Goal: Transaction & Acquisition: Purchase product/service

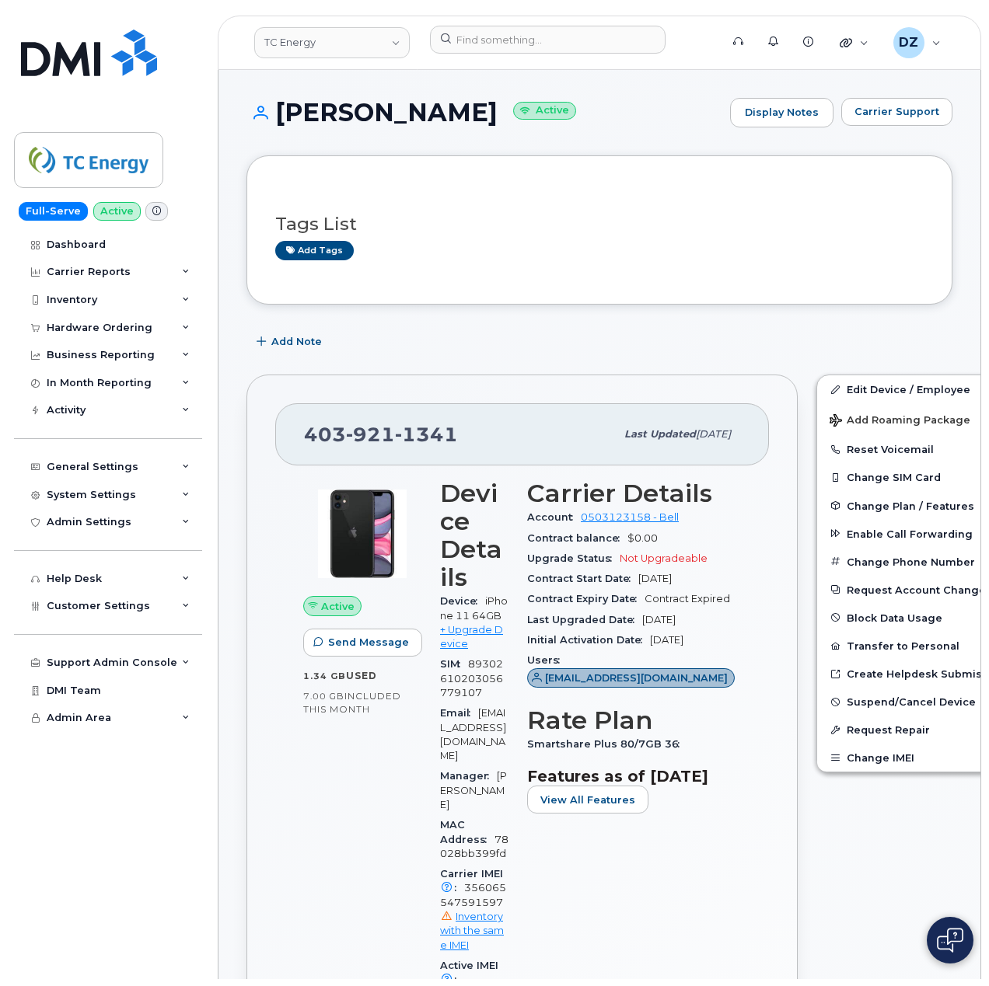
scroll to position [311, 0]
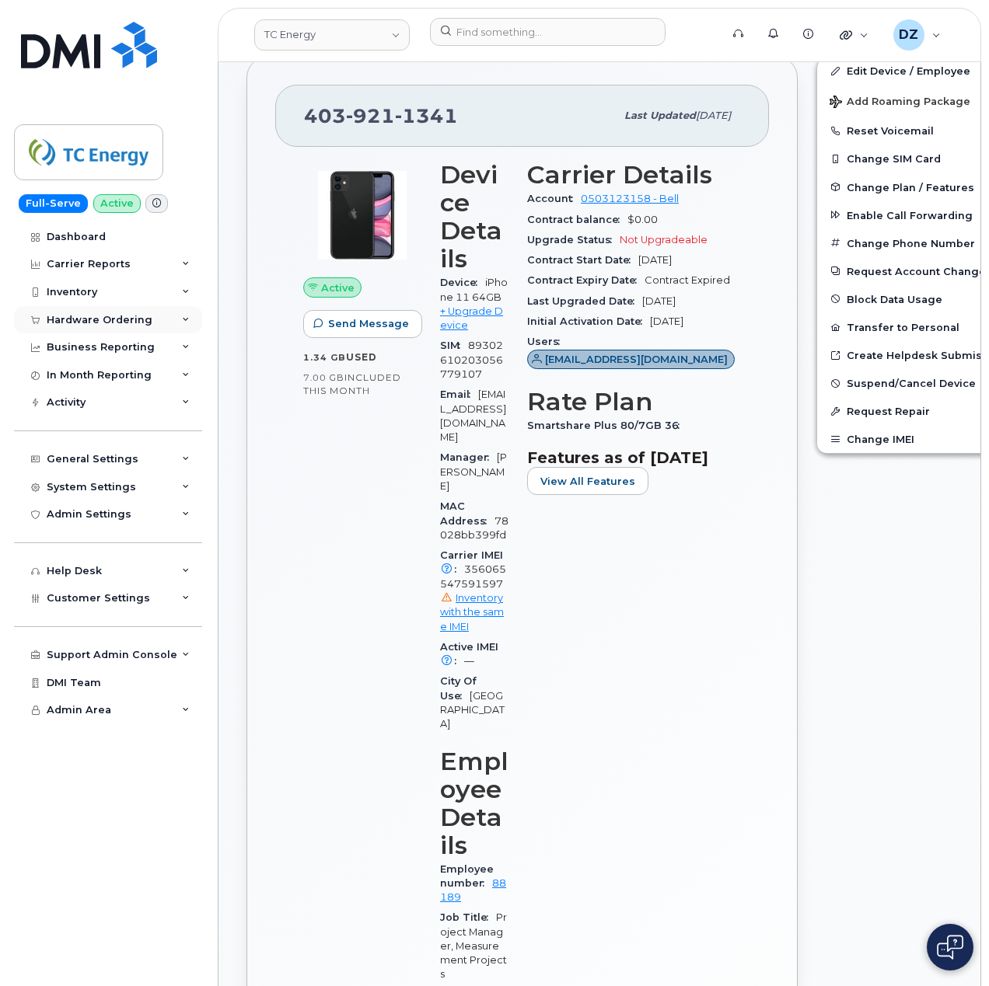
click at [149, 319] on div "Hardware Ordering" at bounding box center [108, 320] width 188 height 28
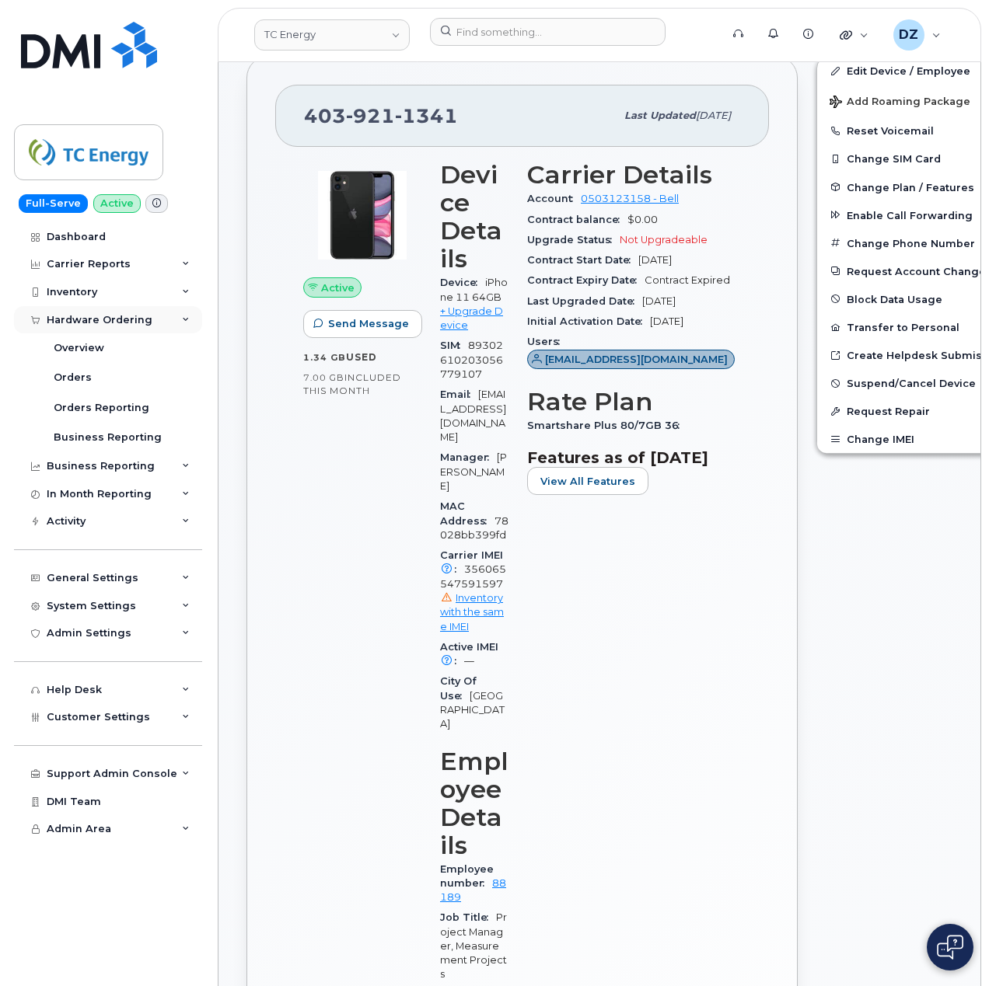
click at [163, 320] on div "Hardware Ordering" at bounding box center [108, 320] width 188 height 28
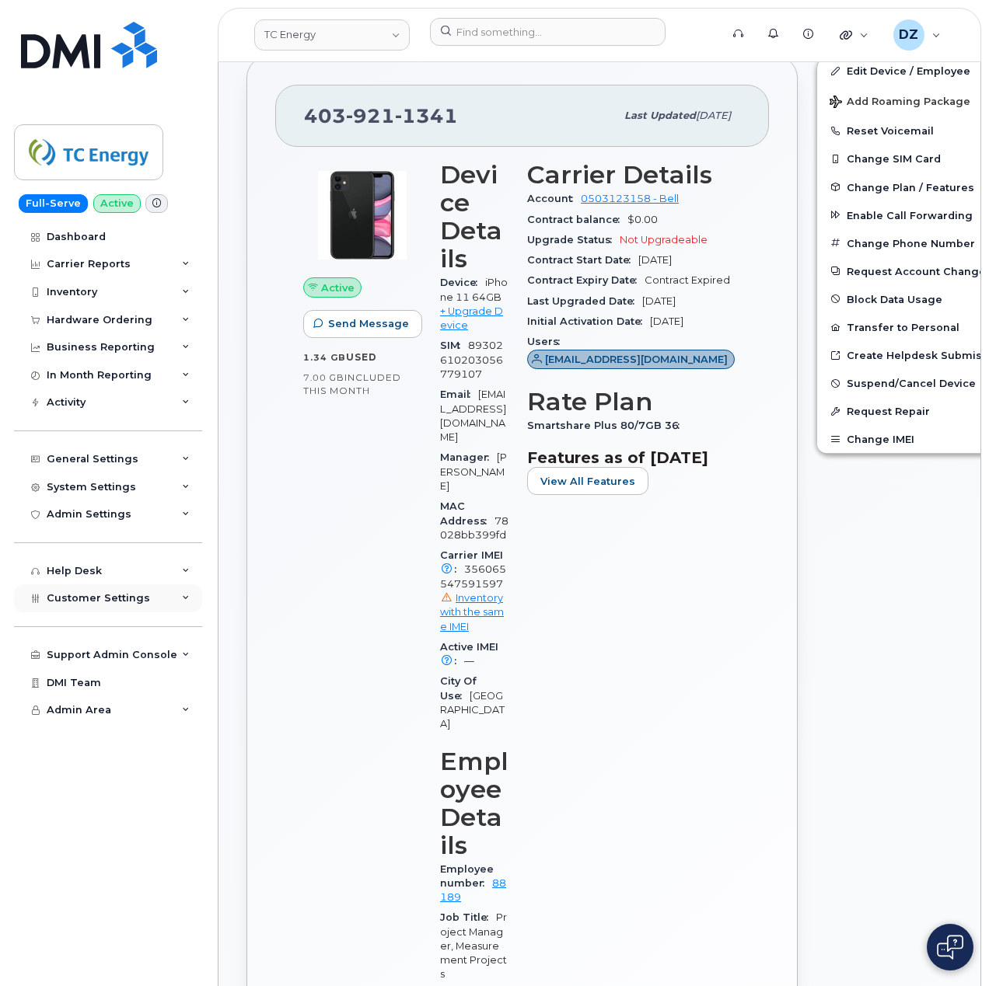
click at [159, 602] on div "Customer Settings" at bounding box center [108, 599] width 188 height 28
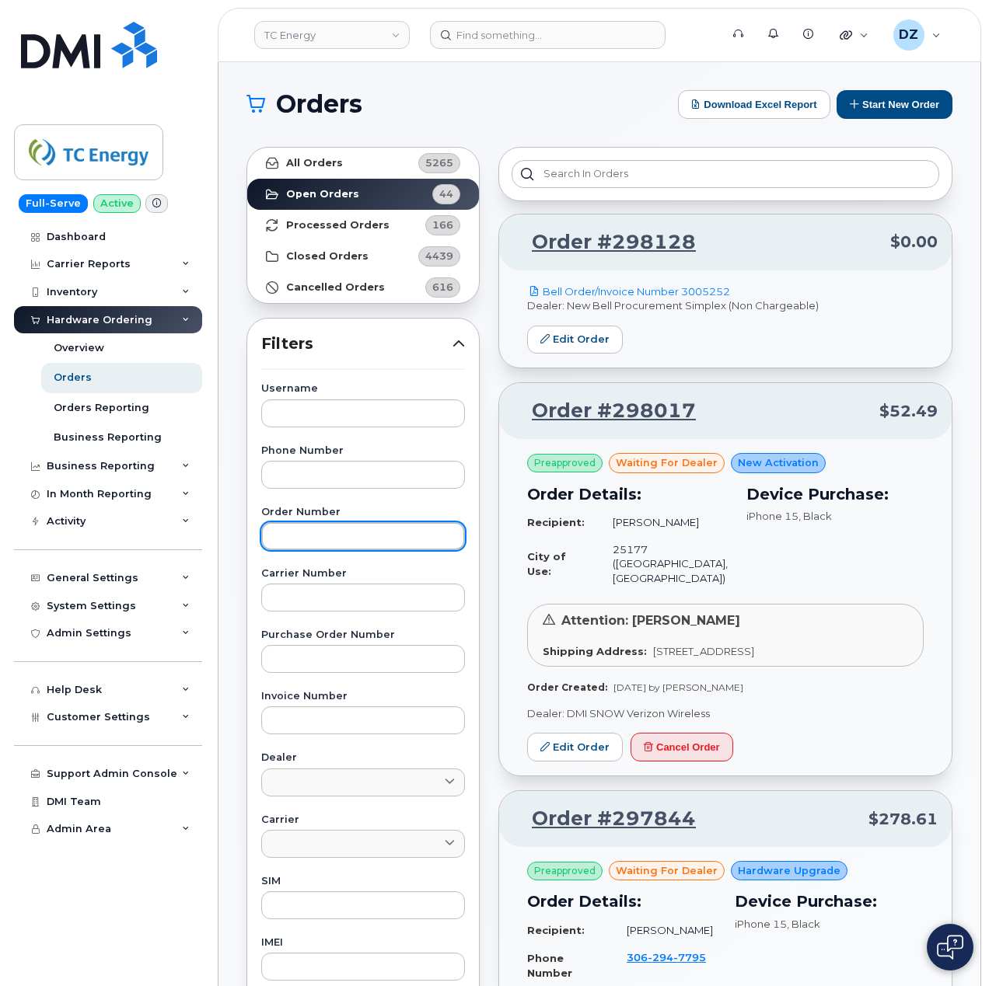
click at [328, 532] on input "text" at bounding box center [363, 536] width 204 height 28
paste input "298641"
type input "298641"
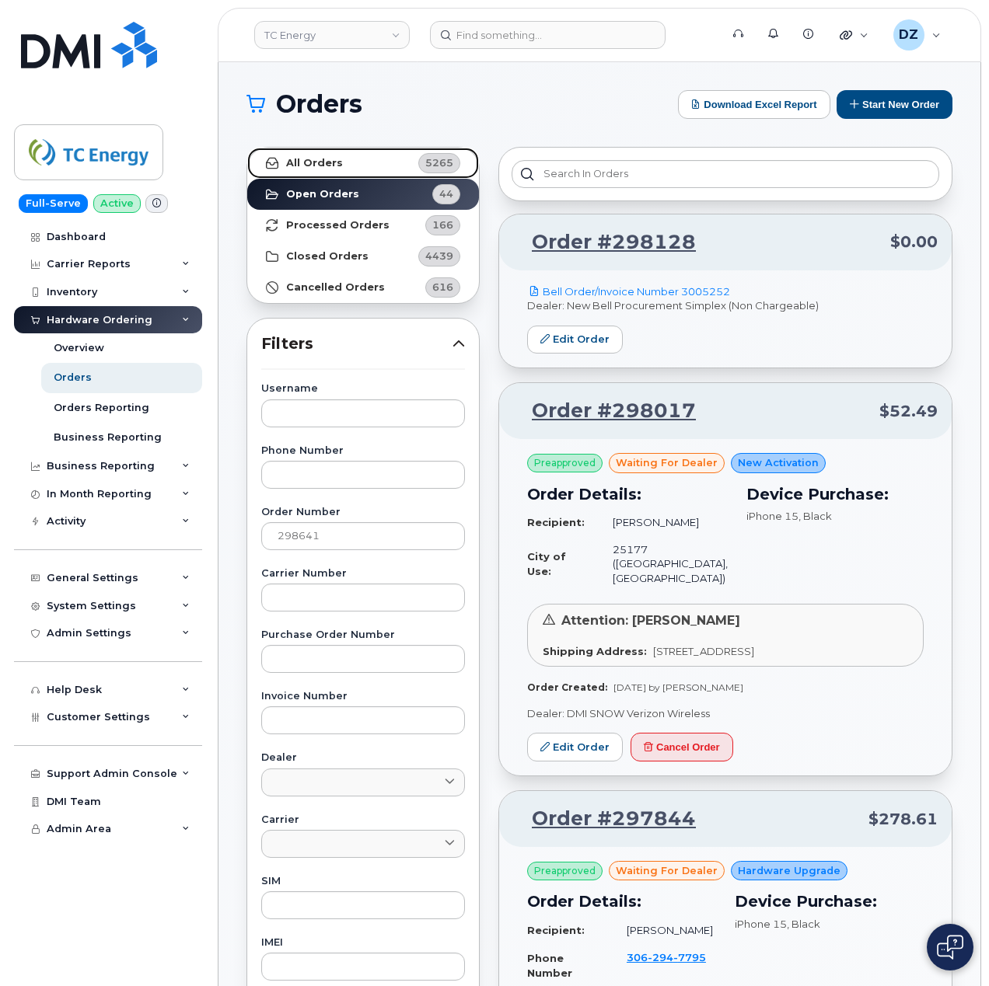
click at [354, 165] on link "All Orders 5265" at bounding box center [363, 163] width 232 height 31
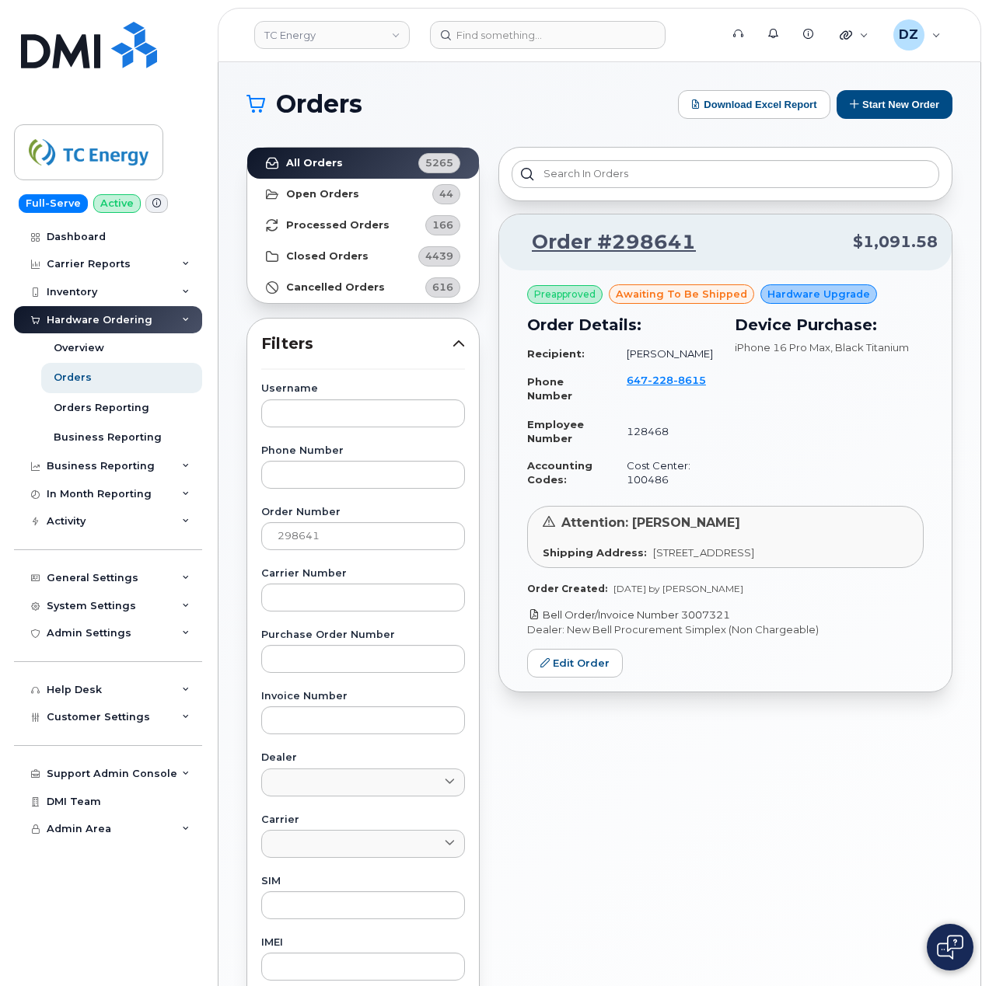
drag, startPoint x: 754, startPoint y: 616, endPoint x: 685, endPoint y: 620, distance: 69.3
click at [685, 620] on p "Bell Order/Invoice Number 3007321" at bounding box center [725, 615] width 396 height 15
copy link "3007321"
drag, startPoint x: 858, startPoint y: 246, endPoint x: 936, endPoint y: 243, distance: 77.8
click at [936, 243] on span "$1,091.58" at bounding box center [895, 242] width 85 height 23
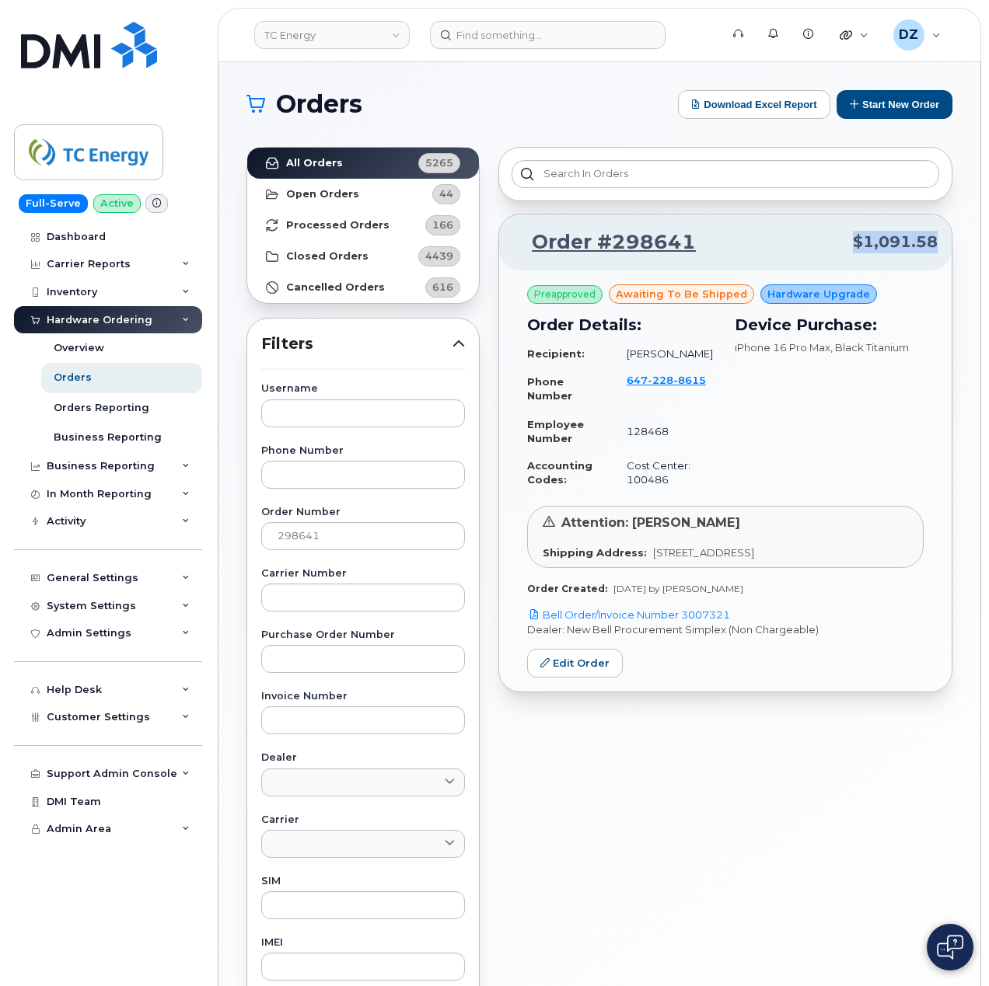
copy span "$1,091.58"
click at [912, 103] on button "Start New Order" at bounding box center [894, 104] width 116 height 29
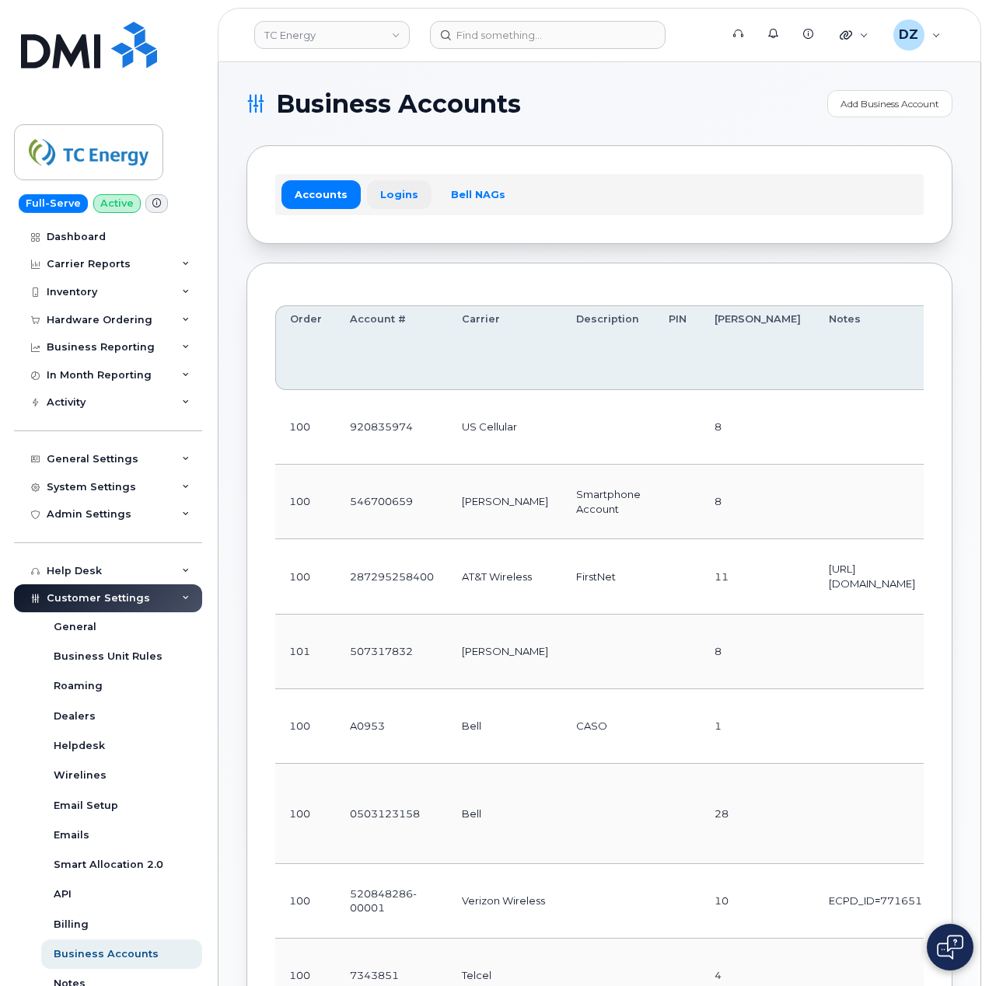
click at [386, 199] on link "Logins" at bounding box center [399, 194] width 65 height 28
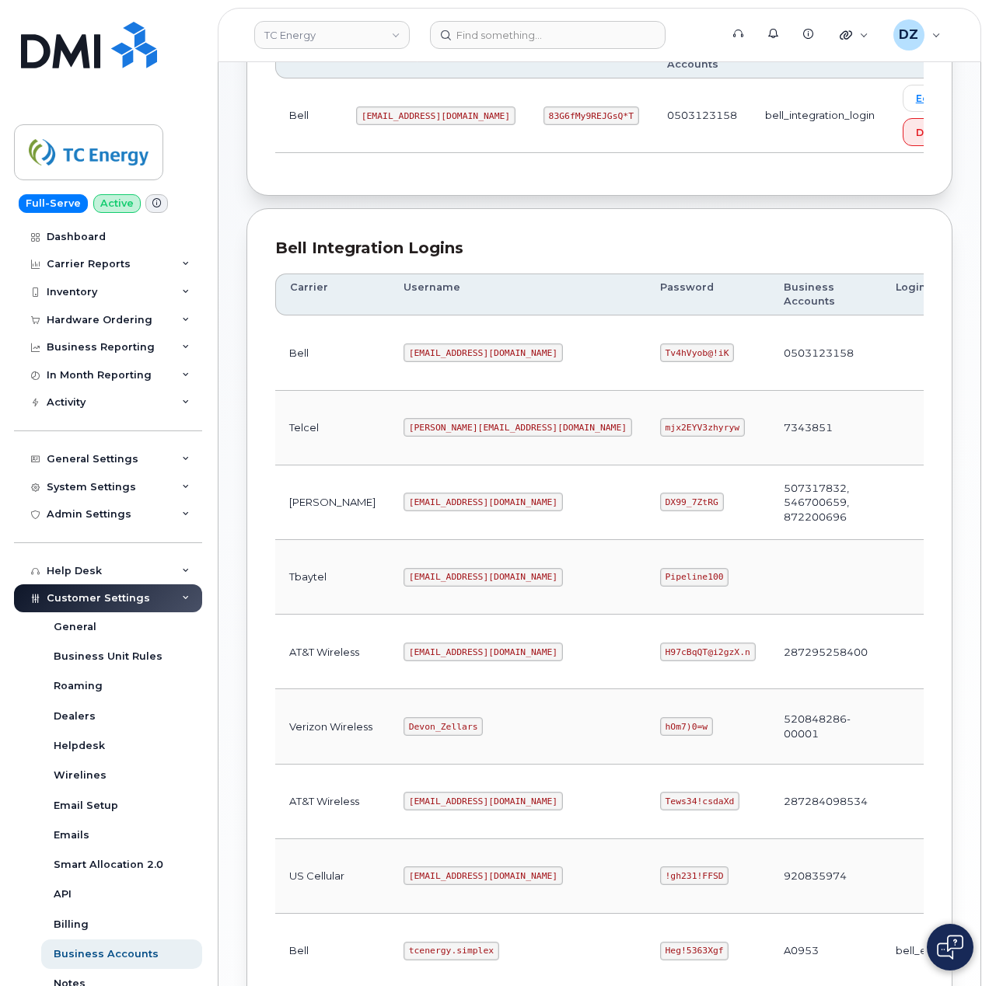
scroll to position [420, 0]
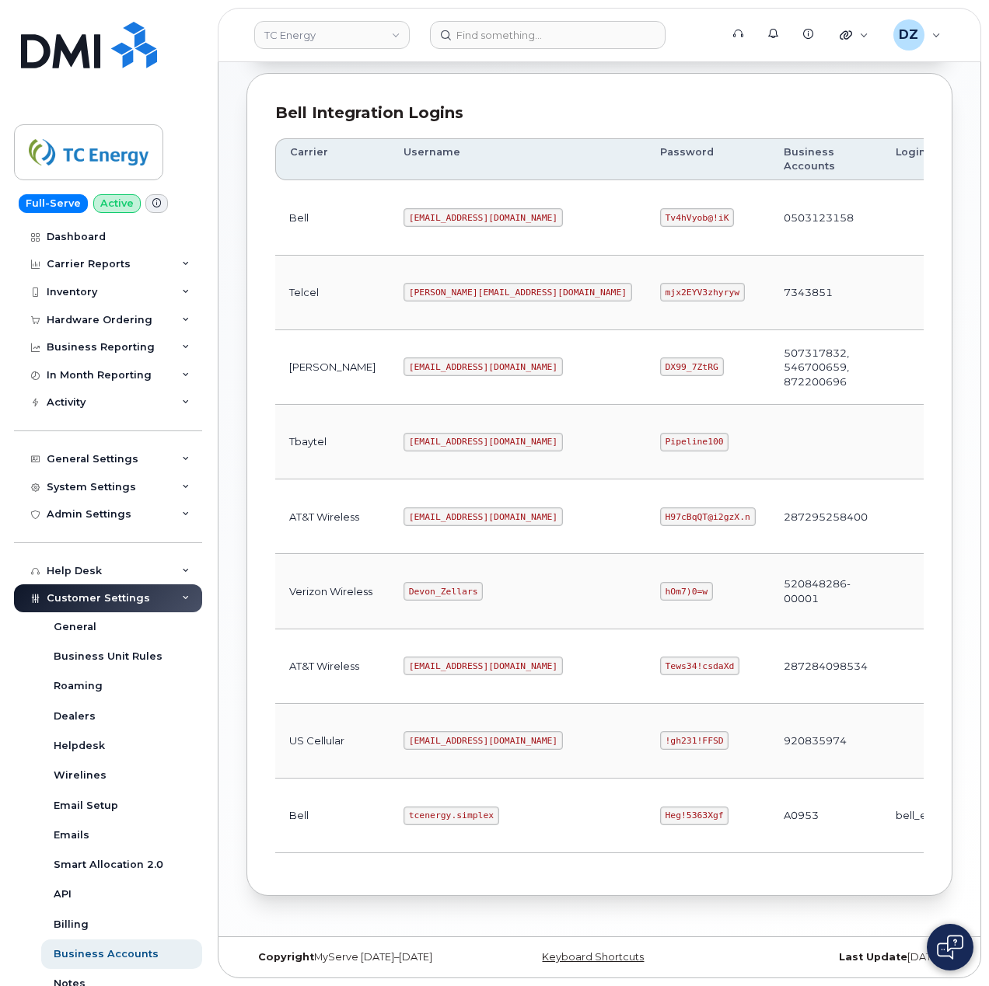
click at [403, 812] on code "tcenergy.simplex" at bounding box center [451, 816] width 96 height 19
click at [431, 812] on code "tcenergy.simplex" at bounding box center [451, 816] width 96 height 19
copy code "tcenergy.simplex"
click at [660, 809] on code "Heg!5363Xgf" at bounding box center [694, 816] width 69 height 19
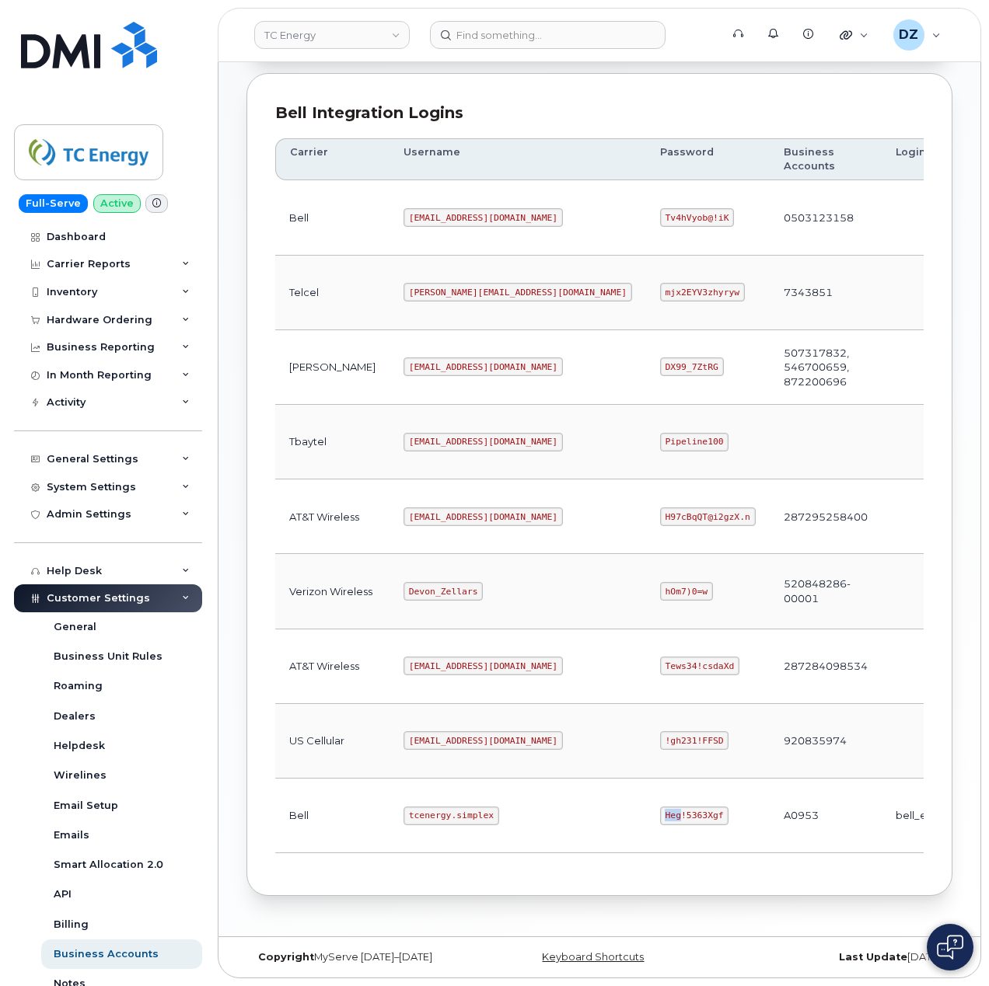
click at [660, 809] on code "Heg!5363Xgf" at bounding box center [694, 816] width 69 height 19
copy code "Heg!5363Xgf"
click at [403, 510] on code "tcenergy@myserve.ca" at bounding box center [482, 517] width 159 height 19
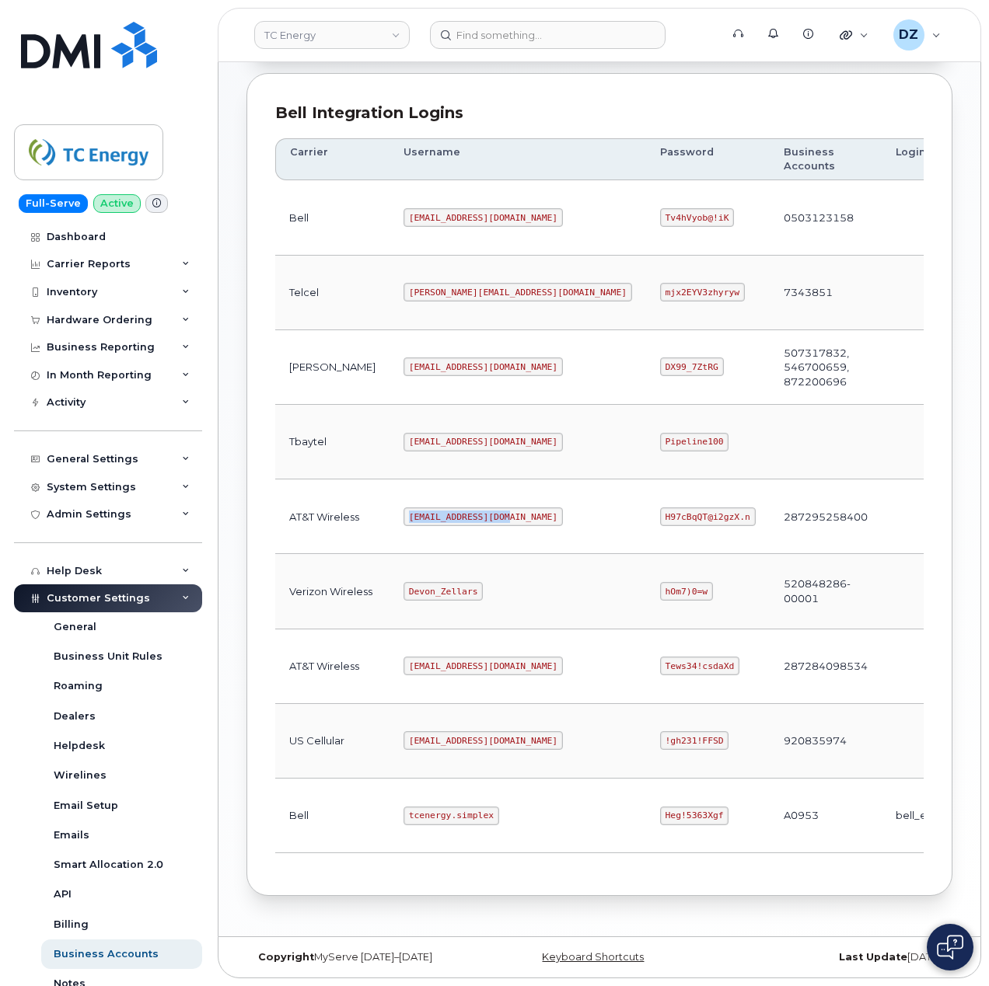
click at [449, 514] on code "tcenergy@myserve.ca" at bounding box center [482, 517] width 159 height 19
copy code "tcenergy@myserve.ca"
drag, startPoint x: 570, startPoint y: 511, endPoint x: 579, endPoint y: 511, distance: 9.4
click at [660, 511] on code "H97cBqQT@i2gzX.n" at bounding box center [708, 517] width 96 height 19
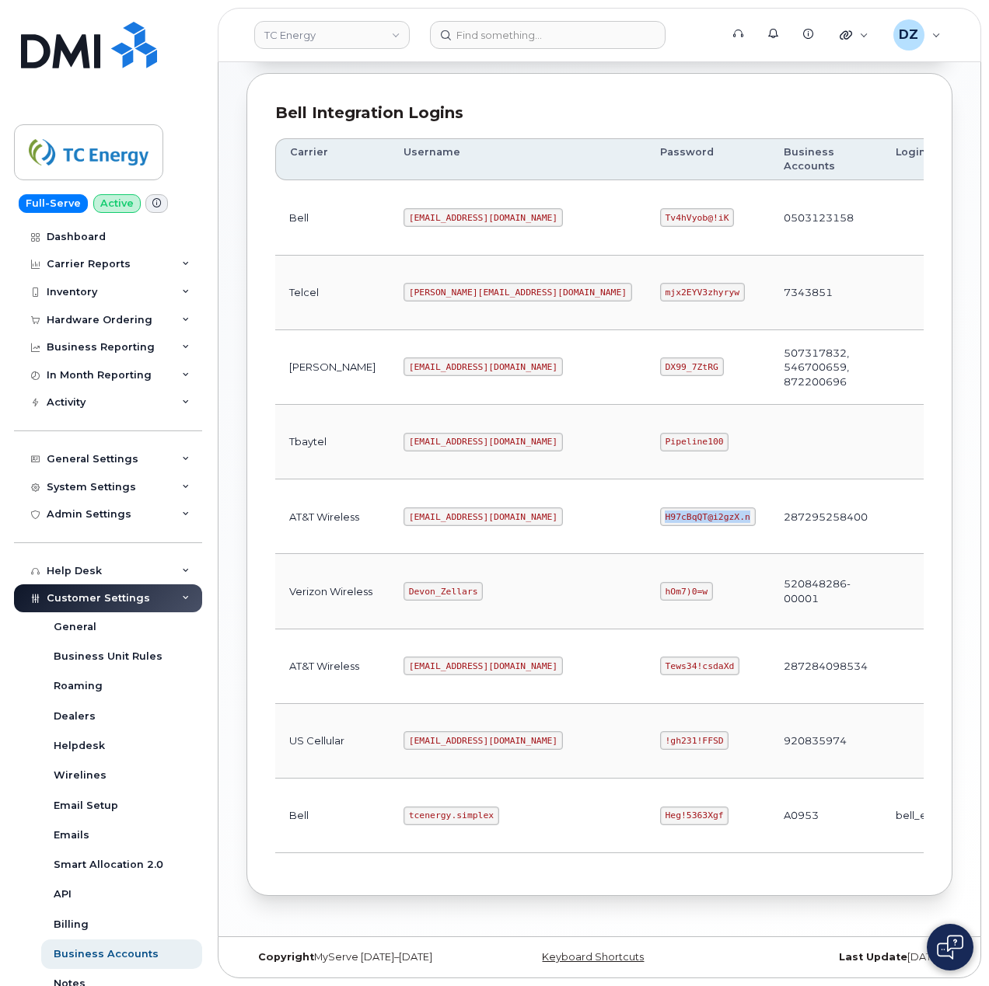
click at [660, 508] on code "H97cBqQT@i2gzX.n" at bounding box center [708, 517] width 96 height 19
copy code "H97cBqQT@i2gzX.n"
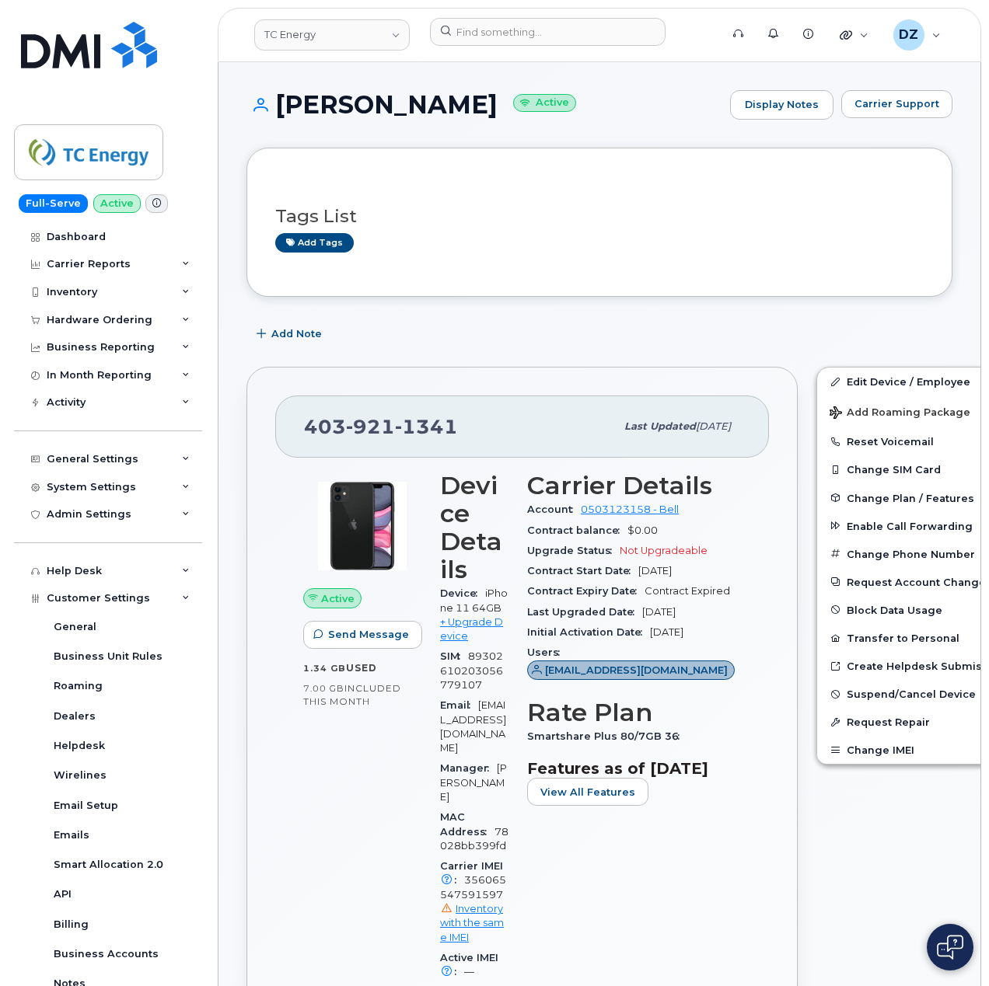
scroll to position [311, 0]
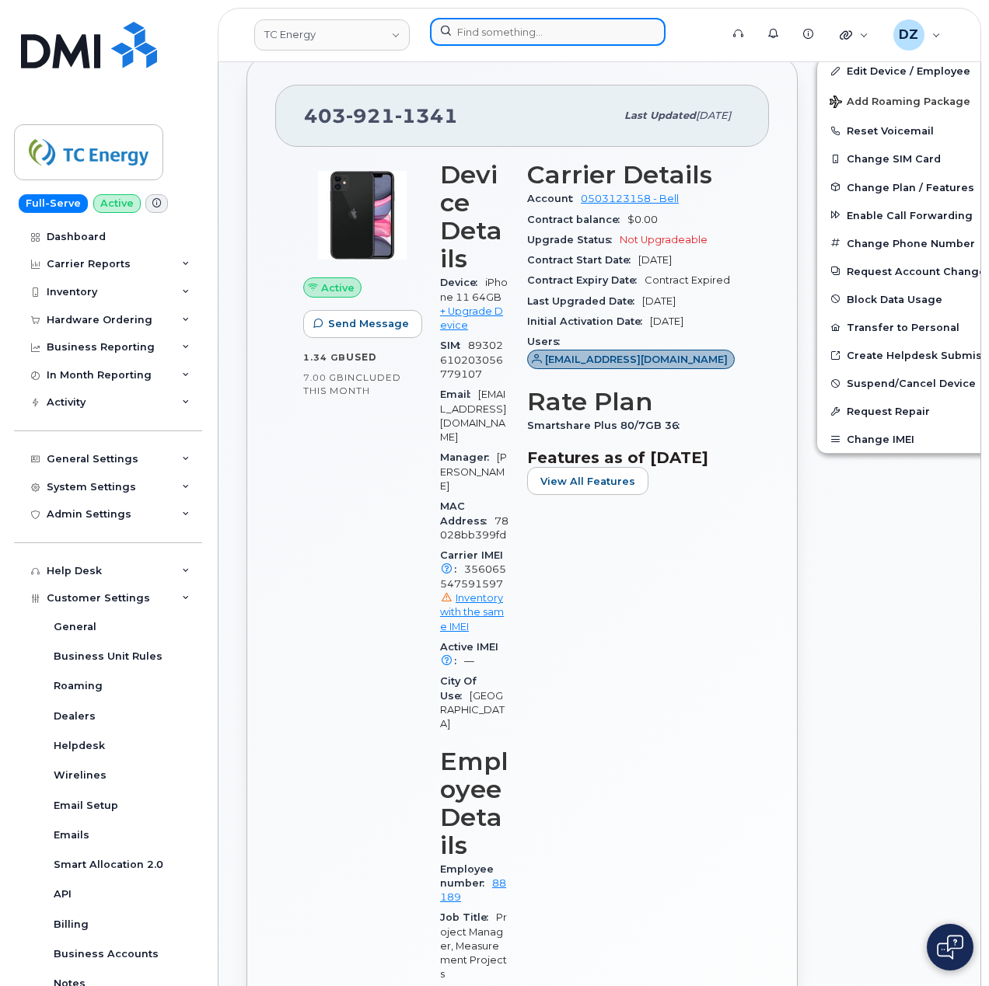
click at [603, 32] on input at bounding box center [548, 32] width 236 height 28
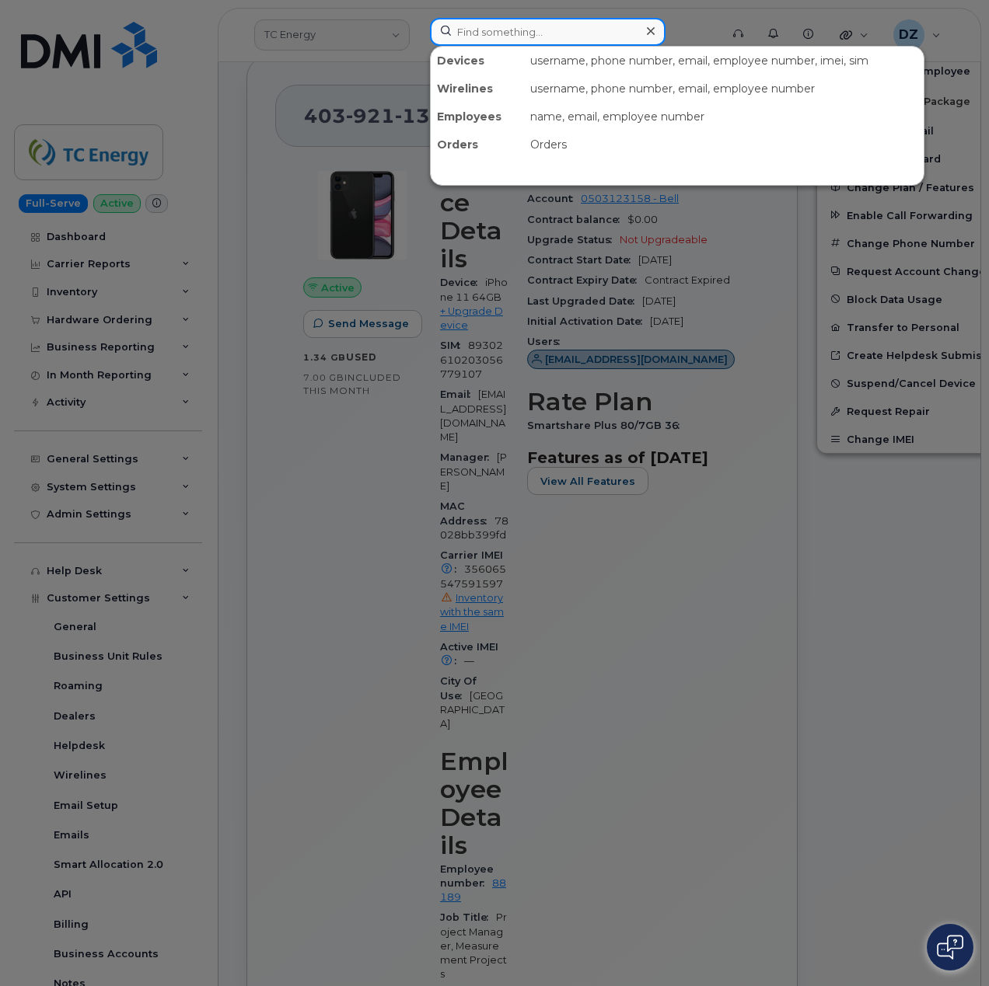
paste input "403-390-4473"
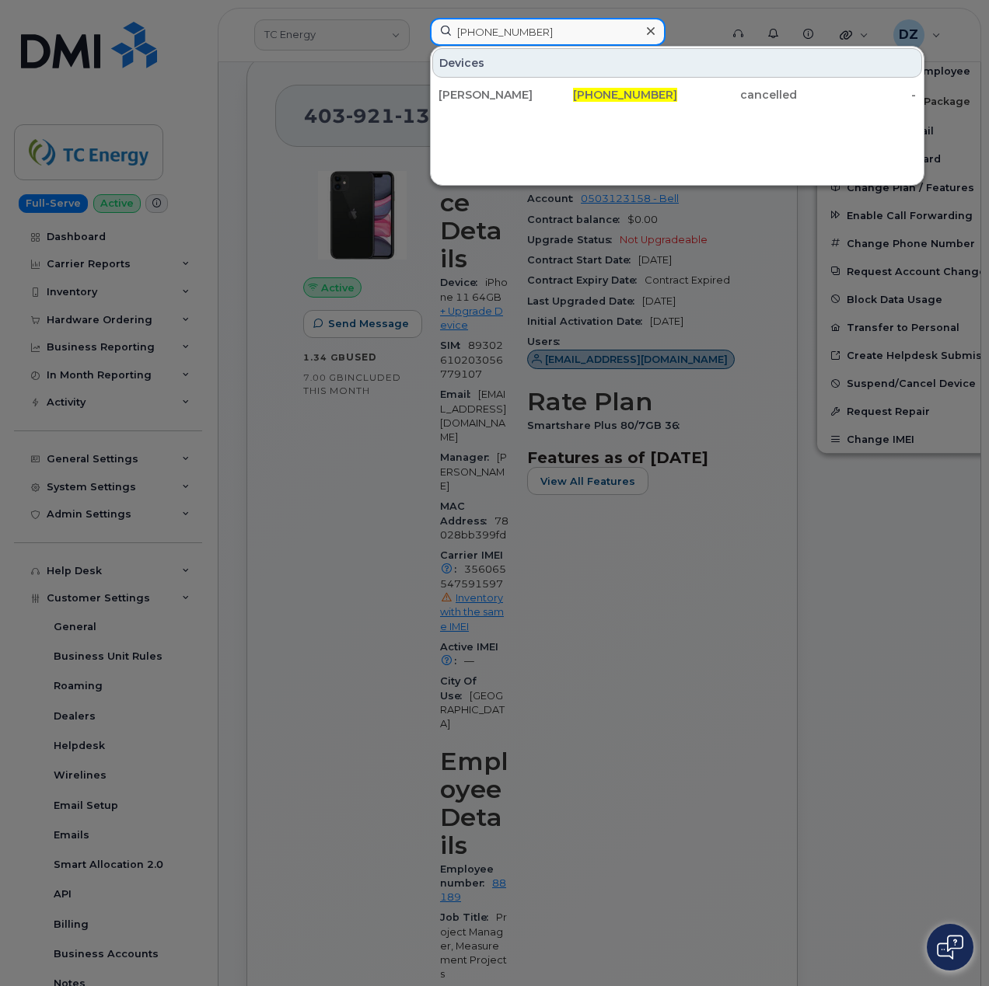
type input "403-390-4473"
click at [653, 31] on icon at bounding box center [651, 31] width 8 height 12
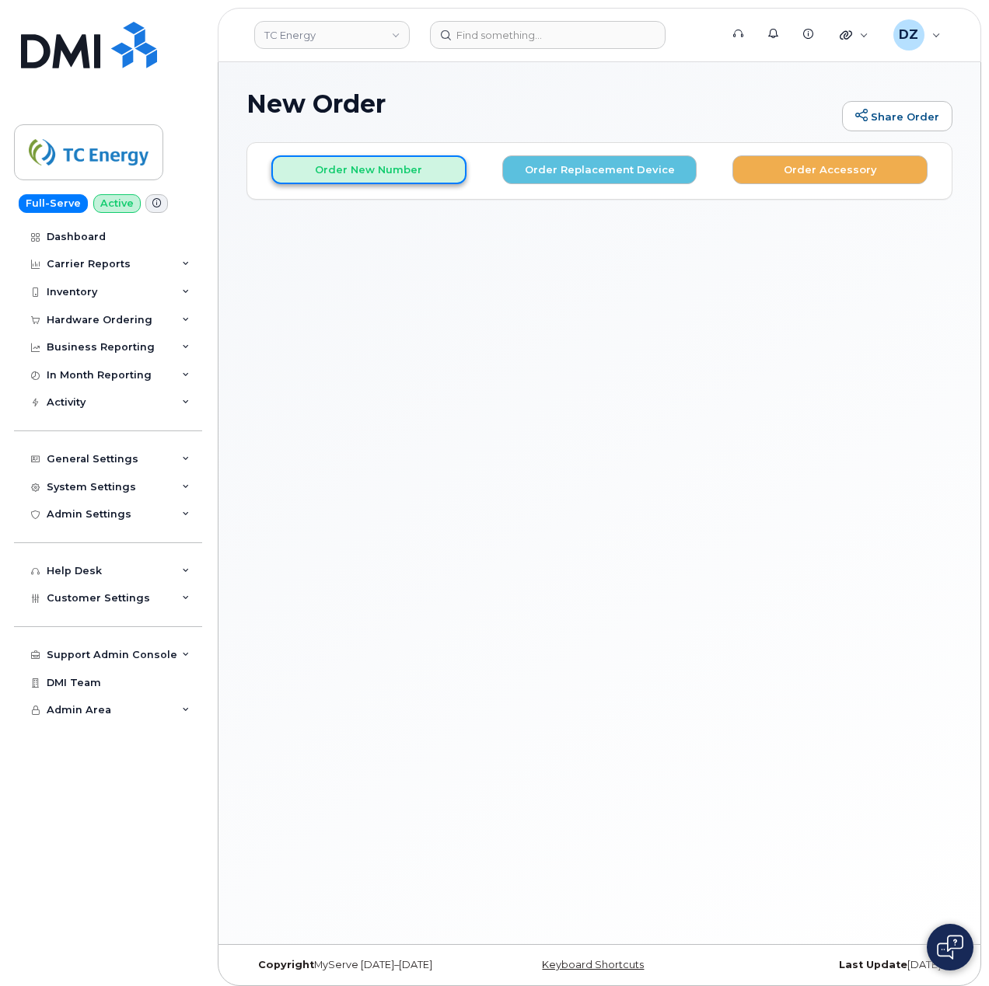
click at [383, 169] on button "Order New Number" at bounding box center [368, 169] width 195 height 29
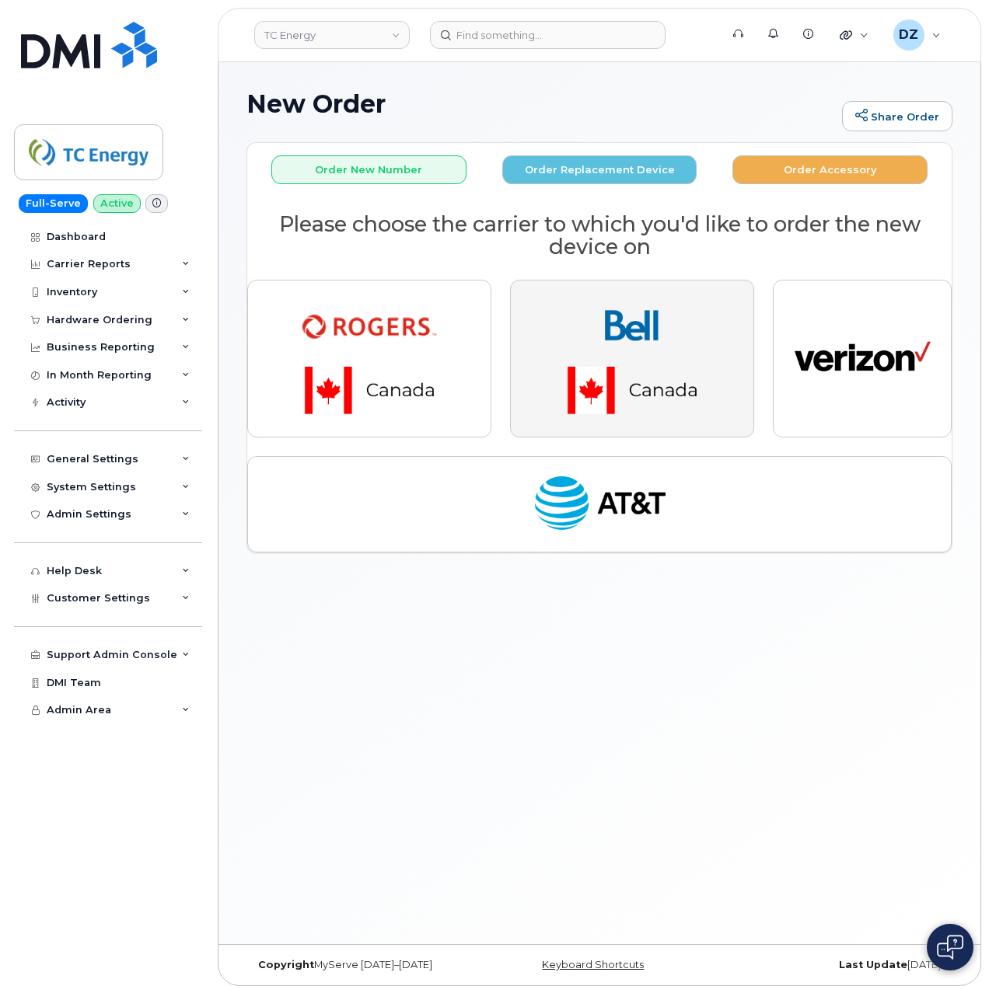
click at [574, 330] on img "button" at bounding box center [632, 358] width 218 height 131
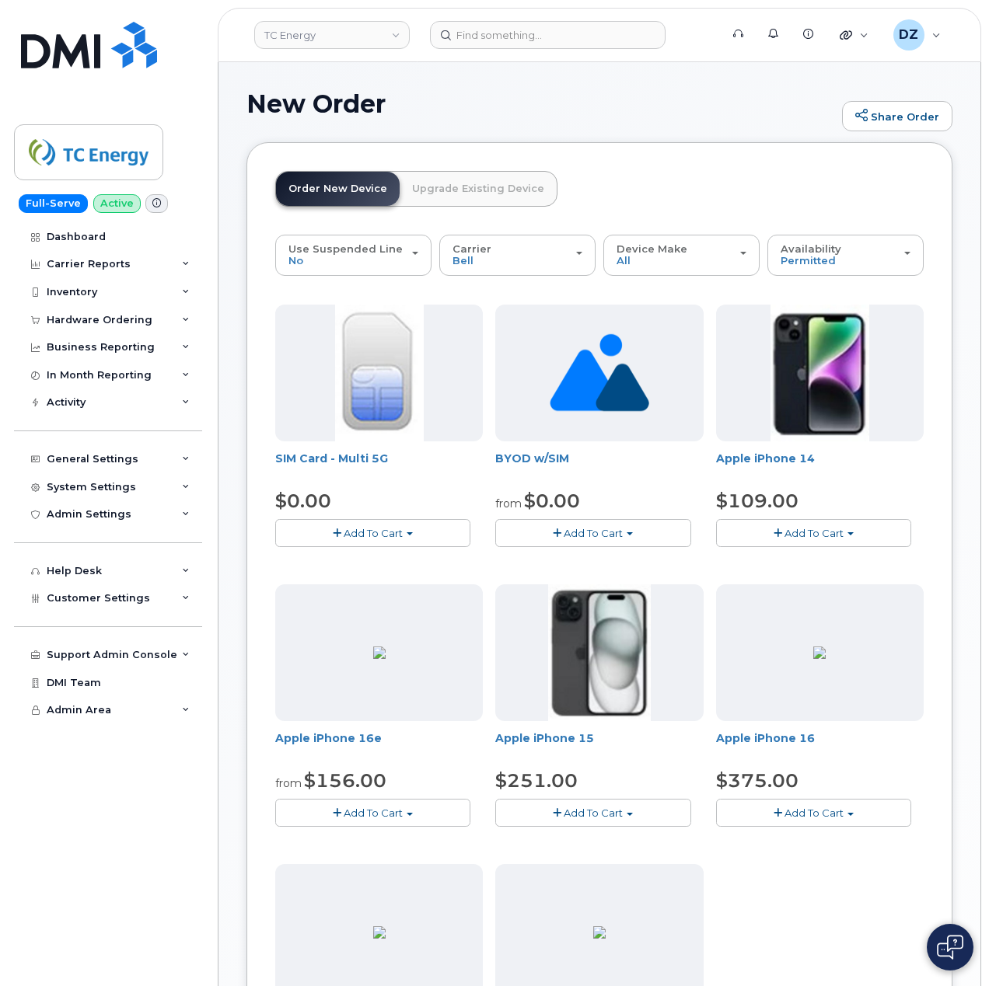
scroll to position [103, 0]
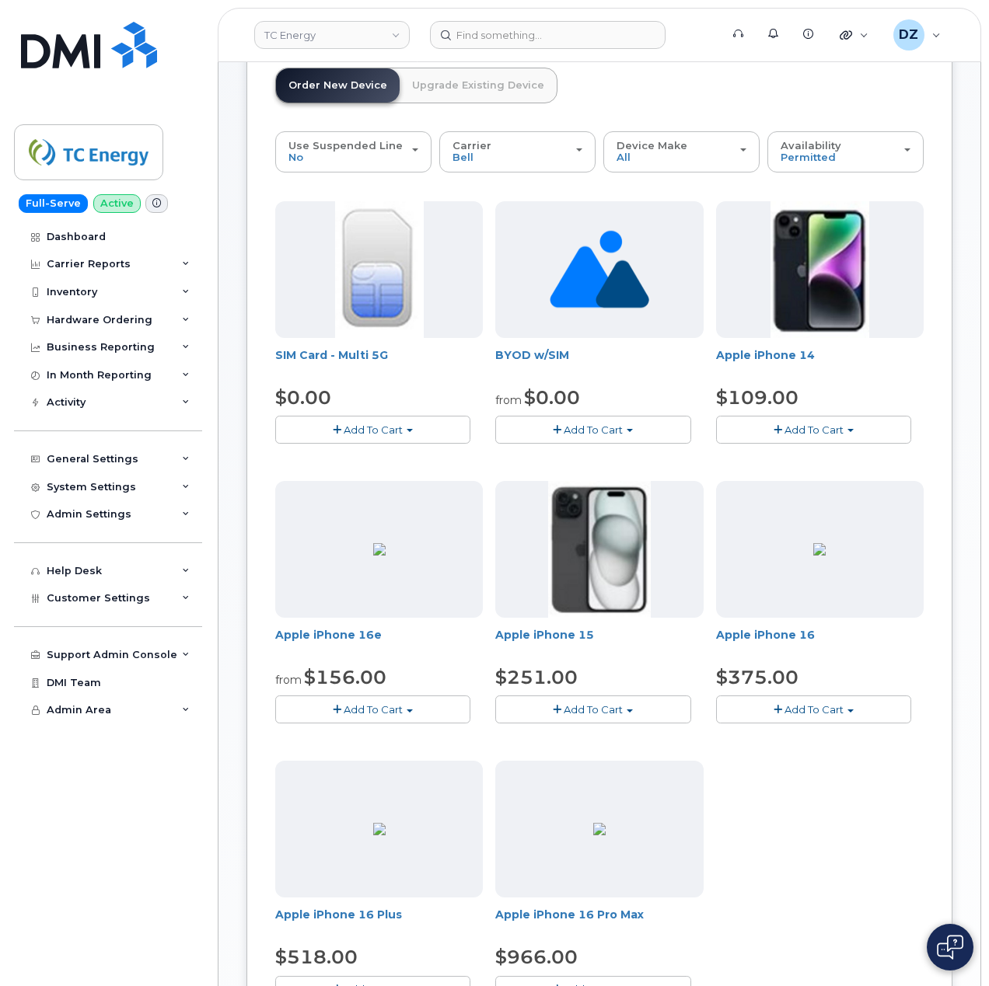
click at [610, 717] on button "Add To Cart" at bounding box center [592, 709] width 195 height 27
click at [641, 759] on link "$251.00 - 3-year activation (128GB model)" at bounding box center [624, 757] width 250 height 19
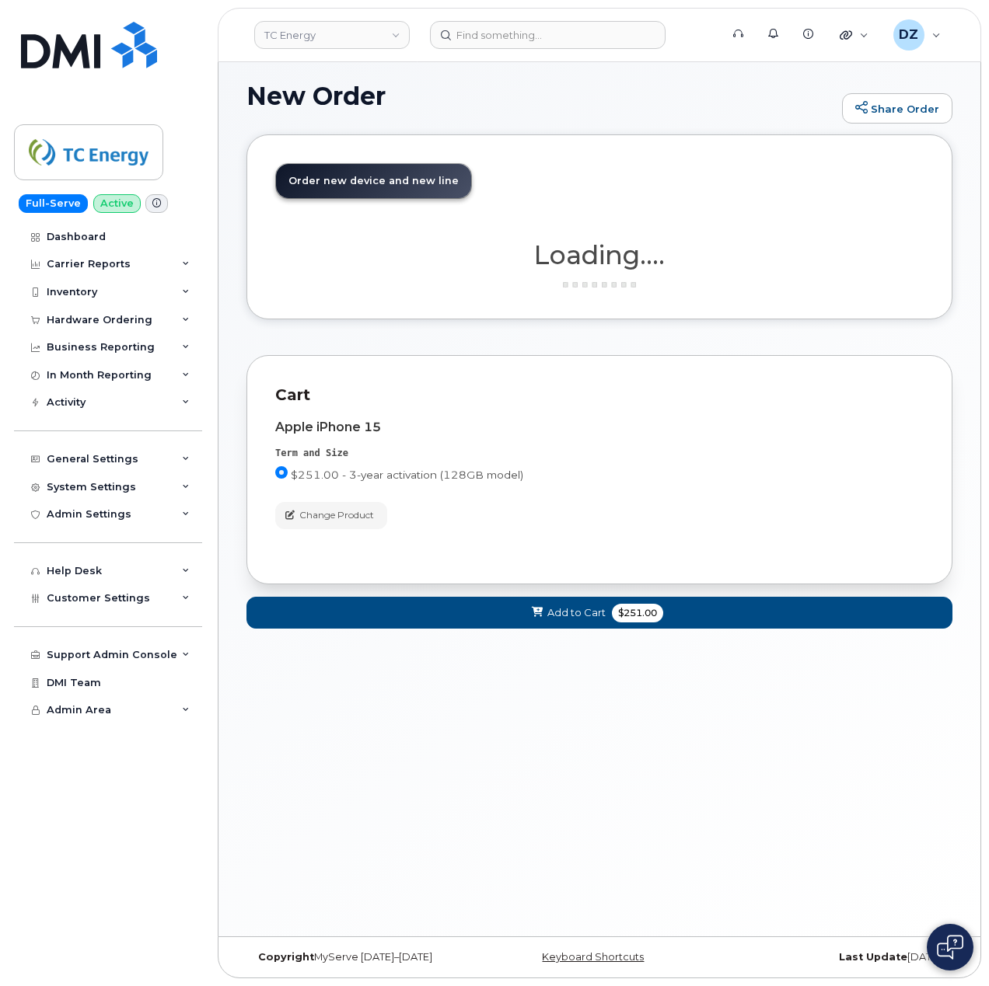
scroll to position [8, 0]
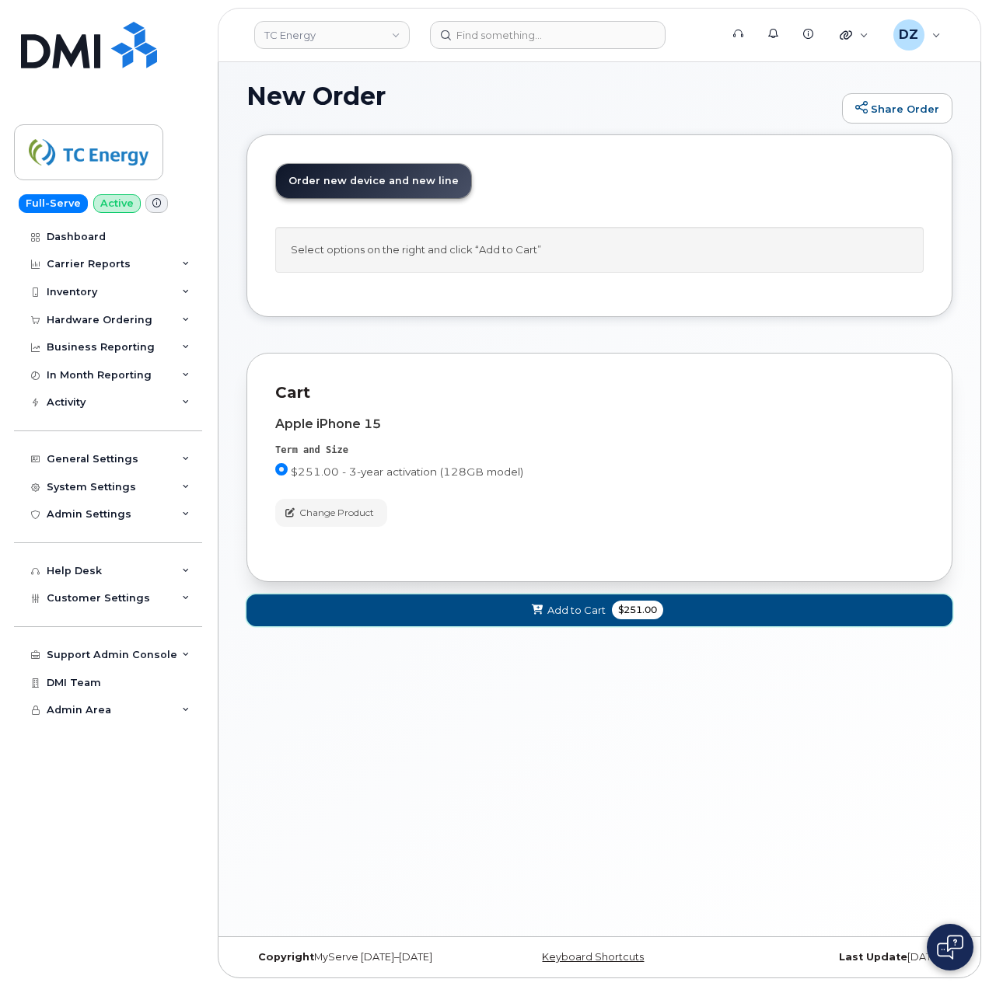
click at [648, 614] on span "$251.00" at bounding box center [637, 610] width 51 height 19
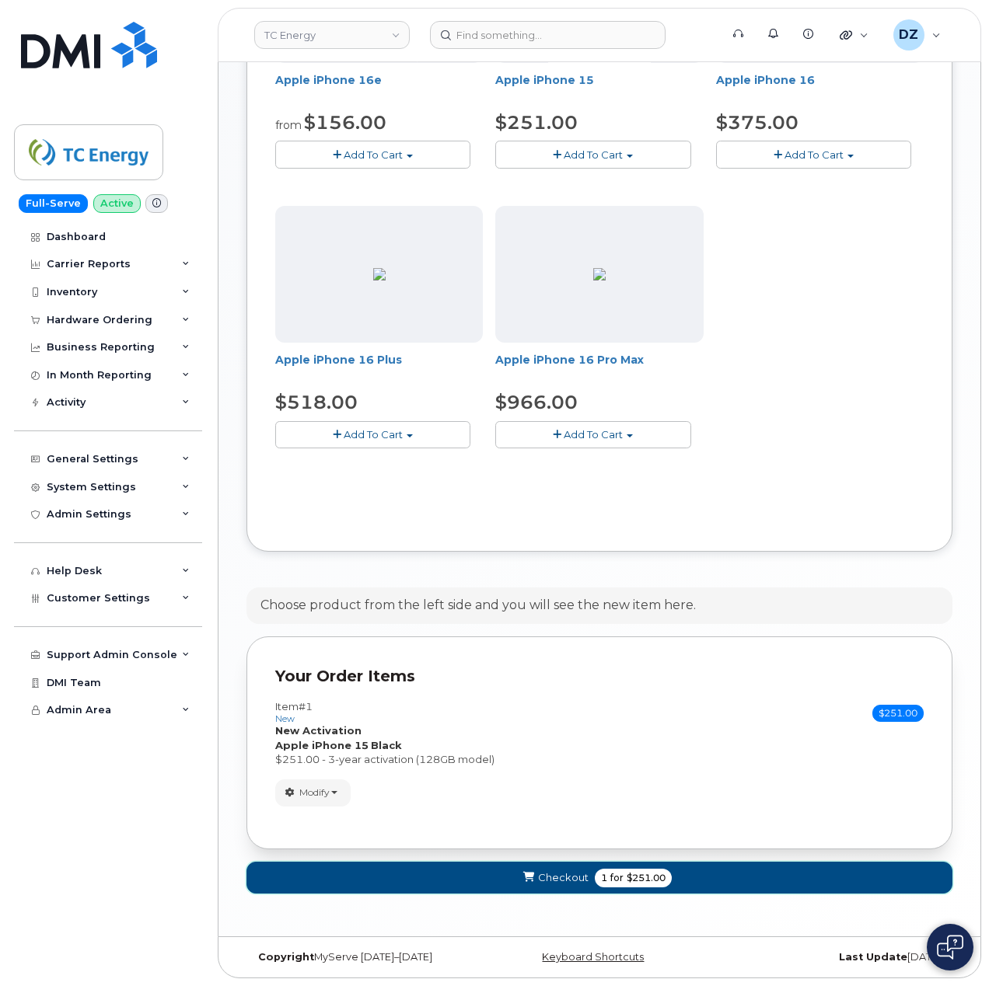
click at [613, 869] on span "1 for $251.00" at bounding box center [633, 878] width 77 height 19
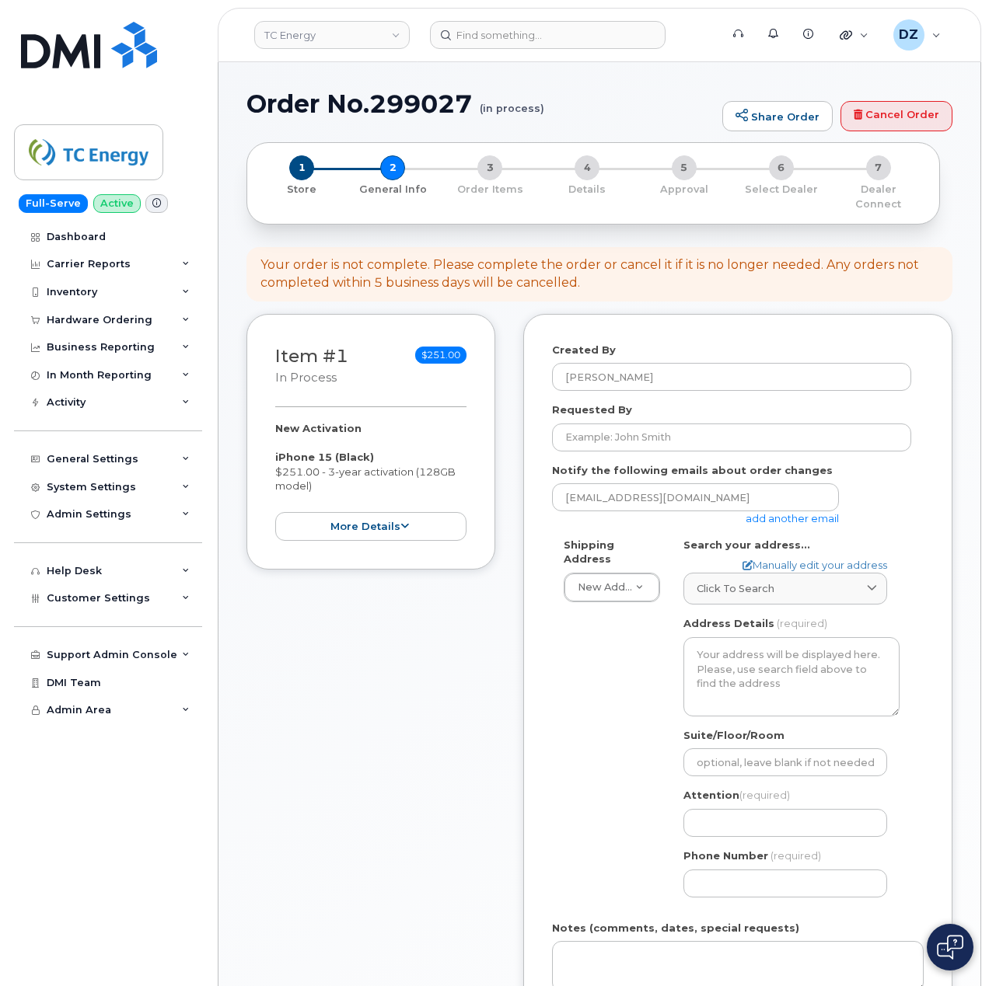
select select
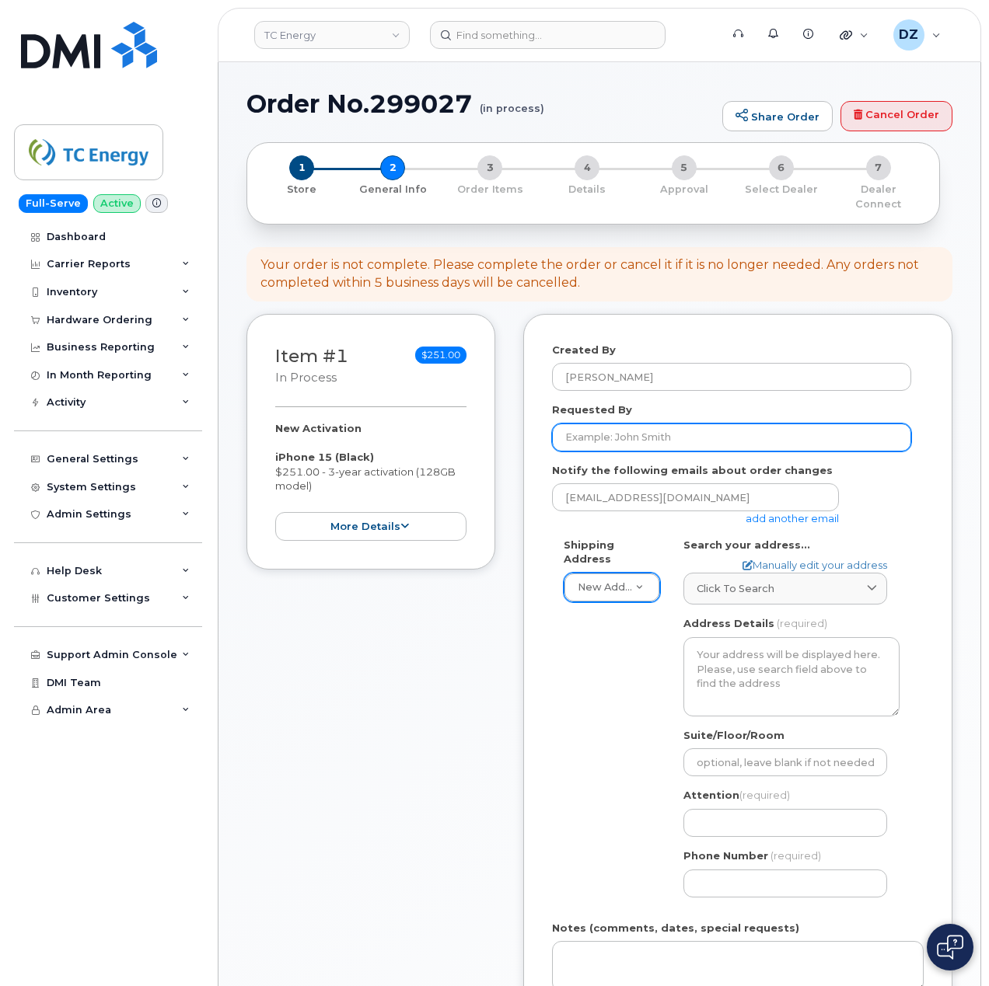
drag, startPoint x: 644, startPoint y: 417, endPoint x: 566, endPoint y: 557, distance: 159.4
click at [644, 424] on input "Requested By" at bounding box center [731, 438] width 359 height 28
paste input "SCTASK0686382"
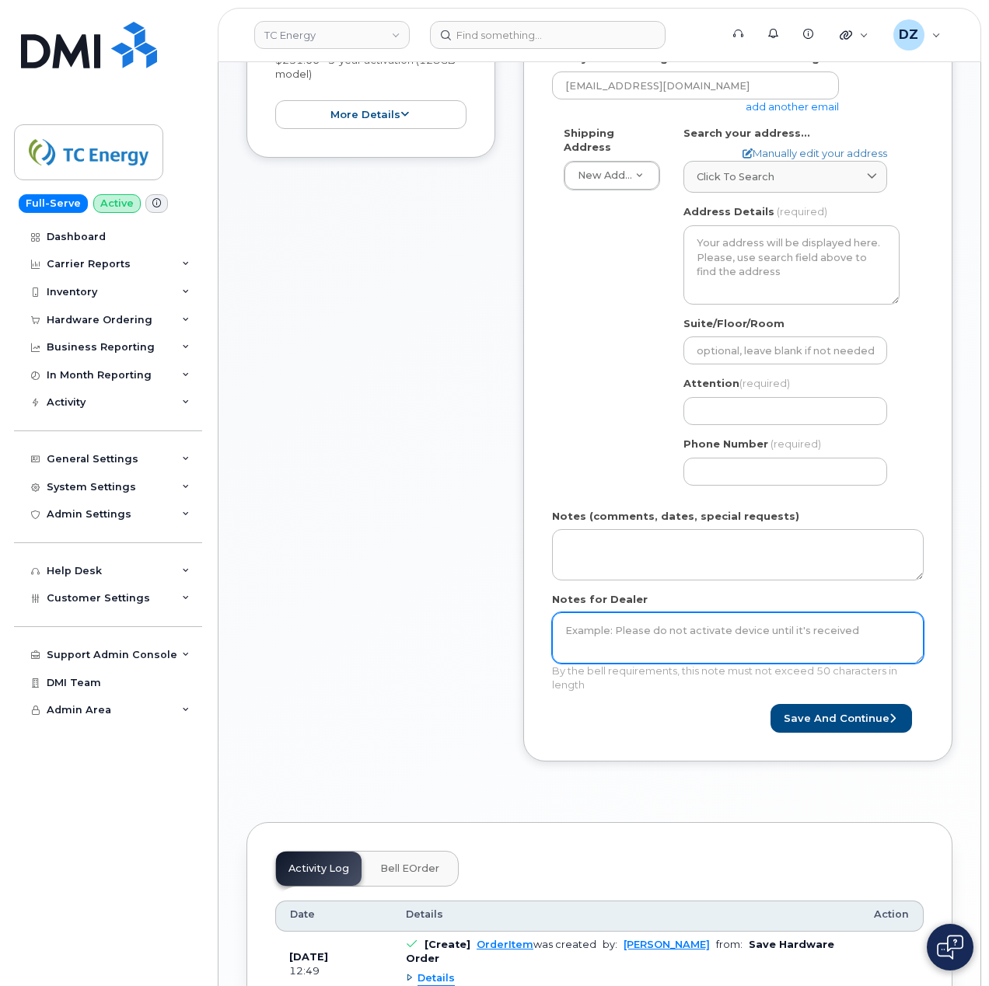
scroll to position [622, 0]
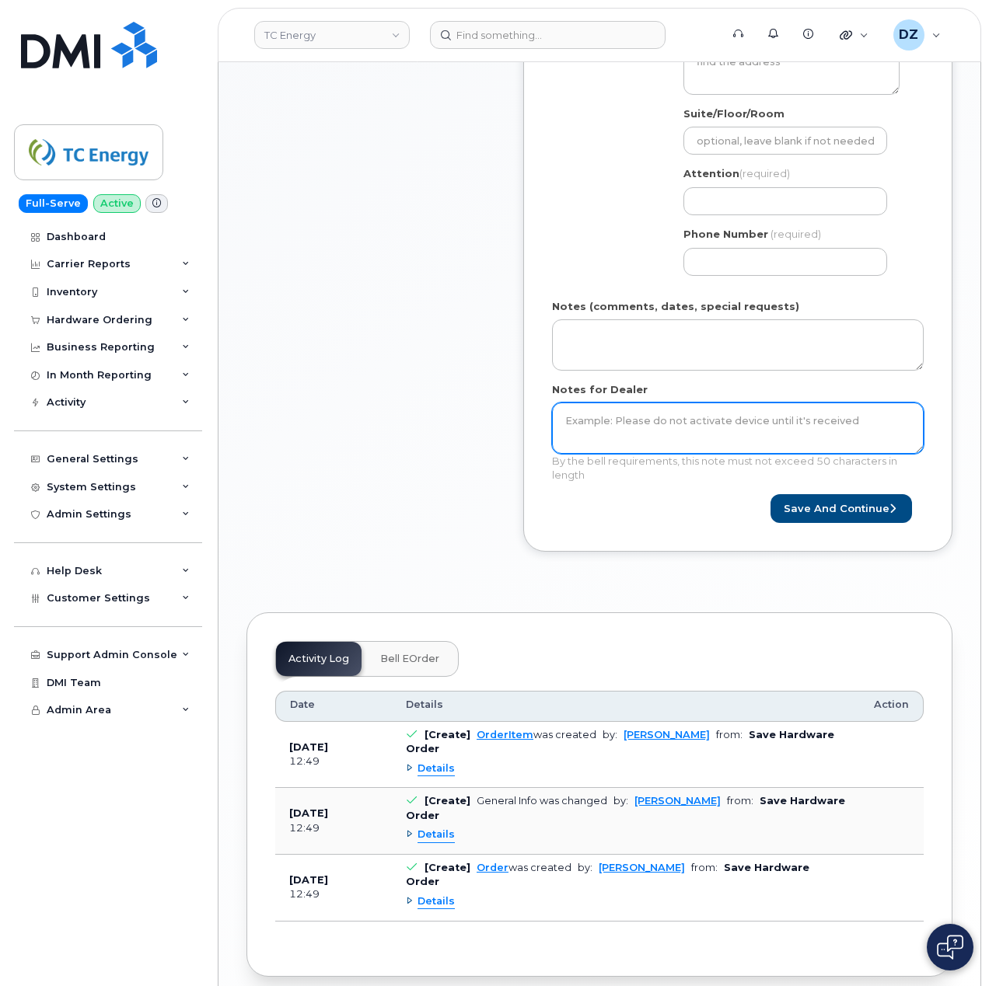
type input "SCTASK0686382"
click at [623, 427] on textarea "Notes for Dealer" at bounding box center [738, 428] width 372 height 51
paste textarea "SCTASK0686382"
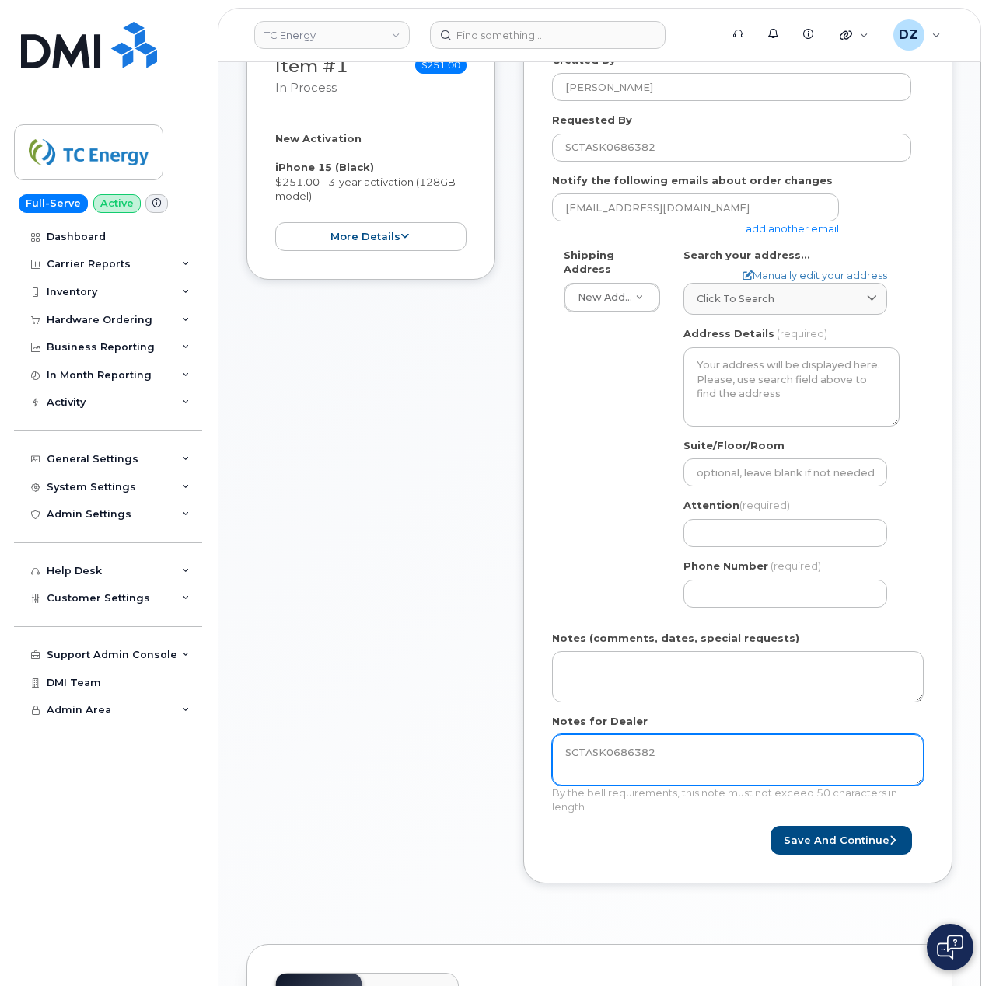
scroll to position [103, 0]
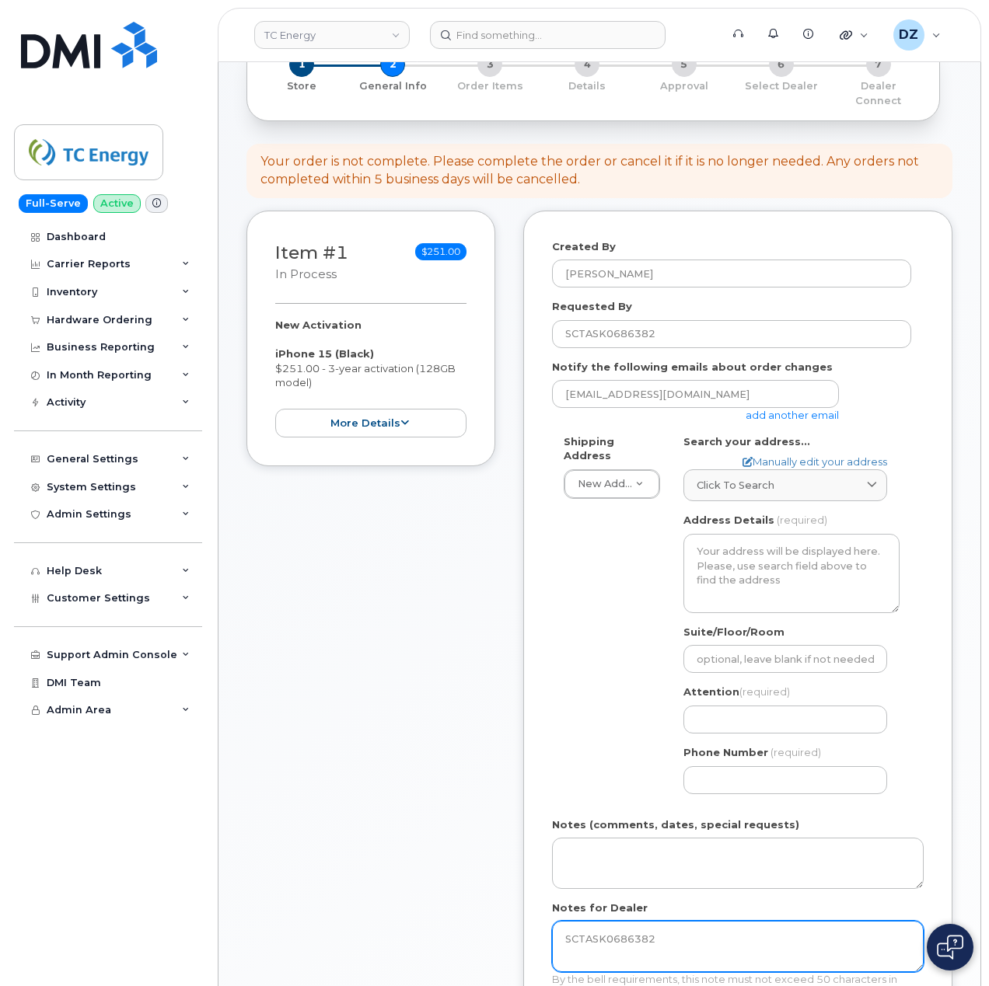
type textarea "SCTASK0686382"
click at [787, 409] on link "add another email" at bounding box center [791, 415] width 93 height 12
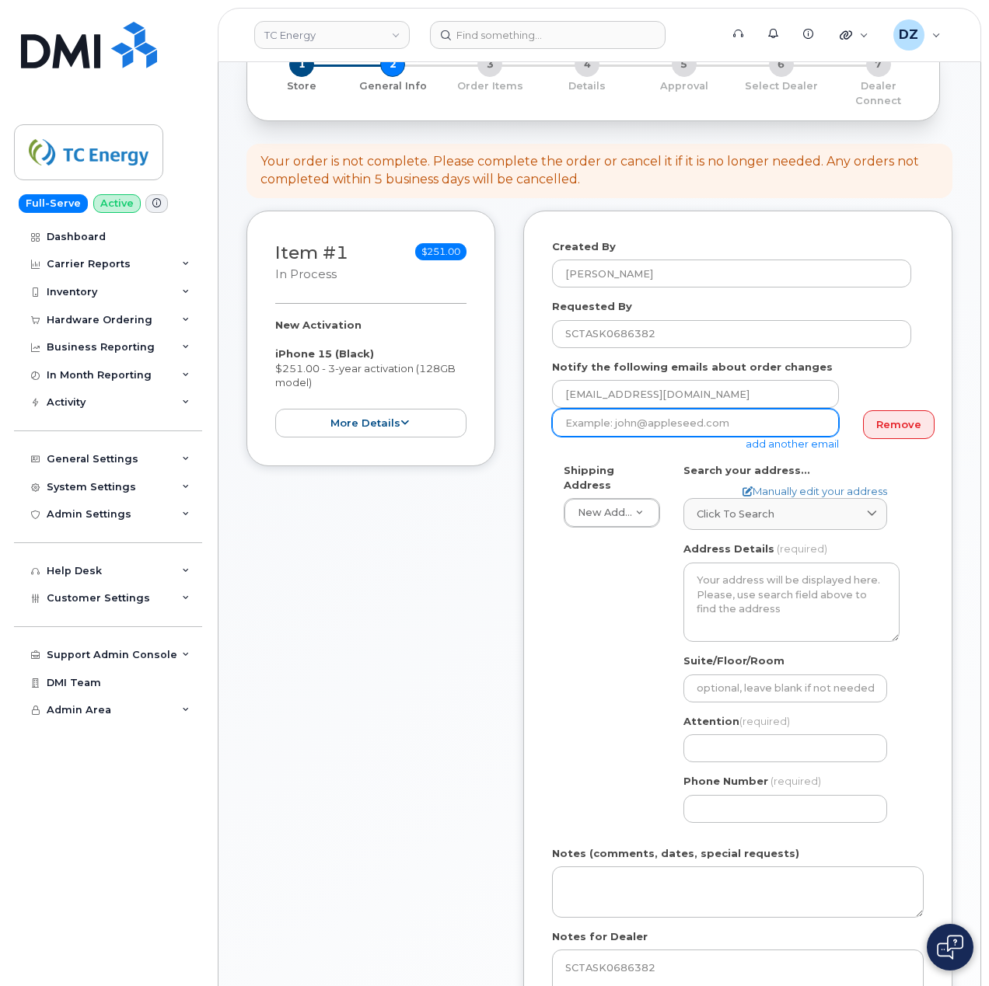
click at [698, 412] on input "email" at bounding box center [695, 423] width 287 height 28
paste input "steven_patterson@tcenergy.com"
type input "steven_patterson@tcenergy.com"
click at [754, 507] on span "Click to search" at bounding box center [736, 514] width 78 height 15
paste input "7441 Gun Lake Rd W Gold Bridge, BC V0K1P0"
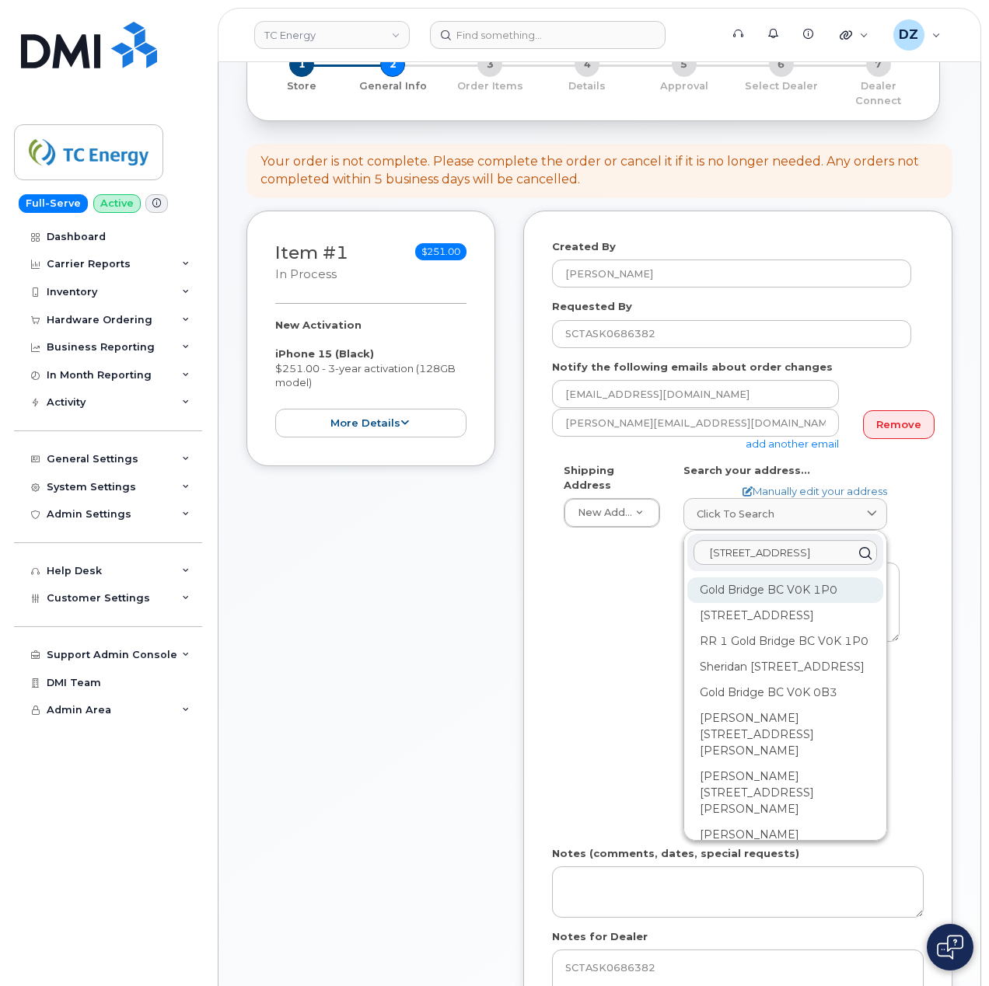
scroll to position [0, 0]
click at [791, 629] on div "Gold Bridge BC V0K 1P0" at bounding box center [785, 642] width 196 height 26
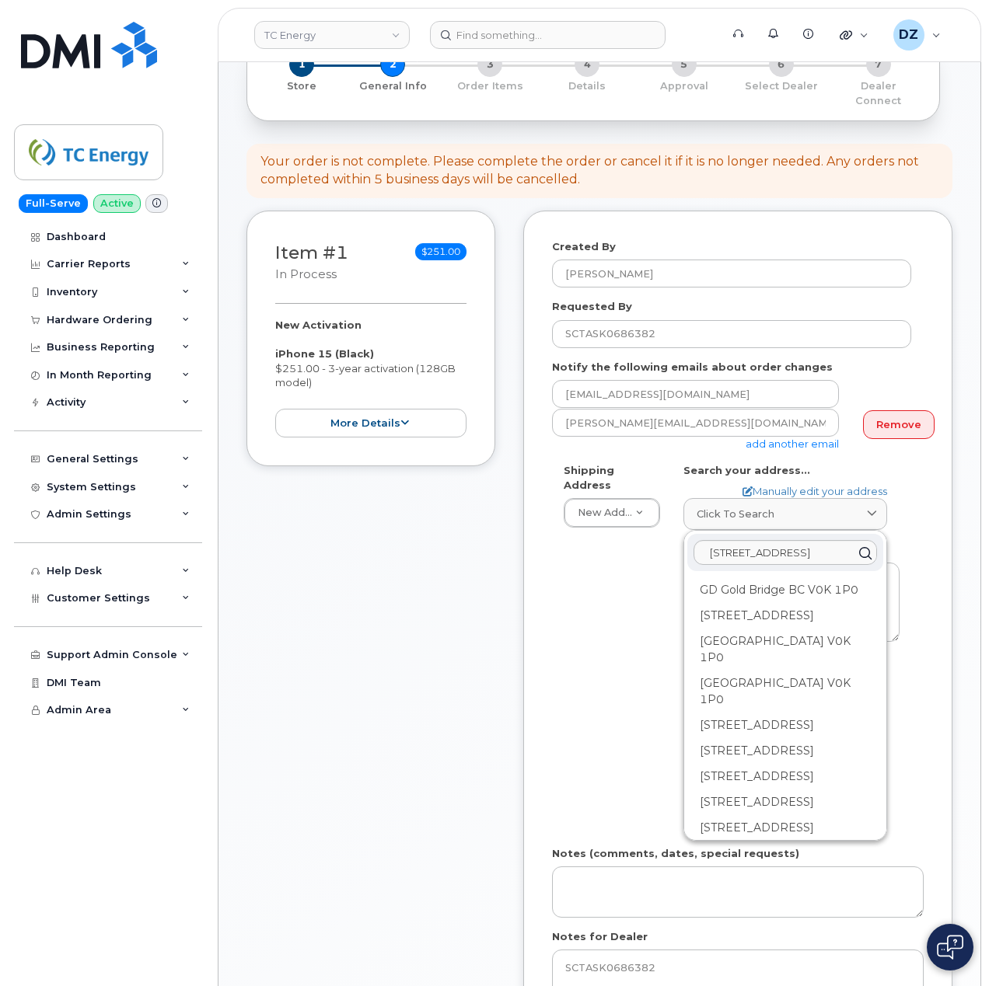
click at [630, 672] on div "Shipping Address New Address New Address 1401 Veterans Blvd NE 450 1 St SW Ncnb…" at bounding box center [731, 649] width 359 height 372
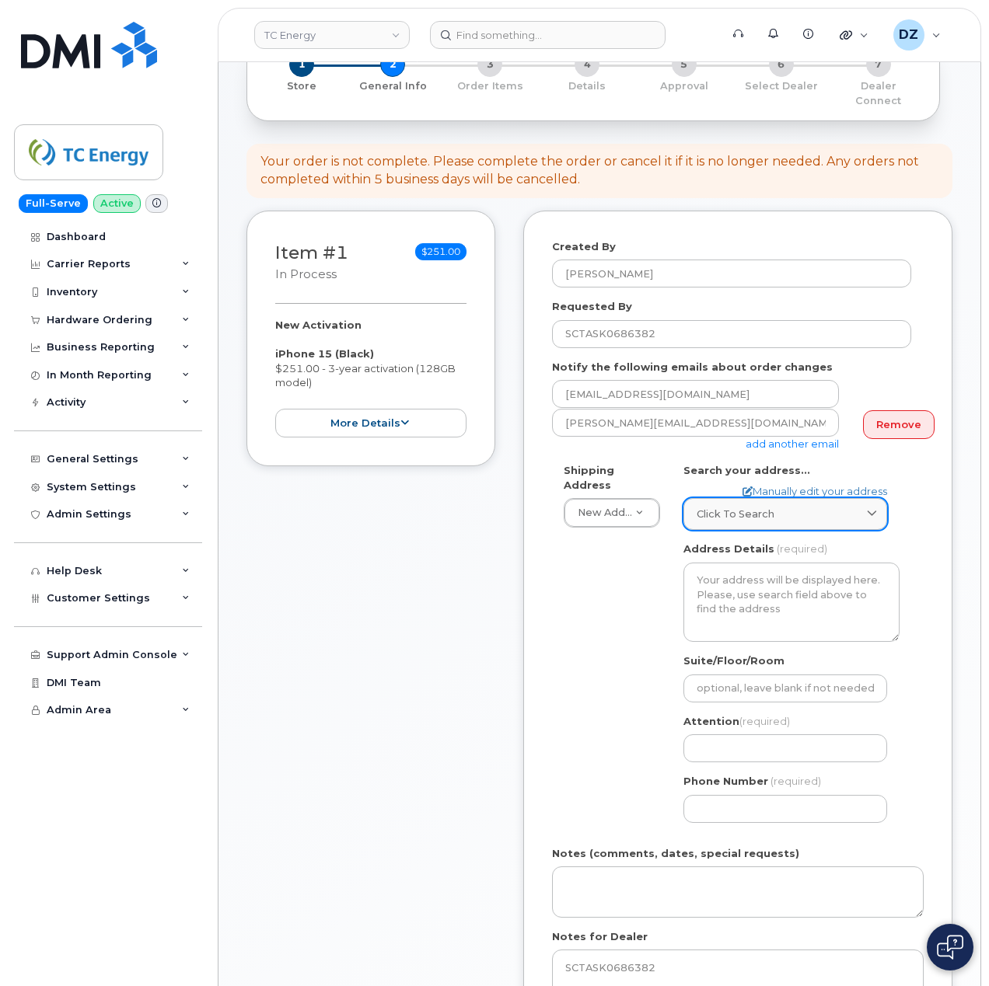
click at [777, 507] on div "Click to search" at bounding box center [785, 514] width 177 height 15
paste input "7441 Gun Lake Rd WSquamish-Lillooet, BC V0K 1P0"
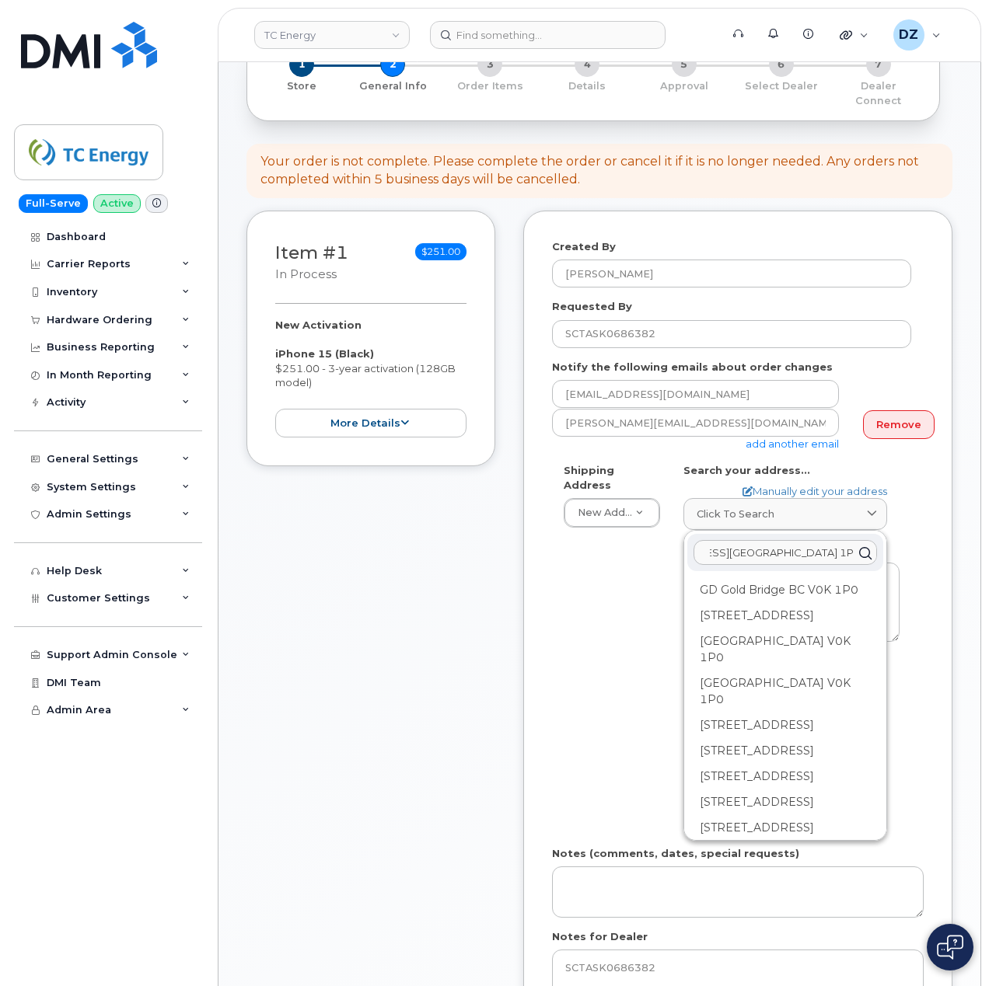
scroll to position [0, 350]
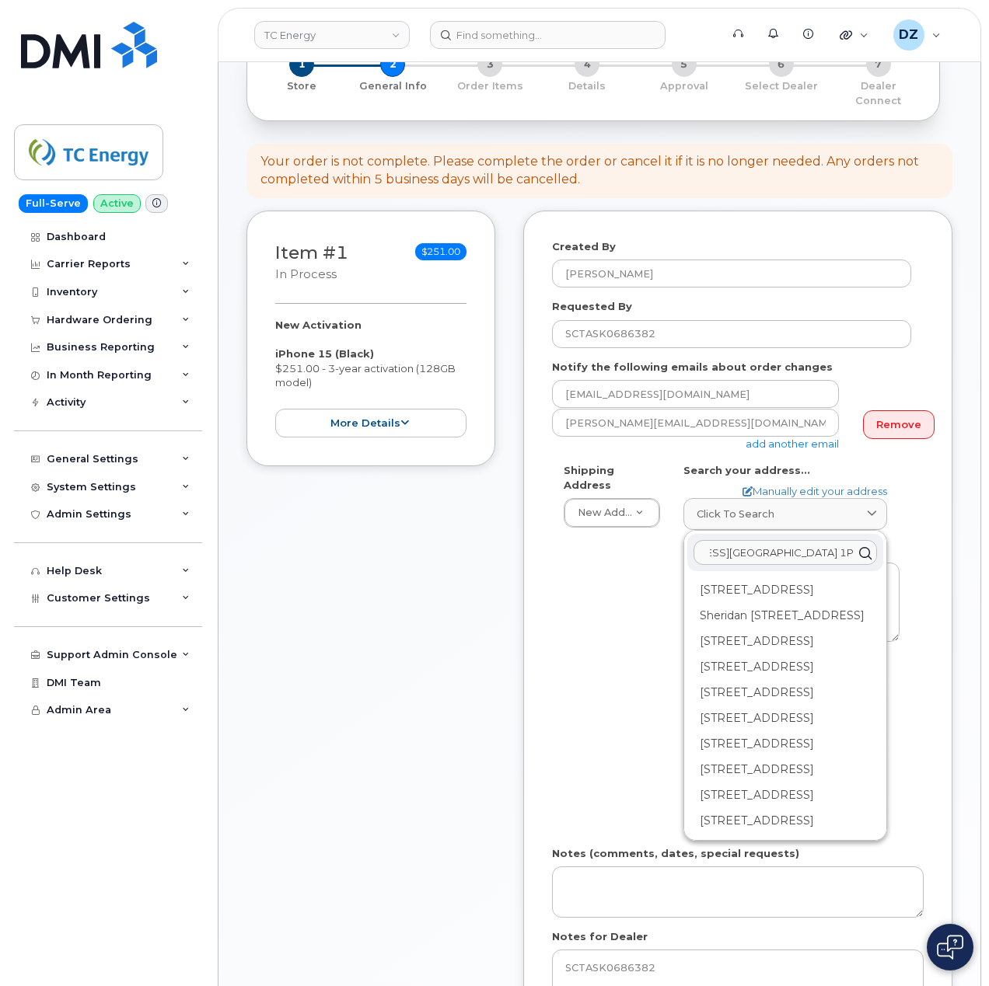
click at [775, 540] on input "7441 Gun Lake Rd W Gold Bridge, BC V0K1P07441 Gun Lake Rd WSquamish-Lillooet, B…" at bounding box center [784, 552] width 183 height 25
paste input "text"
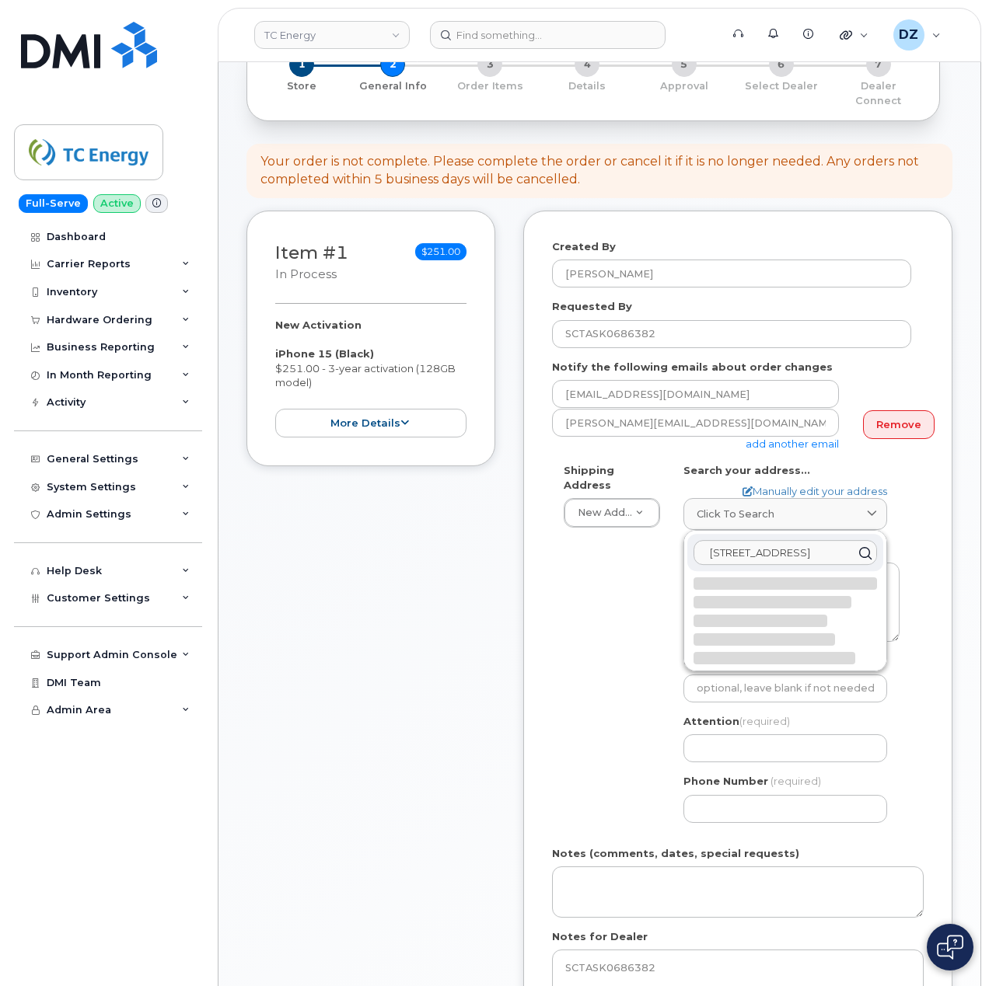
scroll to position [0, 116]
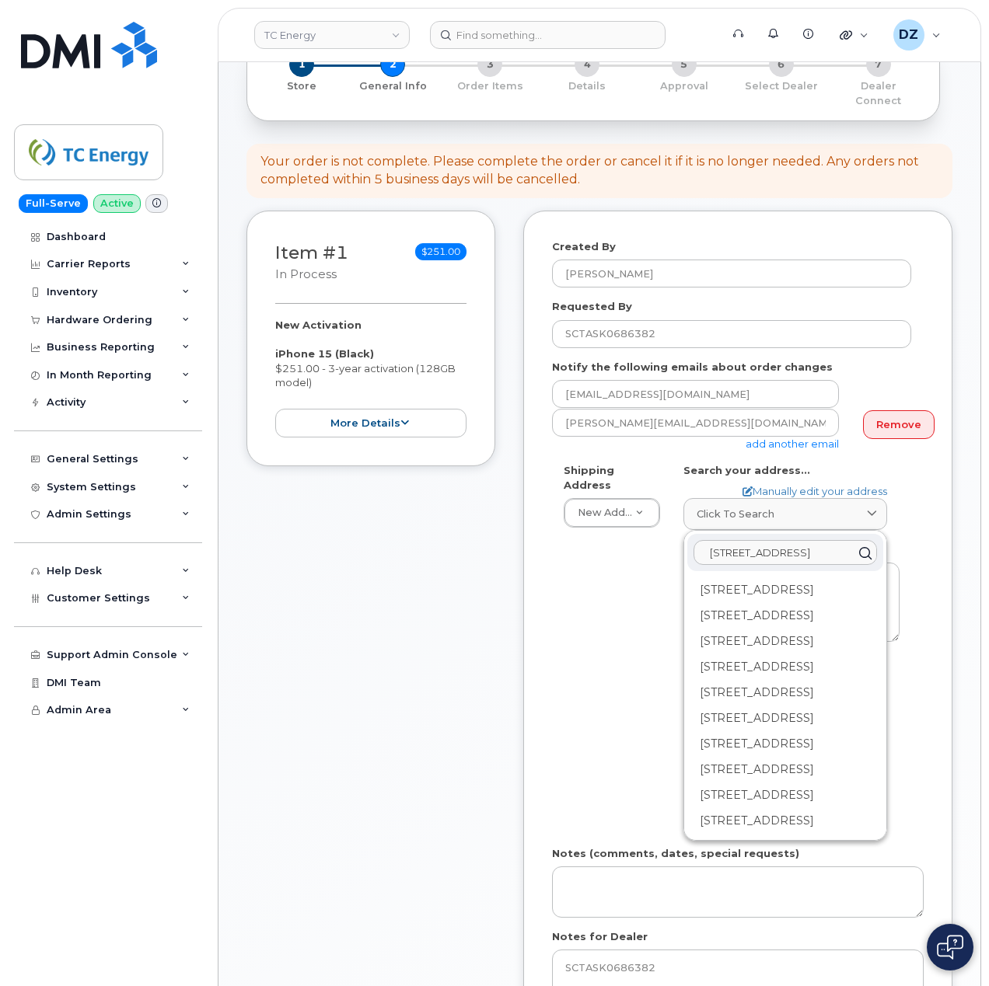
type input "7441 Gun Lake Rd WSquamish-Lillooet, BC V0K 1P0"
click at [564, 681] on div "Shipping Address New Address New Address 1401 Veterans Blvd NE 450 1 St SW Ncnb…" at bounding box center [731, 649] width 359 height 372
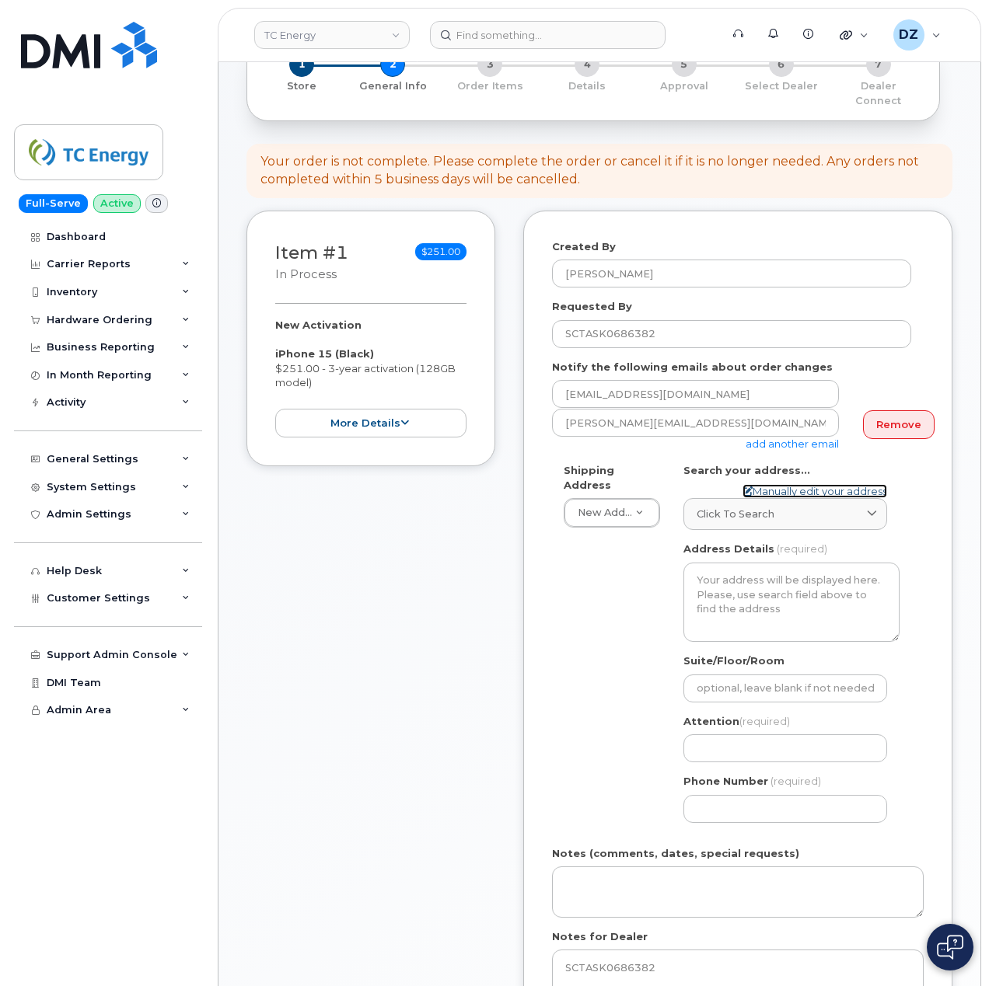
click at [844, 484] on link "Manually edit your address" at bounding box center [814, 491] width 145 height 15
select select
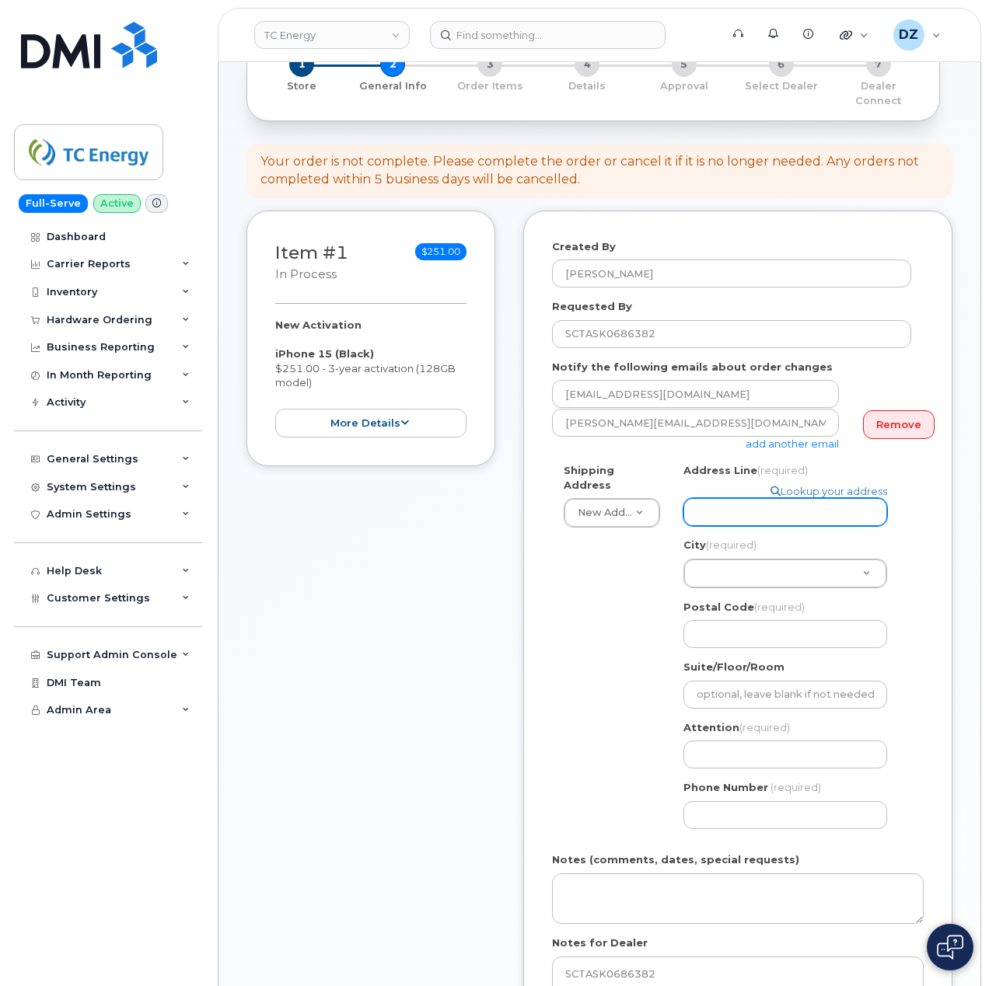
click at [791, 498] on input "Address Line (required)" at bounding box center [785, 512] width 204 height 28
paste input "[STREET_ADDRESS]"
type input "[STREET_ADDRESS]"
select select
type input "[STREET_ADDRESS]"
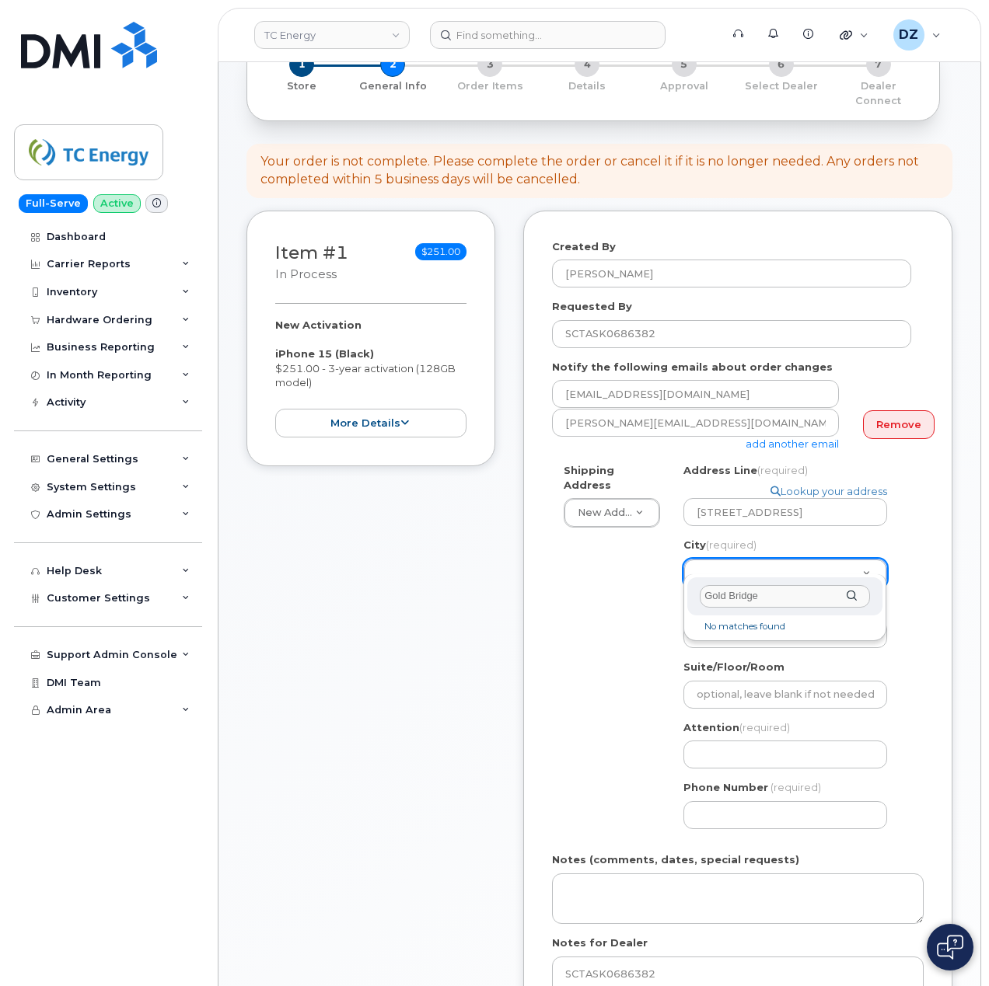
click at [768, 597] on input "Gold Bridge" at bounding box center [785, 596] width 170 height 23
paste input "Squamish-Lillooet"
type input "Squamish"
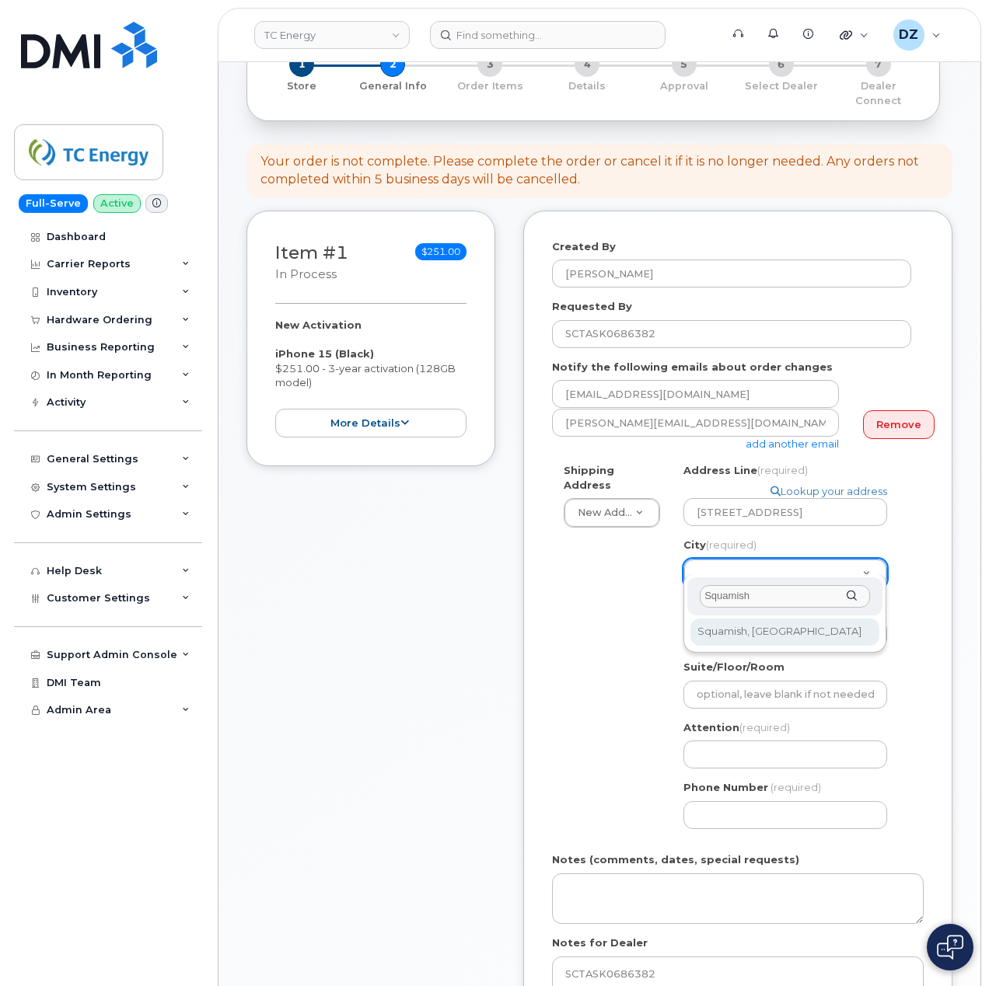
select select
type input "929"
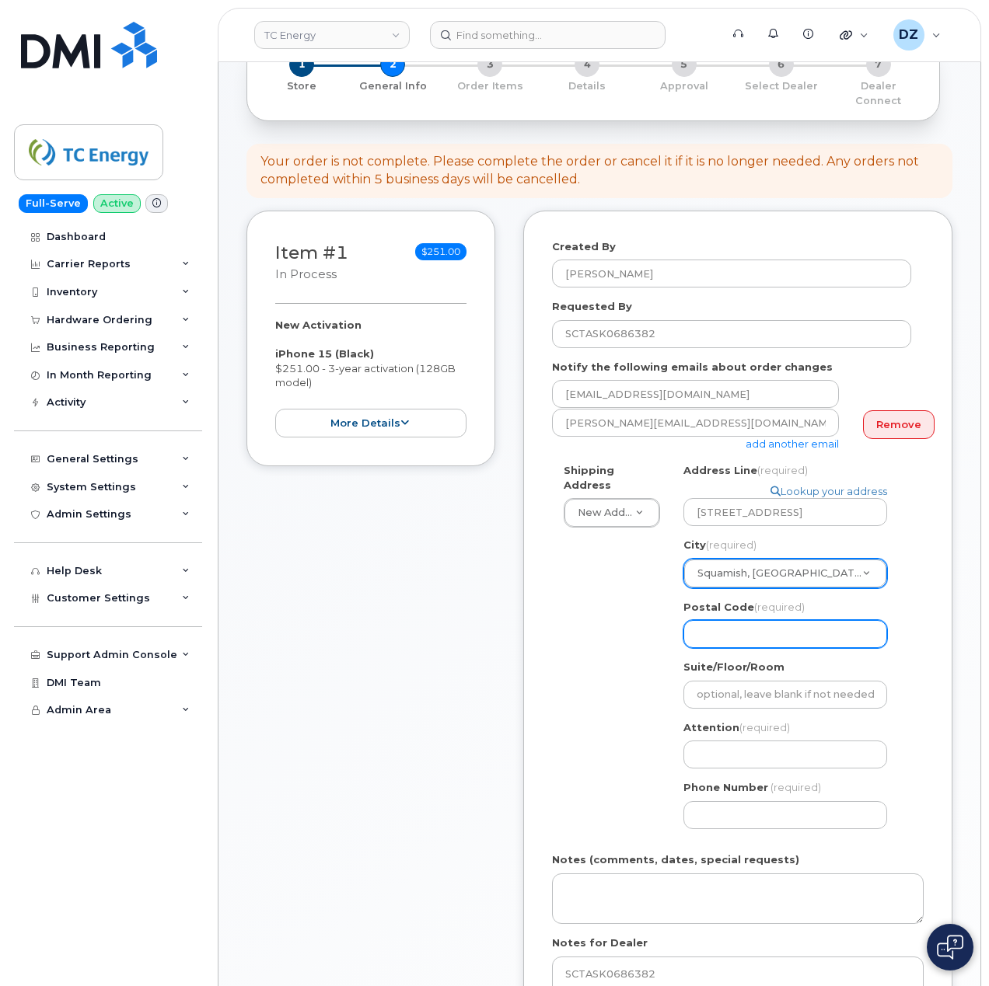
click at [759, 626] on input "Postal Code (required)" at bounding box center [785, 634] width 204 height 28
paste input "V0K 1P0"
select select
type input "V0K 1P0"
click at [544, 605] on div "Created By Devon Zellars Requested By SCTASK0686382 Notify the following emails…" at bounding box center [737, 658] width 429 height 895
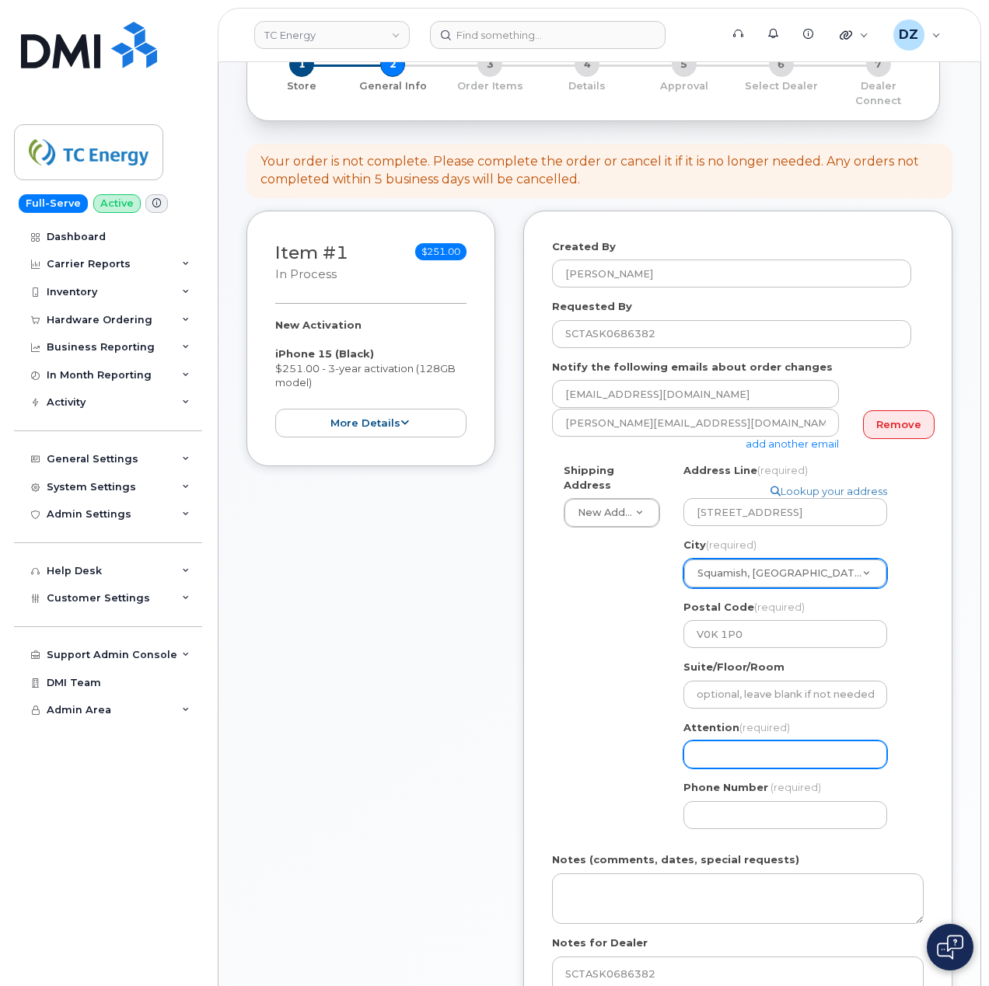
click at [750, 741] on input "Attention (required)" at bounding box center [785, 755] width 204 height 28
paste input "[PERSON_NAME]"
select select
type input "[PERSON_NAME]"
click at [753, 808] on input "Phone Number" at bounding box center [785, 815] width 204 height 28
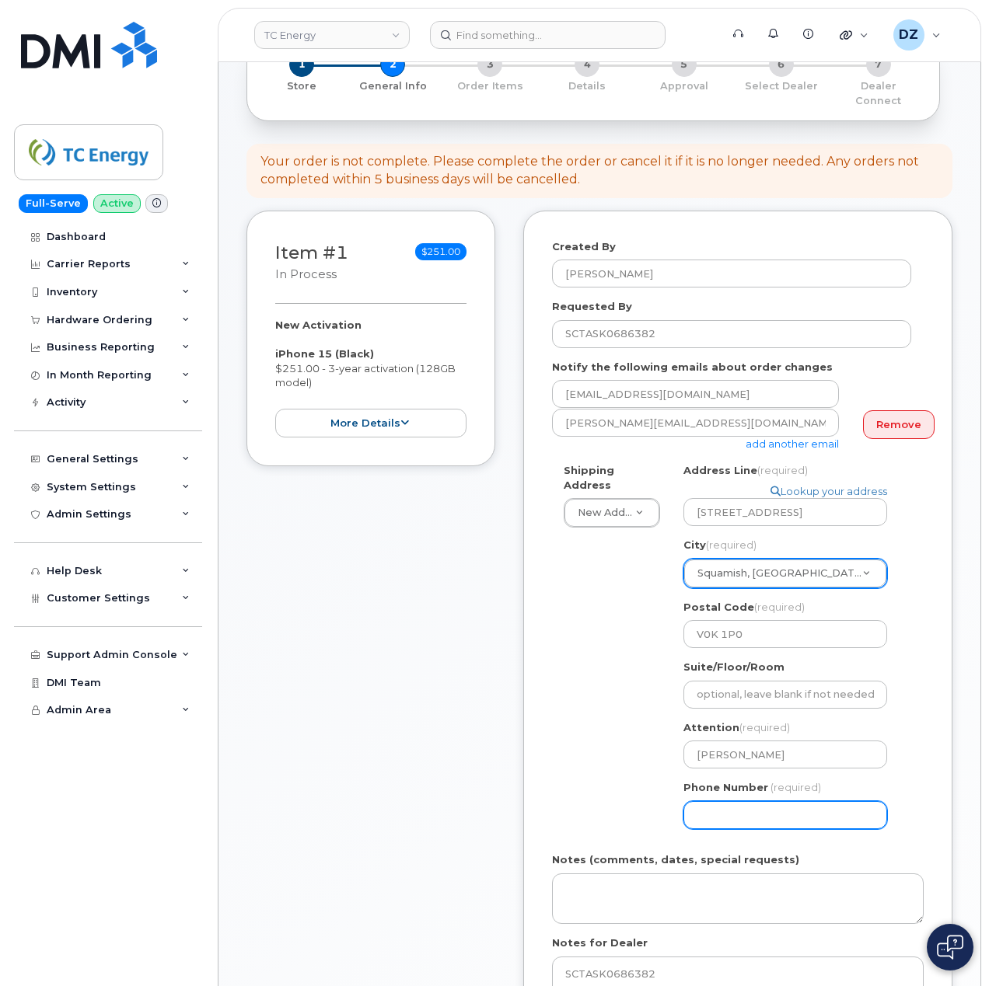
paste input "4039205562"
type input "4039205562"
select select
type input "4039205562"
click at [563, 715] on div "Shipping Address New Address New Address 1401 Veterans Blvd NE 450 1 St SW Ncnb…" at bounding box center [731, 652] width 359 height 378
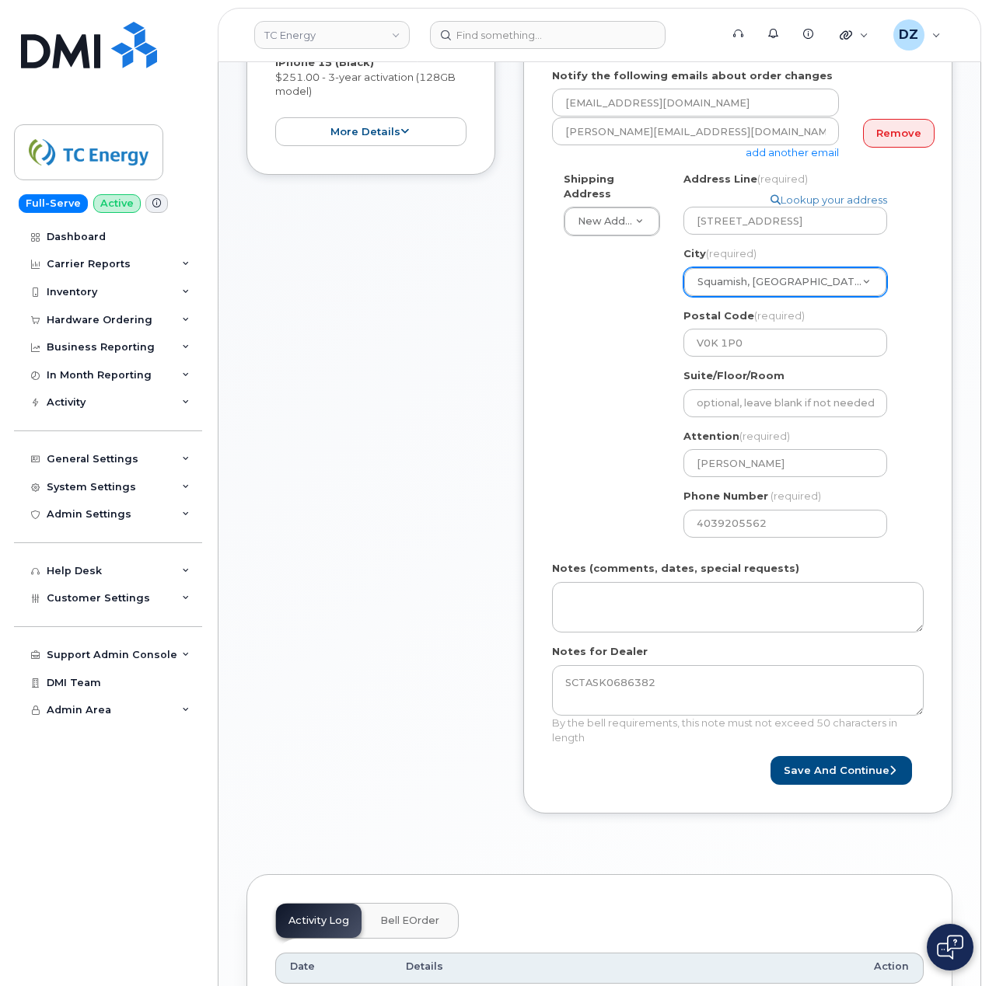
scroll to position [414, 0]
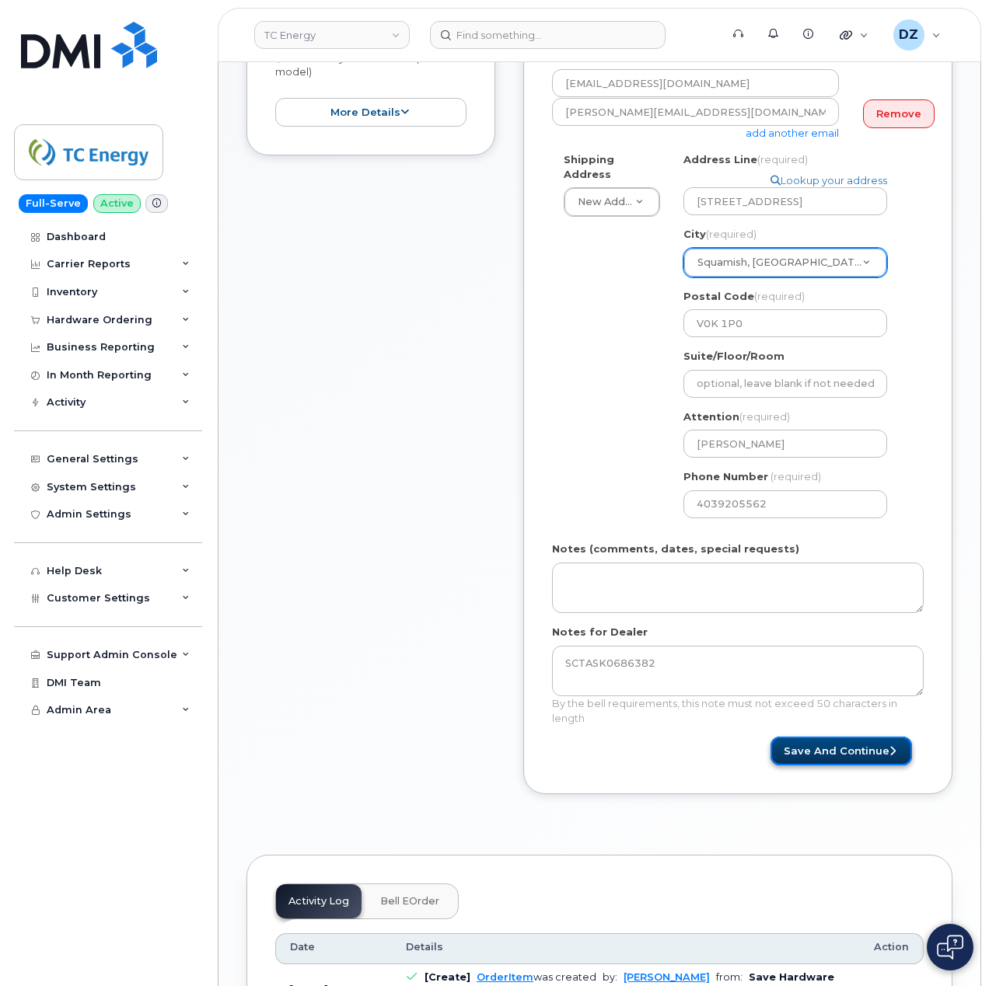
click at [835, 738] on button "Save and Continue" at bounding box center [840, 751] width 141 height 29
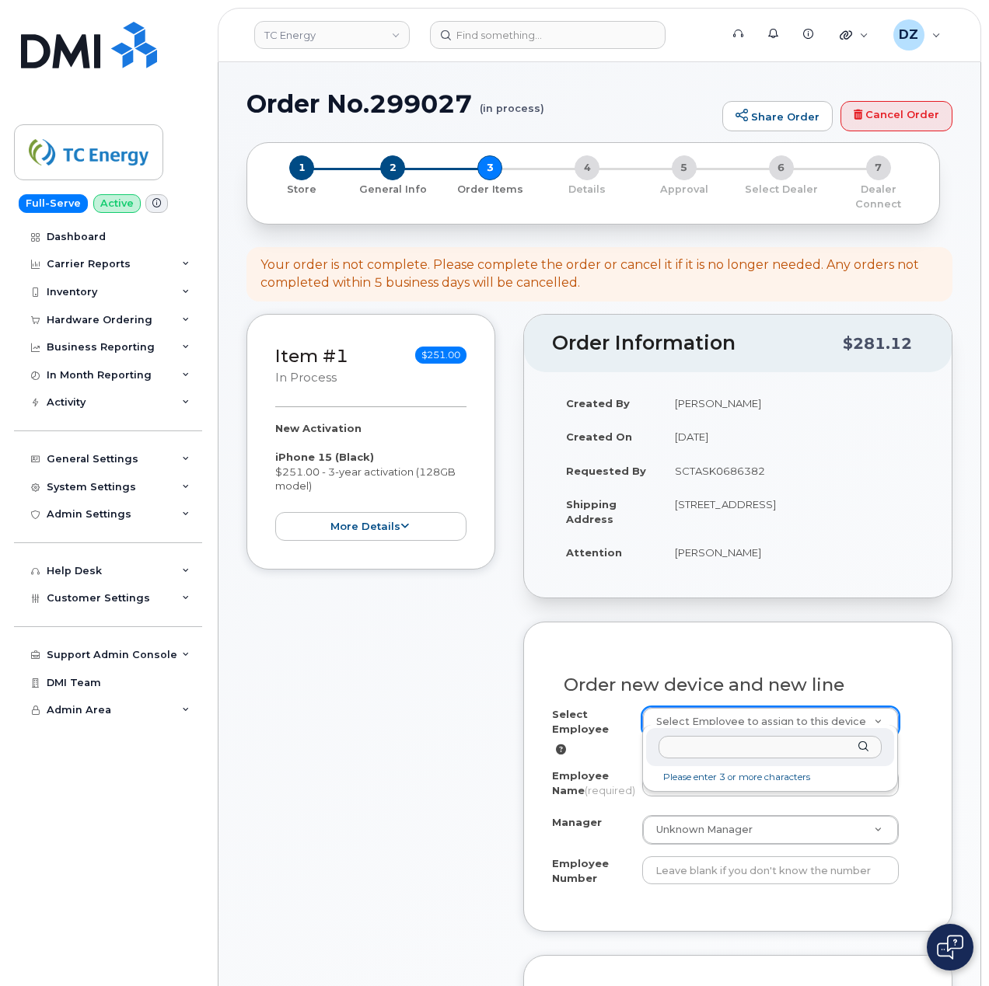
type input "207911"
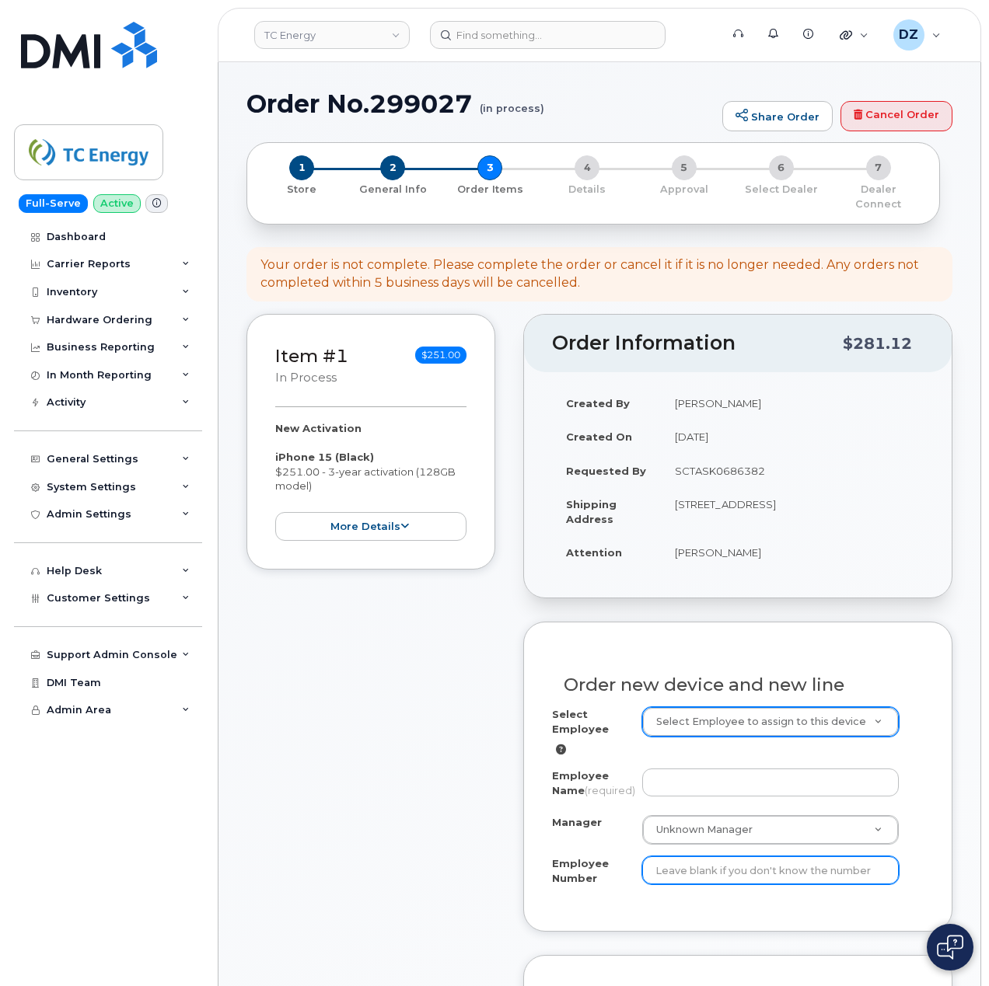
click at [793, 878] on input "Employee Number" at bounding box center [770, 871] width 257 height 28
paste input "207911"
type input "207911"
drag, startPoint x: 745, startPoint y: 846, endPoint x: 564, endPoint y: 840, distance: 180.5
paste input "[PERSON_NAME]"
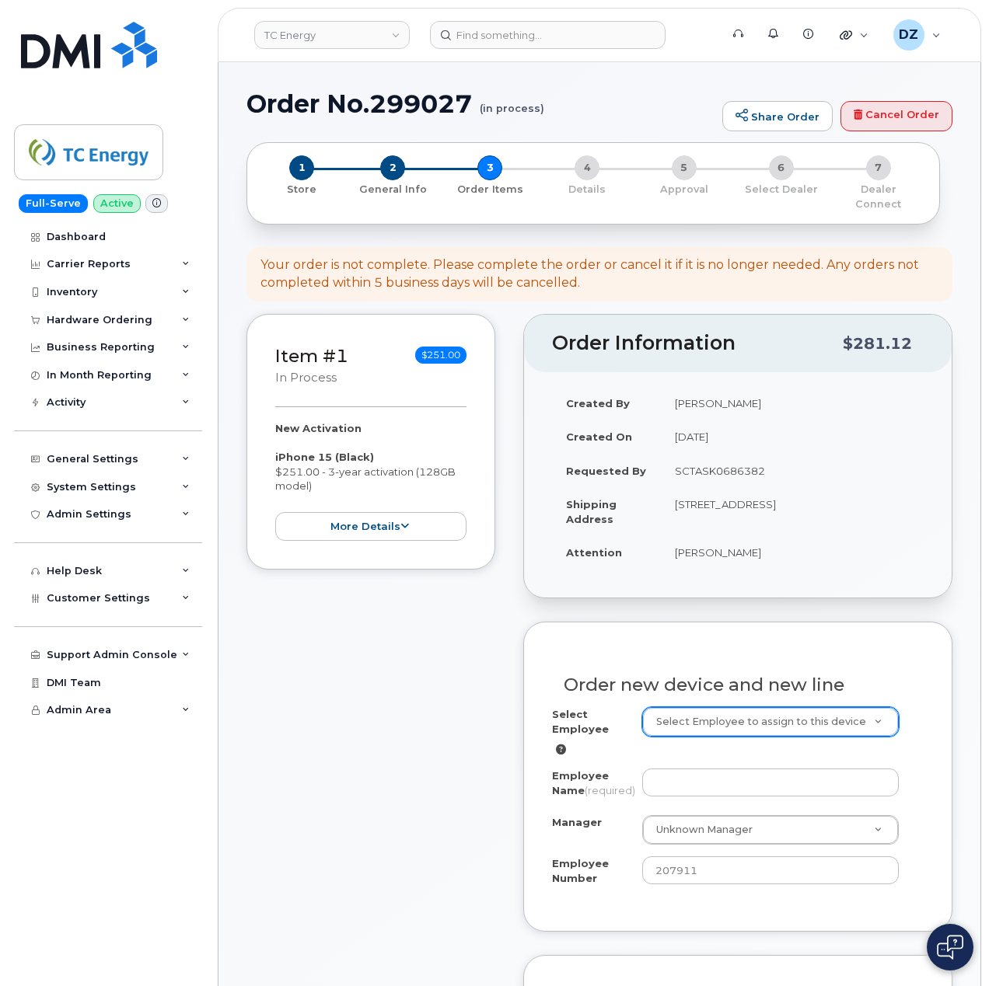
type input "Adam Anderson"
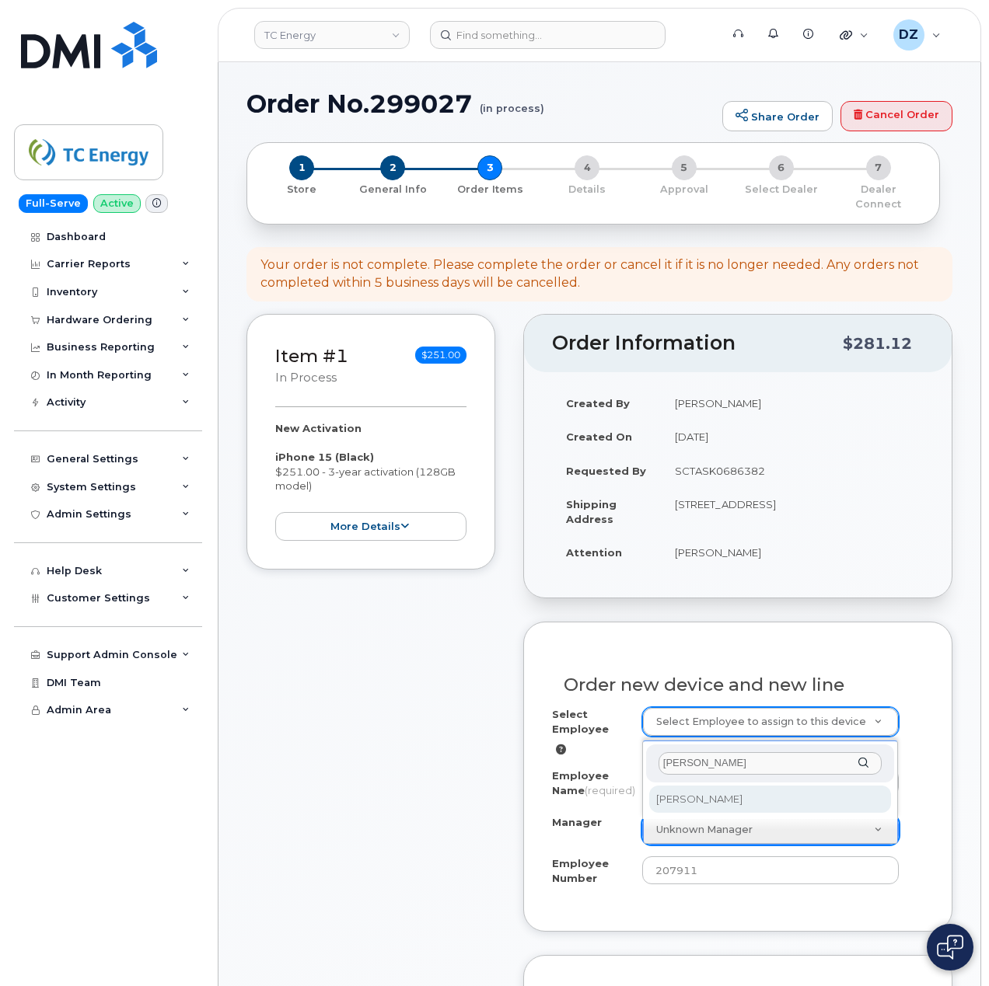
type input "[PERSON_NAME]"
select select "1370079"
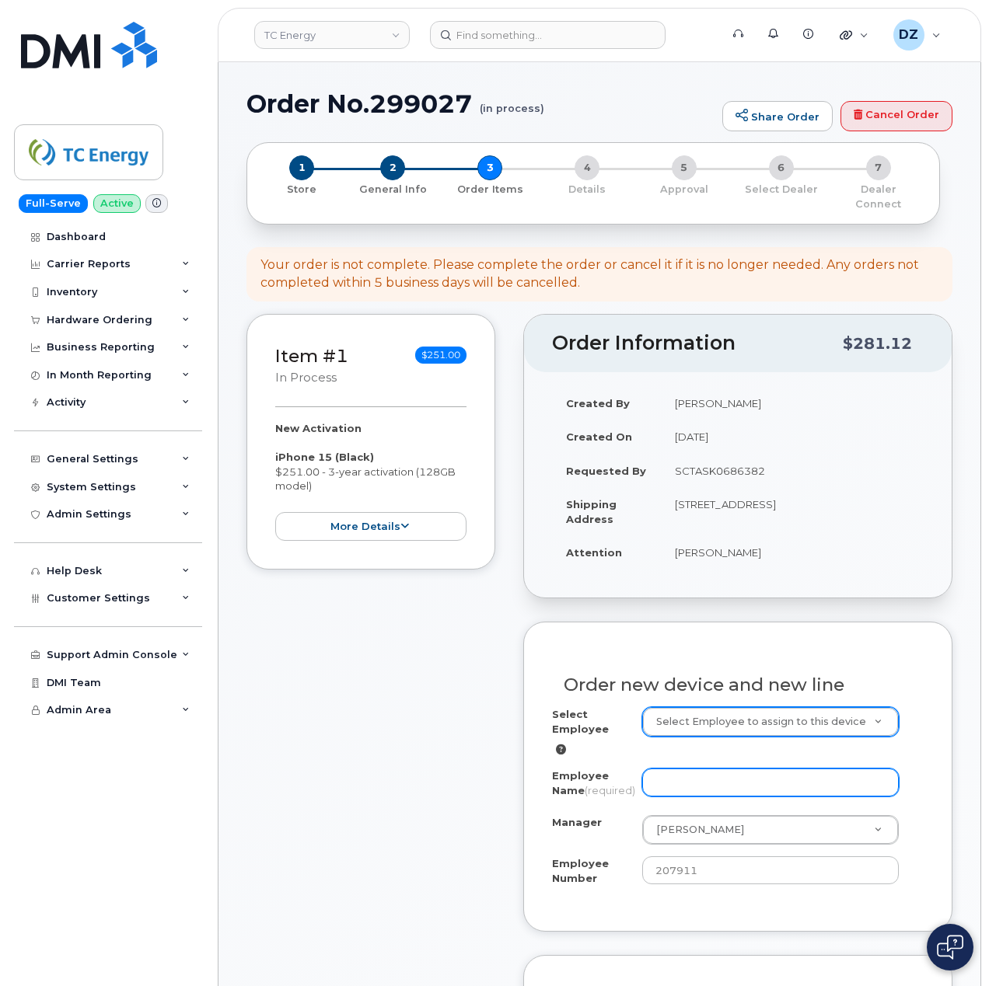
click at [749, 784] on input "Employee Name (required)" at bounding box center [770, 783] width 257 height 28
paste input "Steven Patterson"
type input "Steven Patterson"
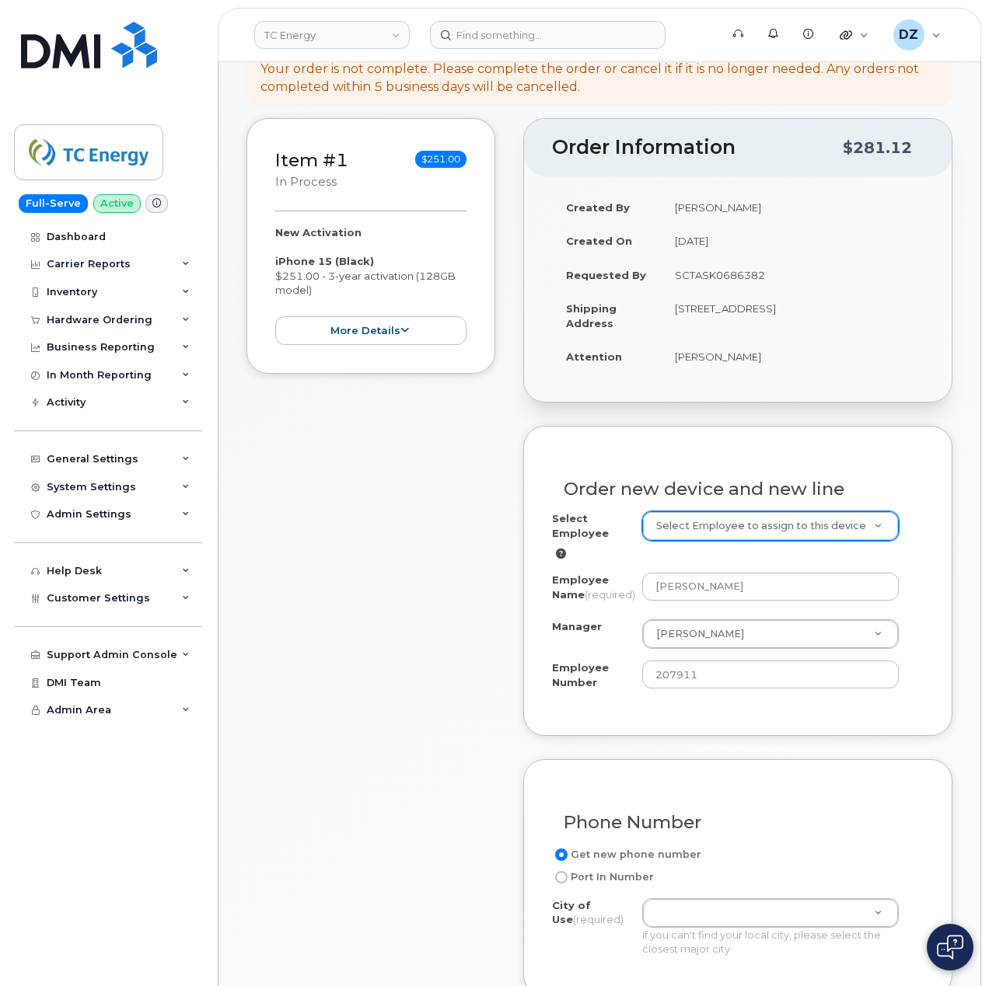
scroll to position [518, 0]
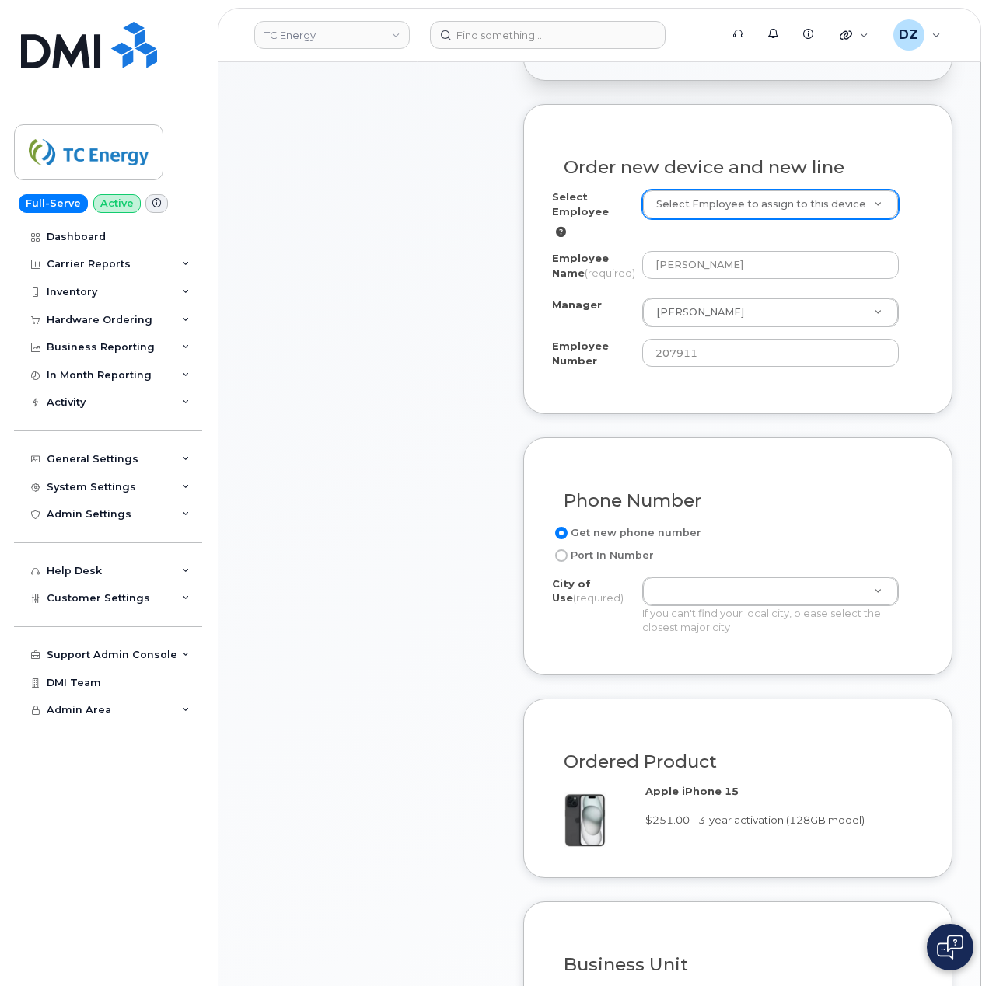
paste input "Gold Bridge"
type input "Gold Bridge"
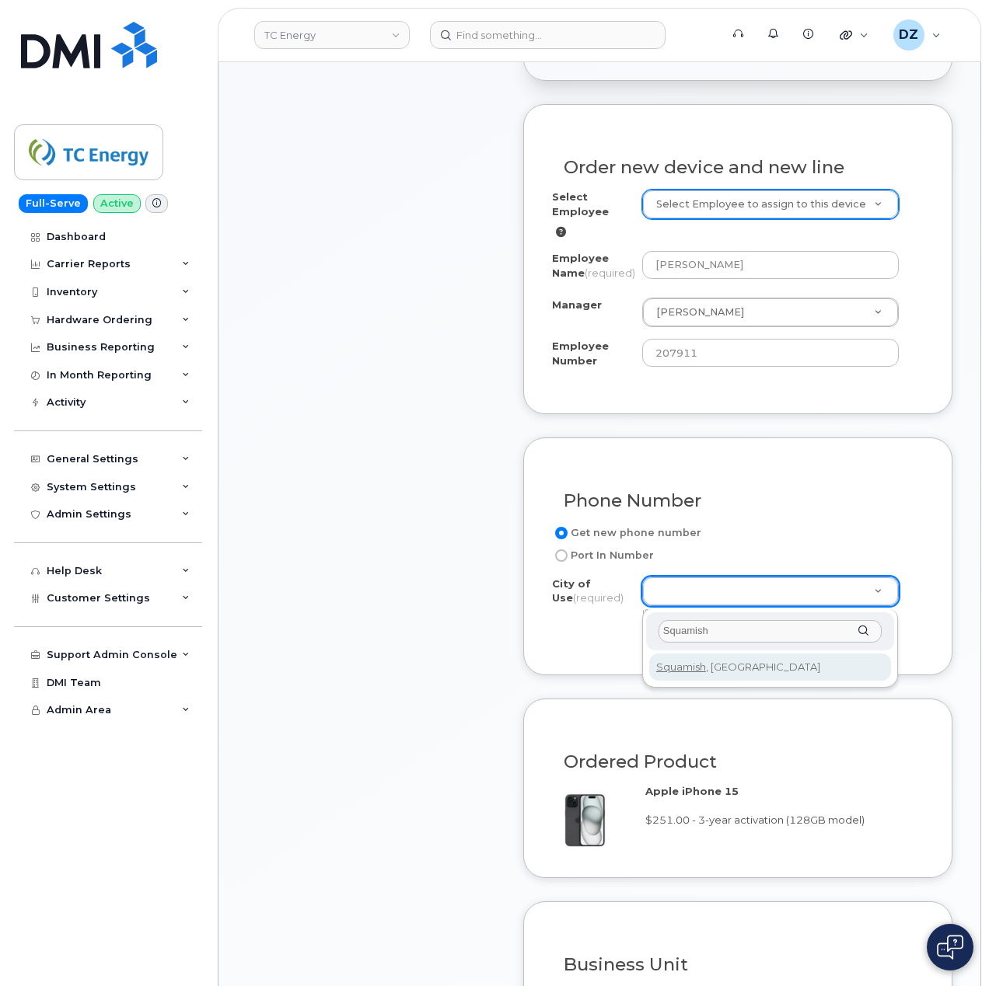
type input "Squamish"
type input "929"
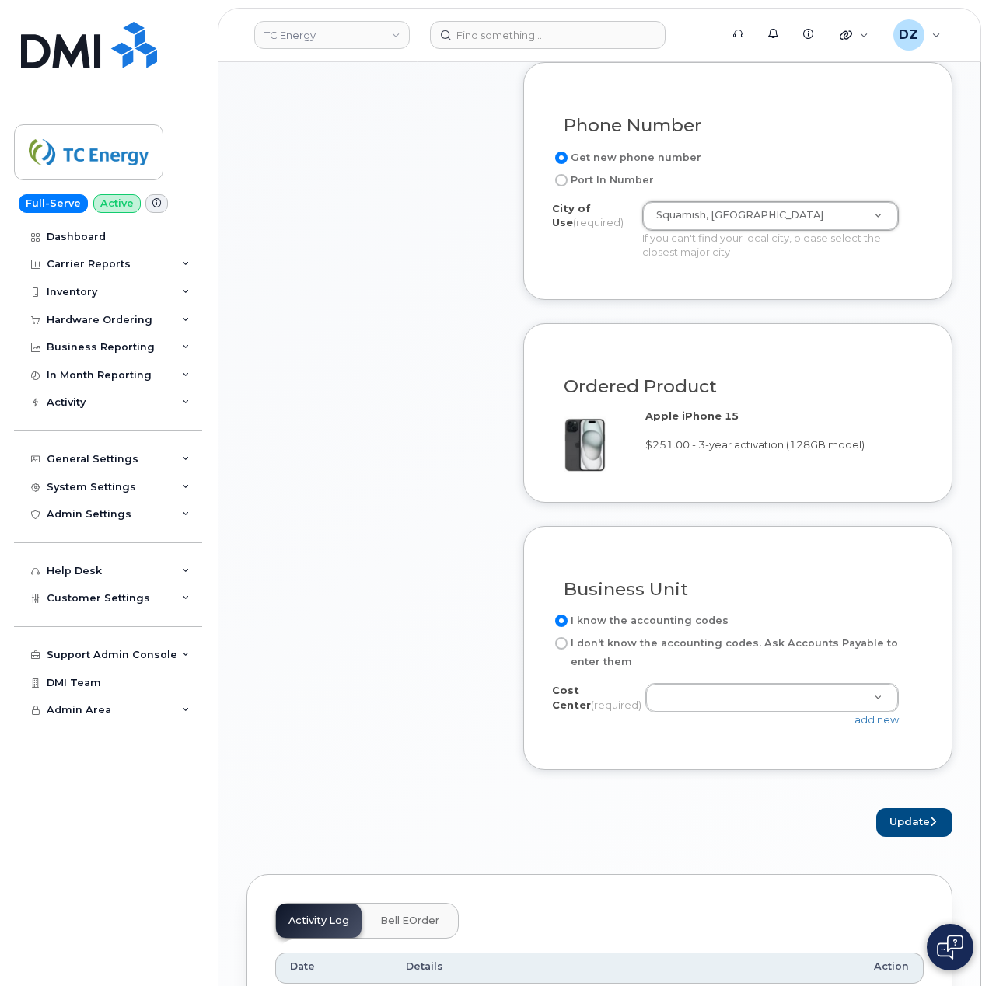
scroll to position [933, 0]
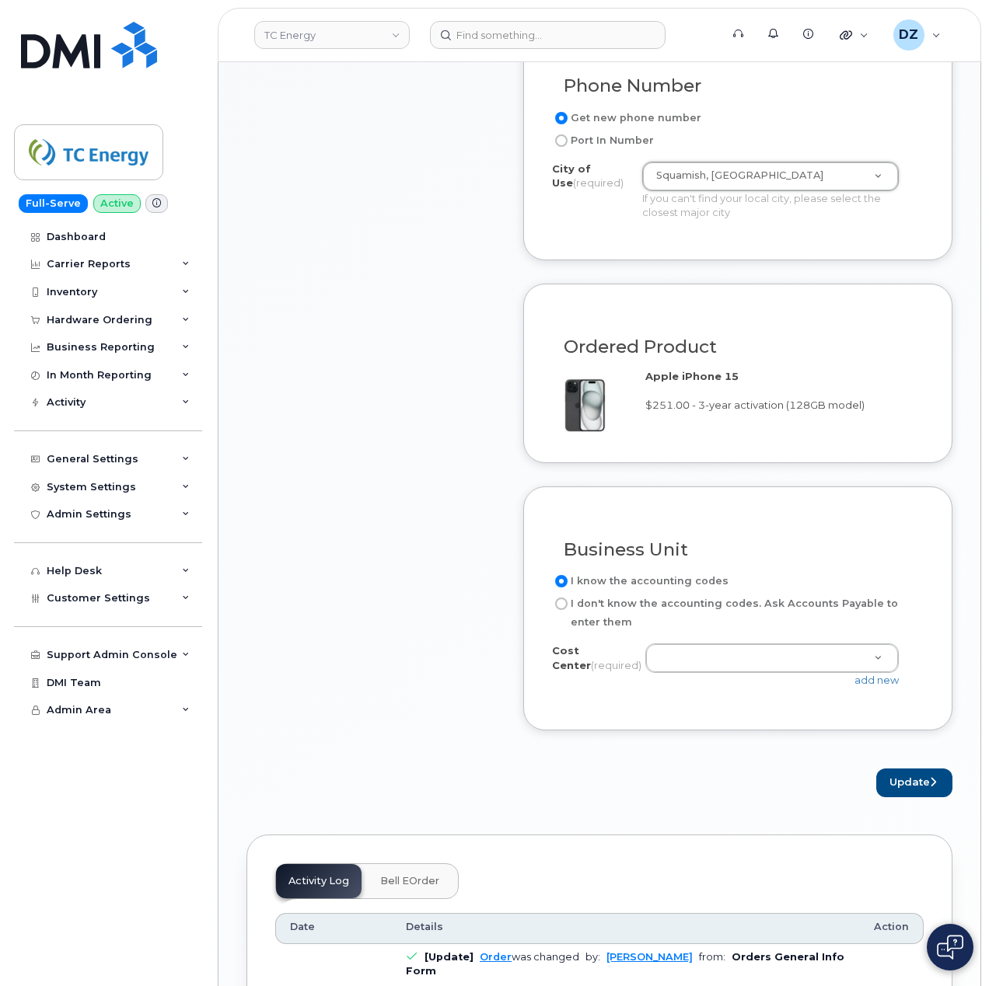
click at [594, 609] on label "I don't know the accounting codes. Ask Accounts Payable to enter them" at bounding box center [731, 613] width 359 height 37
click at [567, 609] on input "I don't know the accounting codes. Ask Accounts Payable to enter them" at bounding box center [561, 604] width 12 height 12
radio input "true"
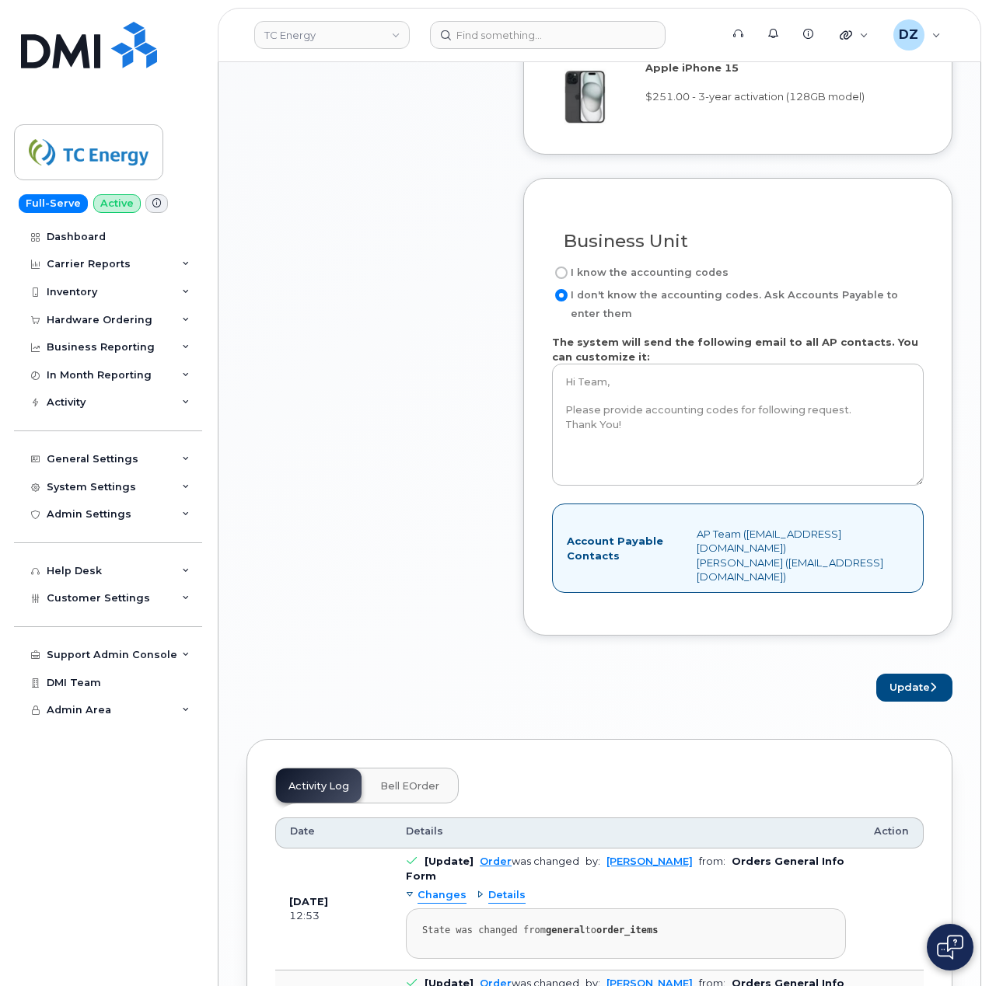
scroll to position [1244, 0]
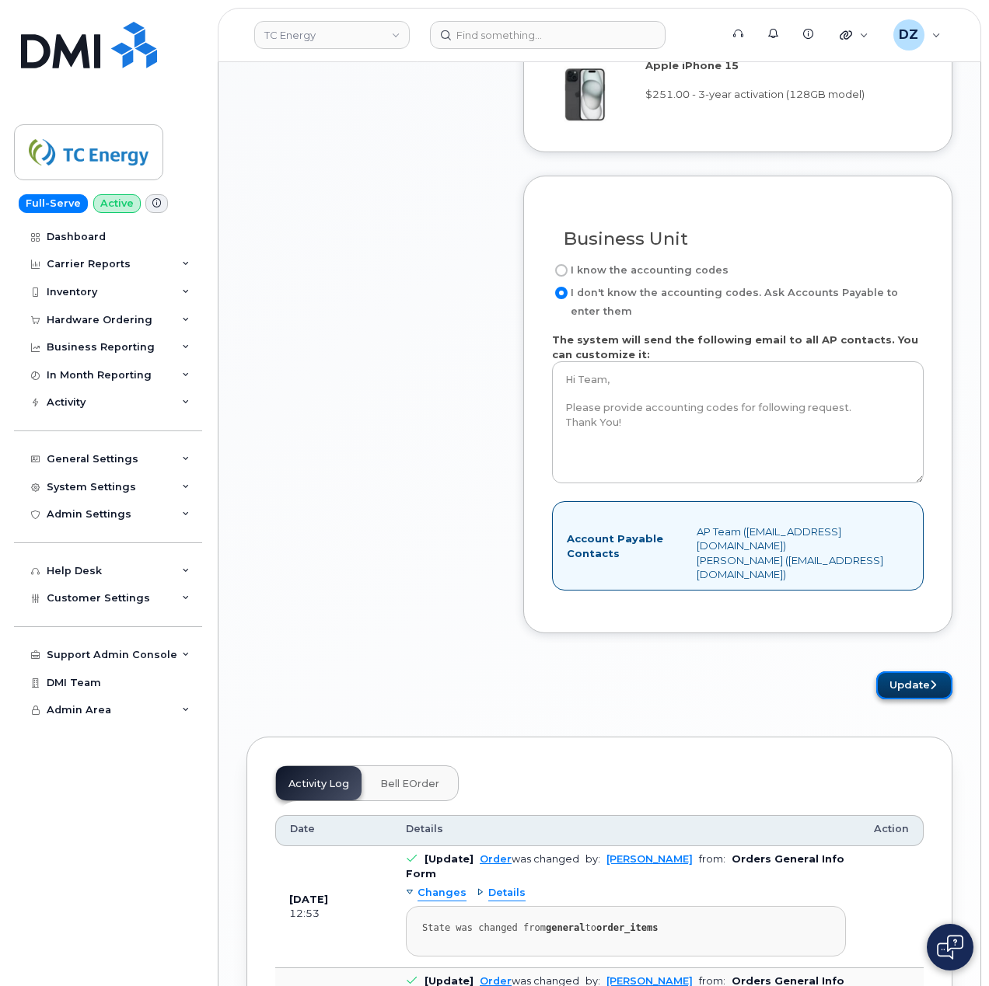
click at [916, 690] on button "Update" at bounding box center [914, 686] width 76 height 29
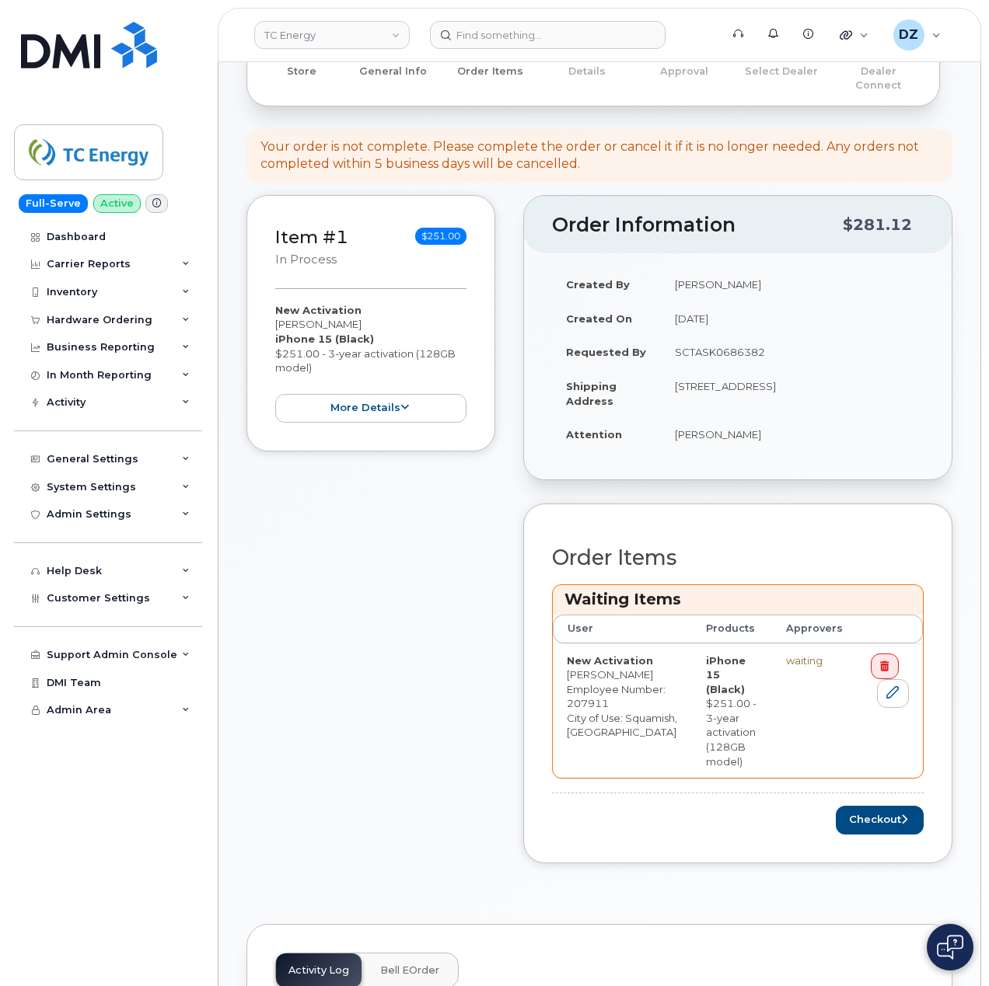
scroll to position [414, 0]
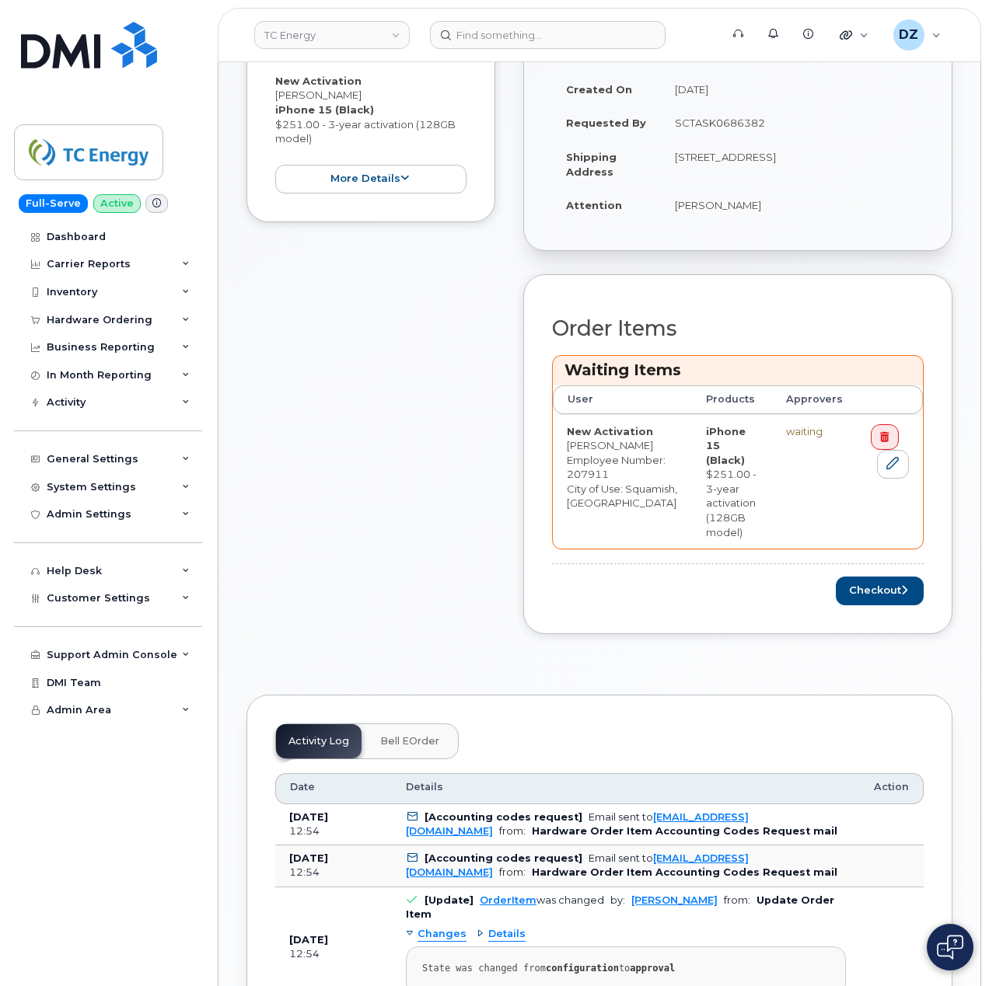
drag, startPoint x: 679, startPoint y: 144, endPoint x: 868, endPoint y: 147, distance: 189.7
click at [868, 147] on td "[STREET_ADDRESS]" at bounding box center [792, 164] width 263 height 48
click at [752, 188] on td "[PERSON_NAME]" at bounding box center [792, 205] width 263 height 34
drag, startPoint x: 681, startPoint y: 145, endPoint x: 902, endPoint y: 150, distance: 221.6
click at [902, 150] on td "7441 Gun Lake Rd W Squamish BC V0K 1P0" at bounding box center [792, 164] width 263 height 48
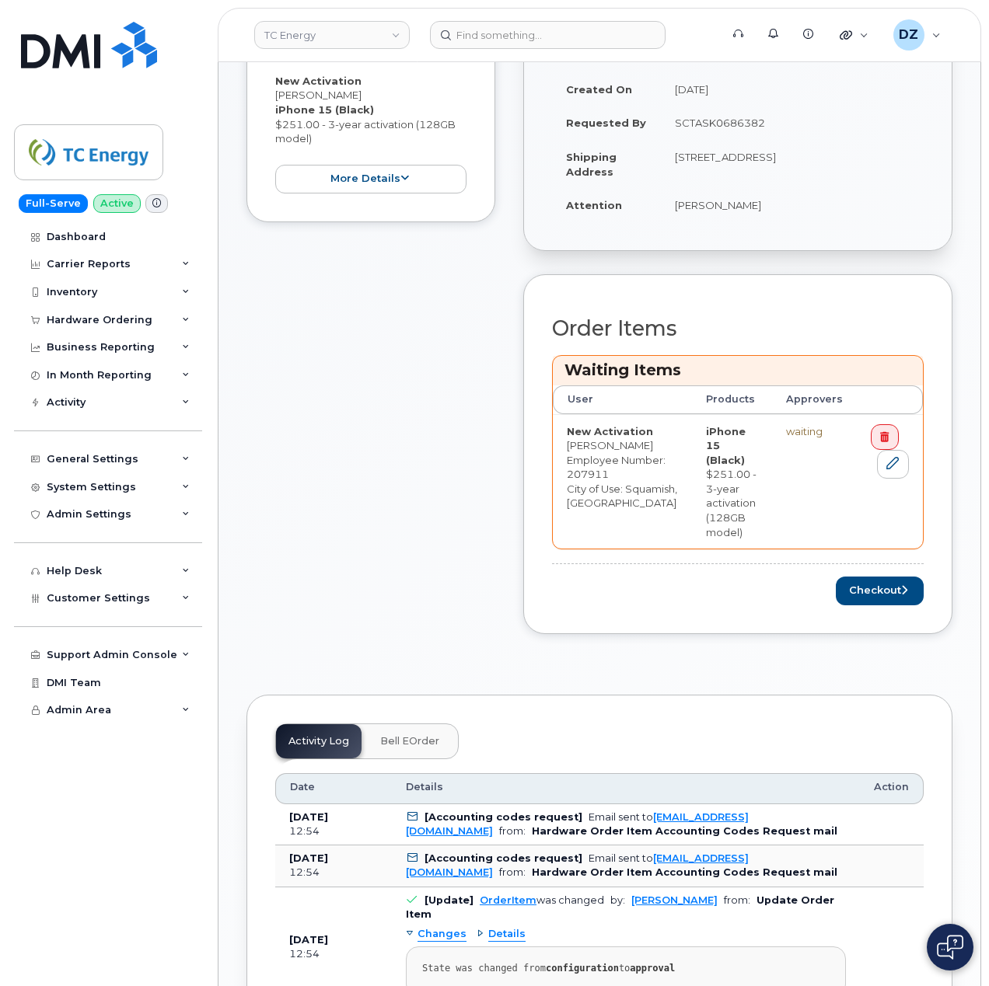
copy td "7441 Gun Lake Rd W Squamish BC V0K 1P0"
click at [887, 606] on button "Checkout" at bounding box center [880, 591] width 88 height 29
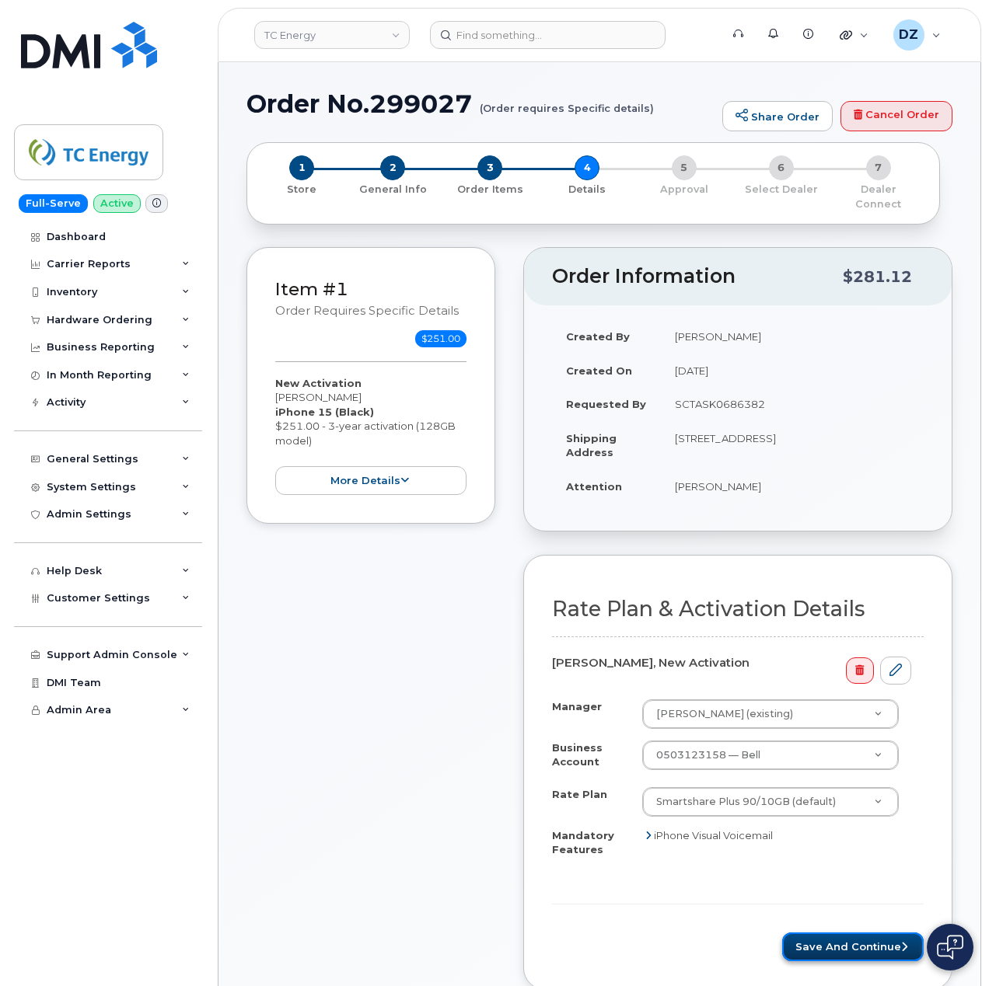
click at [840, 940] on button "Save and Continue" at bounding box center [852, 947] width 141 height 29
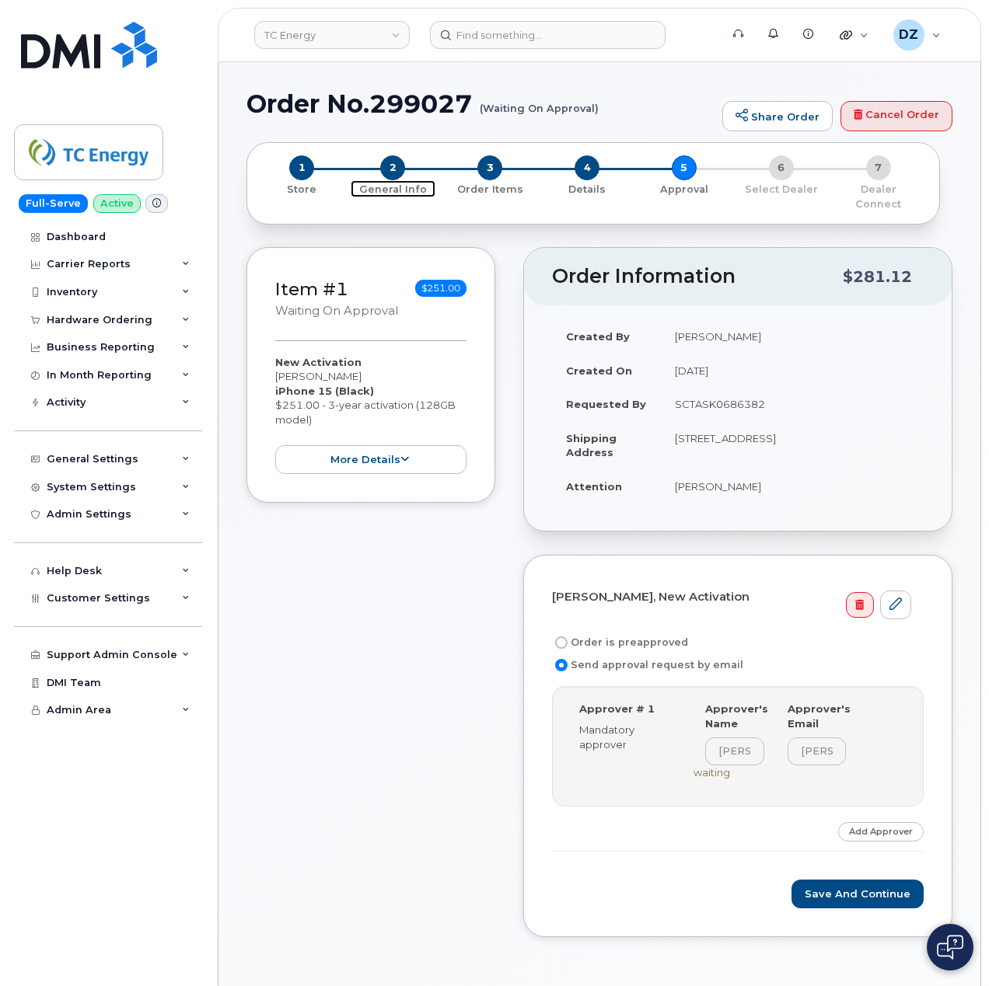
click at [386, 166] on span "2" at bounding box center [392, 167] width 25 height 25
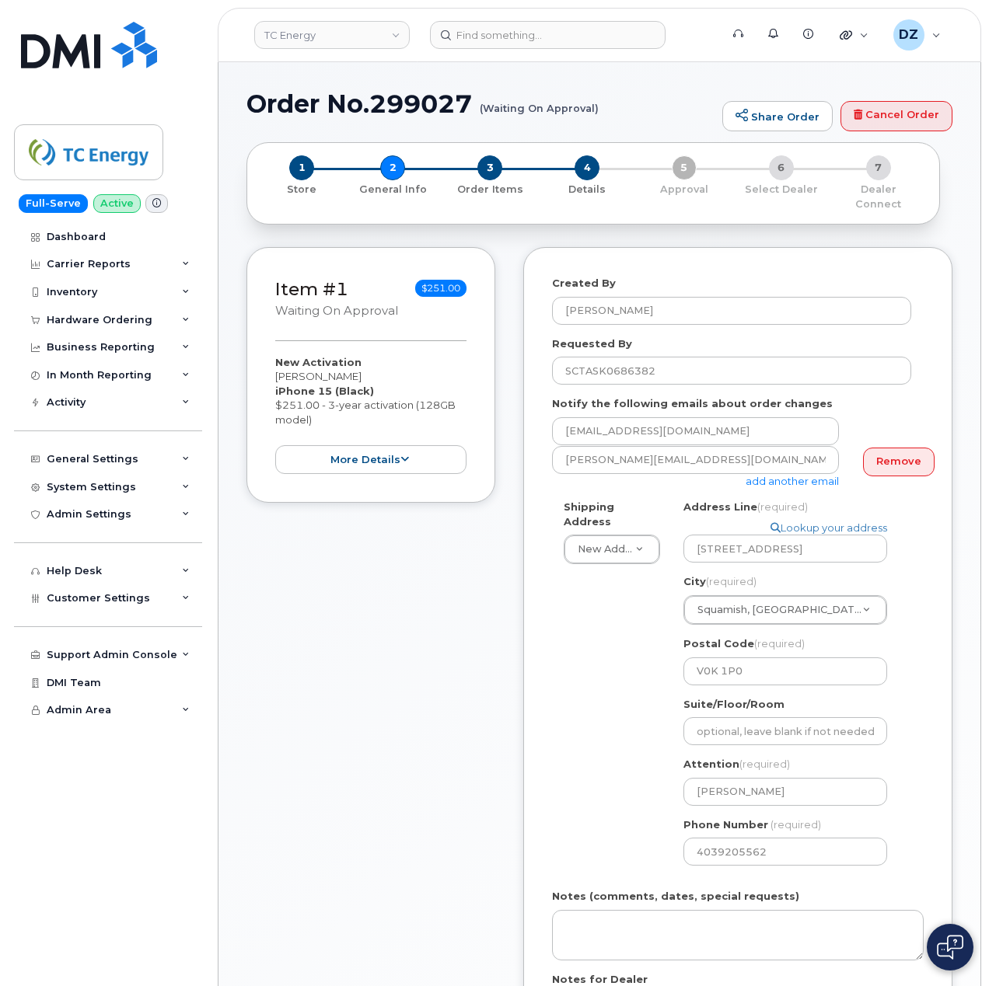
select select
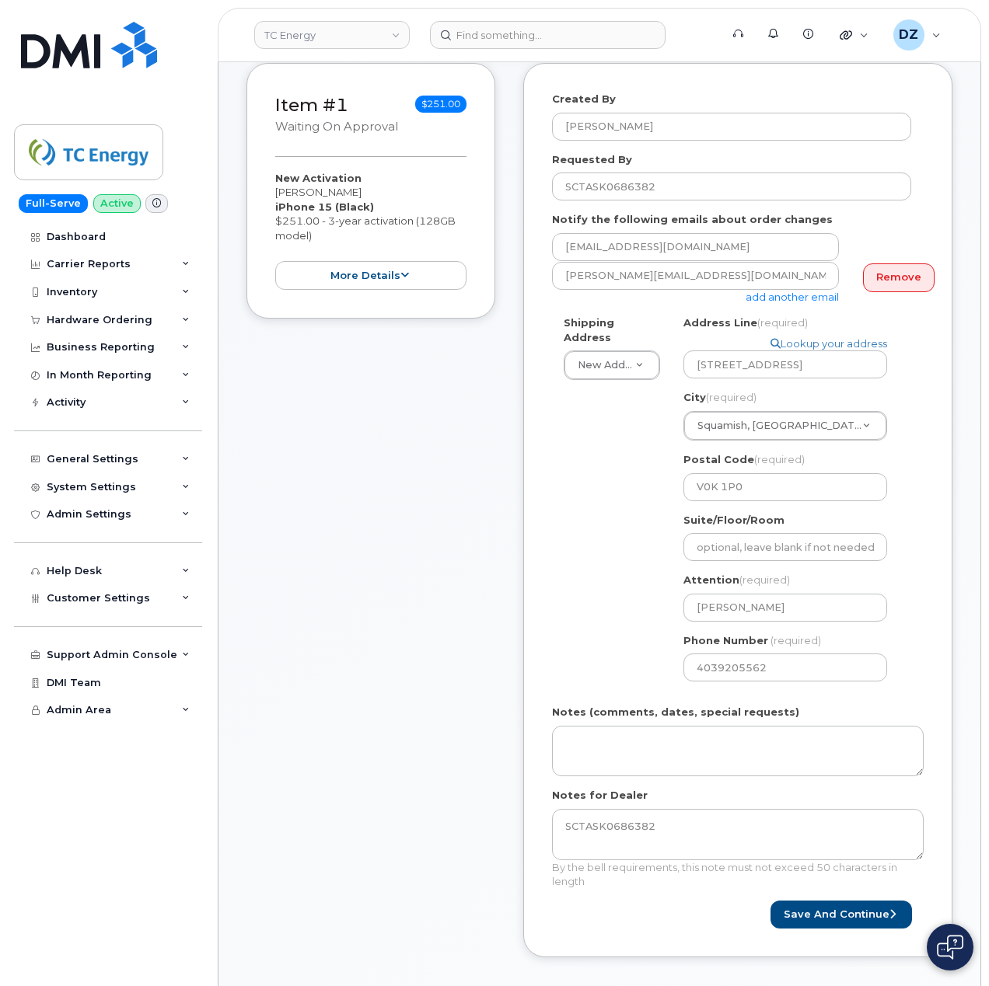
scroll to position [414, 0]
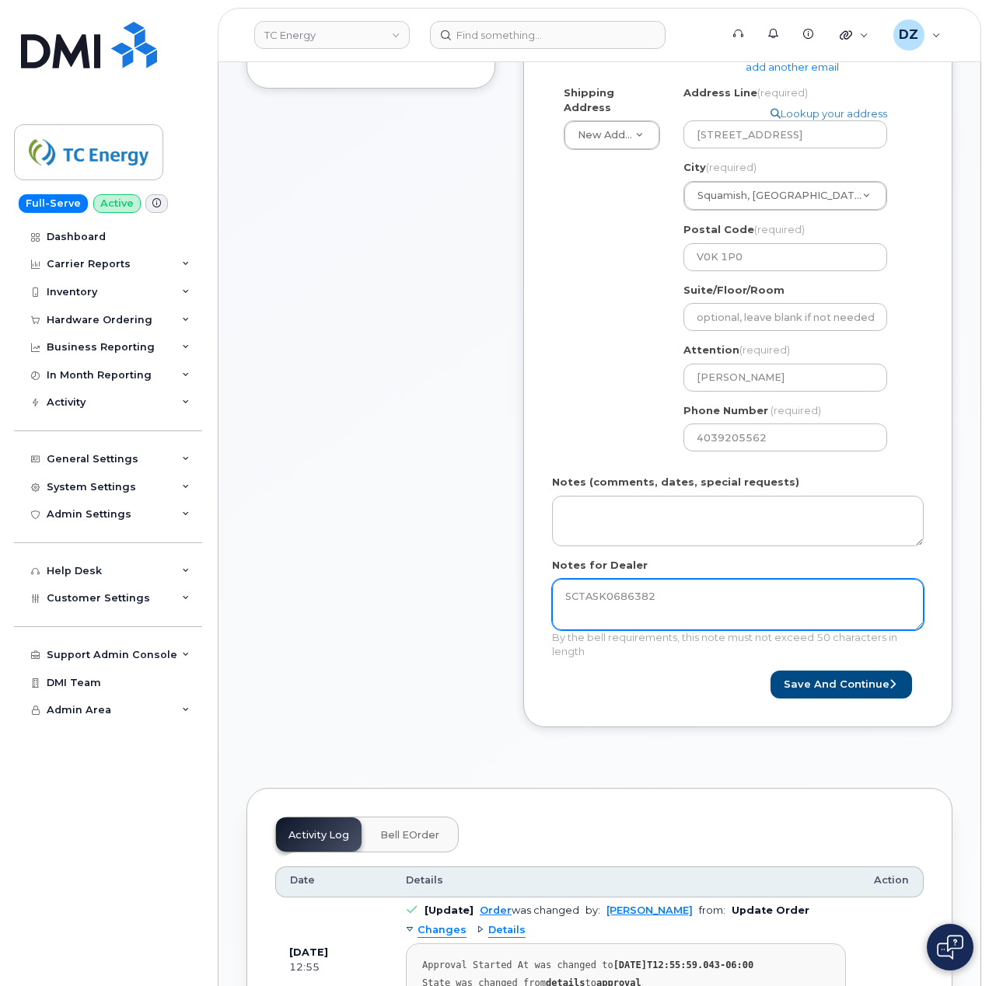
click at [689, 579] on textarea "SCTASK0686382" at bounding box center [738, 604] width 372 height 51
click at [822, 585] on textarea "SCTASK0686382" at bounding box center [738, 604] width 372 height 51
paste textarea "[STREET_ADDRESS]"
type textarea "SCTASK0686382"
click at [825, 671] on button "Save and Continue" at bounding box center [840, 685] width 141 height 29
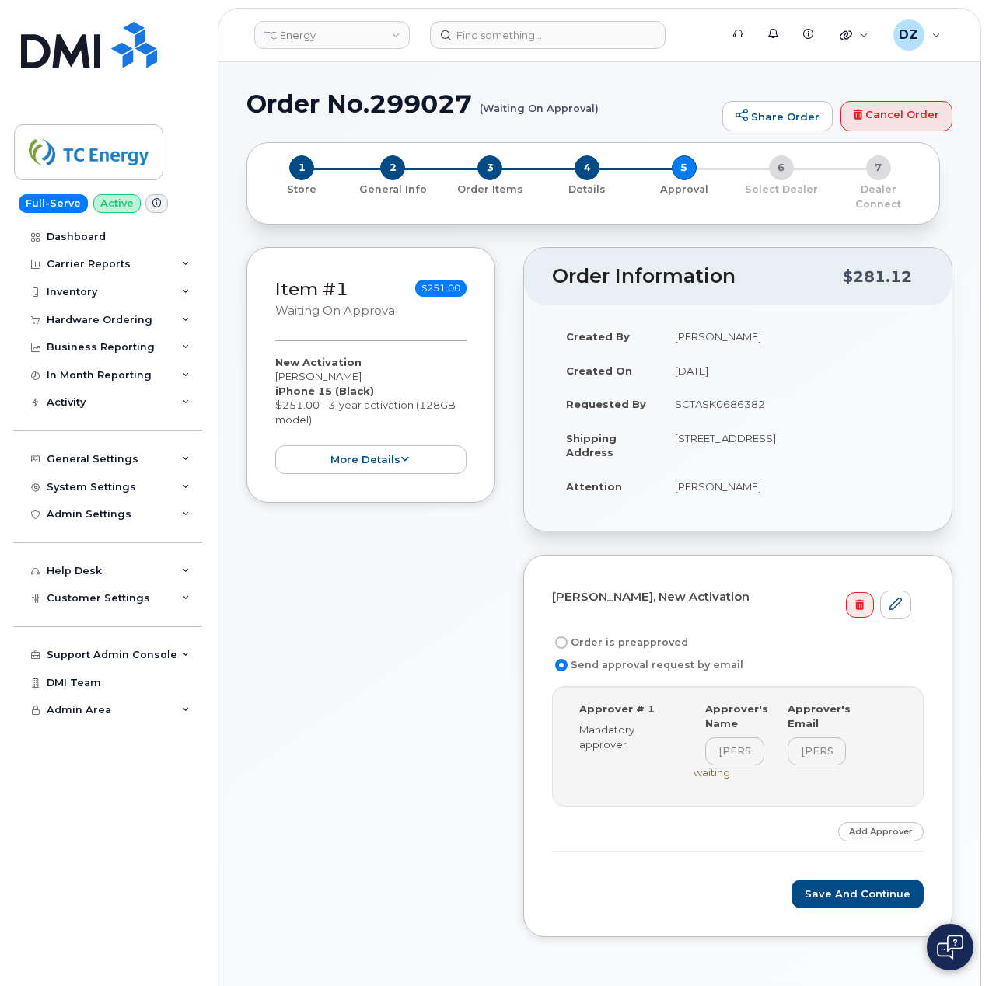
click at [638, 634] on label "Order is preapproved" at bounding box center [620, 643] width 136 height 19
click at [567, 637] on input "Order is preapproved" at bounding box center [561, 643] width 12 height 12
radio input "true"
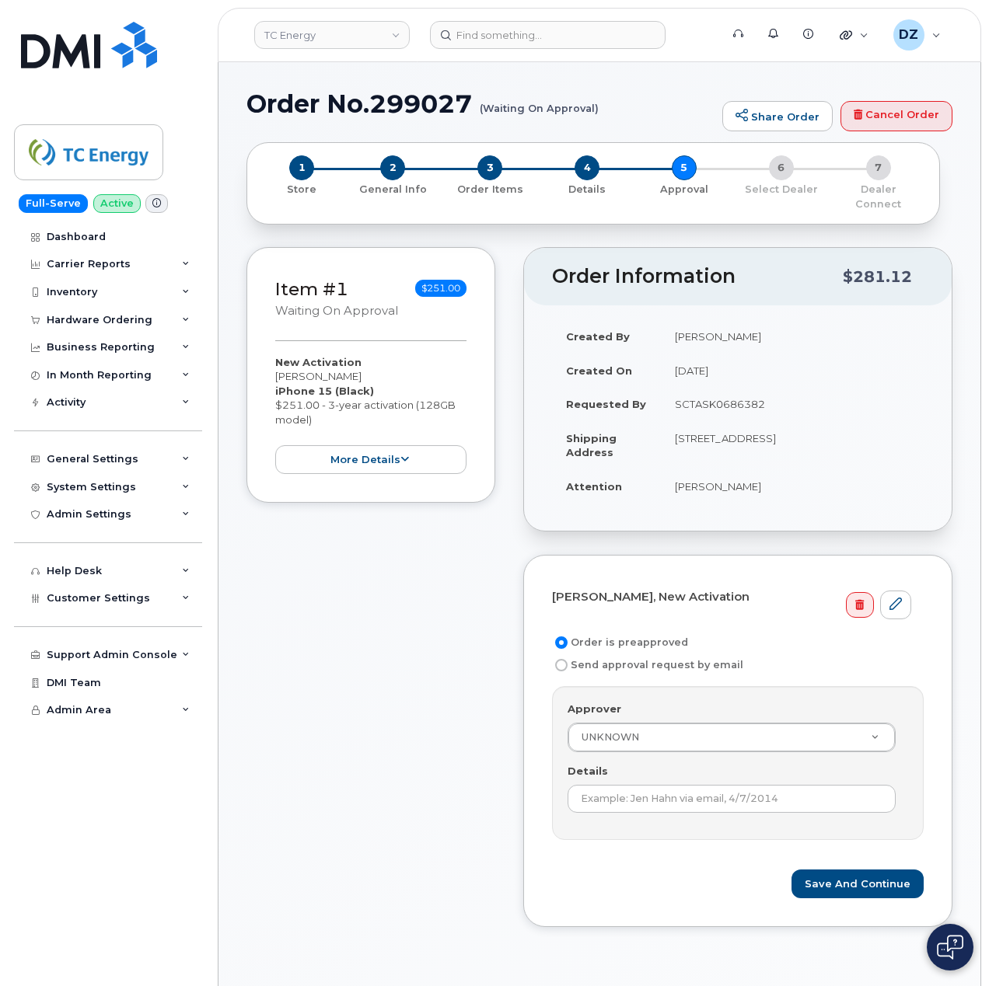
click at [721, 399] on td "SCTASK0686382" at bounding box center [792, 404] width 263 height 34
click at [723, 393] on td "SCTASK0686382" at bounding box center [792, 404] width 263 height 34
copy td "SCTASK0686382"
click at [712, 785] on input "Details" at bounding box center [731, 799] width 328 height 28
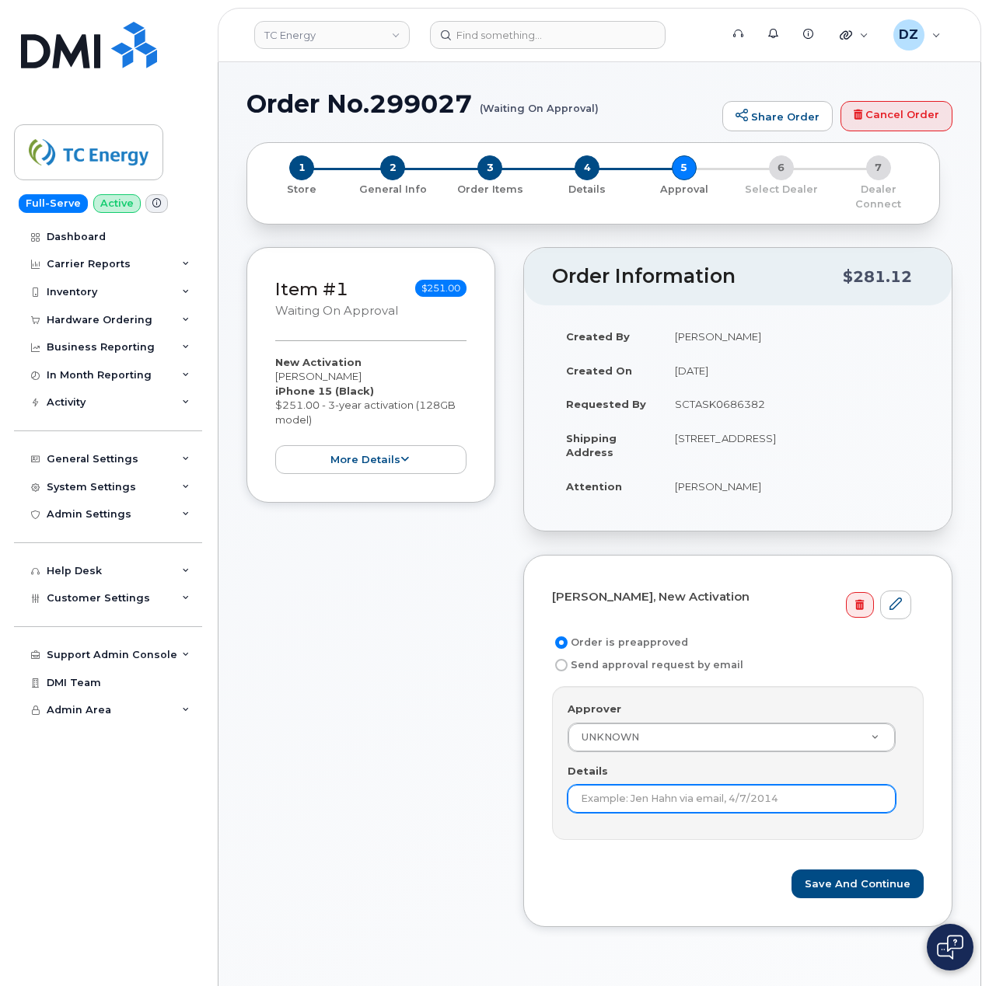
paste input "SCTASK0686382"
type input "SCTASK0686382"
click at [523, 837] on div "[PERSON_NAME], New Activation Order is preapproved Send approval request by ema…" at bounding box center [737, 741] width 429 height 372
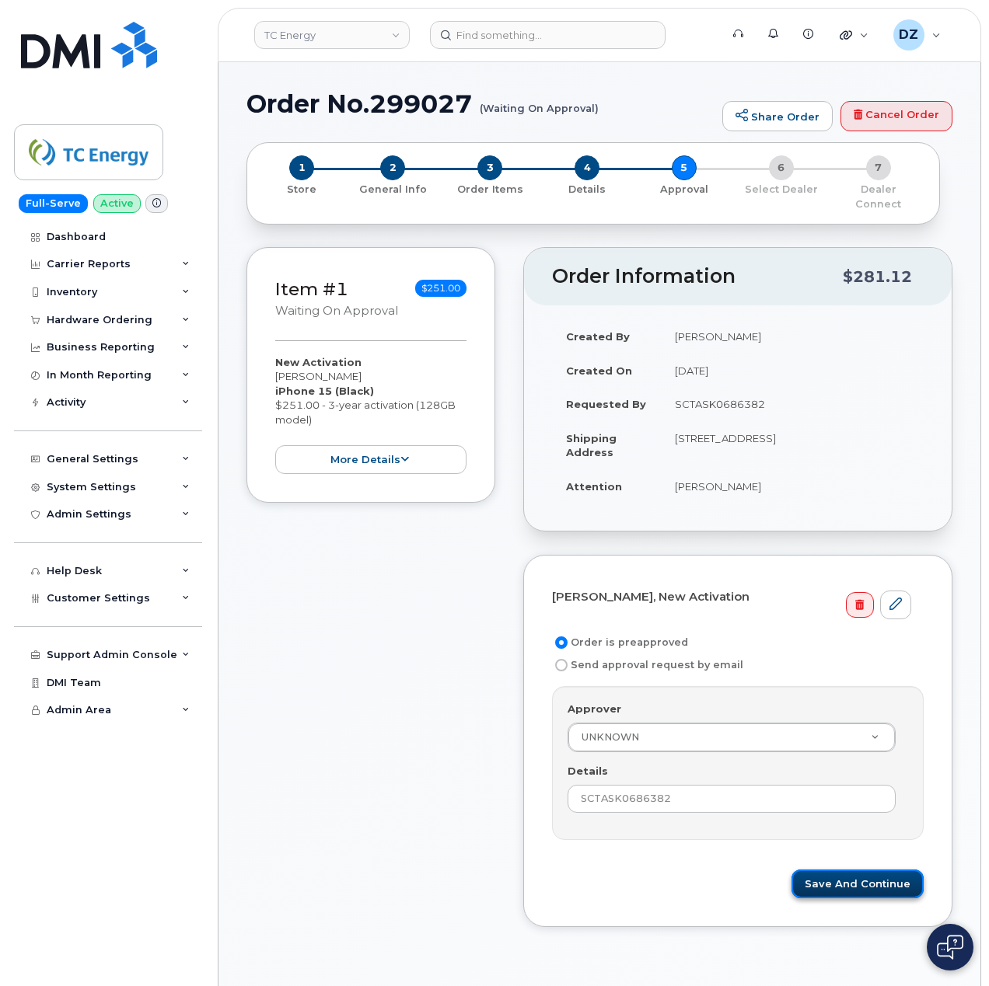
click at [850, 872] on button "Save and Continue" at bounding box center [857, 884] width 132 height 29
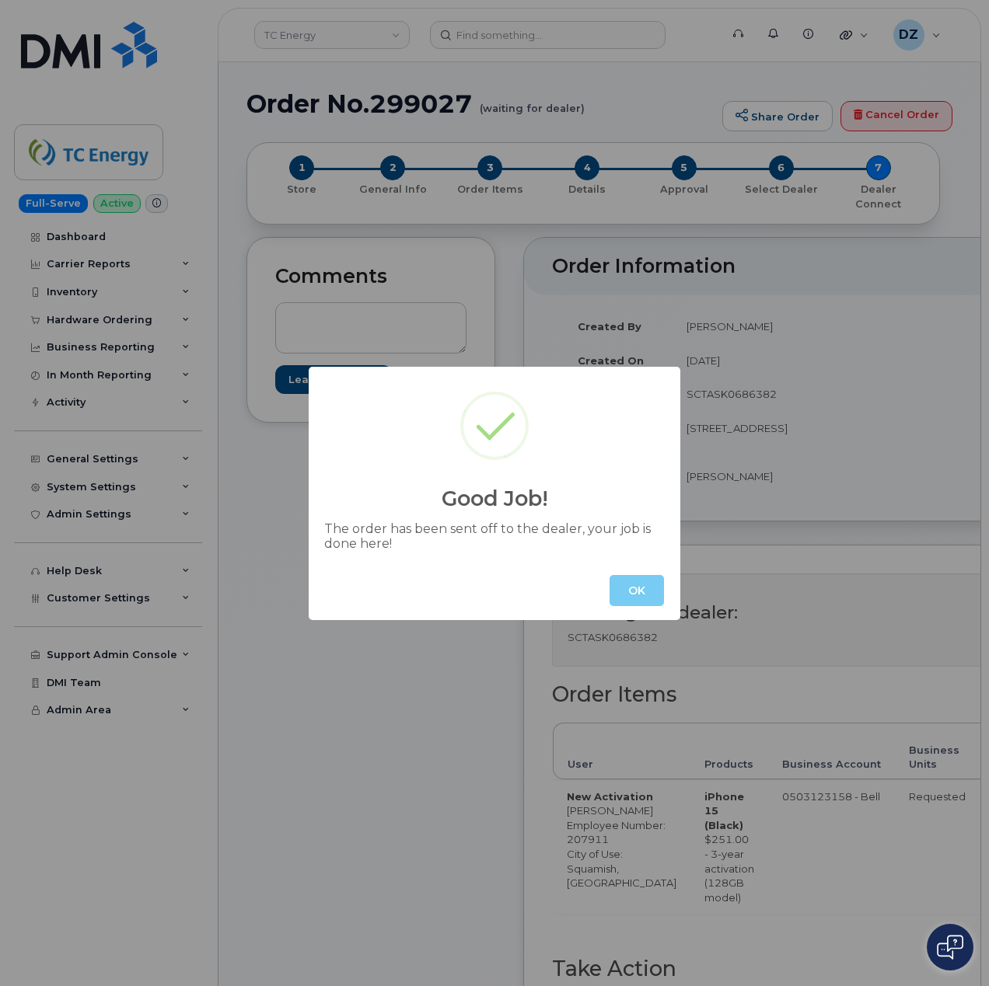
click at [655, 580] on button "OK" at bounding box center [636, 590] width 54 height 31
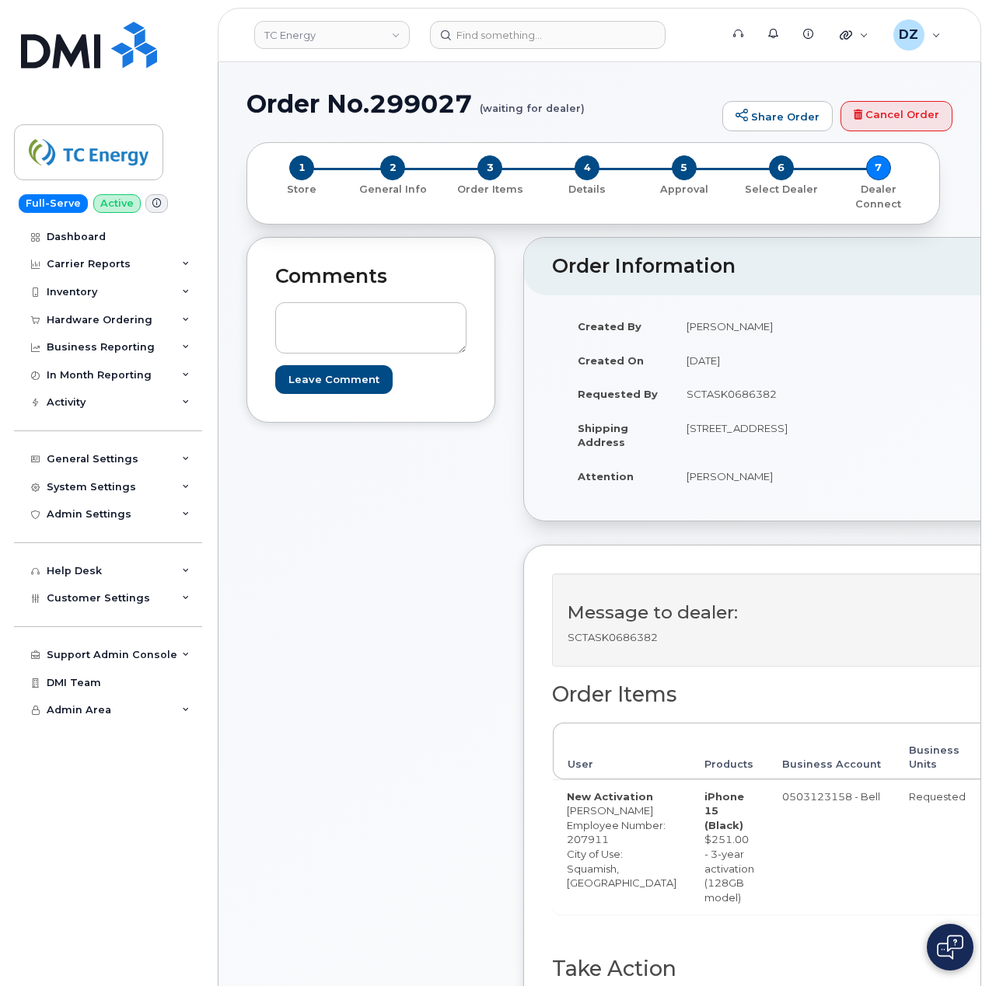
click at [302, 103] on h1 "Order No.299027 (waiting for dealer)" at bounding box center [480, 103] width 468 height 27
click at [410, 96] on h1 "Order No.299027 (waiting for dealer)" at bounding box center [480, 103] width 468 height 27
copy h1 "Order No.299027"
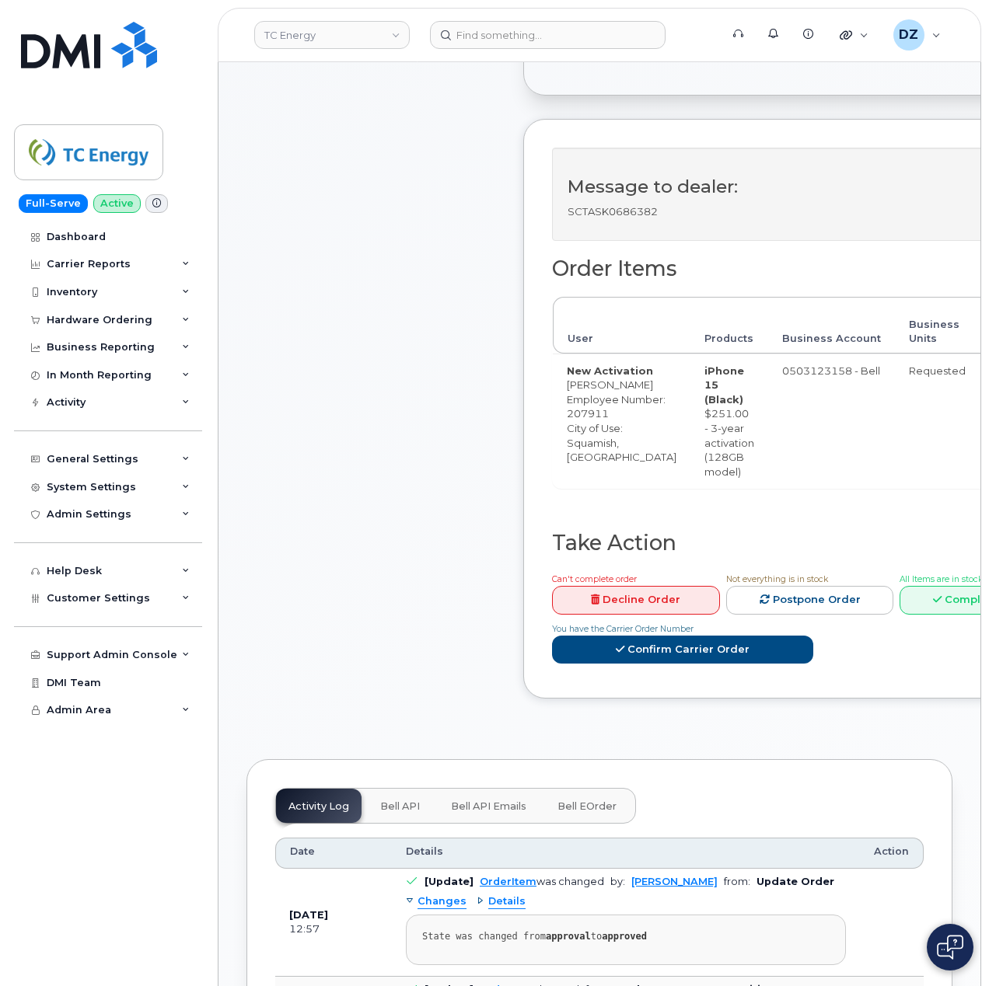
scroll to position [622, 0]
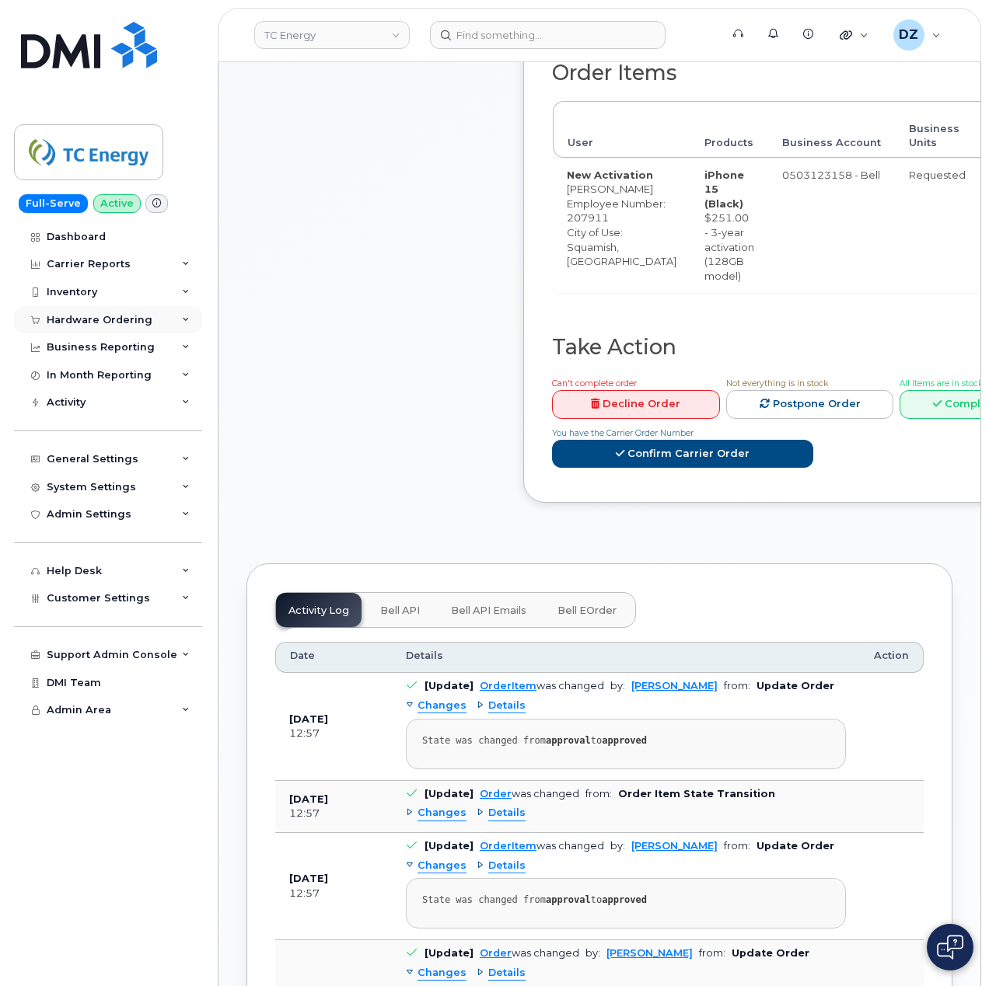
click at [140, 330] on div "Hardware Ordering" at bounding box center [108, 320] width 188 height 28
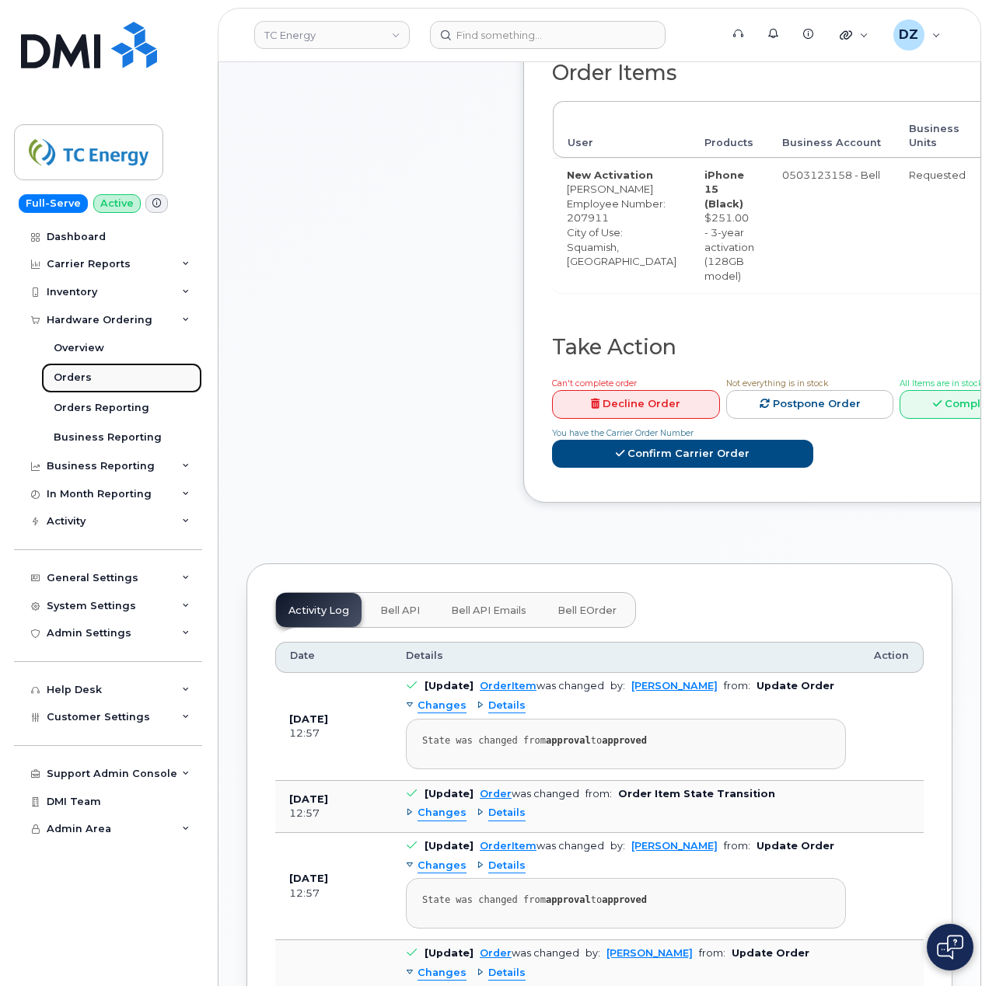
click at [134, 380] on link "Orders" at bounding box center [121, 378] width 161 height 30
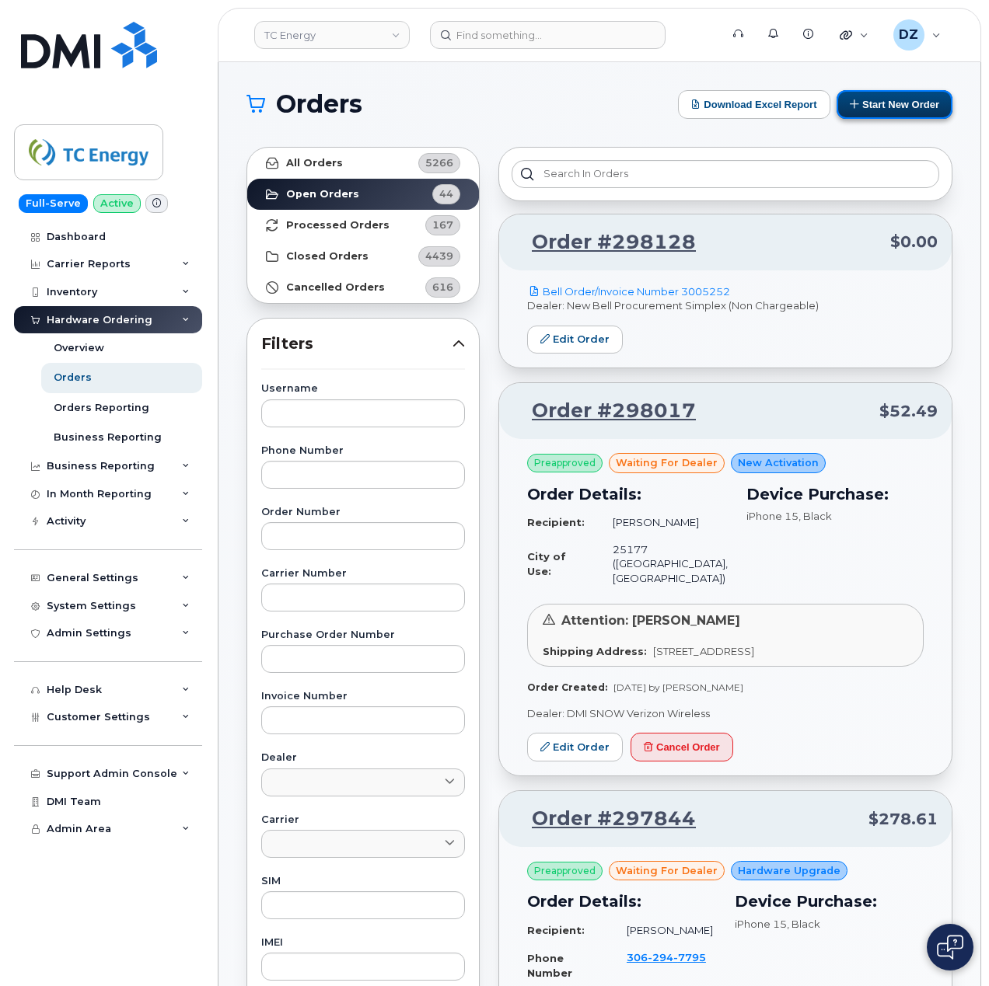
click at [903, 103] on button "Start New Order" at bounding box center [894, 104] width 116 height 29
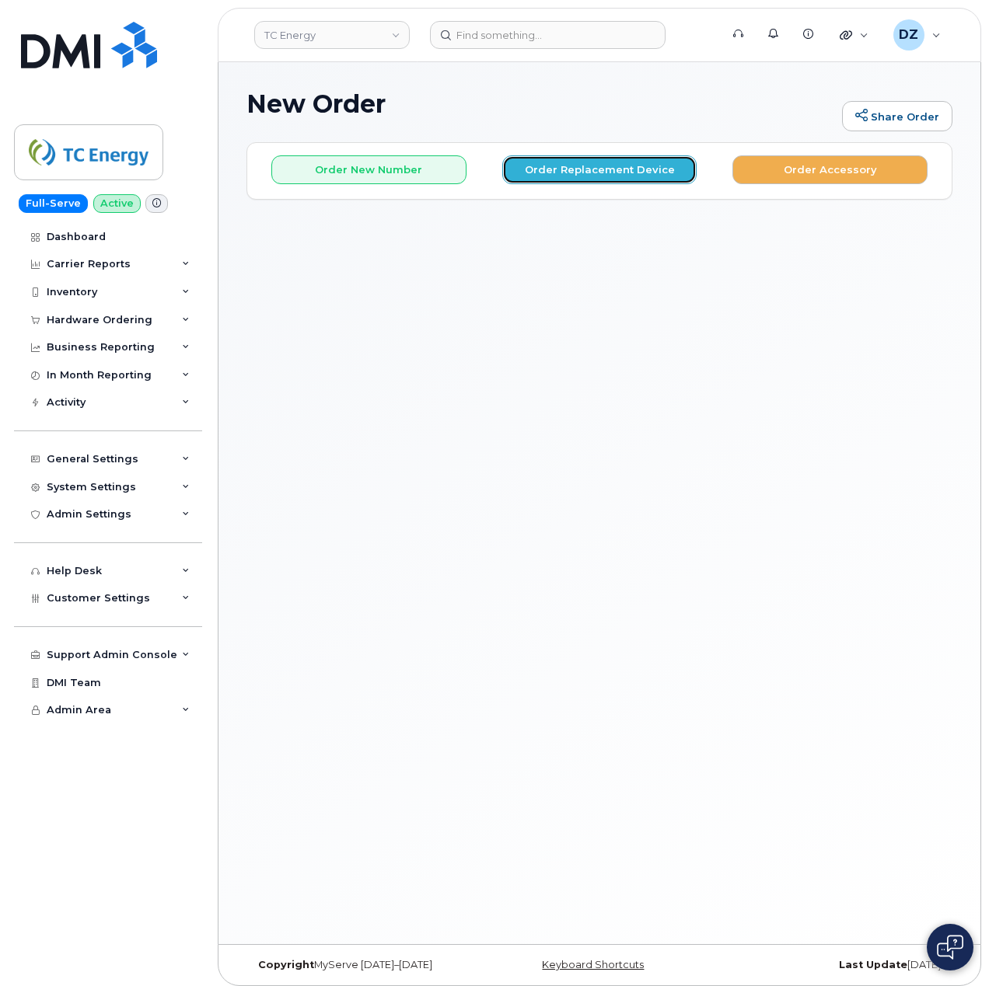
click at [581, 165] on button "Order Replacement Device" at bounding box center [599, 169] width 195 height 29
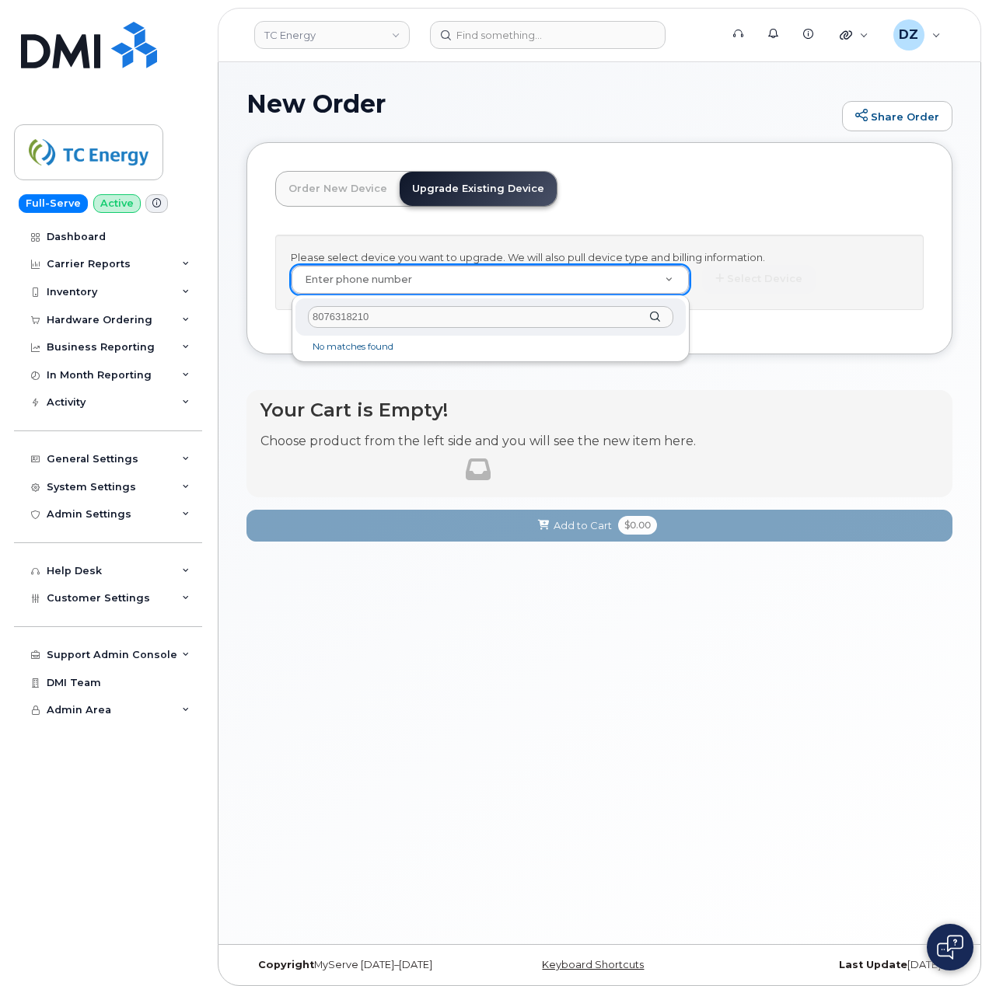
click at [393, 309] on input "8076318210" at bounding box center [490, 317] width 365 height 23
paste input "6622124839"
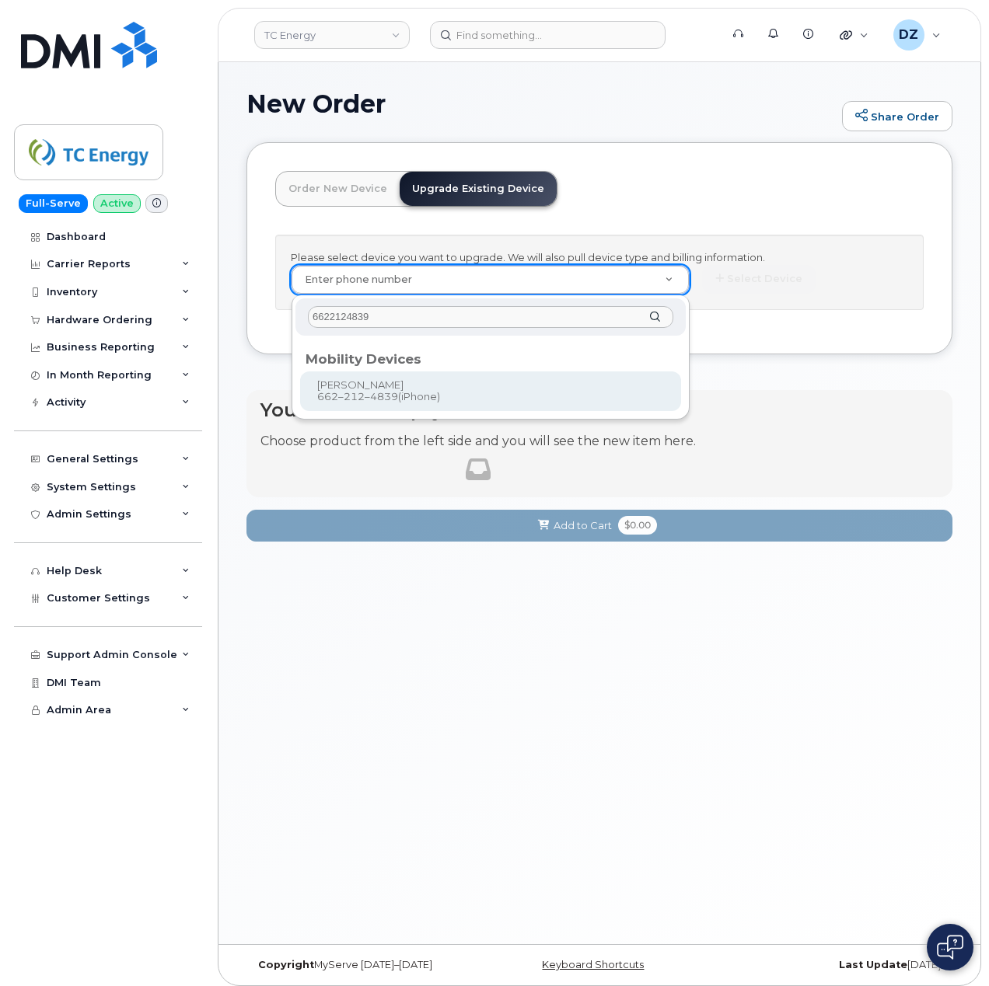
type input "6622124839"
type input "561241"
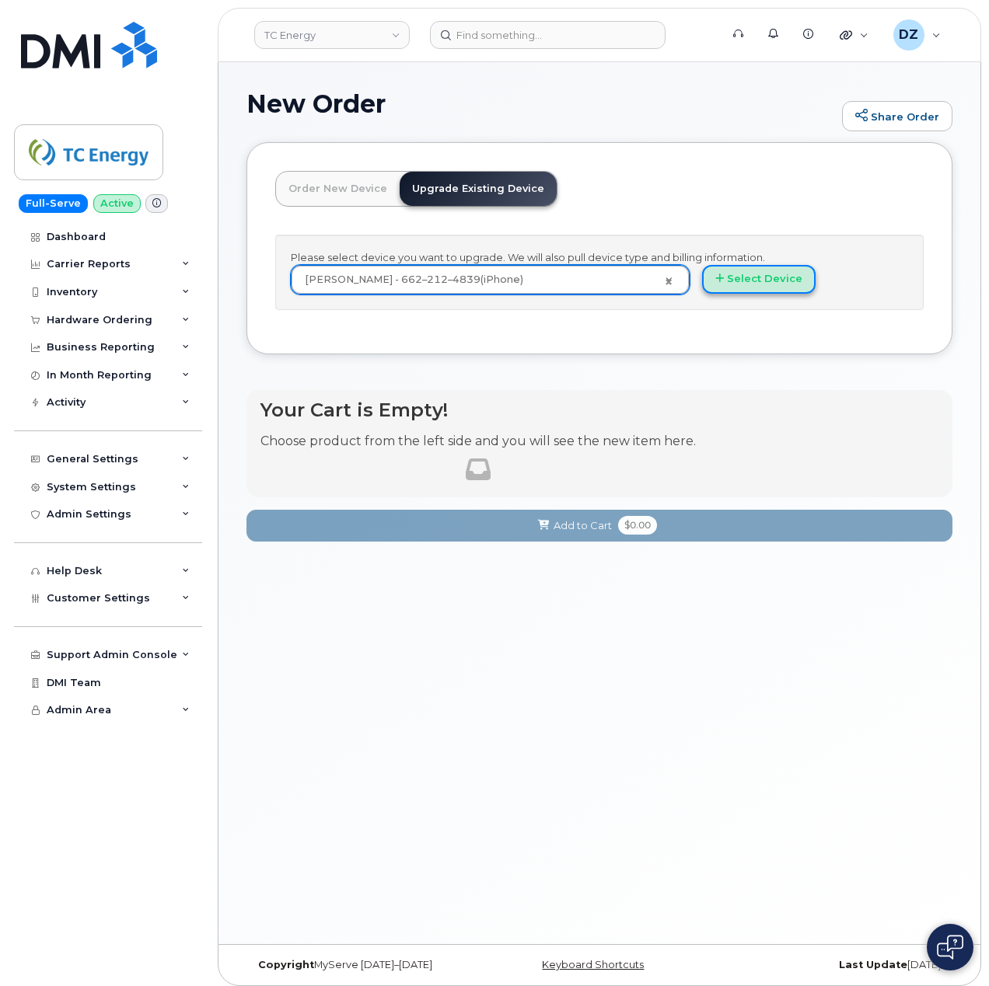
click at [737, 287] on button "Select Device" at bounding box center [758, 279] width 113 height 29
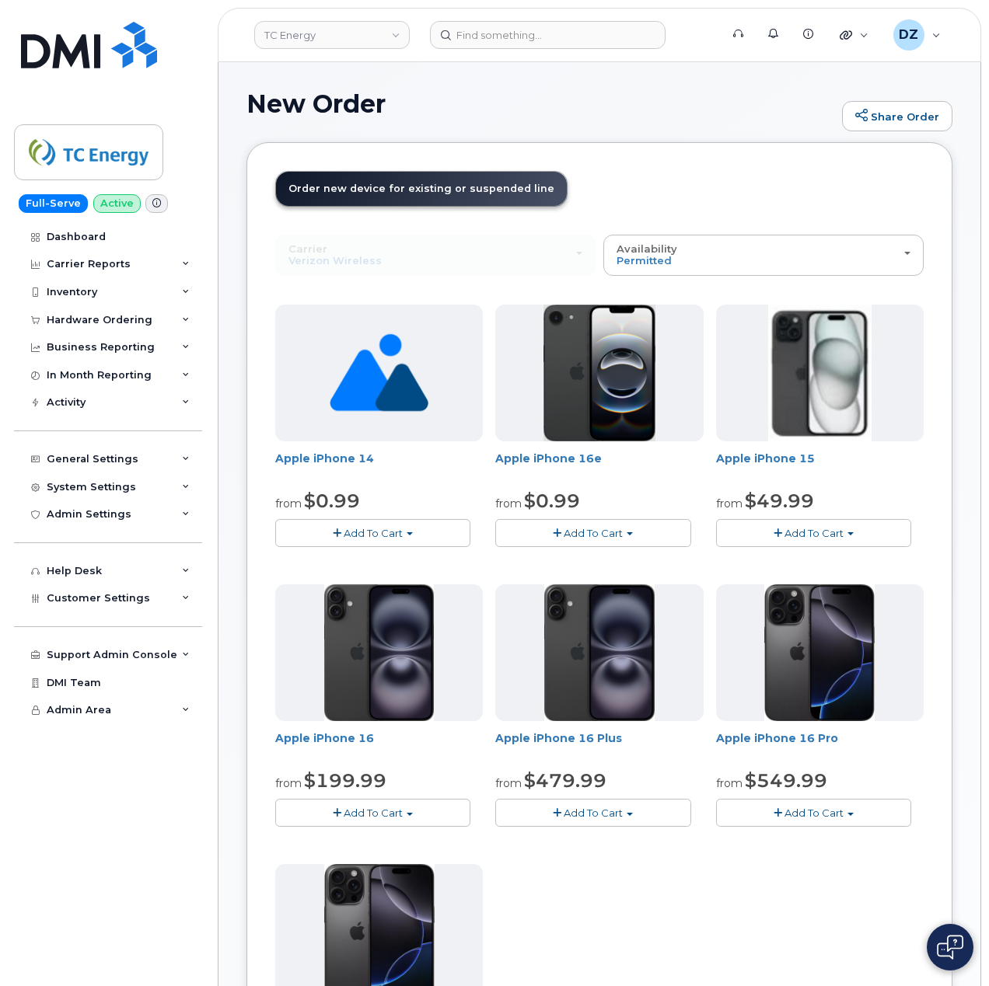
click at [832, 532] on span "Add To Cart" at bounding box center [813, 533] width 59 height 12
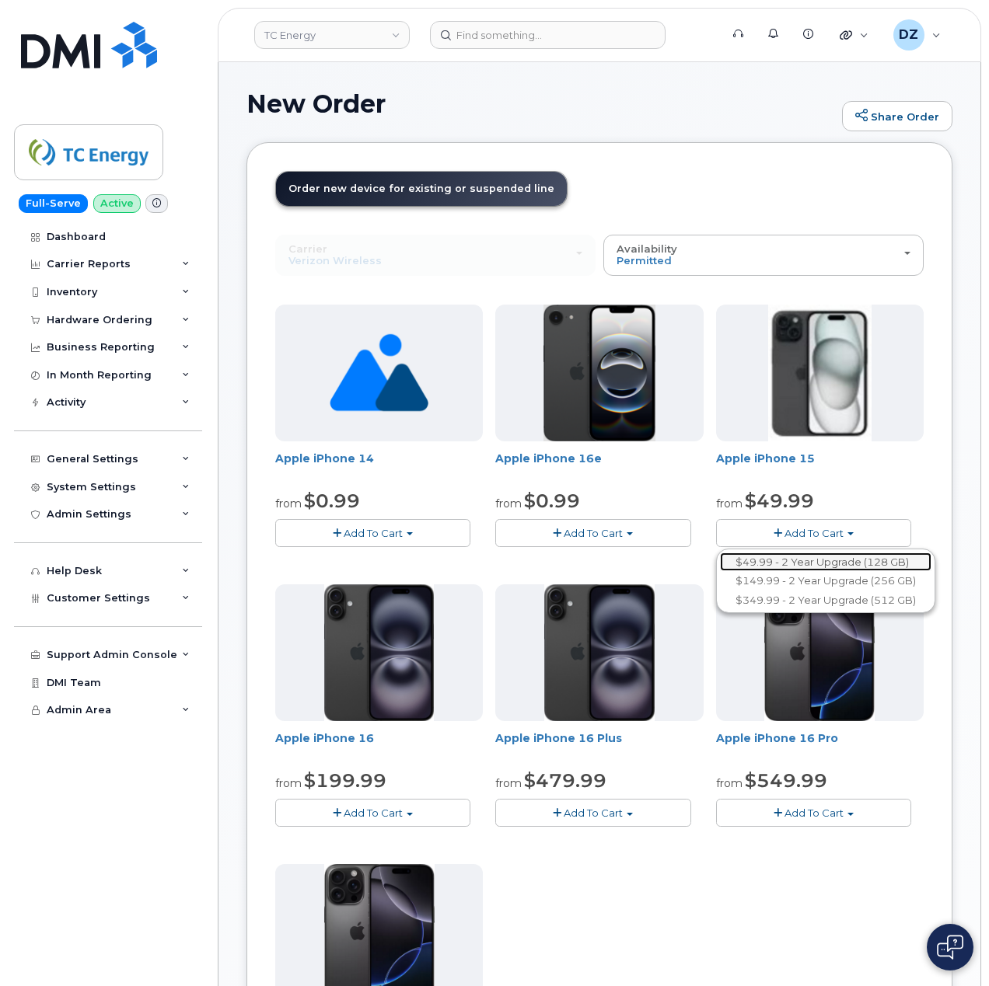
click at [819, 564] on link "$49.99 - 2 Year Upgrade (128 GB)" at bounding box center [825, 562] width 211 height 19
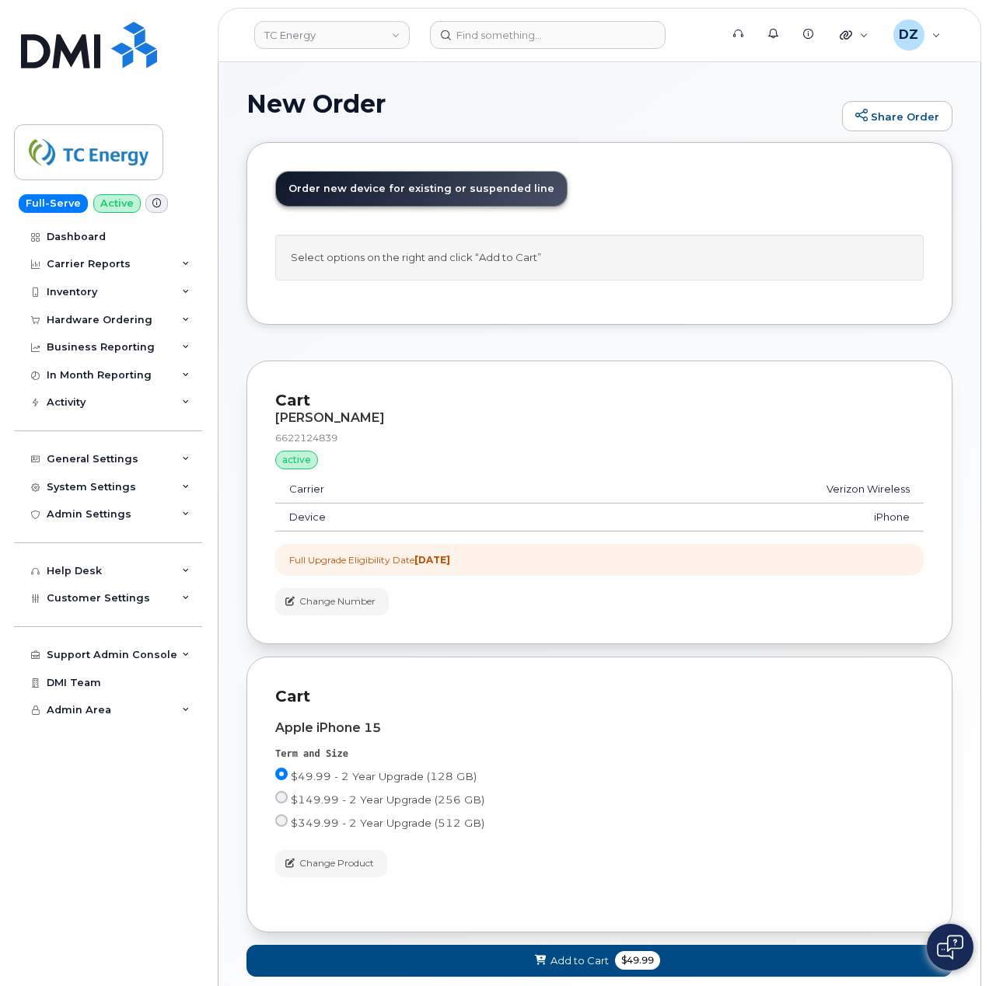
scroll to position [103, 0]
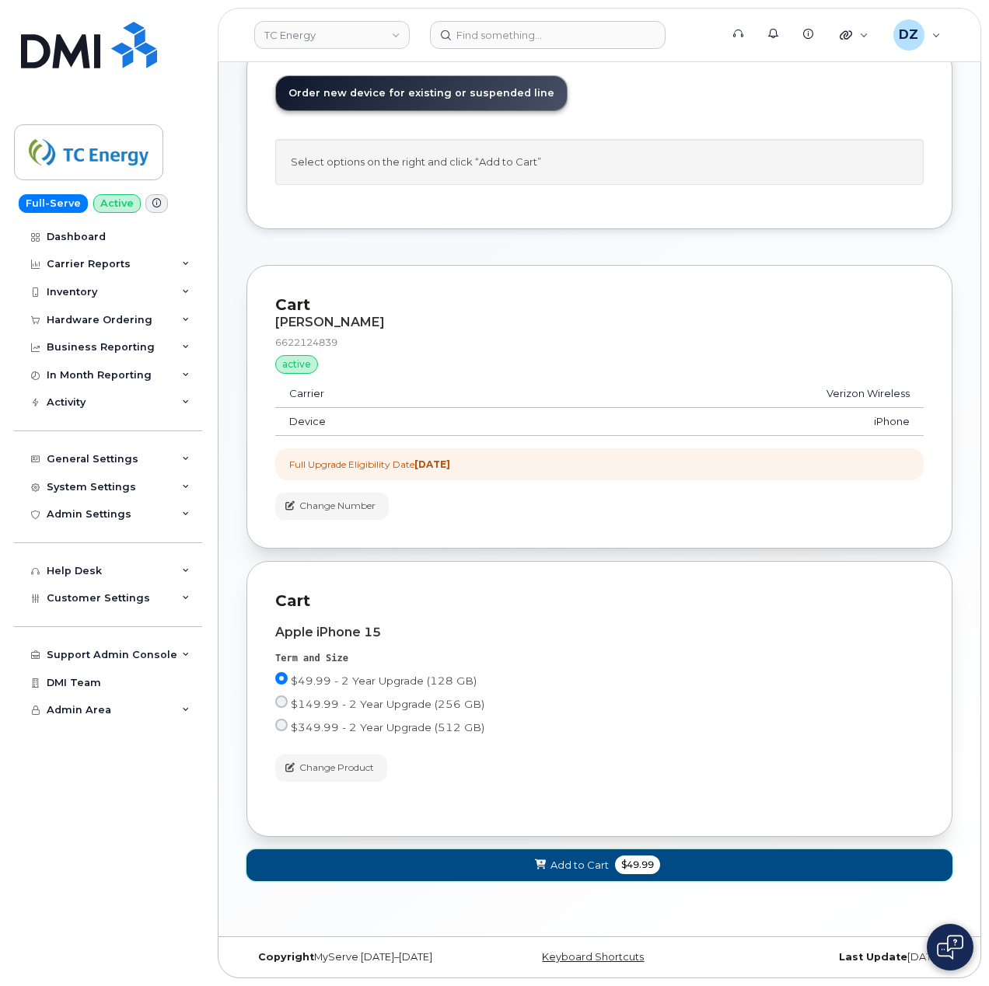
click at [626, 868] on span "$49.99" at bounding box center [637, 865] width 45 height 19
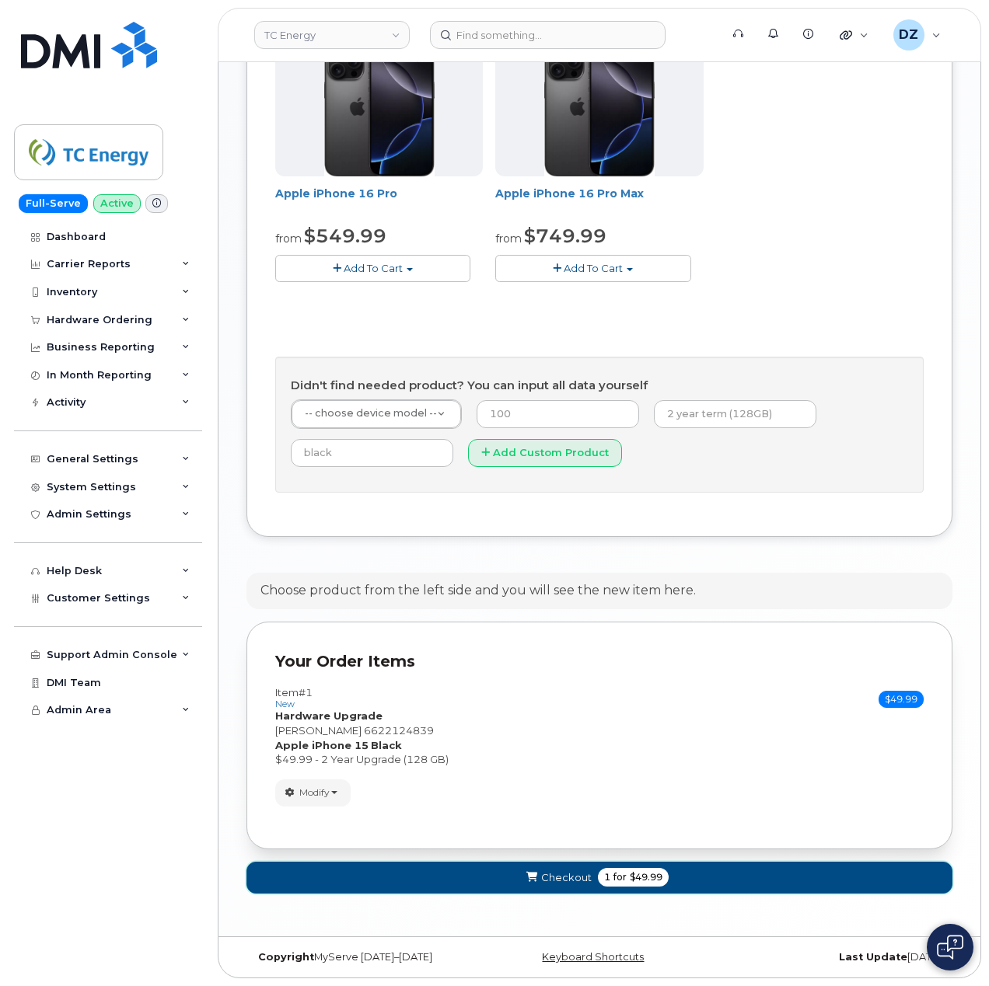
click at [634, 875] on span "$49.99" at bounding box center [646, 878] width 33 height 14
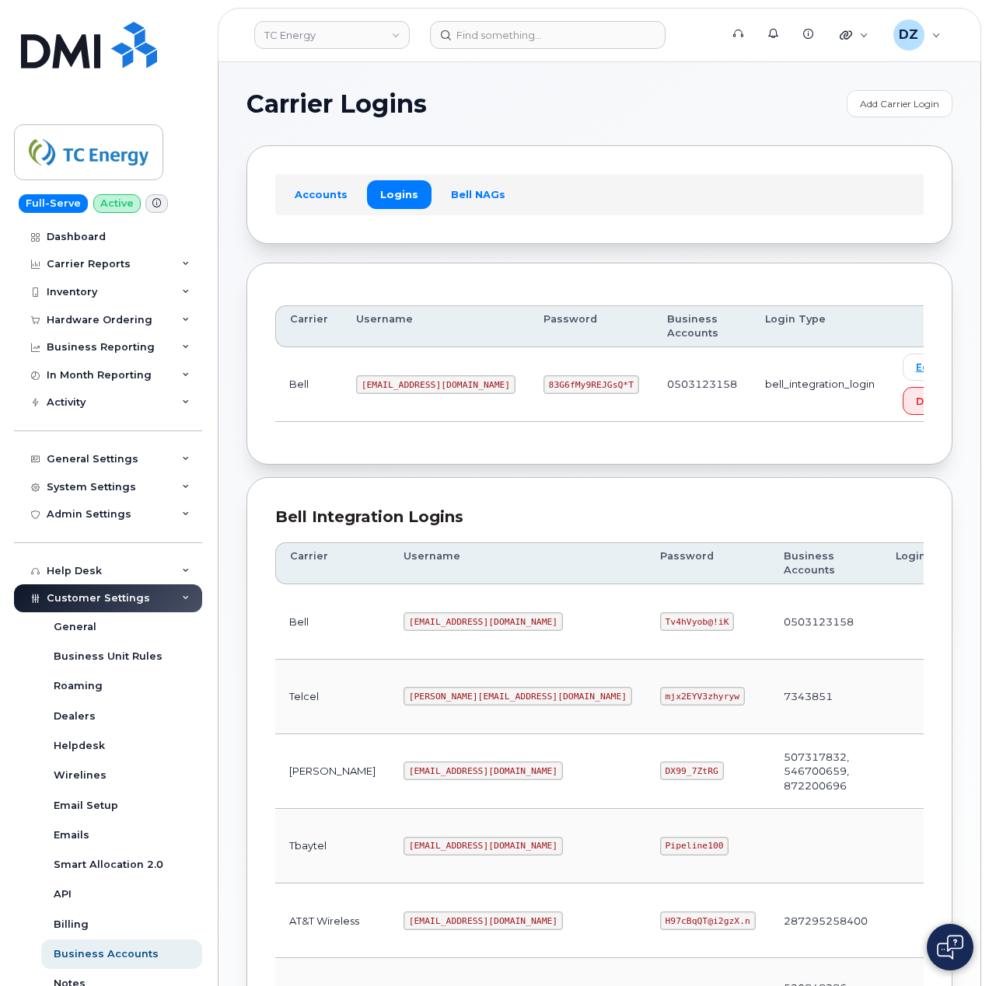
scroll to position [420, 0]
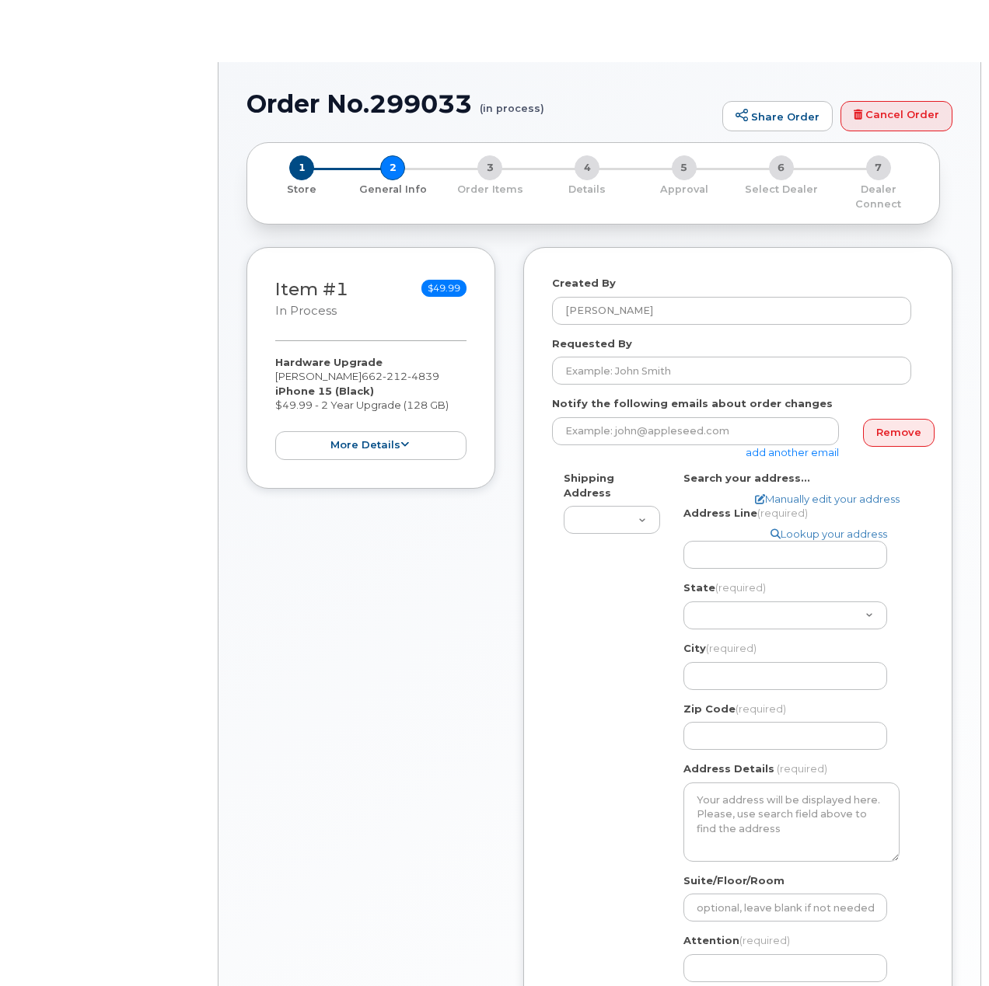
select select
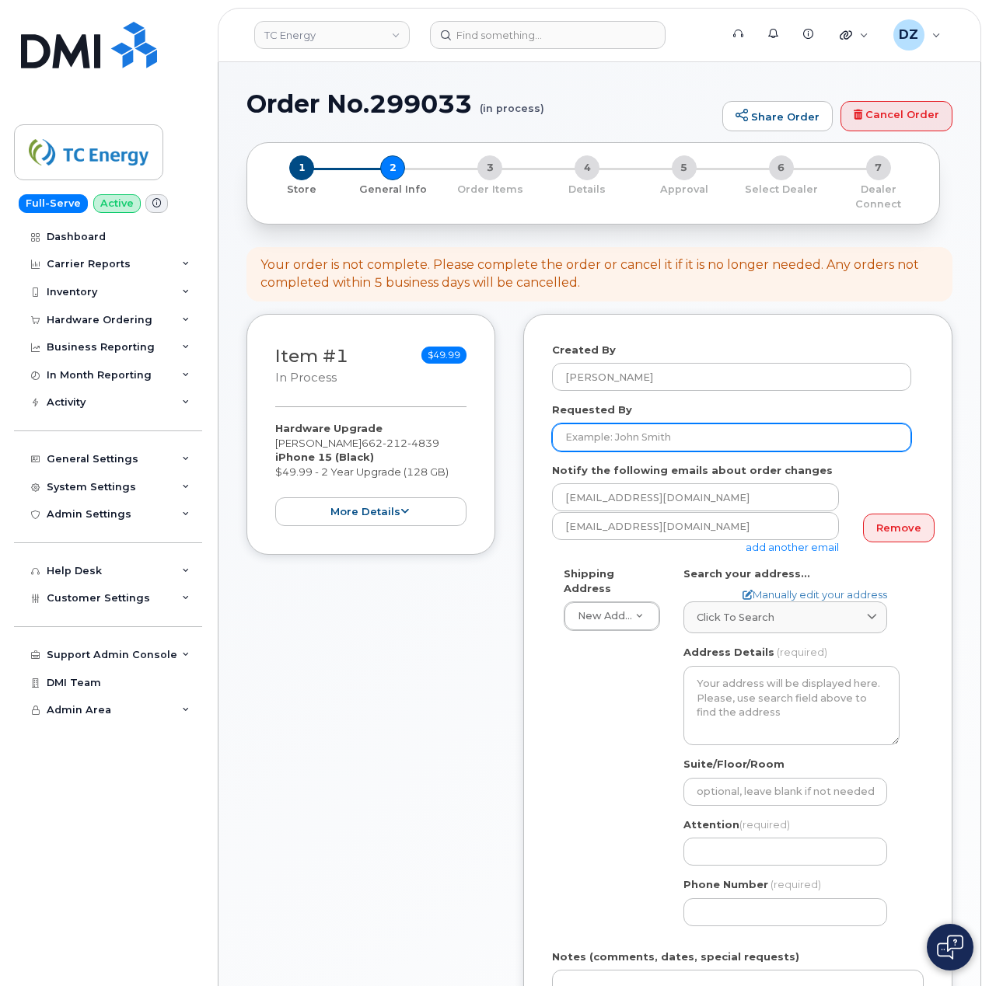
click at [657, 424] on input "Requested By" at bounding box center [731, 438] width 359 height 28
paste input "SCTASK0686469"
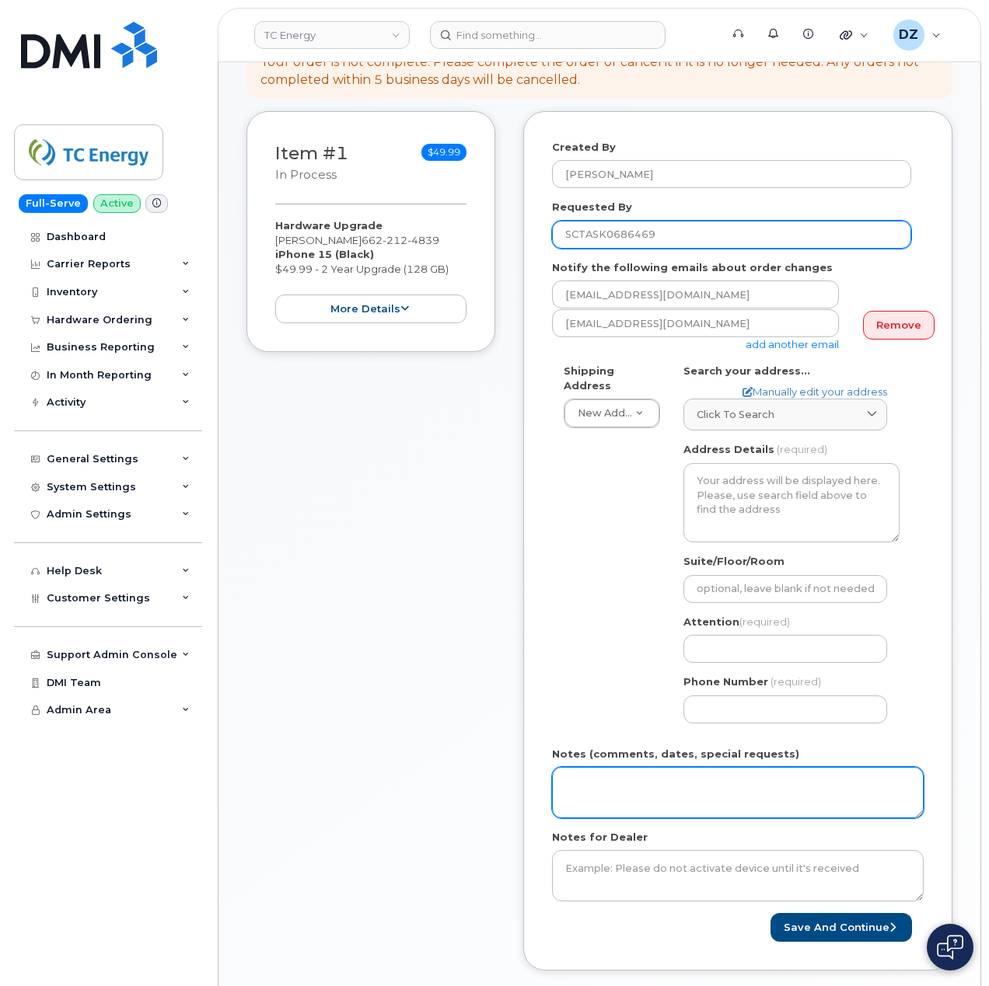
scroll to position [207, 0]
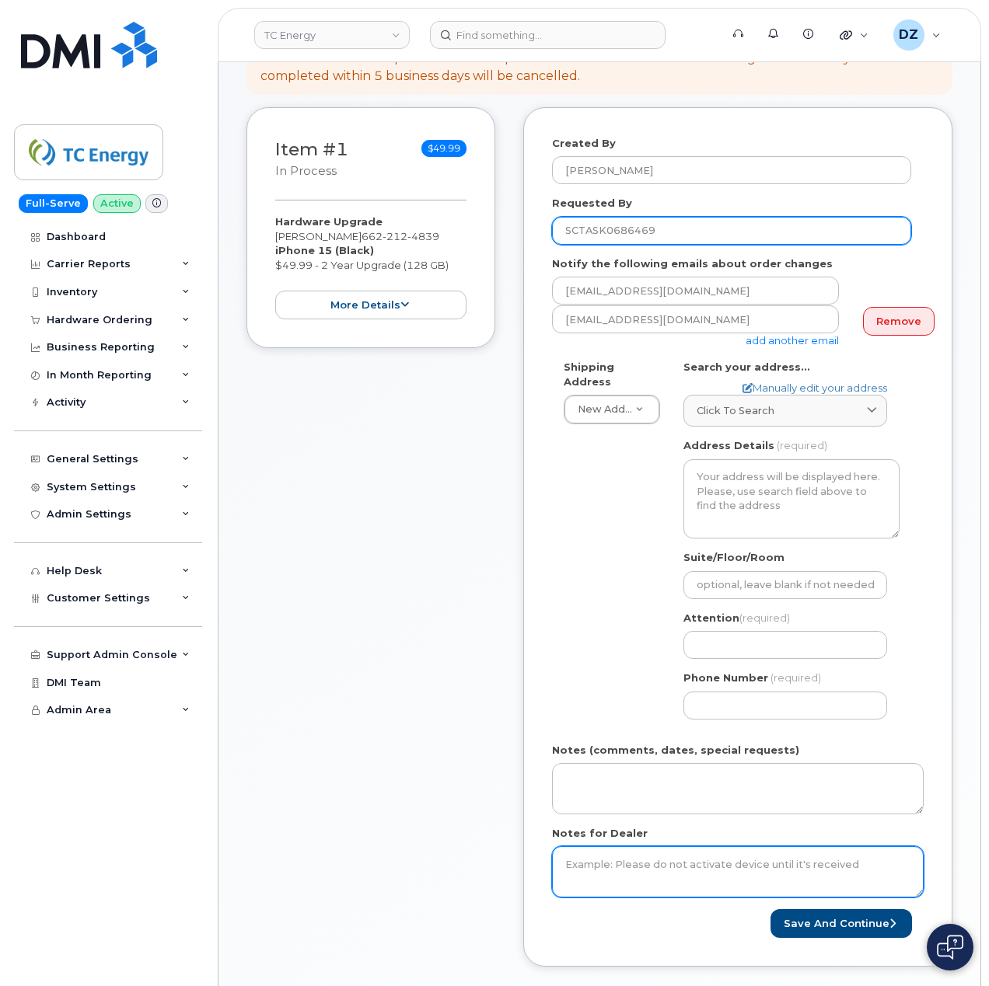
type input "SCTASK0686469"
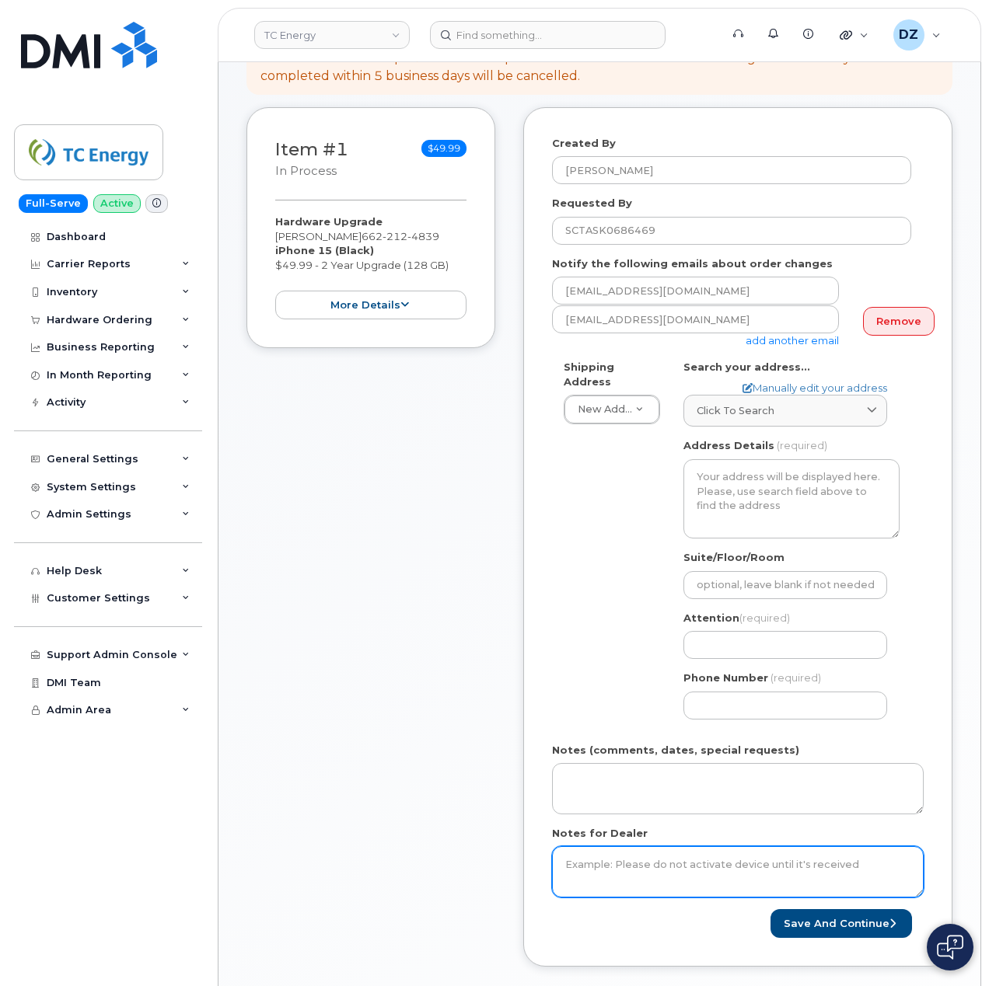
click at [608, 866] on textarea "Notes for Dealer" at bounding box center [738, 872] width 372 height 51
paste textarea "SCTASK0686469"
type textarea "SCTASK0686469"
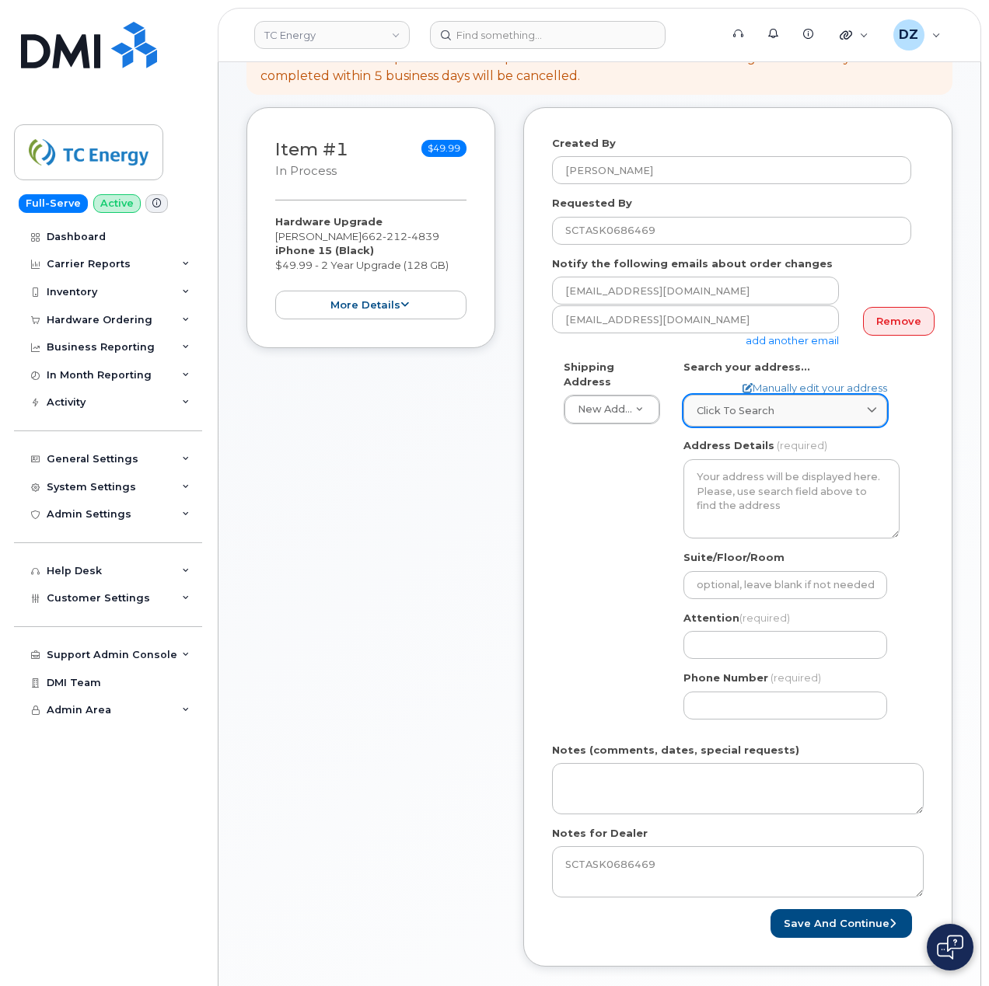
click at [754, 395] on link "Click to search" at bounding box center [785, 411] width 204 height 32
paste input "3659 County Road 100"
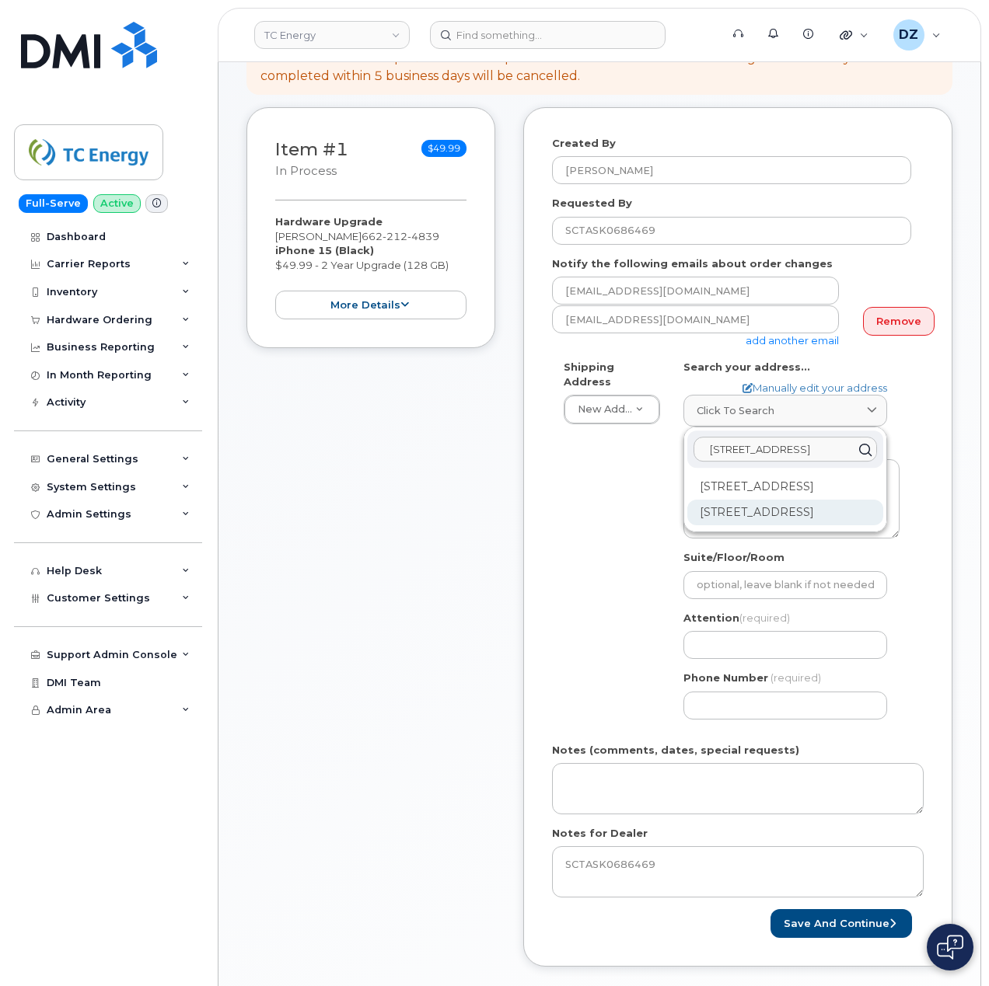
type input "3659 County Road 100"
click at [738, 525] on div "3659 County Road 100 Corinth MS 38834-1363" at bounding box center [785, 513] width 196 height 26
select select
type textarea "3659 County Road 100 CORINTH MS 38834-1363 UNITED STATES"
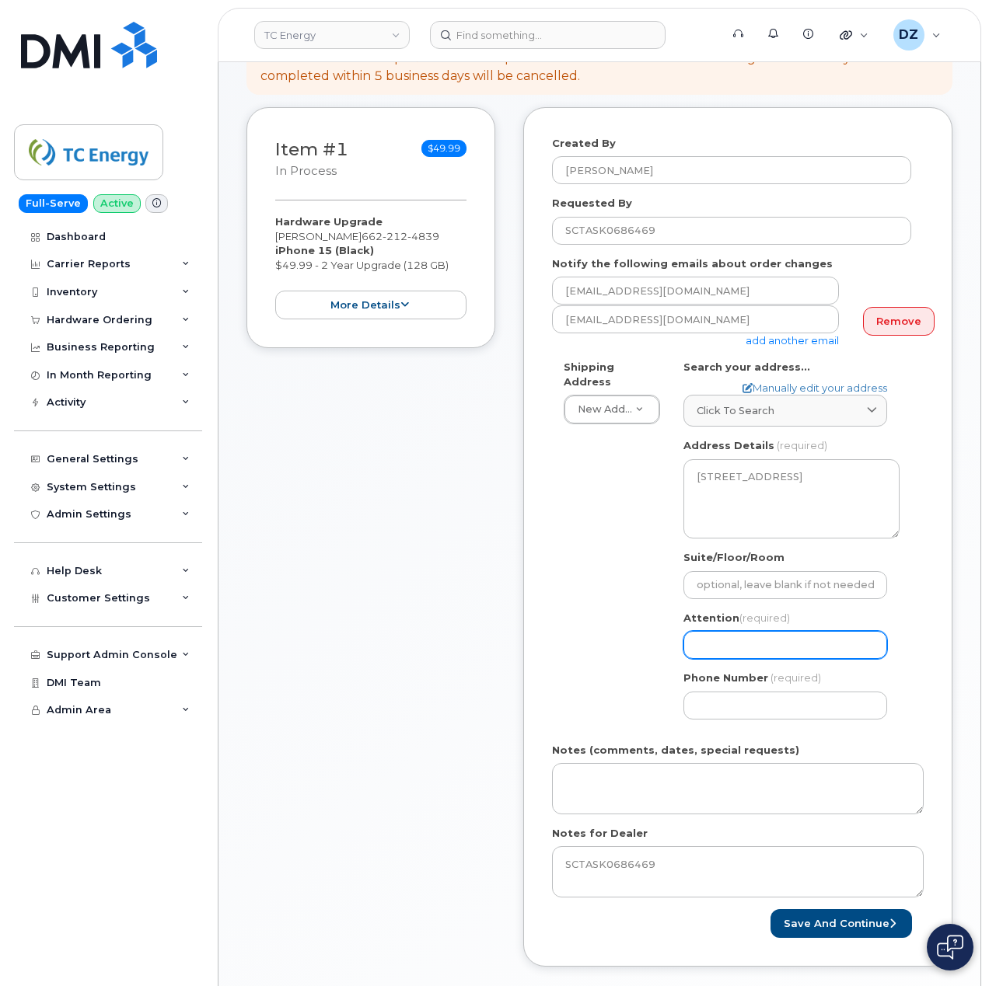
click at [734, 635] on input "Attention (required)" at bounding box center [785, 645] width 204 height 28
paste input "[PERSON_NAME]"
type input "[PERSON_NAME]"
select select
type input "[PERSON_NAME]"
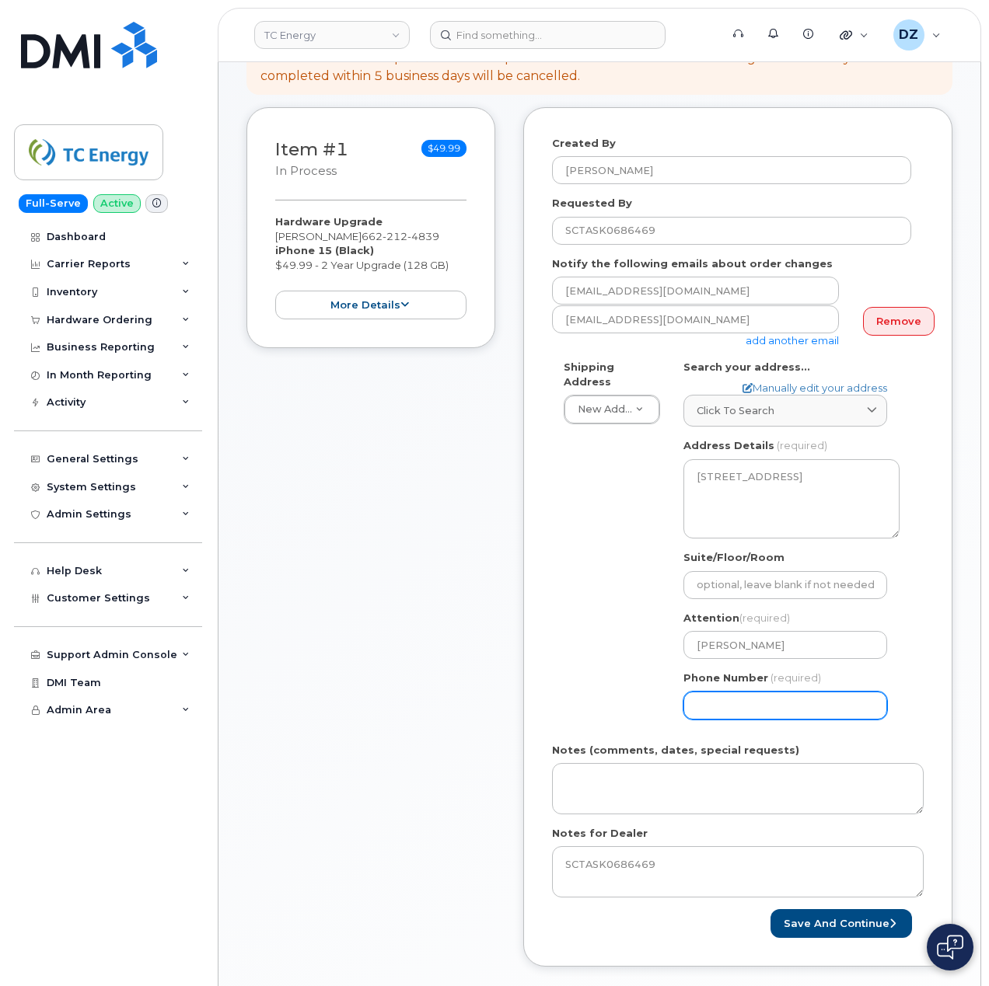
click at [693, 692] on input "Phone Number" at bounding box center [785, 706] width 204 height 28
type input "513354115"
select select
type input "5133541153"
click at [853, 909] on button "Save and Continue" at bounding box center [840, 923] width 141 height 29
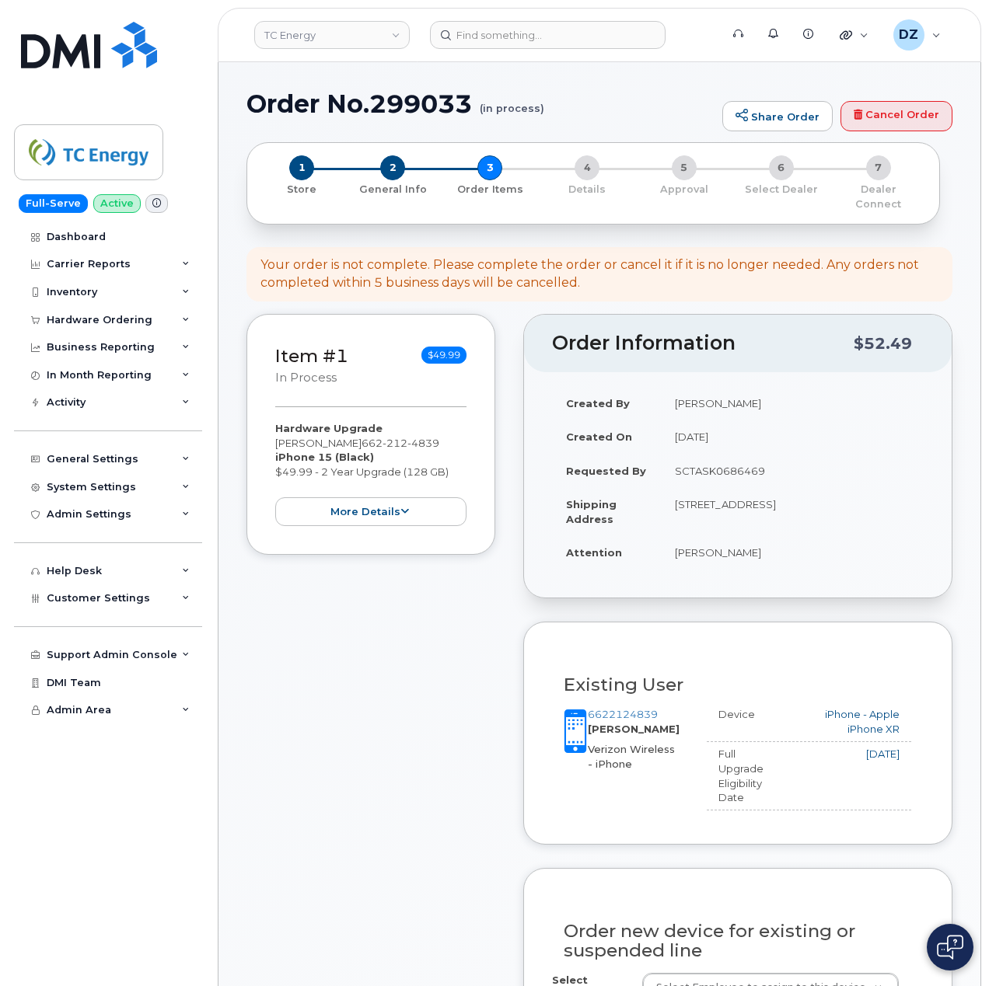
click at [271, 100] on h1 "Order No.299033 (in process)" at bounding box center [480, 103] width 468 height 27
click at [415, 100] on h1 "Order No.299033 (in process)" at bounding box center [480, 103] width 468 height 27
copy h1 "Order No.299033"
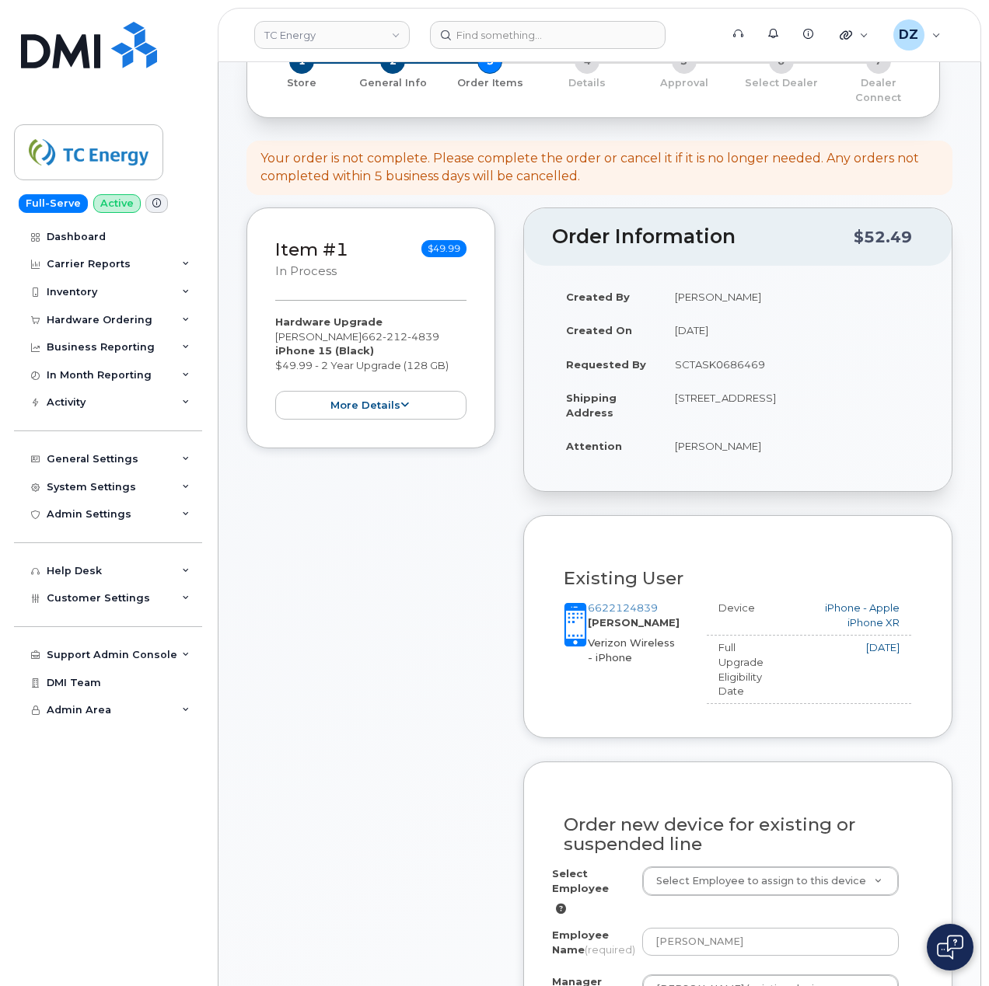
scroll to position [414, 0]
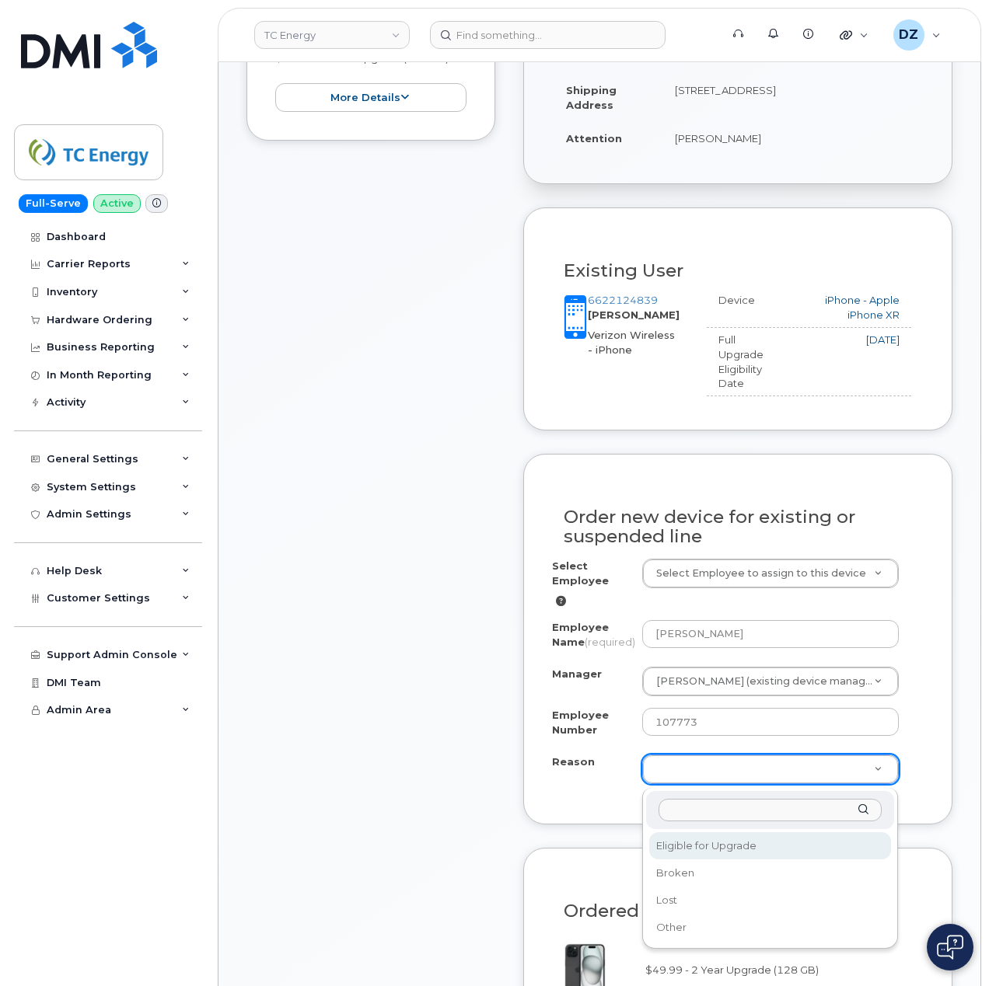
select select "eligible_for_upgrade"
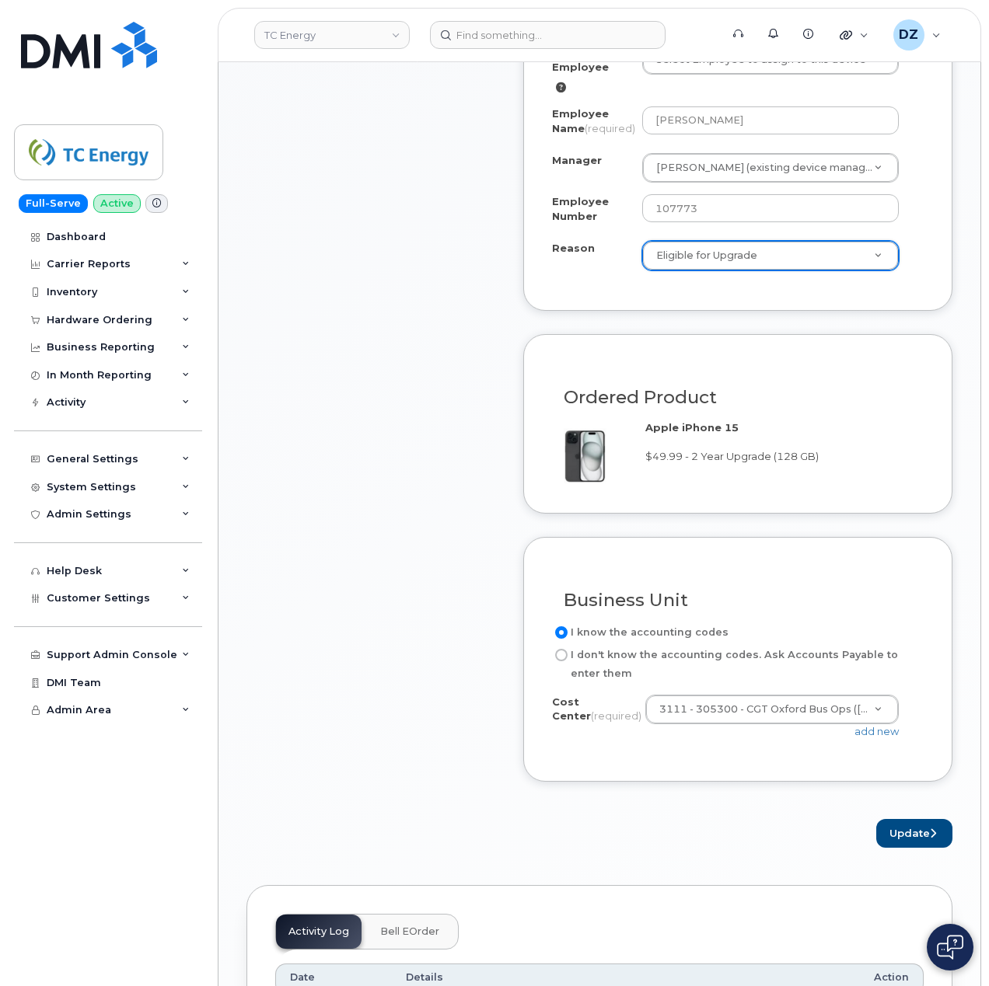
scroll to position [933, 0]
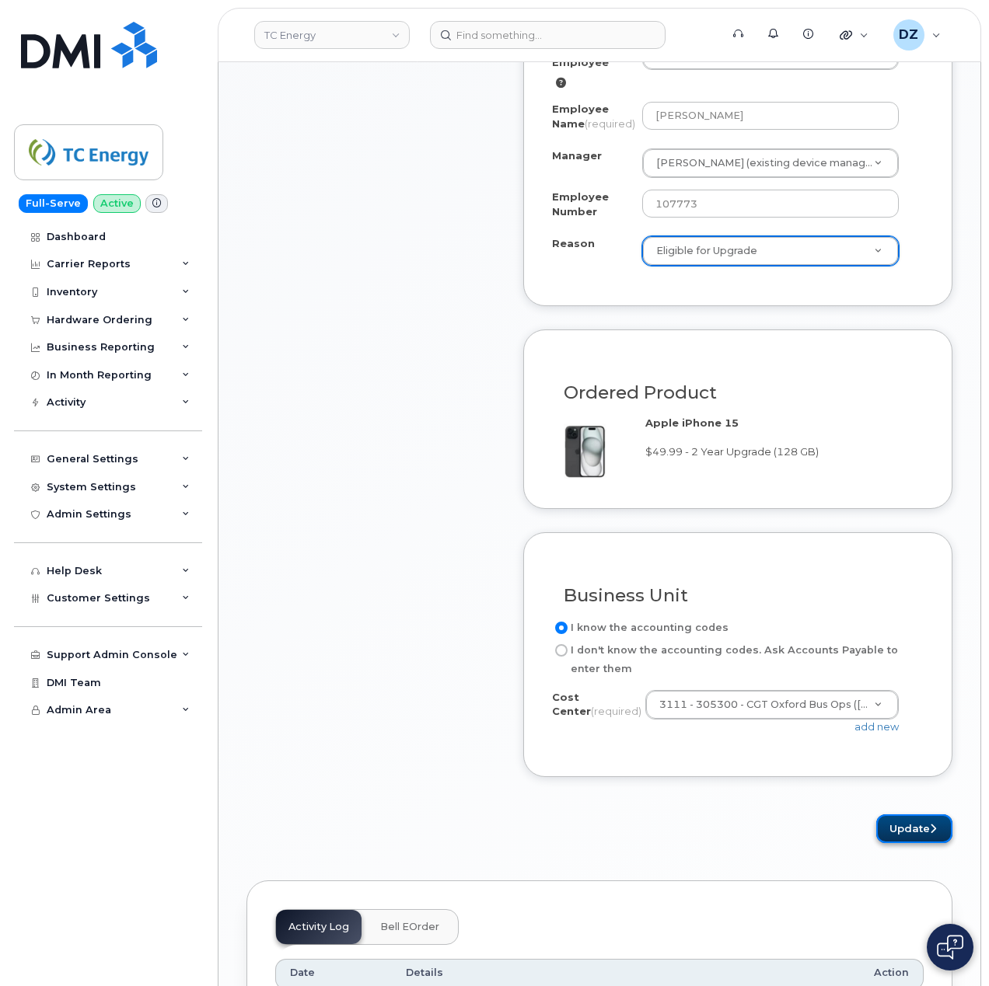
click at [908, 832] on button "Update" at bounding box center [914, 829] width 76 height 29
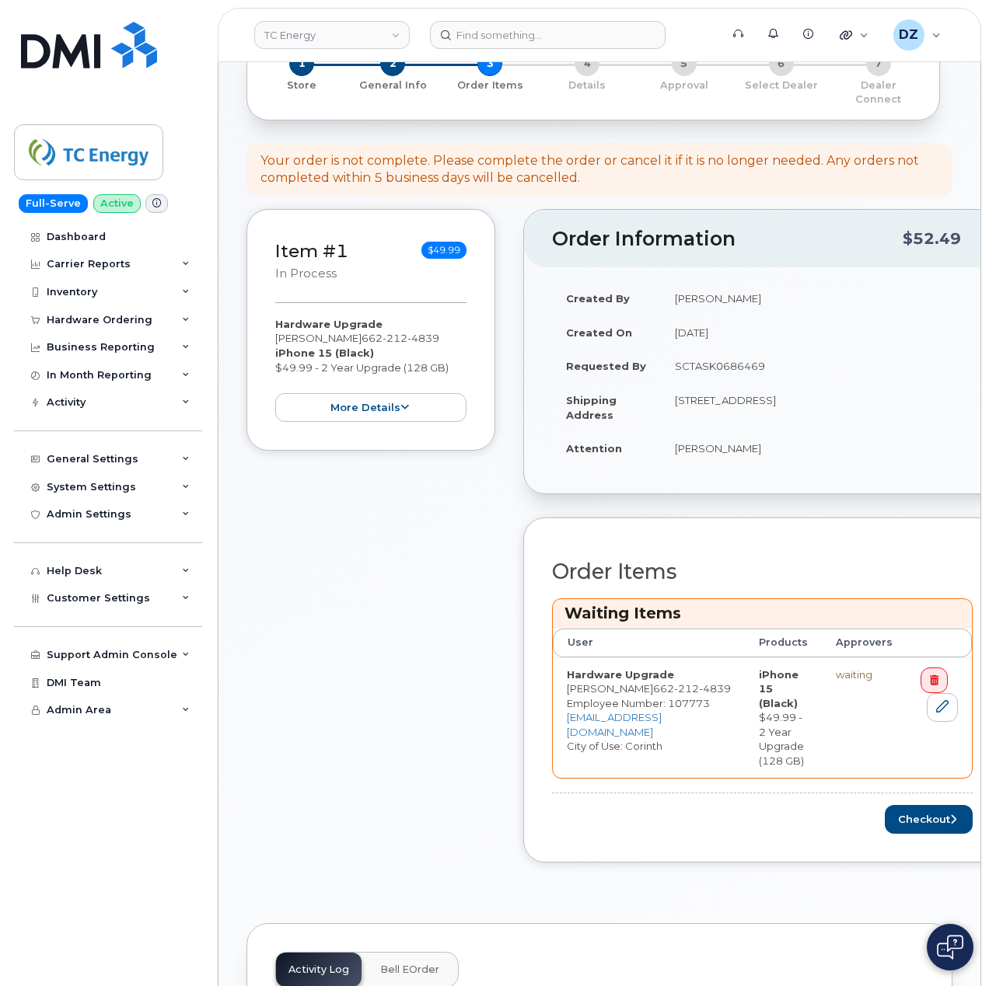
scroll to position [207, 0]
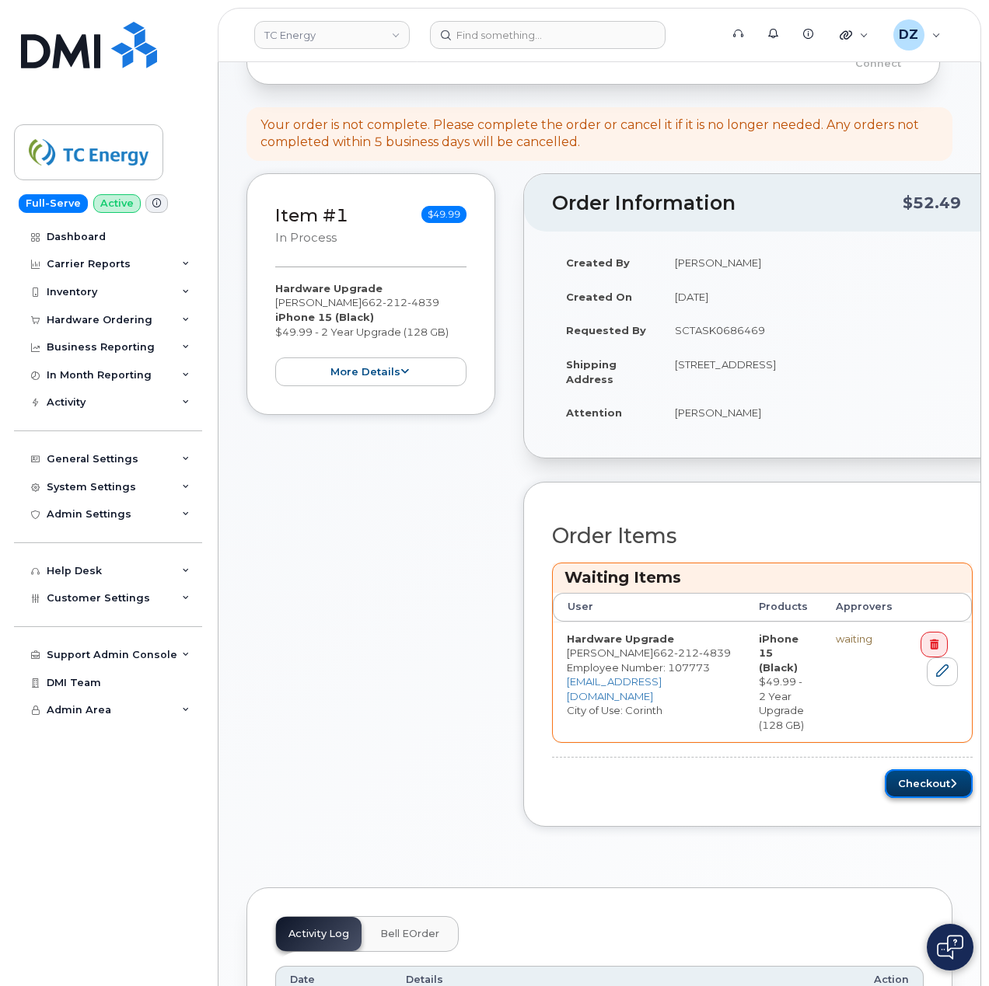
click at [903, 774] on button "Checkout" at bounding box center [929, 784] width 88 height 29
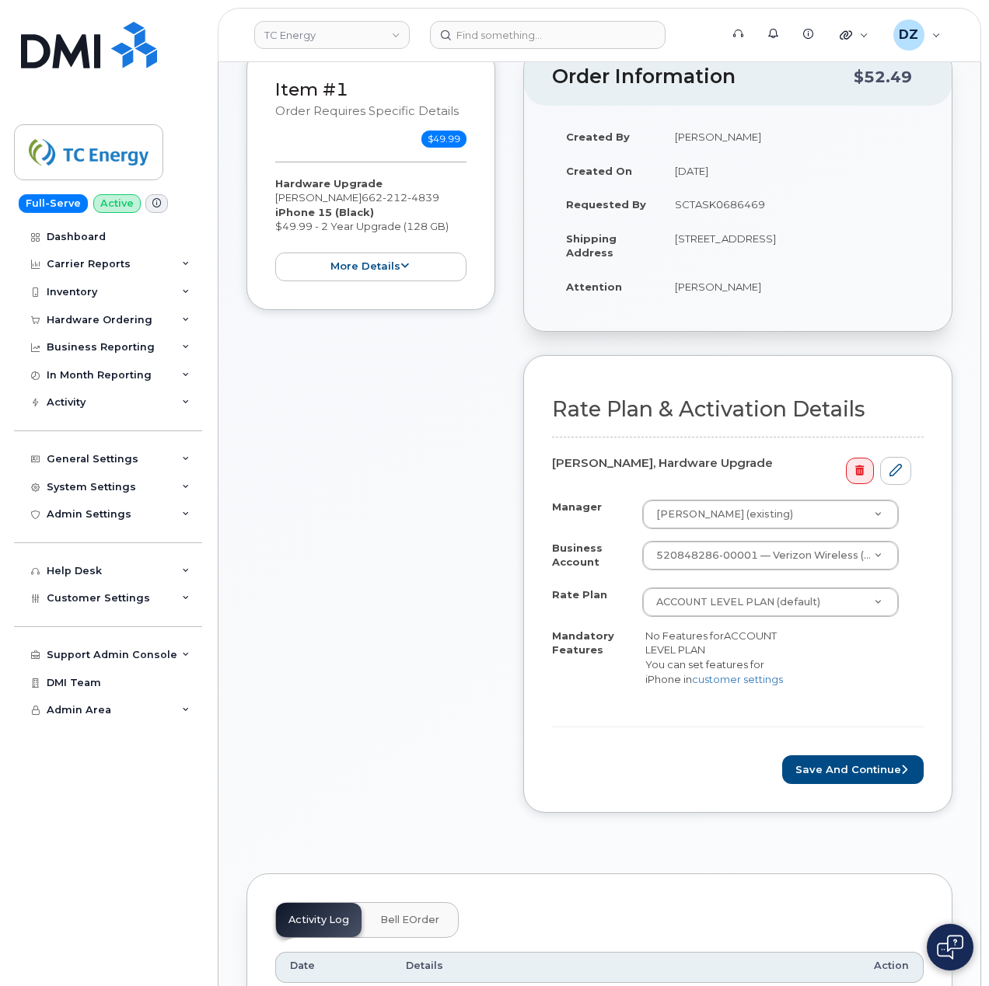
scroll to position [207, 0]
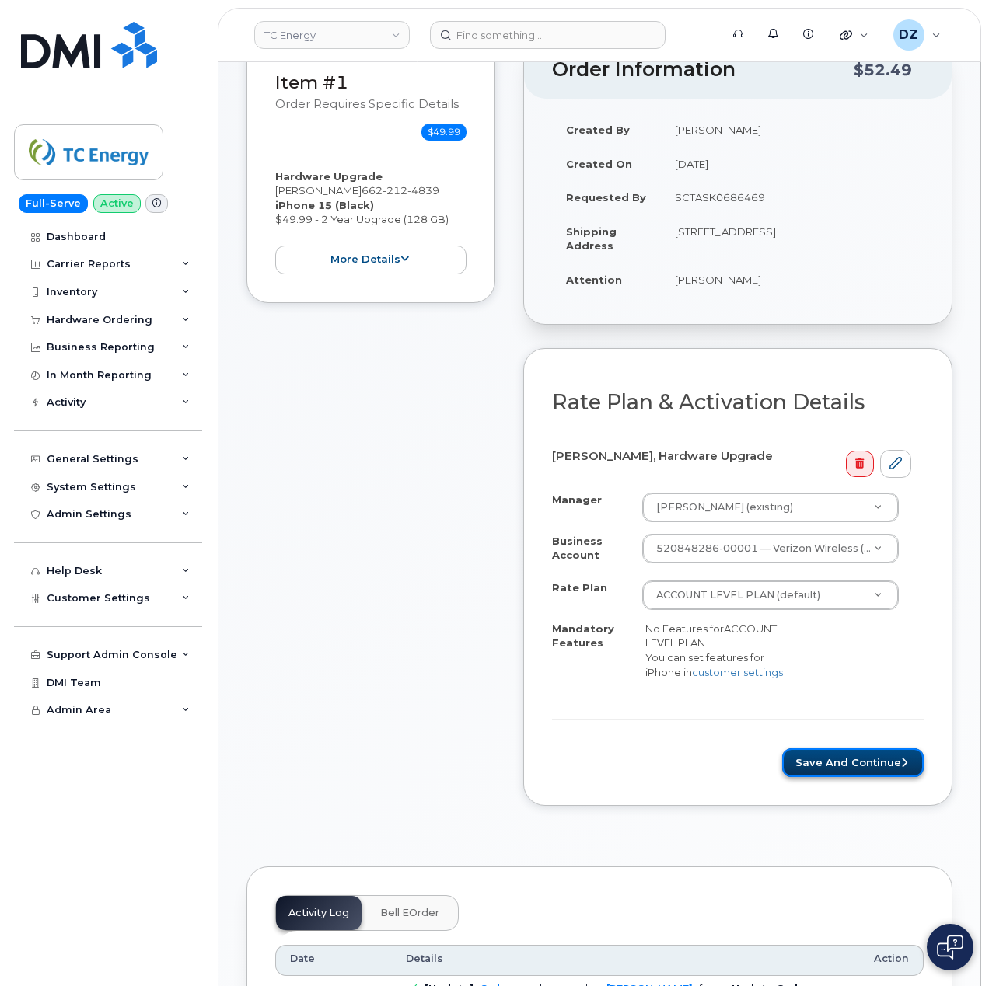
click at [875, 766] on button "Save and Continue" at bounding box center [852, 763] width 141 height 29
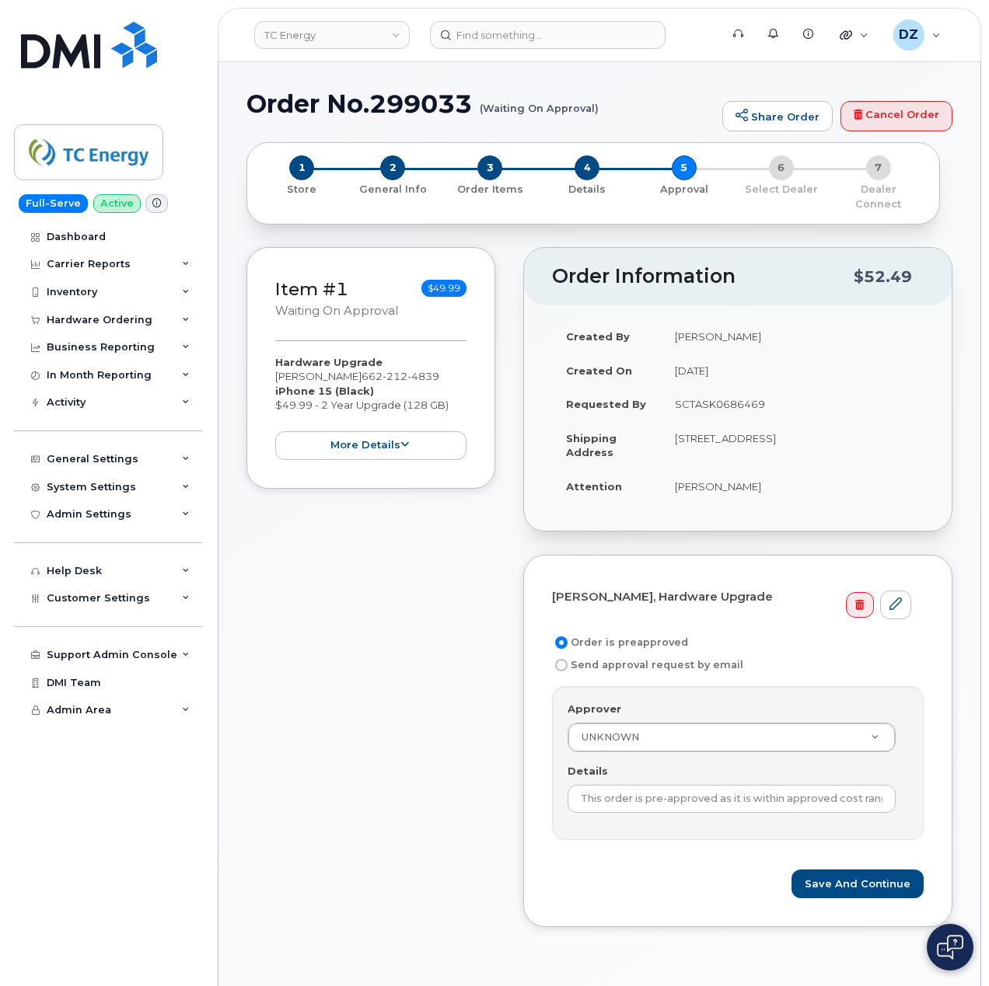
click at [707, 387] on td "SCTASK0686469" at bounding box center [792, 404] width 263 height 34
copy td "SCTASK0686469"
click at [700, 791] on input "This order is pre-approved as it is within approved cost range." at bounding box center [731, 799] width 328 height 28
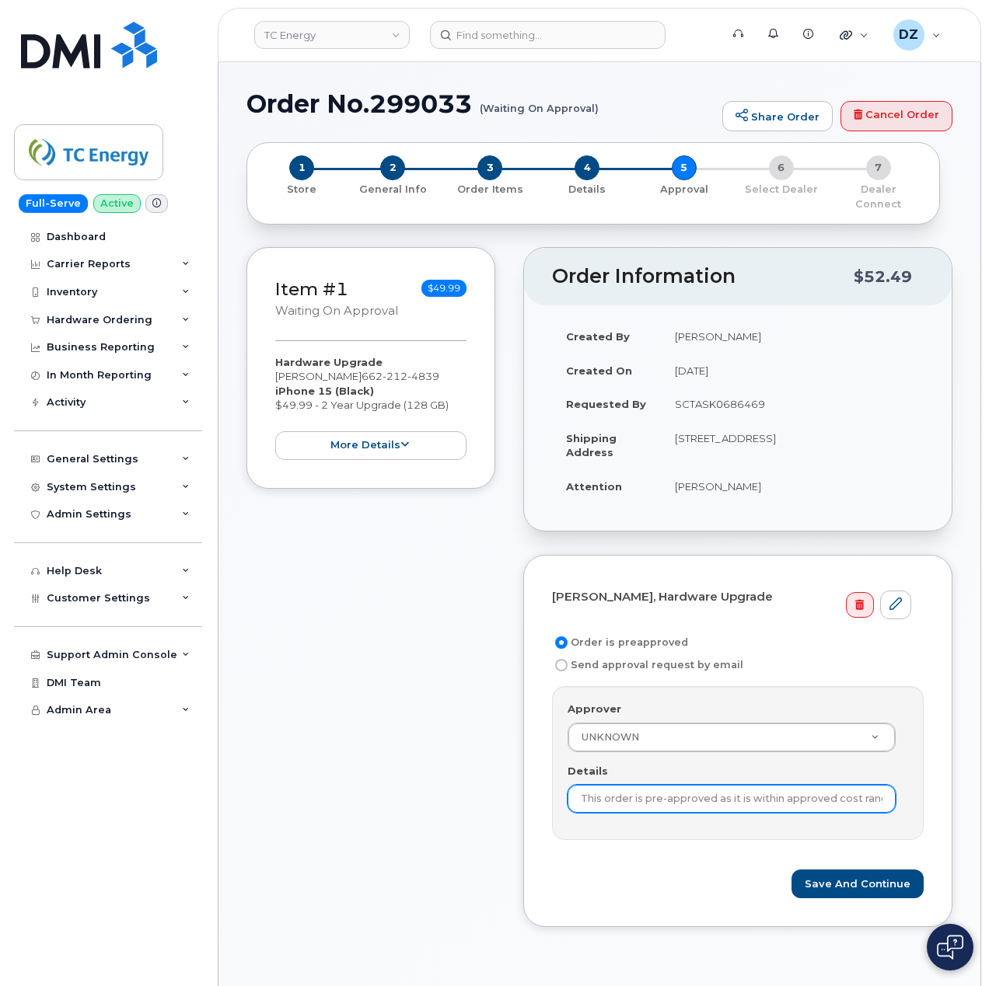
click at [700, 791] on input "This order is pre-approved as it is within approved cost range." at bounding box center [731, 799] width 328 height 28
paste input "SCTASK0686469"
type input "SCTASK0686469"
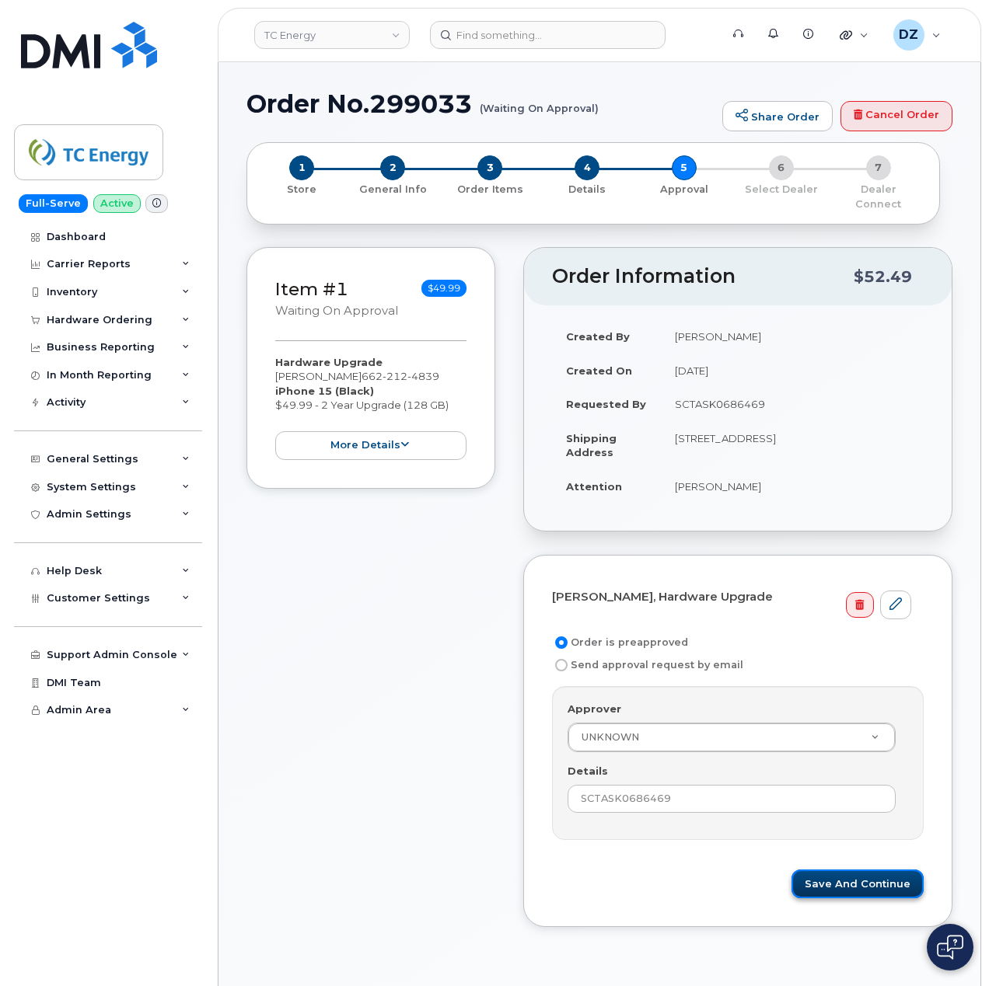
click at [856, 871] on button "Save and Continue" at bounding box center [857, 884] width 132 height 29
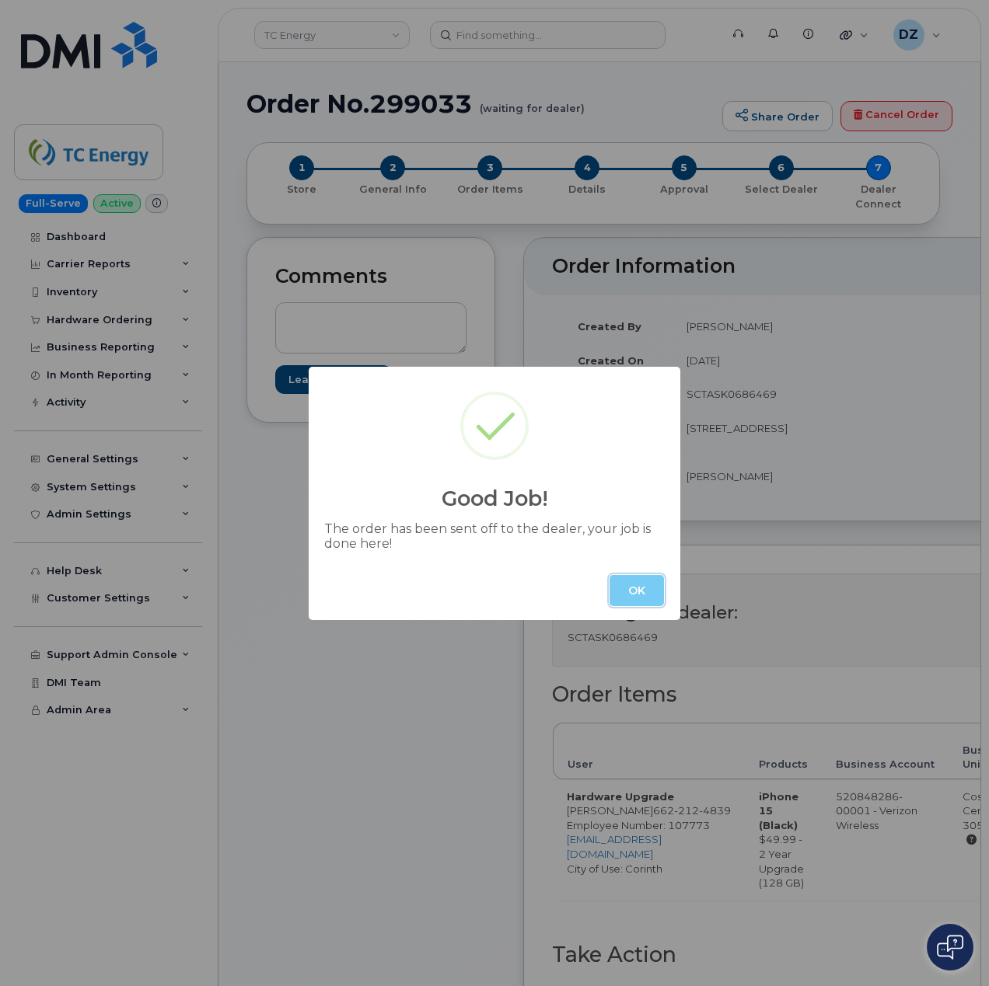
click at [631, 582] on button "OK" at bounding box center [636, 590] width 54 height 31
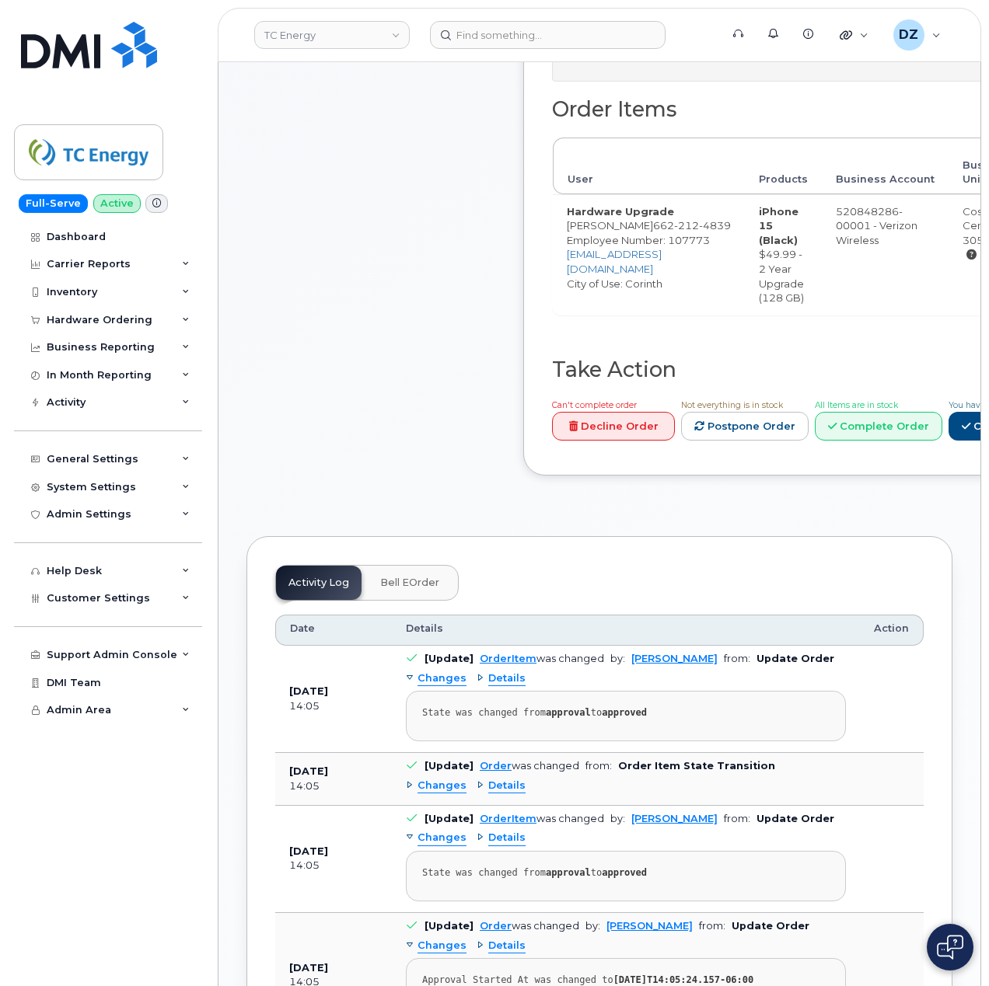
scroll to position [622, 0]
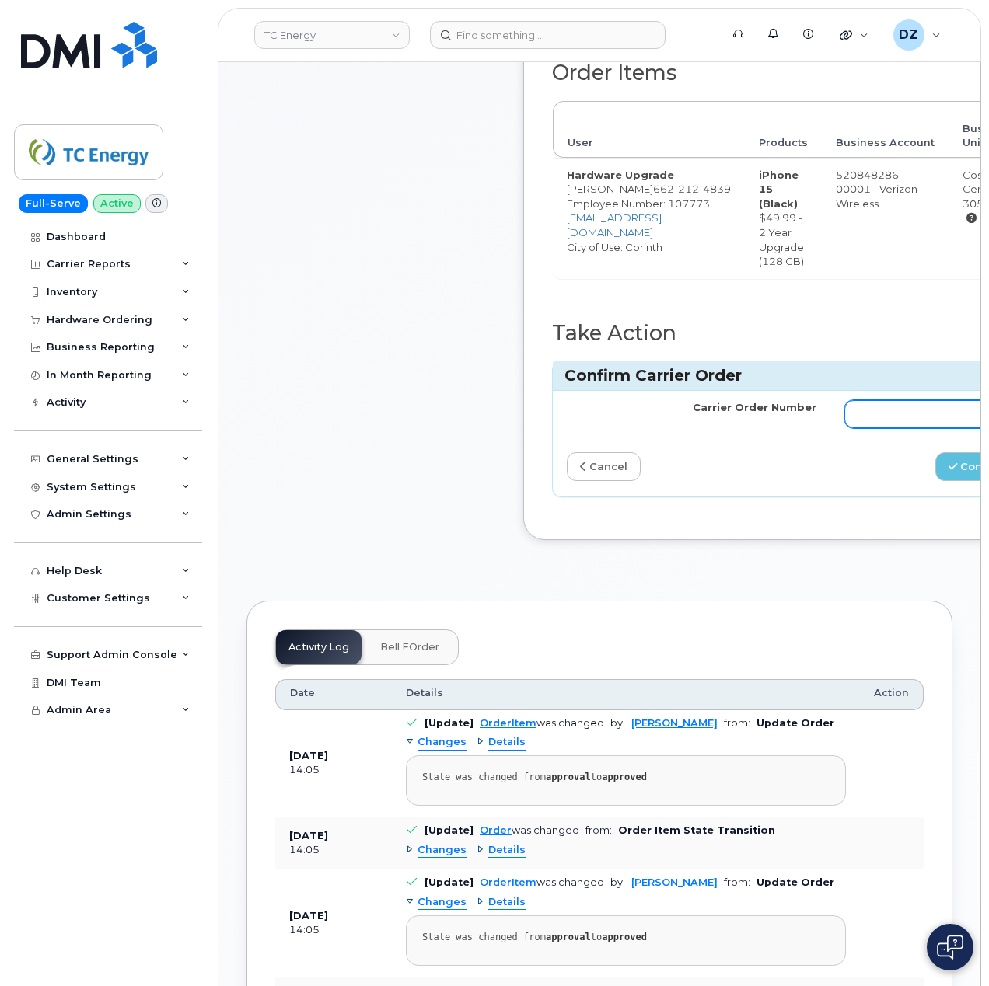
click at [875, 428] on input "Carrier Order Number" at bounding box center [969, 414] width 250 height 28
paste input "MB3000588999244"
type input "MB3000588999244"
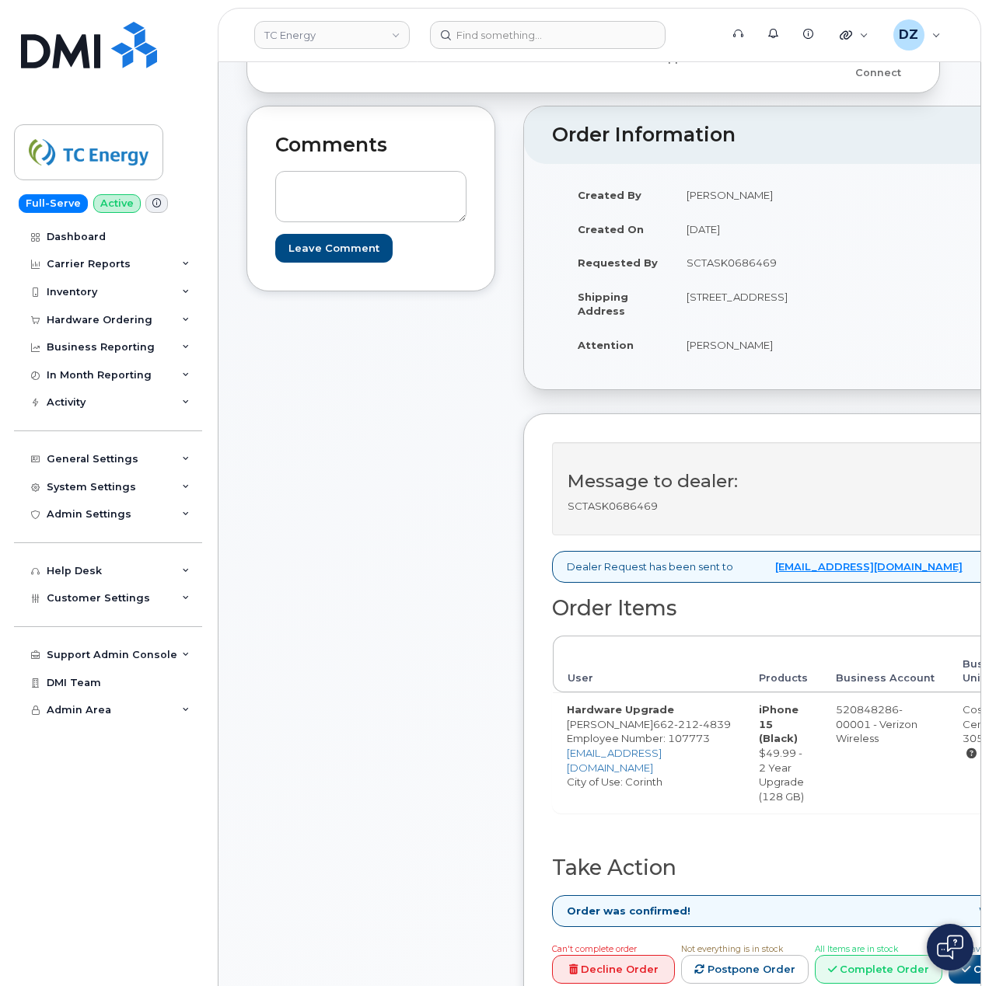
scroll to position [414, 0]
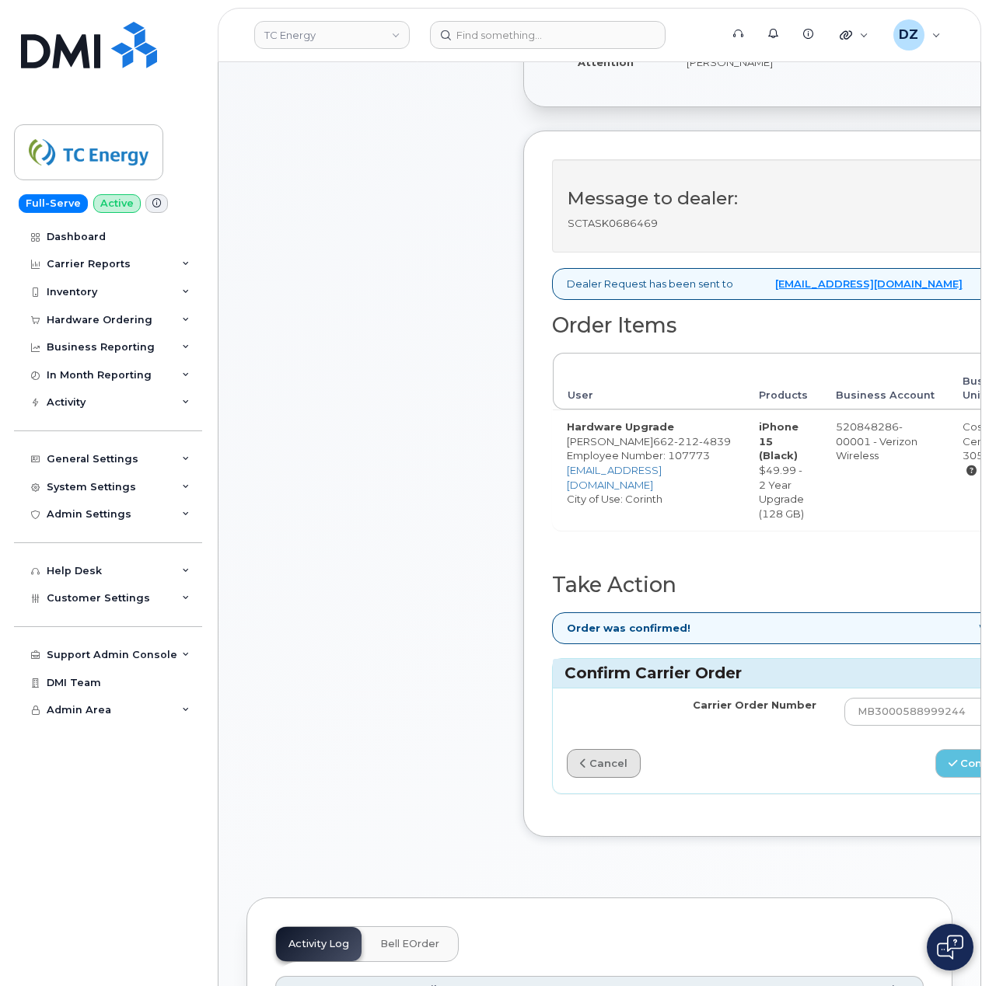
click at [605, 778] on link "cancel" at bounding box center [604, 763] width 74 height 29
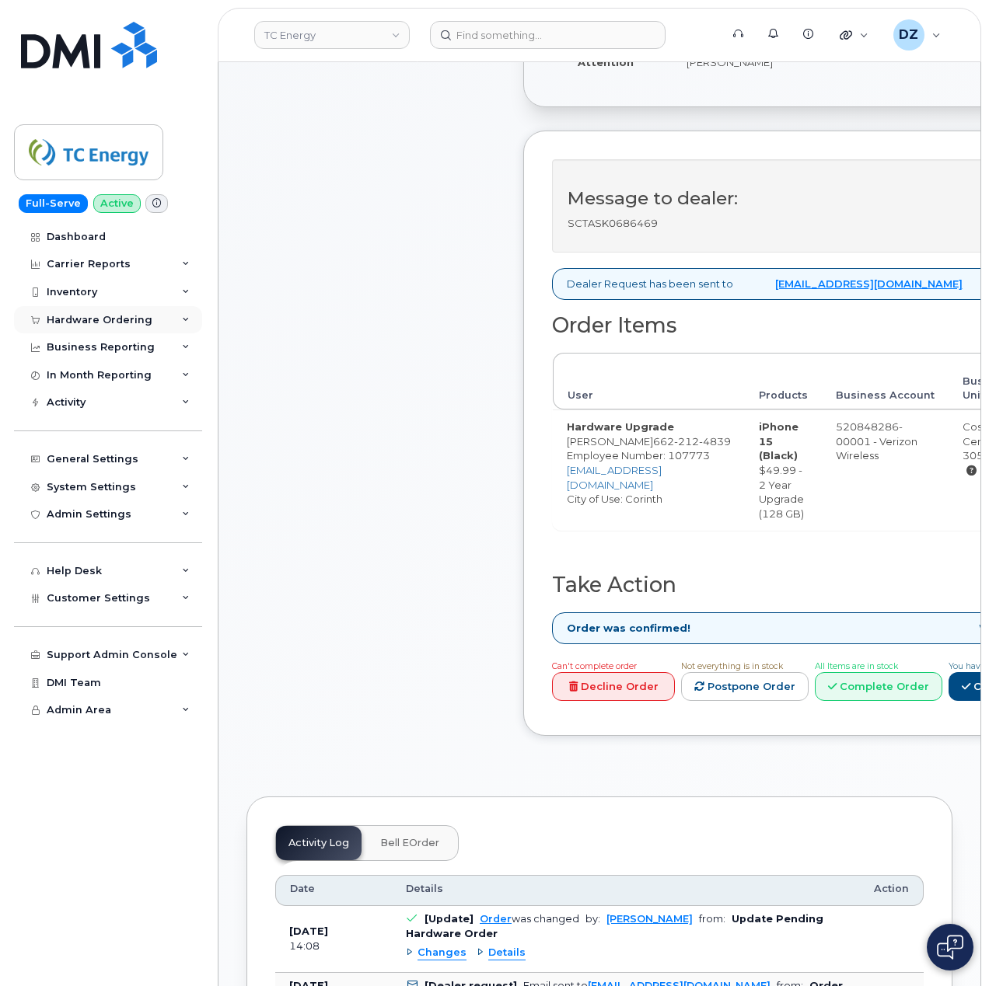
click at [143, 324] on div "Hardware Ordering" at bounding box center [100, 320] width 106 height 12
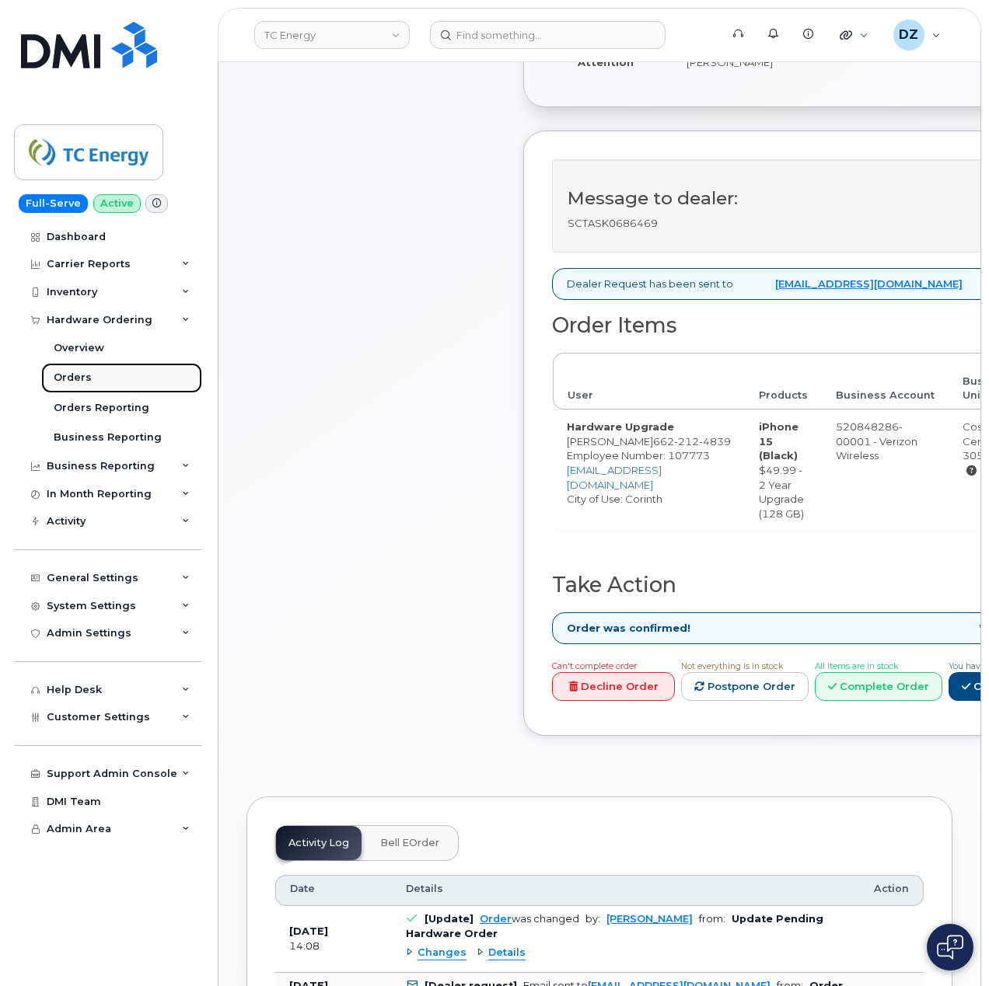
click at [126, 379] on link "Orders" at bounding box center [121, 378] width 161 height 30
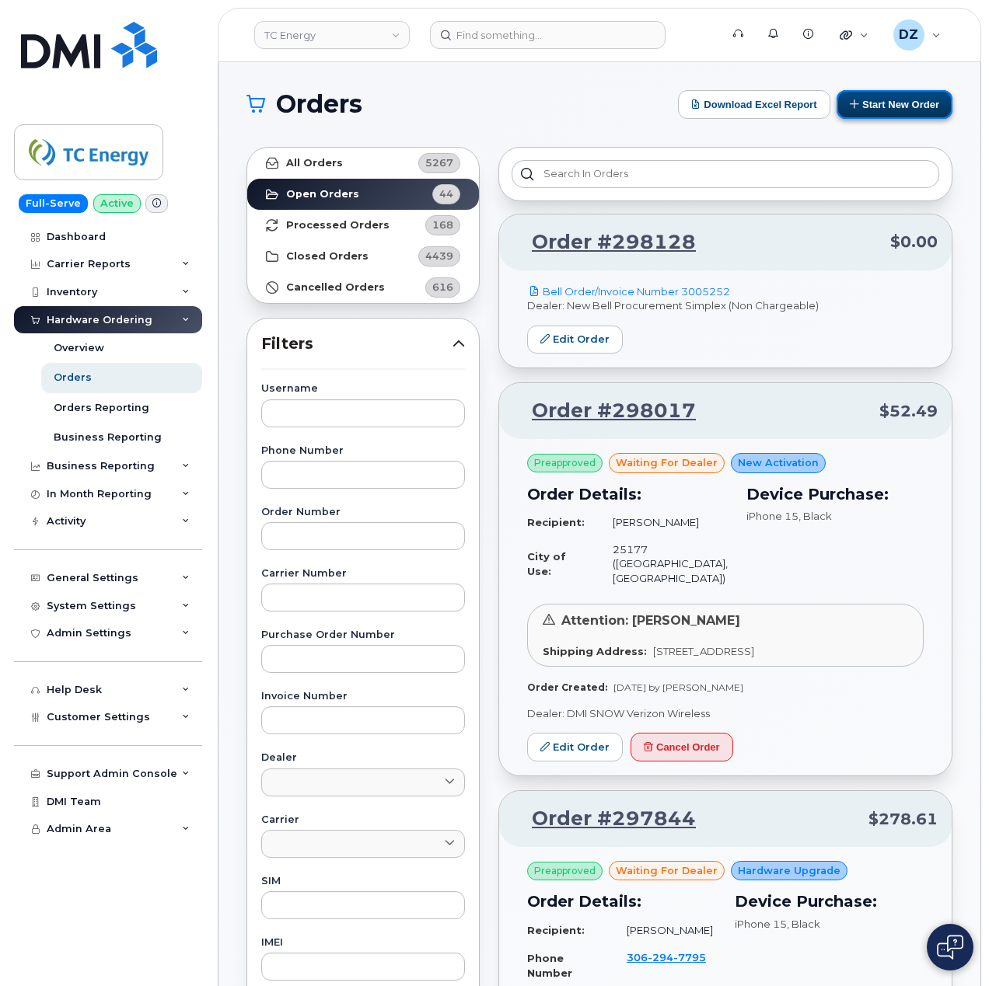
click at [909, 103] on button "Start New Order" at bounding box center [894, 104] width 116 height 29
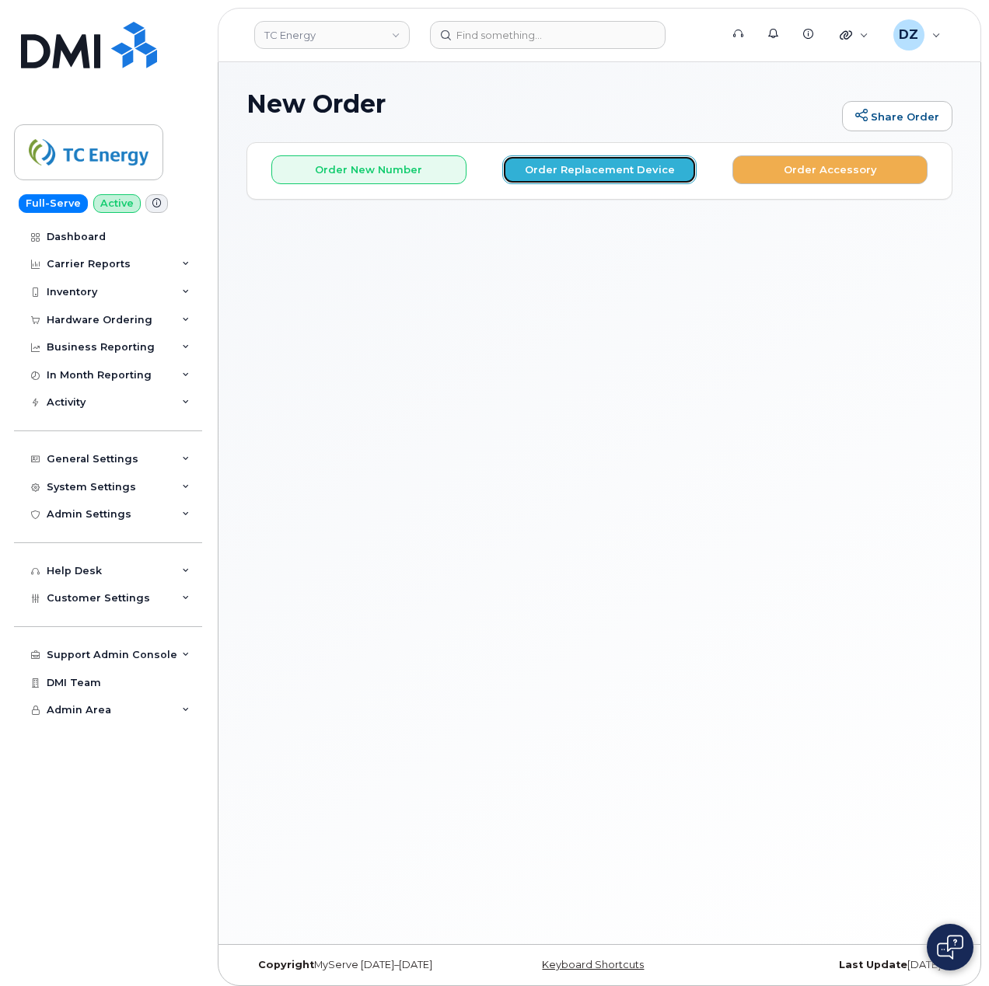
click at [581, 165] on button "Order Replacement Device" at bounding box center [599, 169] width 195 height 29
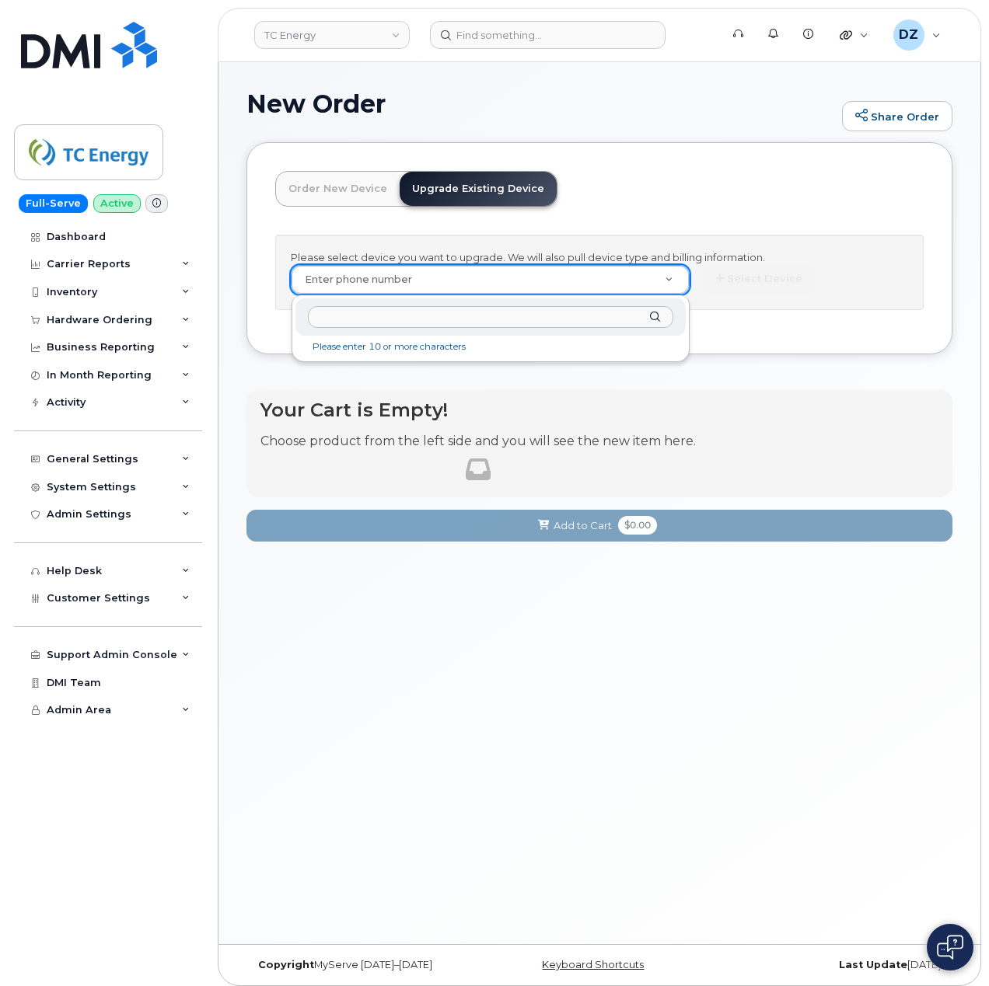
type input "3045328605"
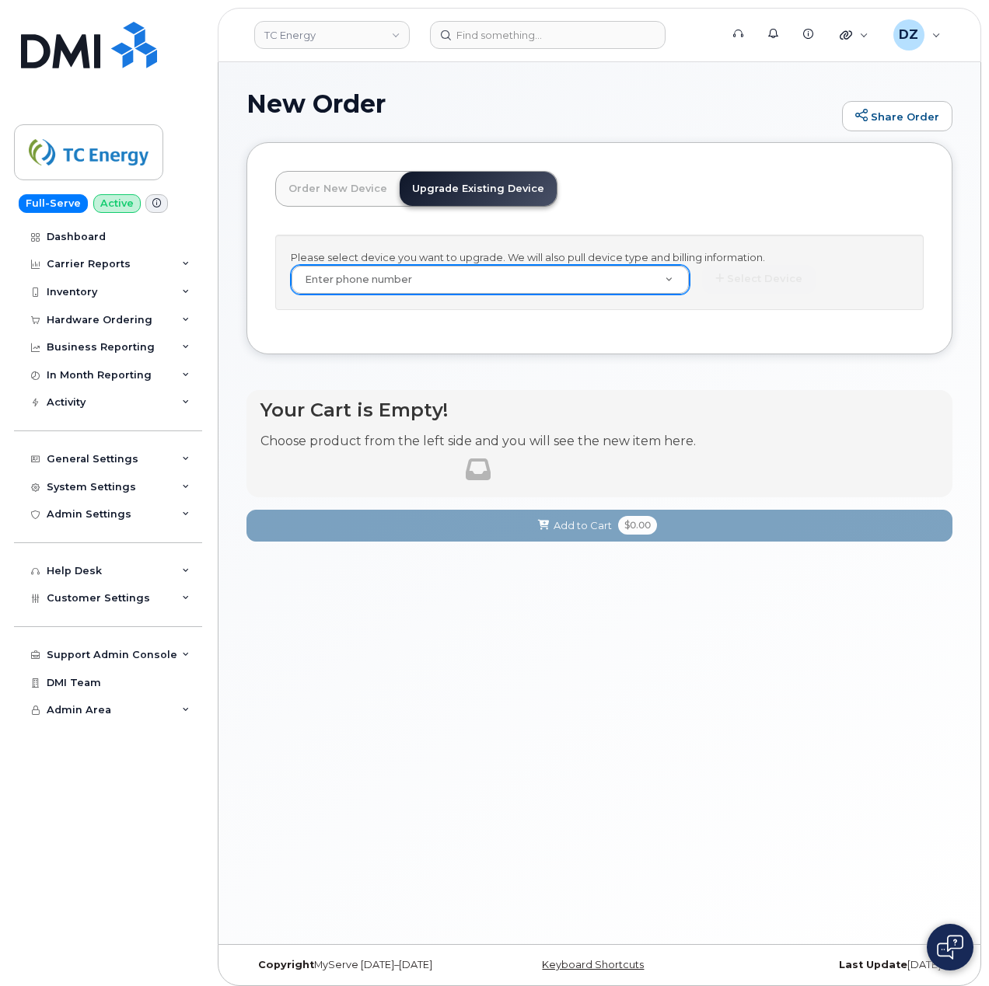
click at [495, 265] on div "Enter phone number" at bounding box center [490, 280] width 399 height 30
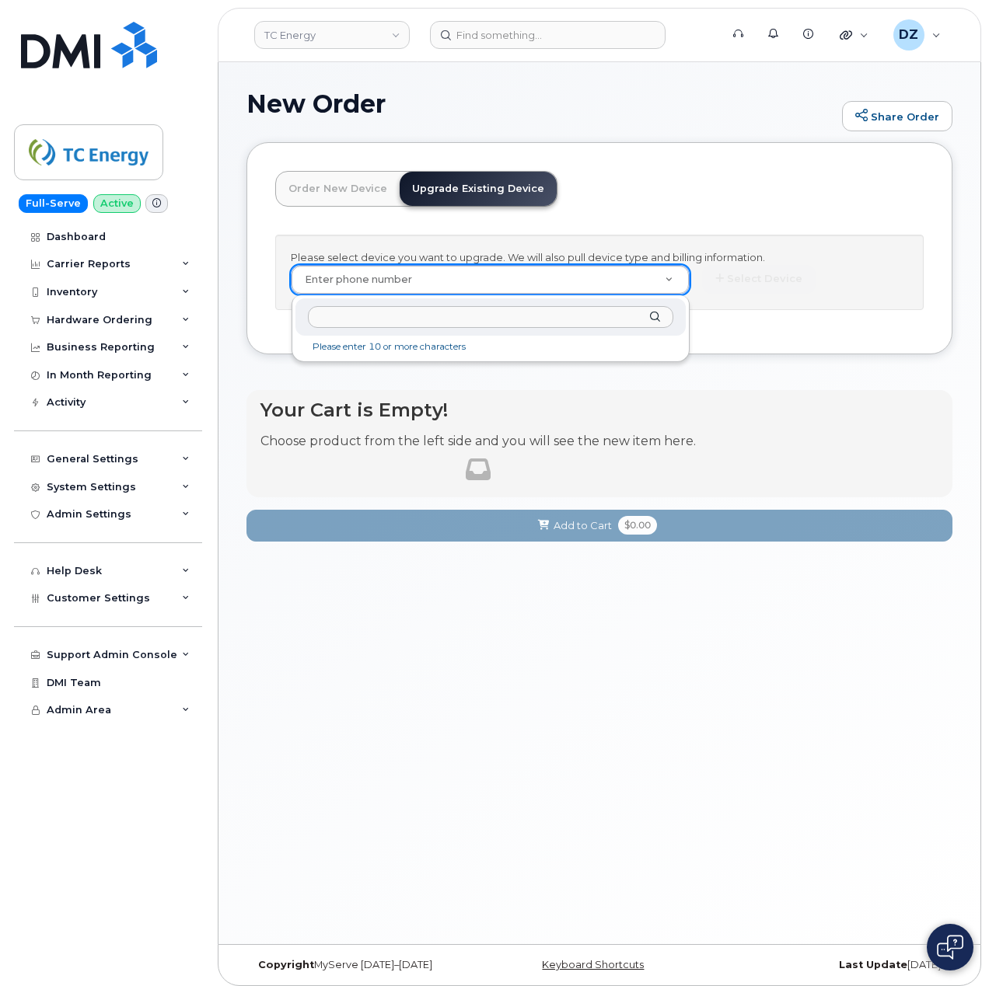
paste input "3045328605"
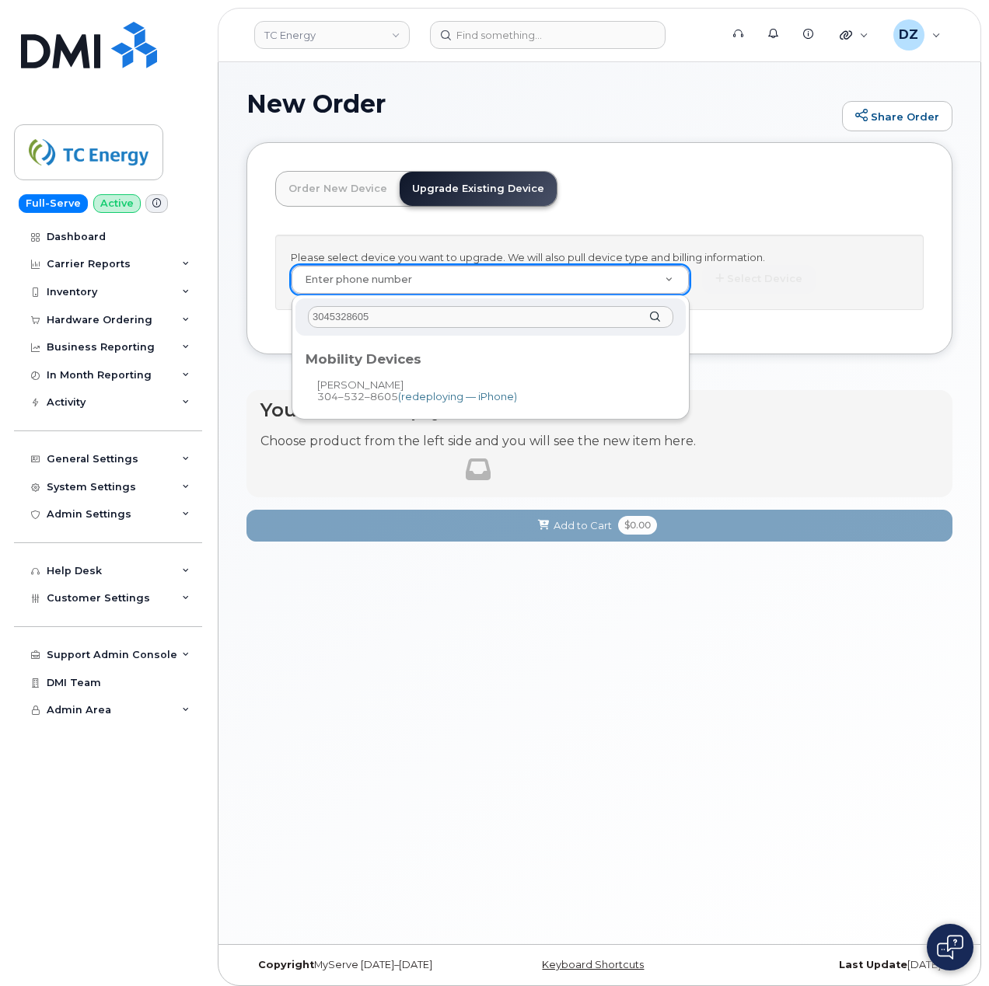
type input "3045328605"
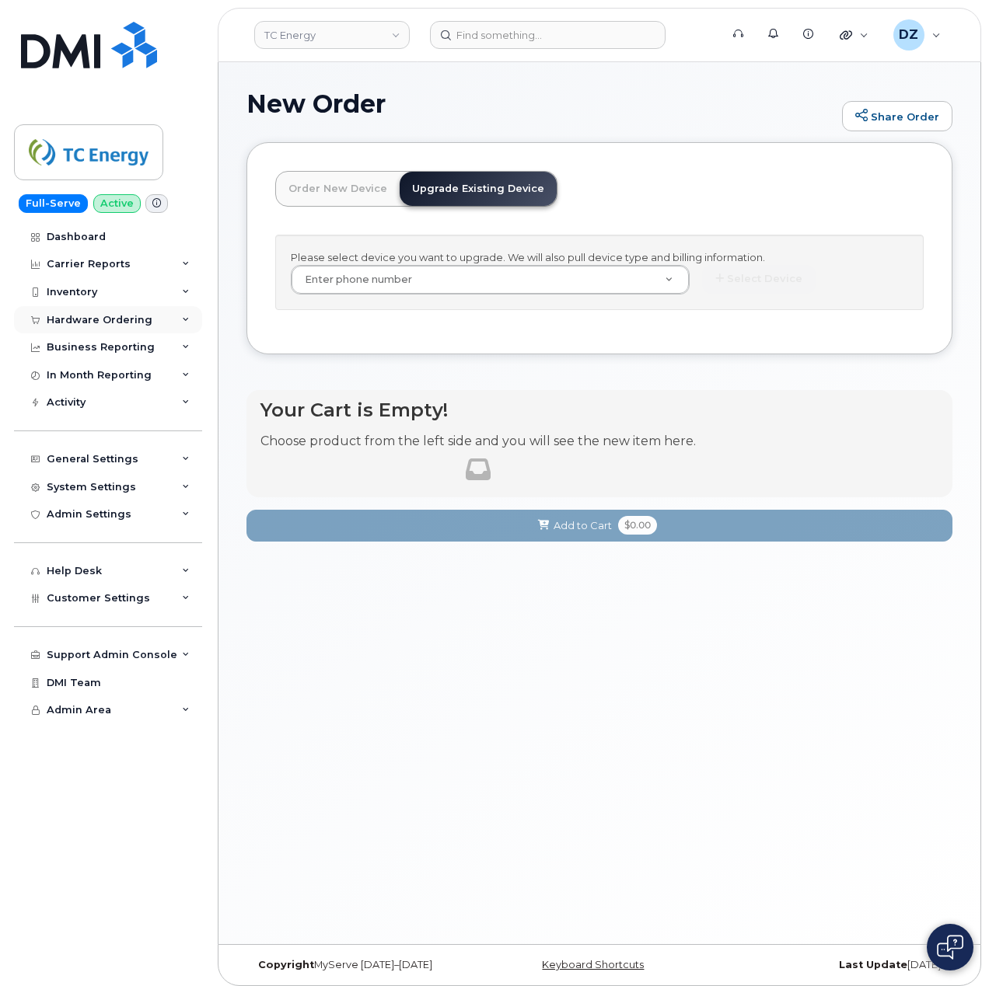
click at [123, 323] on div "Hardware Ordering" at bounding box center [100, 320] width 106 height 12
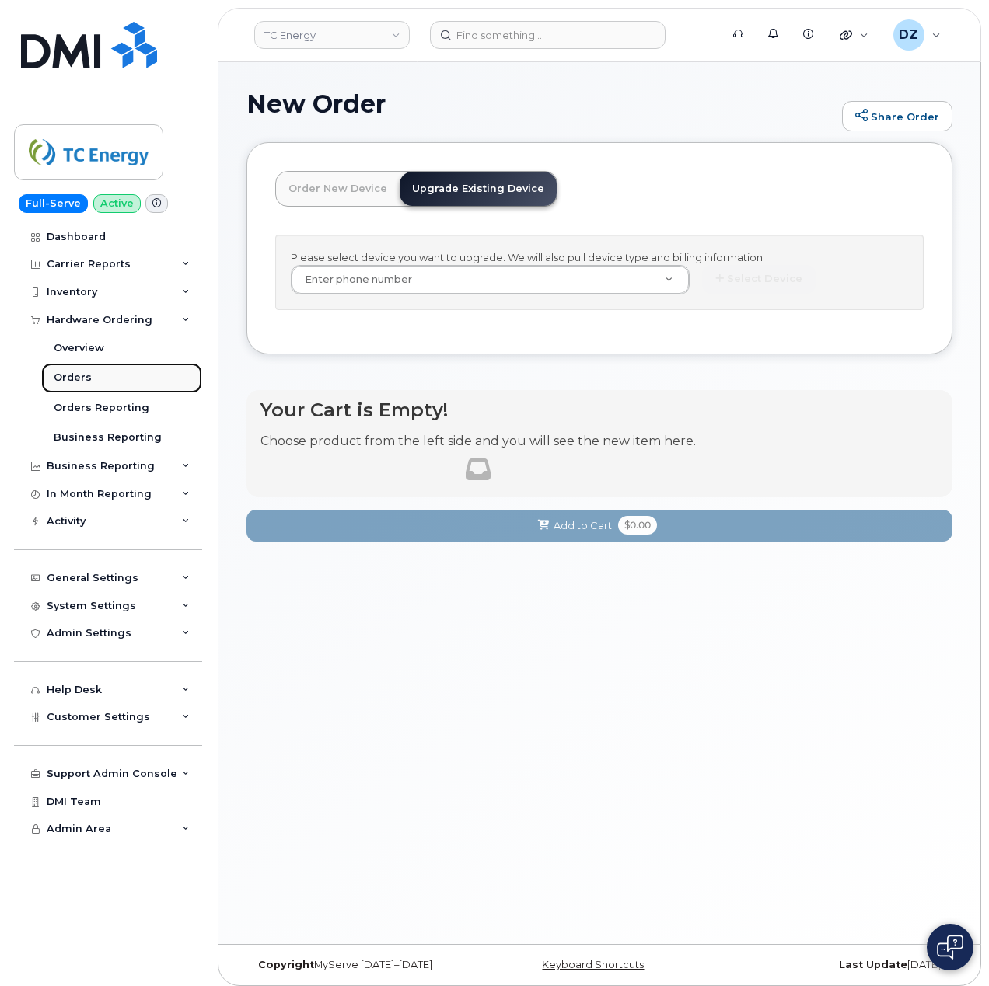
click at [110, 377] on link "Orders" at bounding box center [121, 378] width 161 height 30
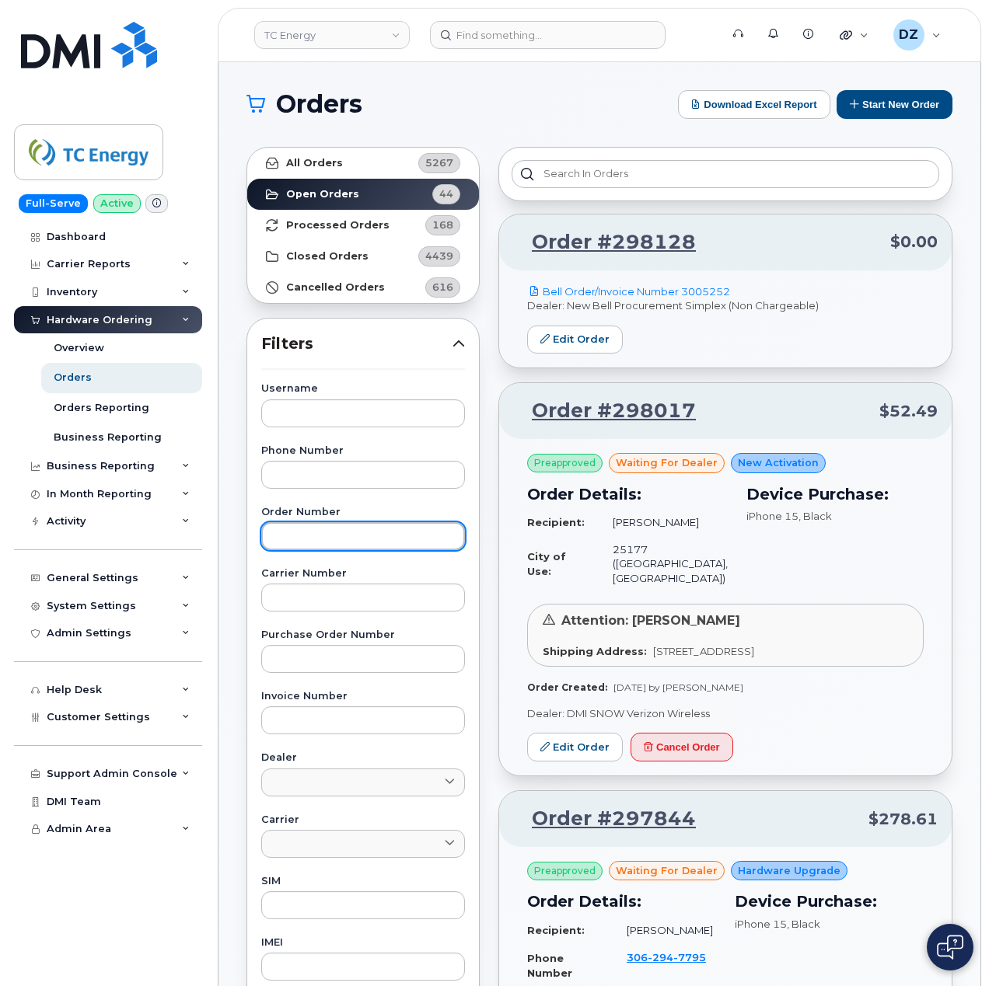
click at [337, 542] on input "text" at bounding box center [363, 536] width 204 height 28
paste input "280471"
type input "280471"
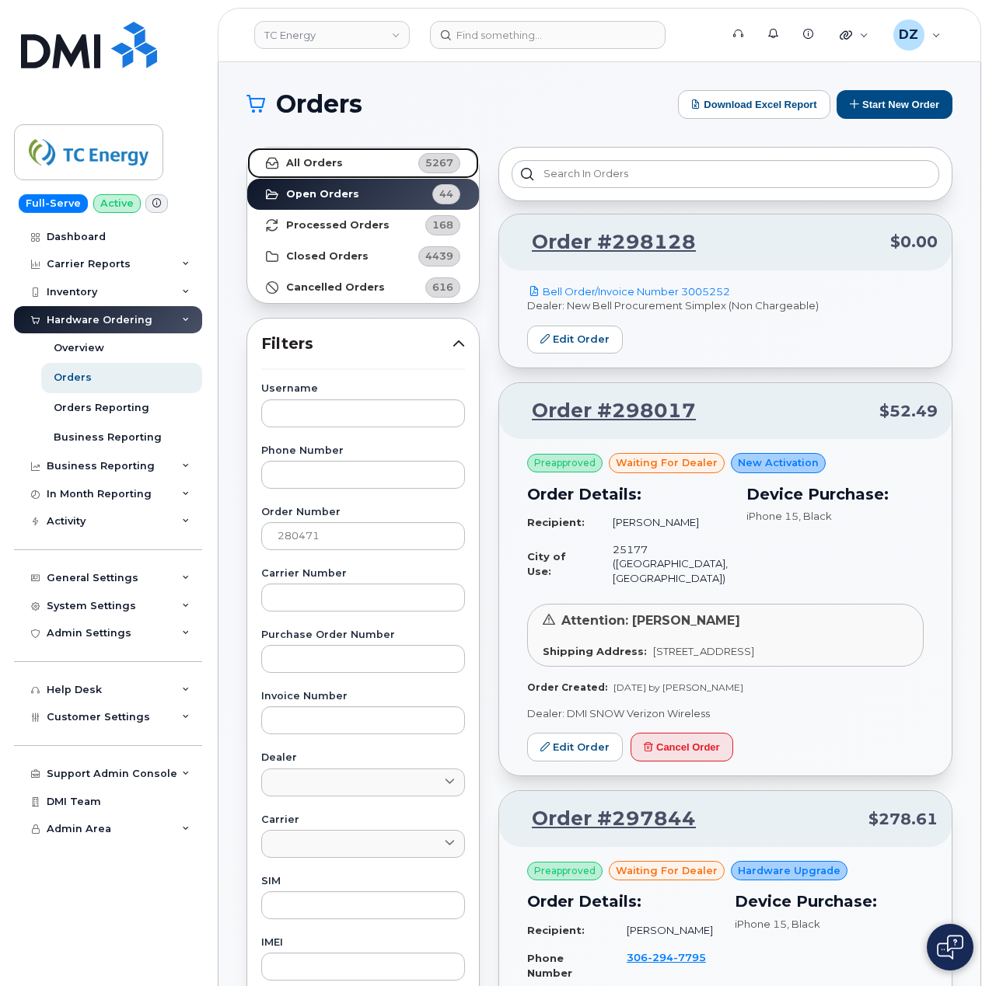
click at [327, 165] on strong "All Orders" at bounding box center [314, 163] width 57 height 12
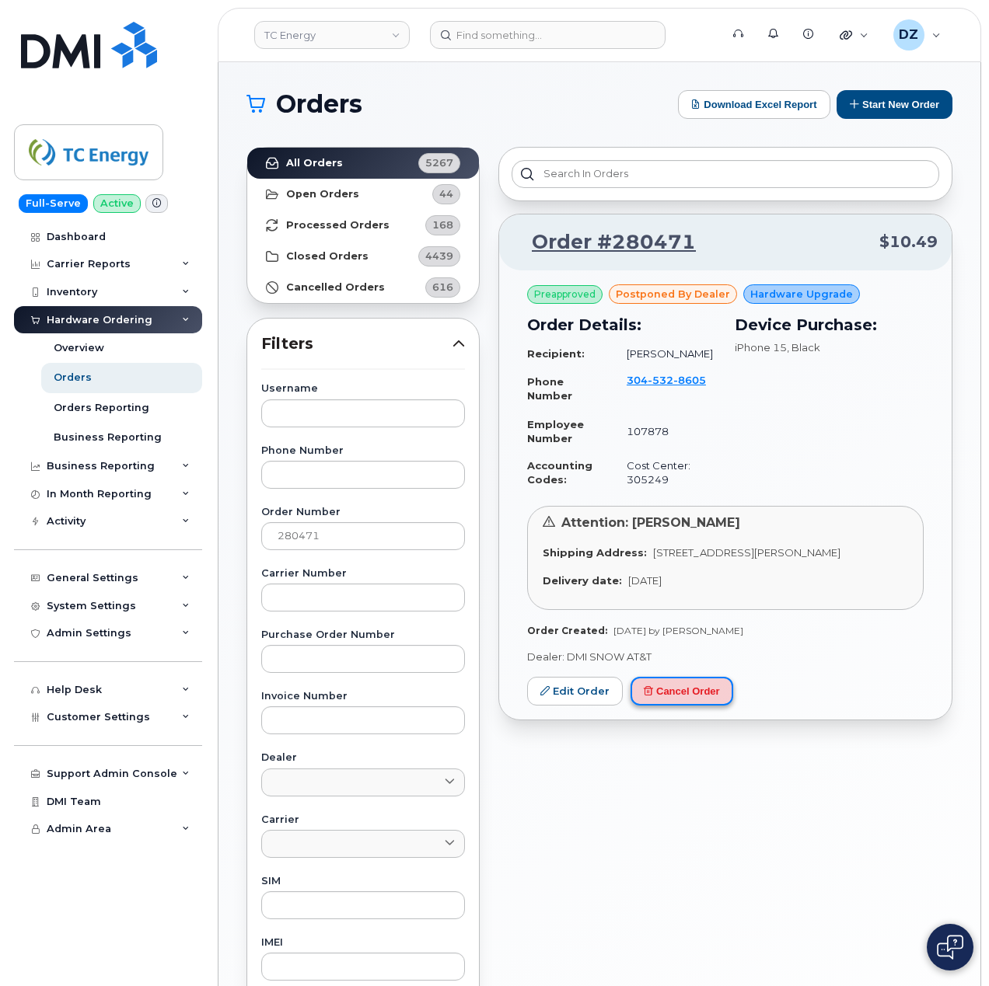
click at [686, 706] on button "Cancel Order" at bounding box center [681, 691] width 103 height 29
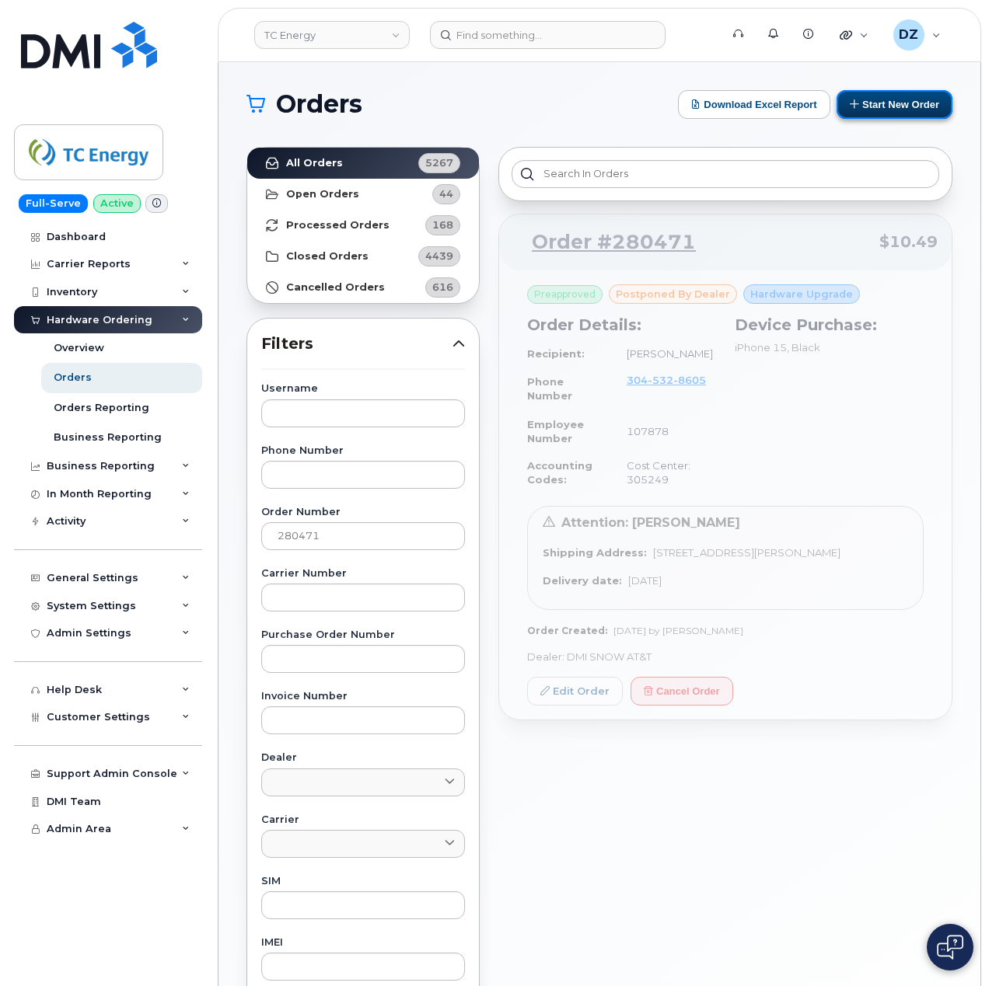
click at [881, 97] on button "Start New Order" at bounding box center [894, 104] width 116 height 29
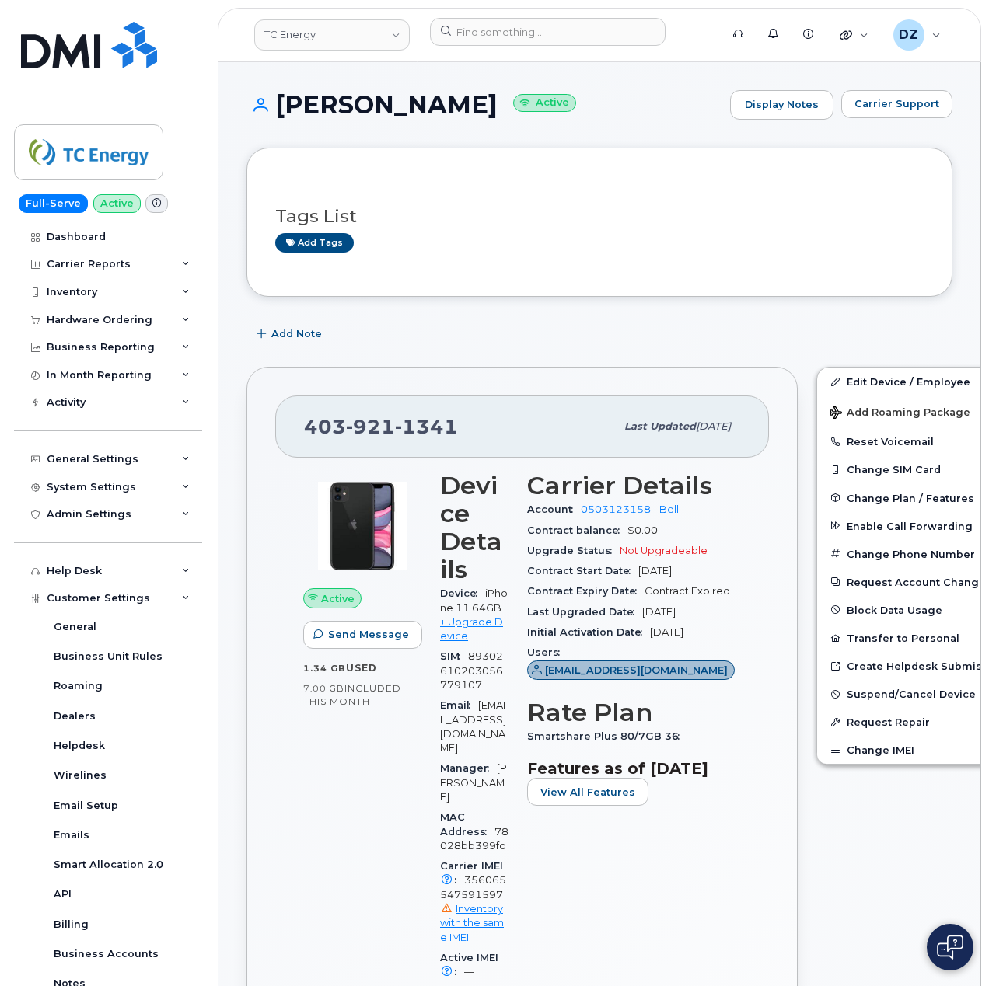
scroll to position [311, 0]
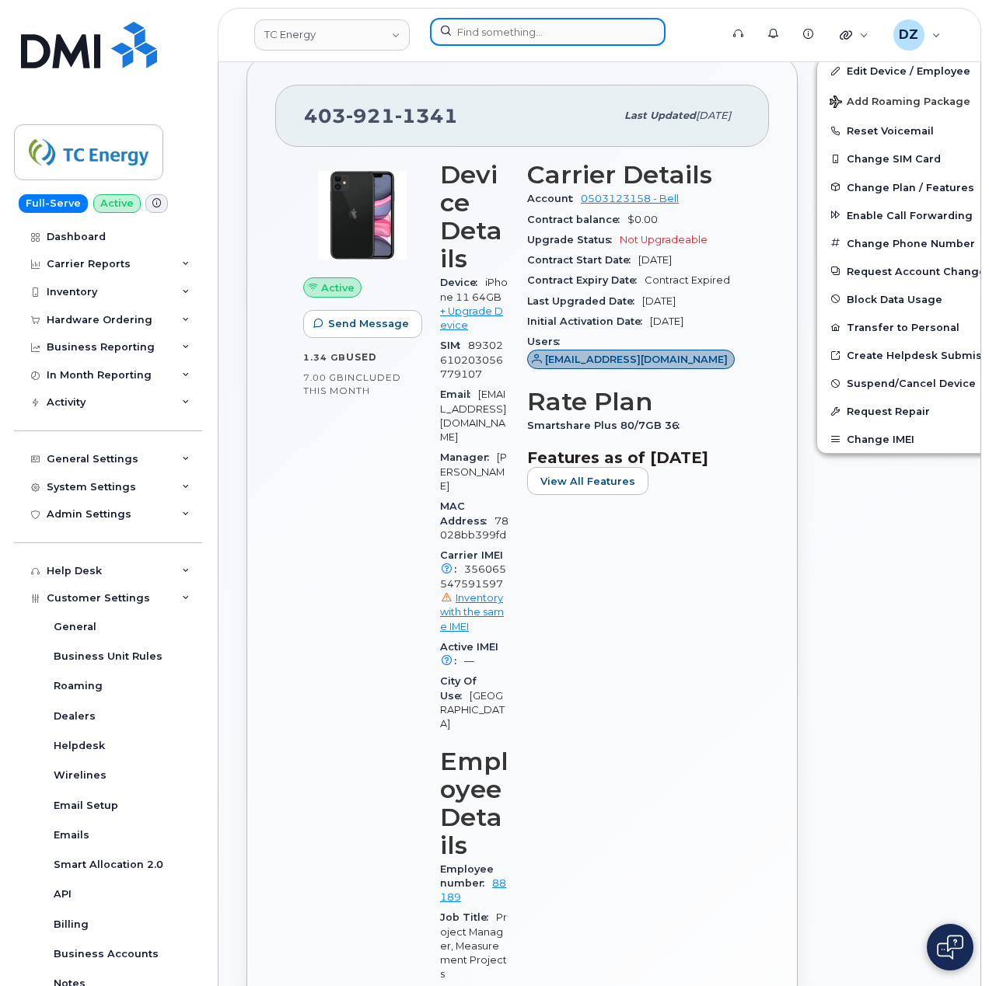
click at [520, 36] on input at bounding box center [548, 32] width 236 height 28
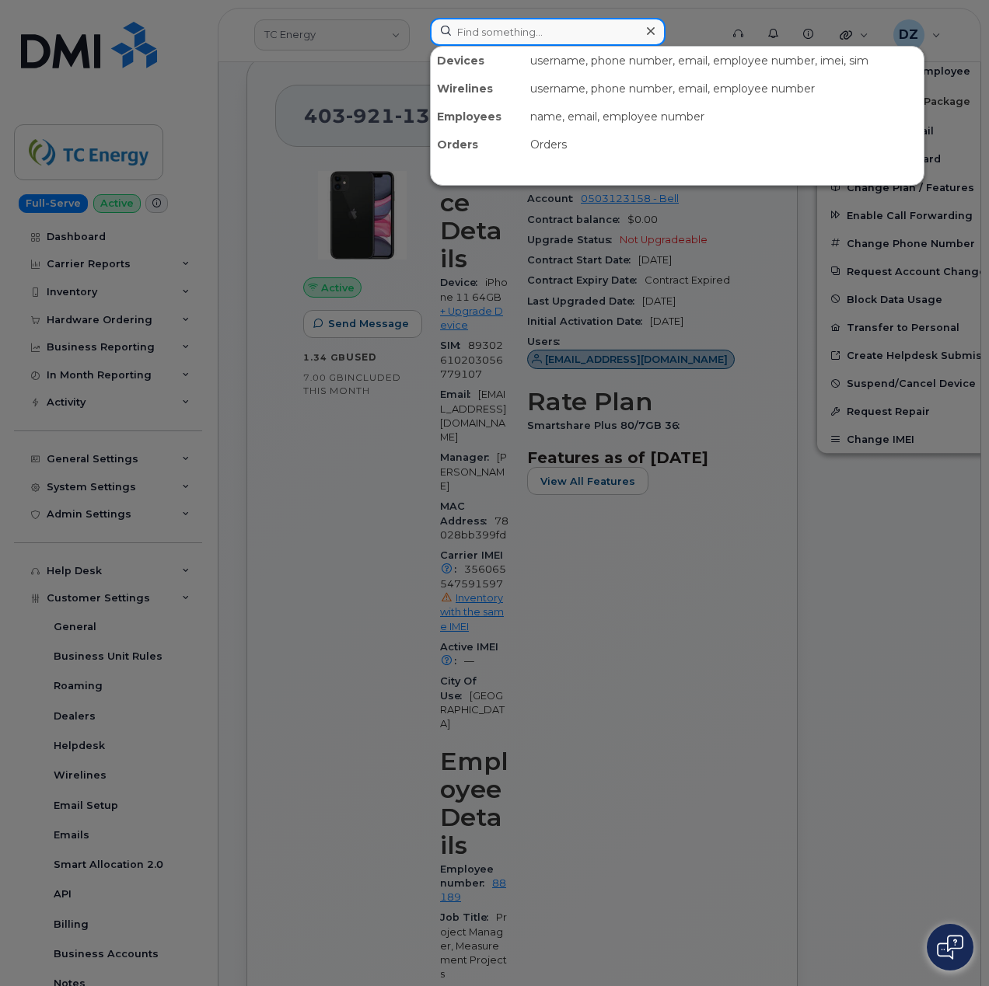
paste input "3045328605"
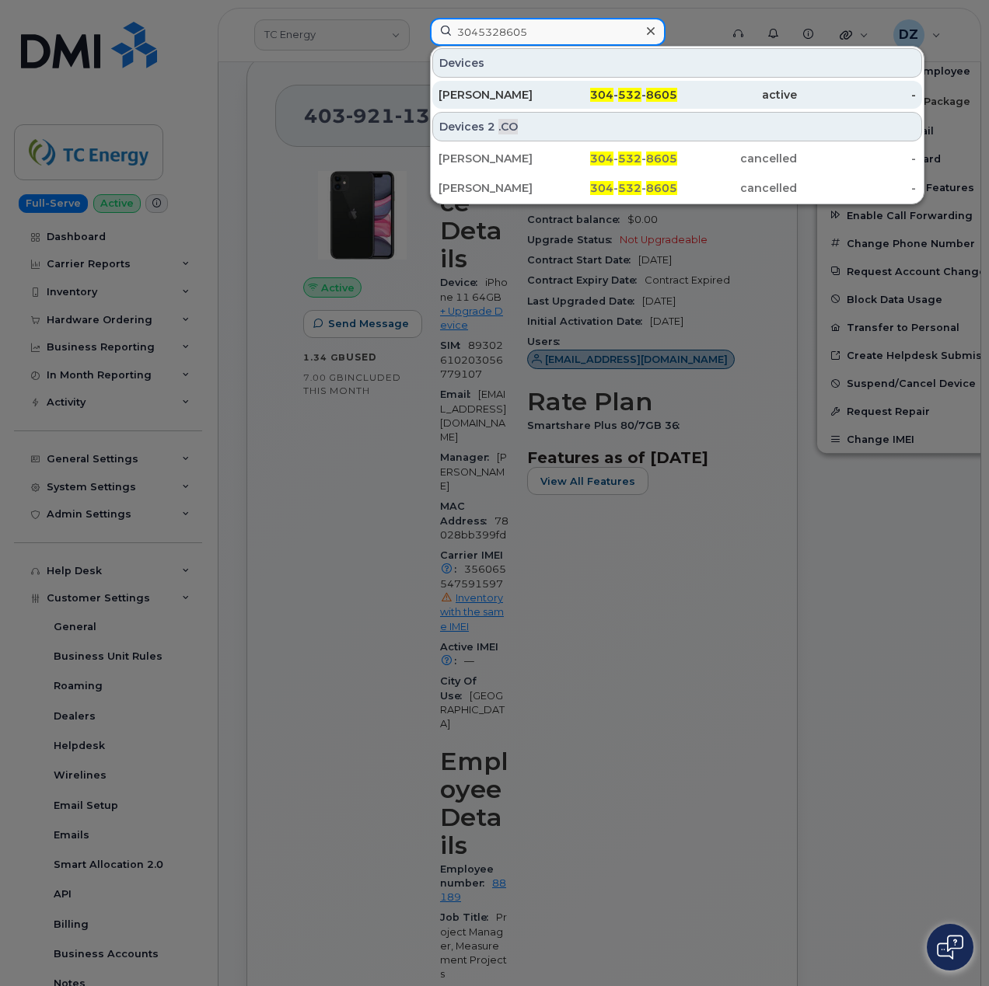
type input "3045328605"
click at [576, 94] on div "304 - 532 - 8605" at bounding box center [618, 95] width 120 height 16
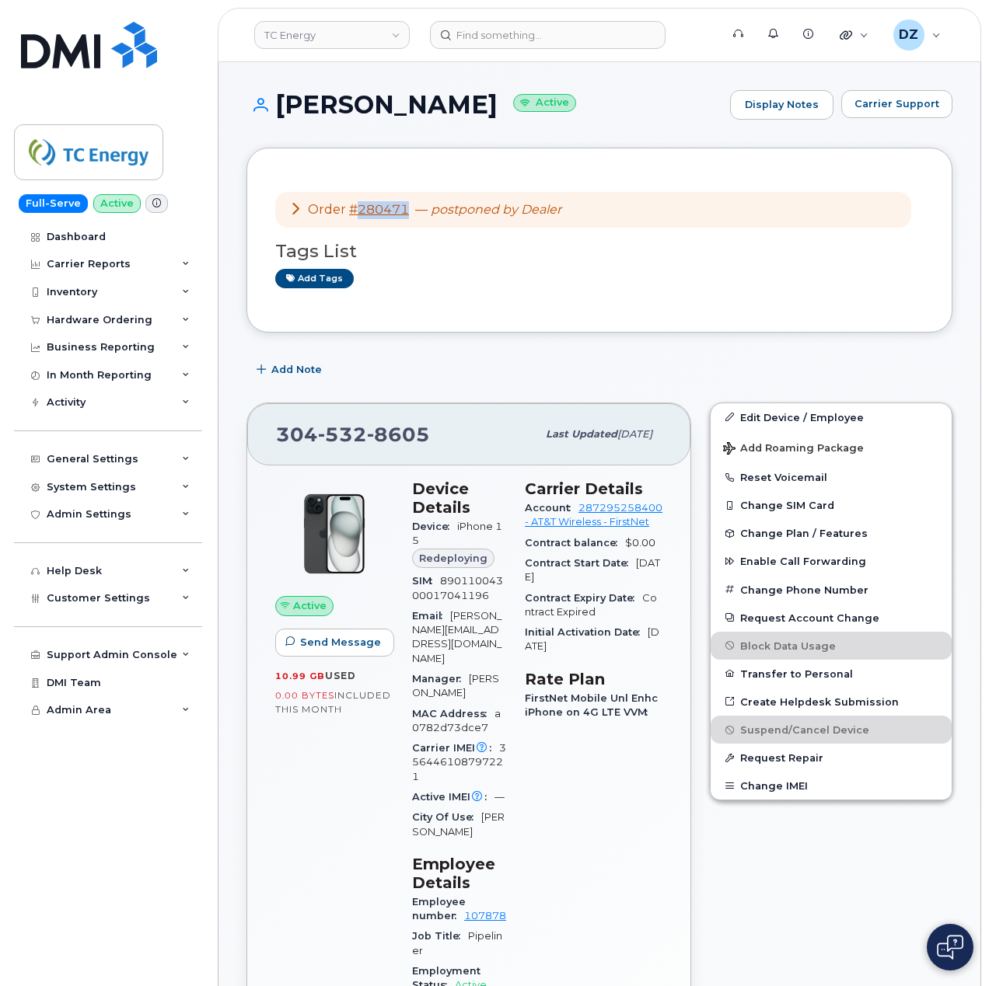
drag, startPoint x: 411, startPoint y: 212, endPoint x: 353, endPoint y: 225, distance: 59.6
click at [353, 225] on div "Order #280471 — postponed by Dealer" at bounding box center [593, 210] width 636 height 37
copy link "280471"
click at [539, 34] on input at bounding box center [548, 35] width 236 height 28
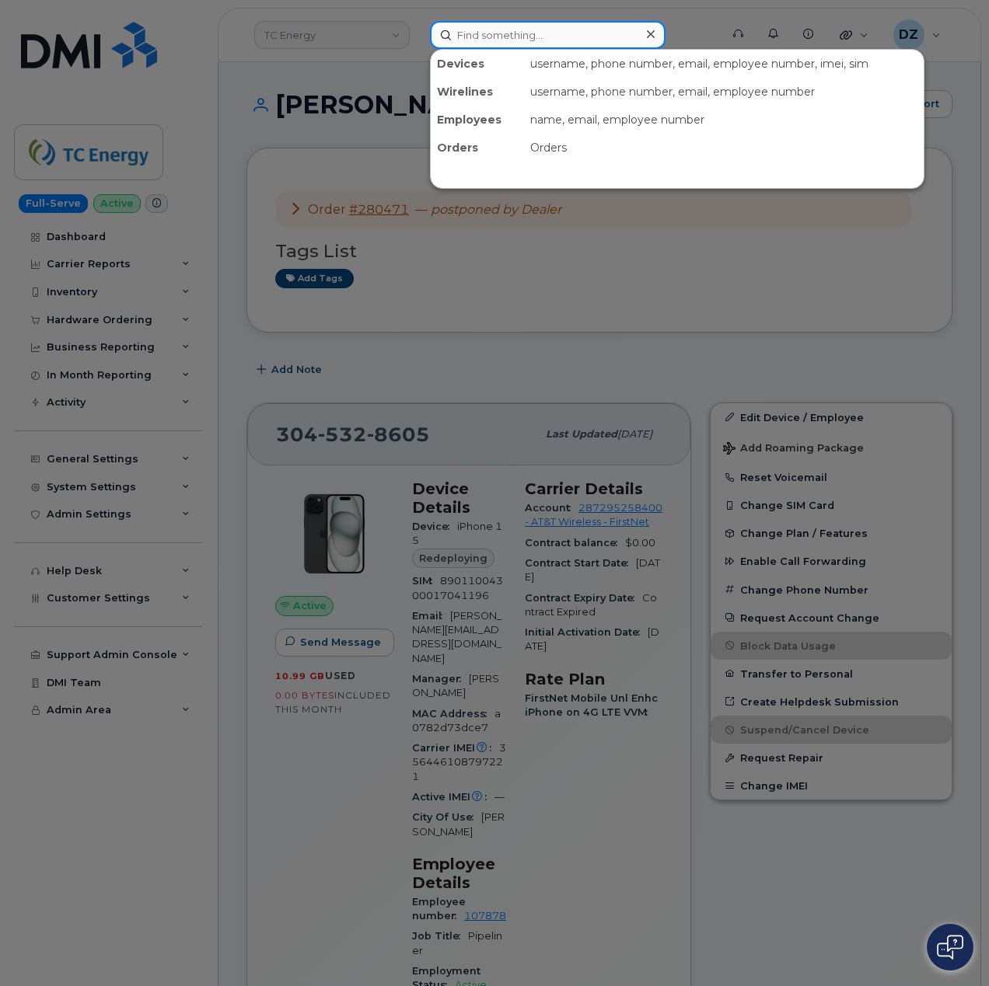
paste input "7053321438"
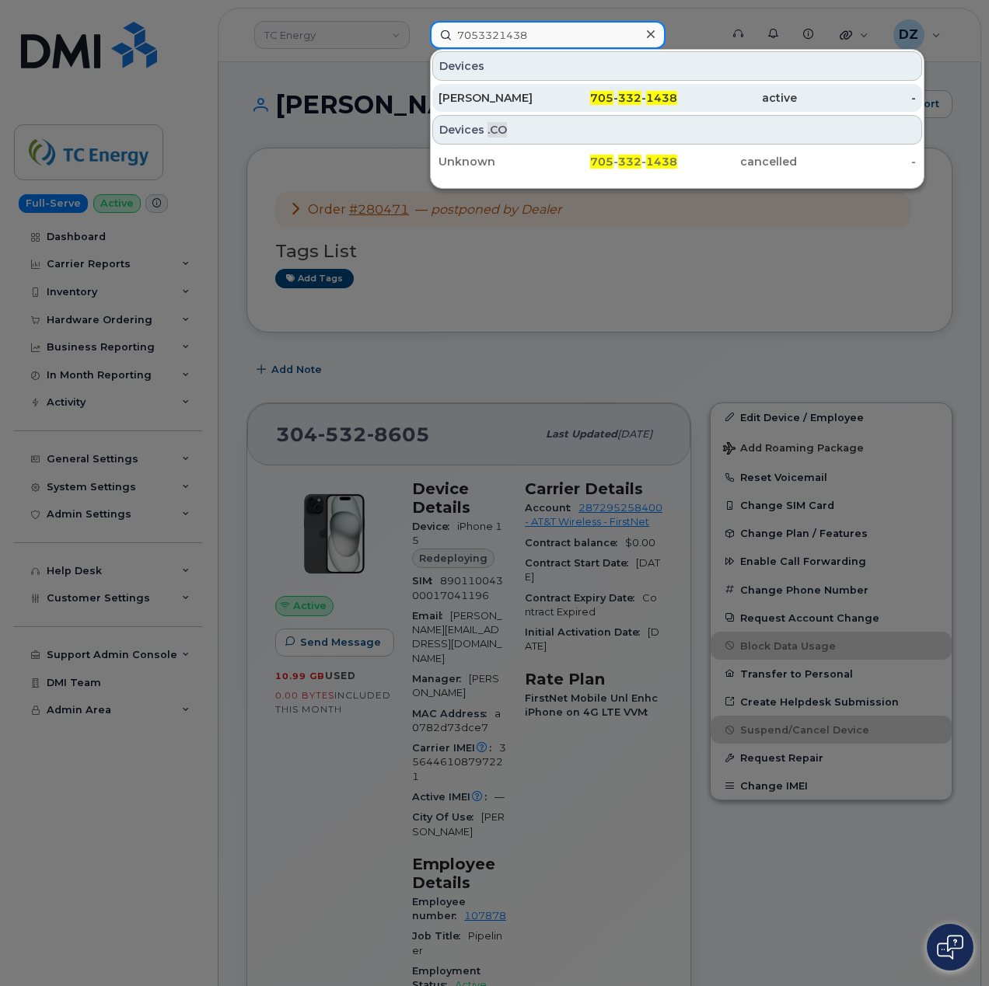
type input "7053321438"
click at [677, 106] on div "705 - 332 - 1438" at bounding box center [737, 98] width 120 height 28
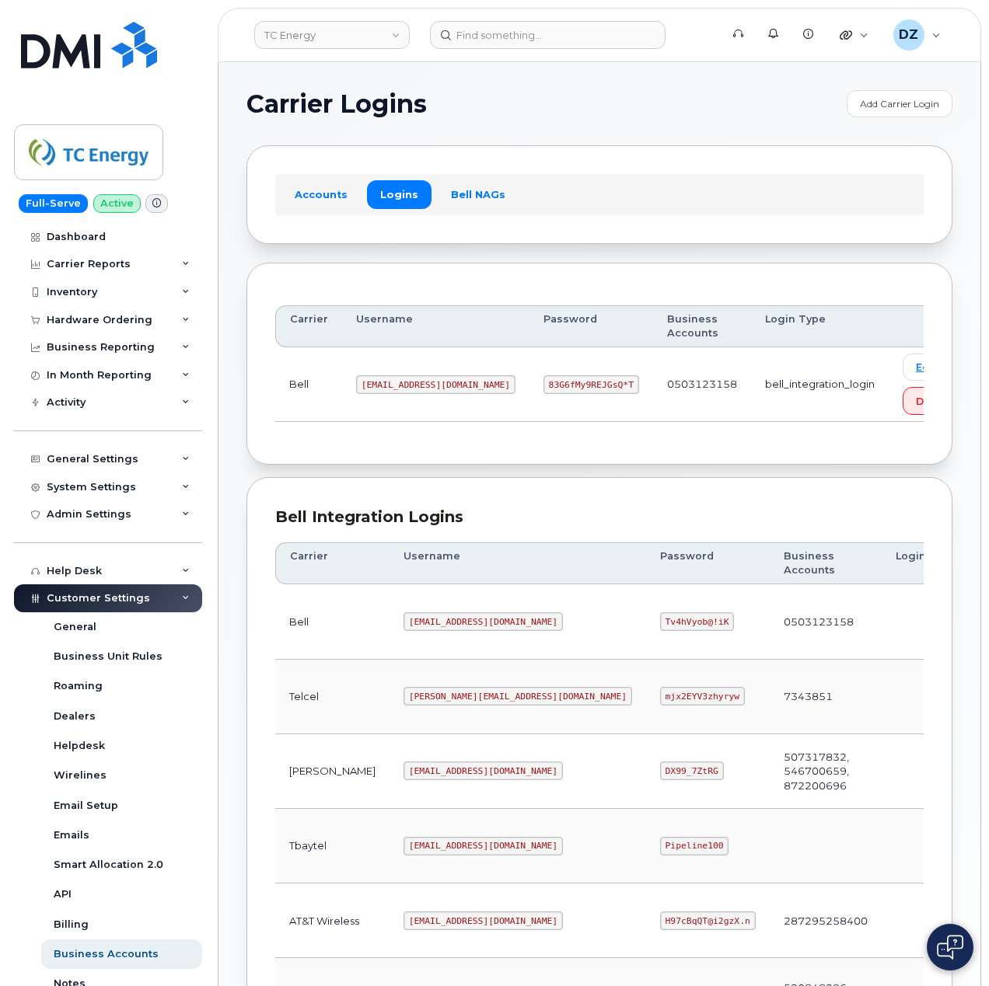
scroll to position [420, 0]
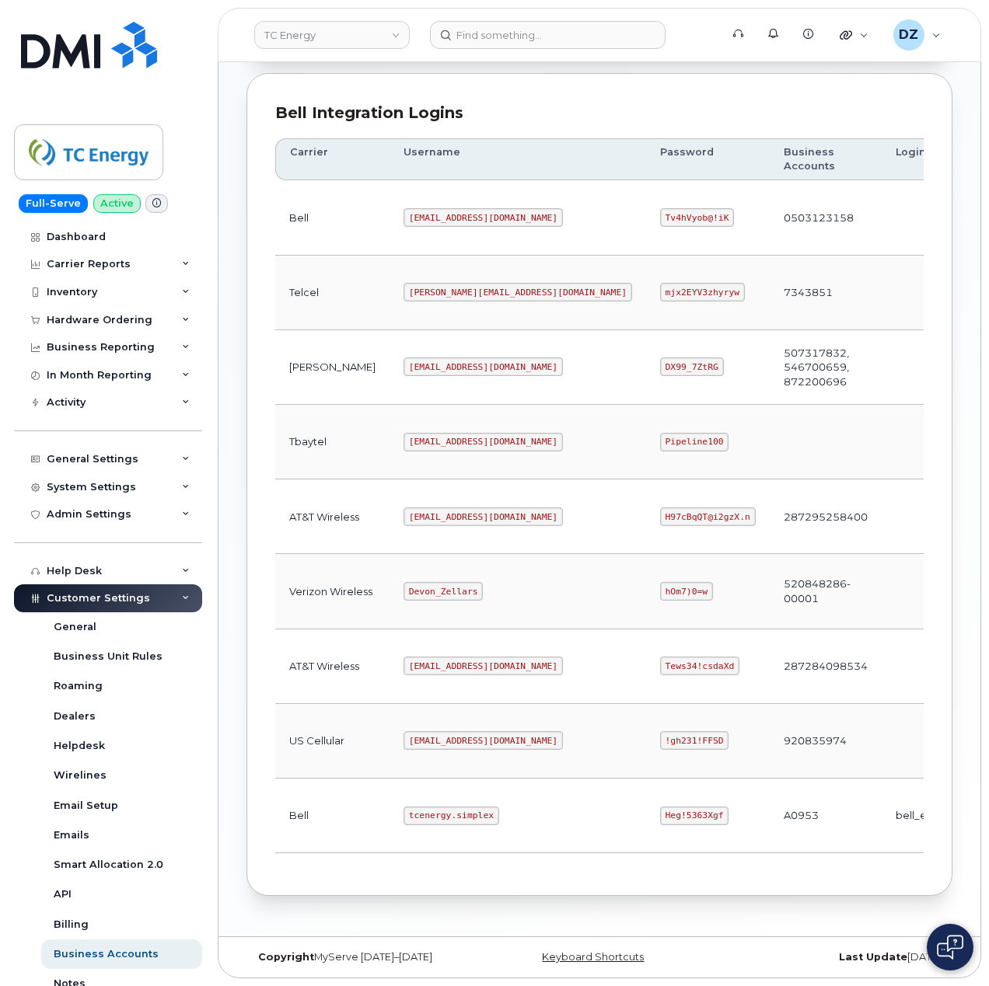
click at [403, 508] on code "[EMAIL_ADDRESS][DOMAIN_NAME]" at bounding box center [482, 517] width 159 height 19
click at [452, 508] on code "tcenergy@myserve.ca" at bounding box center [482, 517] width 159 height 19
copy code "tcenergy@myserve.ca"
click at [660, 508] on code "H97cBqQT@i2gzX.n" at bounding box center [708, 517] width 96 height 19
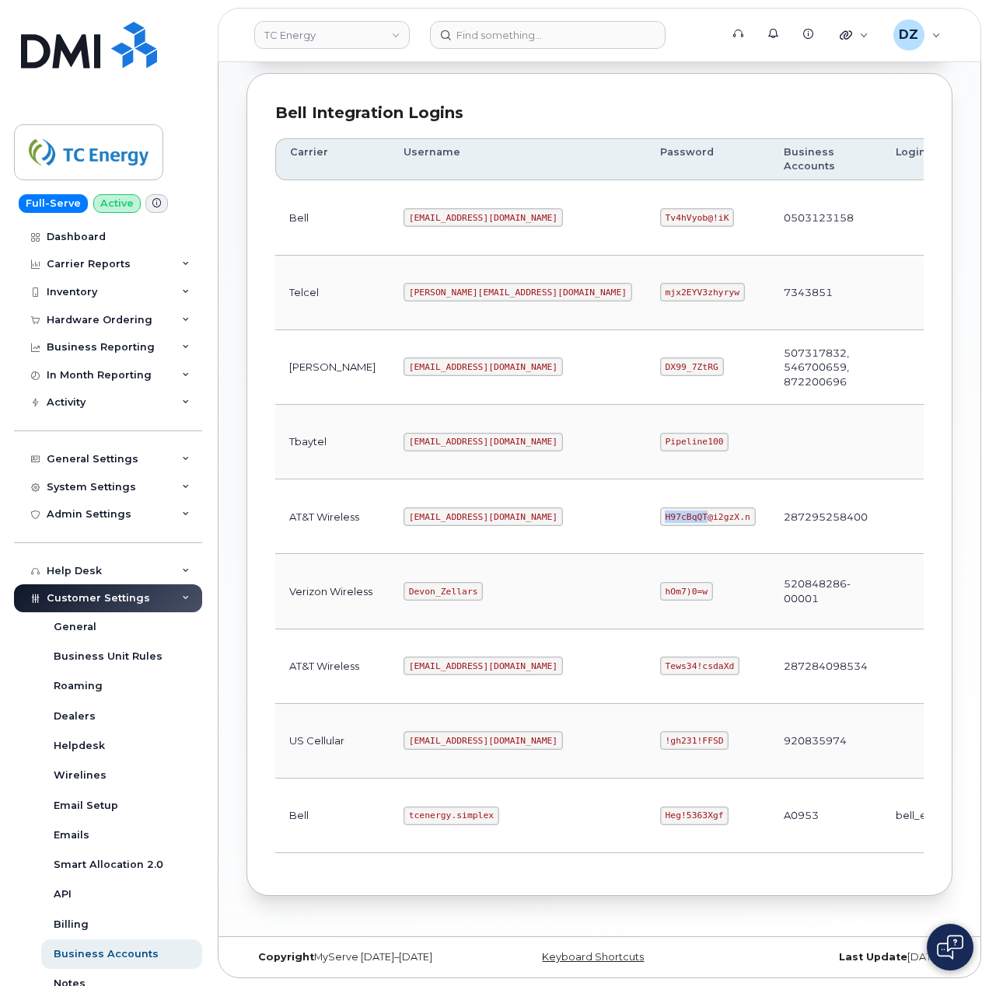
click at [660, 508] on code "H97cBqQT@i2gzX.n" at bounding box center [708, 517] width 96 height 19
click at [660, 513] on code "H97cBqQT@i2gzX.n" at bounding box center [708, 517] width 96 height 19
copy code "H97cBqQT@i2gzX.n"
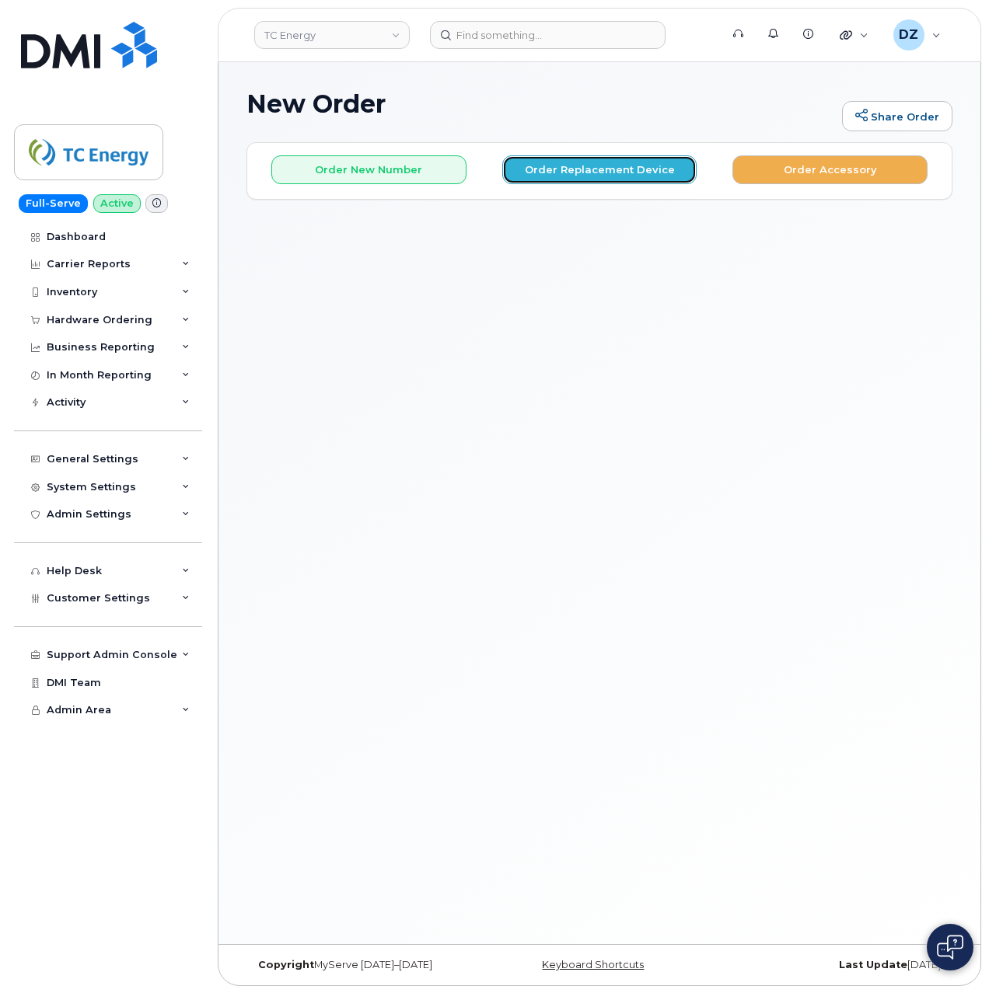
click at [600, 177] on button "Order Replacement Device" at bounding box center [599, 169] width 195 height 29
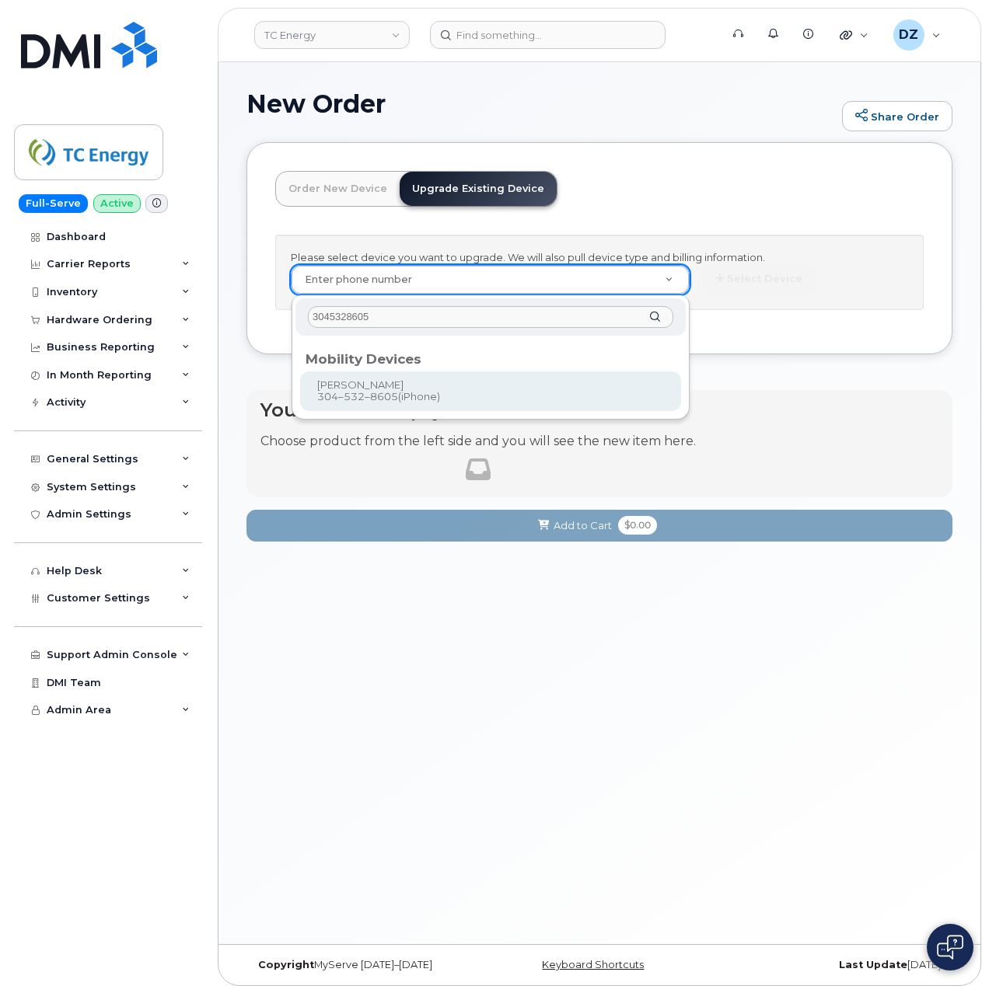
type input "3045328605"
type input "673761"
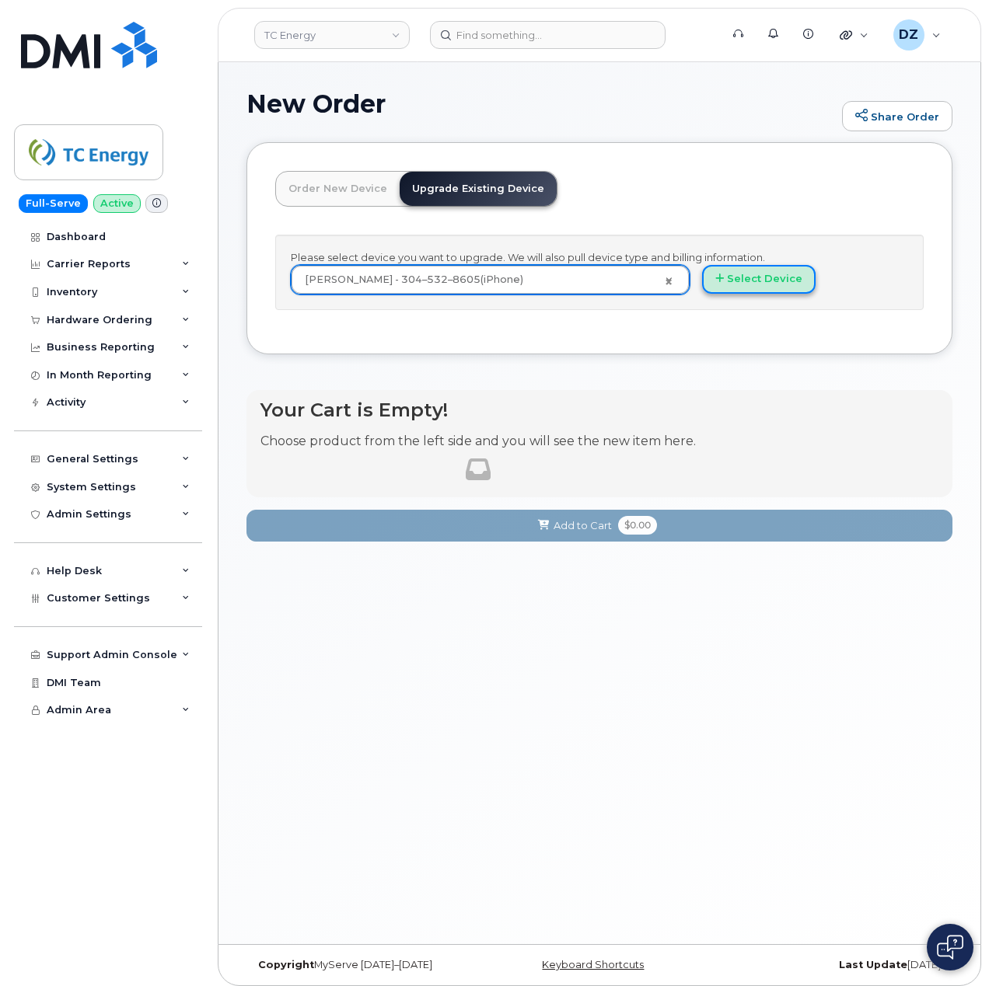
click at [766, 284] on button "Select Device" at bounding box center [758, 279] width 113 height 29
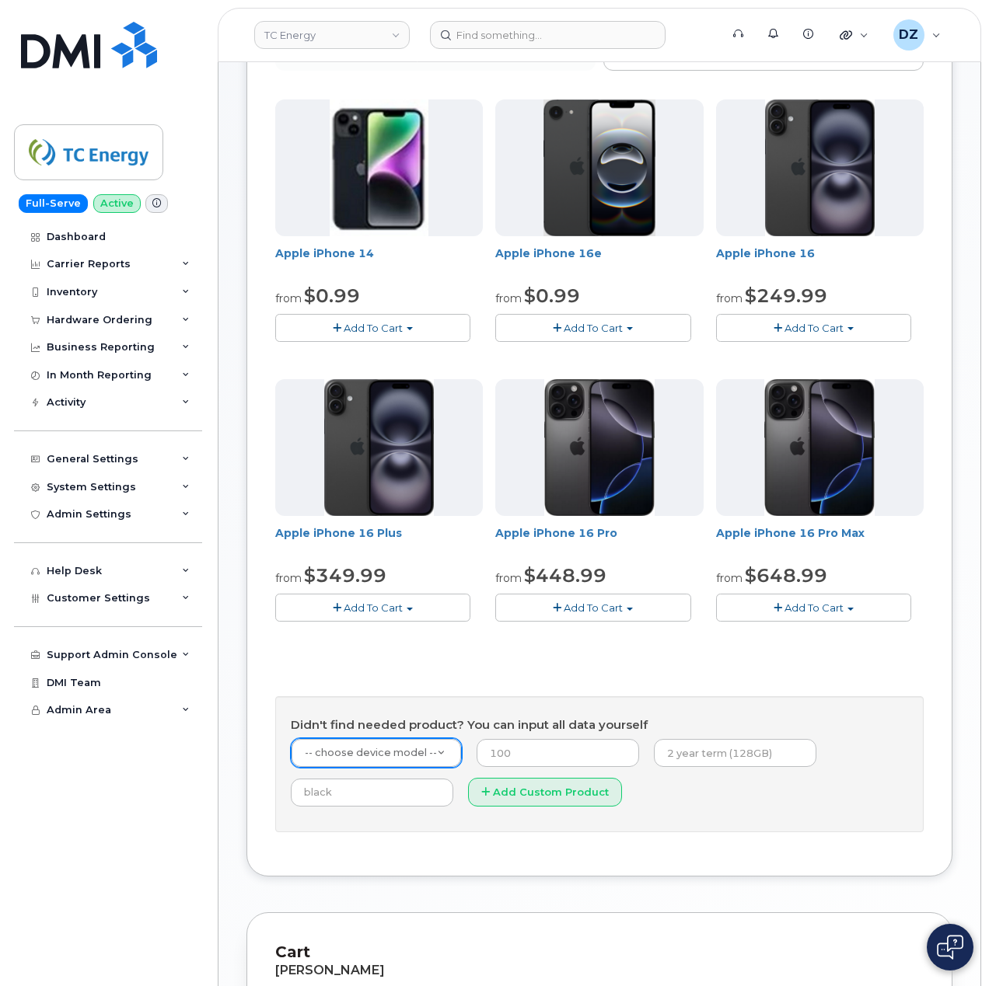
scroll to position [207, 0]
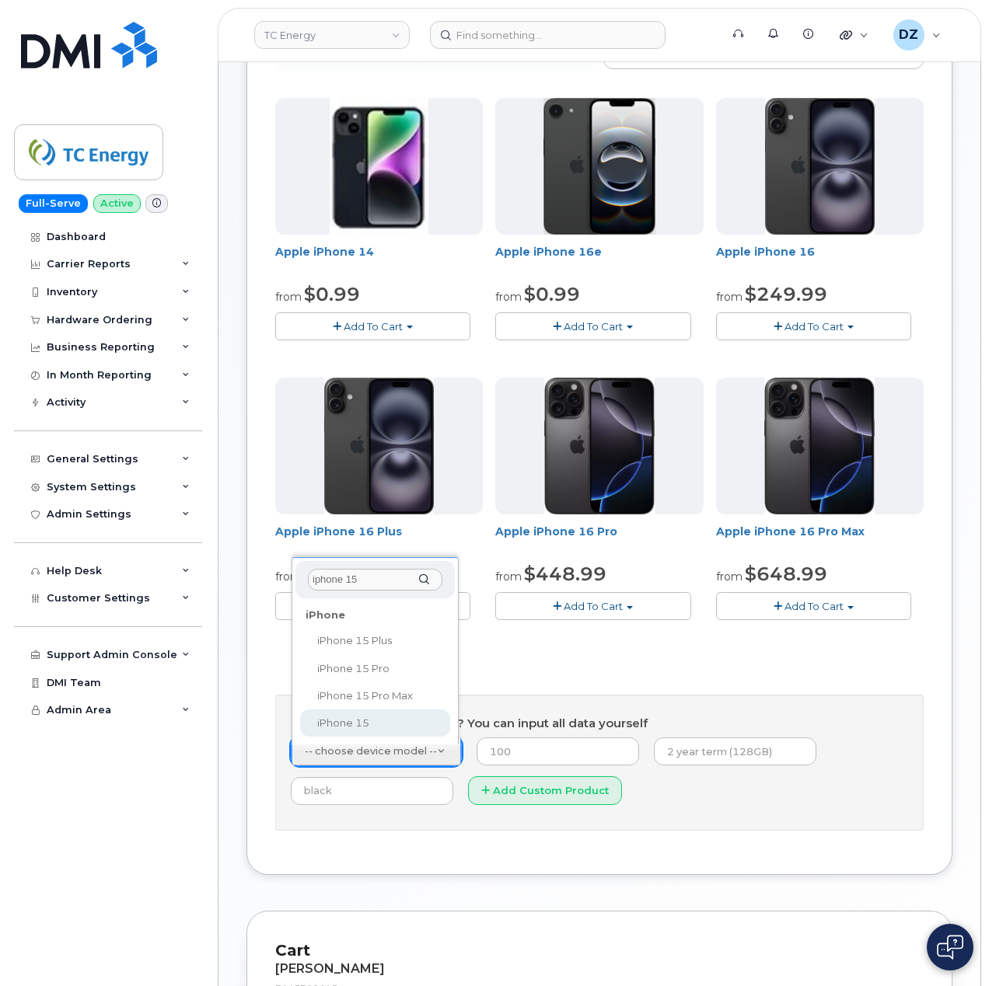
type input "iphone 15"
select select "3031"
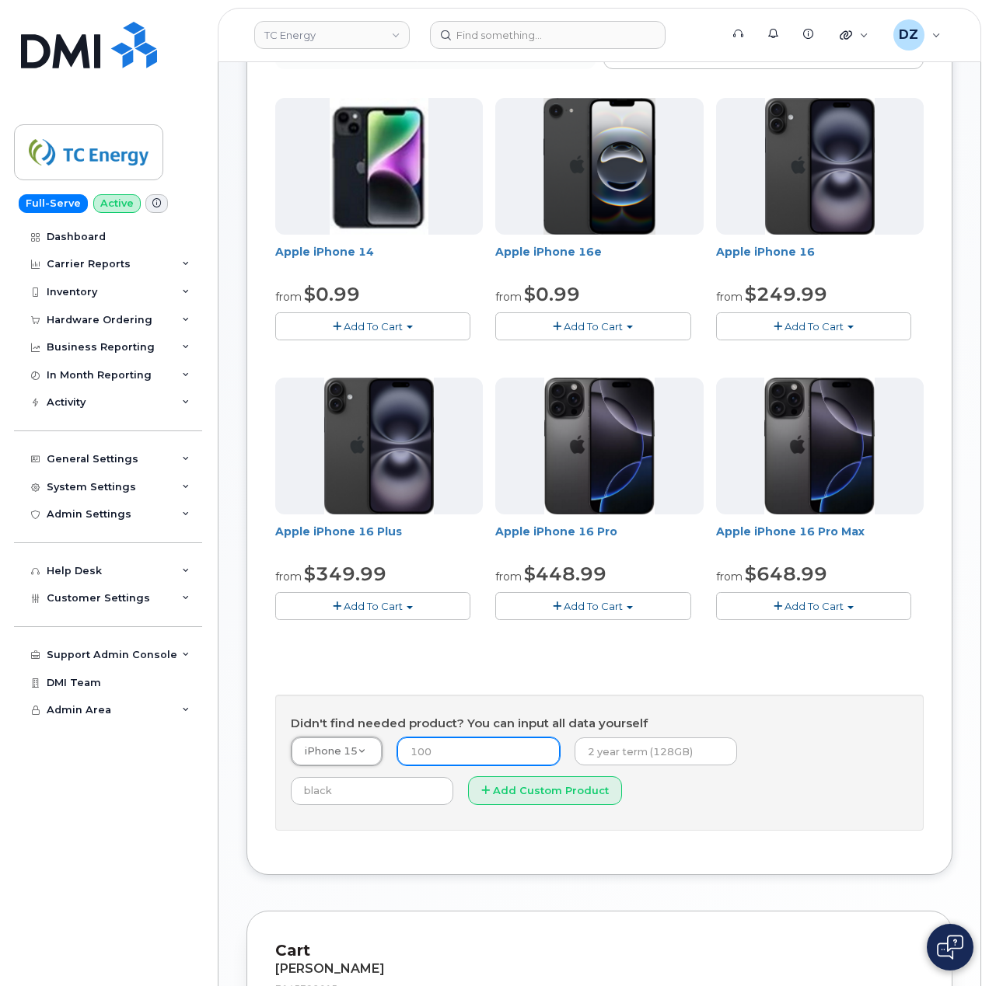
click at [492, 752] on input "number" at bounding box center [478, 752] width 162 height 28
type input "264.99"
click at [655, 754] on input "text" at bounding box center [655, 752] width 162 height 28
click at [685, 754] on input "2 year term, 128GB" at bounding box center [655, 752] width 162 height 28
paste input "SCTASK0686513"
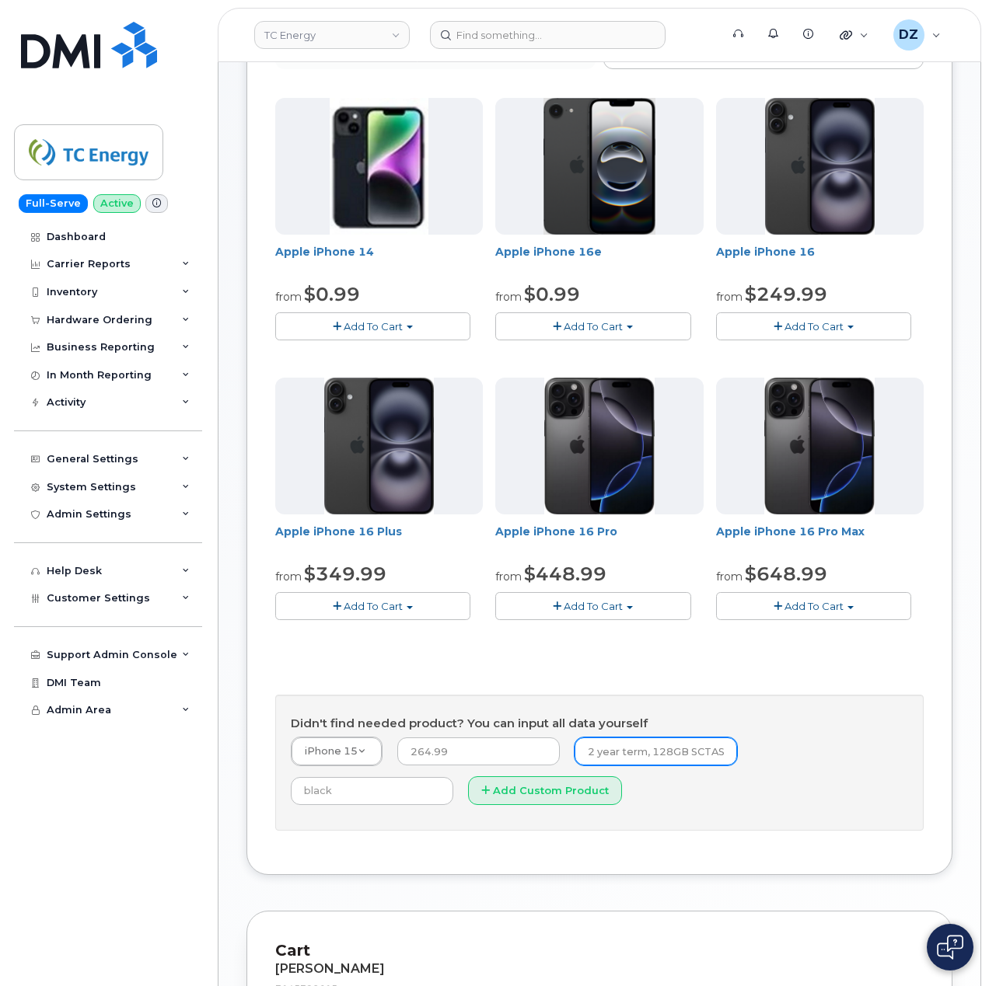
scroll to position [0, 68]
type input "2 year term, 128GB SCTASK0686513"
click at [453, 777] on input "text" at bounding box center [372, 791] width 162 height 28
type input "Black"
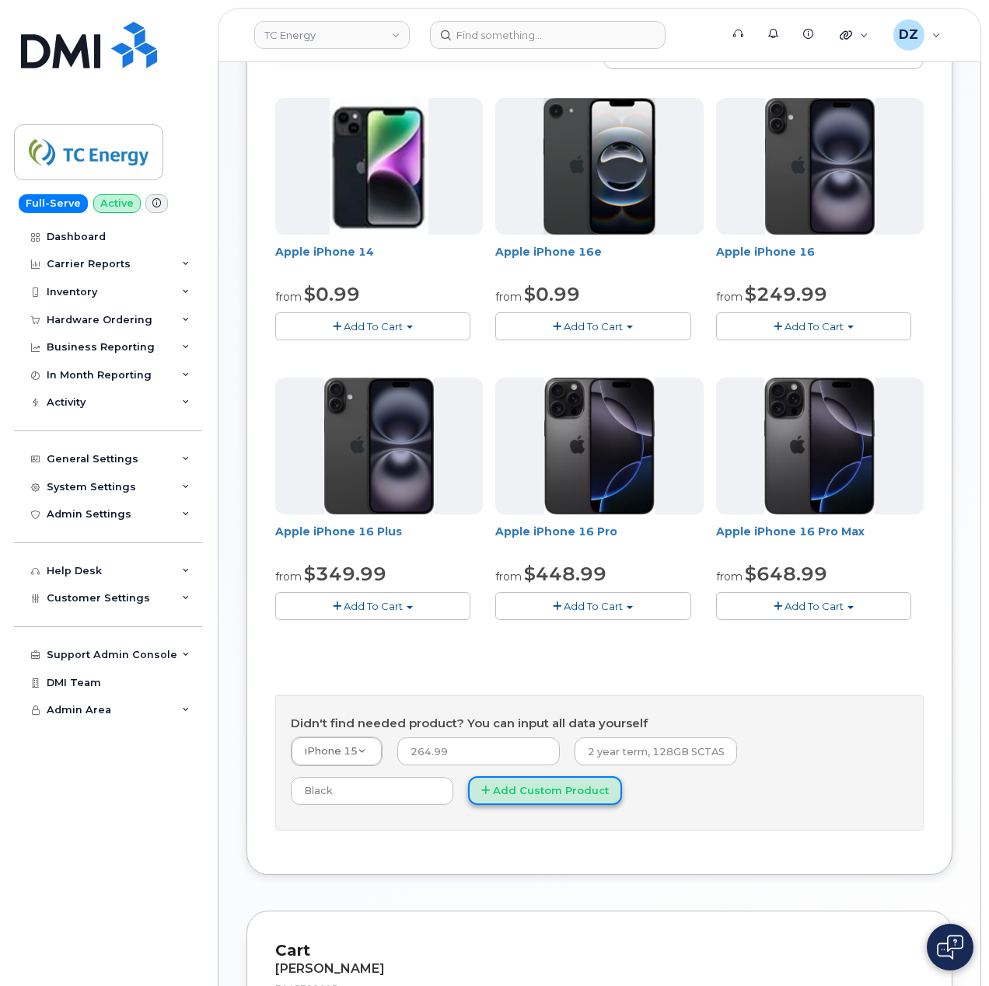
click at [468, 794] on button "Add Custom Product" at bounding box center [545, 791] width 154 height 29
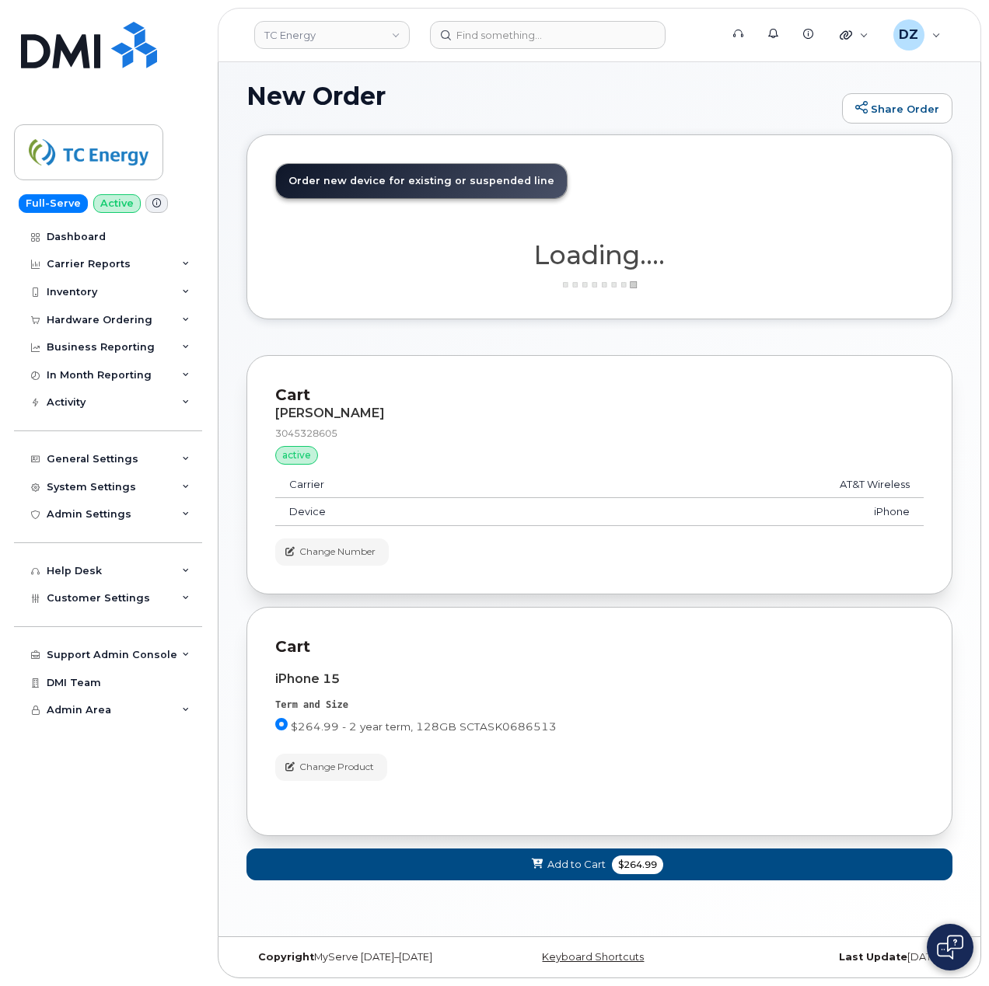
scroll to position [10, 0]
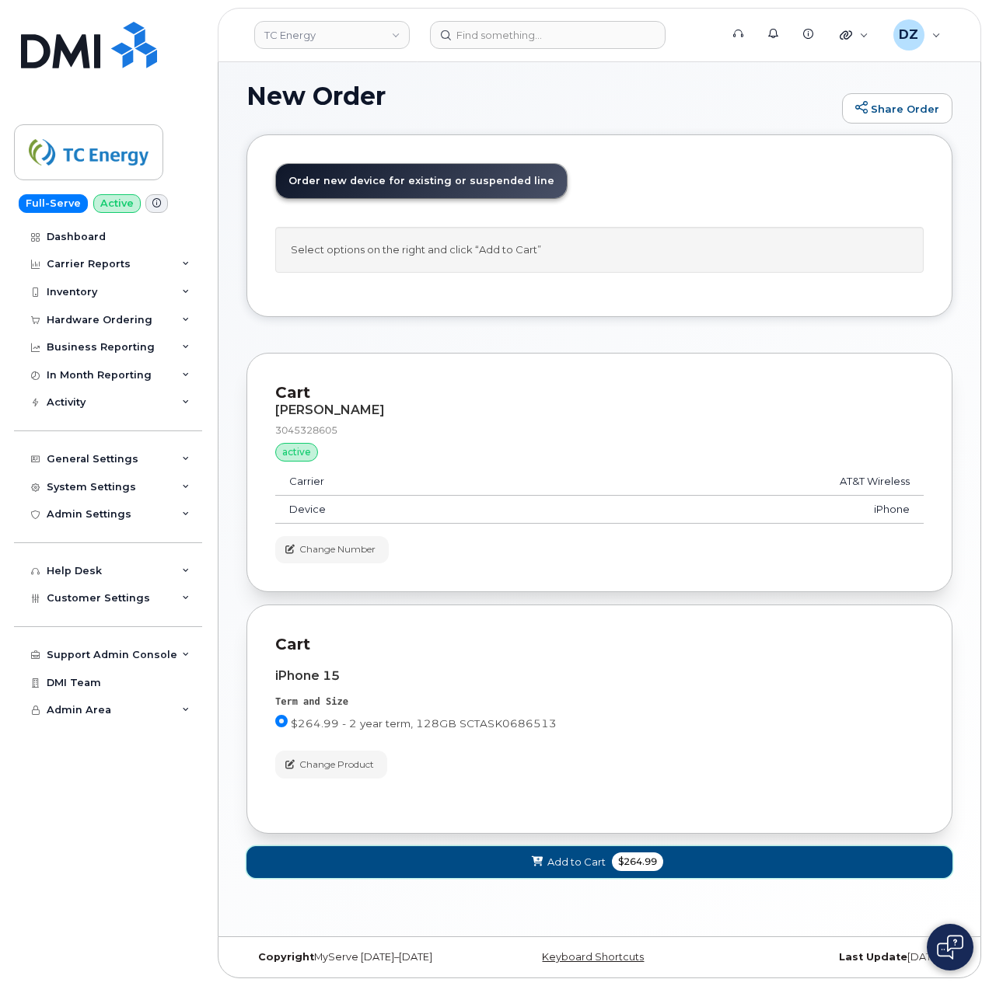
click at [651, 871] on span "$264.99" at bounding box center [637, 862] width 51 height 19
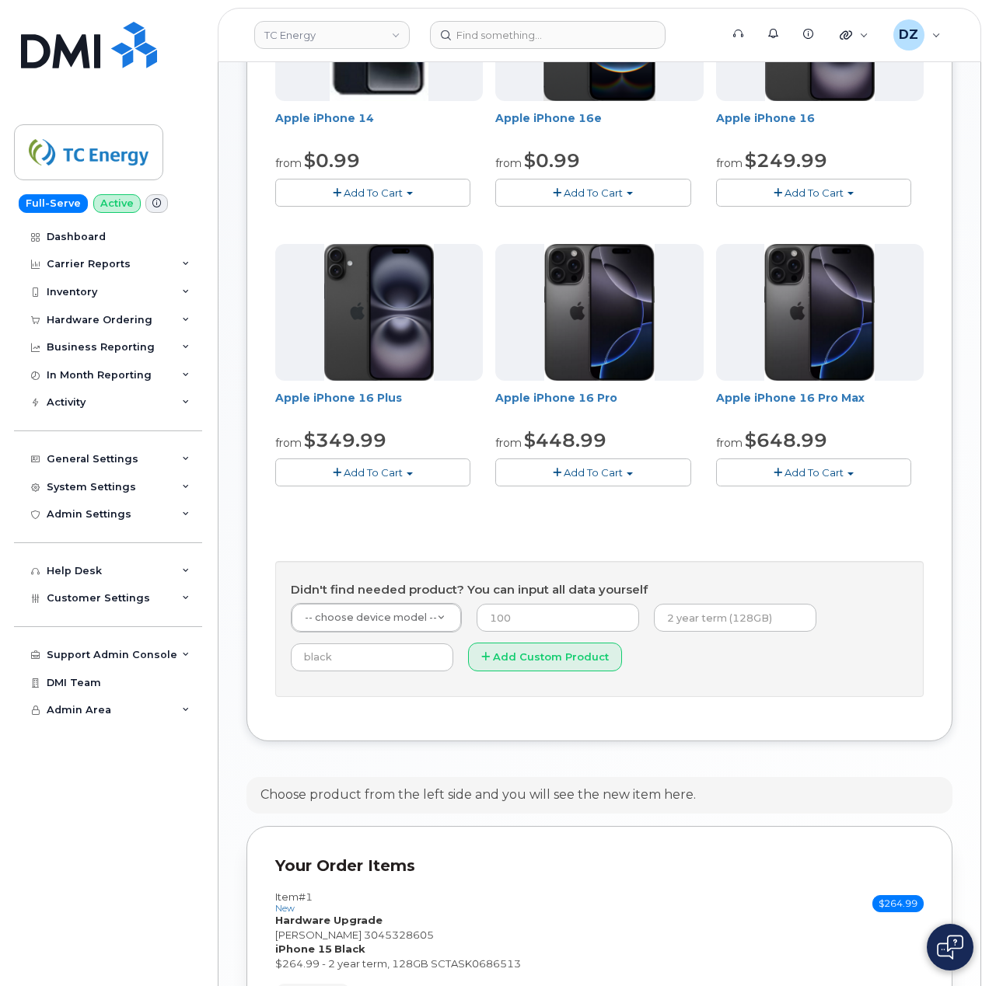
scroll to position [550, 0]
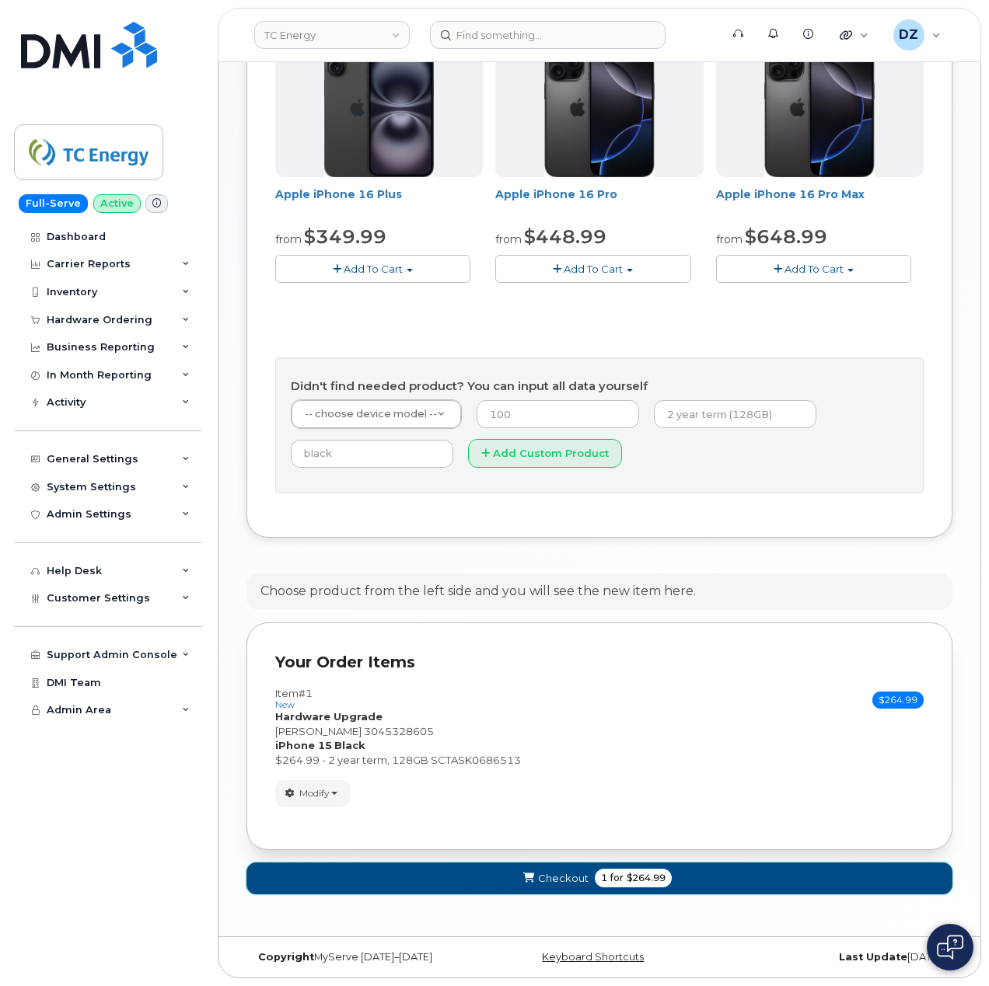
click at [657, 882] on span "$264.99" at bounding box center [646, 878] width 39 height 14
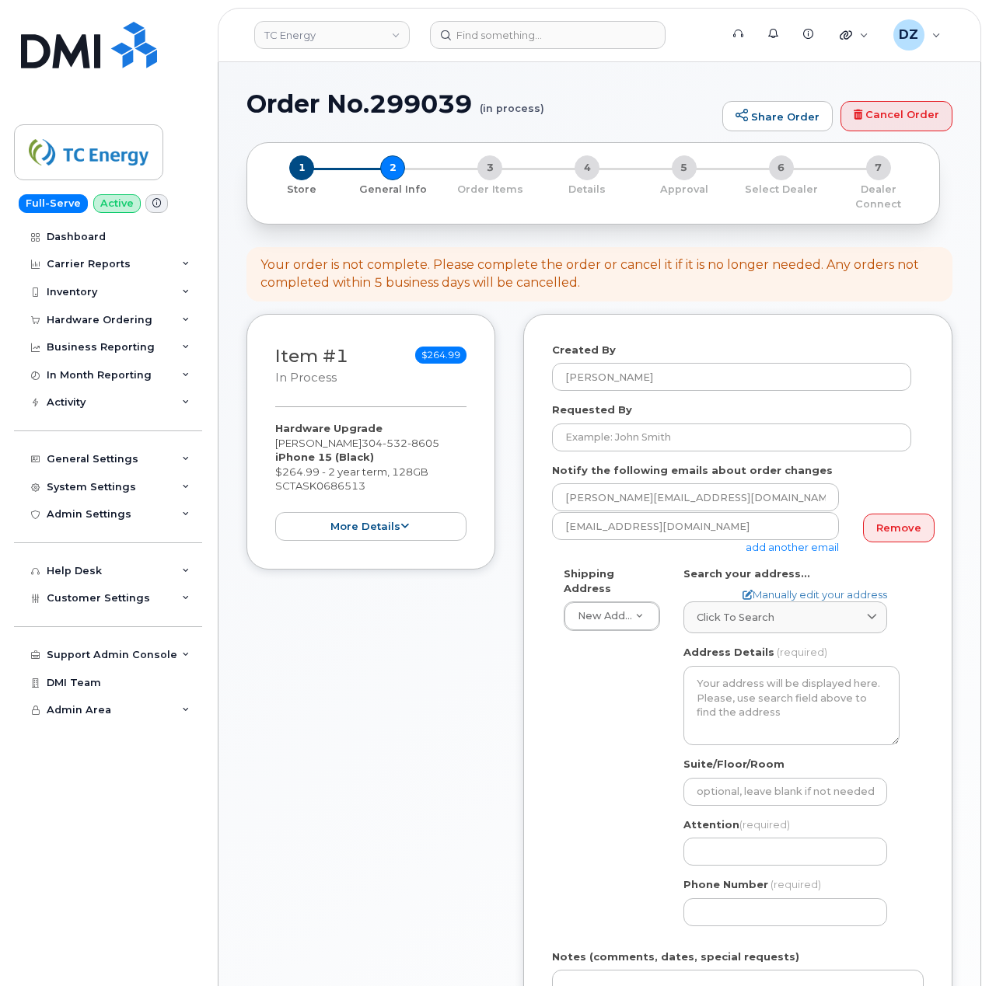
select select
click at [726, 610] on span "Click to search" at bounding box center [736, 617] width 78 height 15
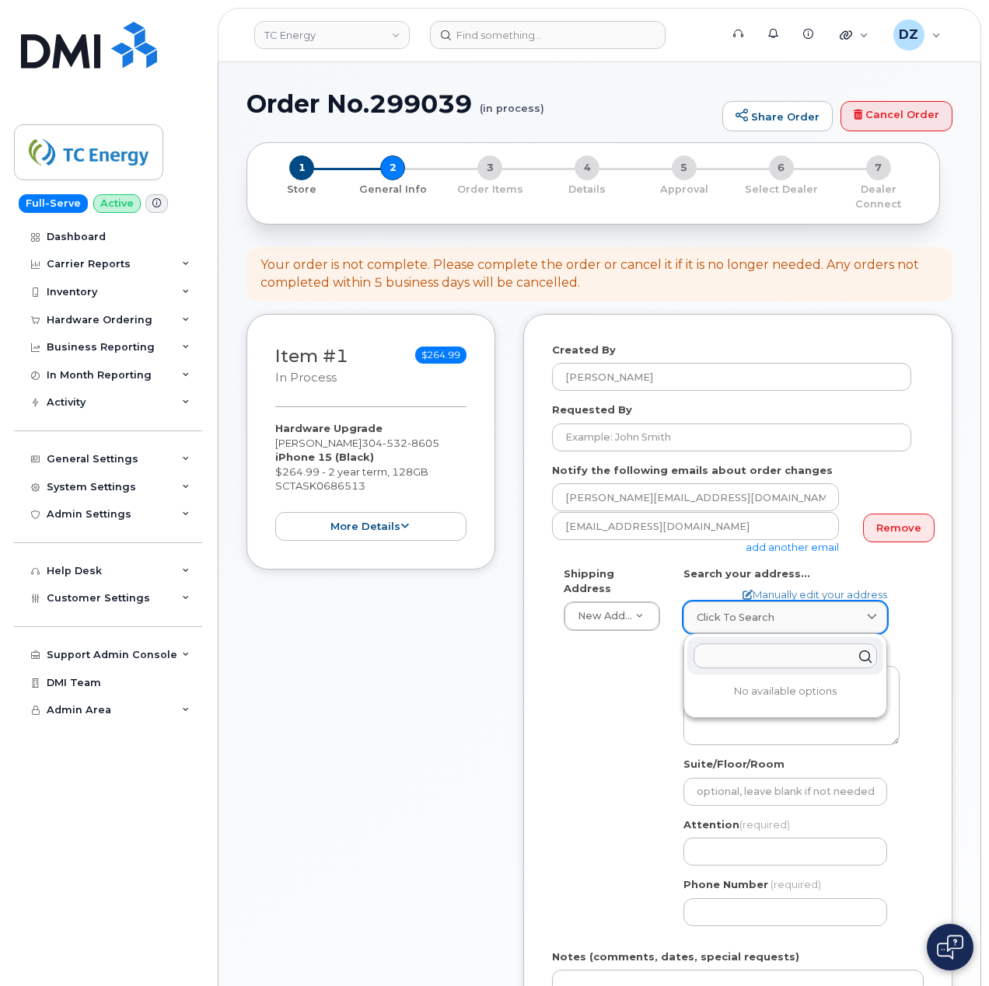
paste input "9 cheryl drive"
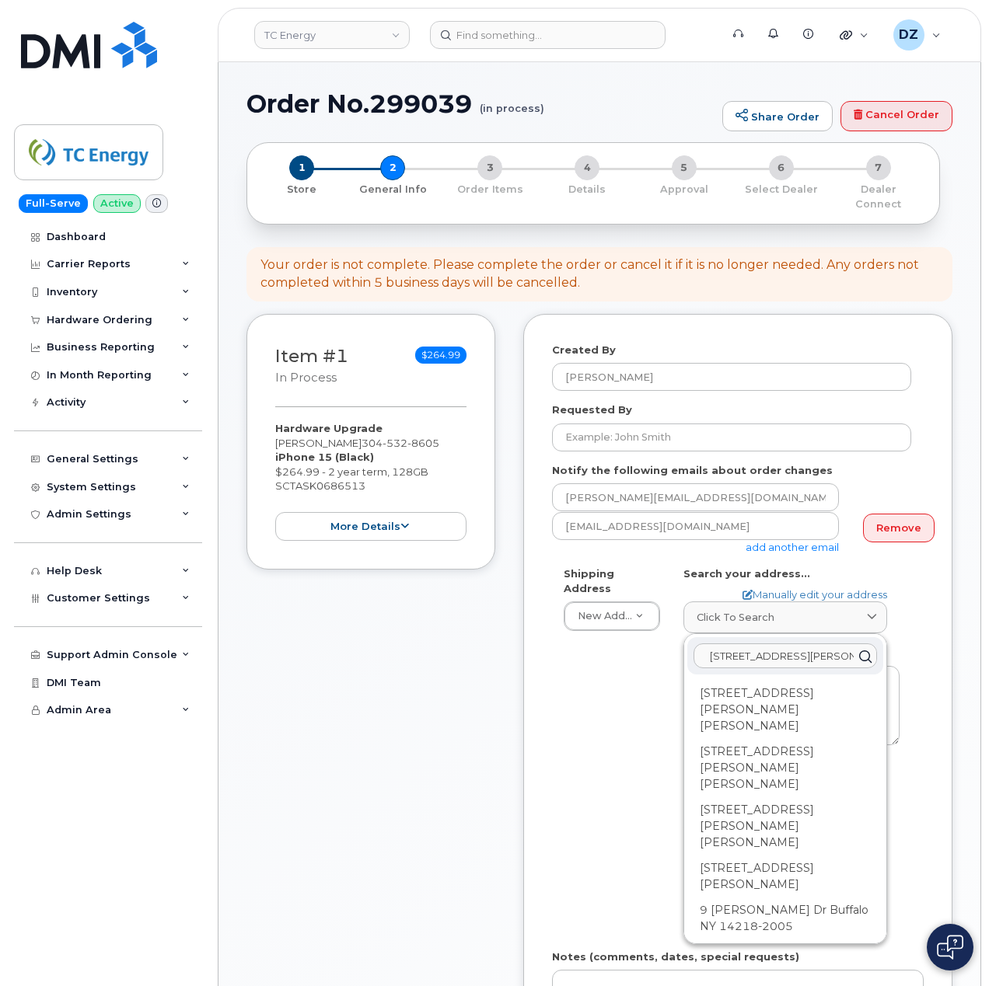
click at [805, 644] on input "9 cheryl drive" at bounding box center [784, 656] width 183 height 25
paste input "RAVENSWOOD"
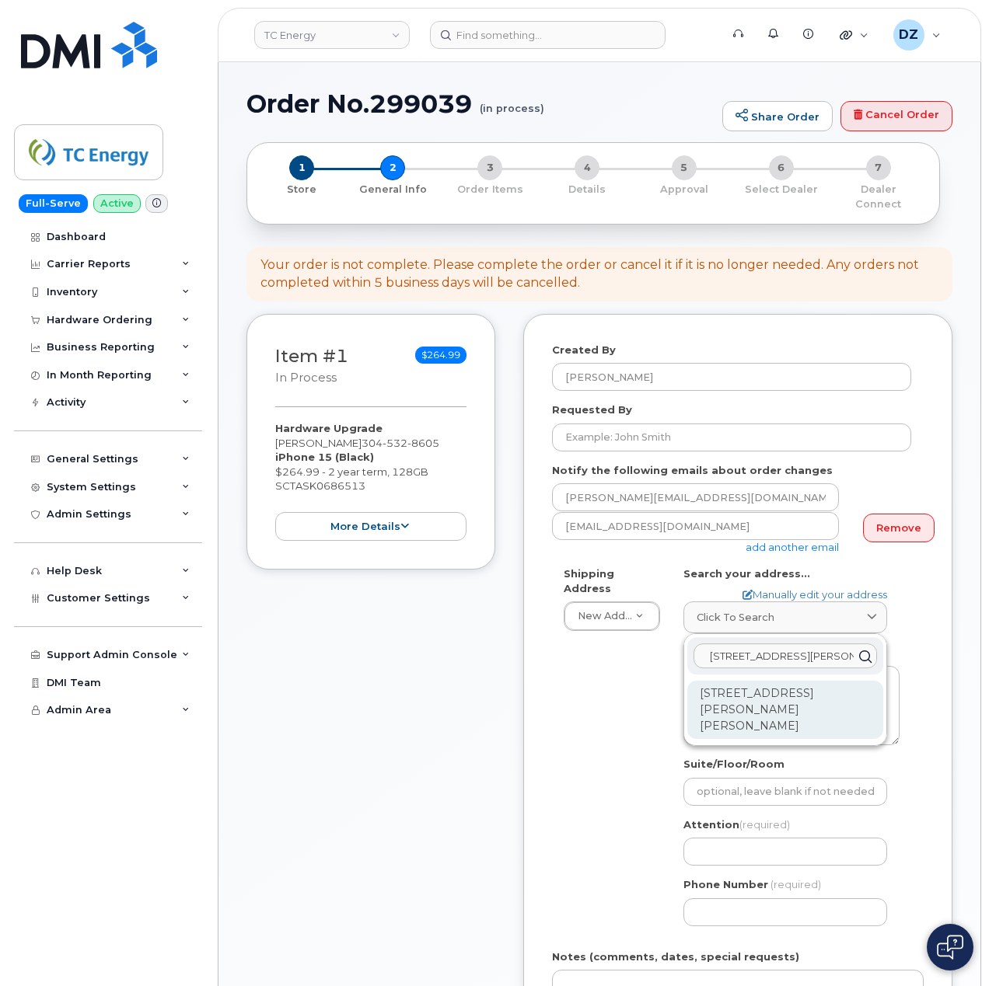
type input "9 cheryl drive RAVENSWOOD"
click at [743, 692] on div "9 Cheryl Dr Ravenswood WV 26164-9533" at bounding box center [785, 710] width 196 height 58
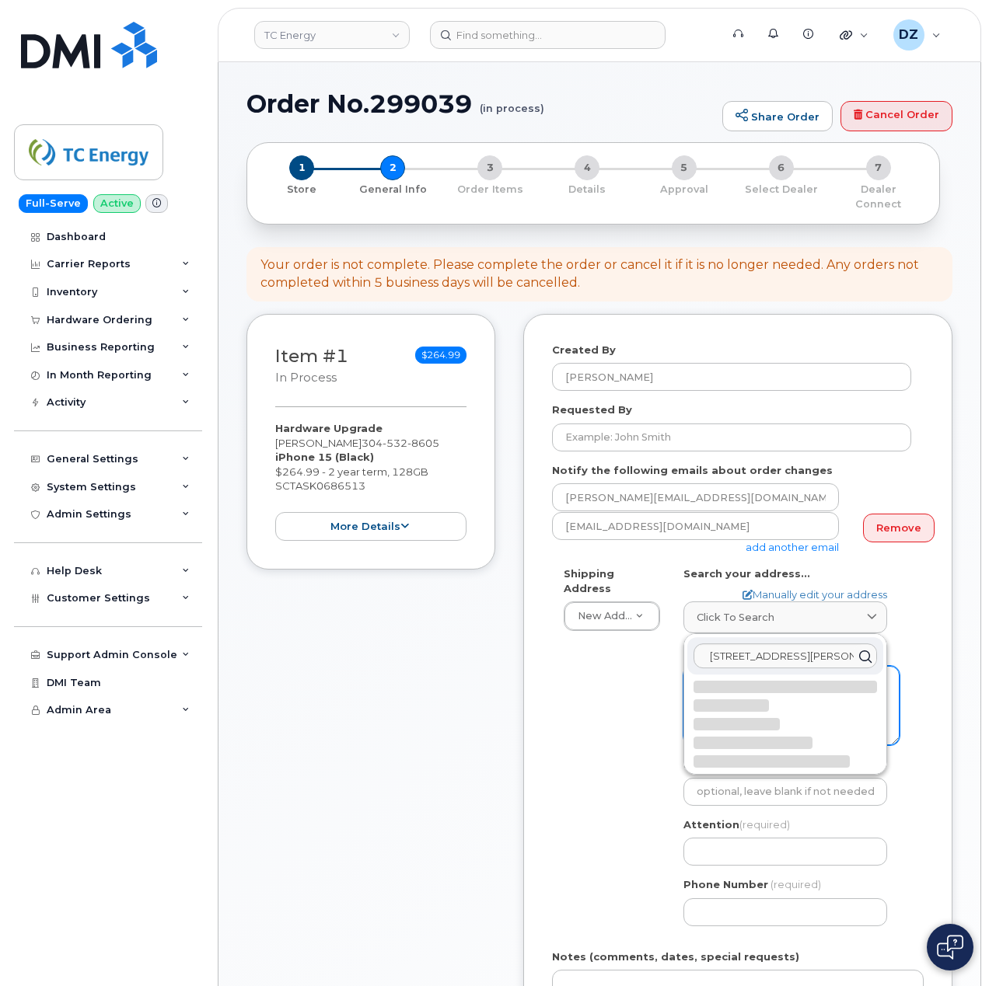
select select
type textarea "9 Cheryl Dr RAVENSWOOD WV 26164-9533 UNITED STATES"
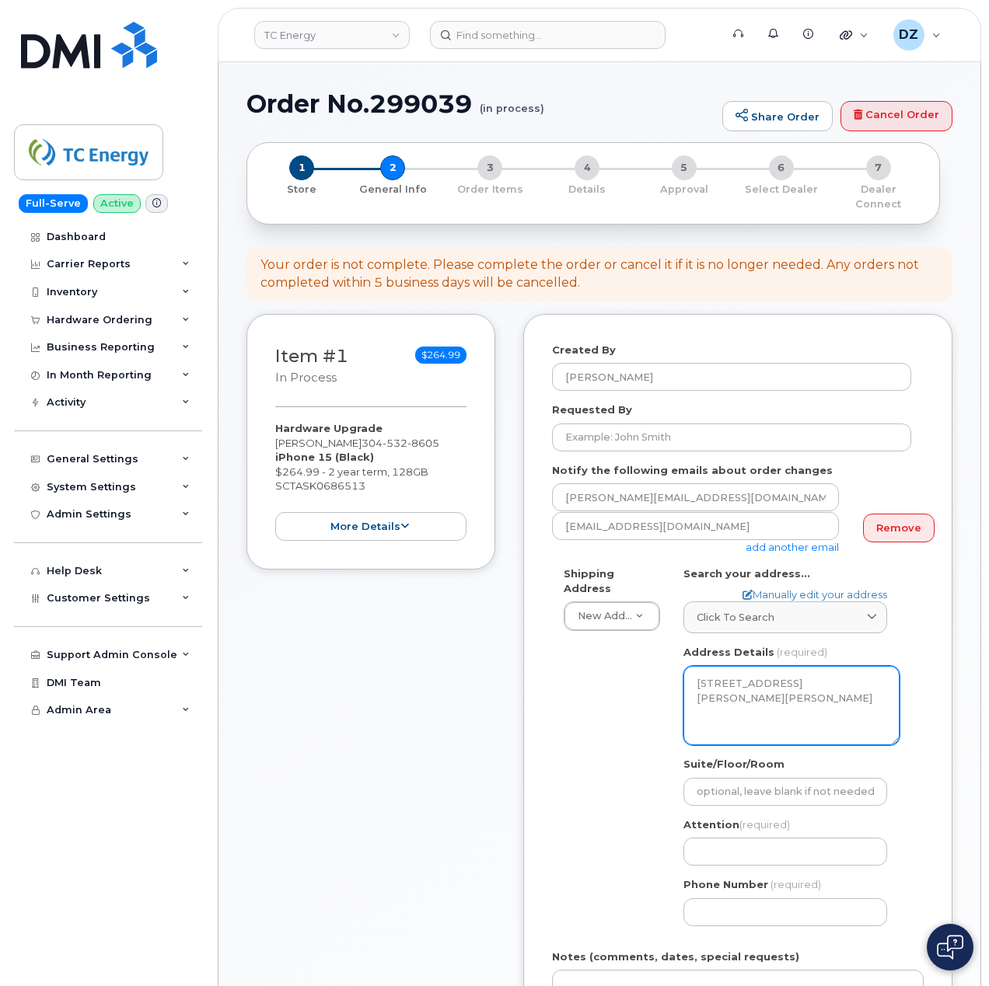
drag, startPoint x: 698, startPoint y: 666, endPoint x: 773, endPoint y: 669, distance: 74.7
click at [763, 666] on textarea "9 Cheryl Dr RAVENSWOOD WV 26164-9533 UNITED STATES" at bounding box center [791, 705] width 216 height 79
click at [731, 690] on textarea "9 Cheryl Dr RAVENSWOOD WV 26164-9533 UNITED STATES" at bounding box center [791, 705] width 216 height 79
click at [818, 692] on textarea "9 Cheryl Dr RAVENSWOOD WV 26164-9533 UNITED STATES" at bounding box center [791, 705] width 216 height 79
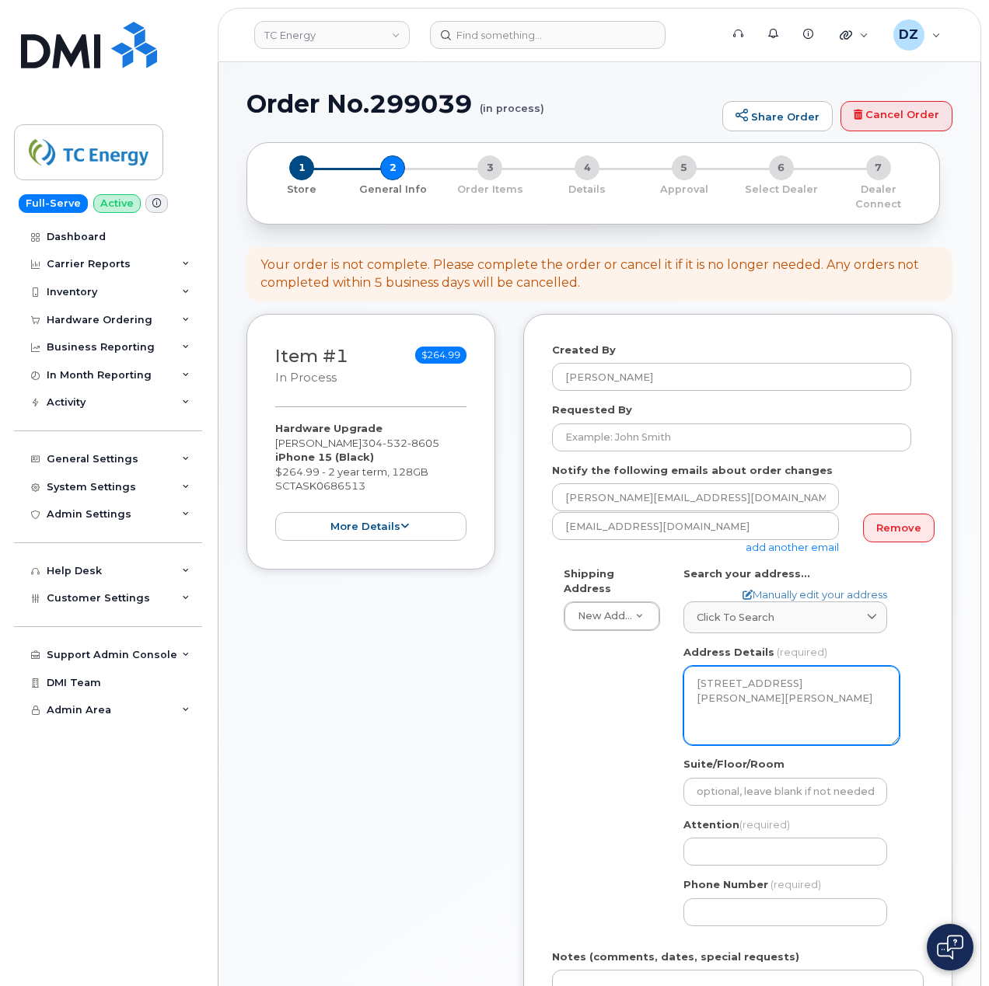
click at [818, 692] on textarea "9 Cheryl Dr RAVENSWOOD WV 26164-9533 UNITED STATES" at bounding box center [791, 705] width 216 height 79
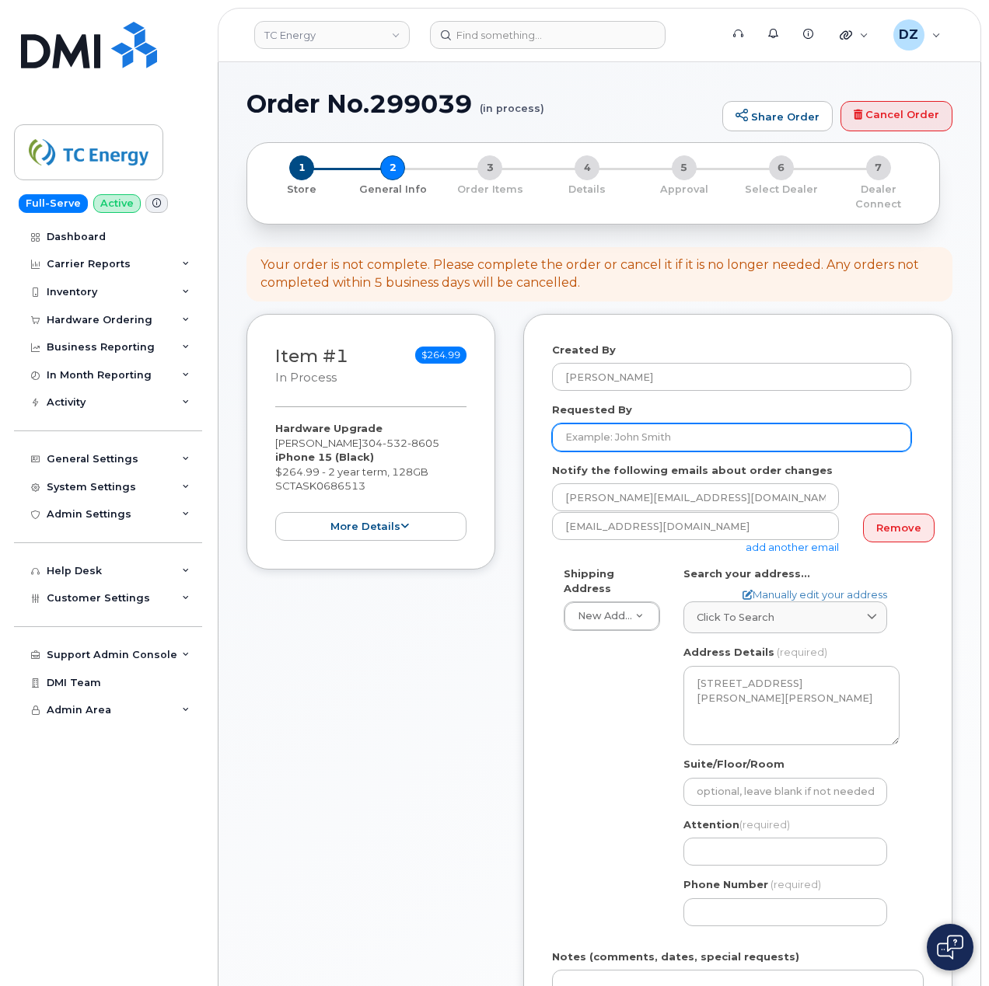
click at [698, 427] on input "Requested By" at bounding box center [731, 438] width 359 height 28
paste input "SCTASK0686513"
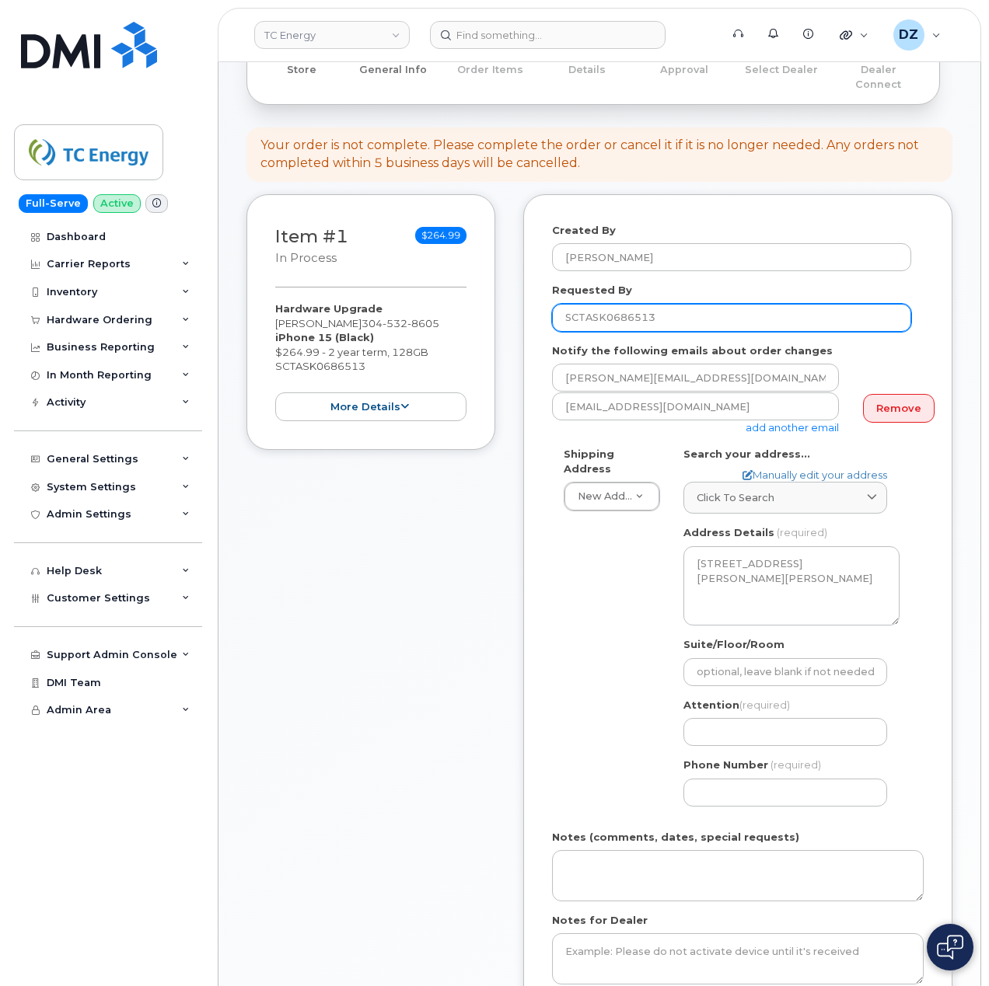
scroll to position [311, 0]
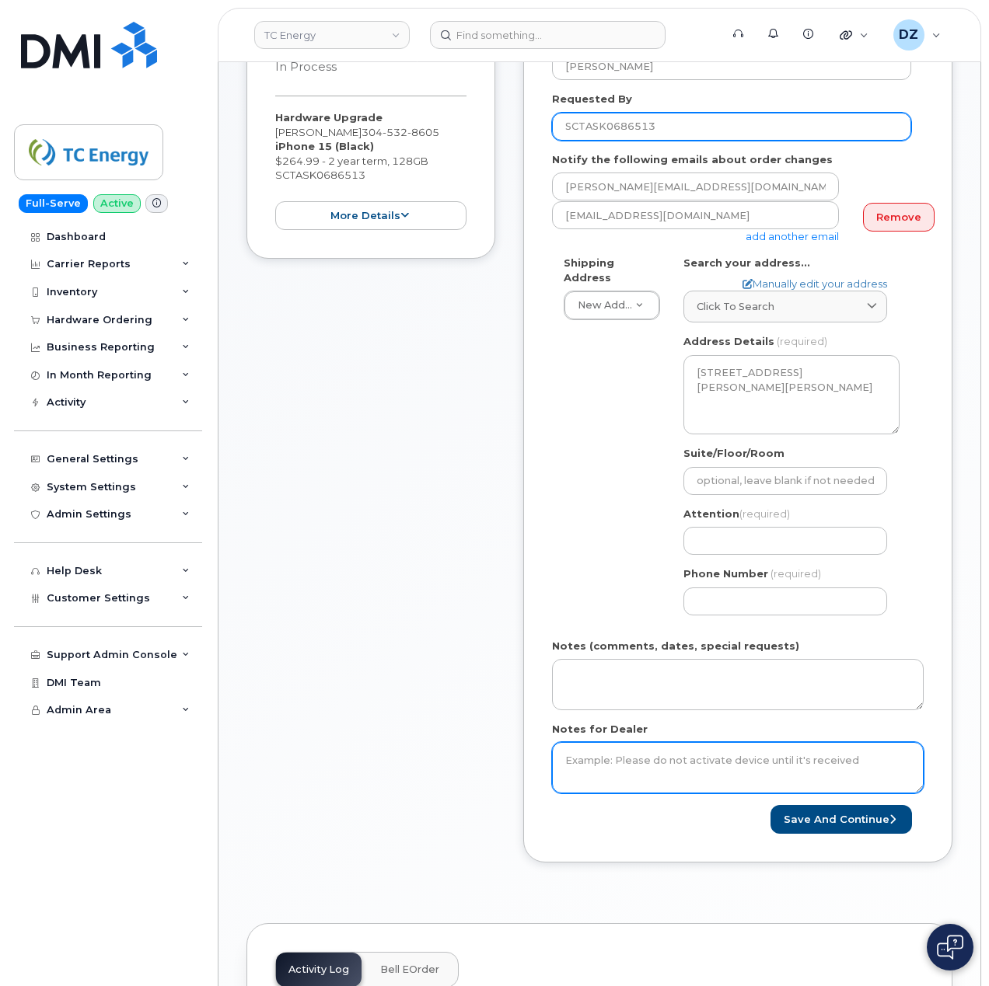
type input "SCTASK0686513"
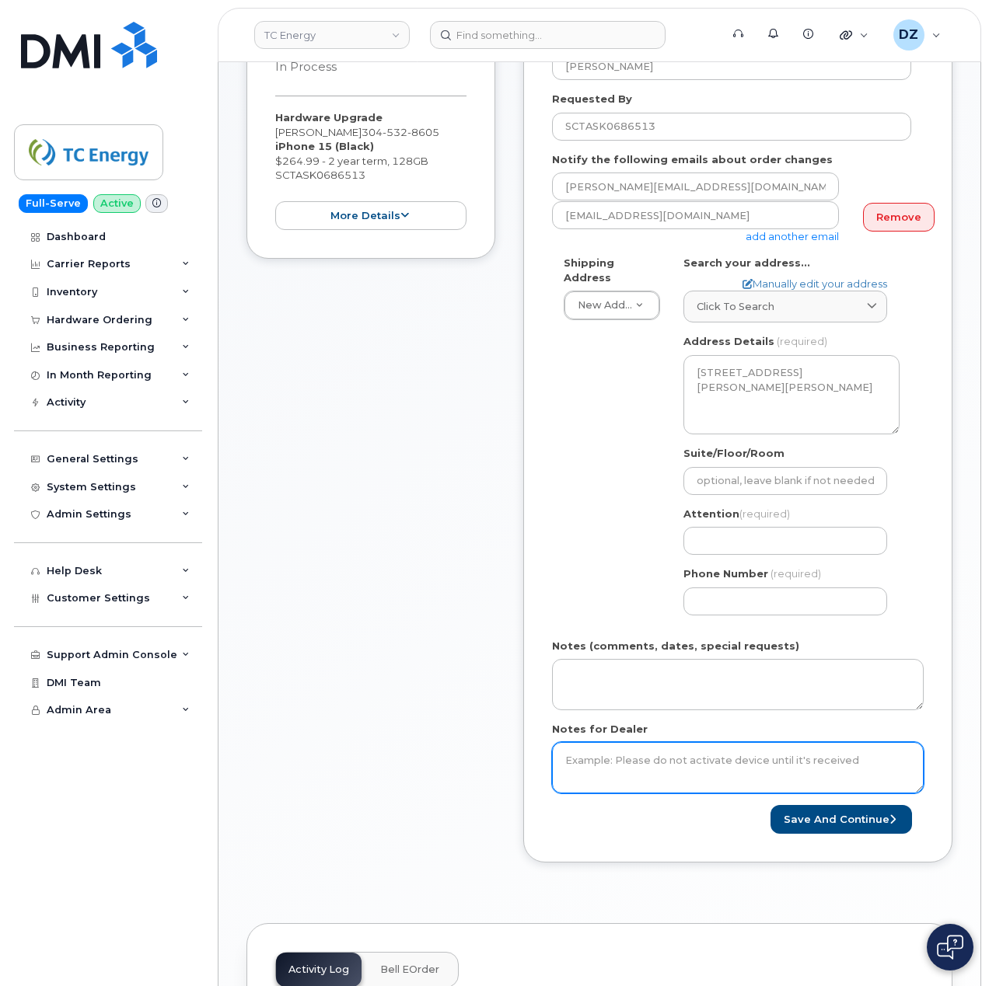
click at [647, 753] on textarea "Notes for Dealer" at bounding box center [738, 767] width 372 height 51
paste textarea "SCTASK0686513"
type textarea "SCTASK0686513"
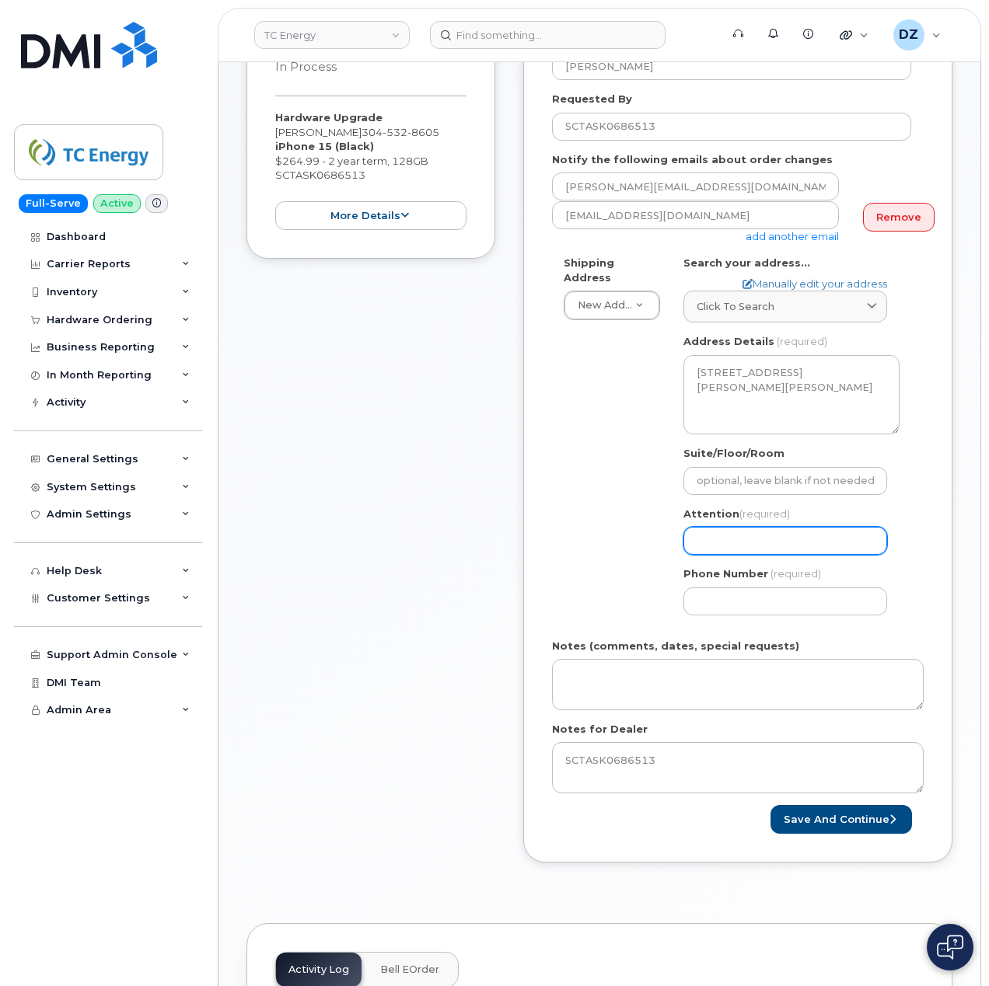
click at [748, 533] on input "Attention (required)" at bounding box center [785, 541] width 204 height 28
paste input "Paul Moore"
type input "Paul Moore"
select select
type input "Paul Moore"
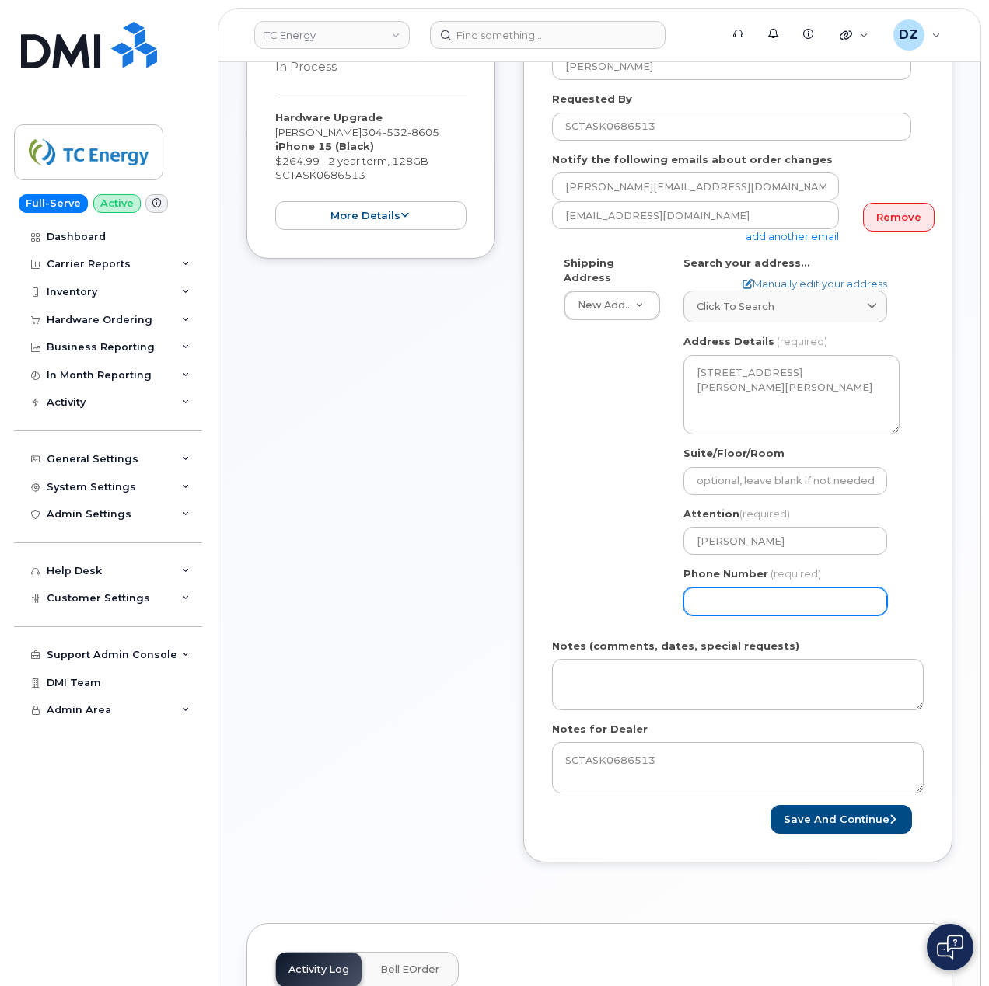
click at [723, 600] on input "Phone Number" at bounding box center [785, 602] width 204 height 28
click at [577, 511] on div "Shipping Address New Address New Address 1401 Veterans Blvd NE 450 1 St SW Ncnb…" at bounding box center [731, 442] width 359 height 372
click at [743, 588] on input "513354153" at bounding box center [785, 602] width 204 height 28
type input "5133541153"
select select
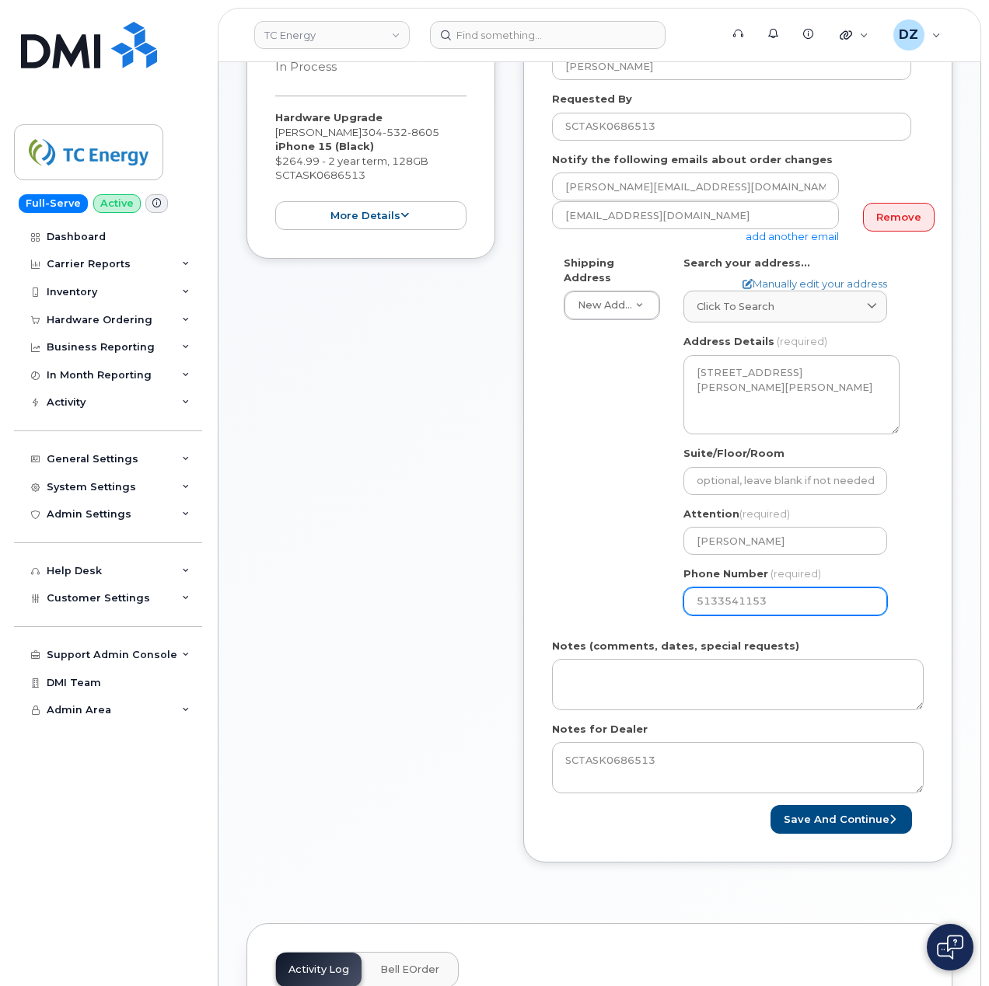
type input "5133541153"
click at [553, 499] on div "Shipping Address New Address New Address 1401 Veterans Blvd NE 450 1 St SW Ncnb…" at bounding box center [731, 442] width 359 height 372
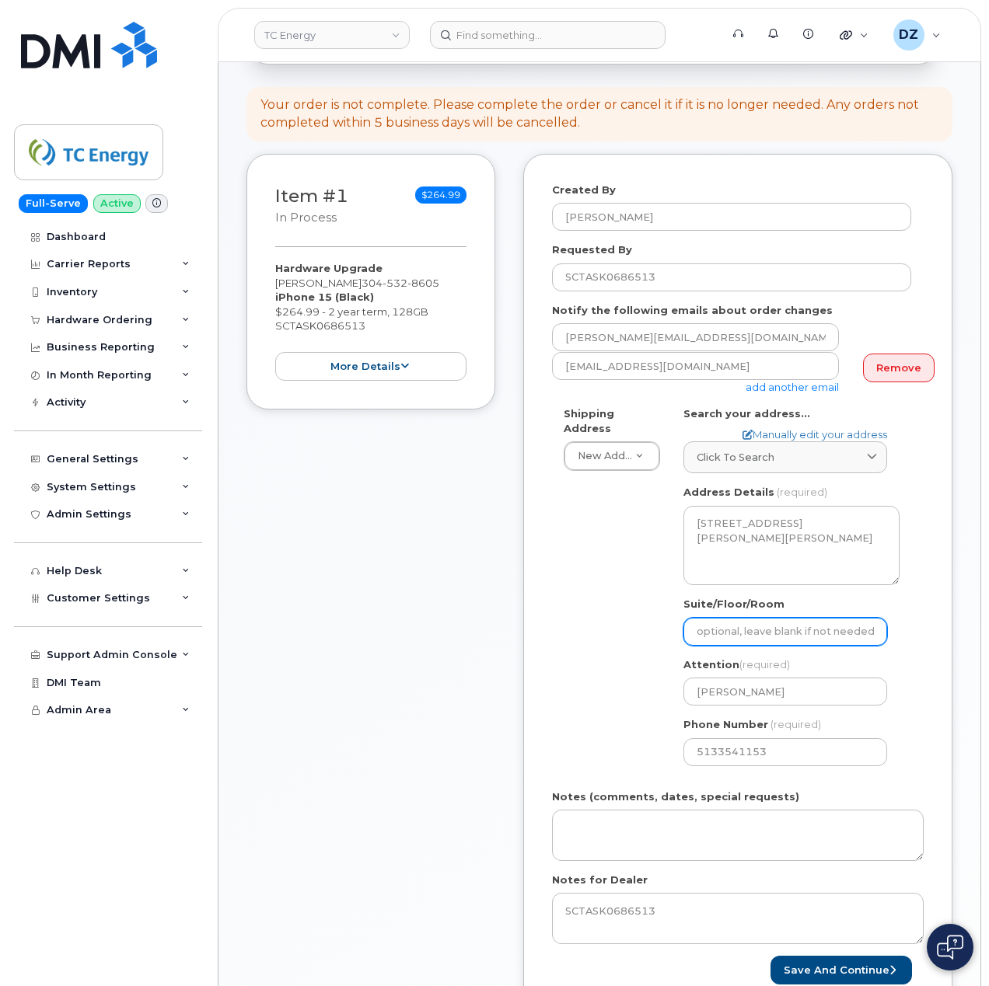
scroll to position [207, 0]
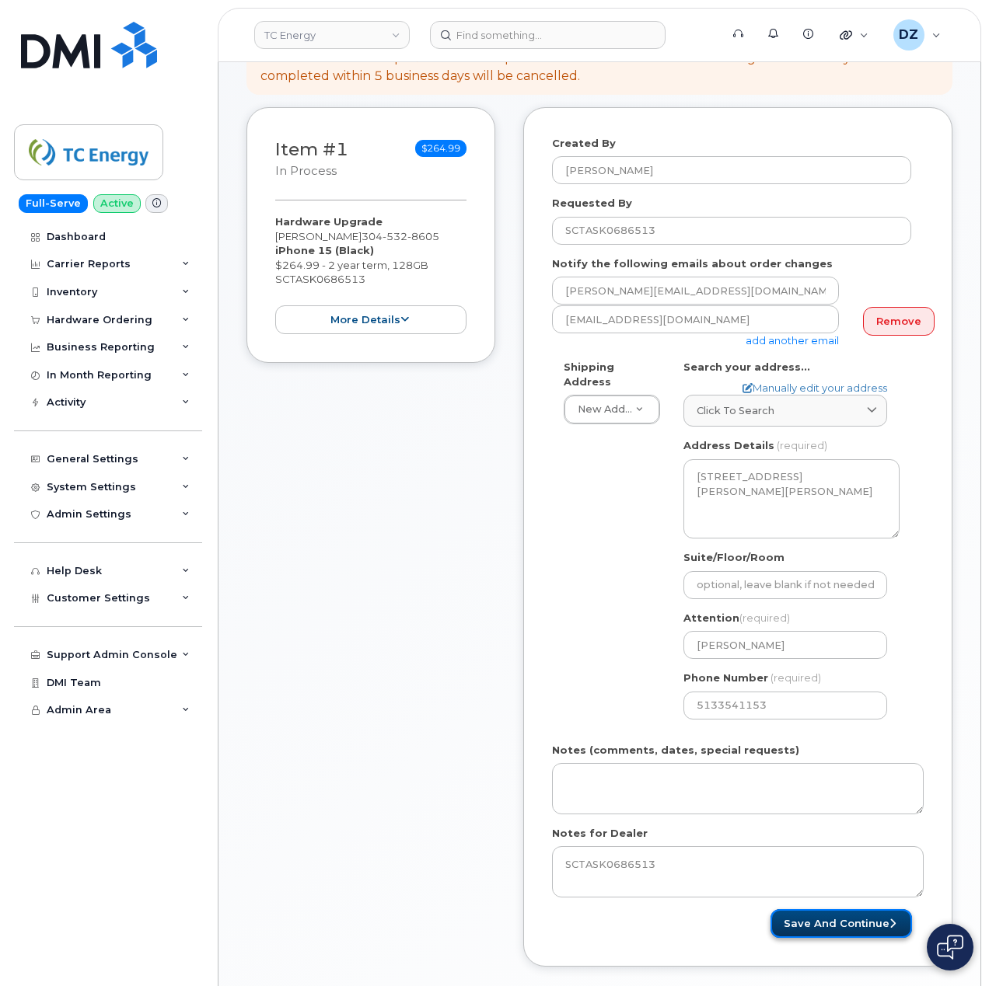
click at [847, 909] on button "Save and Continue" at bounding box center [840, 923] width 141 height 29
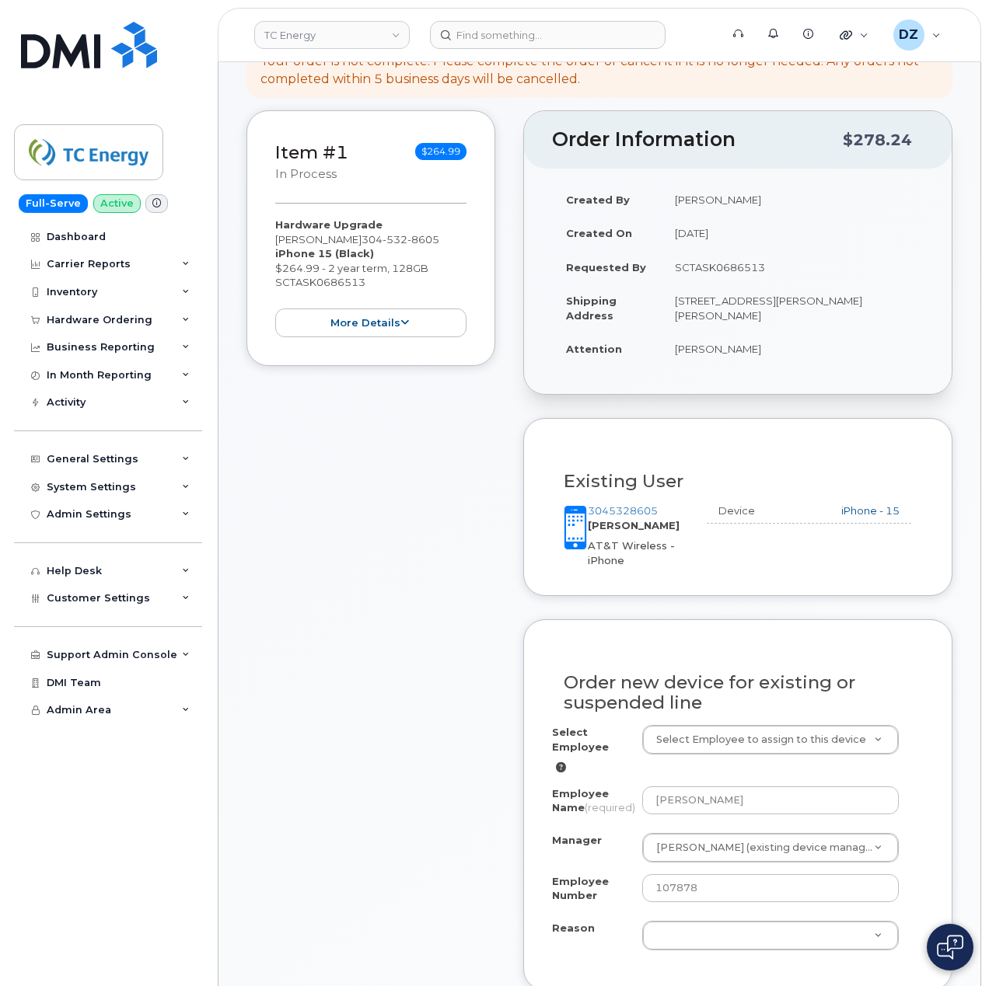
scroll to position [414, 0]
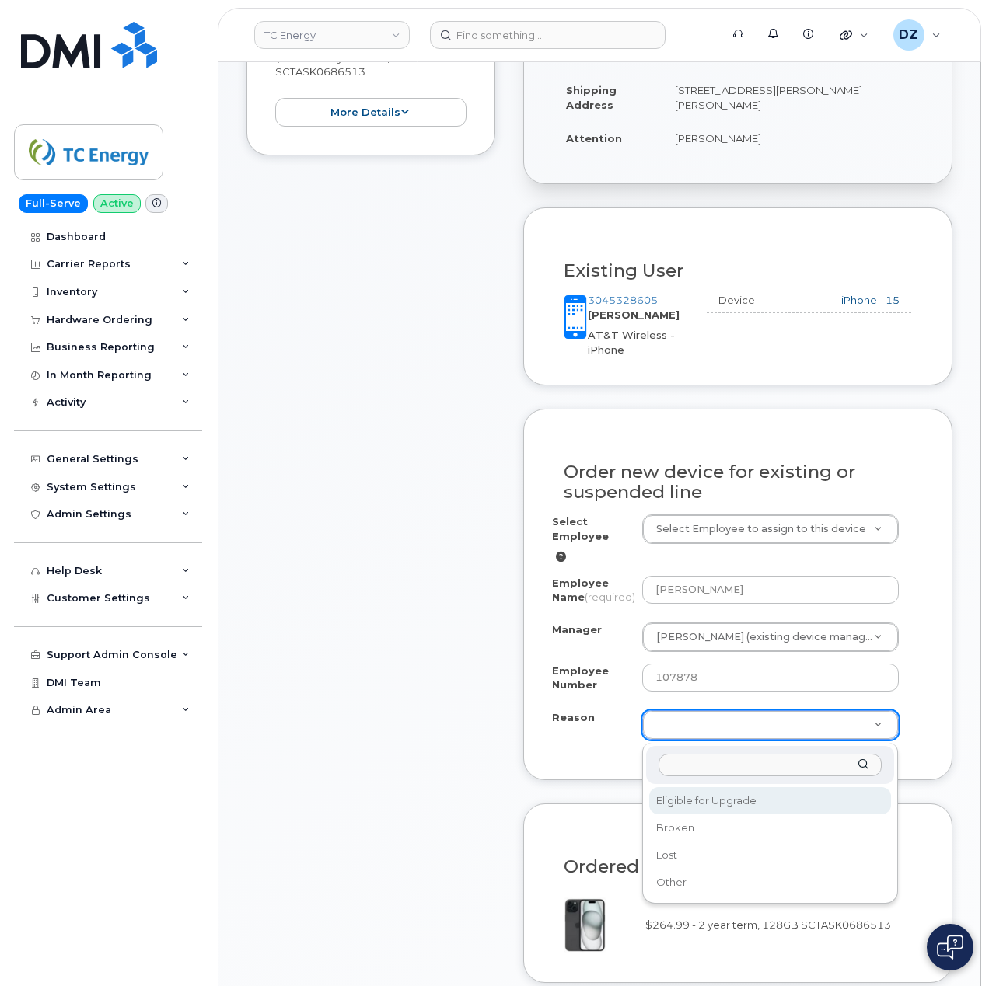
select select "eligible_for_upgrade"
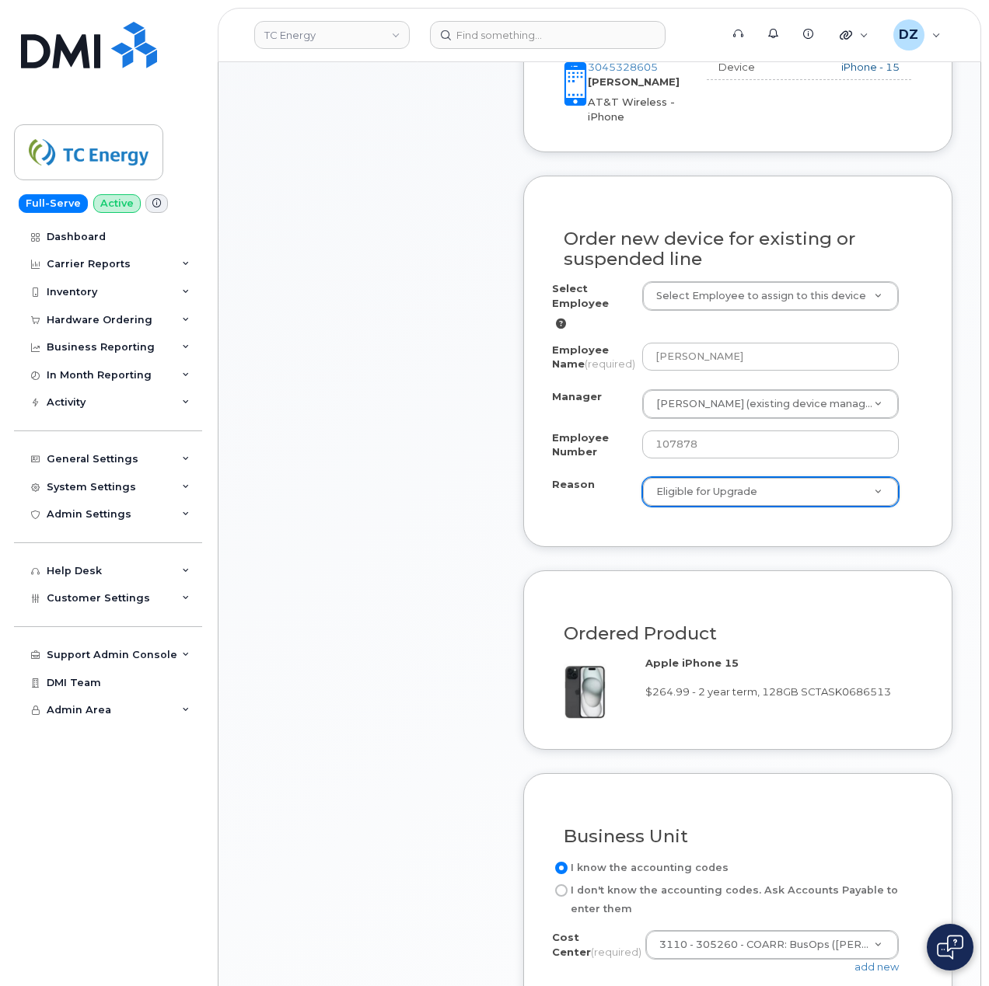
scroll to position [933, 0]
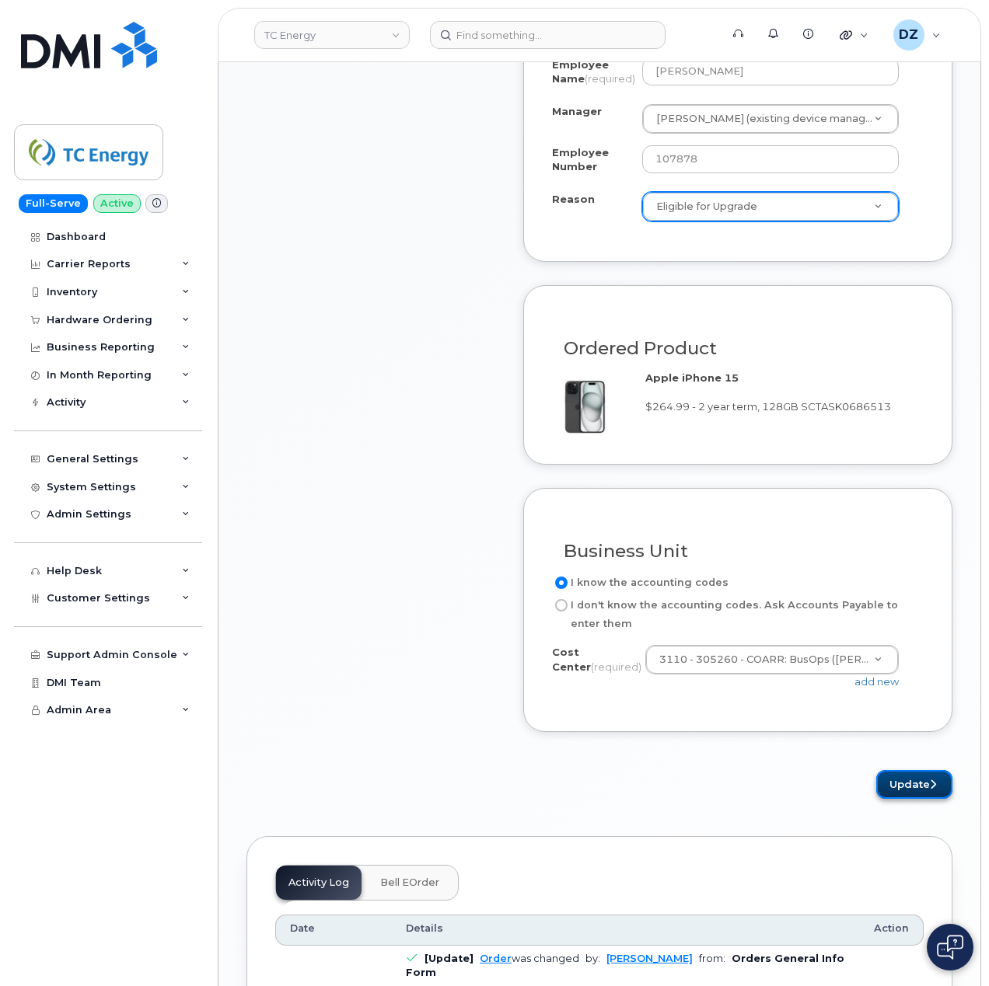
click at [925, 797] on button "Update" at bounding box center [914, 784] width 76 height 29
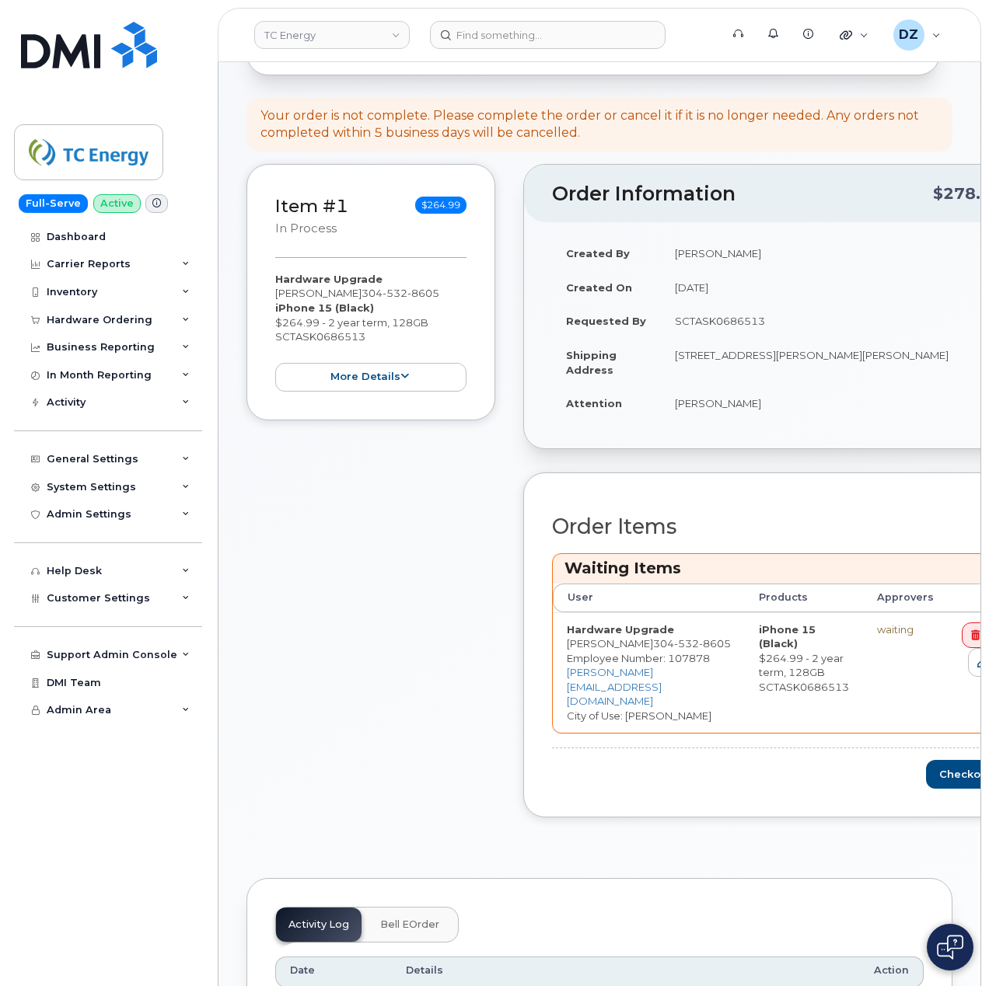
scroll to position [414, 0]
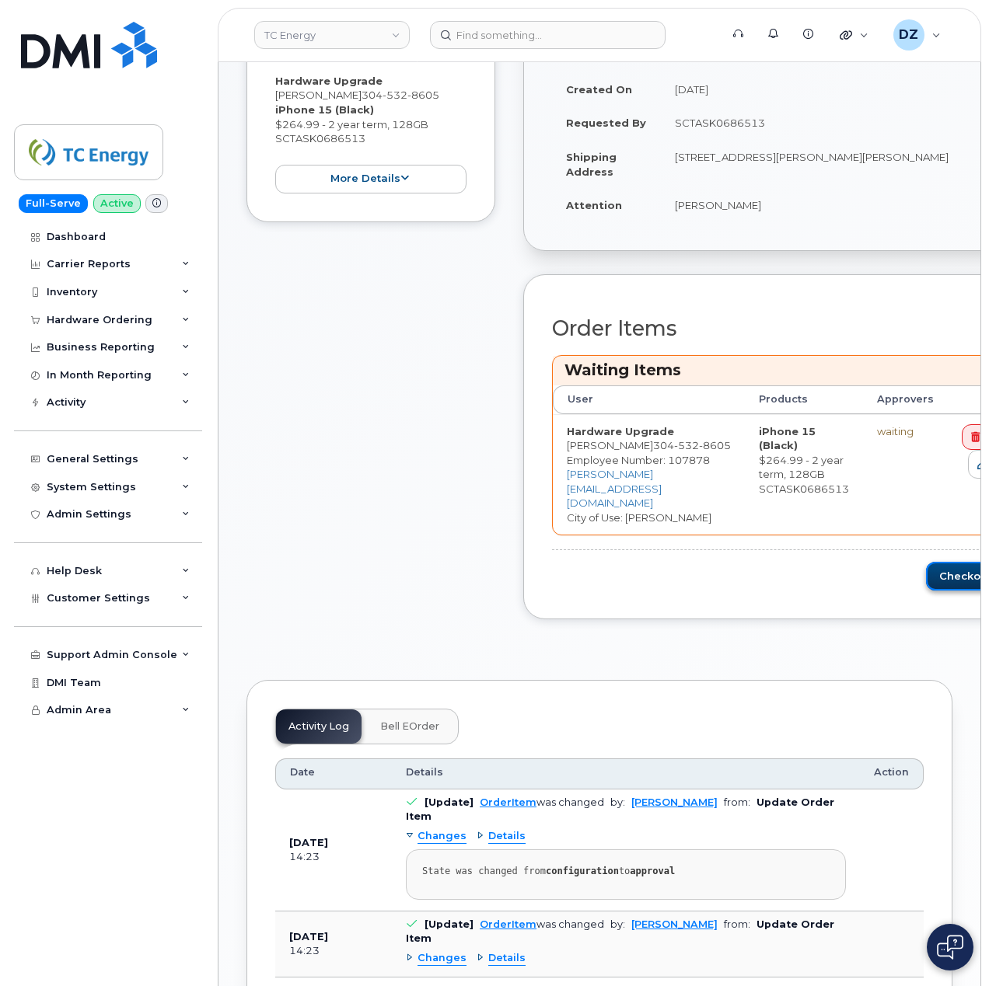
click at [955, 562] on button "Checkout" at bounding box center [970, 576] width 88 height 29
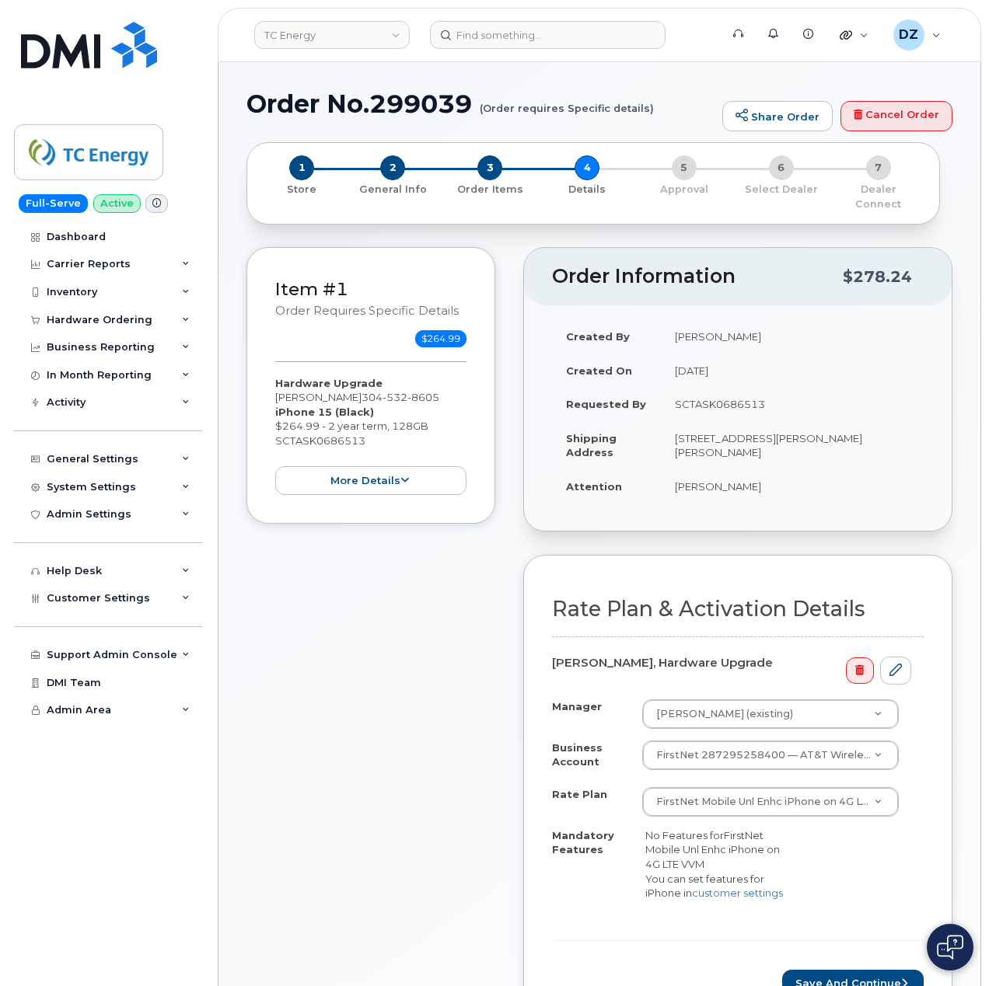
click at [308, 103] on h1 "Order No.299039 (Order requires Specific details)" at bounding box center [480, 103] width 468 height 27
click at [406, 113] on h1 "Order No.299039 (Order requires Specific details)" at bounding box center [480, 103] width 468 height 27
copy h1 "Order No.299039"
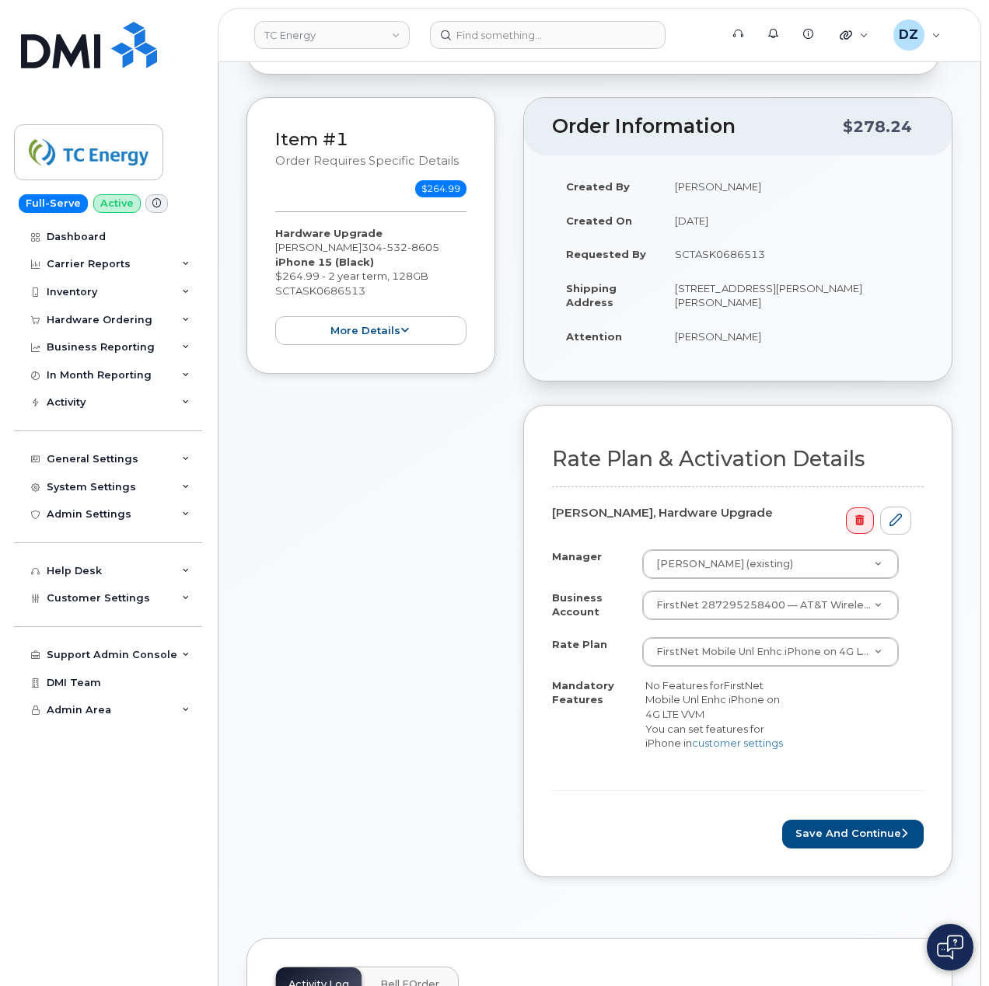
scroll to position [311, 0]
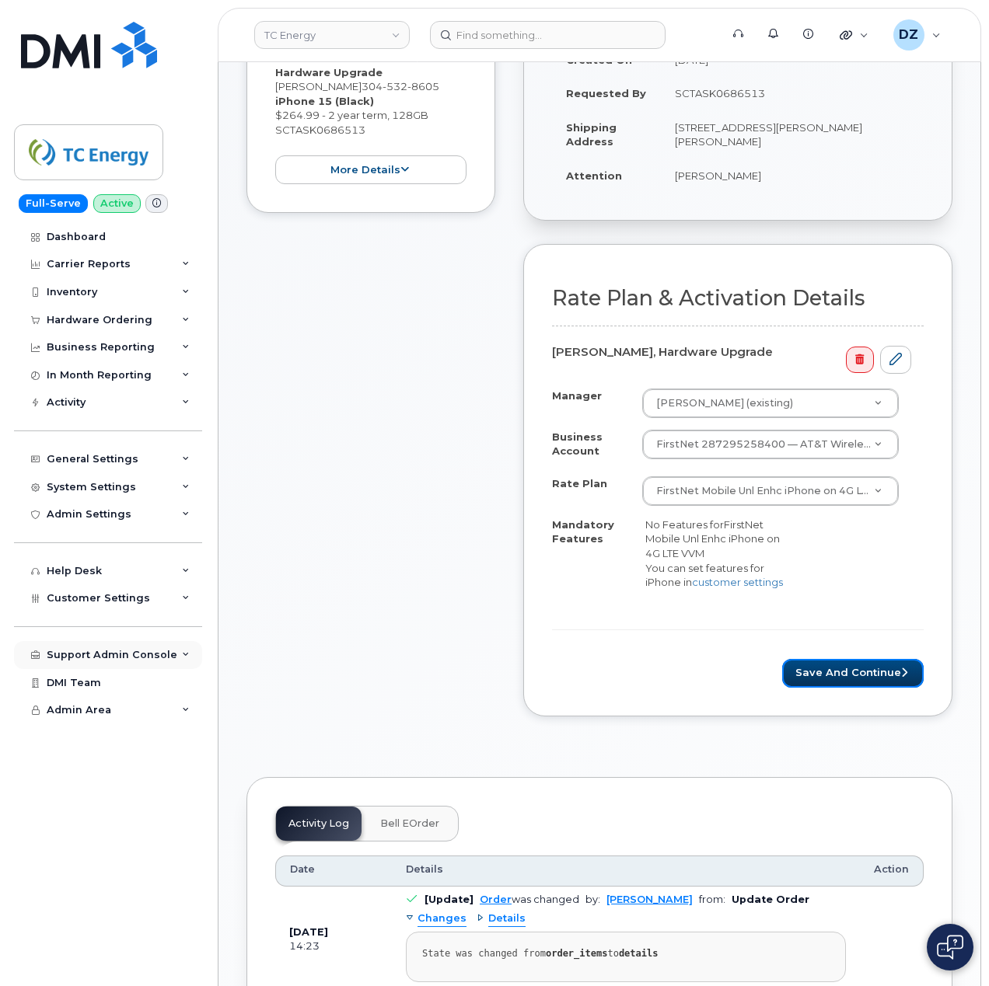
drag, startPoint x: 850, startPoint y: 676, endPoint x: 95, endPoint y: 642, distance: 756.3
click at [850, 676] on button "Save and Continue" at bounding box center [852, 673] width 141 height 29
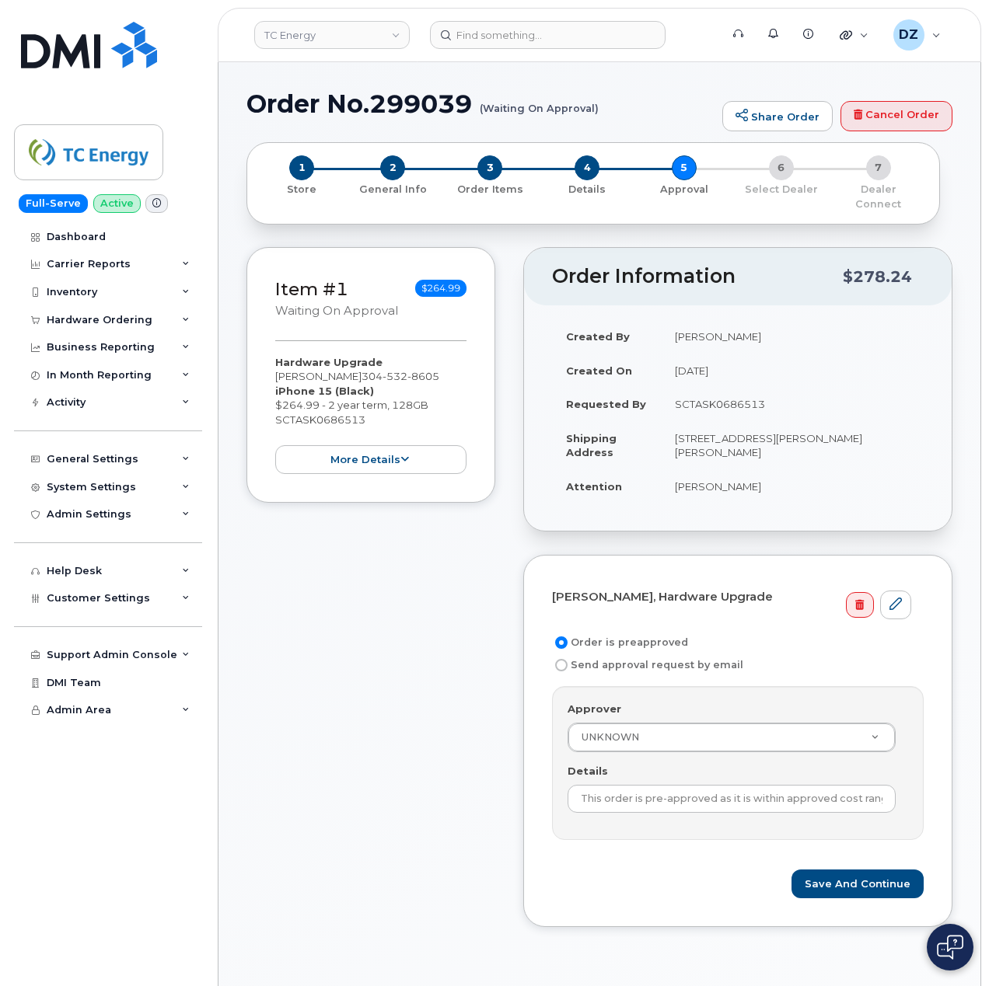
click at [698, 387] on td "SCTASK0686513" at bounding box center [792, 404] width 263 height 34
copy td "SCTASK0686513"
click at [709, 794] on input "This order is pre-approved as it is within approved cost range." at bounding box center [731, 799] width 328 height 28
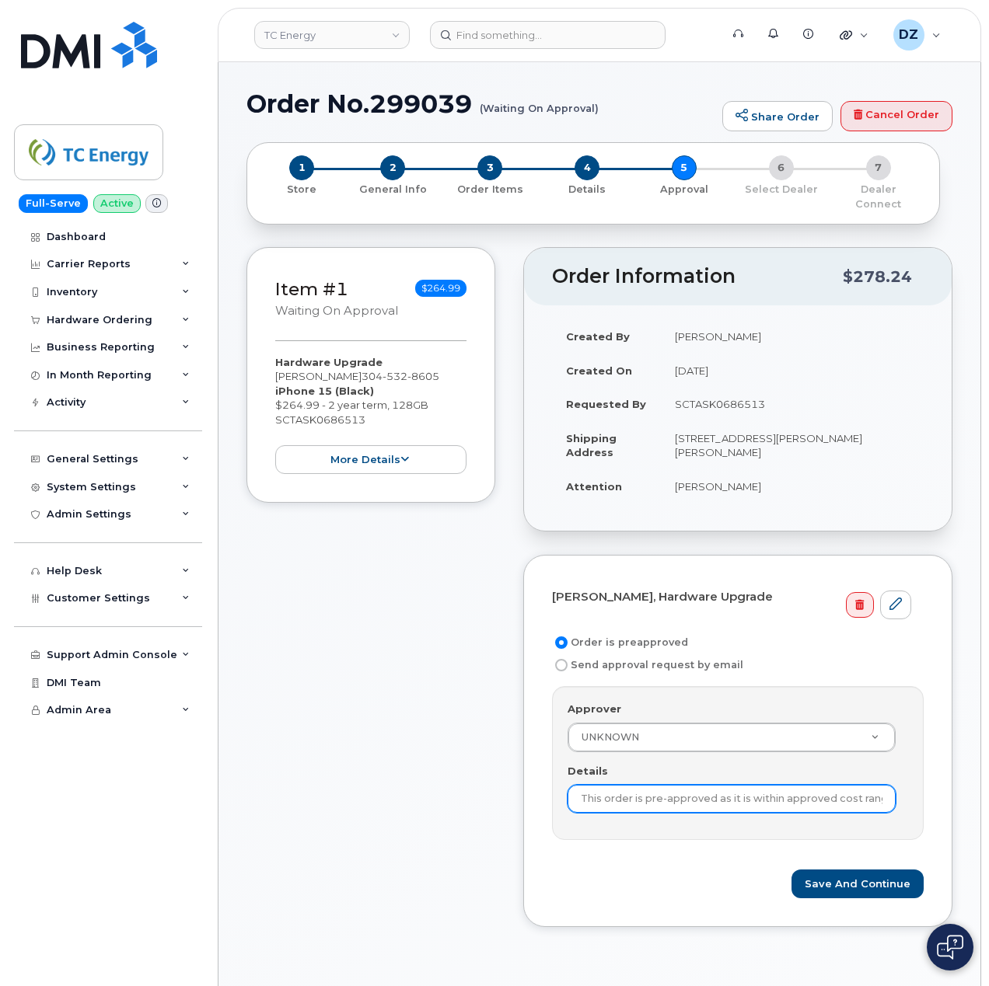
click at [709, 794] on input "This order is pre-approved as it is within approved cost range." at bounding box center [731, 799] width 328 height 28
paste input "SCTASK0686513"
type input "SCTASK0686513"
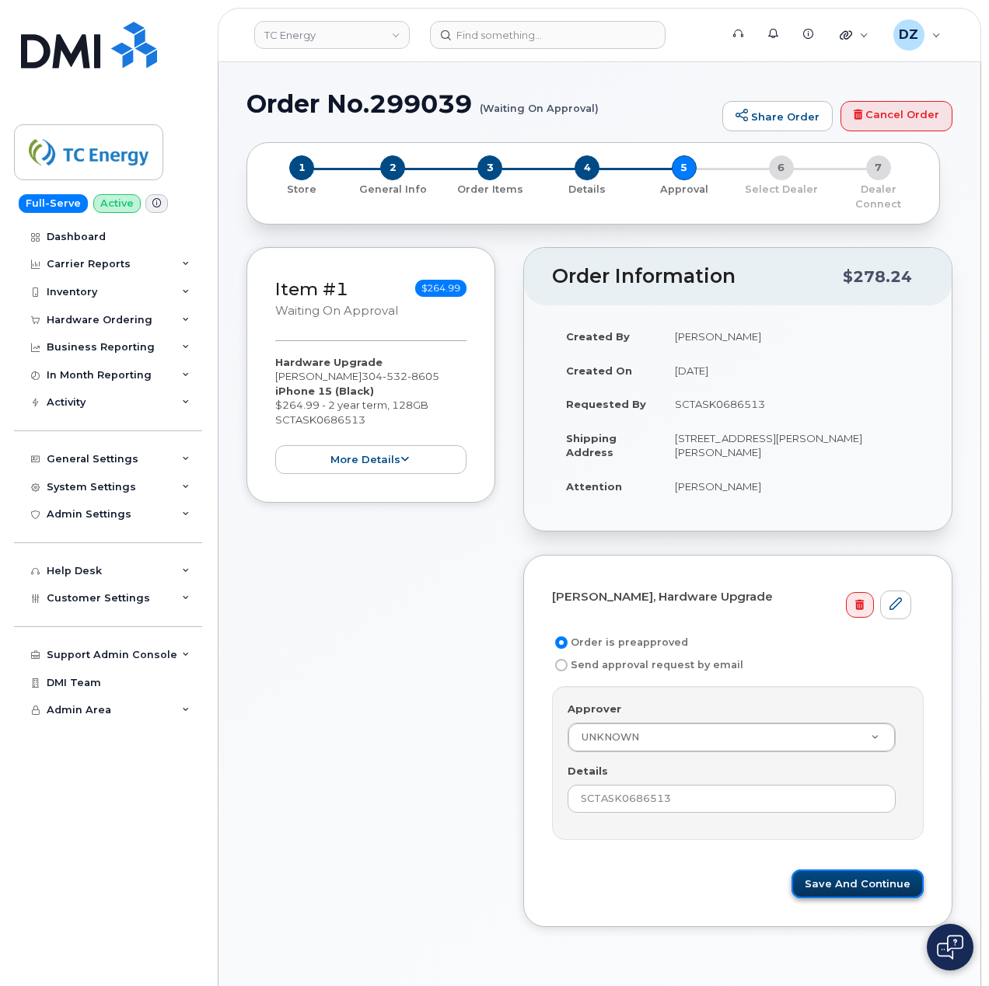
click at [871, 875] on button "Save and Continue" at bounding box center [857, 884] width 132 height 29
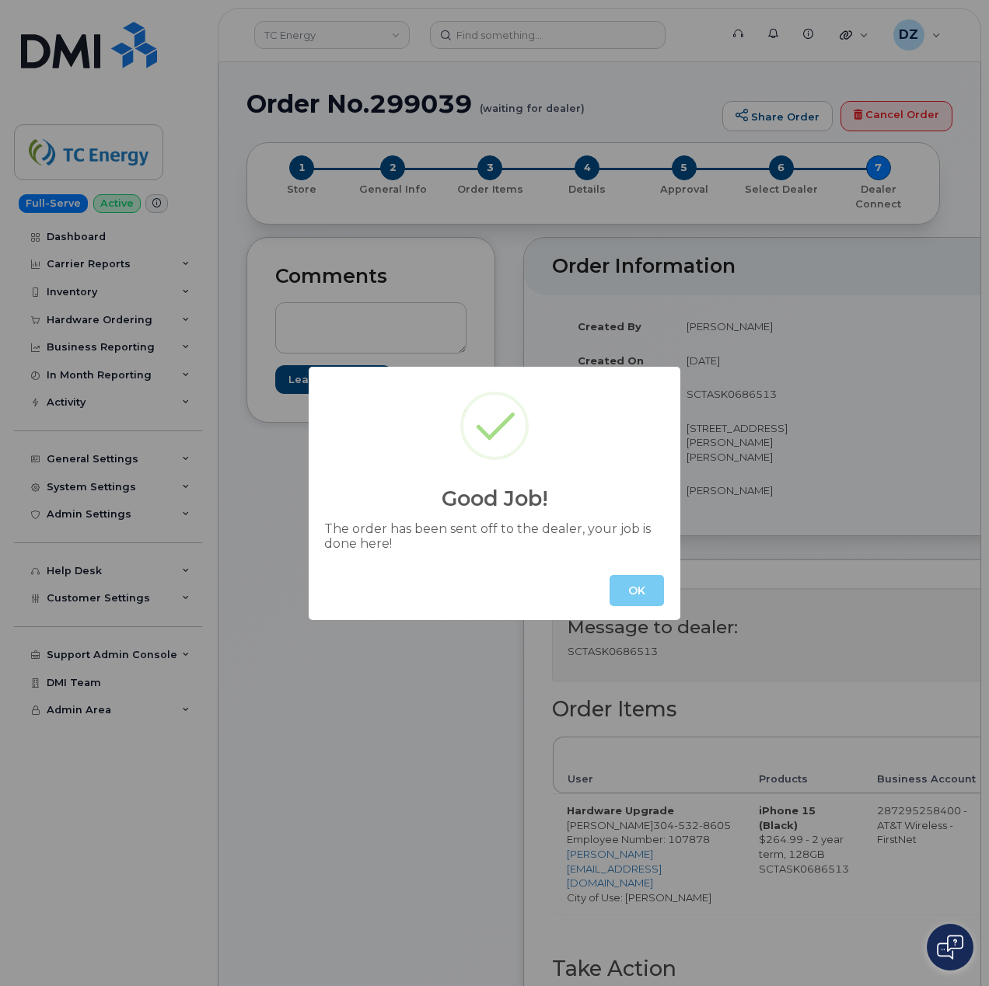
click at [616, 582] on button "OK" at bounding box center [636, 590] width 54 height 31
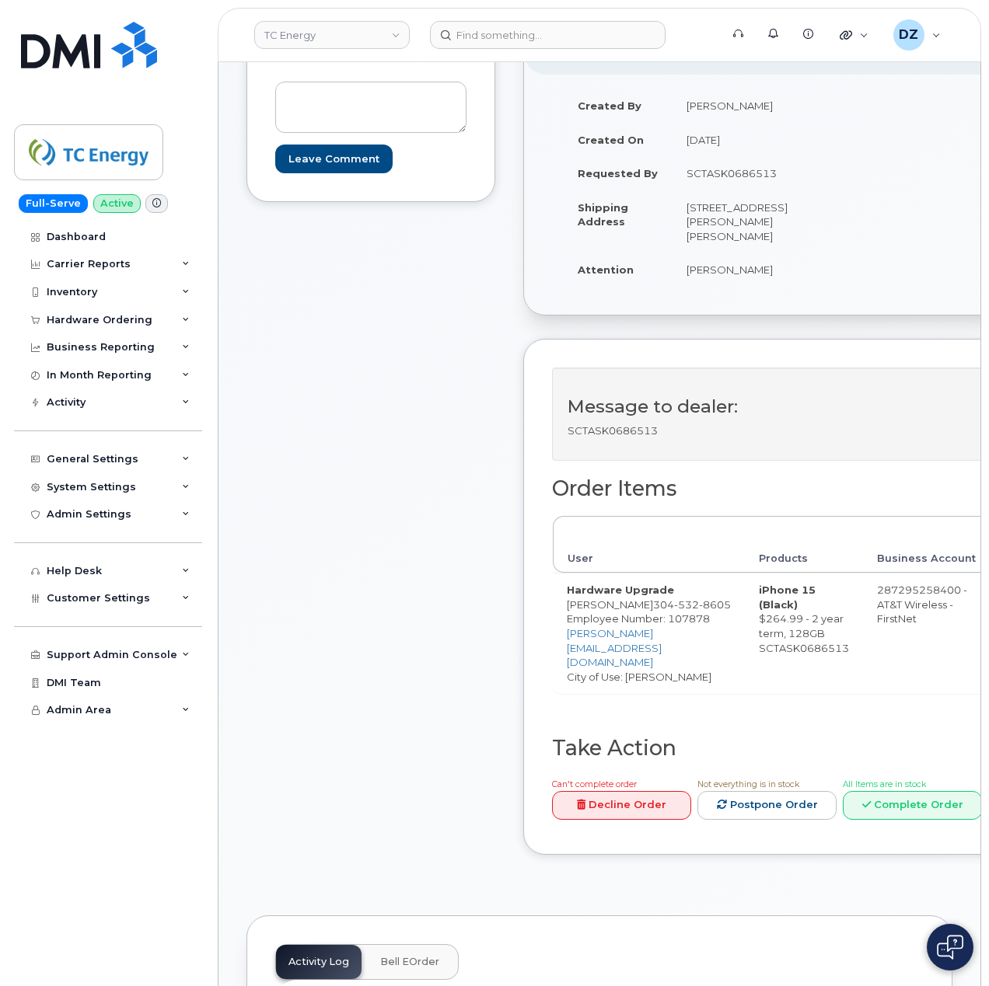
scroll to position [518, 0]
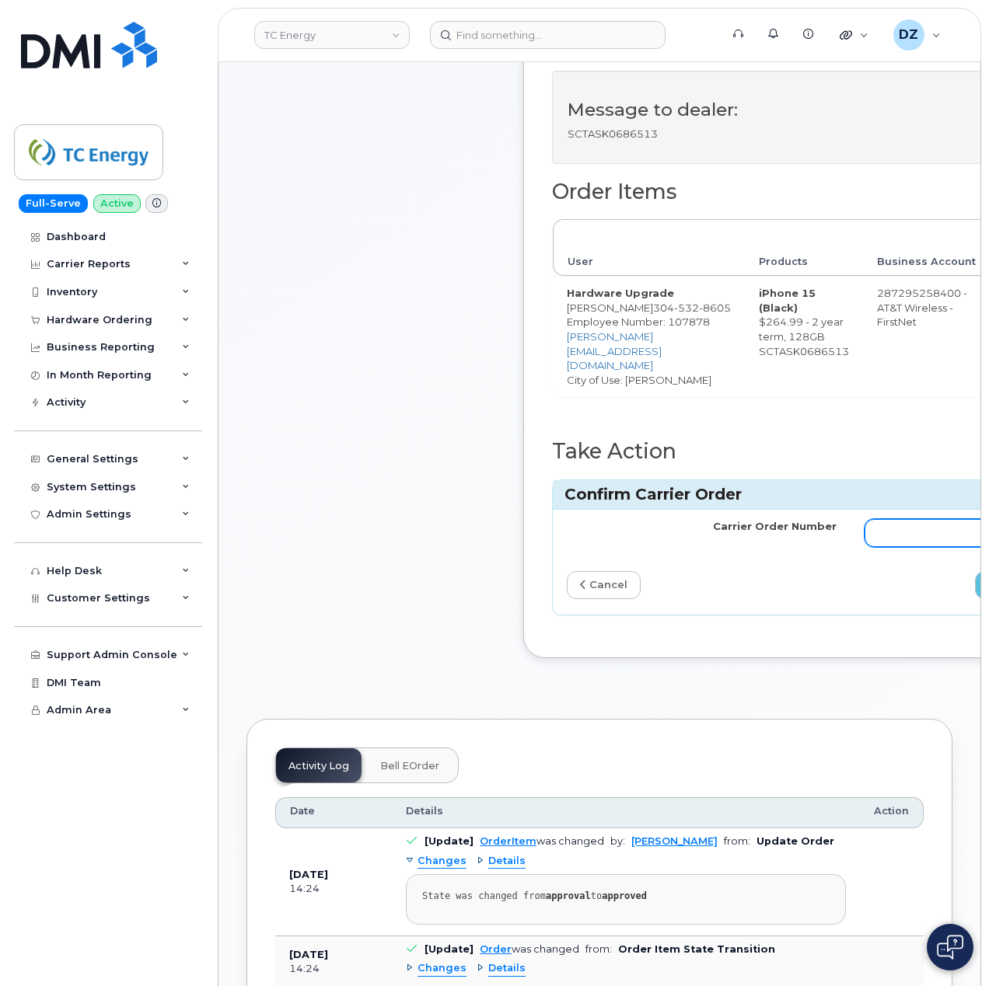
drag, startPoint x: 915, startPoint y: 529, endPoint x: 914, endPoint y: 536, distance: 7.8
click at [915, 529] on input "Carrier Order Number" at bounding box center [999, 533] width 270 height 28
paste input "10-173352044612150"
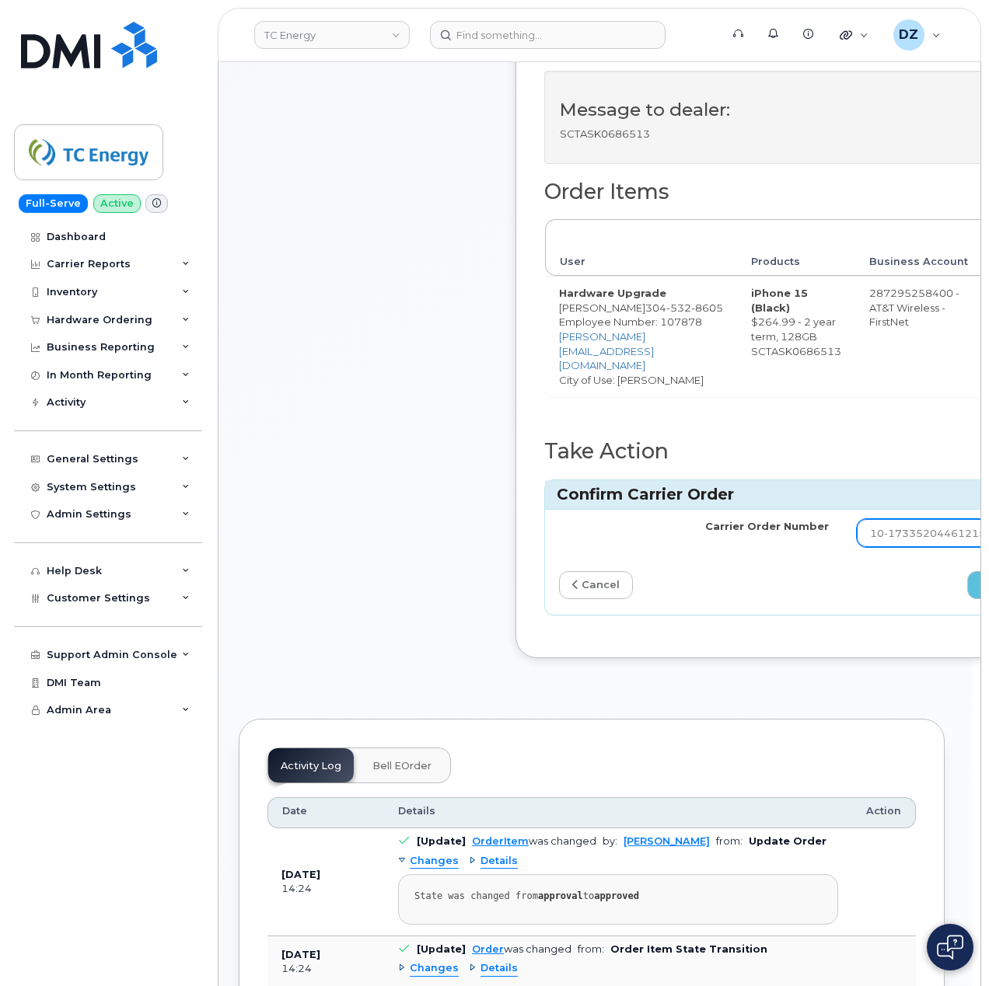
type input "10-173352044612150"
click at [980, 580] on icon "submit" at bounding box center [984, 585] width 9 height 10
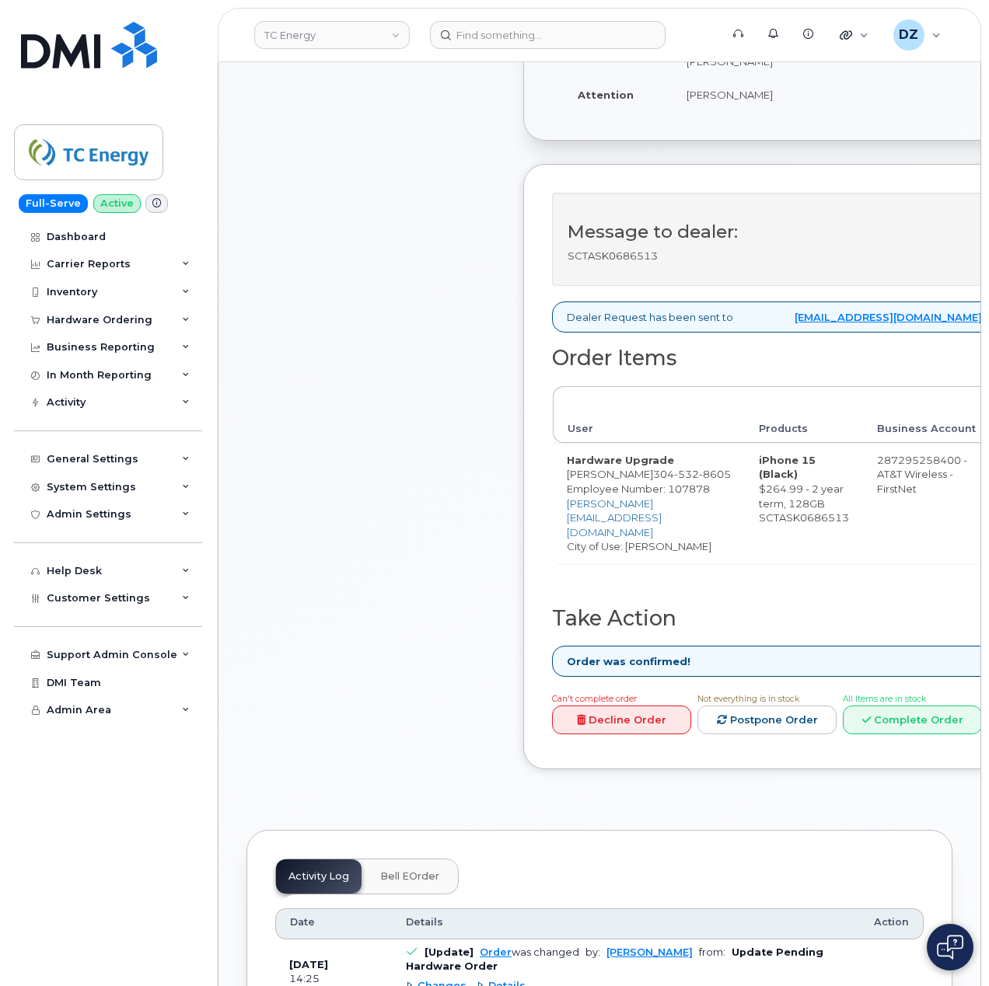
scroll to position [103, 0]
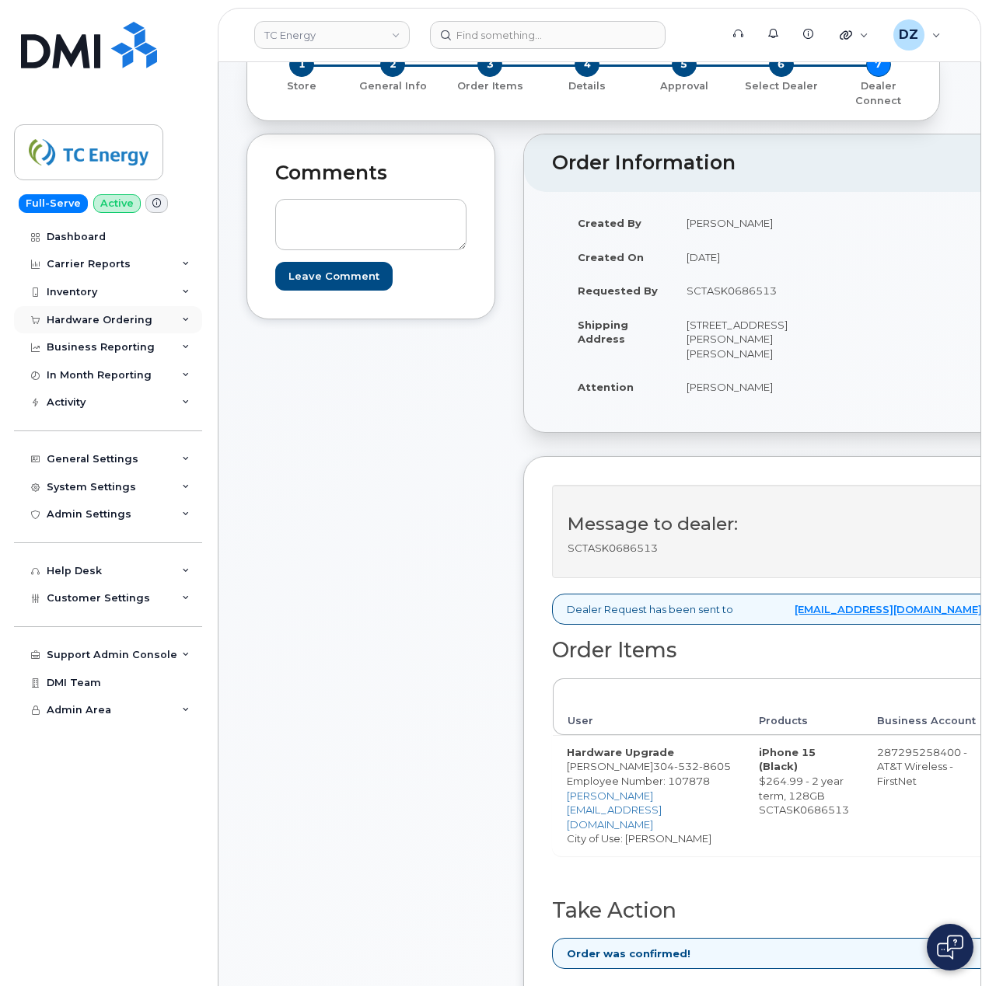
click at [134, 315] on div "Hardware Ordering" at bounding box center [100, 320] width 106 height 12
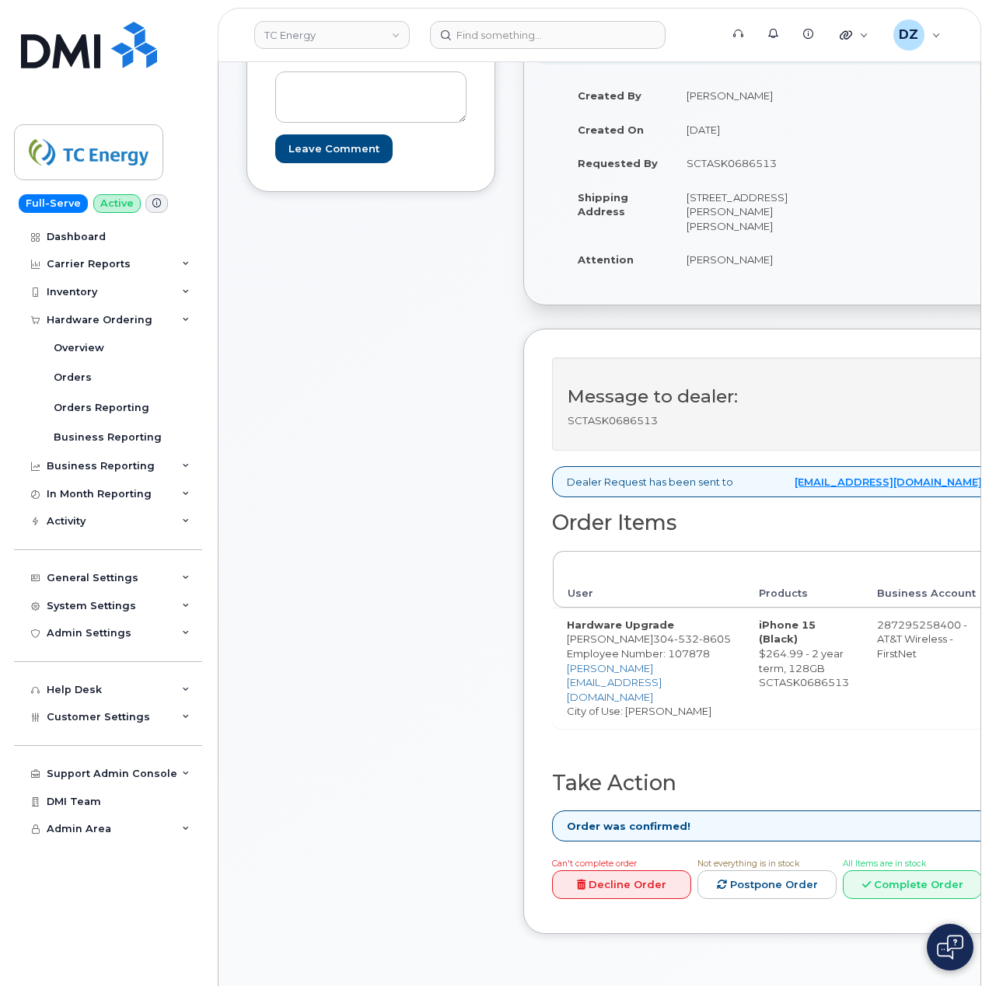
scroll to position [207, 0]
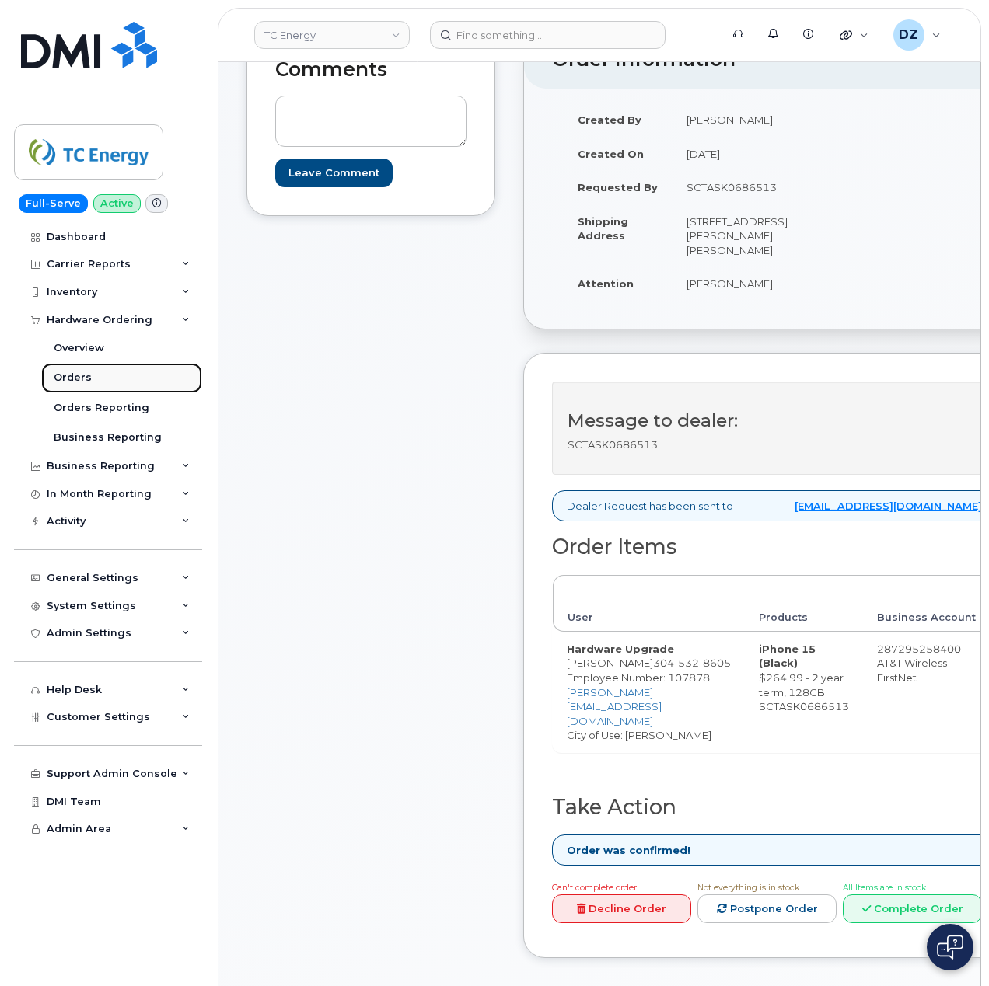
click at [116, 381] on link "Orders" at bounding box center [121, 378] width 161 height 30
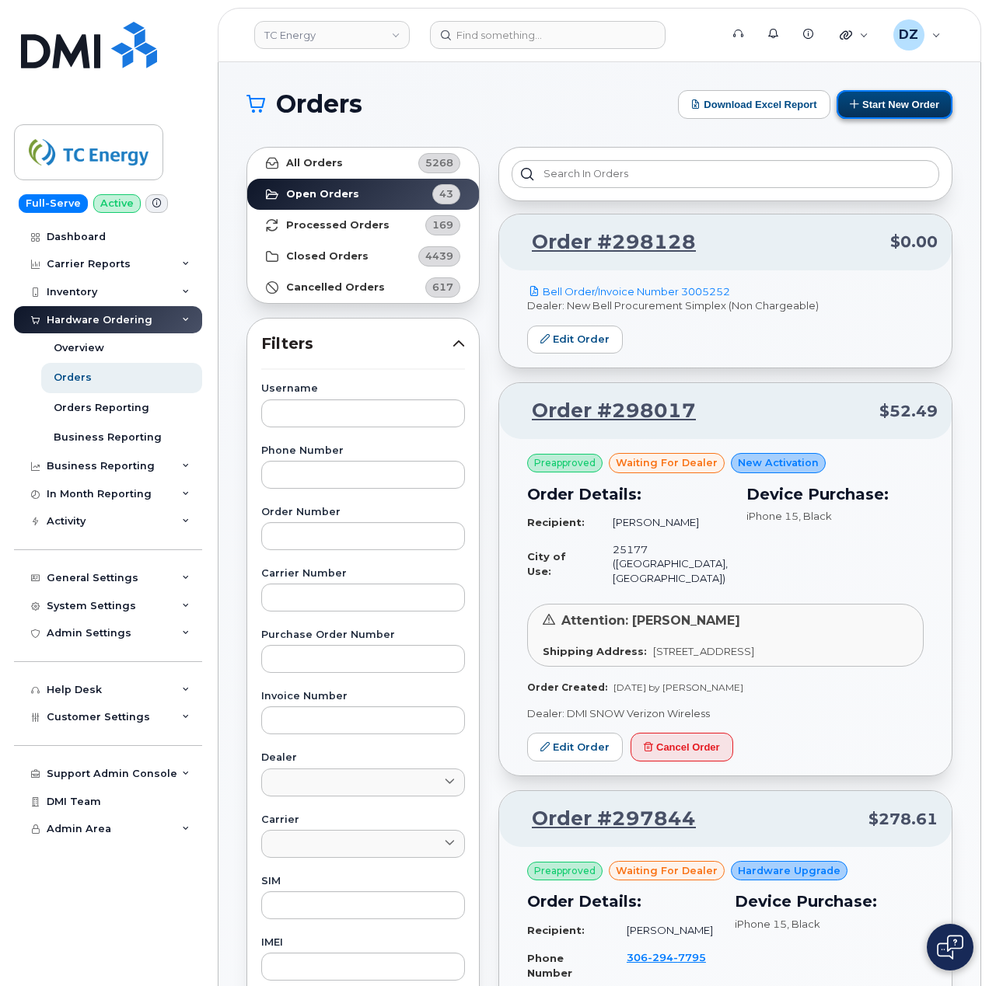
click at [896, 106] on button "Start New Order" at bounding box center [894, 104] width 116 height 29
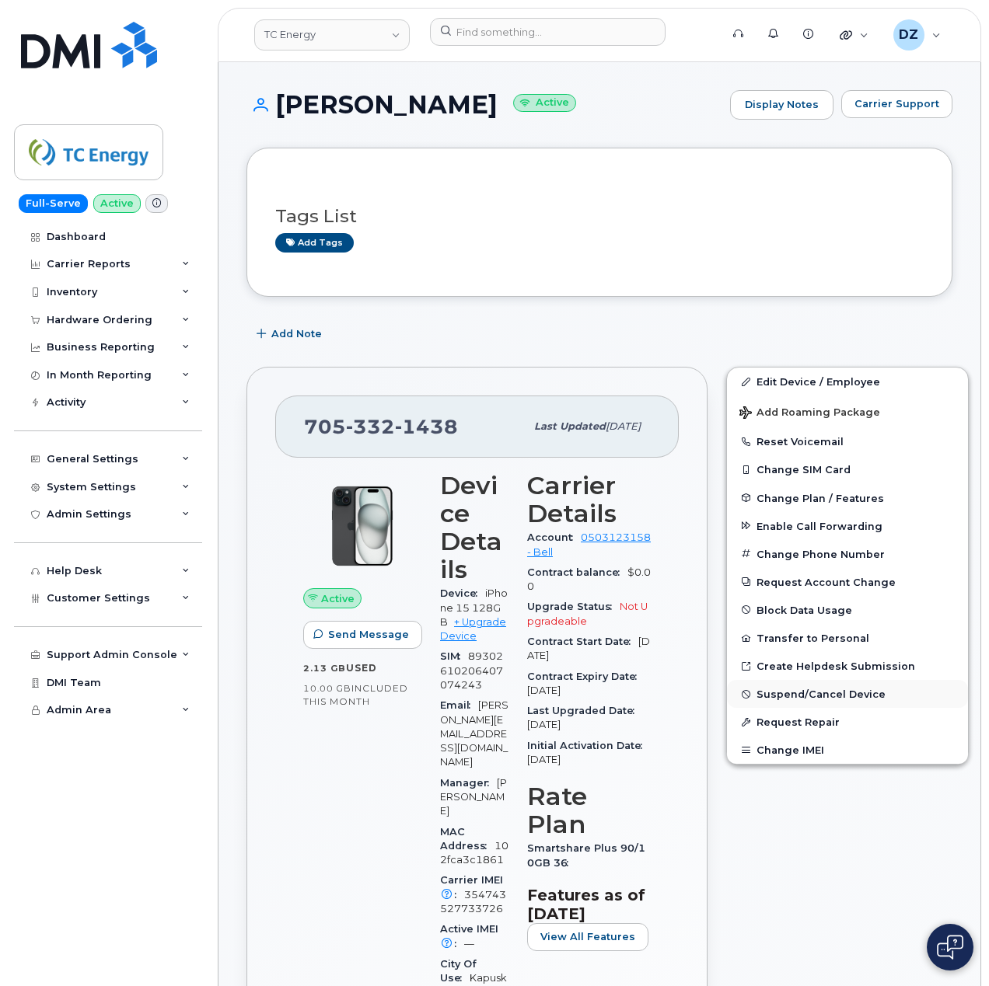
click at [815, 697] on span "Suspend/Cancel Device" at bounding box center [820, 695] width 129 height 12
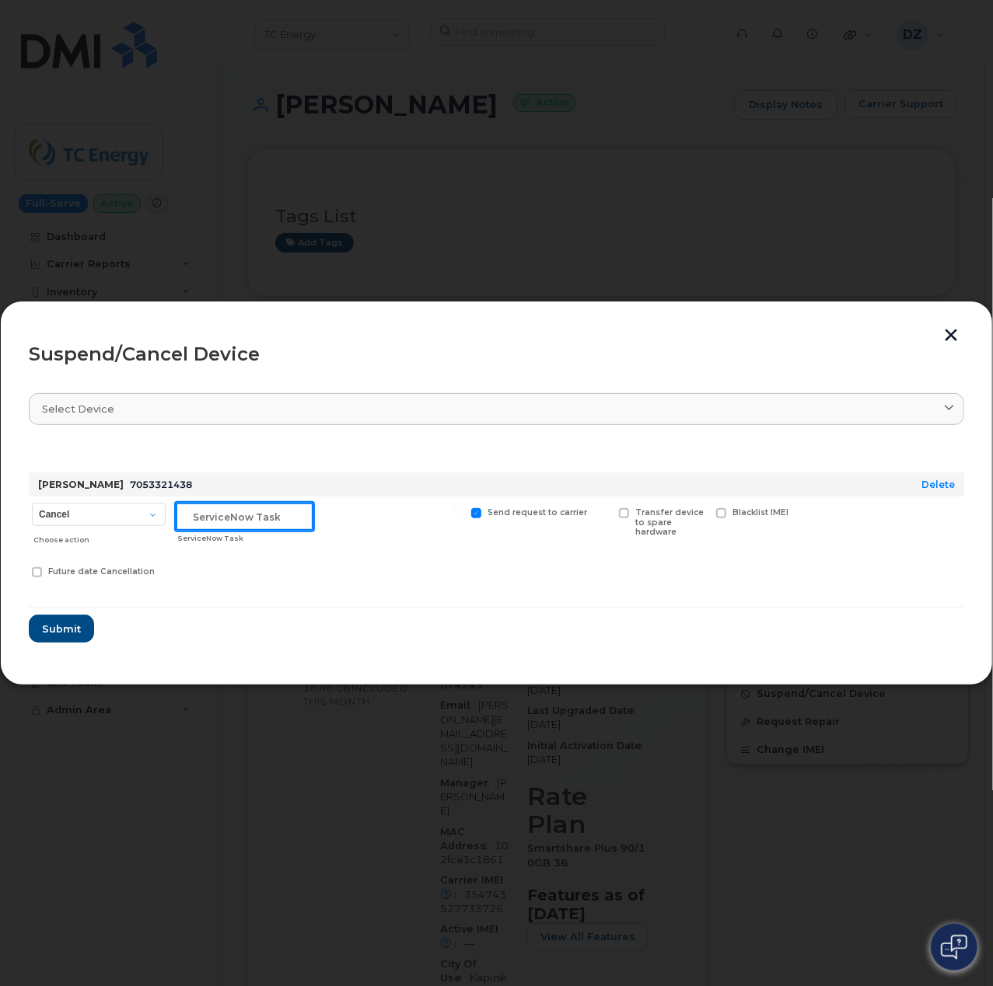
drag, startPoint x: 209, startPoint y: 524, endPoint x: 238, endPoint y: 541, distance: 33.5
click at [209, 524] on input "text" at bounding box center [245, 517] width 138 height 28
paste input "SCTASK0686605"
type input "SCTASK0686605"
click at [66, 630] on span "Submit" at bounding box center [60, 629] width 39 height 15
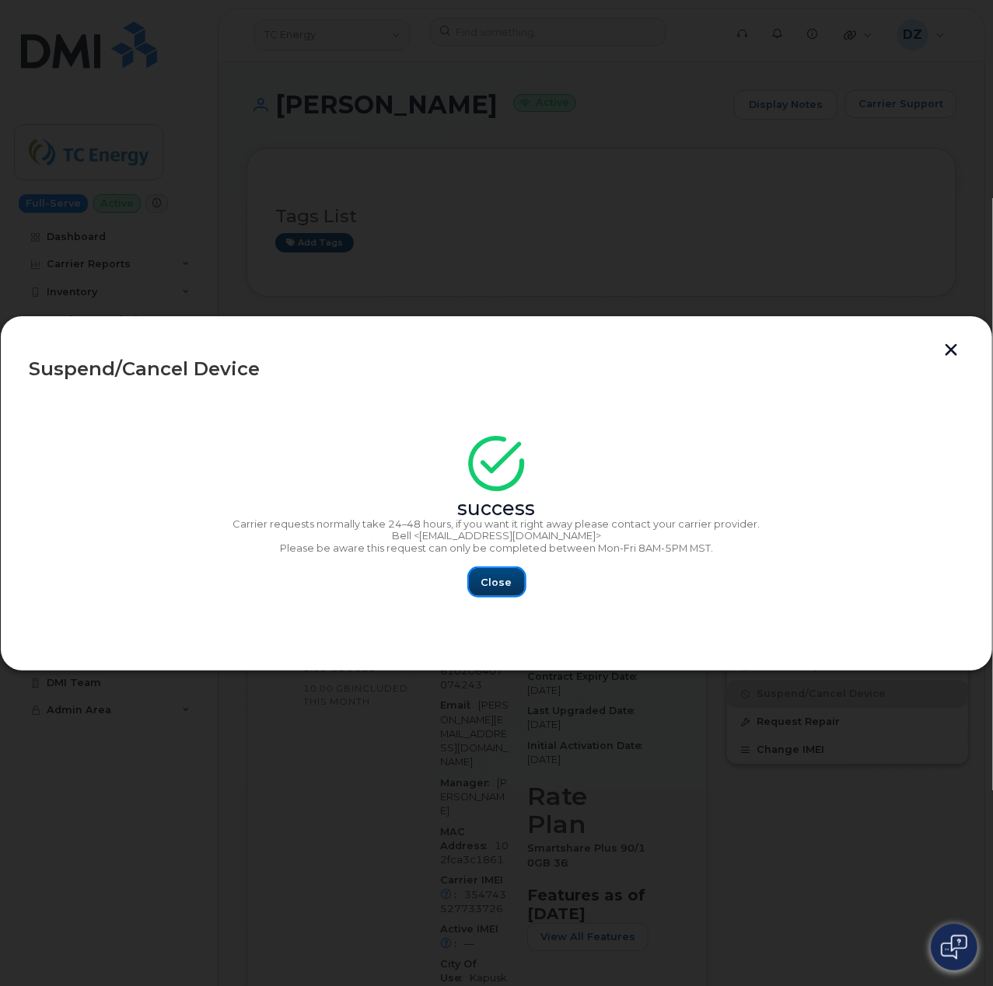
click at [507, 585] on span "Close" at bounding box center [496, 582] width 31 height 15
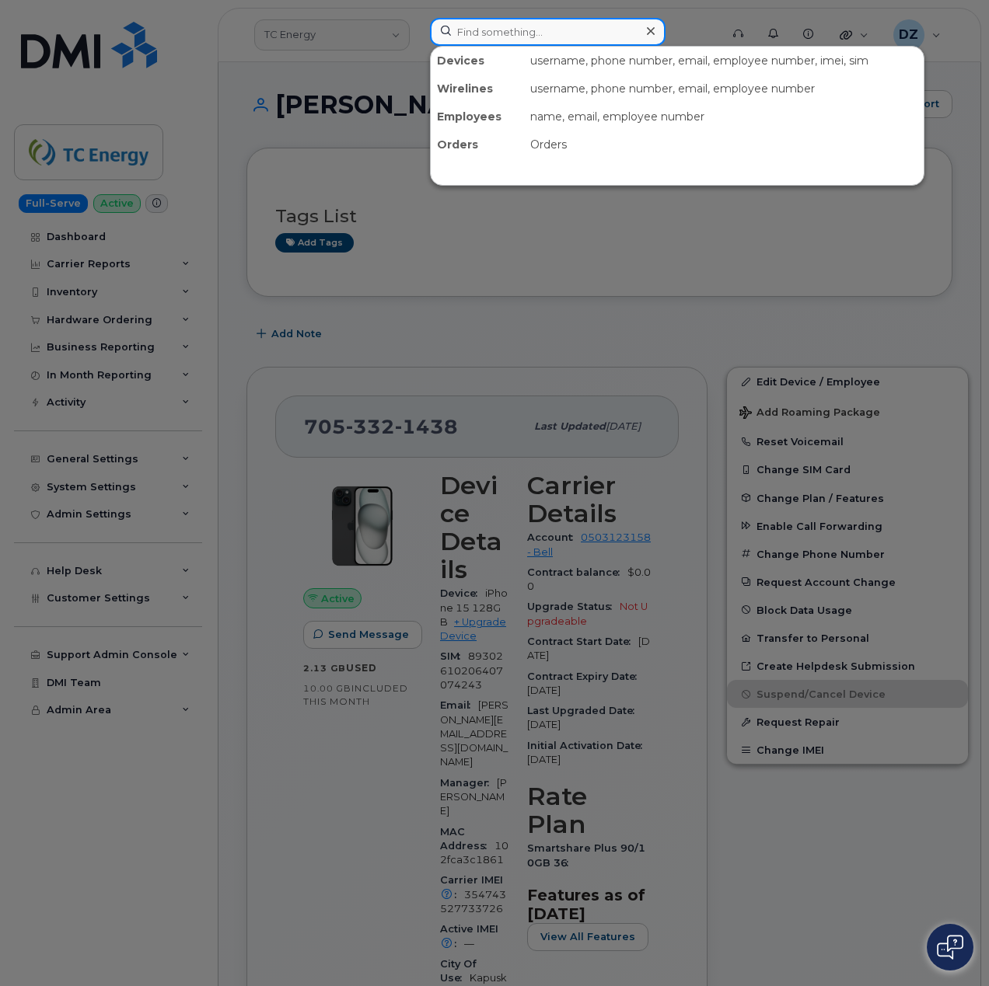
click at [498, 19] on input at bounding box center [548, 32] width 236 height 28
paste input "403-461-4255"
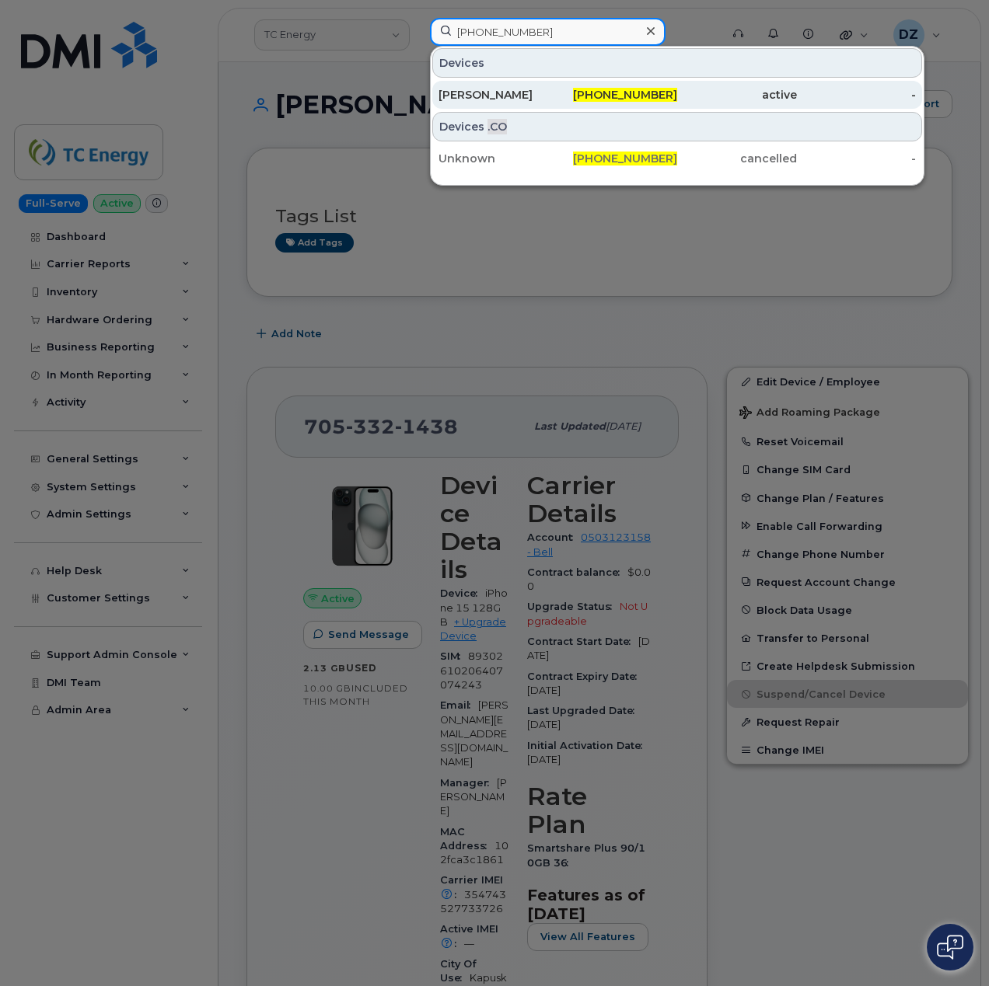
type input "403-461-4255"
click at [573, 89] on div "403-461-4255" at bounding box center [618, 95] width 120 height 16
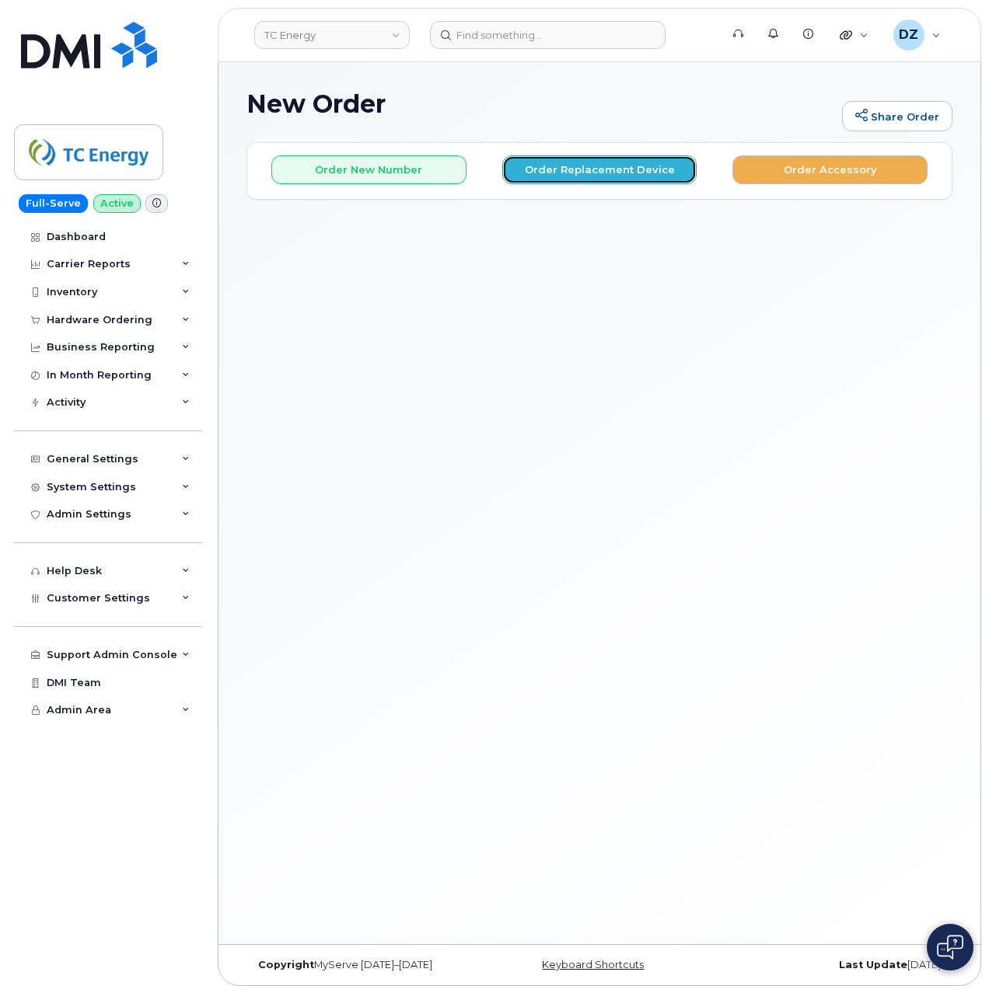
click at [603, 172] on button "Order Replacement Device" at bounding box center [599, 169] width 195 height 29
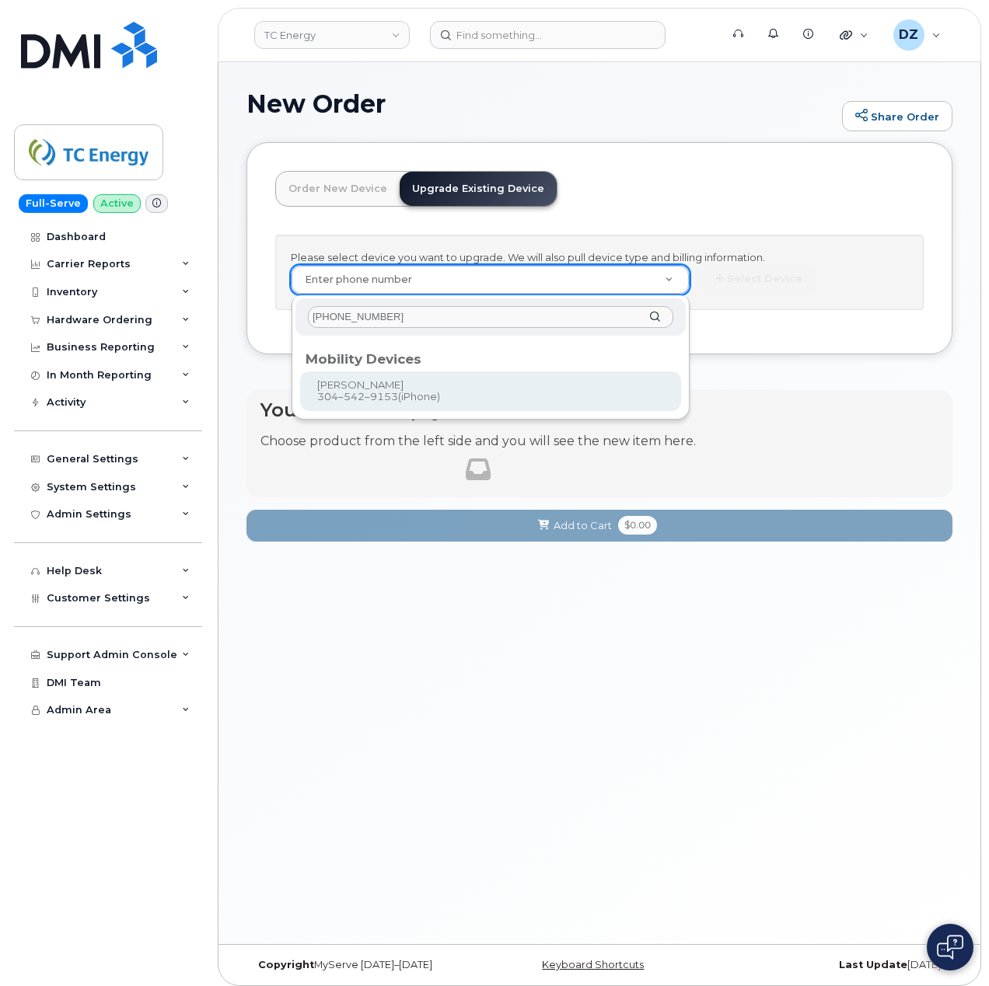
type input "[PHONE_NUMBER]"
type input "673518"
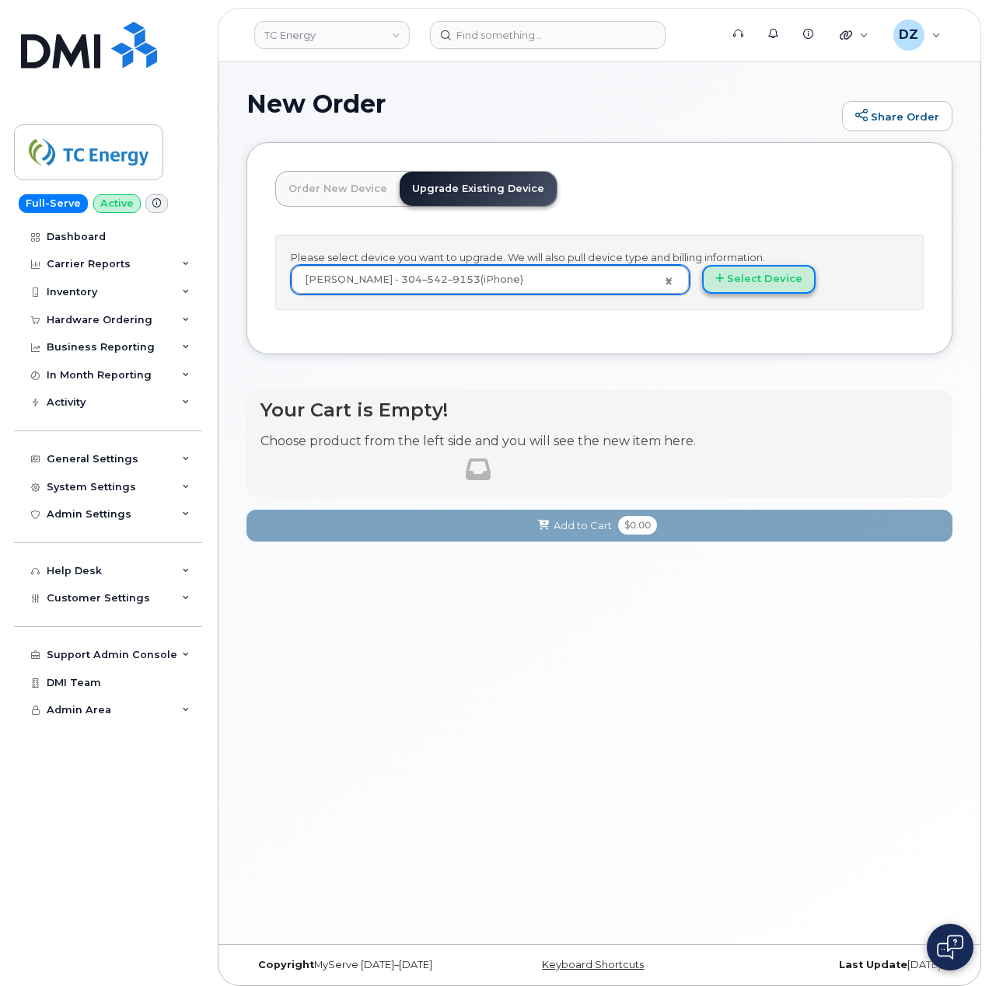
click at [754, 283] on button "Select Device" at bounding box center [758, 279] width 113 height 29
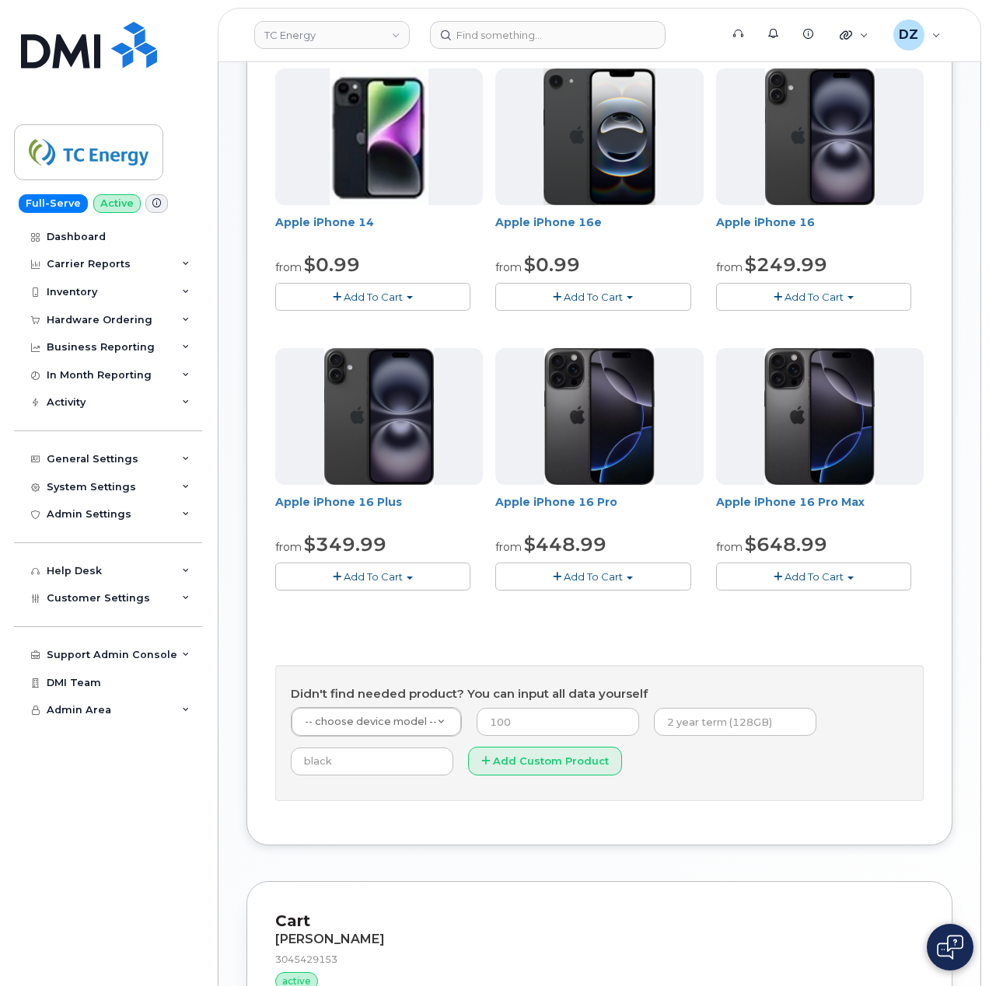
scroll to position [311, 0]
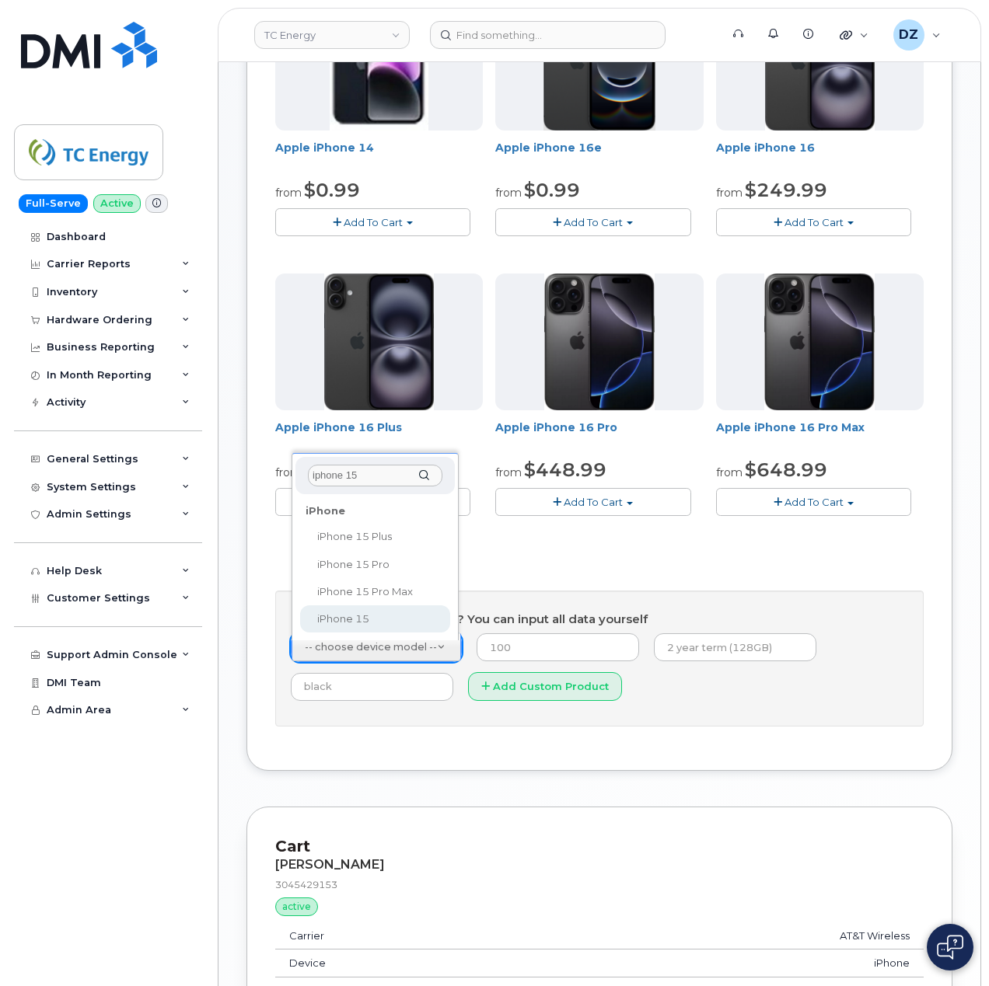
type input "iphone 15"
select select "3031"
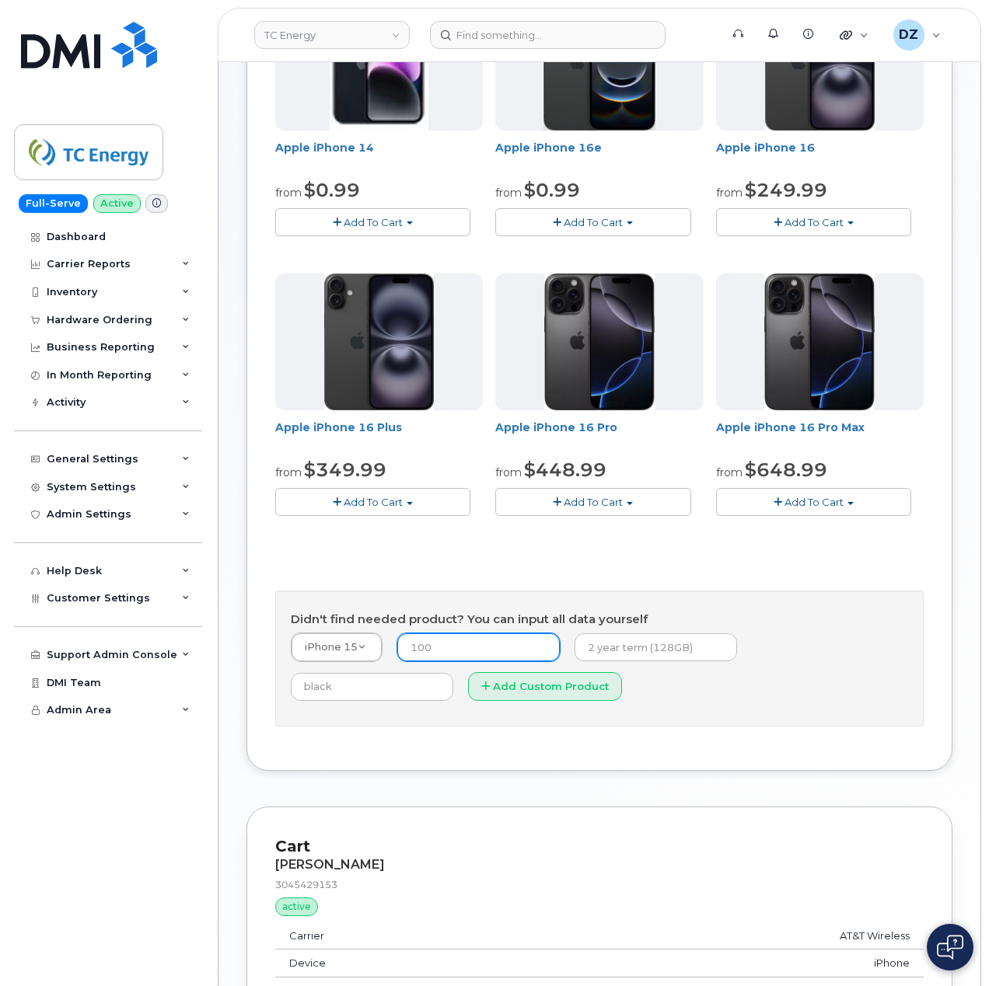
click at [496, 645] on input "number" at bounding box center [478, 648] width 162 height 28
type input "14.99"
click at [679, 647] on input "text" at bounding box center [655, 648] width 162 height 28
paste input "SCTASK0686614"
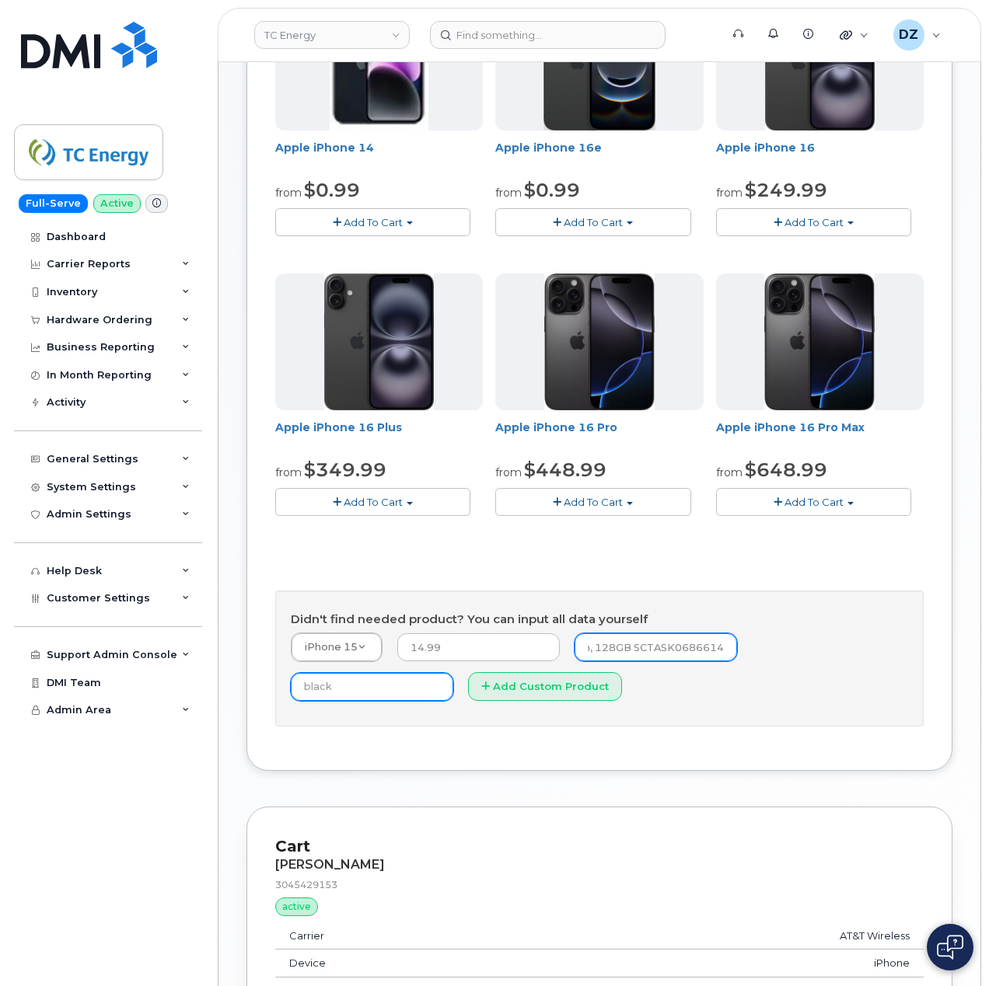
type input "2 year term, 128GB SCTASK0686614"
click at [453, 673] on input "text" at bounding box center [372, 687] width 162 height 28
type input "Black"
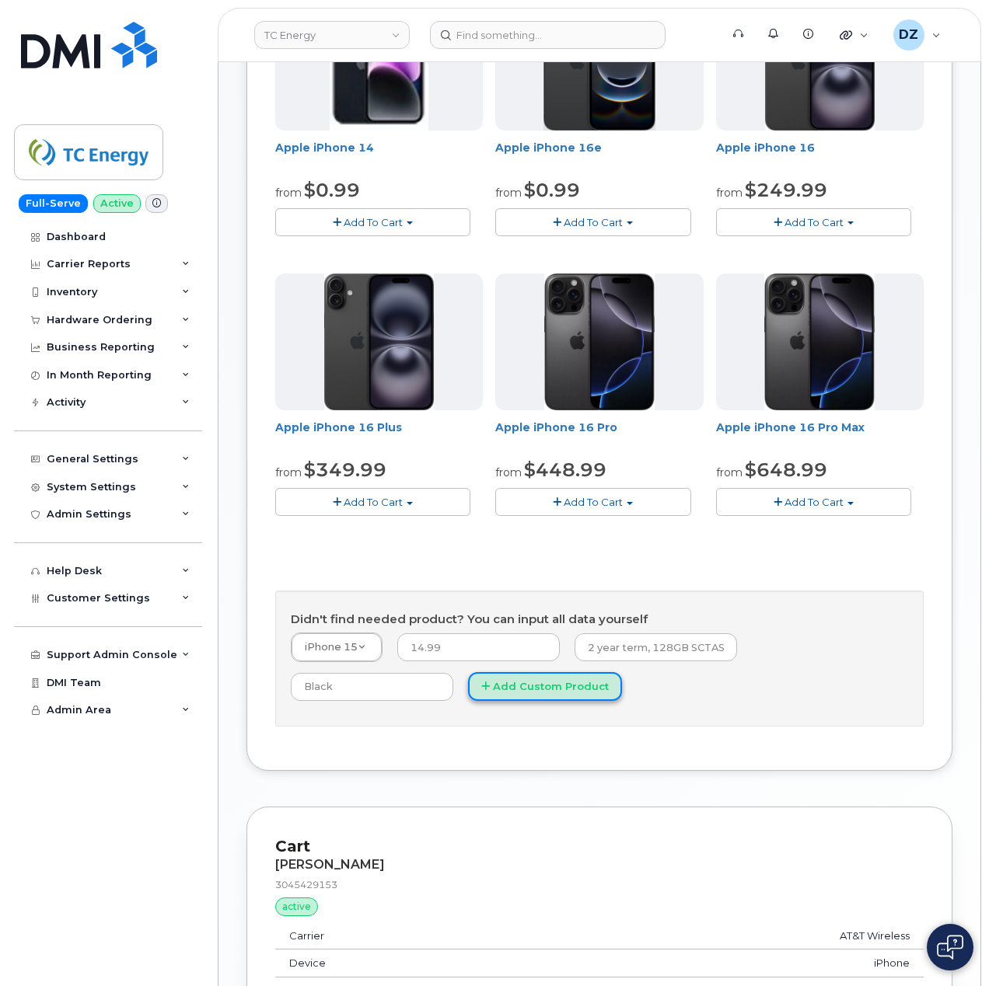
click at [468, 690] on button "Add Custom Product" at bounding box center [545, 686] width 154 height 29
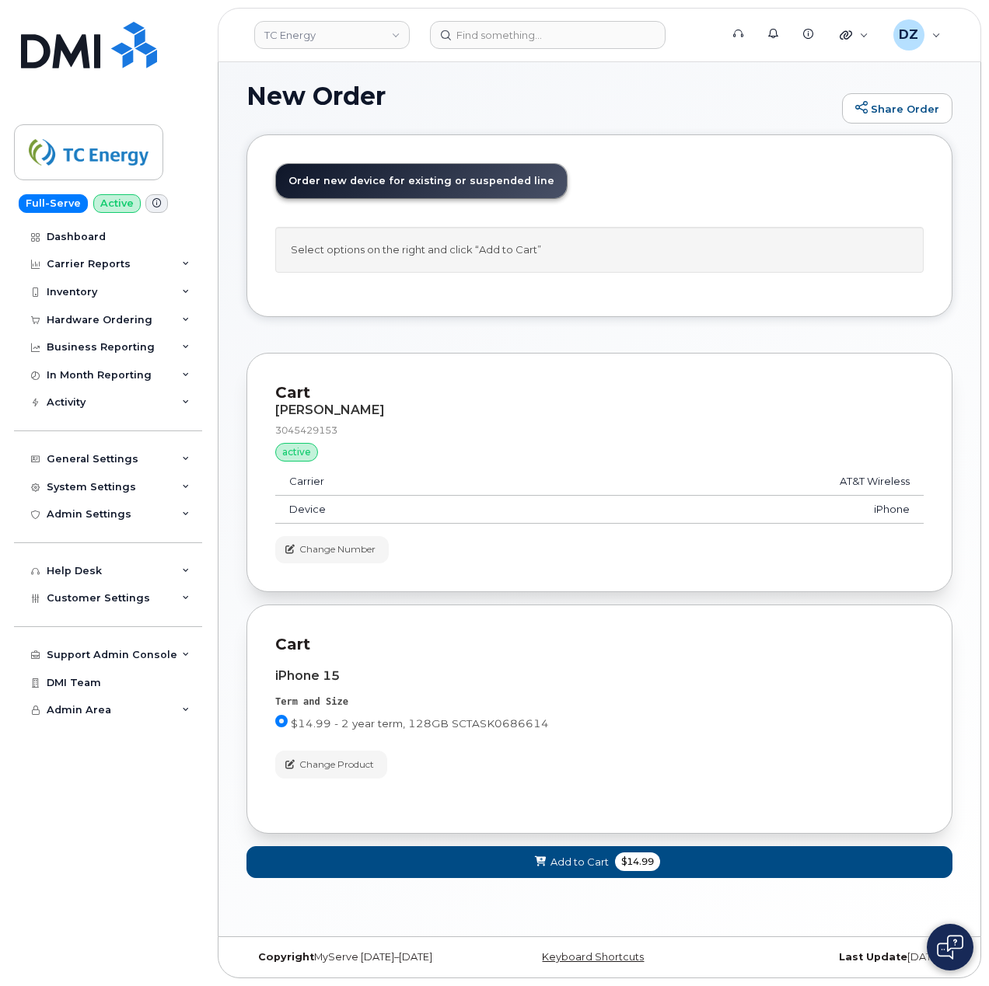
scroll to position [10, 0]
click at [633, 860] on span "$14.99" at bounding box center [637, 862] width 45 height 19
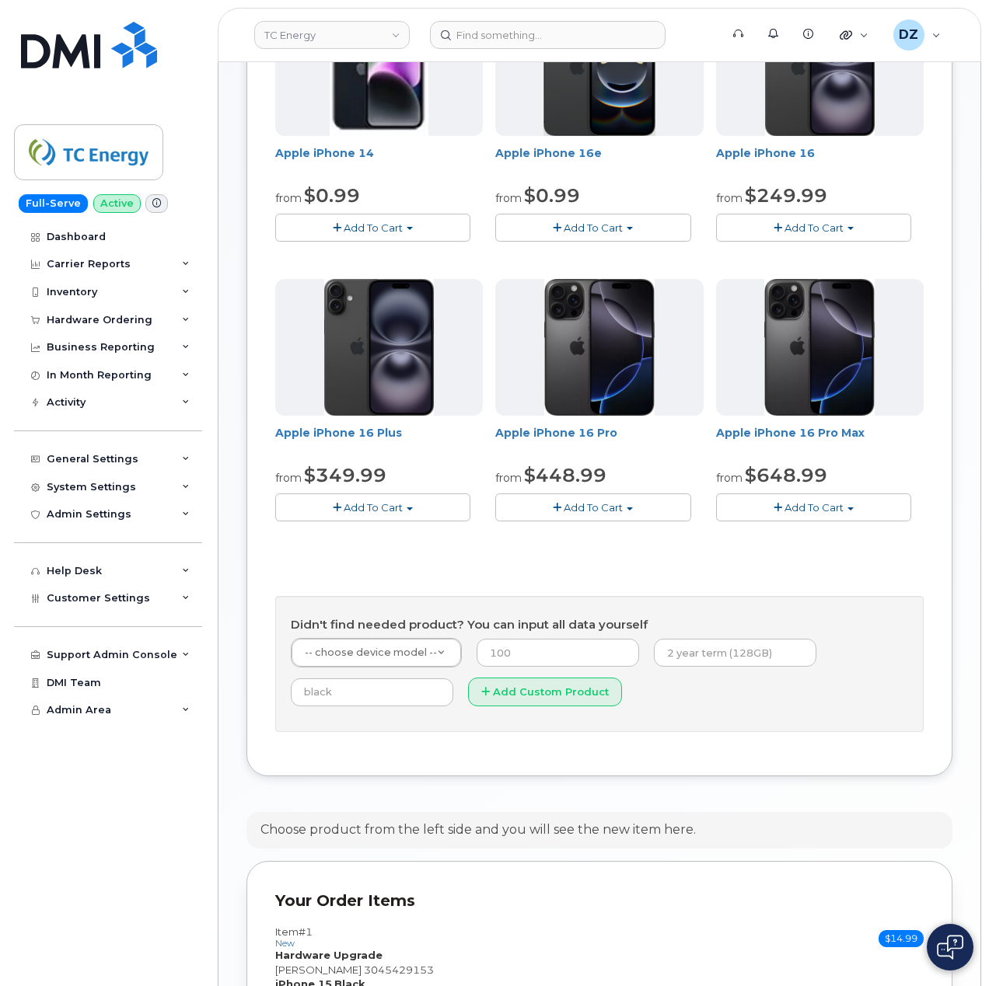
scroll to position [529, 0]
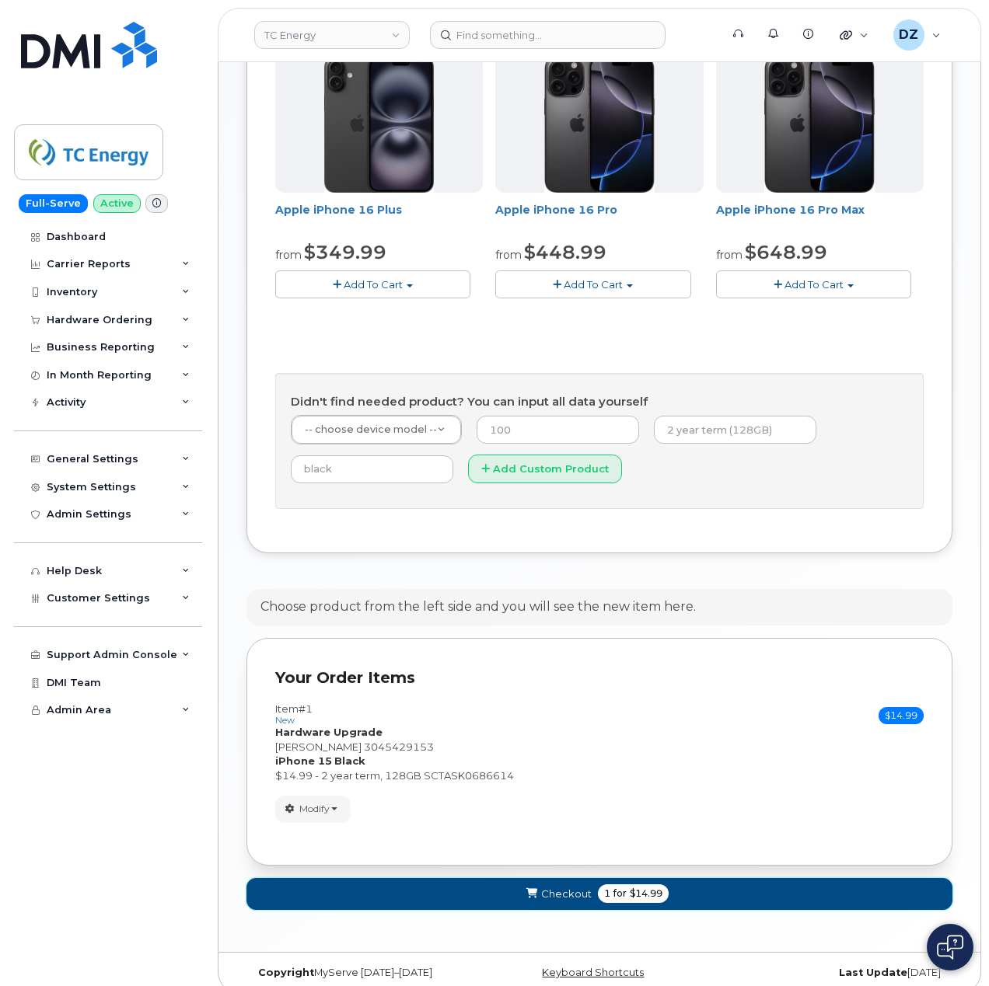
click at [606, 899] on span "1" at bounding box center [607, 894] width 6 height 14
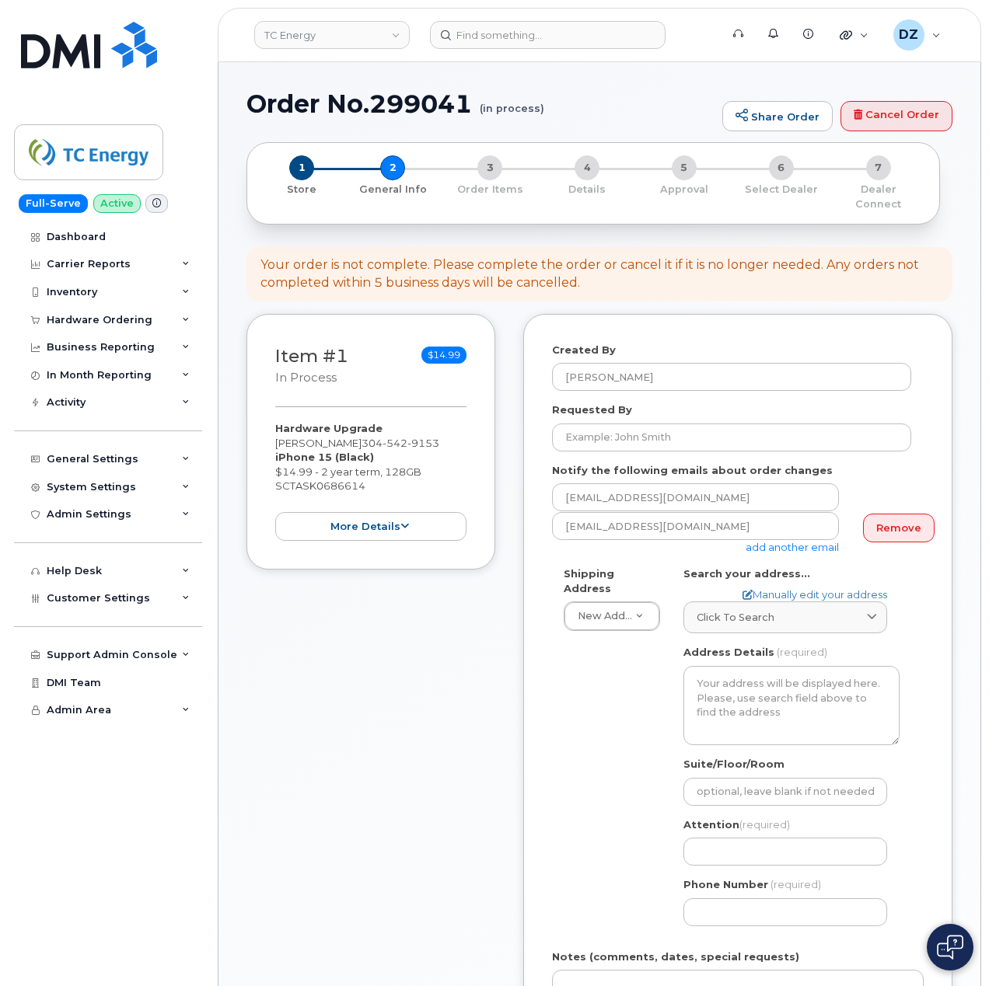
select select
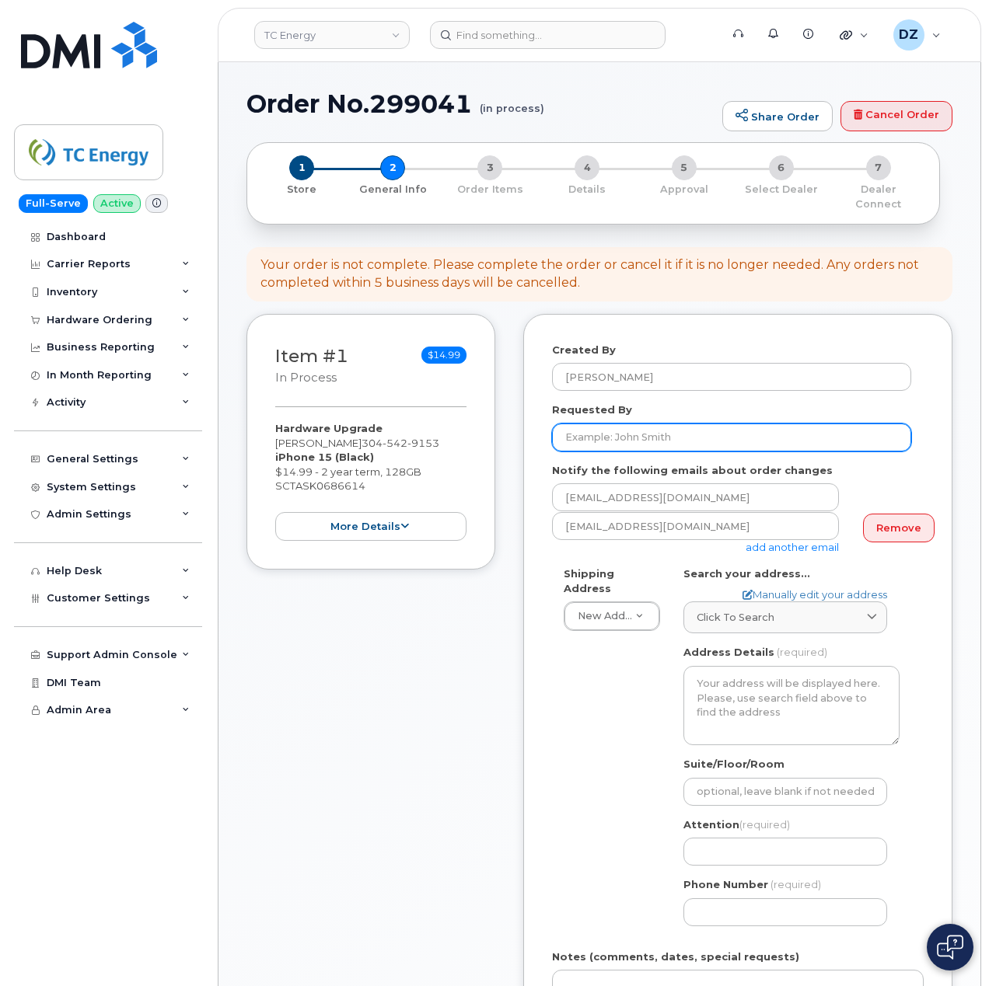
click at [636, 429] on input "Requested By" at bounding box center [731, 438] width 359 height 28
paste input "SCTASK0686614"
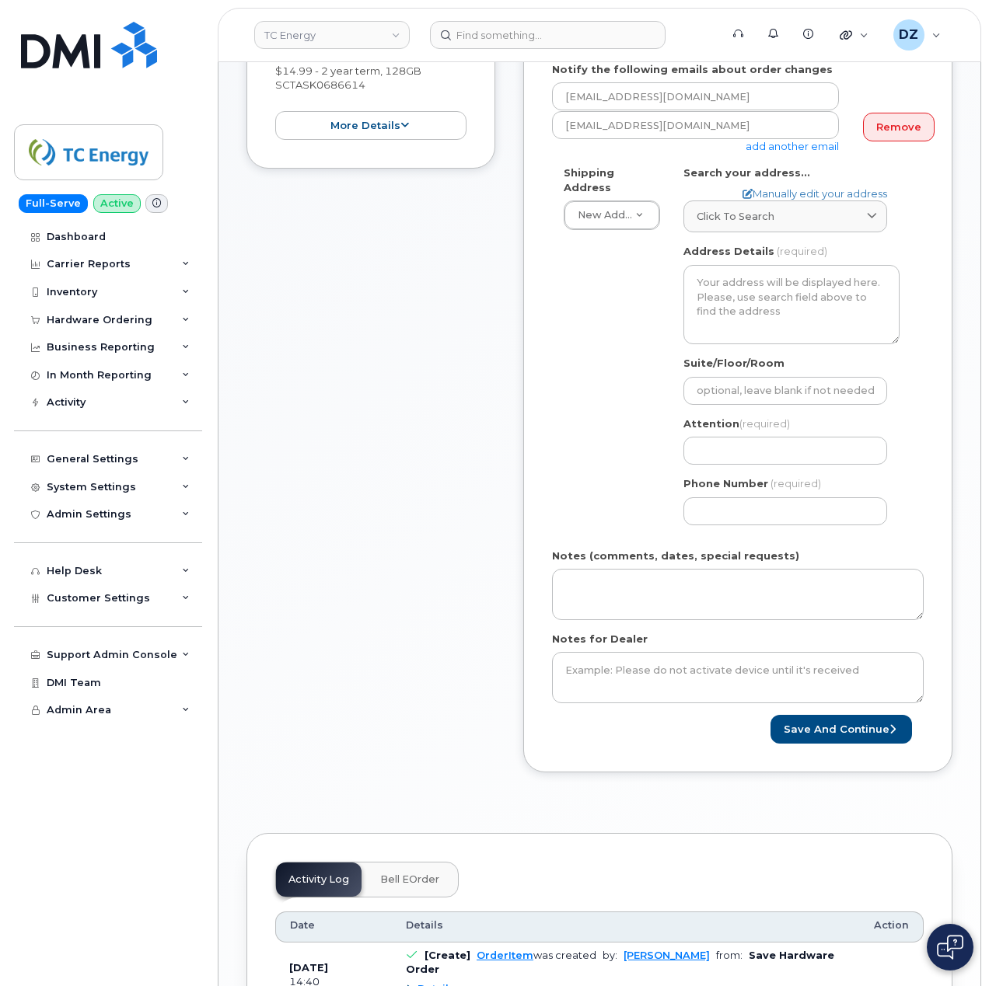
scroll to position [414, 0]
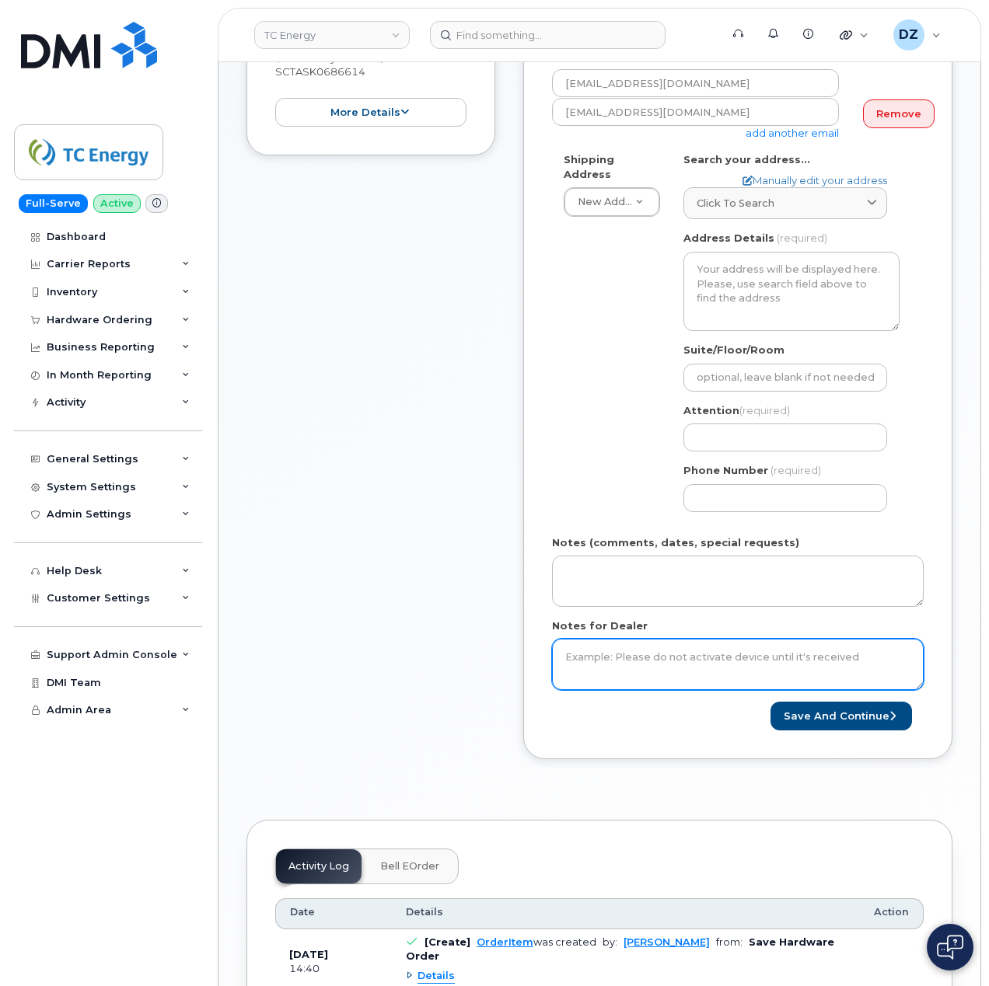
type input "SCTASK0686614"
click at [644, 647] on textarea "Notes for Dealer" at bounding box center [738, 664] width 372 height 51
paste textarea "SCTASK0686614"
type textarea "SCTASK0686614"
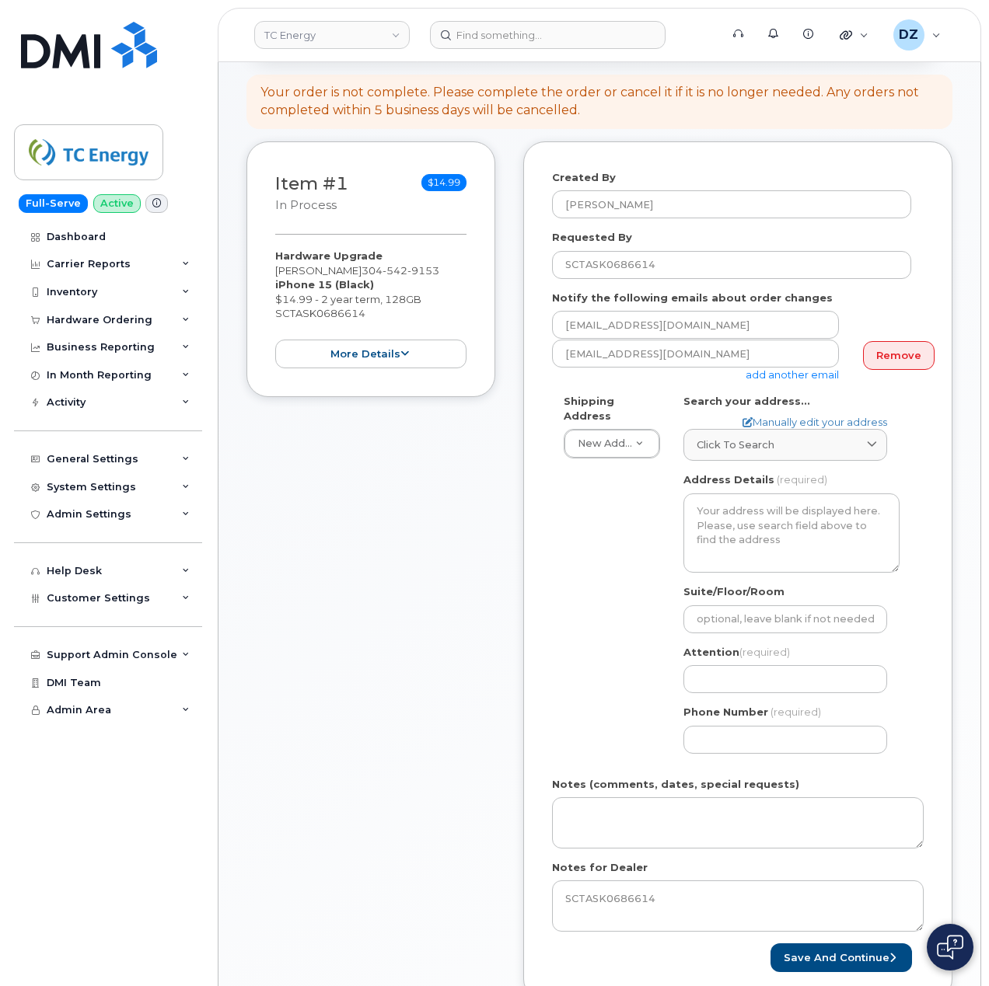
scroll to position [0, 0]
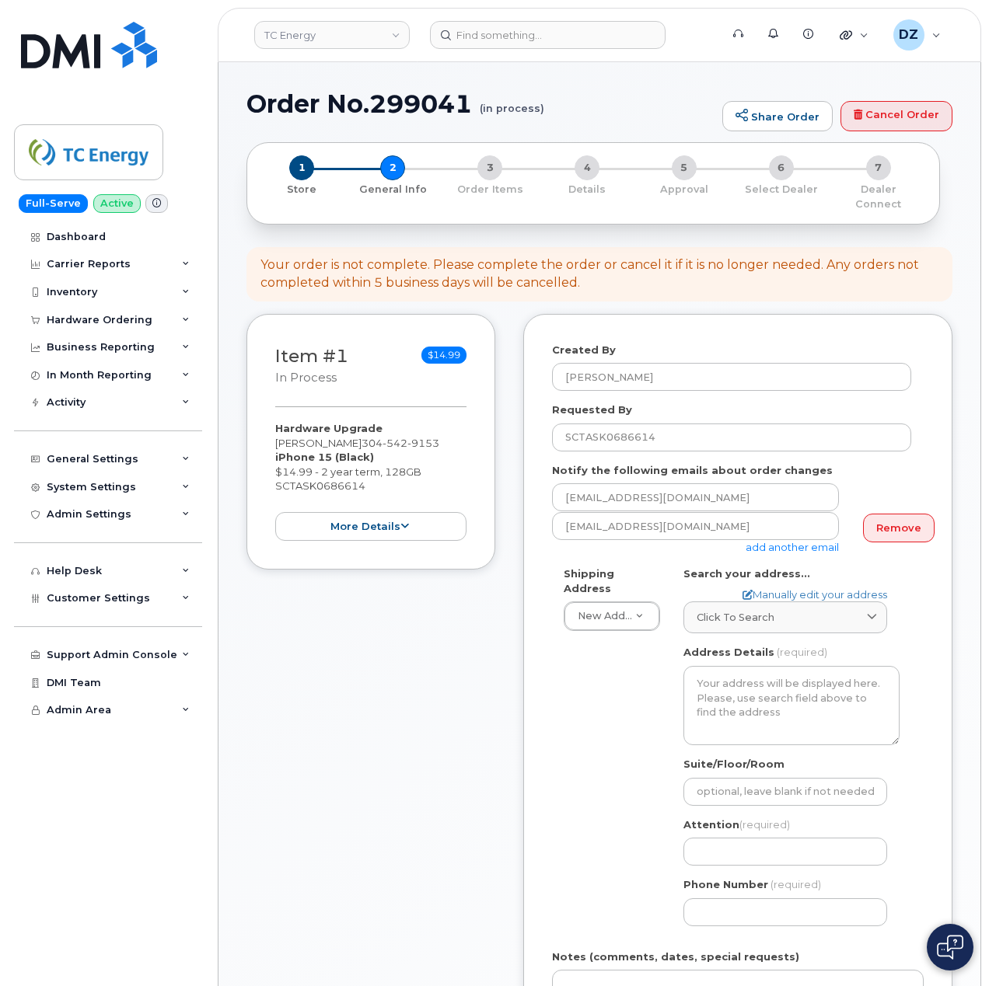
click at [382, 437] on span "542" at bounding box center [394, 443] width 25 height 12
copy span "304 542 9153"
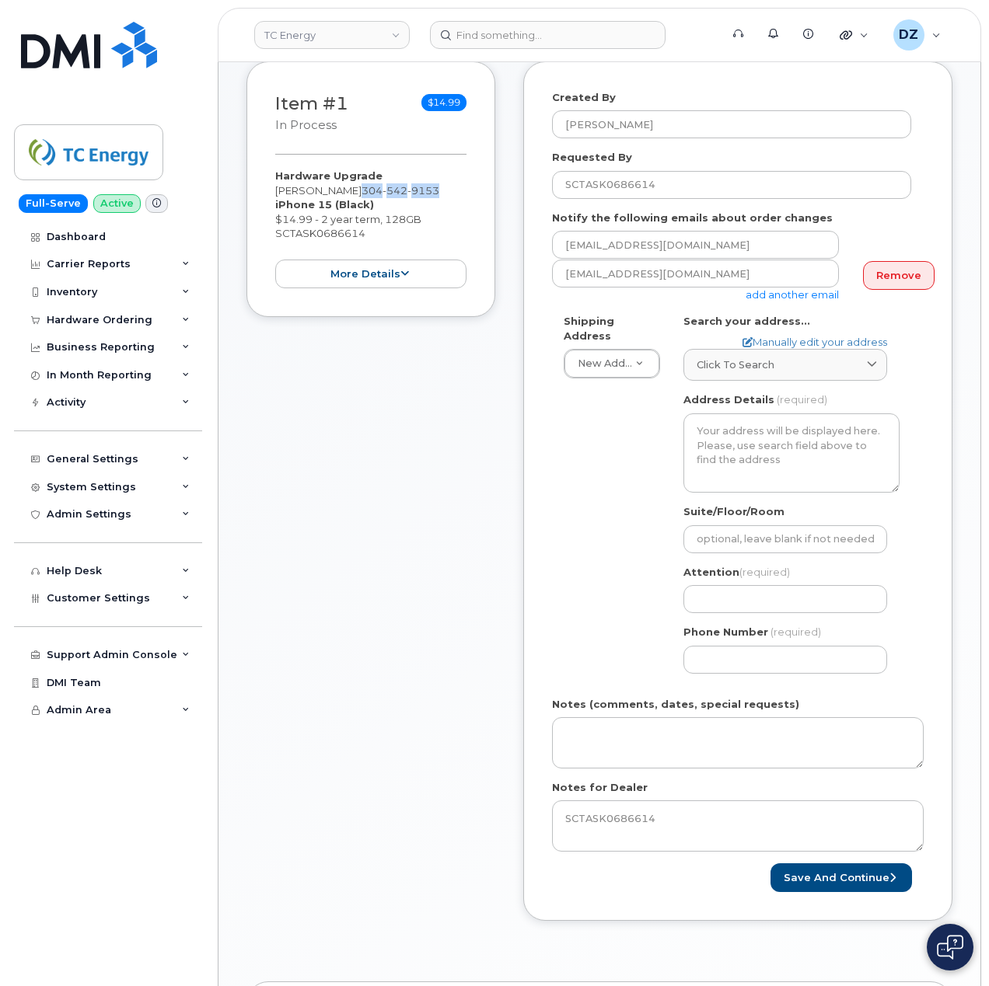
scroll to position [311, 0]
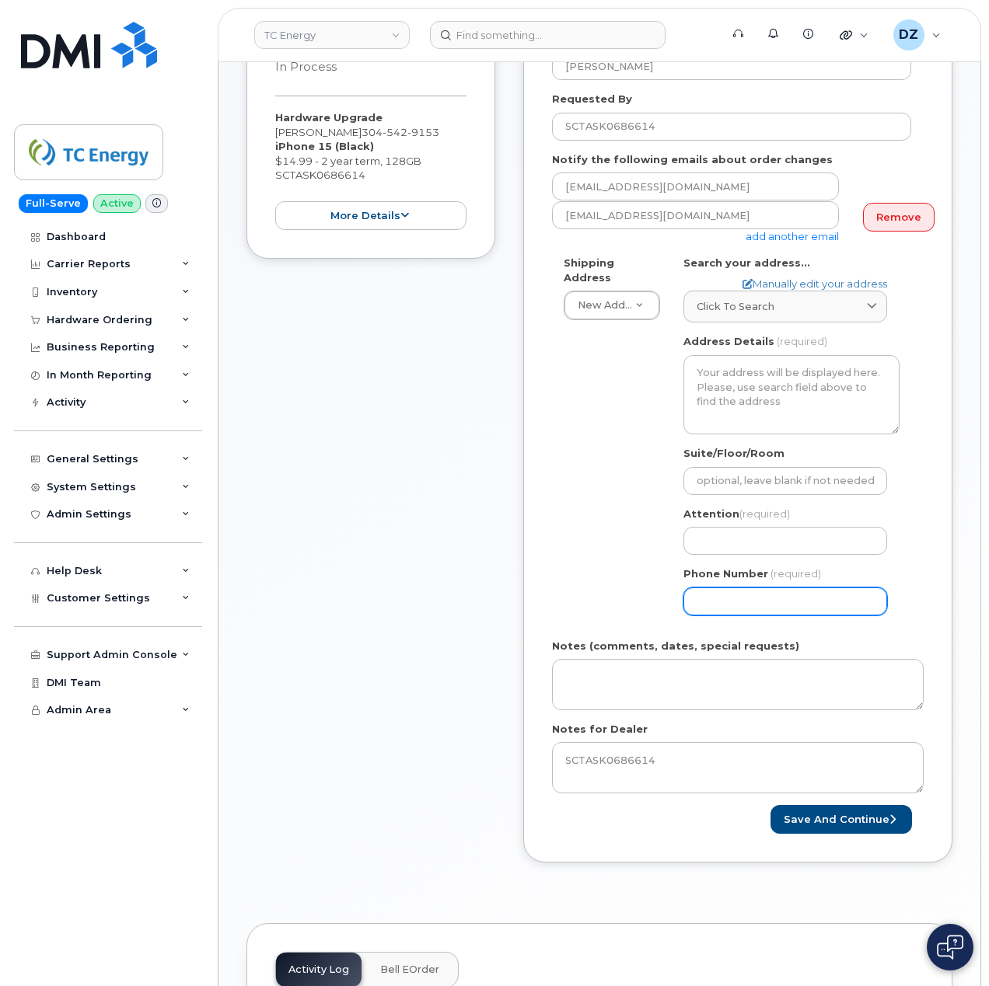
click at [784, 588] on input "Phone Number" at bounding box center [785, 602] width 204 height 28
paste input "3045429153"
type input "3045429153"
select select
type input "3045429153"
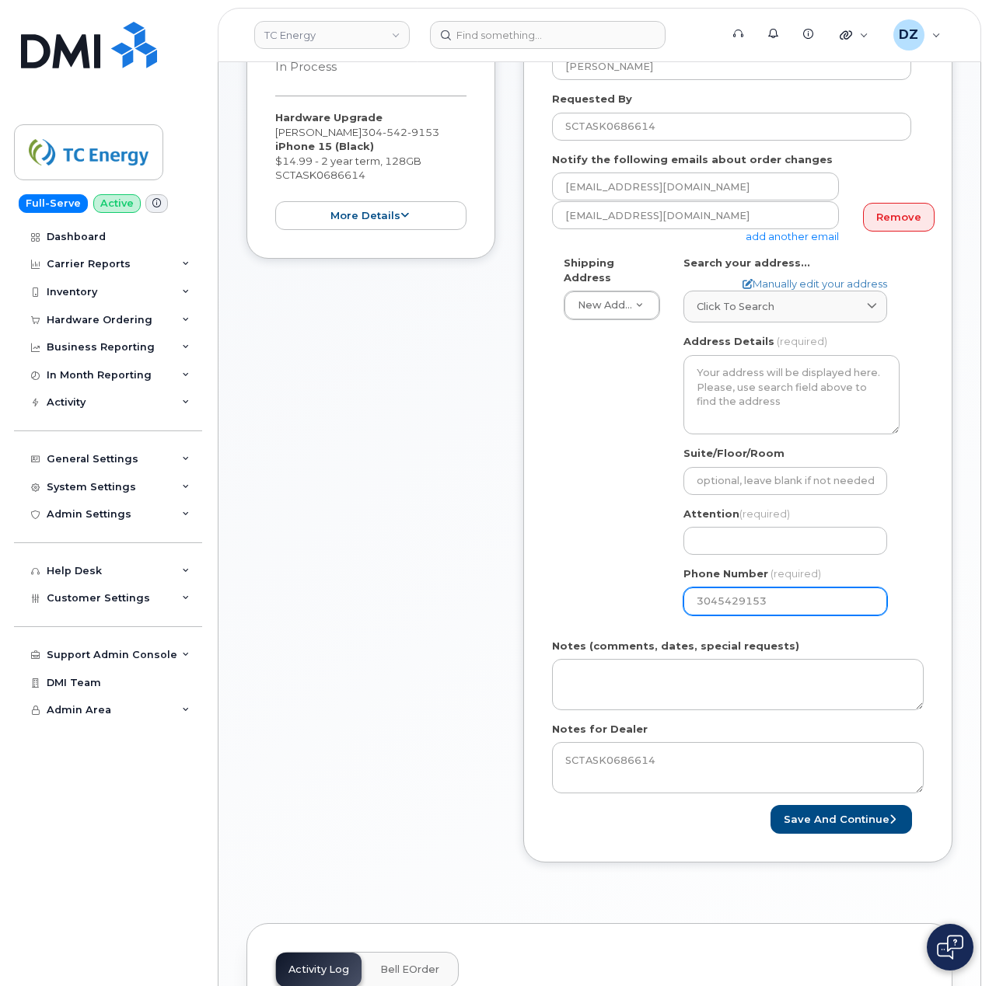
click at [552, 532] on div "Shipping Address New Address New Address 1401 Veterans Blvd NE 450 1 St SW Ncnb…" at bounding box center [731, 442] width 359 height 372
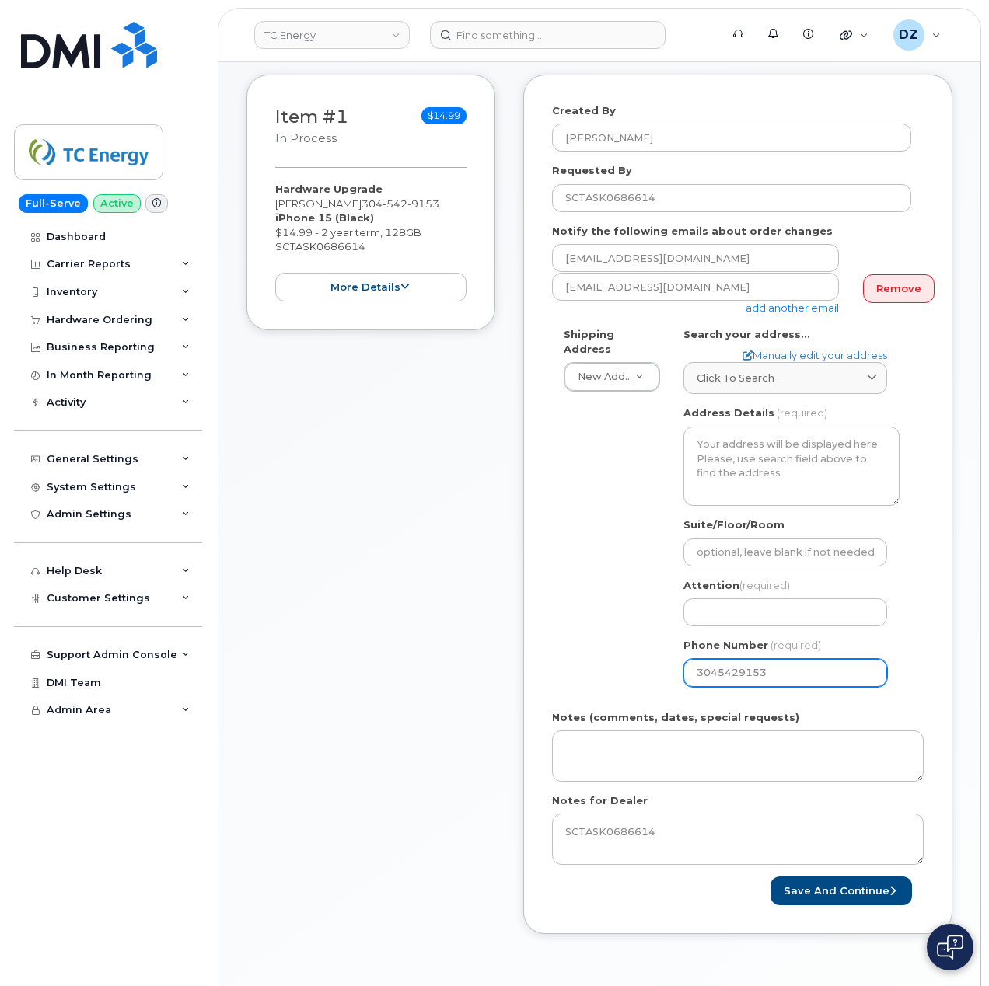
scroll to position [207, 0]
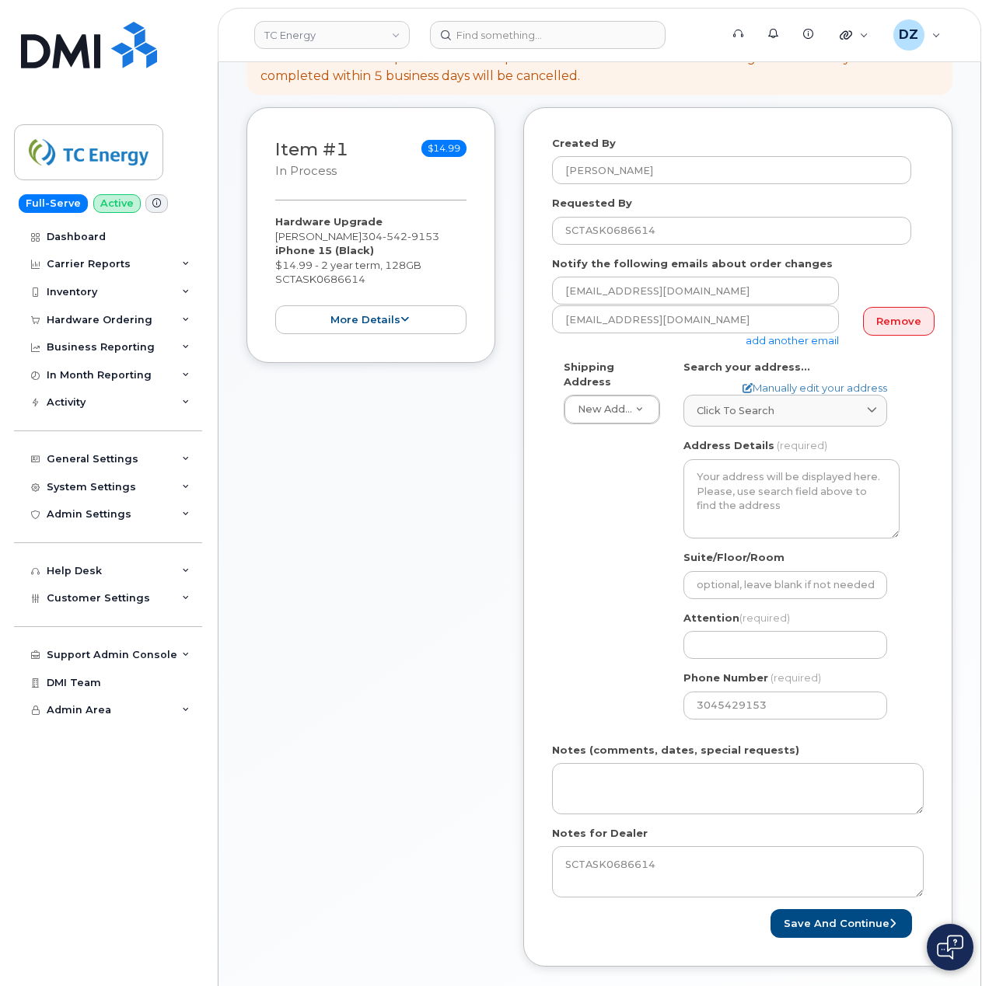
click at [772, 648] on div "AB Search your address... Manually edit your address Click to search No availab…" at bounding box center [791, 546] width 239 height 372
click at [773, 634] on input "Attention (required)" at bounding box center [785, 645] width 204 height 28
paste input "[PERSON_NAME]"
select select
type input "[PERSON_NAME]"
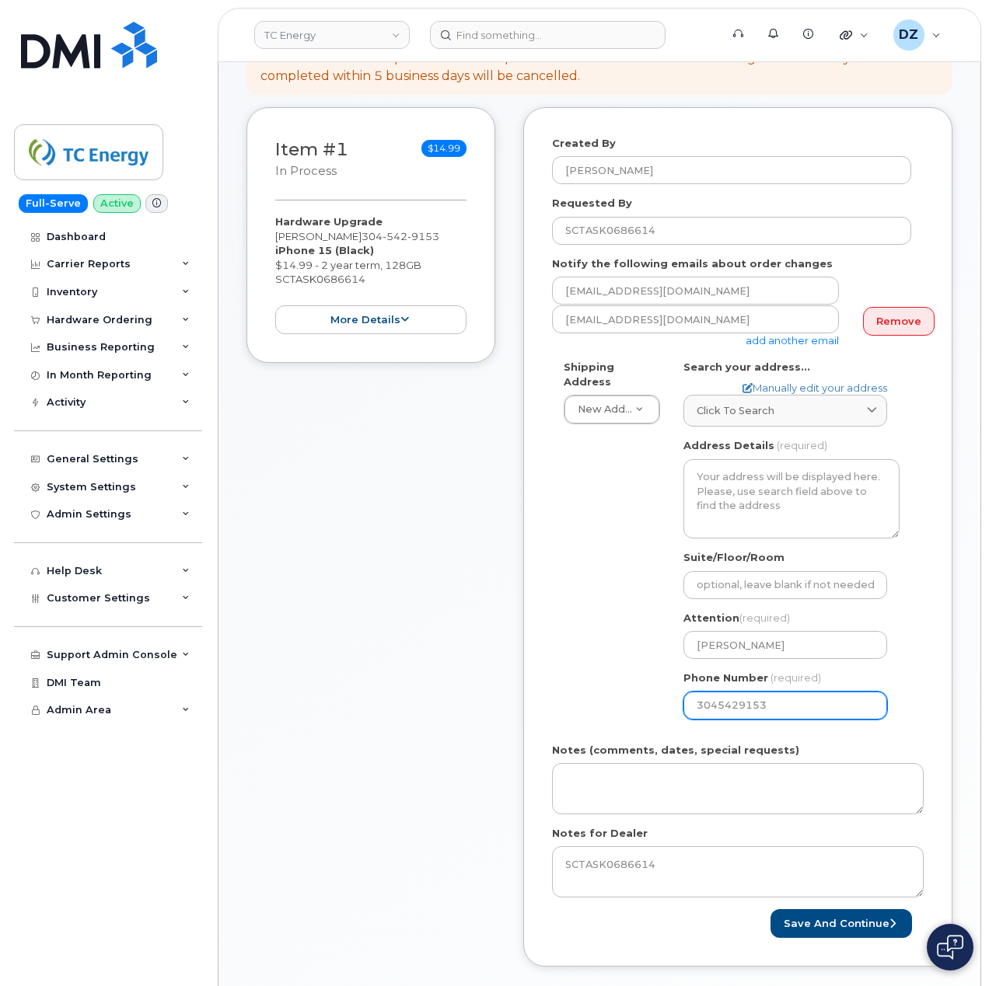
click at [564, 631] on div "Shipping Address New Address New Address 1401 Veterans Blvd NE 450 1 St SW Ncnb…" at bounding box center [731, 546] width 359 height 372
click at [807, 403] on div "Click to search" at bounding box center [785, 410] width 177 height 15
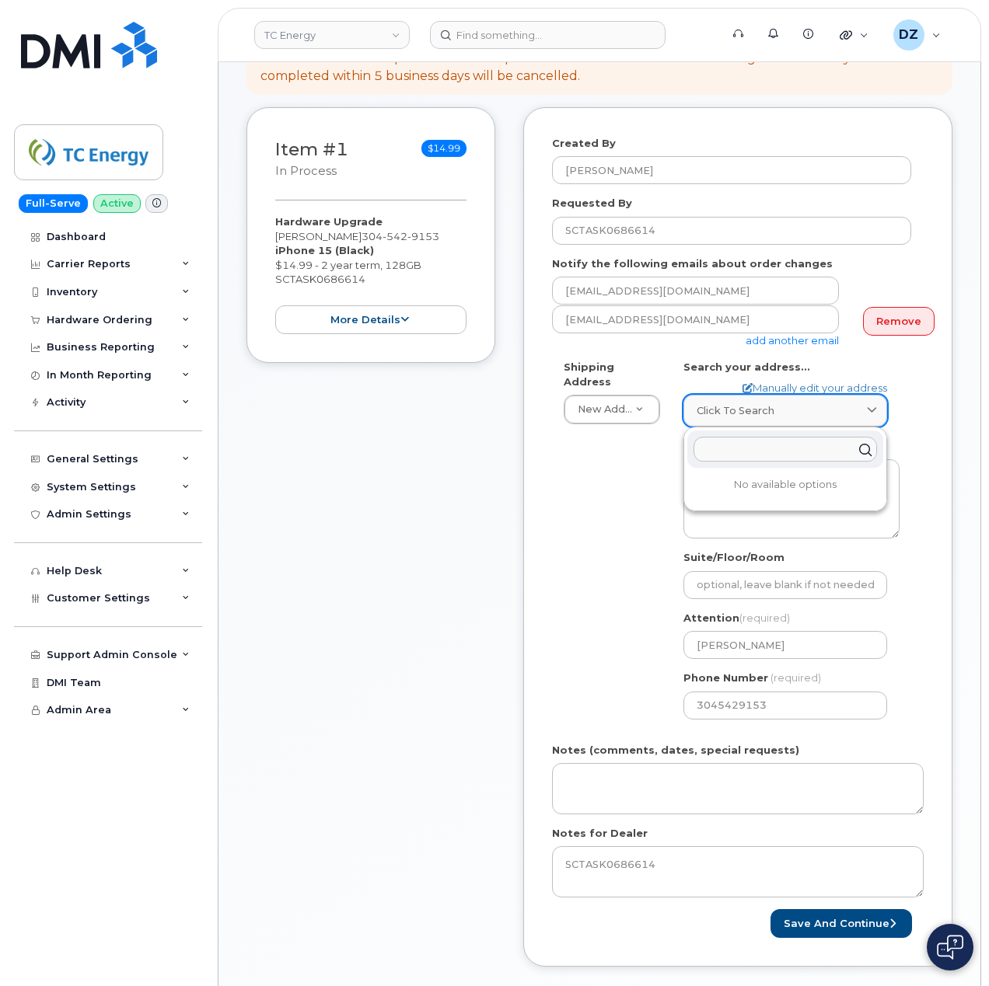
paste input "5603 Charleston RD. Ripley WV 25271"
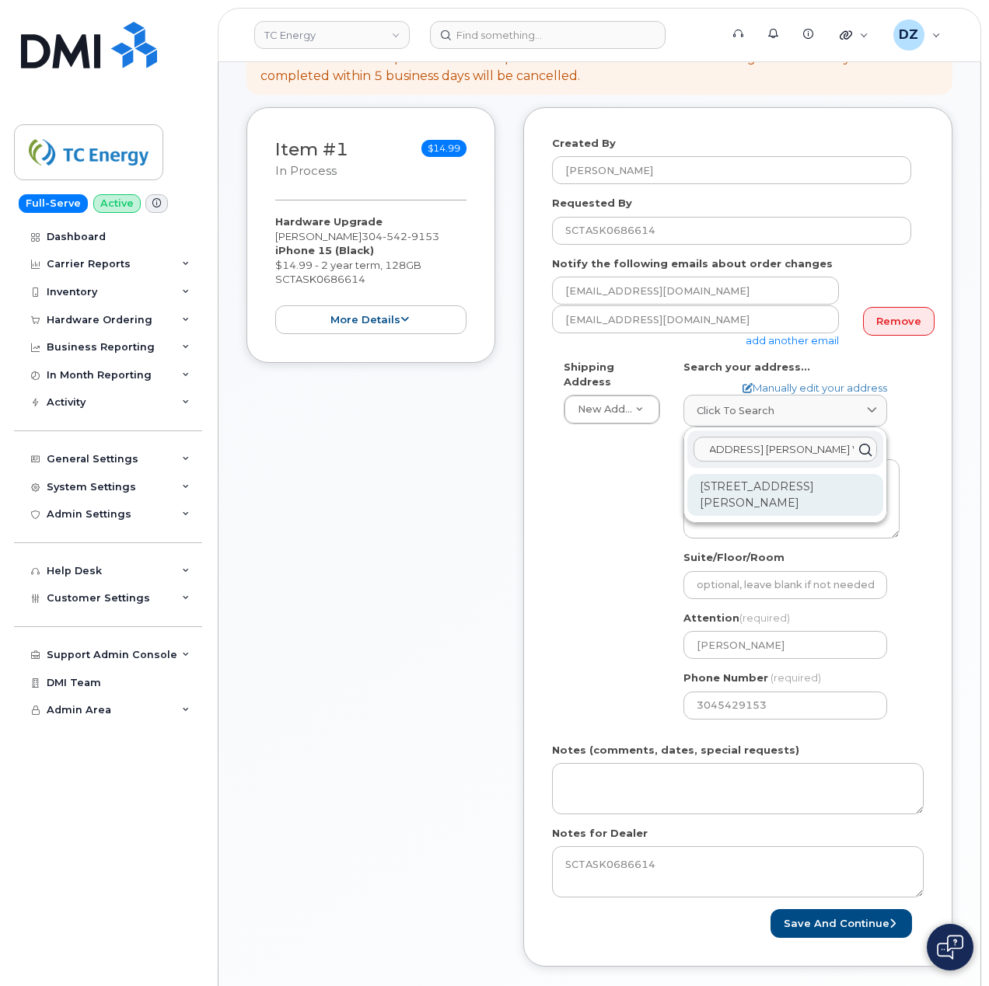
type input "5603 Charleston RD. Ripley WV 25271"
click at [756, 477] on div "5603 Charleston Rd Ripley WV 25271-5867" at bounding box center [785, 495] width 196 height 42
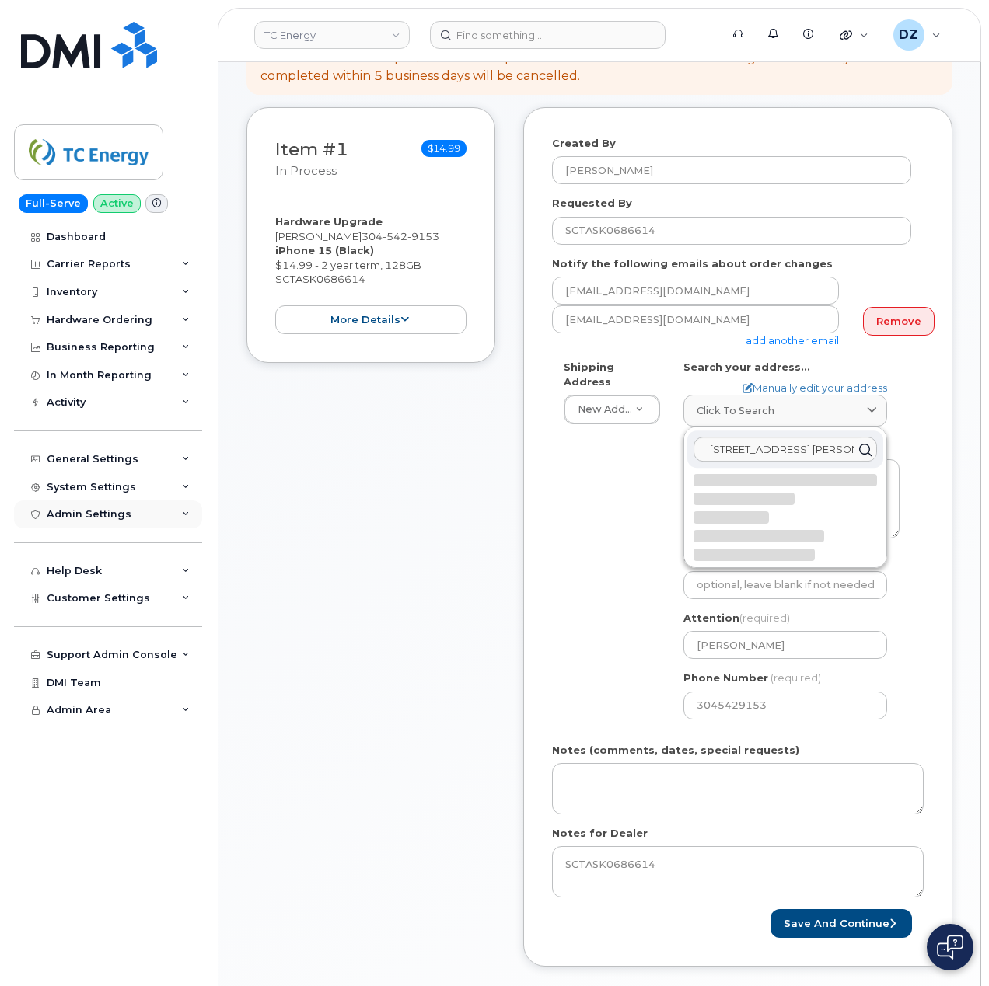
select select
type textarea "5603 Charleston Rd RIPLEY WV 25271-5867 UNITED STATES"
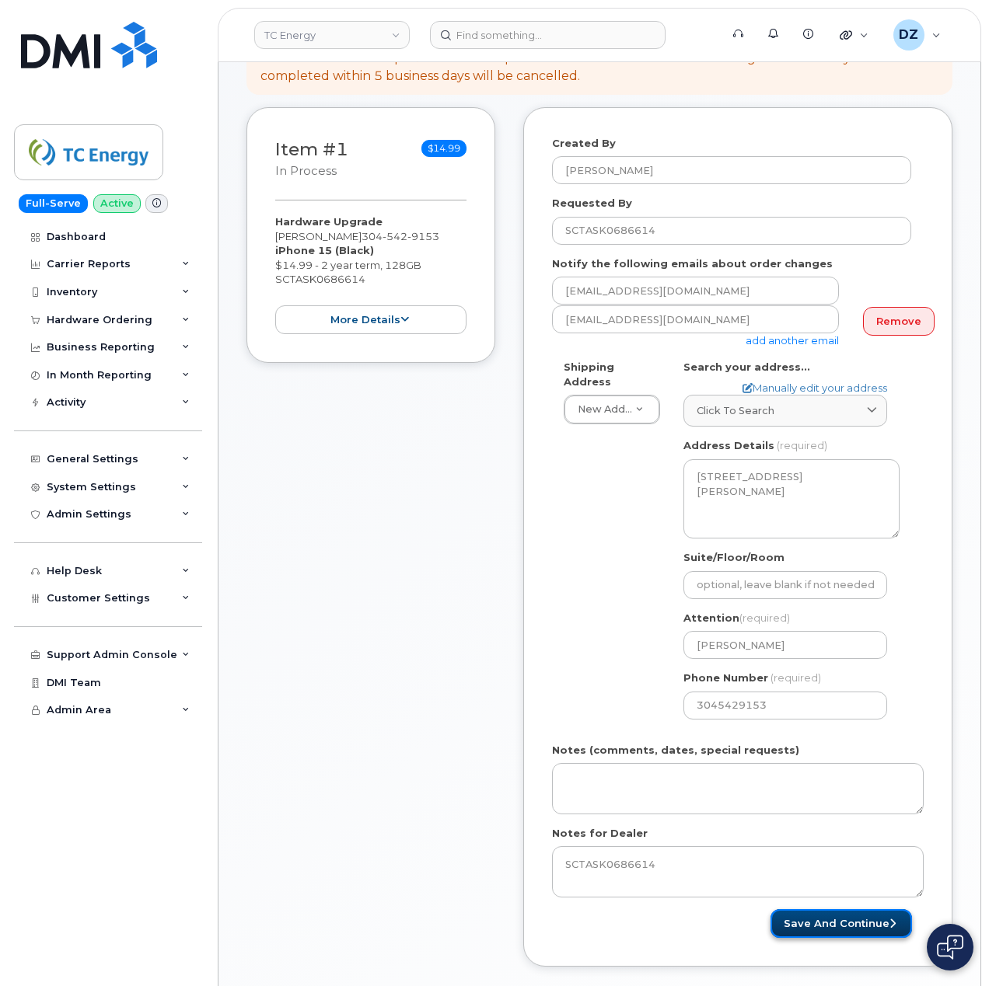
click at [859, 909] on button "Save and Continue" at bounding box center [840, 923] width 141 height 29
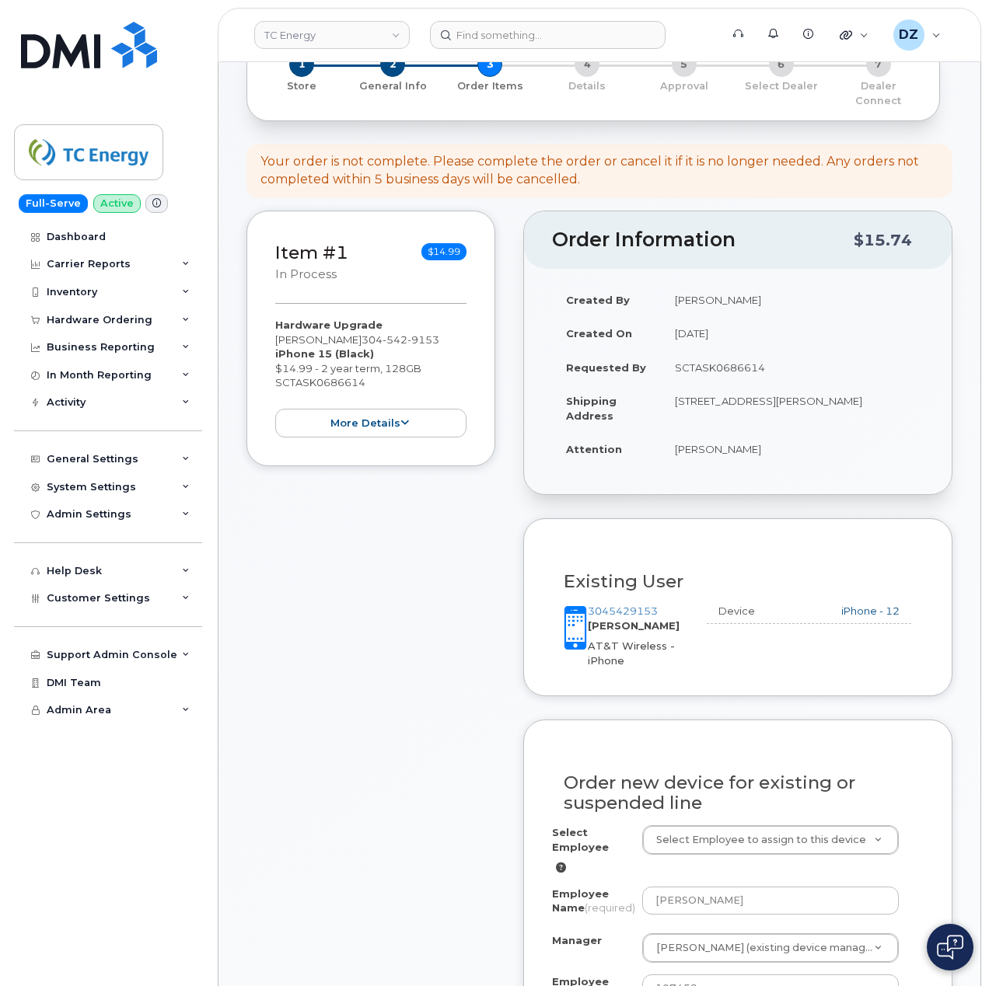
scroll to position [414, 0]
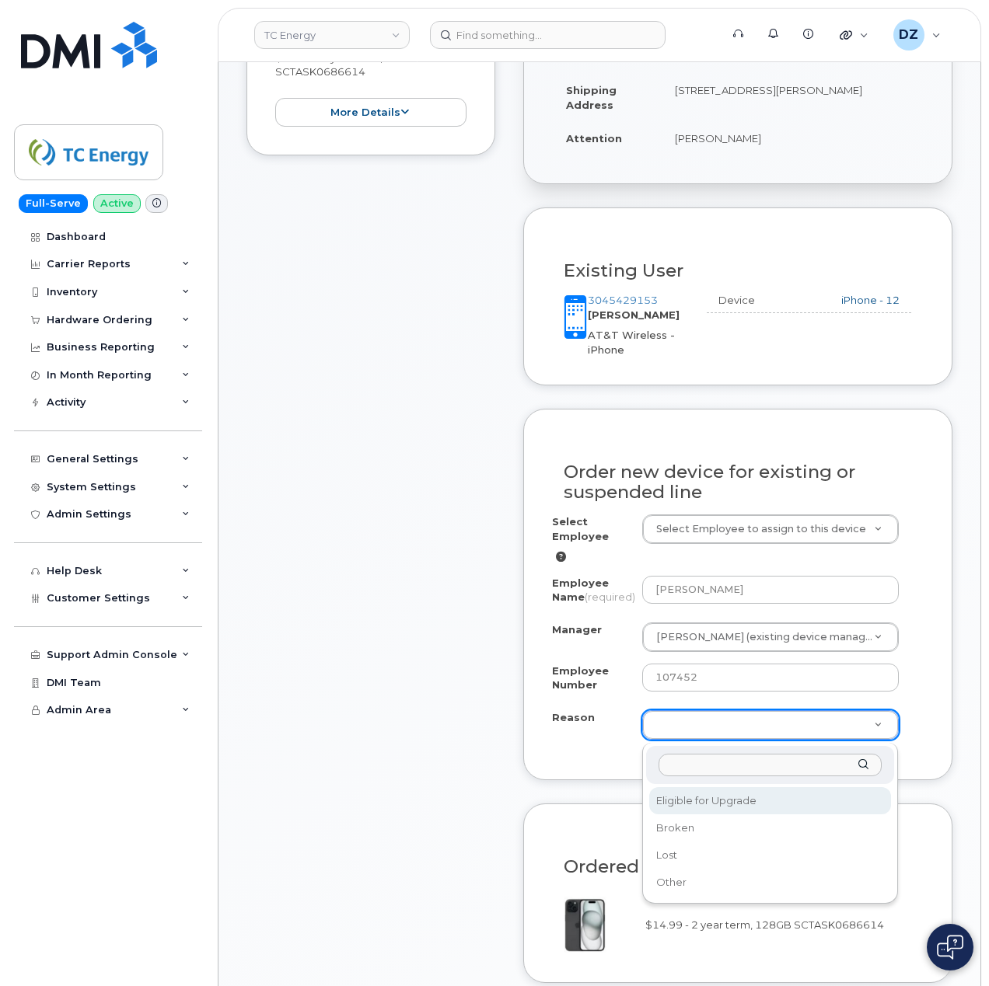
select select "eligible_for_upgrade"
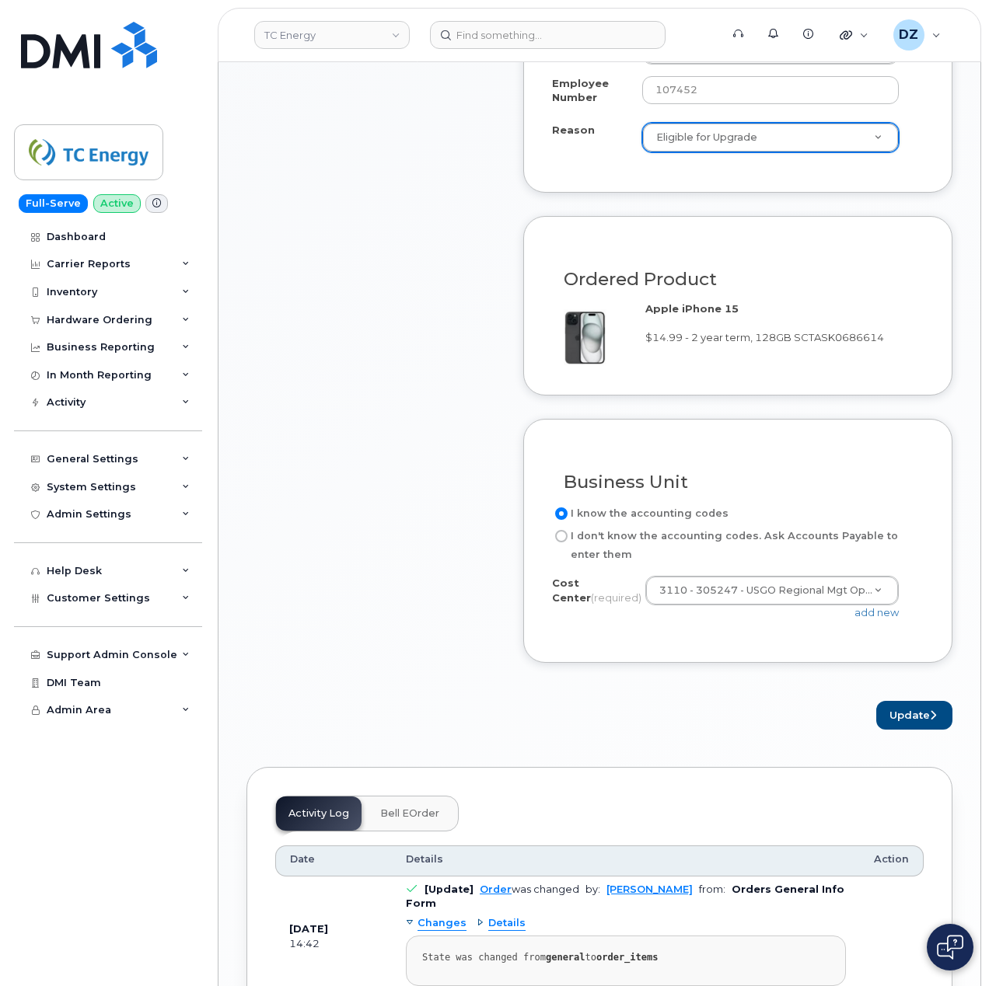
scroll to position [1036, 0]
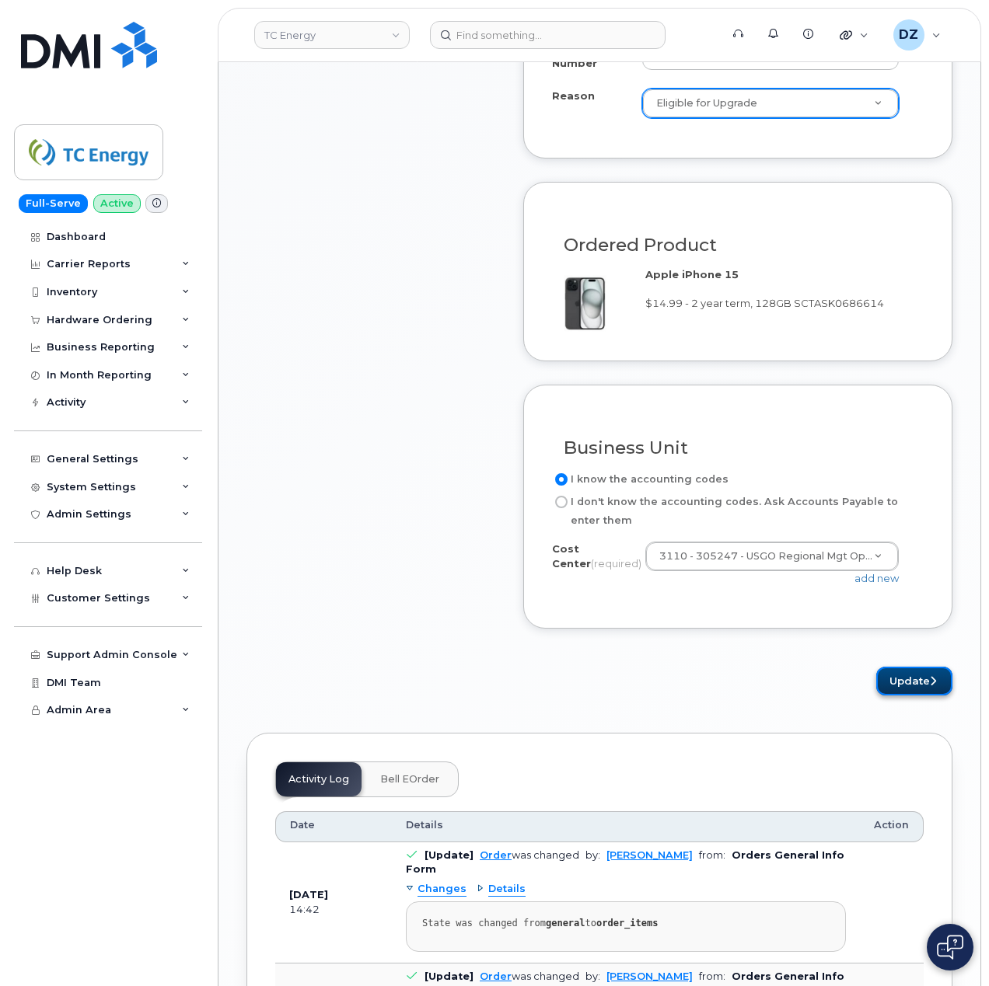
click at [923, 682] on button "Update" at bounding box center [914, 681] width 76 height 29
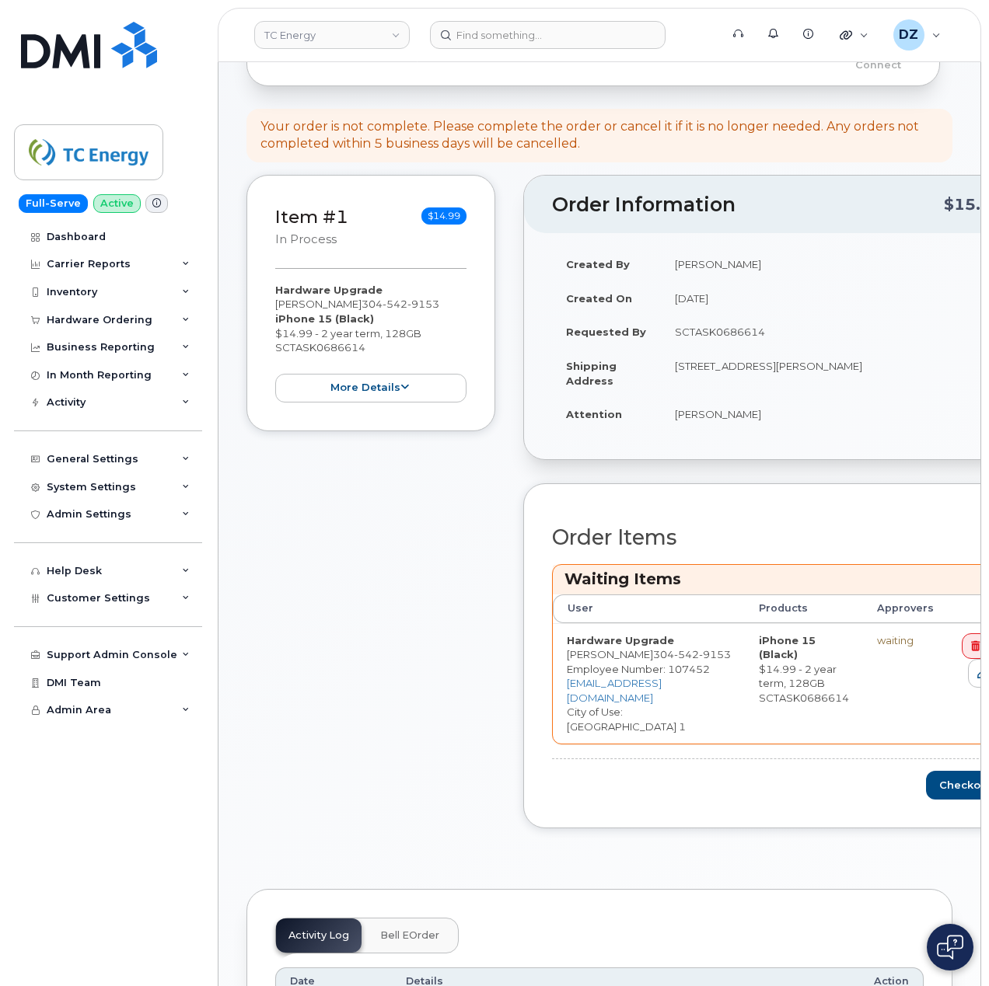
scroll to position [207, 0]
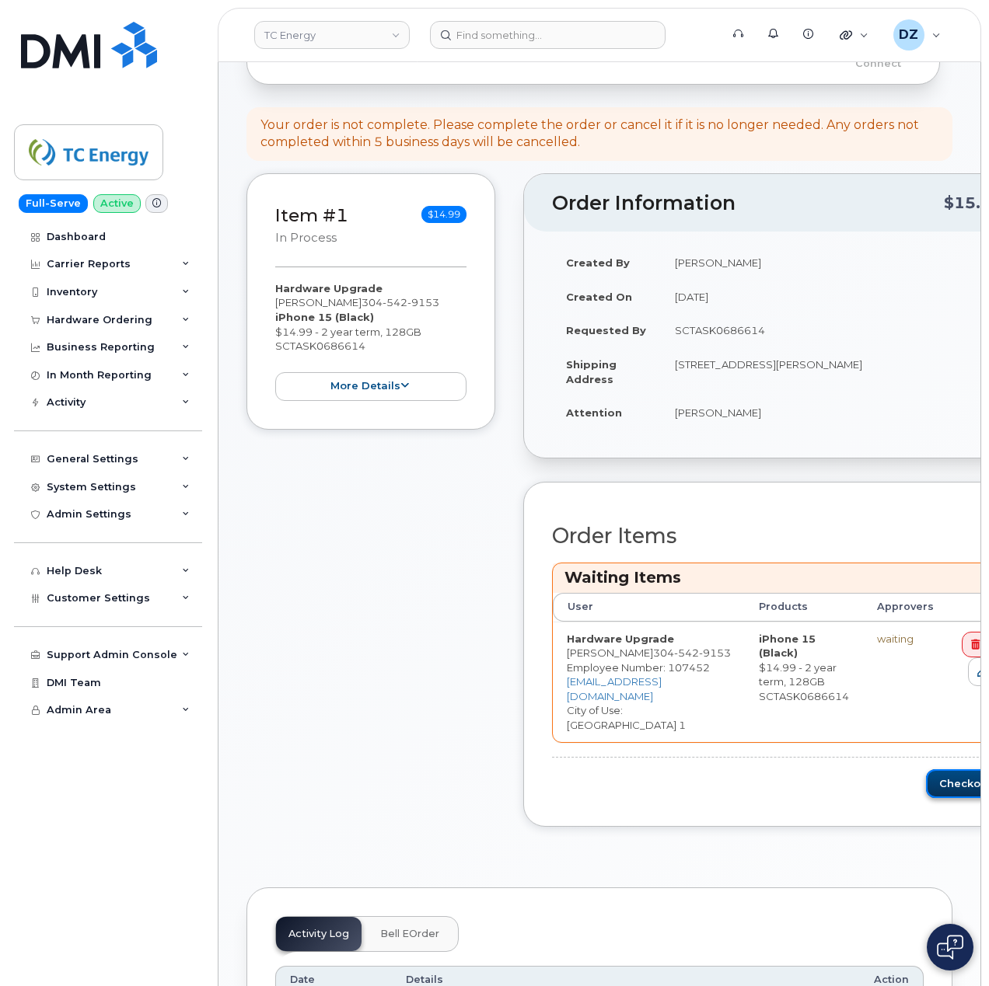
click at [926, 774] on button "Checkout" at bounding box center [970, 784] width 88 height 29
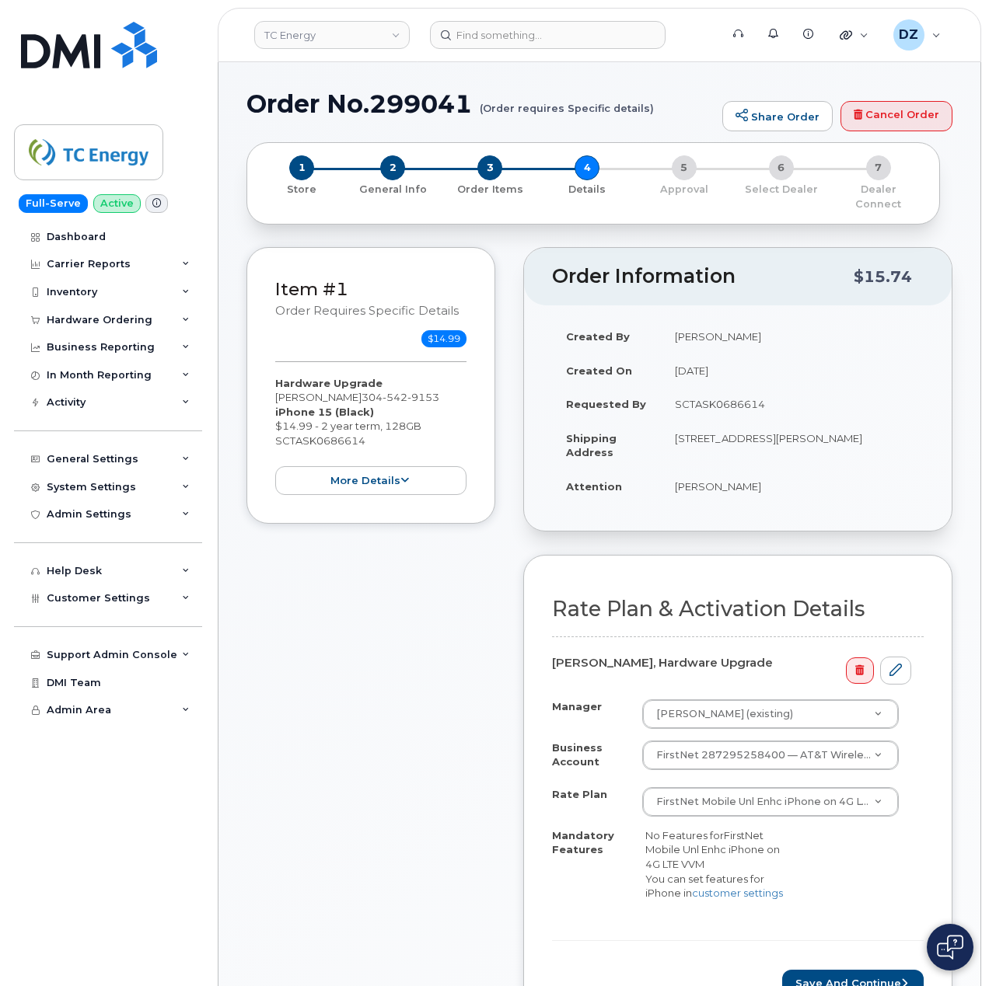
click at [287, 100] on h1 "Order No.299041 (Order requires Specific details)" at bounding box center [480, 103] width 468 height 27
drag, startPoint x: 287, startPoint y: 100, endPoint x: 372, endPoint y: 95, distance: 84.9
click at [287, 100] on h1 "Order No.299041 (Order requires Specific details)" at bounding box center [480, 103] width 468 height 27
click at [442, 95] on h1 "Order No.299041 (Order requires Specific details)" at bounding box center [480, 103] width 468 height 27
copy h1 "Order No.299041"
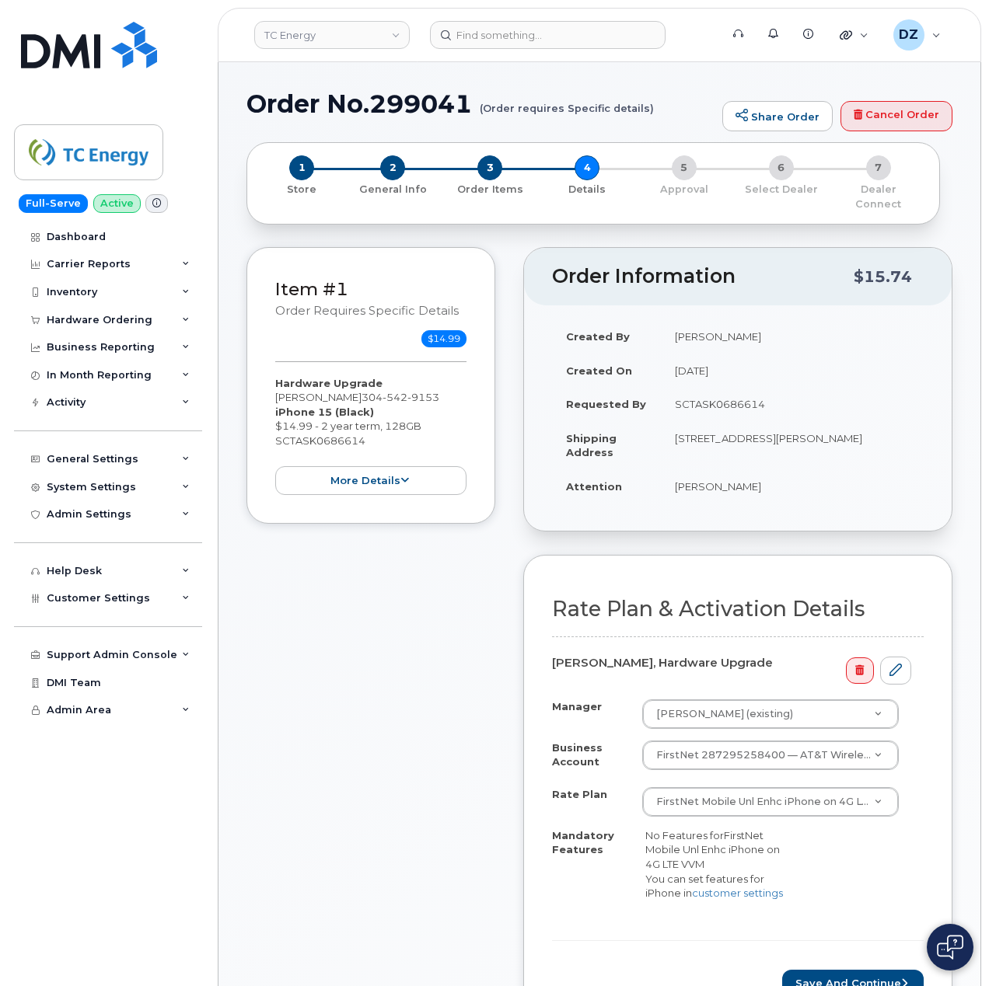
click at [742, 395] on td "SCTASK0686614" at bounding box center [792, 404] width 263 height 34
copy td "SCTASK0686614"
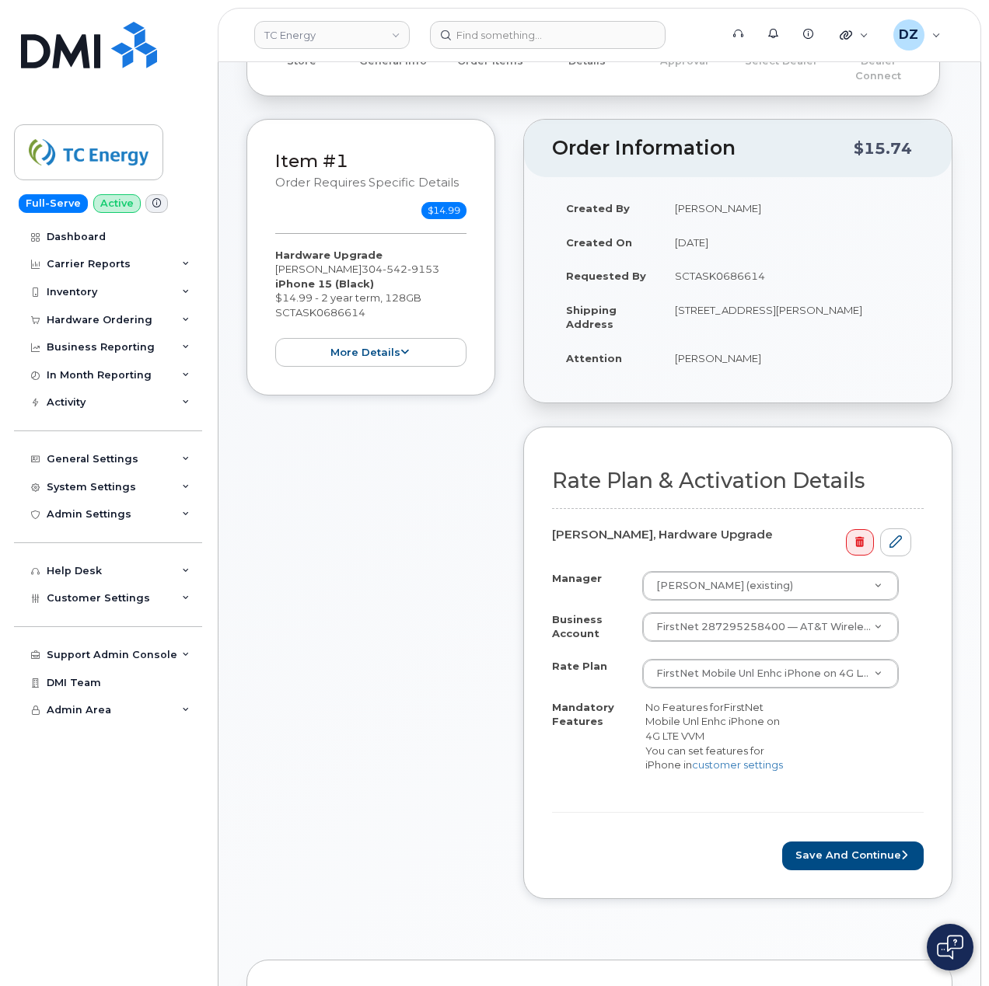
scroll to position [311, 0]
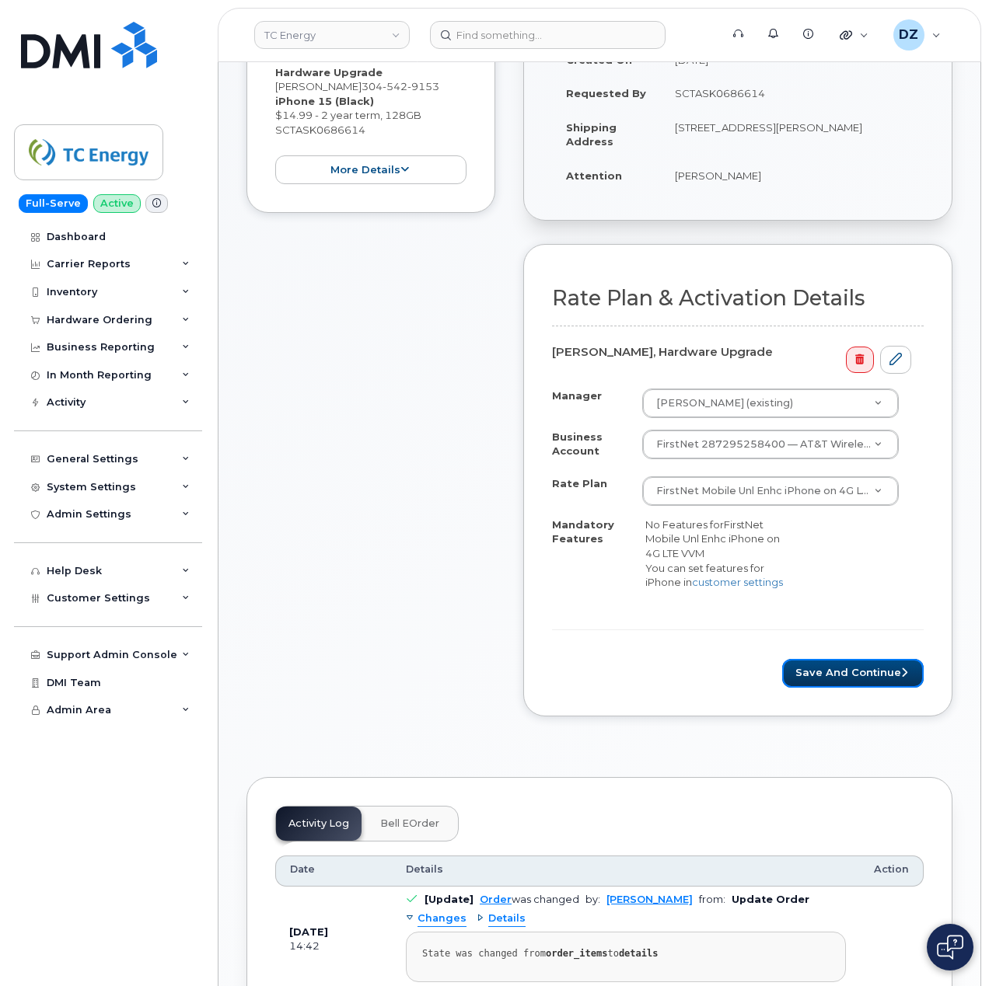
click at [893, 676] on button "Save and Continue" at bounding box center [852, 673] width 141 height 29
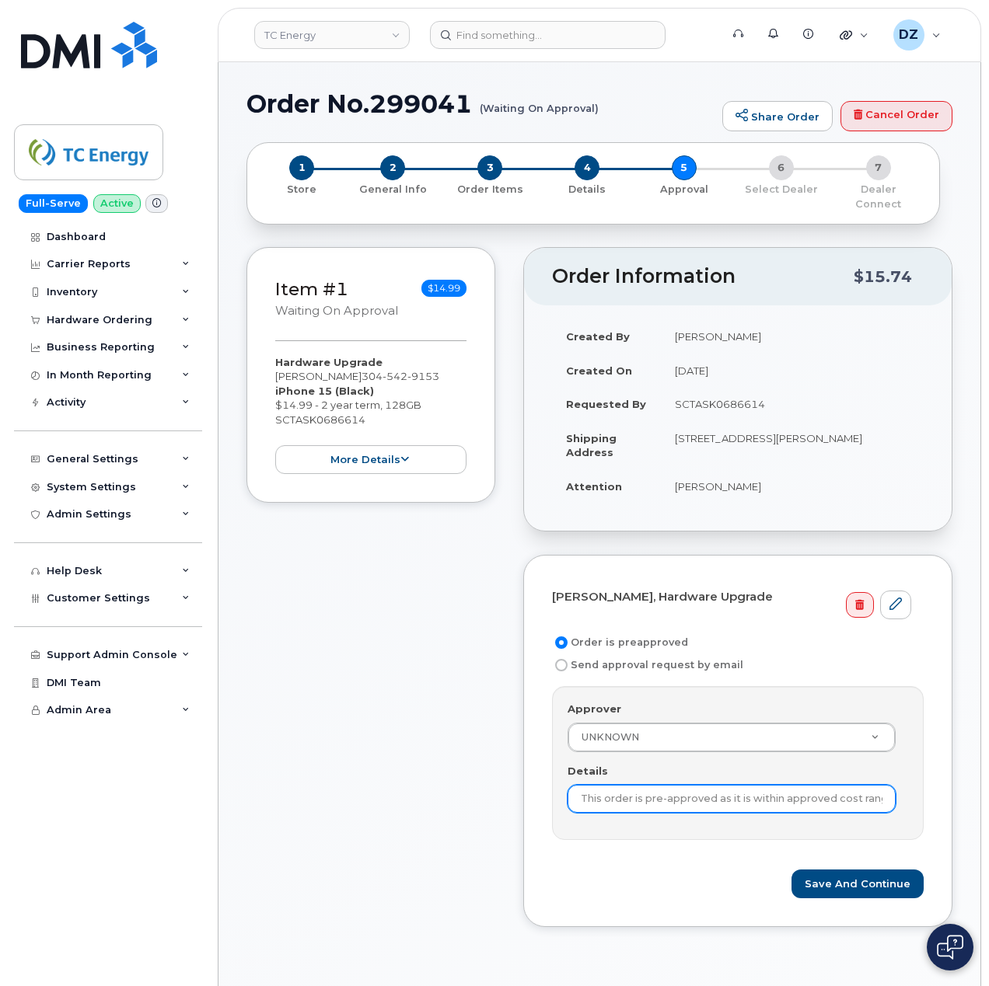
click at [655, 787] on input "This order is pre-approved as it is within approved cost range." at bounding box center [731, 799] width 328 height 28
paste input "SCTASK0686614"
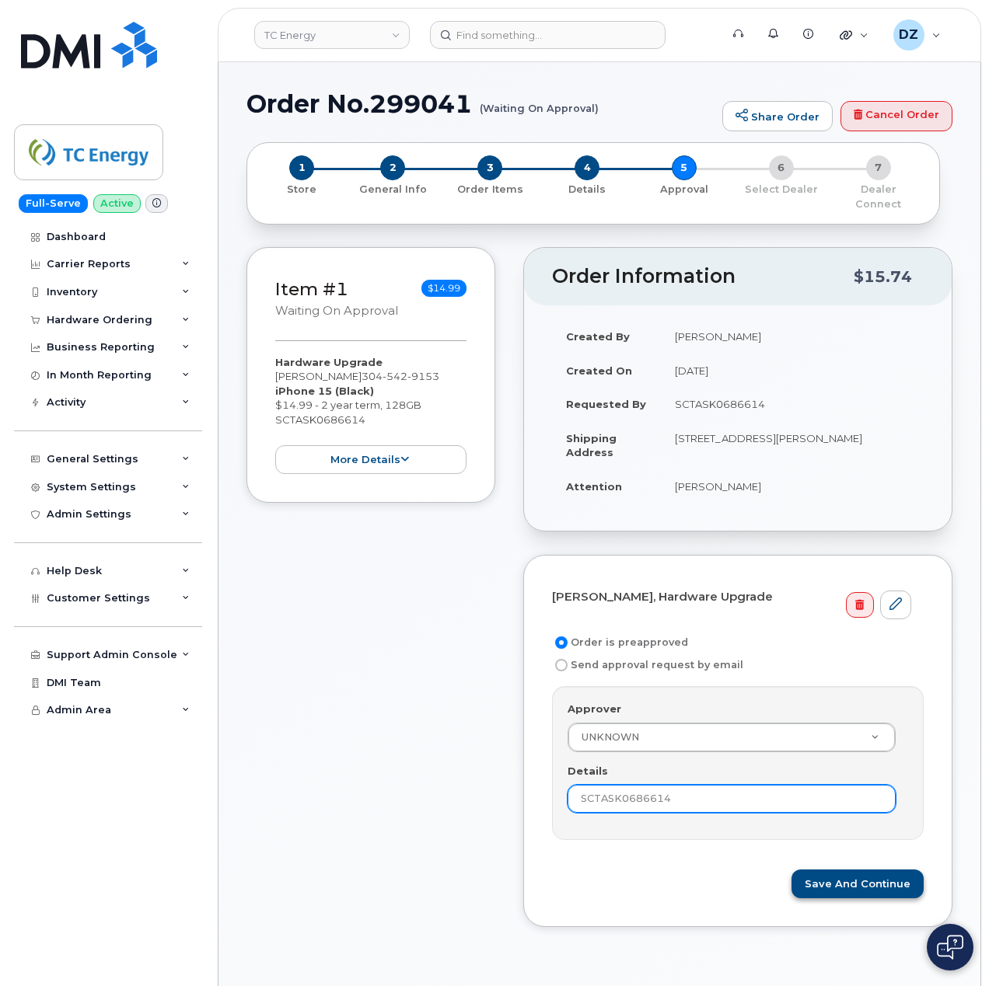
type input "SCTASK0686614"
click at [880, 870] on button "Save and Continue" at bounding box center [857, 884] width 132 height 29
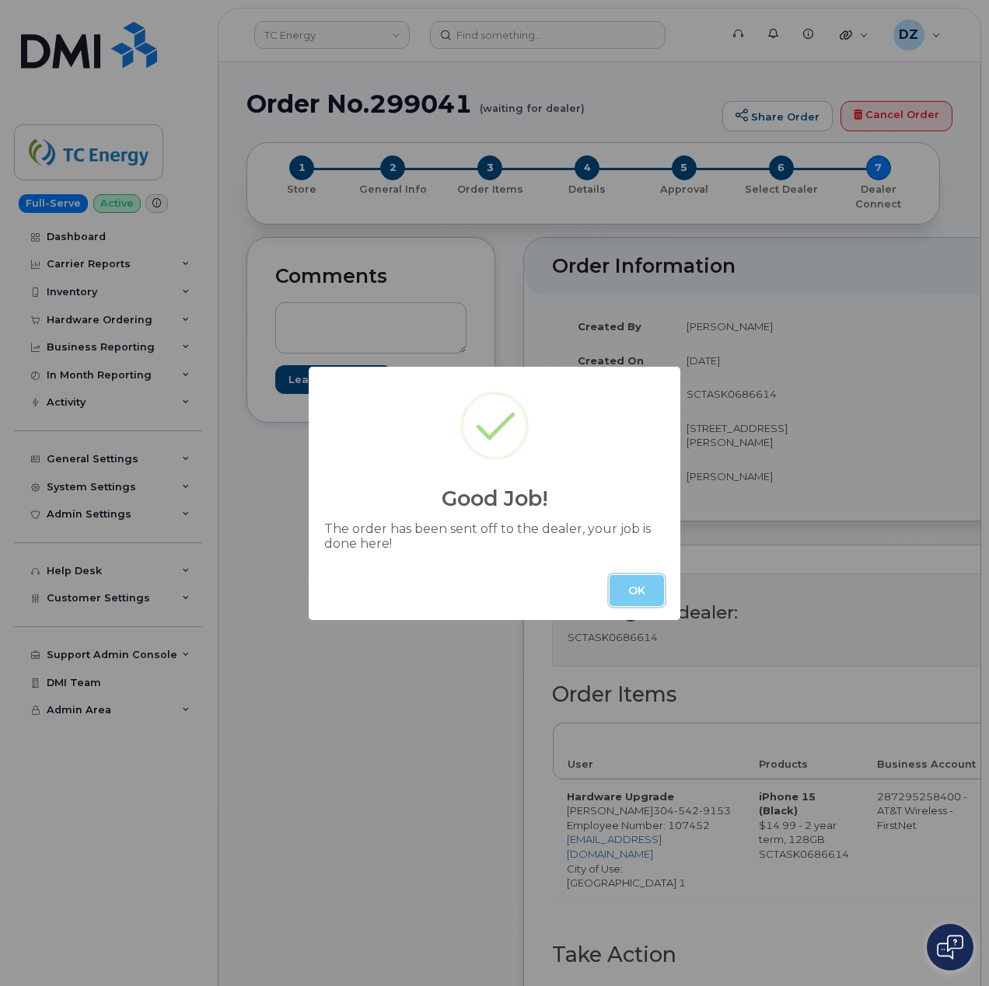
click at [648, 595] on button "OK" at bounding box center [636, 590] width 54 height 31
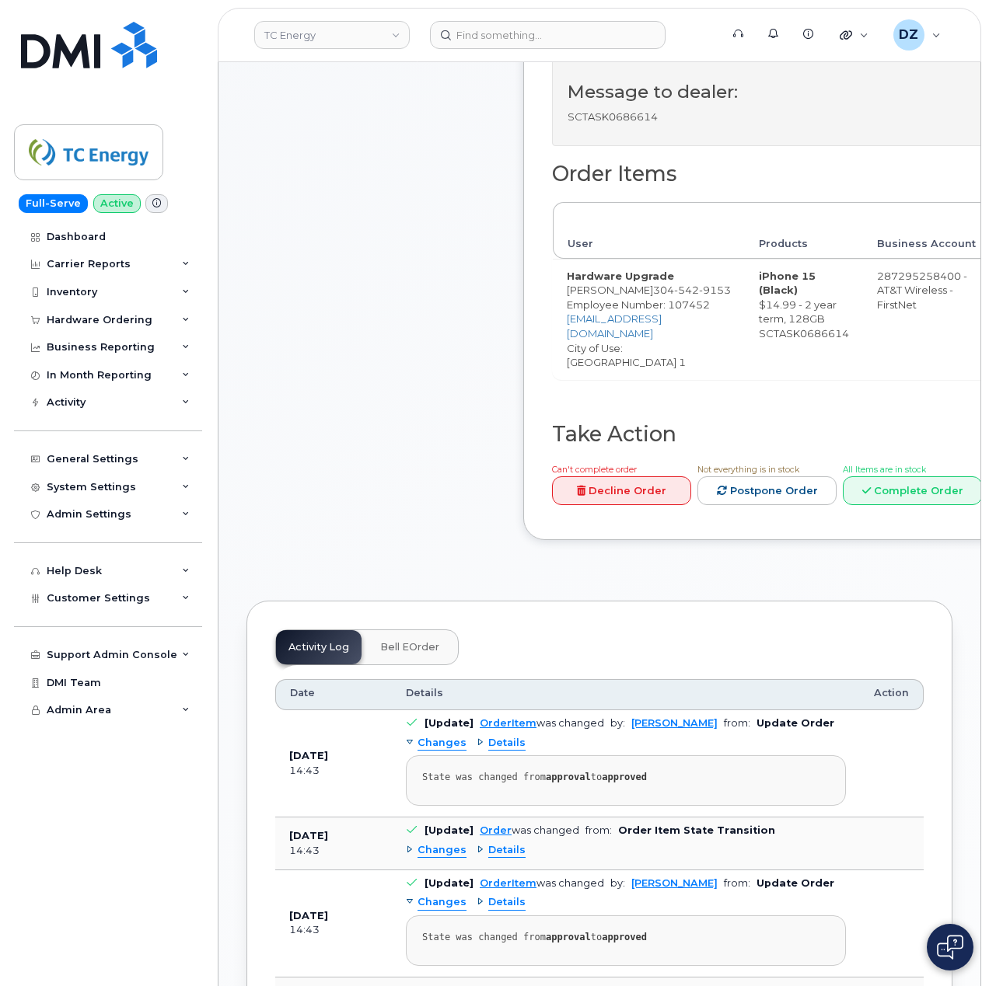
scroll to position [622, 0]
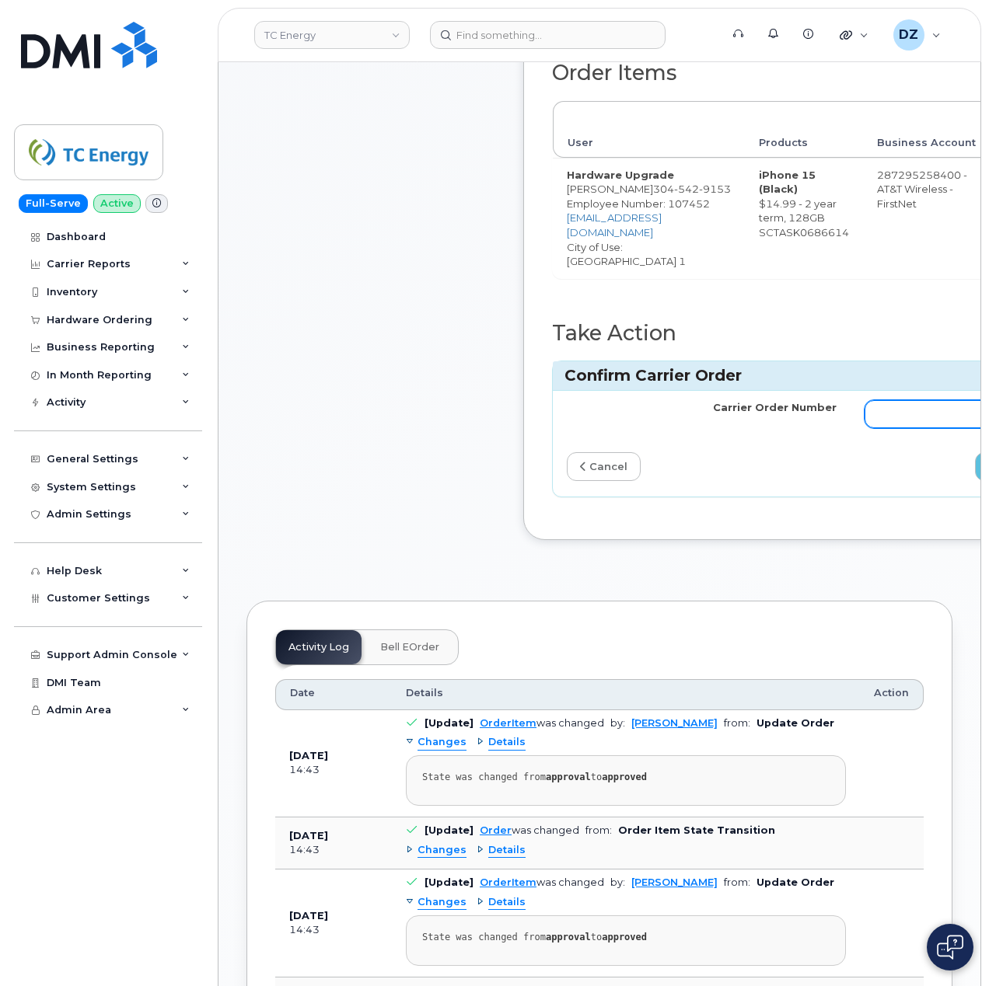
click at [882, 421] on input "Carrier Order Number" at bounding box center [999, 414] width 270 height 28
paste input "10-173352044661531"
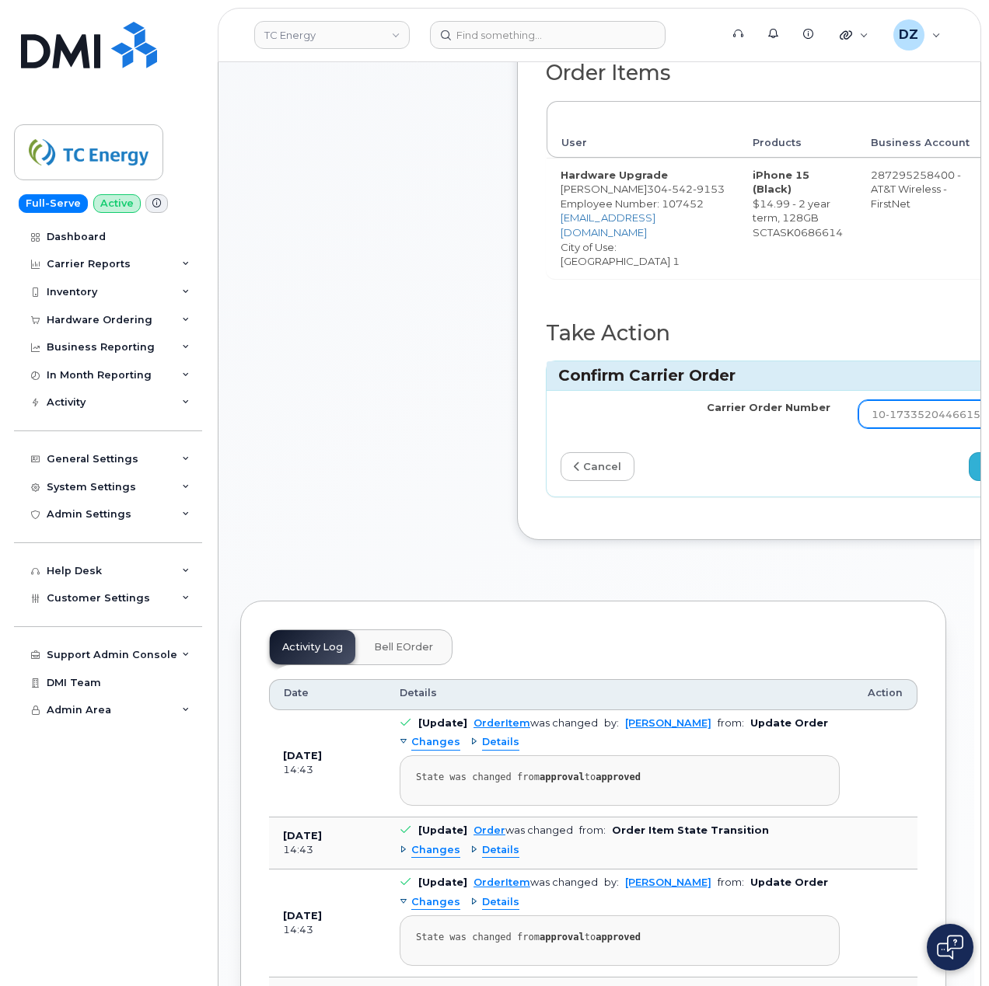
type input "10-173352044661531"
click at [982, 466] on icon "submit" at bounding box center [986, 467] width 9 height 10
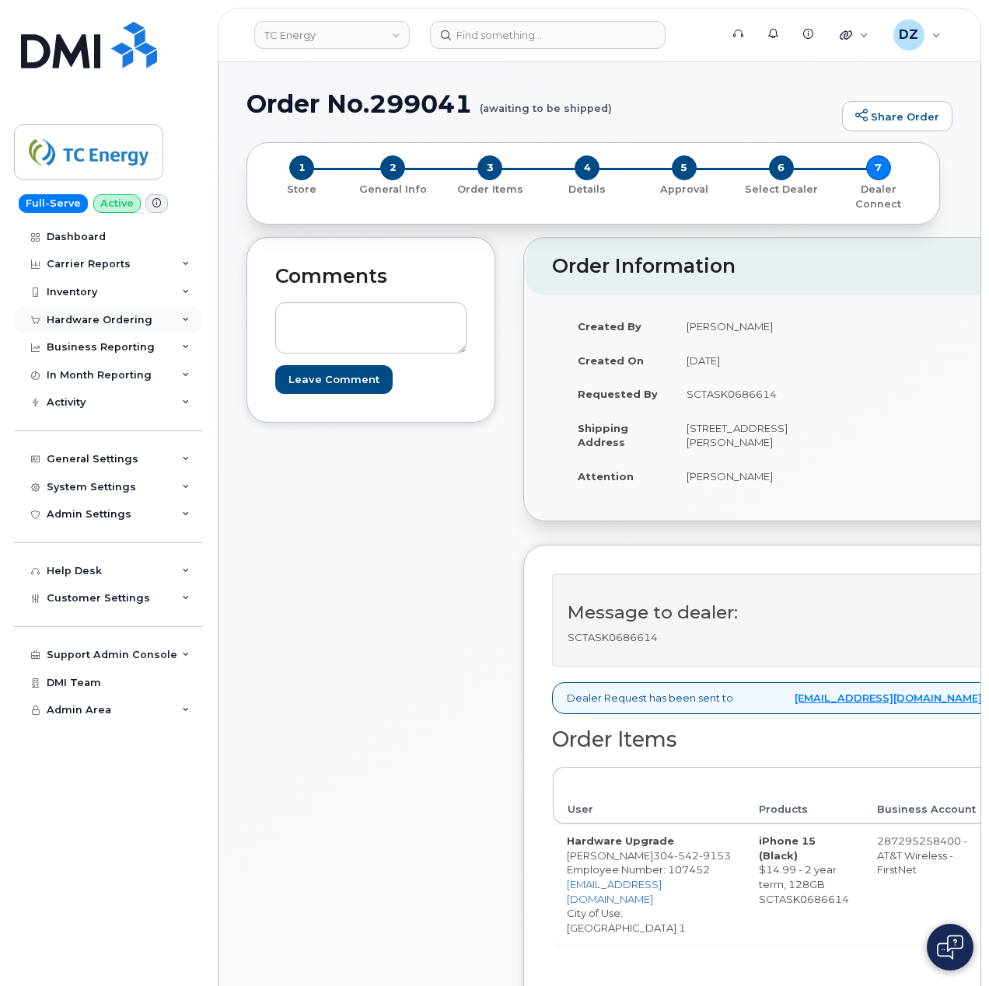
click at [112, 319] on div "Hardware Ordering" at bounding box center [100, 320] width 106 height 12
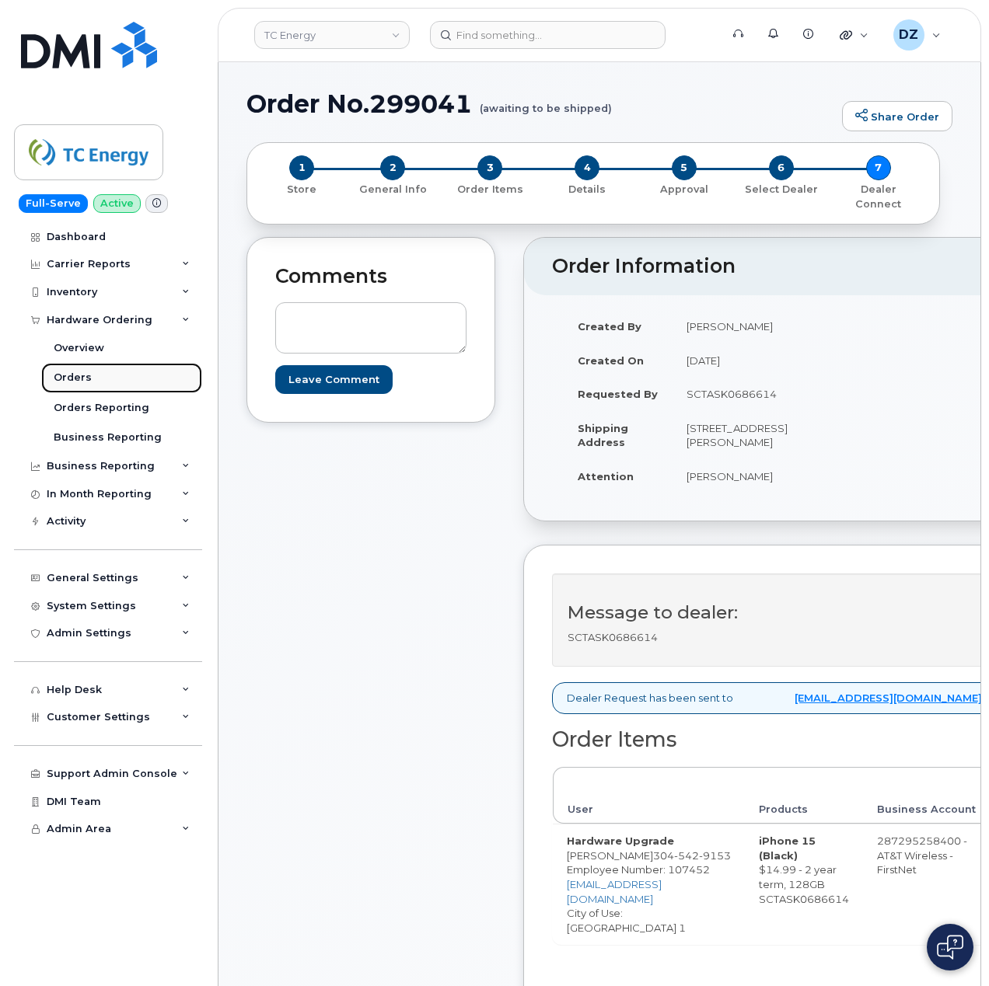
click at [113, 376] on link "Orders" at bounding box center [121, 378] width 161 height 30
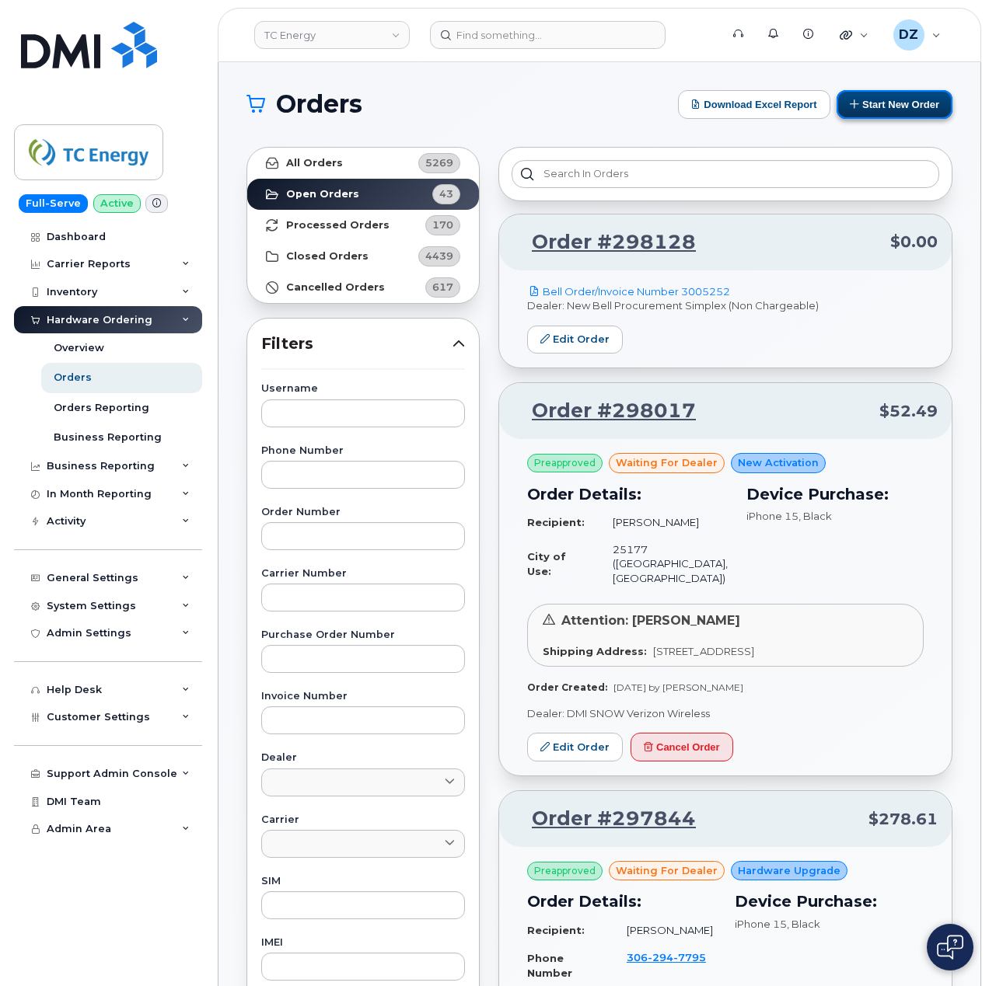
click at [908, 100] on button "Start New Order" at bounding box center [894, 104] width 116 height 29
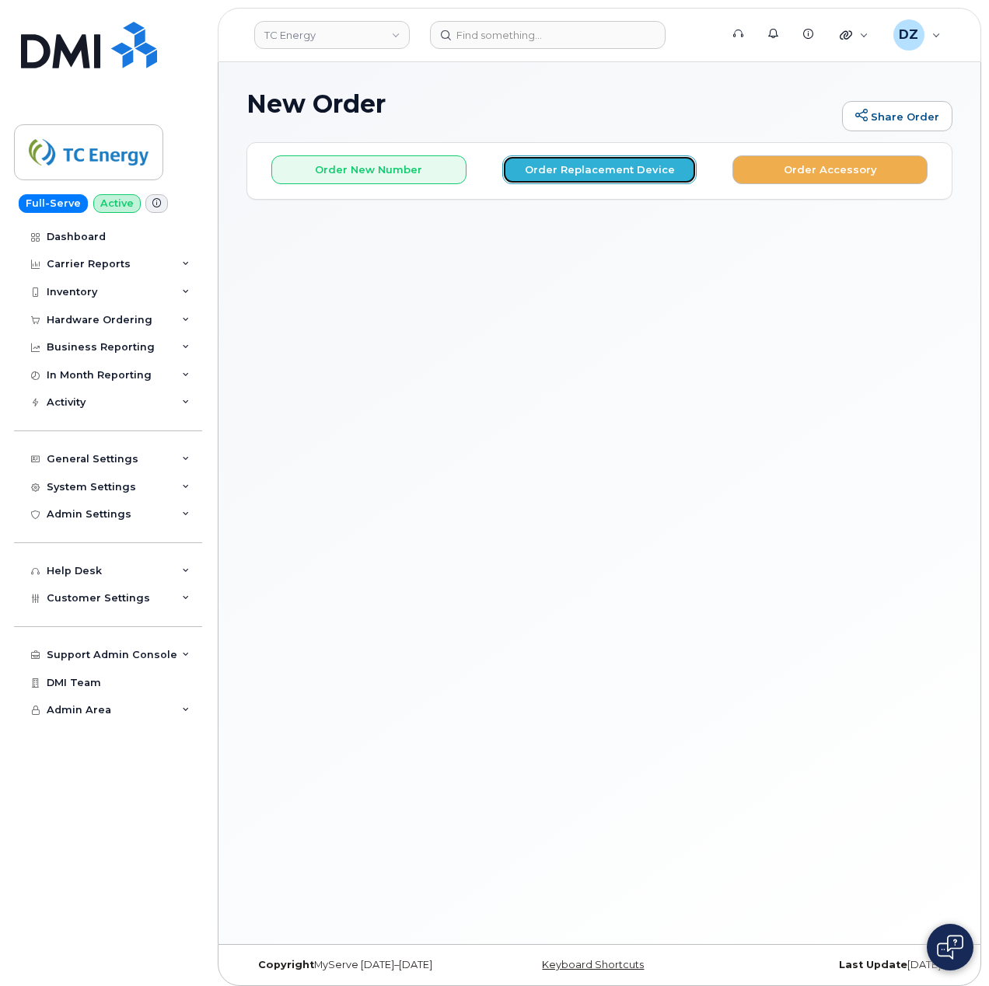
click at [616, 174] on button "Order Replacement Device" at bounding box center [599, 169] width 195 height 29
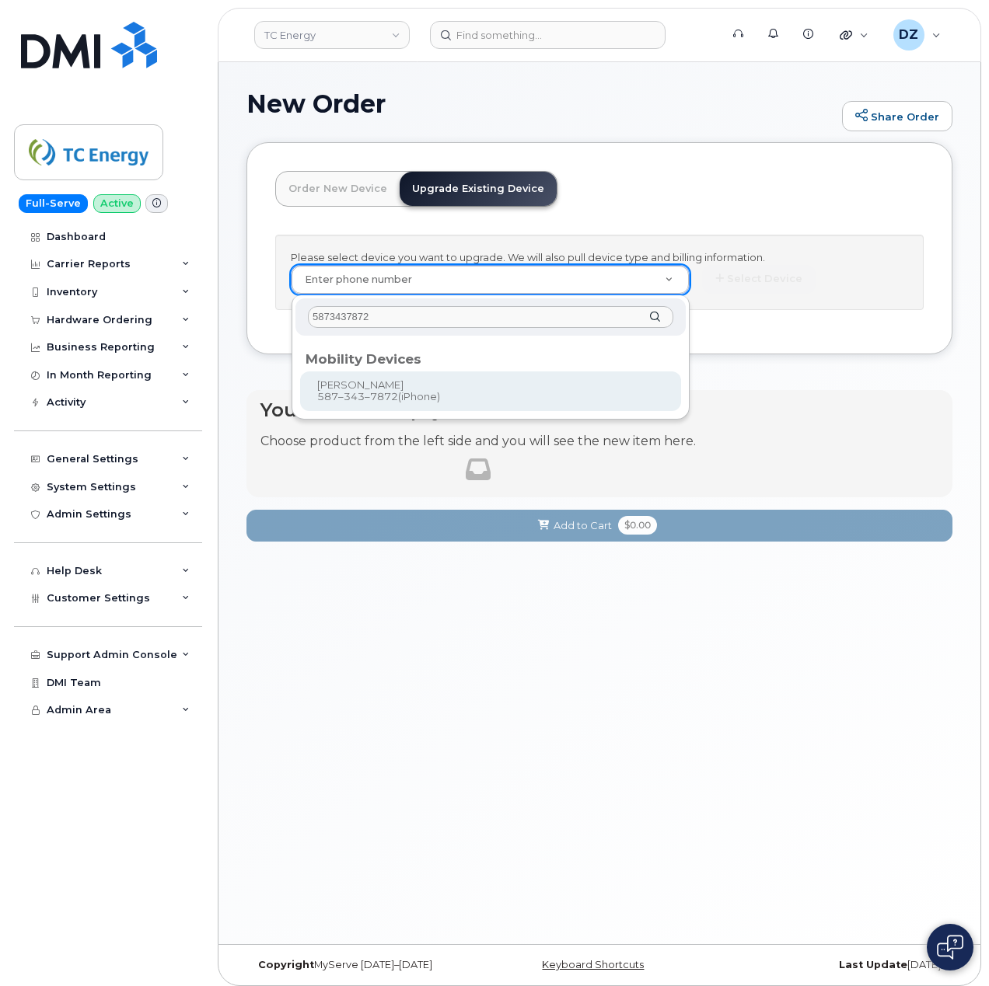
type input "5873437872"
type input "673012"
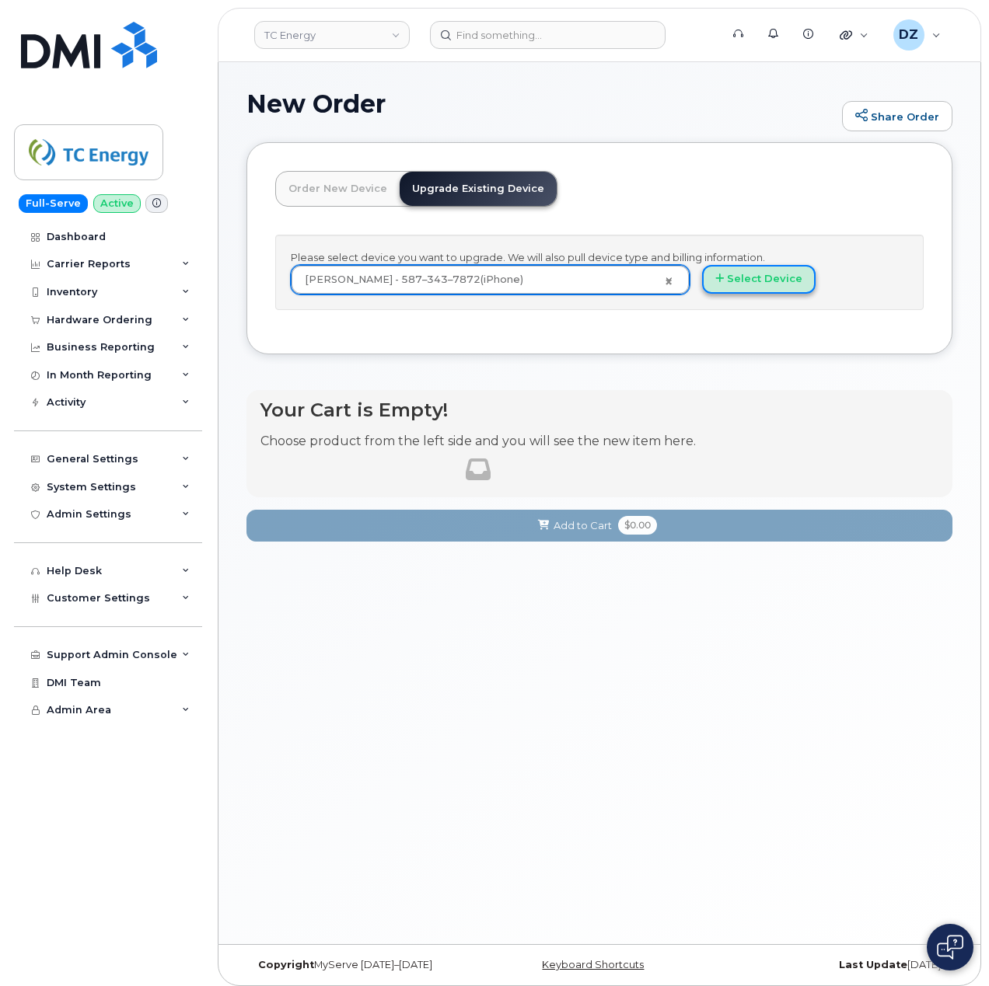
click at [746, 285] on button "Select Device" at bounding box center [758, 279] width 113 height 29
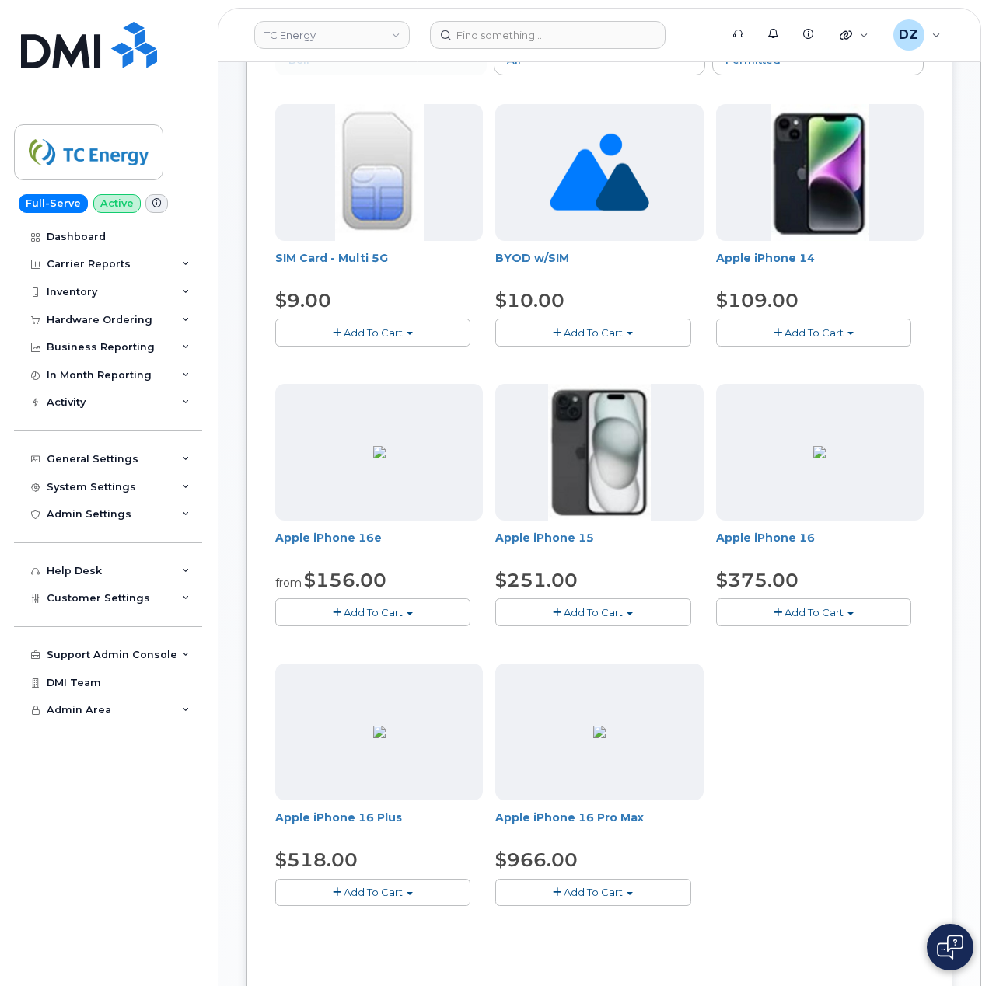
scroll to position [207, 0]
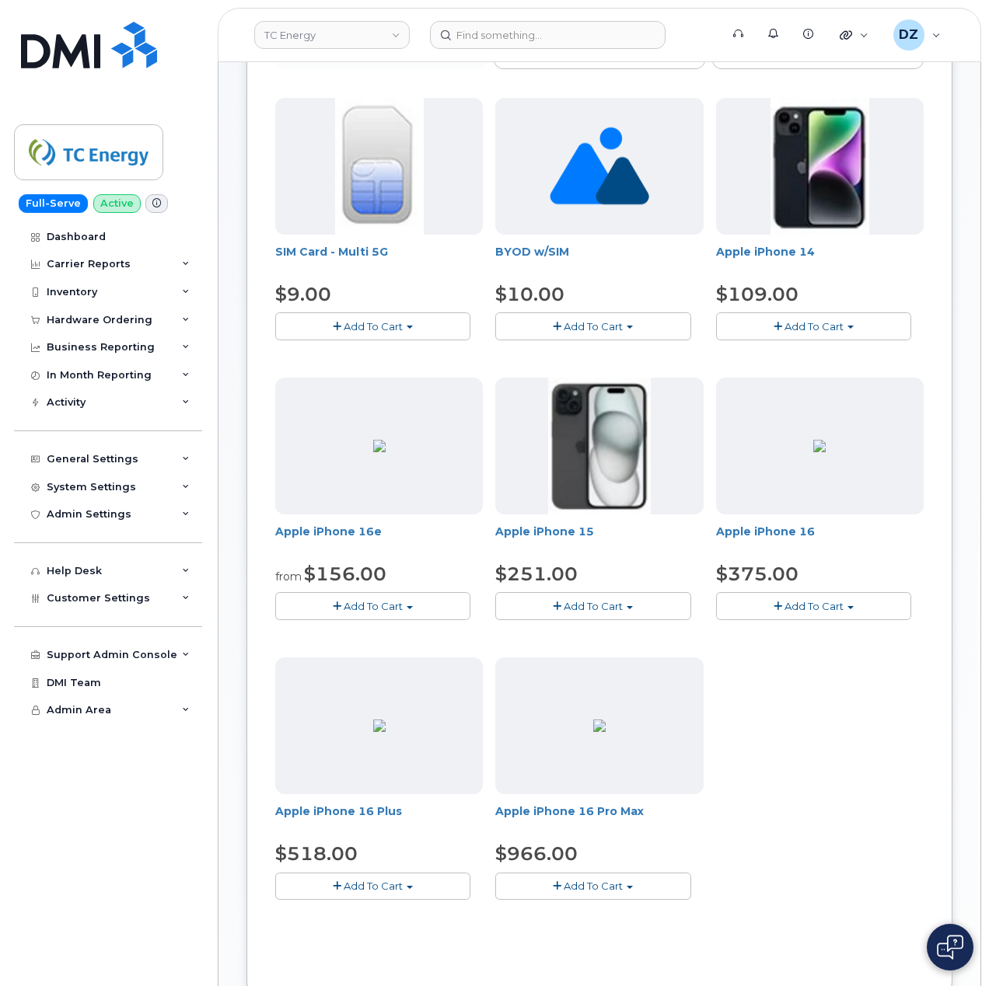
click at [602, 605] on span "Add To Cart" at bounding box center [593, 606] width 59 height 12
click at [616, 661] on link "$251.00 - 3-year upgrade (128GB model)" at bounding box center [621, 653] width 244 height 19
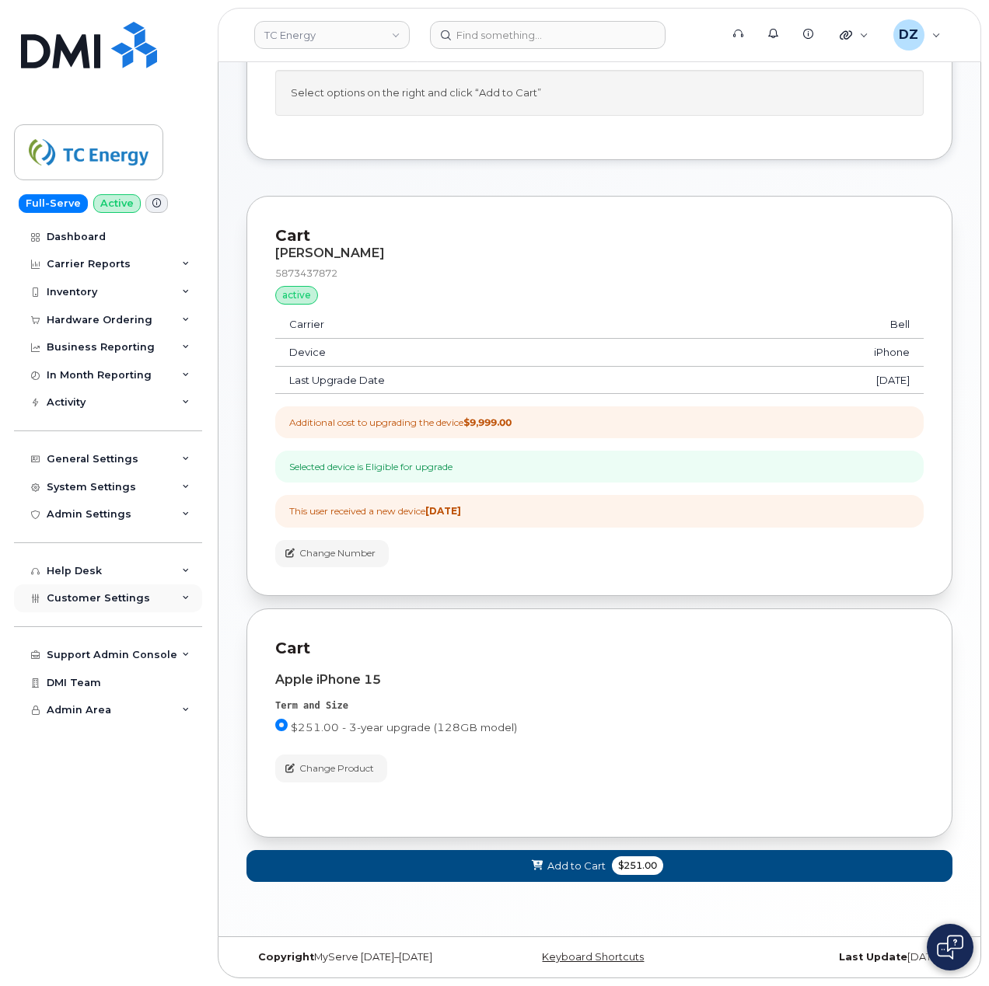
scroll to position [172, 0]
click at [585, 865] on span "Add to Cart" at bounding box center [576, 866] width 58 height 15
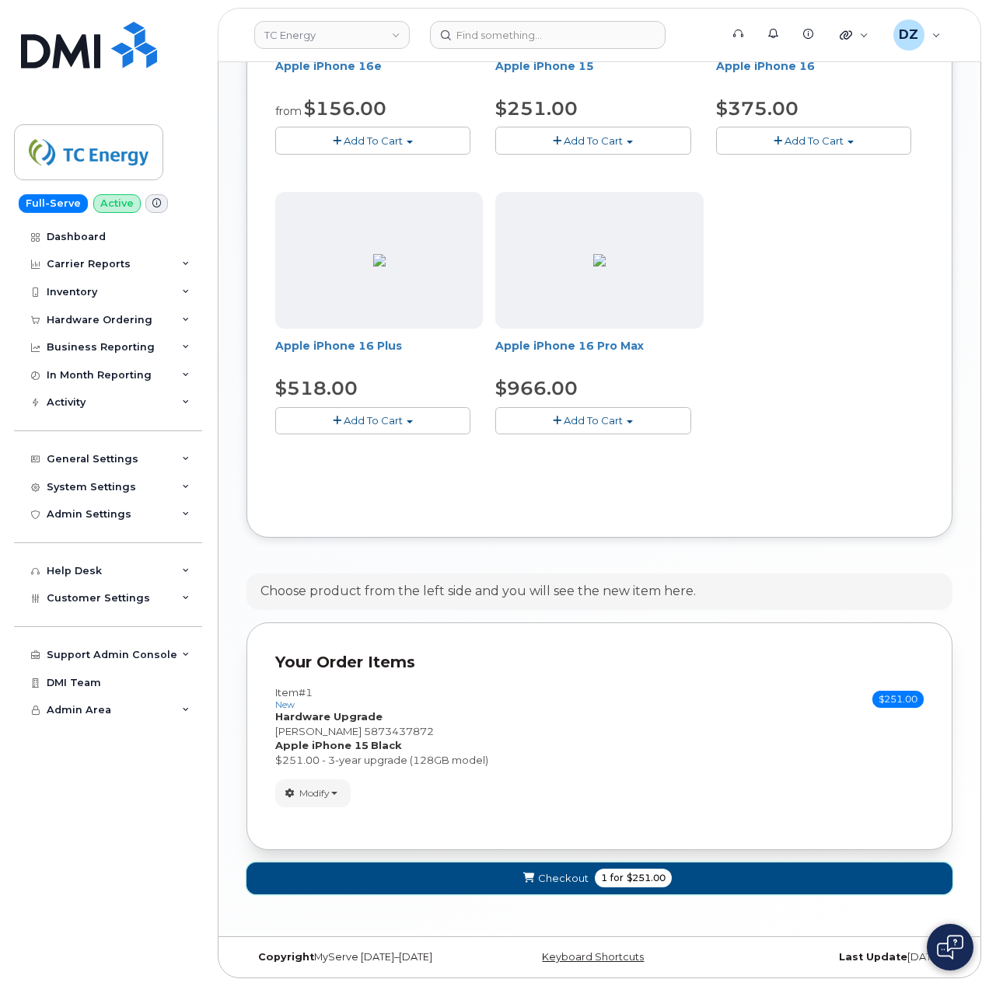
click at [623, 874] on span "1 for $251.00" at bounding box center [633, 878] width 77 height 19
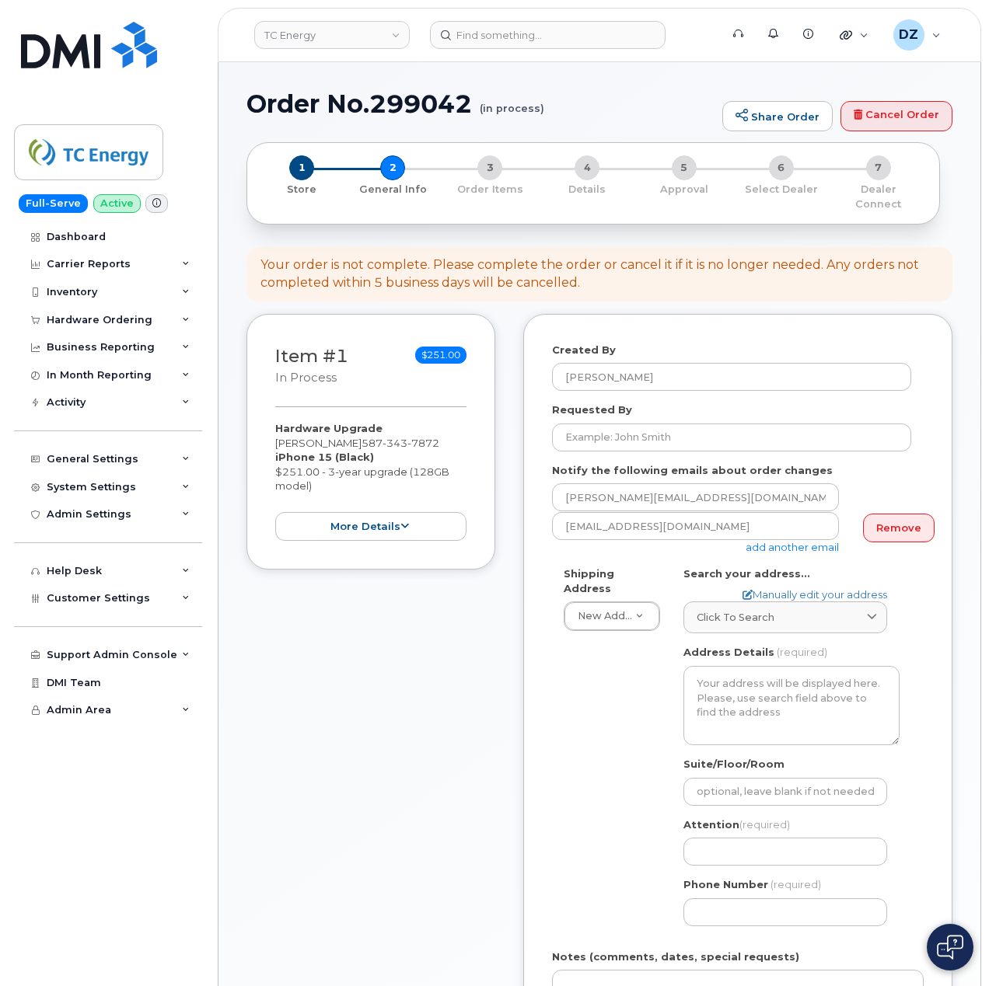
select select
click at [274, 106] on h1 "Order No.299042 (in process)" at bounding box center [480, 103] width 468 height 27
click at [409, 103] on h1 "Order No.299042 (in process)" at bounding box center [480, 103] width 468 height 27
copy h1 "Order No.299042"
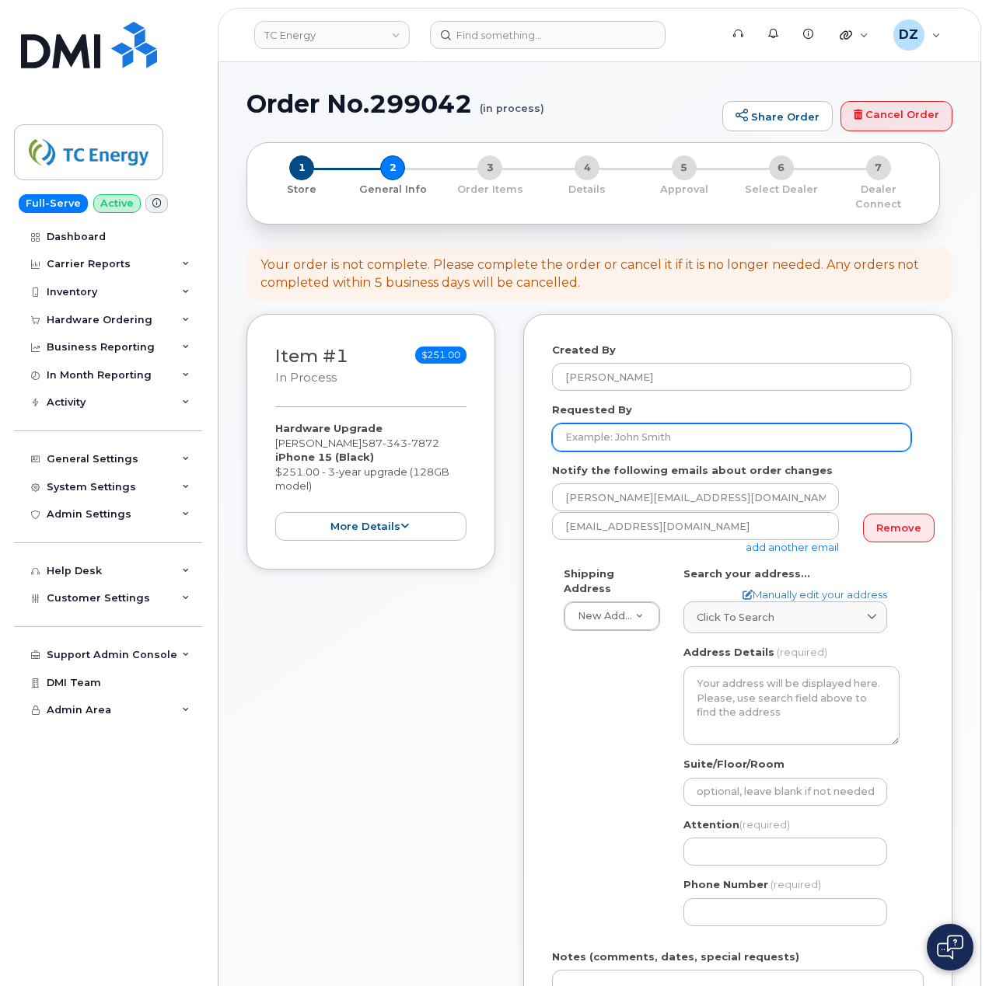
click at [678, 424] on input "Requested By" at bounding box center [731, 438] width 359 height 28
paste input "SCTASK0686617"
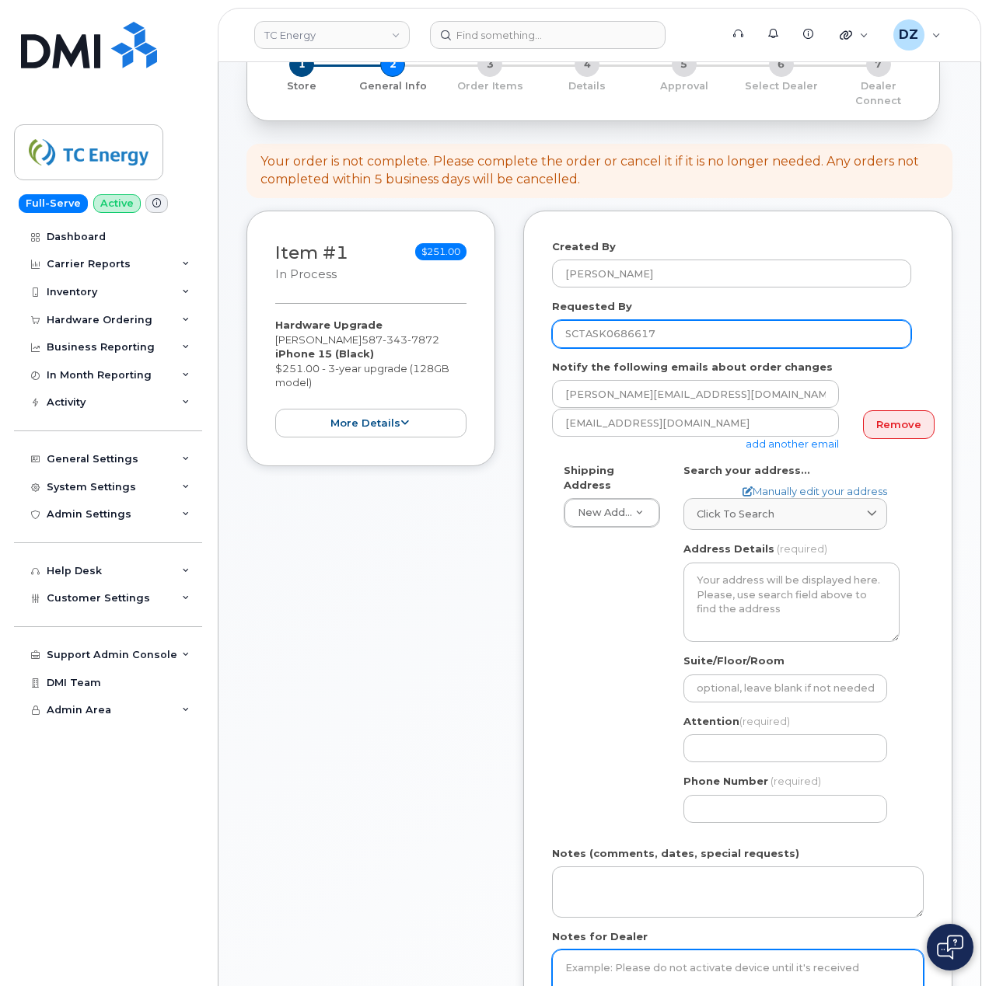
type input "SCTASK0686617"
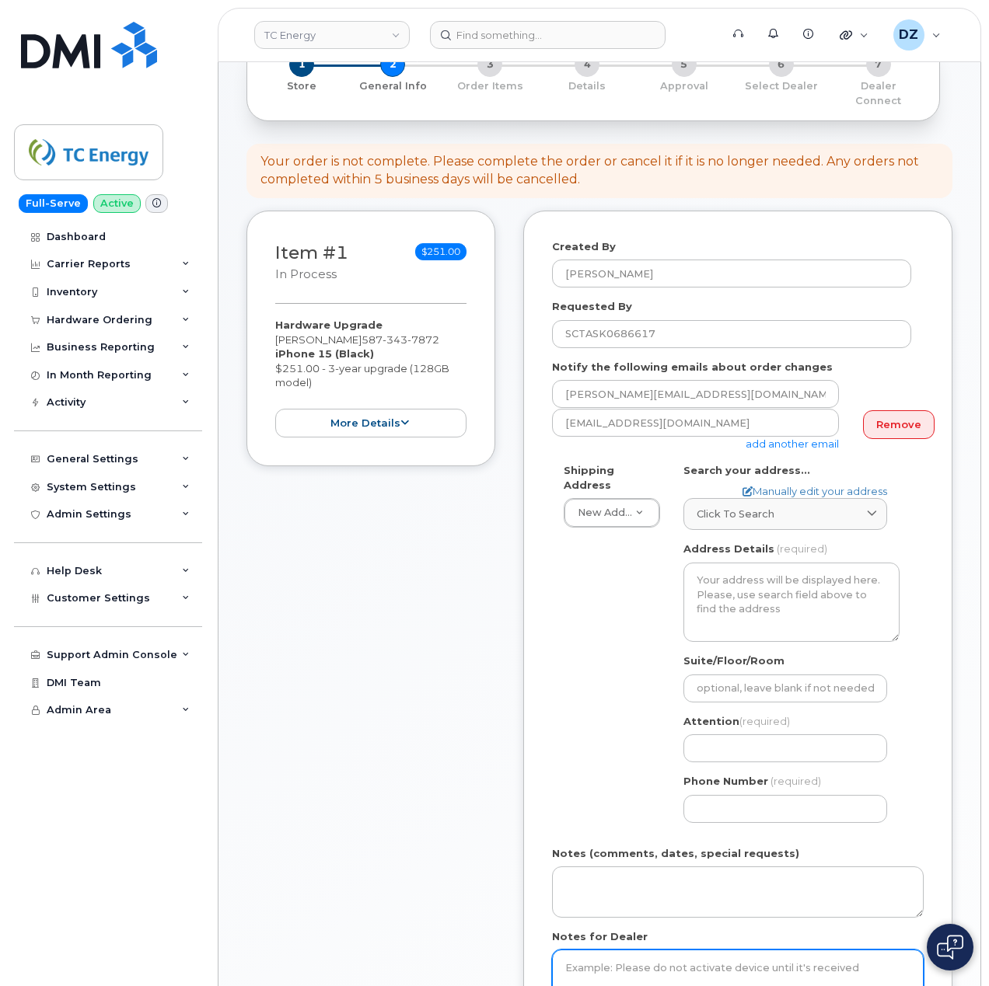
click at [631, 962] on textarea "Notes for Dealer" at bounding box center [738, 975] width 372 height 51
paste textarea "SCTASK0686617"
type textarea "SCTASK0686617"
click at [793, 507] on div "Click to search" at bounding box center [785, 514] width 177 height 15
paste input "53024A Resources Road"
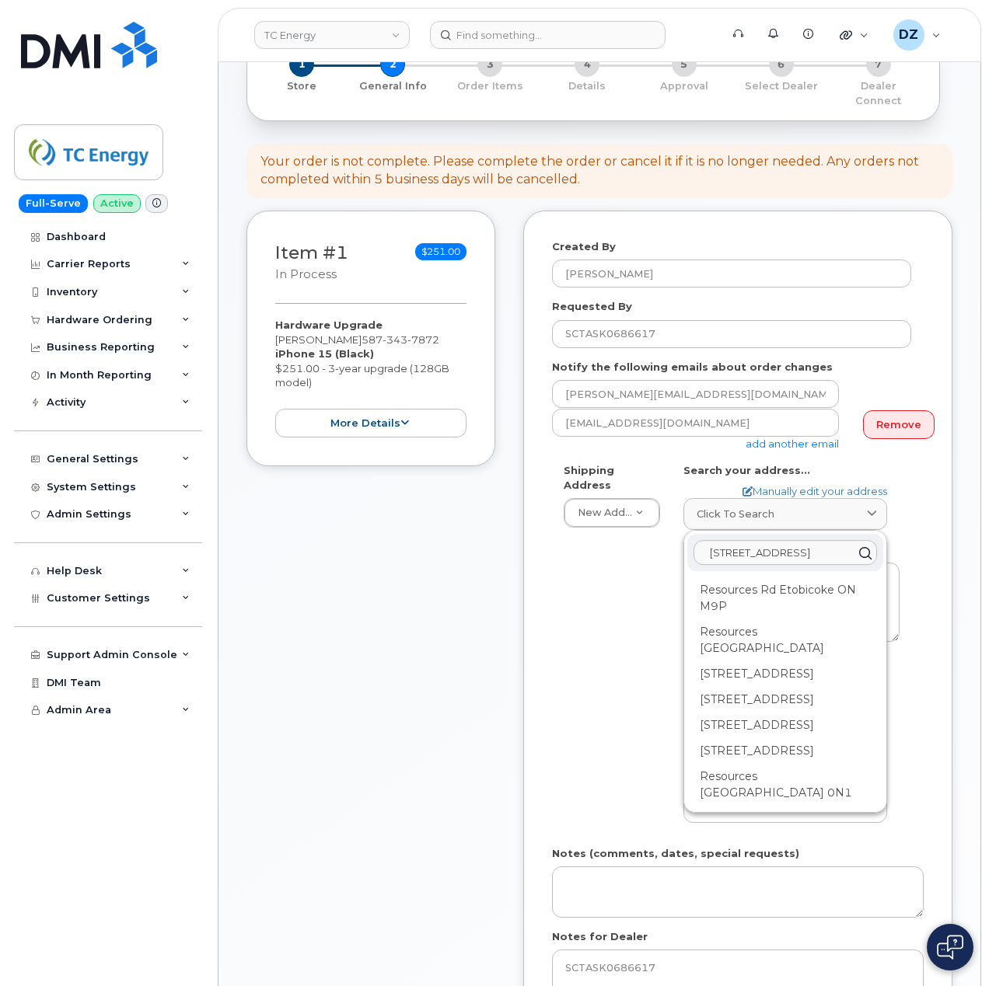
click at [840, 543] on input "53024A Resources Road" at bounding box center [784, 552] width 183 height 25
paste input "Grande Prairie"
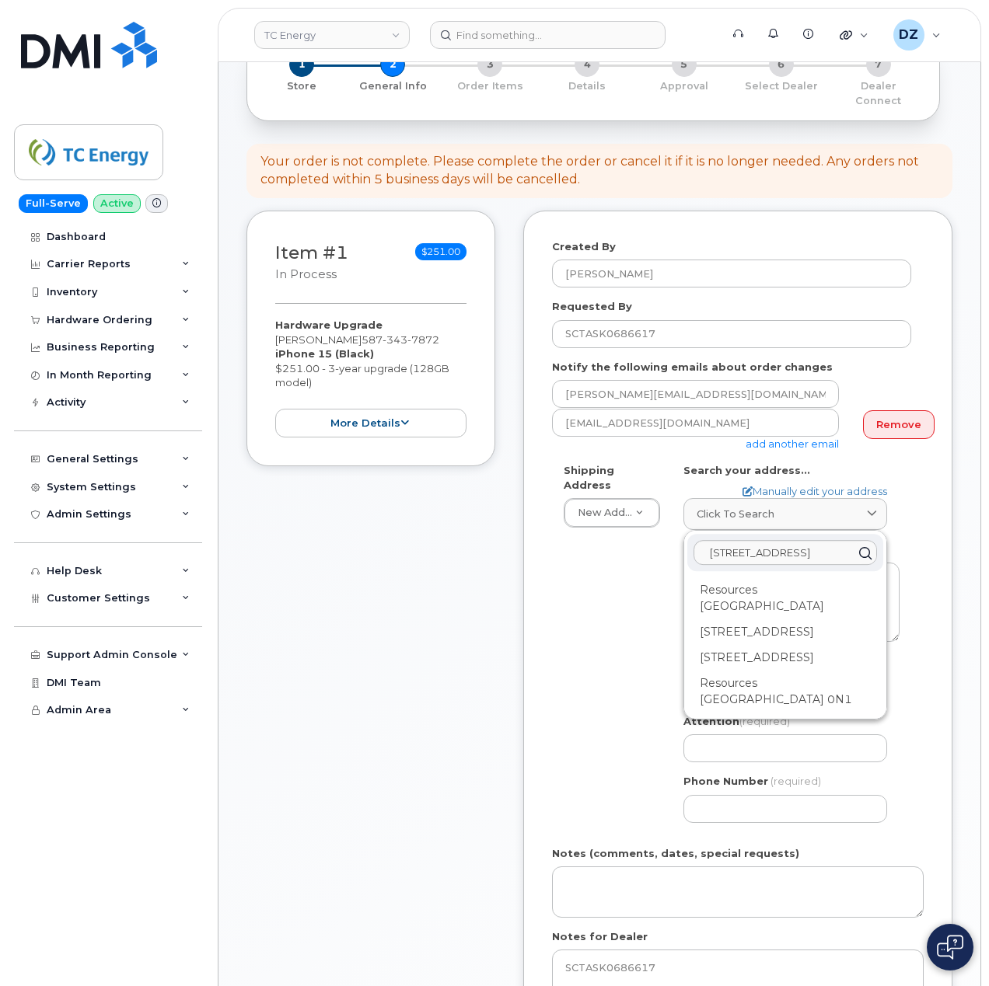
scroll to position [0, 0]
click at [806, 540] on input "53024A Resources Road Grande Prairie" at bounding box center [784, 552] width 183 height 25
paste input "T8V 3A9"
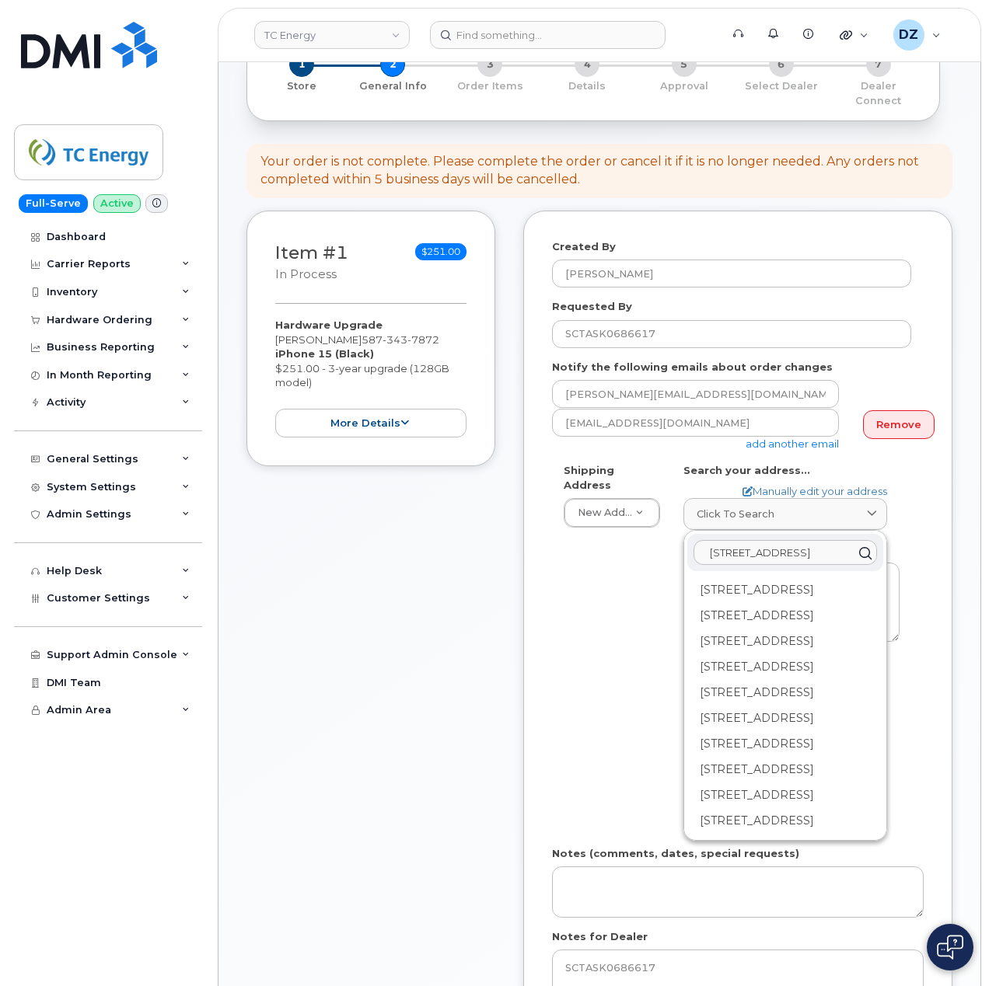
click at [815, 541] on input "53024A Resources Road Grande PrairieT8V 3A9" at bounding box center [784, 552] width 183 height 25
type input "53024A Resources Road Grande Prairie T8V 3A9"
click at [822, 498] on link "Click to search" at bounding box center [785, 514] width 204 height 32
click at [815, 507] on div "Click to search" at bounding box center [785, 514] width 177 height 15
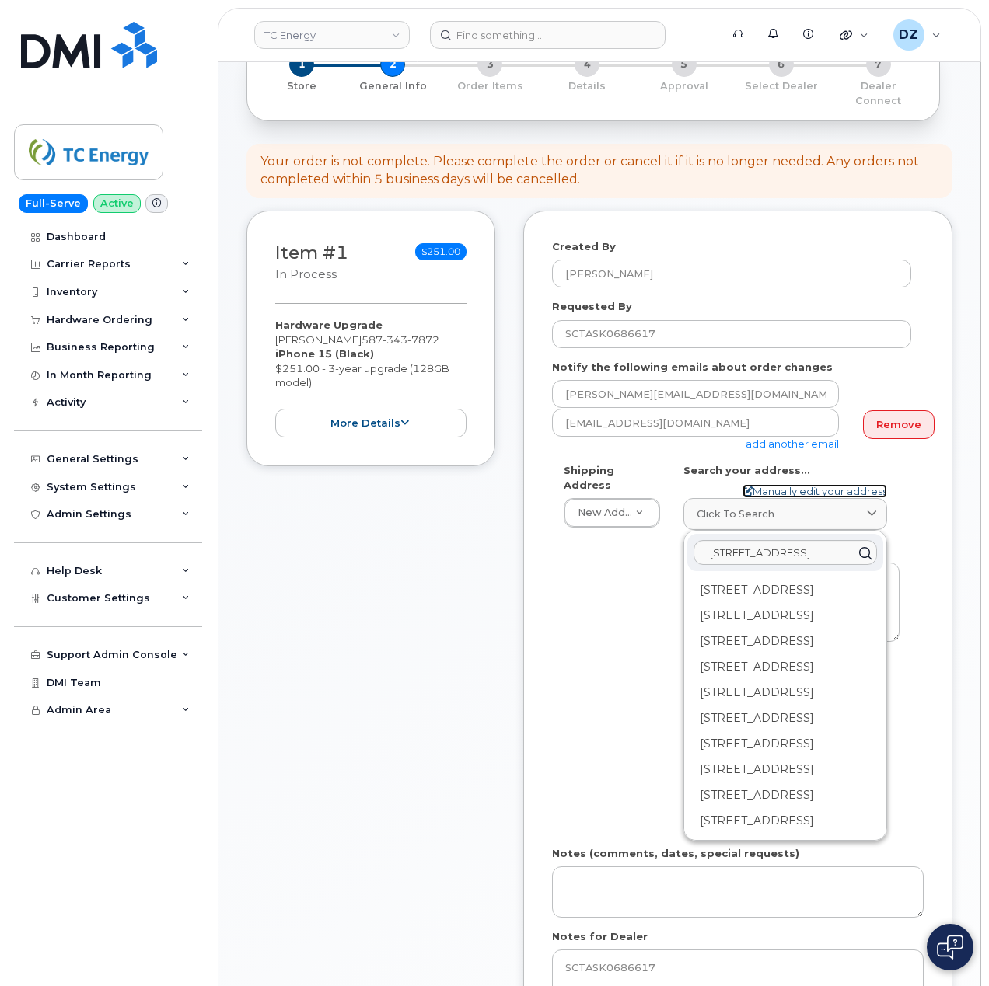
click at [819, 484] on link "Manually edit your address" at bounding box center [814, 491] width 145 height 15
select select
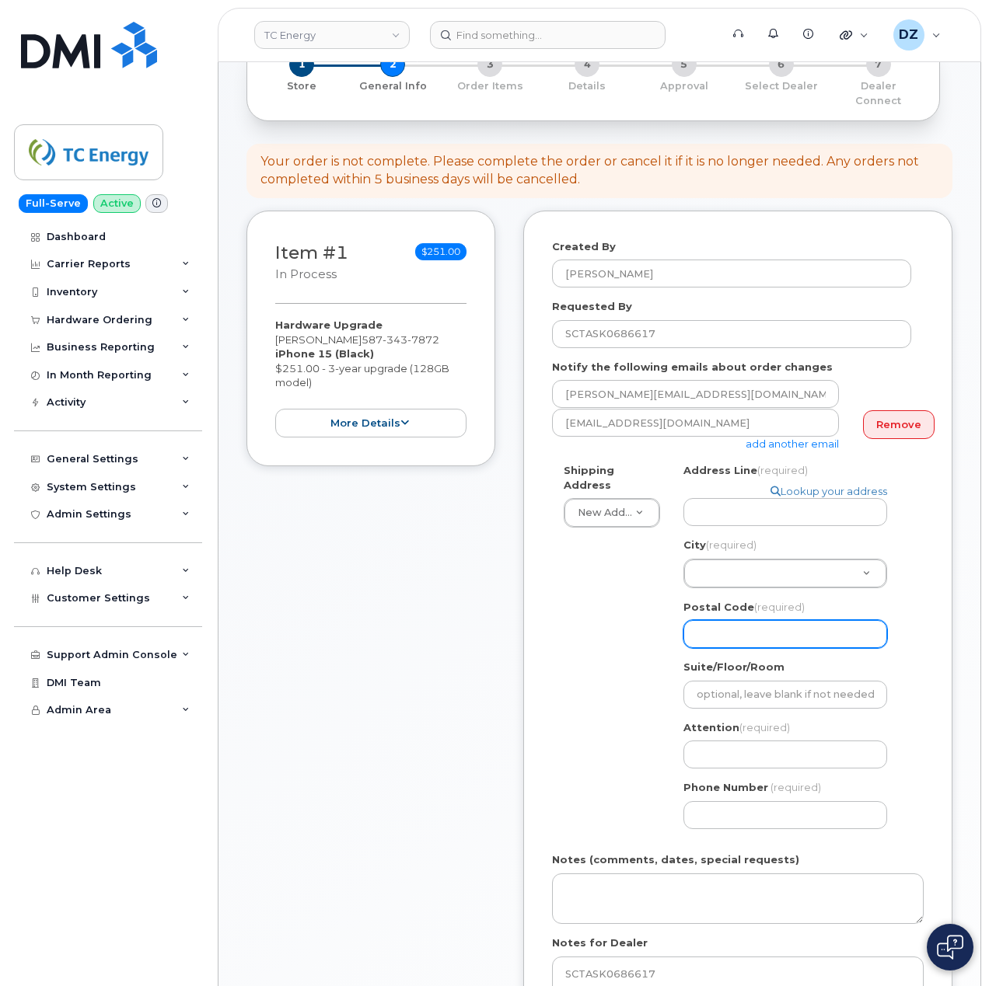
click at [753, 623] on input "Postal Code (required)" at bounding box center [785, 634] width 204 height 28
paste input "53024A Resources Road Grande Prairie T8V 3A9"
type input "53024A Resources Road Grande Prairie T8V 3A9"
select select
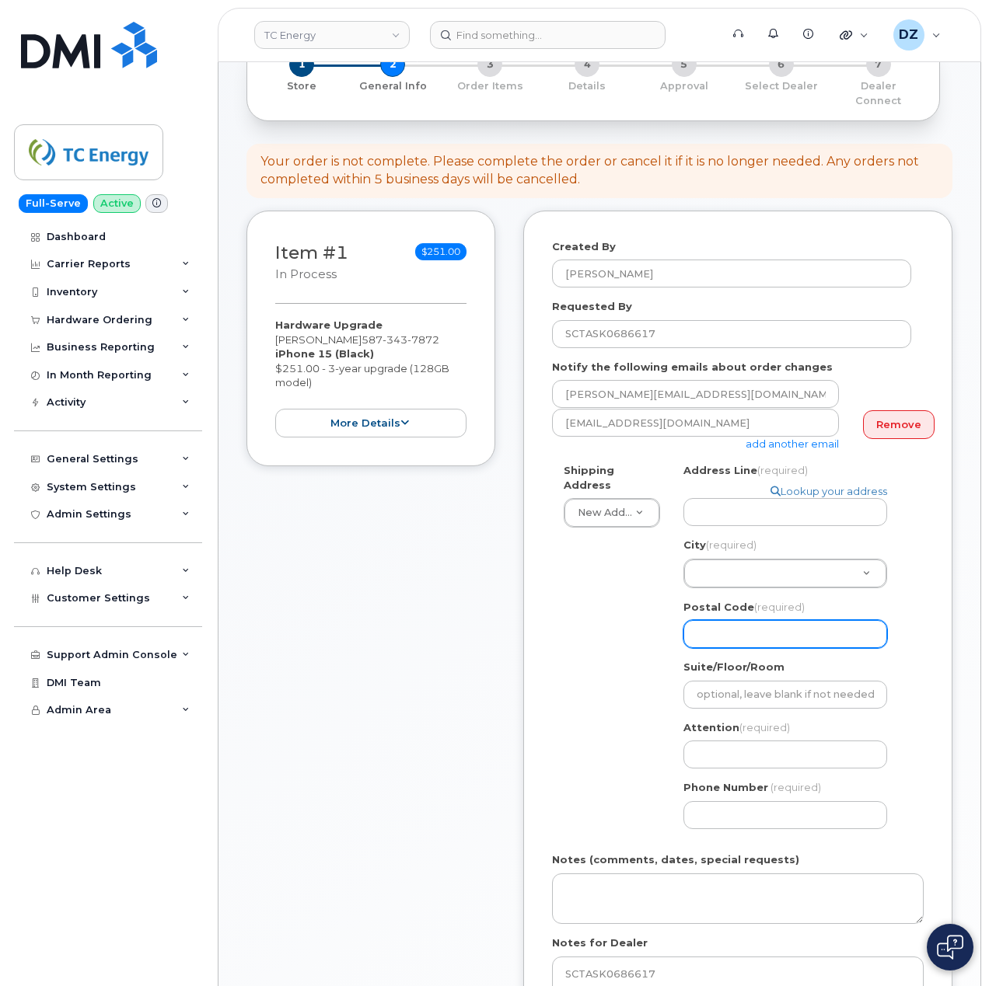
scroll to position [0, 0]
click at [734, 620] on input "Postal Code (required)" at bounding box center [785, 634] width 204 height 28
paste input "T8V 3A9"
type input "T8V 3A9"
select select
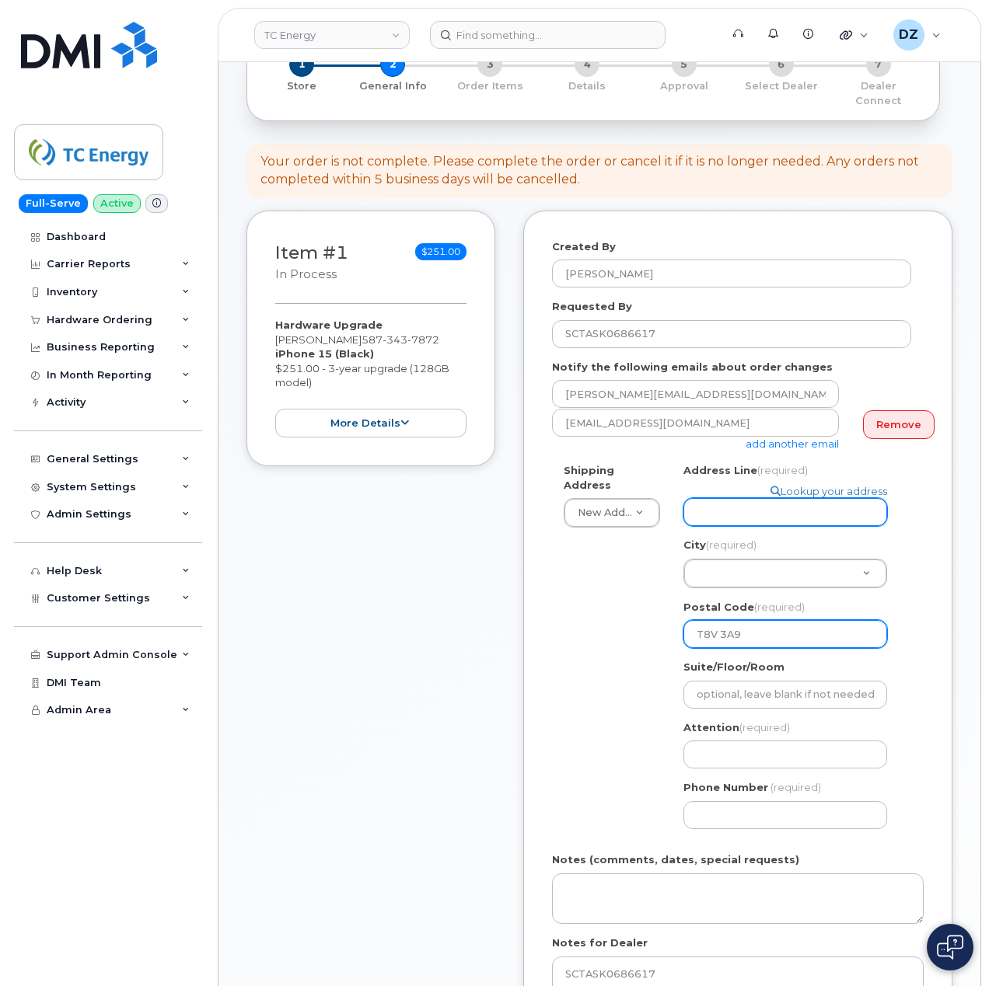
type input "T8V 3A9"
click at [735, 502] on input "Address Line (required)" at bounding box center [785, 512] width 204 height 28
paste input "53024A Resources Road"
type input "53024A Resources Road"
select select
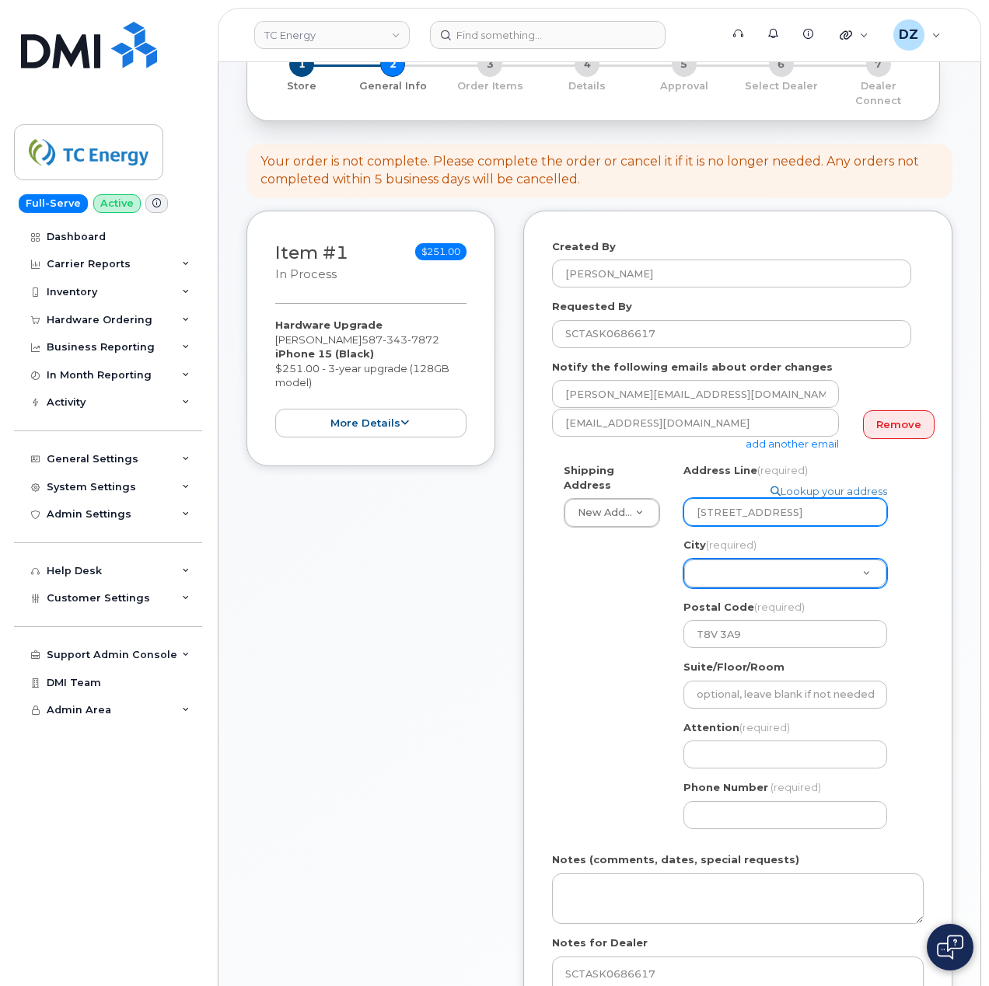
type input "53024A Resources Road"
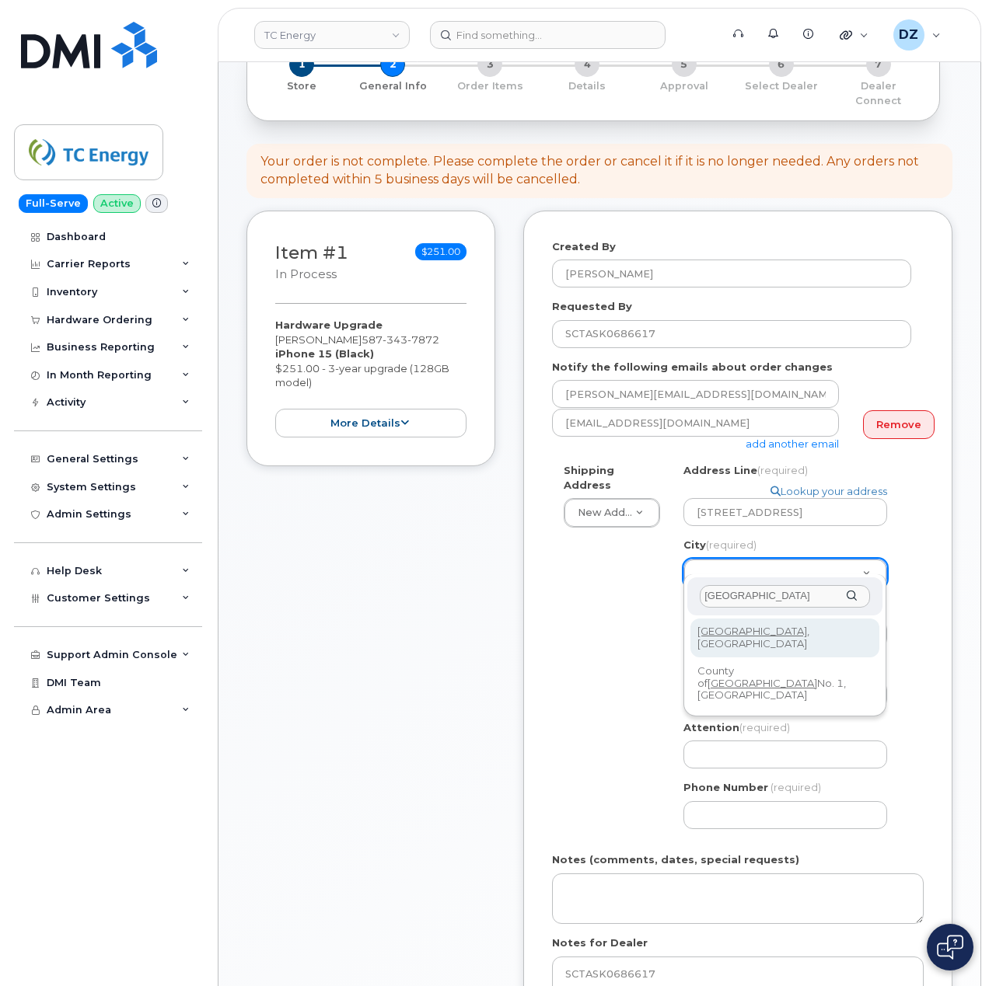
type input "Grande Prairie"
select select
type input "237"
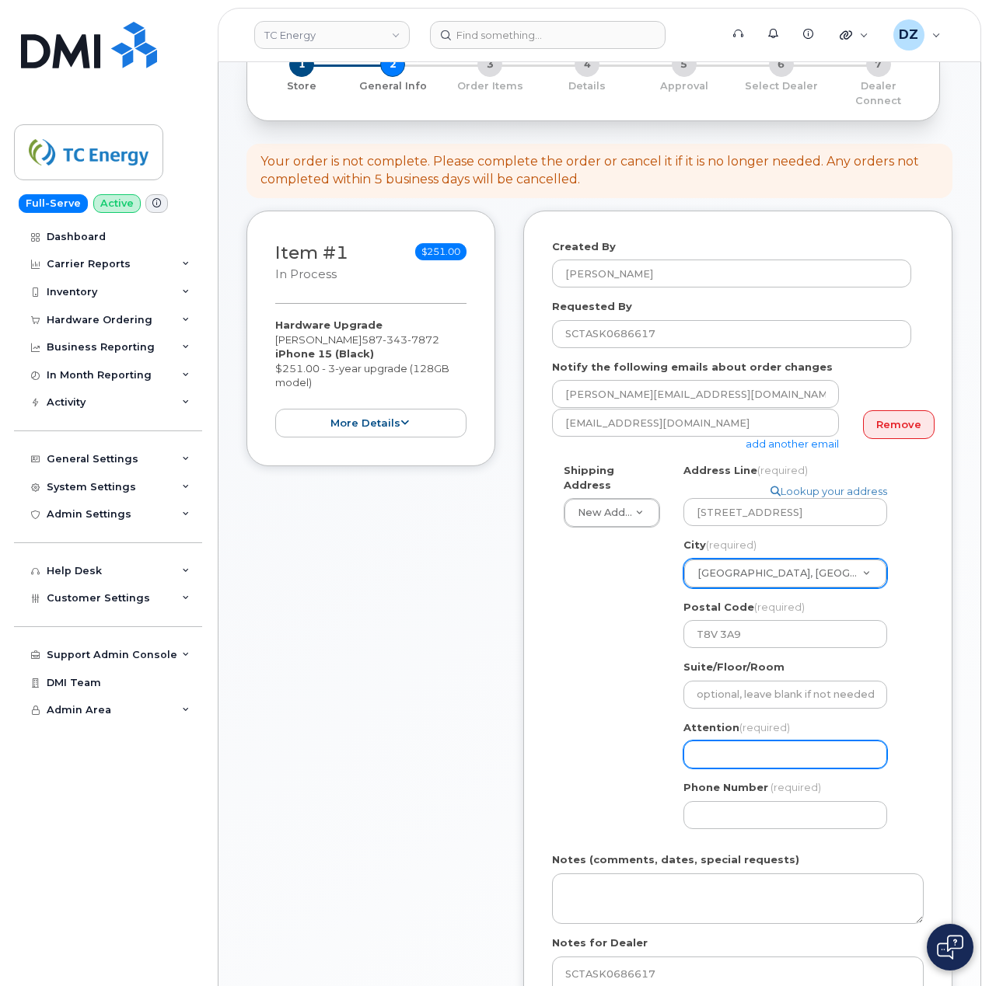
click at [712, 741] on input "Attention (required)" at bounding box center [785, 755] width 204 height 28
paste input "James Randall"
select select
type input "James Randall"
click at [712, 801] on input "Phone Number" at bounding box center [785, 815] width 204 height 28
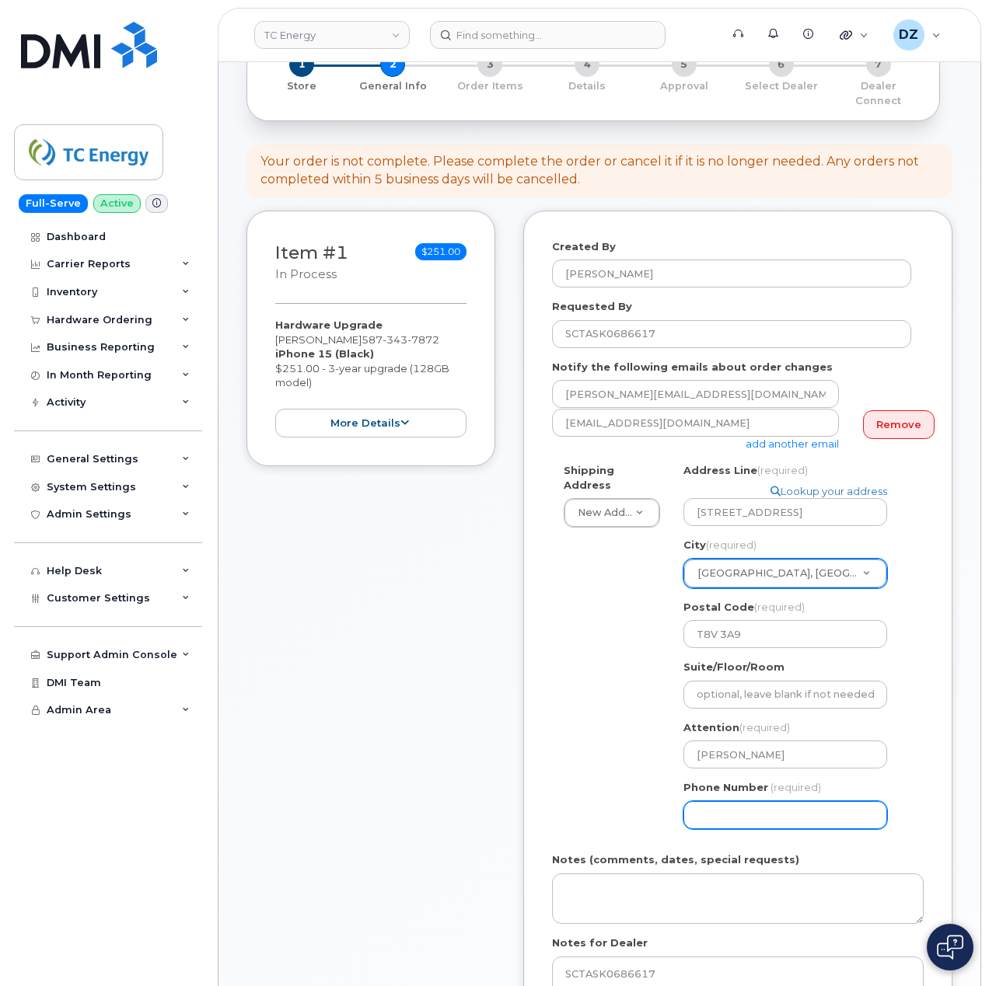
paste input "5873437872"
select select
type input "5873437872"
click at [576, 774] on div "Shipping Address New Address New Address 1401 Veterans Blvd NE 450 1 St SW Ncnb…" at bounding box center [731, 652] width 359 height 378
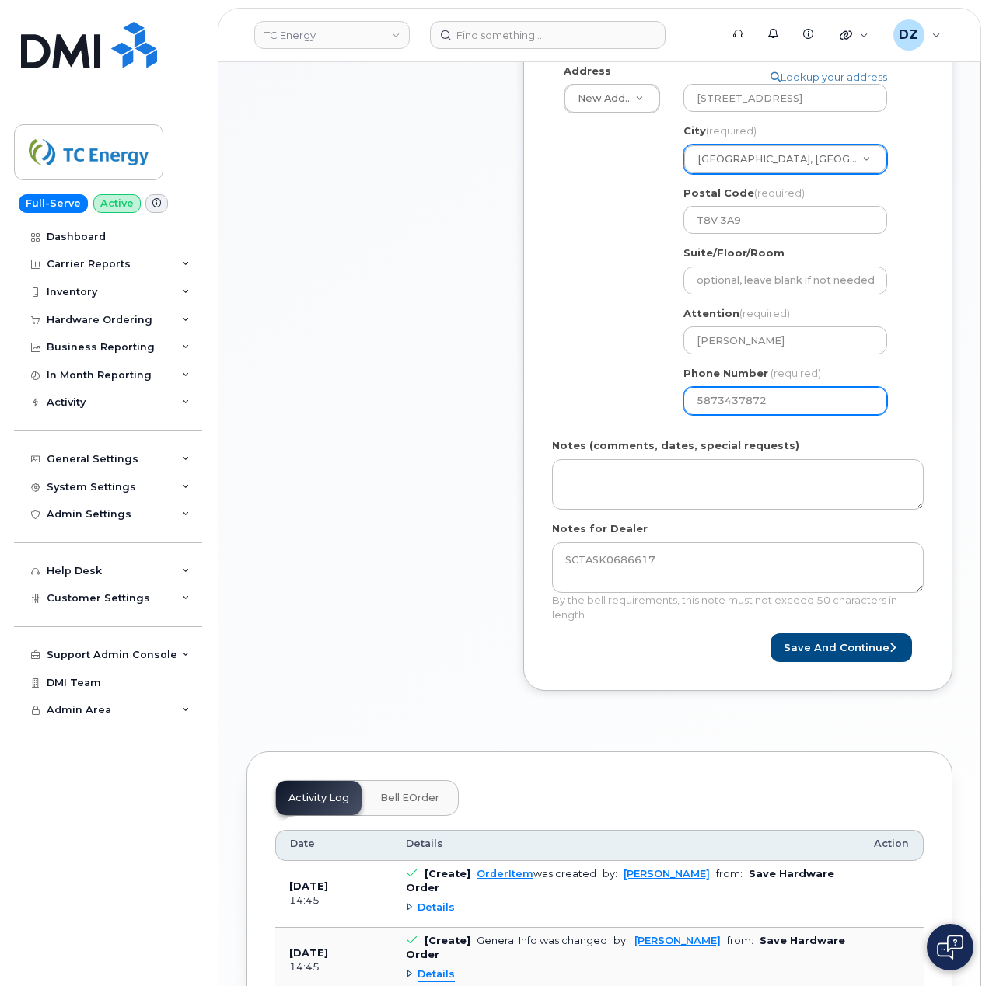
scroll to position [311, 0]
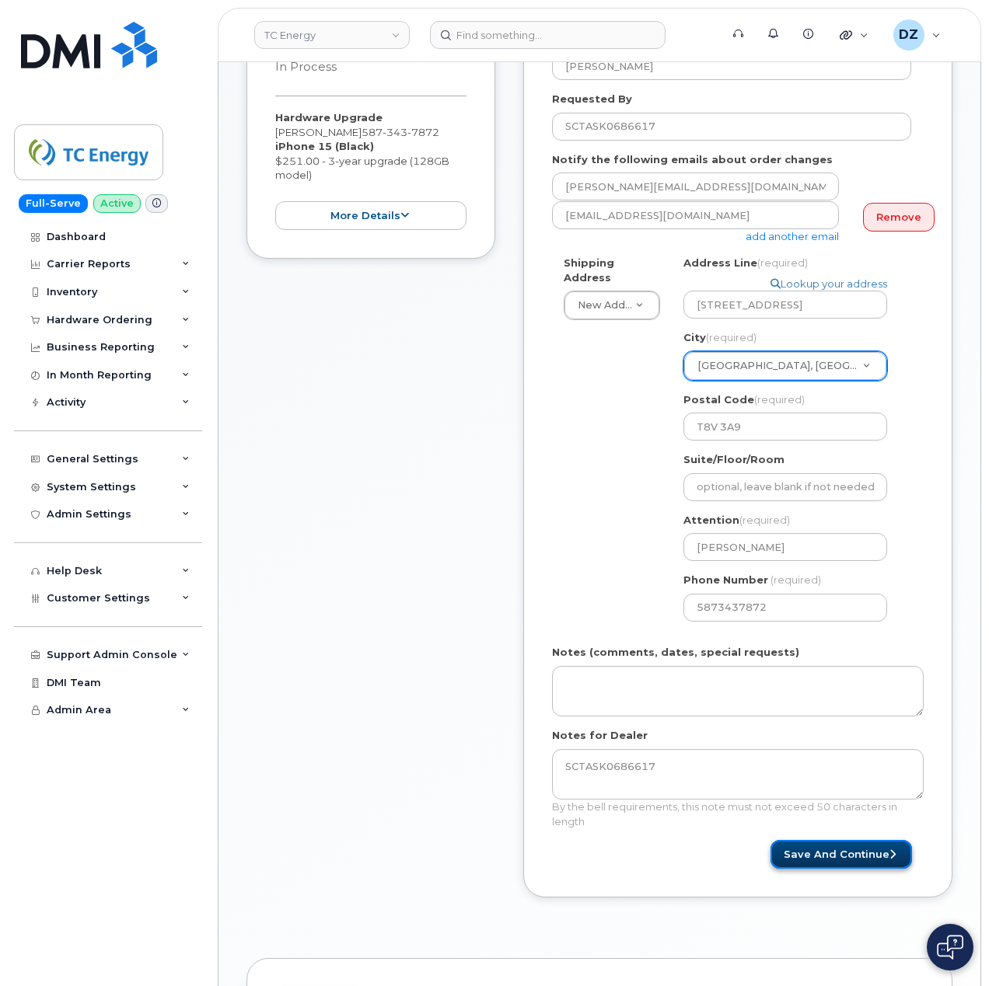
click at [813, 850] on button "Save and Continue" at bounding box center [840, 854] width 141 height 29
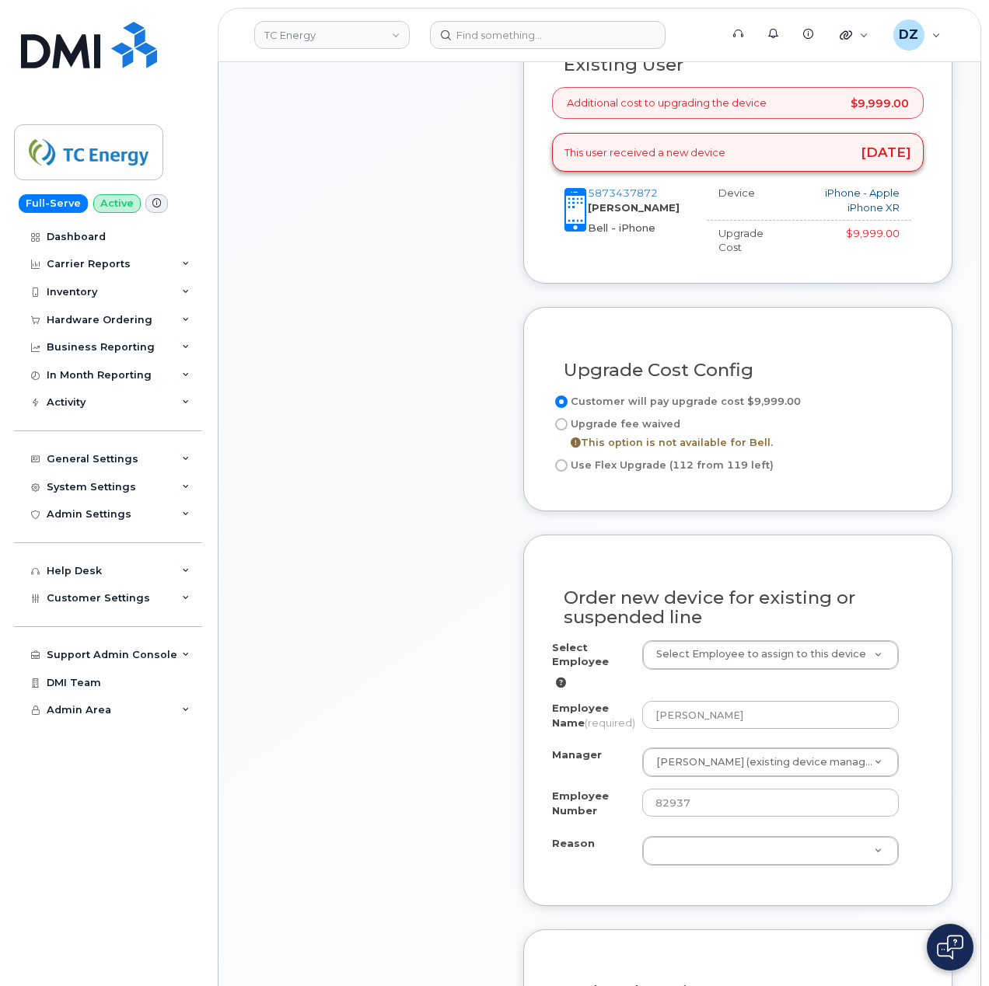
scroll to position [622, 0]
click at [564, 458] on input "Use Flex Upgrade (112 from 119 left)" at bounding box center [561, 464] width 12 height 12
radio input "true"
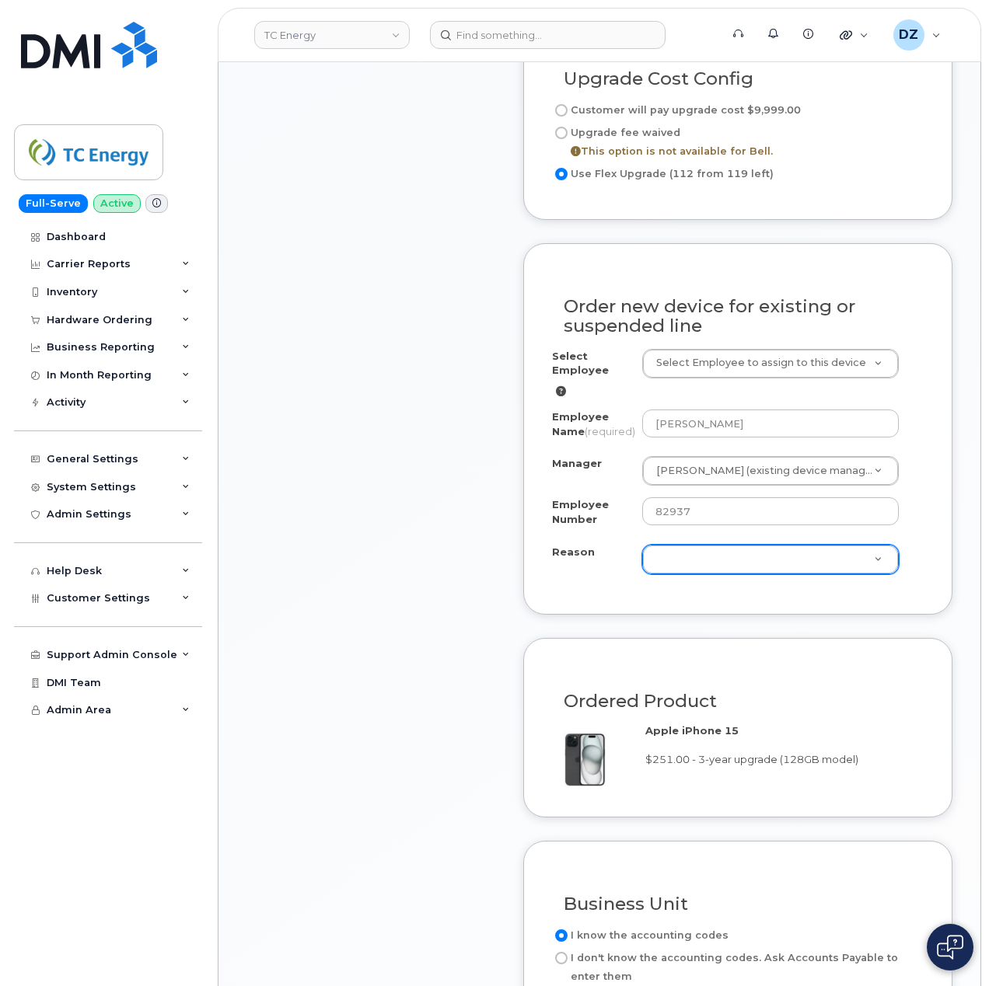
scroll to position [933, 0]
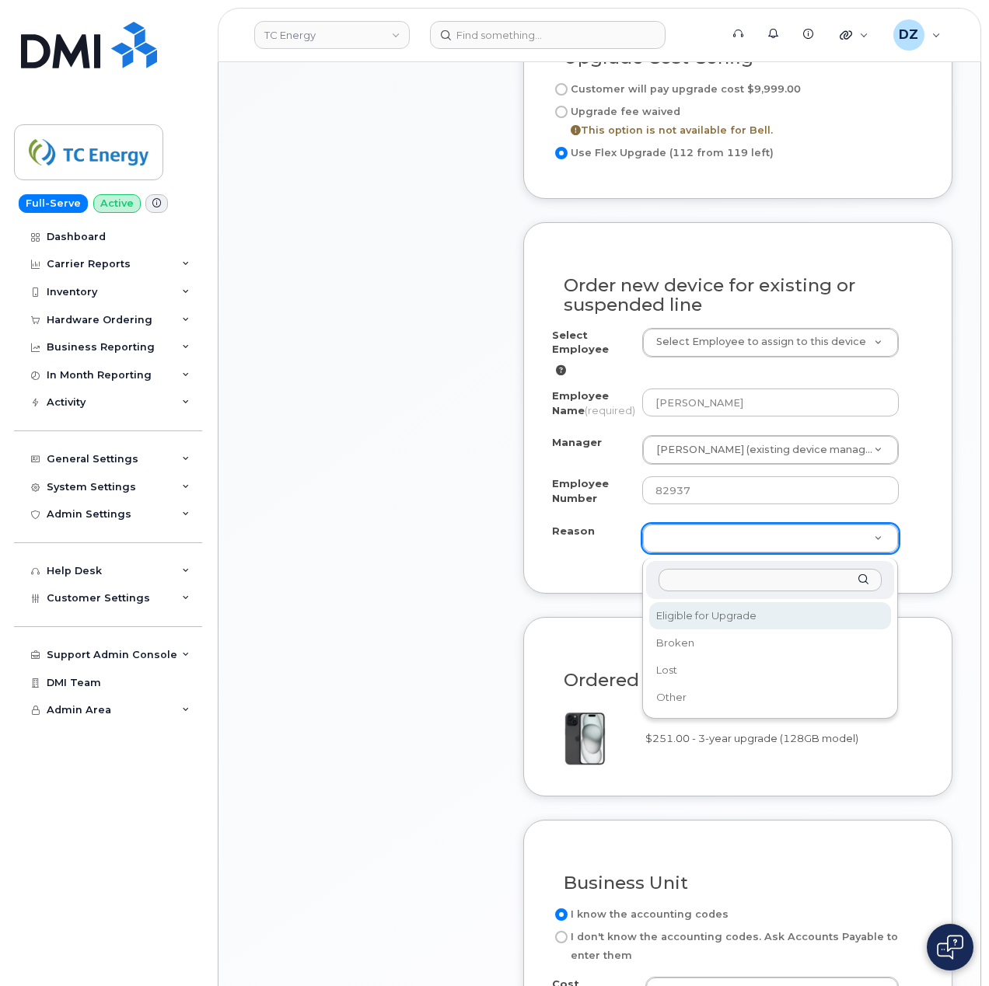
select select "eligible_for_upgrade"
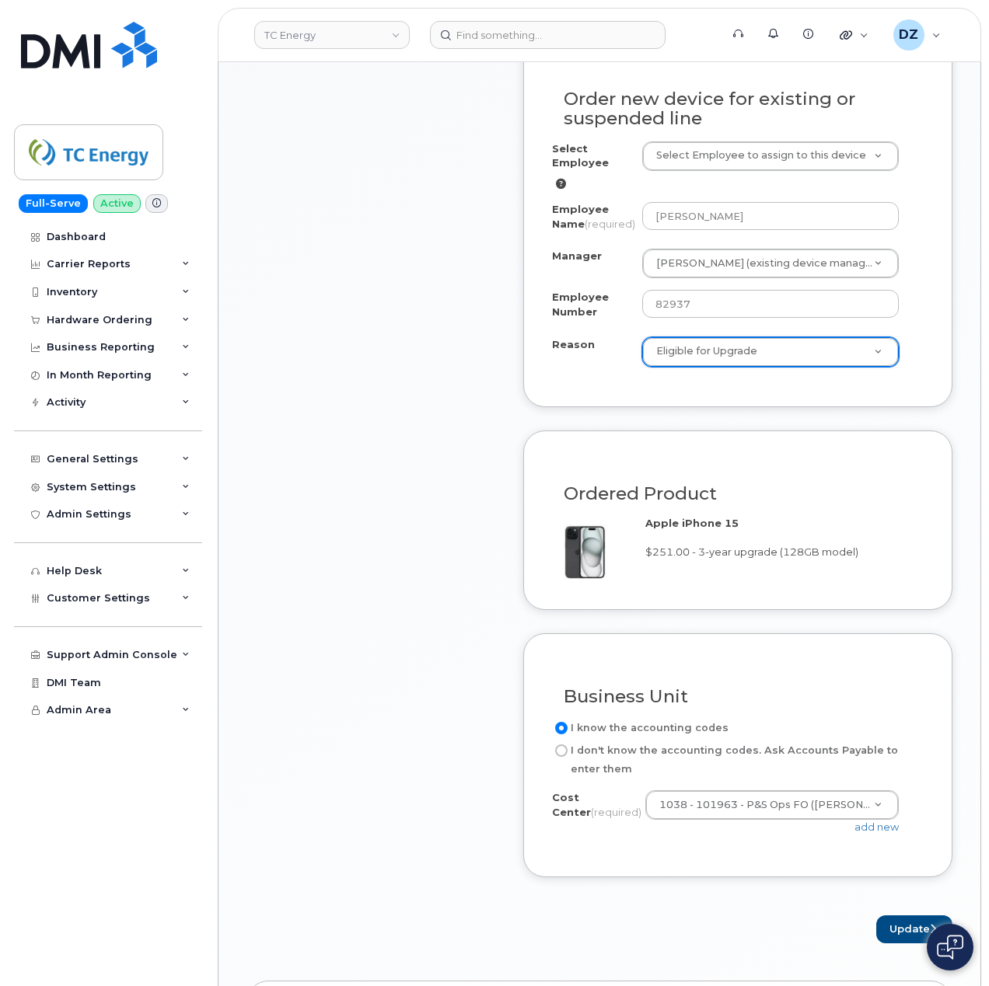
scroll to position [1555, 0]
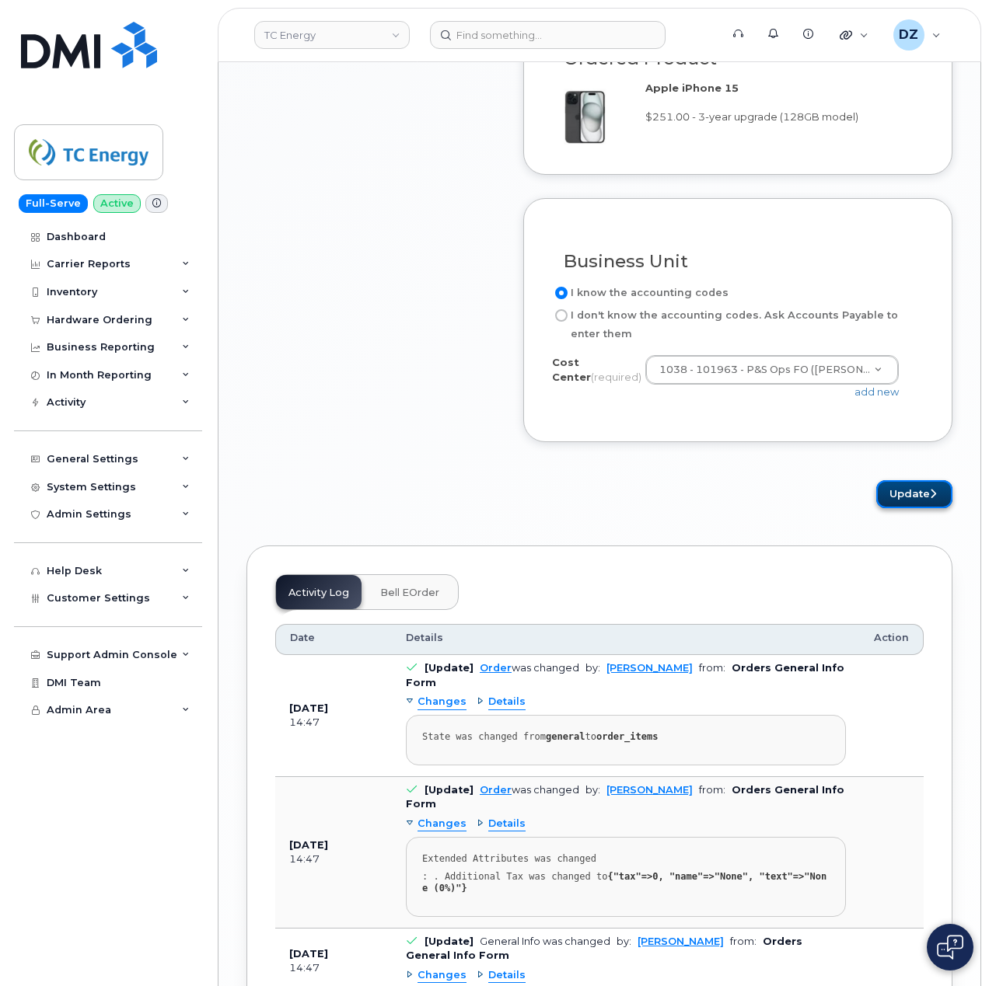
click at [915, 499] on button "Update" at bounding box center [914, 494] width 76 height 29
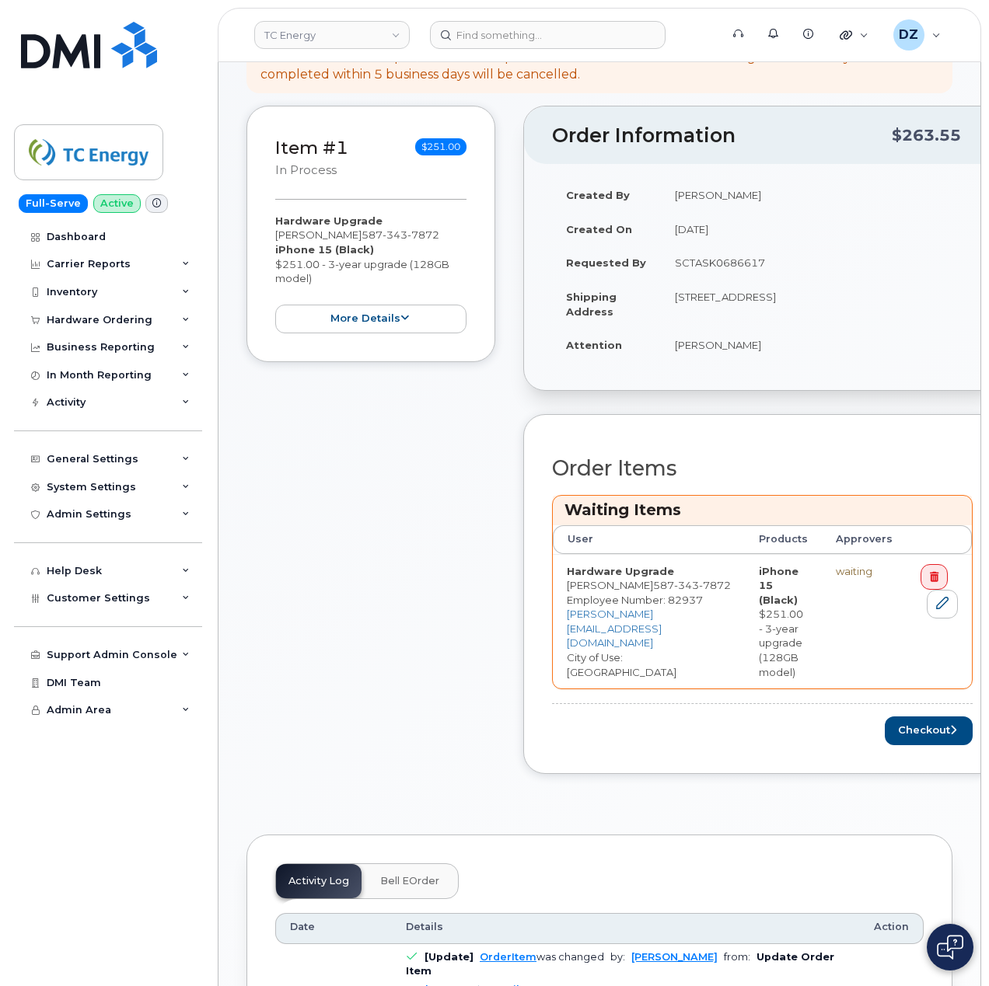
scroll to position [311, 0]
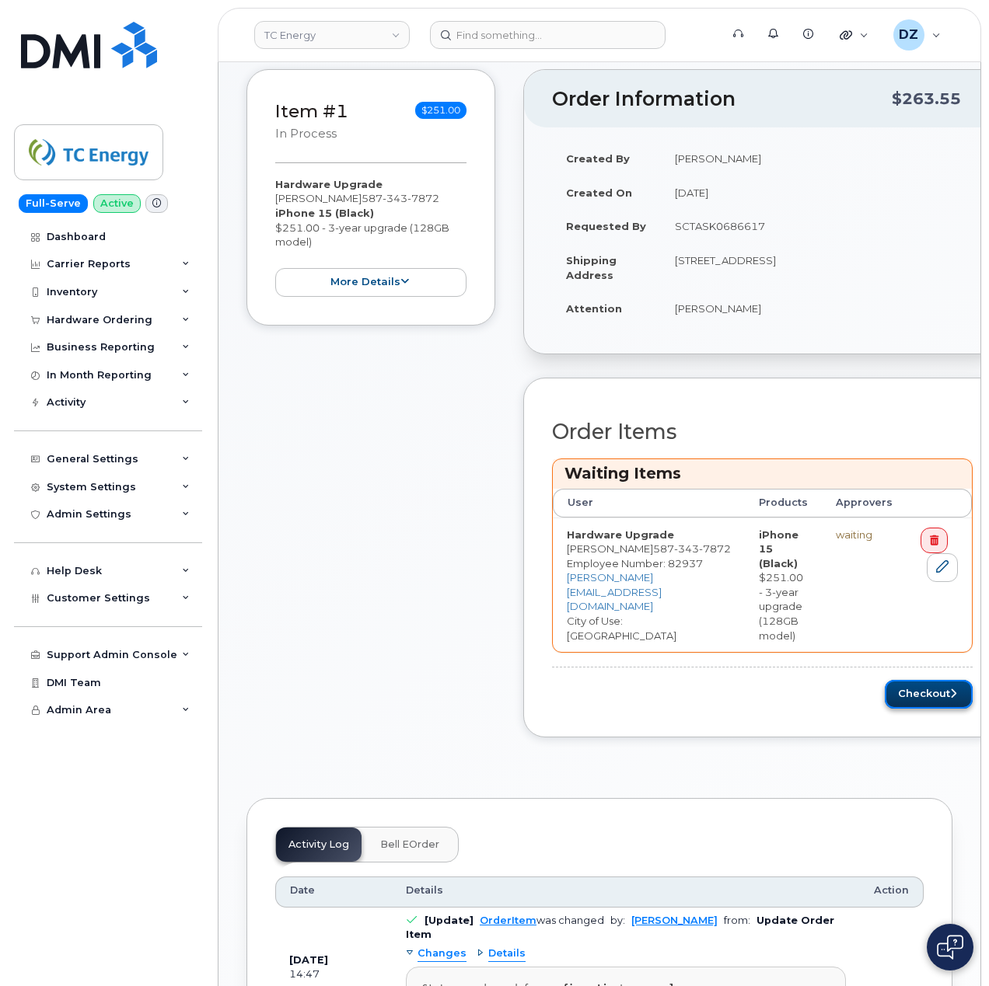
click at [900, 681] on button "Checkout" at bounding box center [929, 694] width 88 height 29
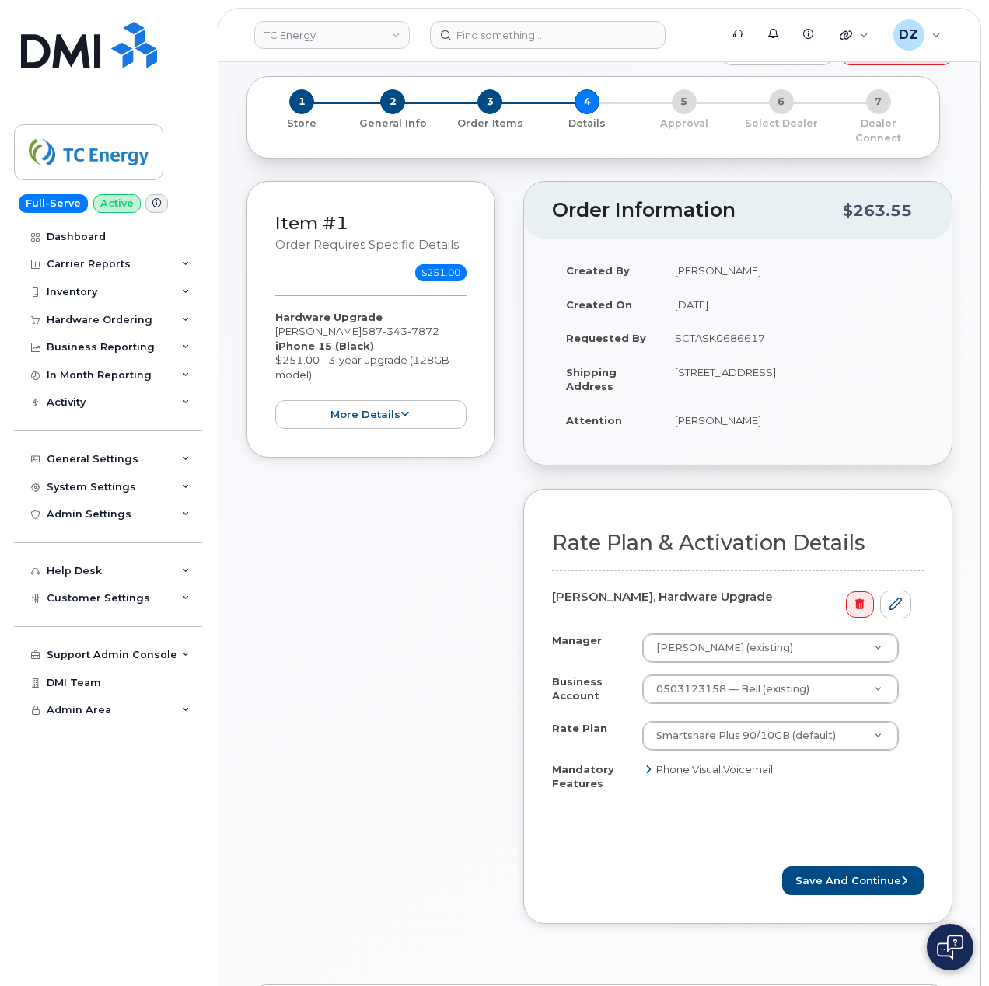
scroll to position [103, 0]
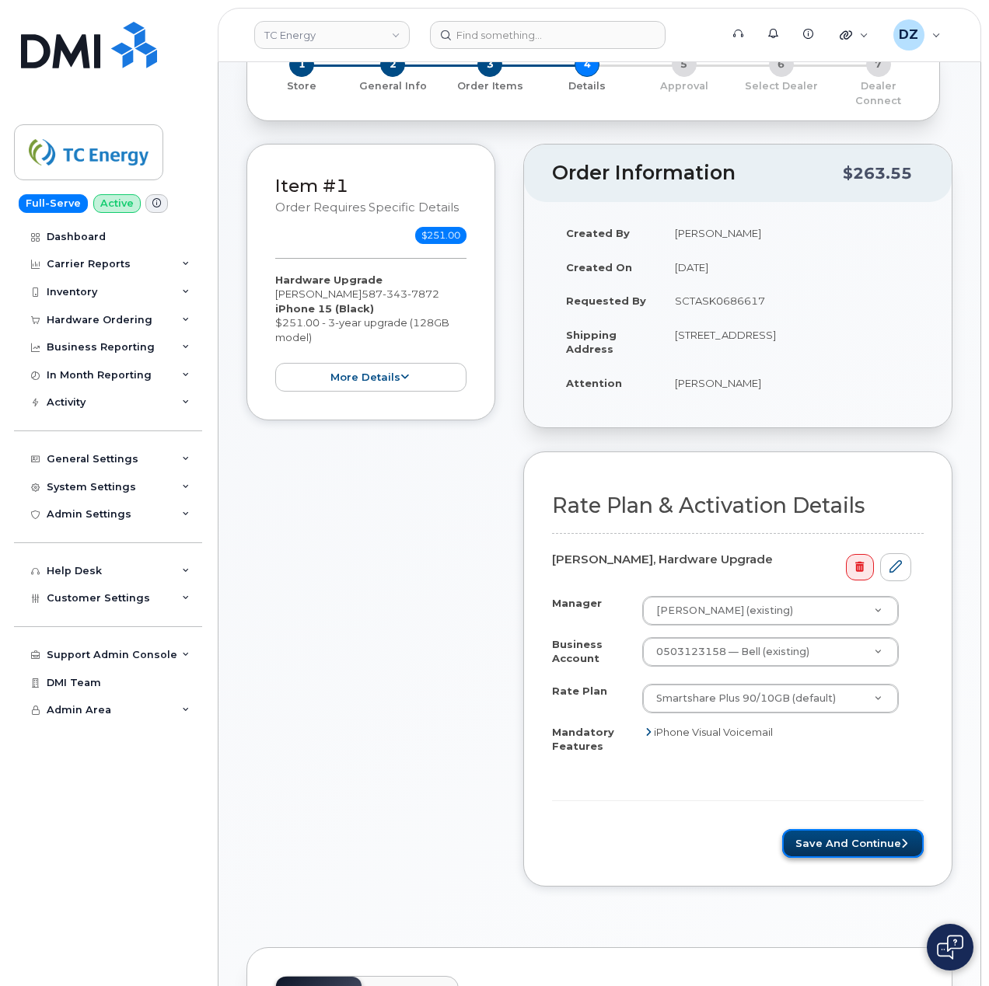
click at [861, 841] on button "Save and Continue" at bounding box center [852, 843] width 141 height 29
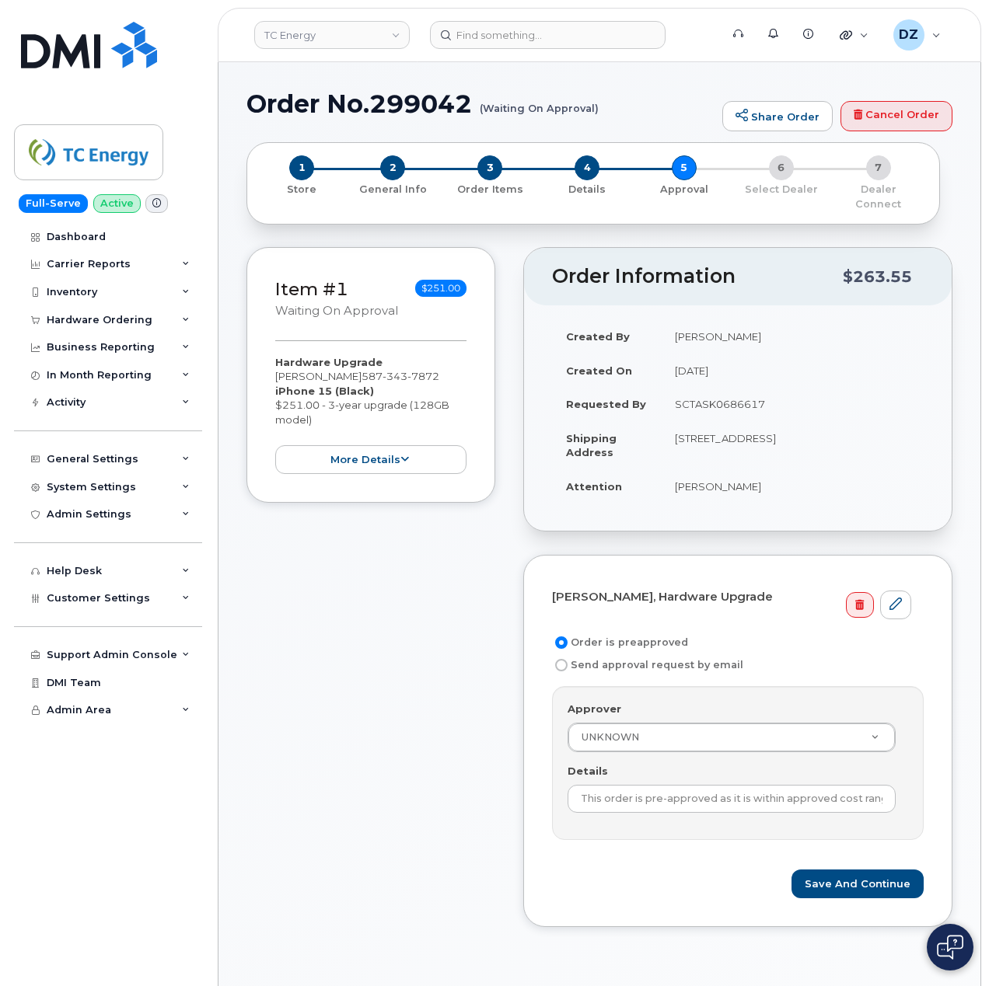
click at [719, 387] on td "SCTASK0686617" at bounding box center [792, 404] width 263 height 34
copy td "SCTASK0686617"
click at [729, 799] on input "This order is pre-approved as it is within approved cost range." at bounding box center [731, 799] width 328 height 28
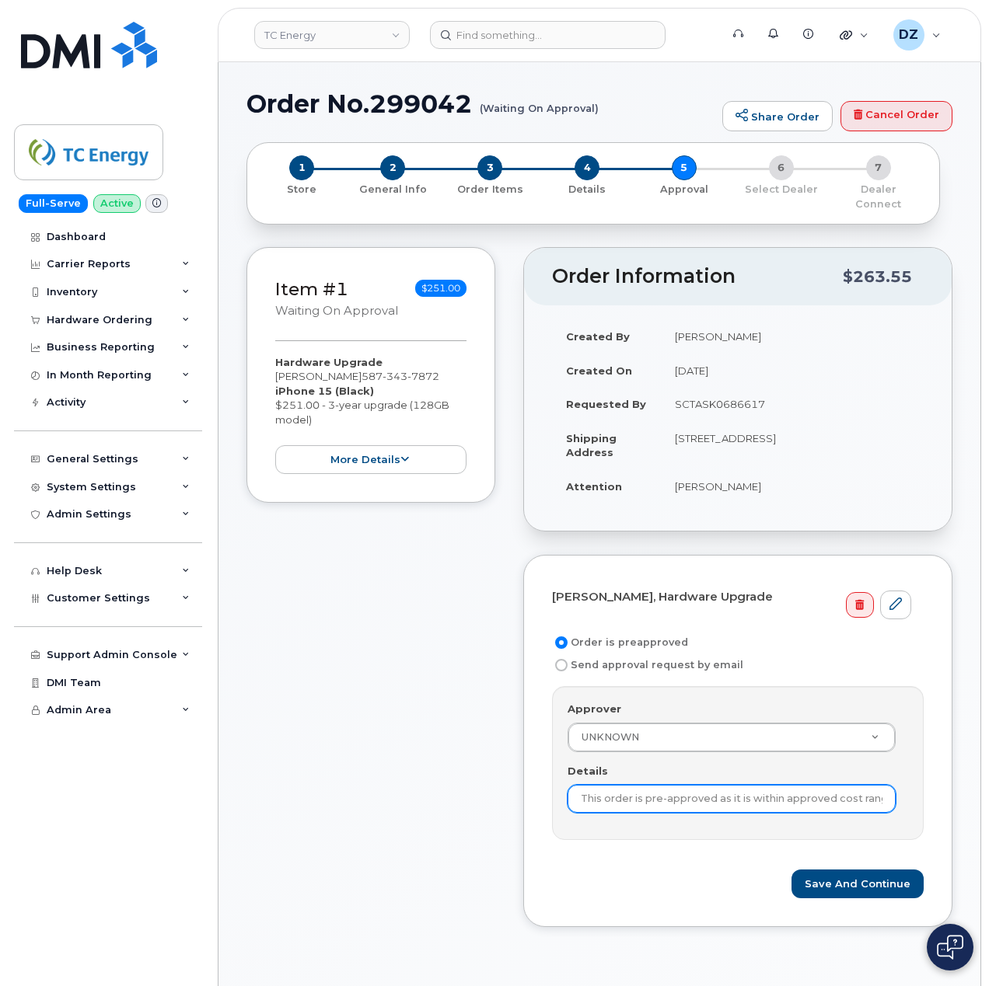
click at [729, 799] on input "This order is pre-approved as it is within approved cost range." at bounding box center [731, 799] width 328 height 28
paste input "SCTASK0686617"
type input "SCTASK0686617"
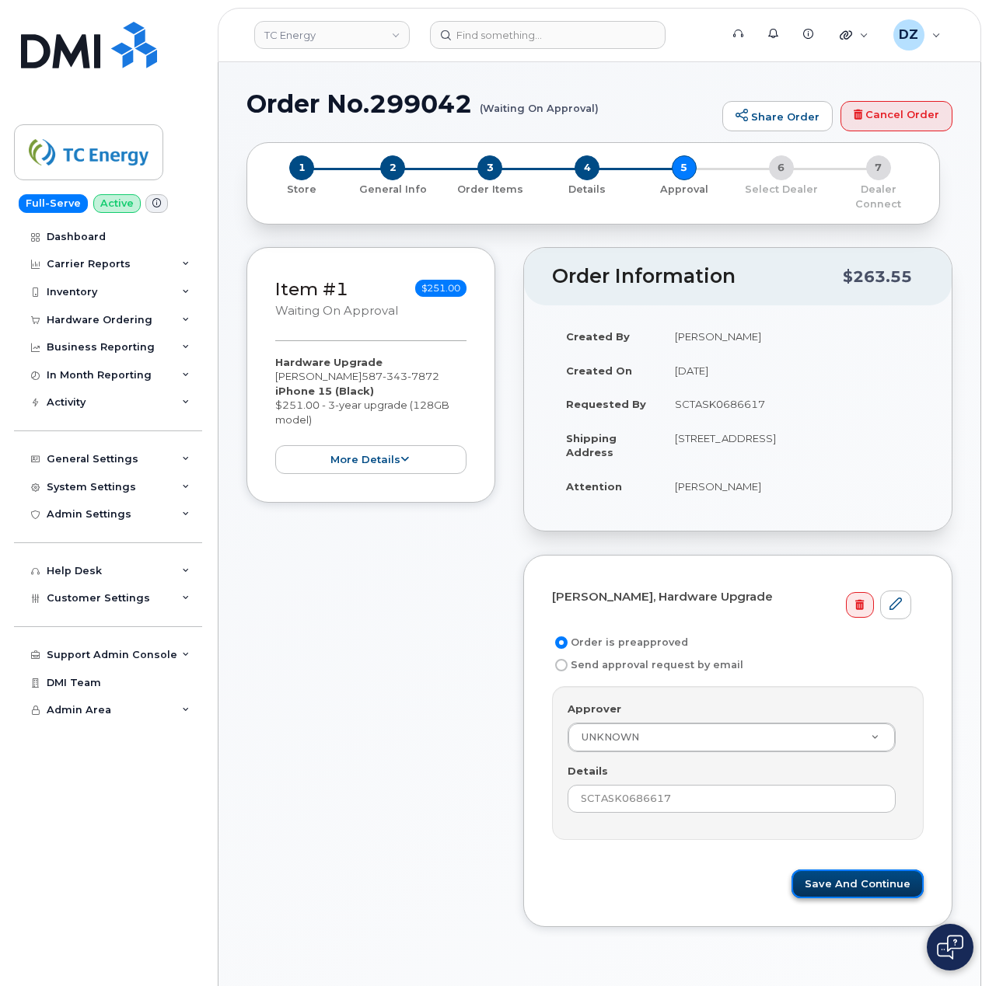
click at [849, 881] on button "Save and Continue" at bounding box center [857, 884] width 132 height 29
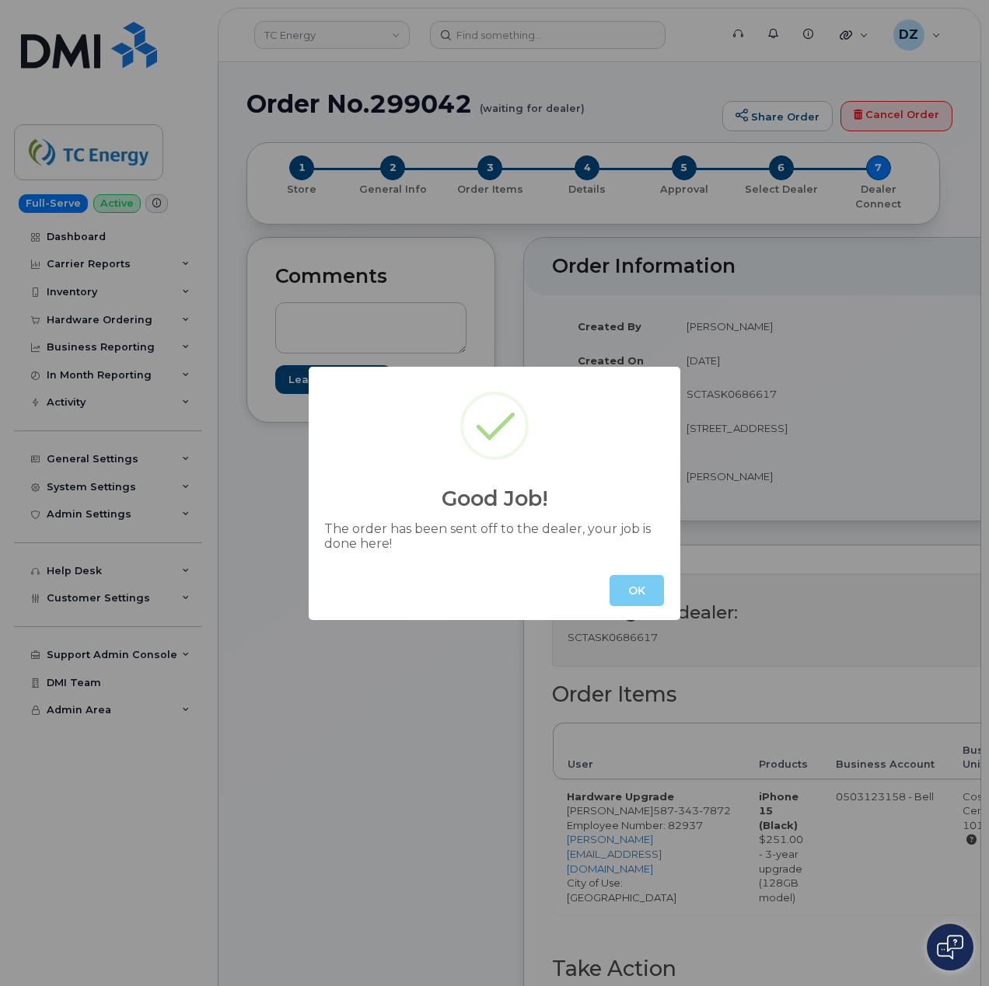
click at [628, 582] on button "OK" at bounding box center [636, 590] width 54 height 31
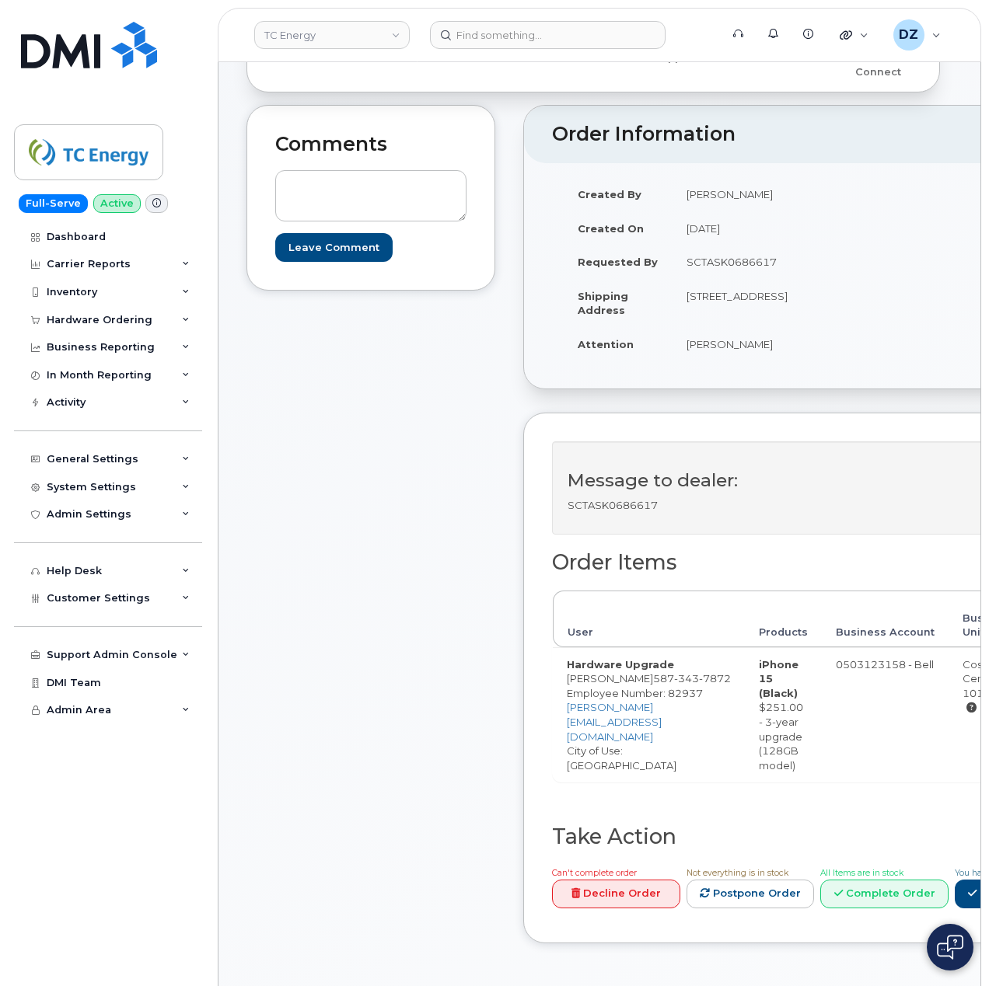
scroll to position [311, 0]
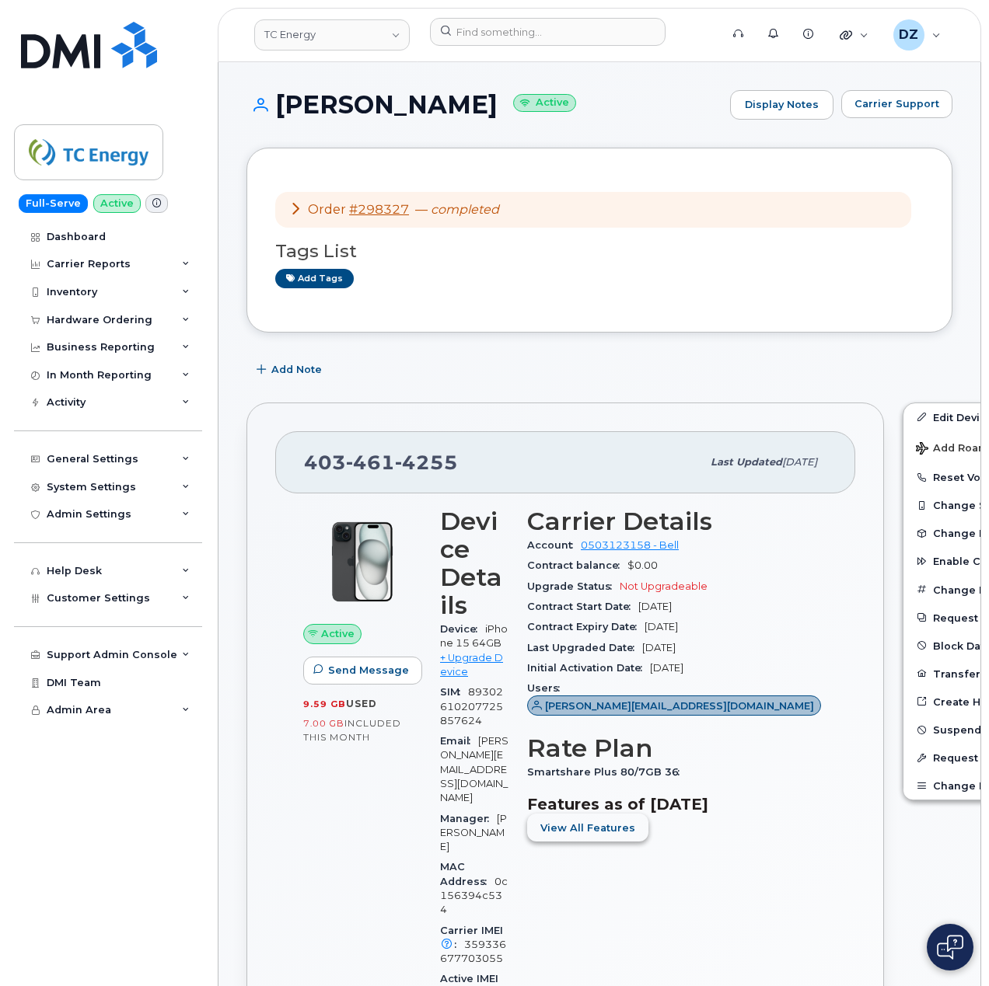
click at [586, 842] on button "View All Features" at bounding box center [587, 828] width 121 height 28
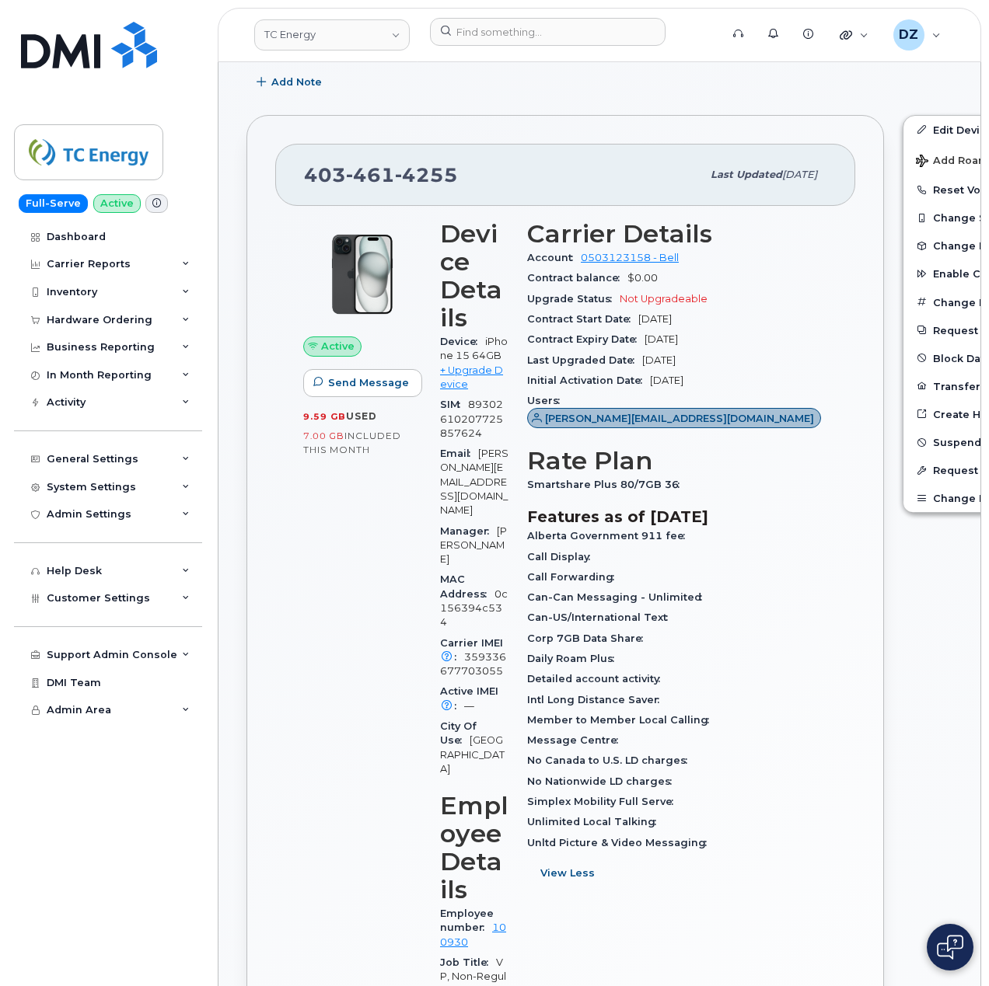
scroll to position [414, 0]
